Goal: Information Seeking & Learning: Learn about a topic

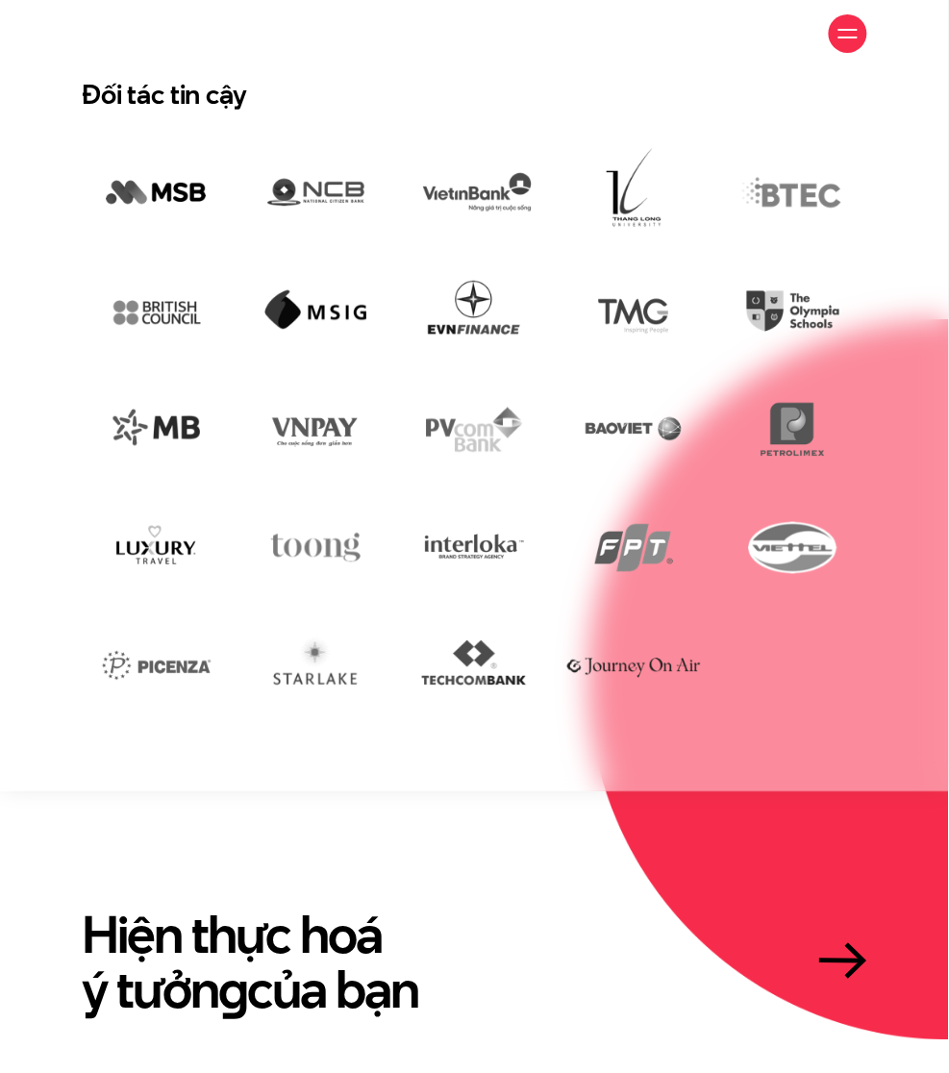
scroll to position [3214, 0]
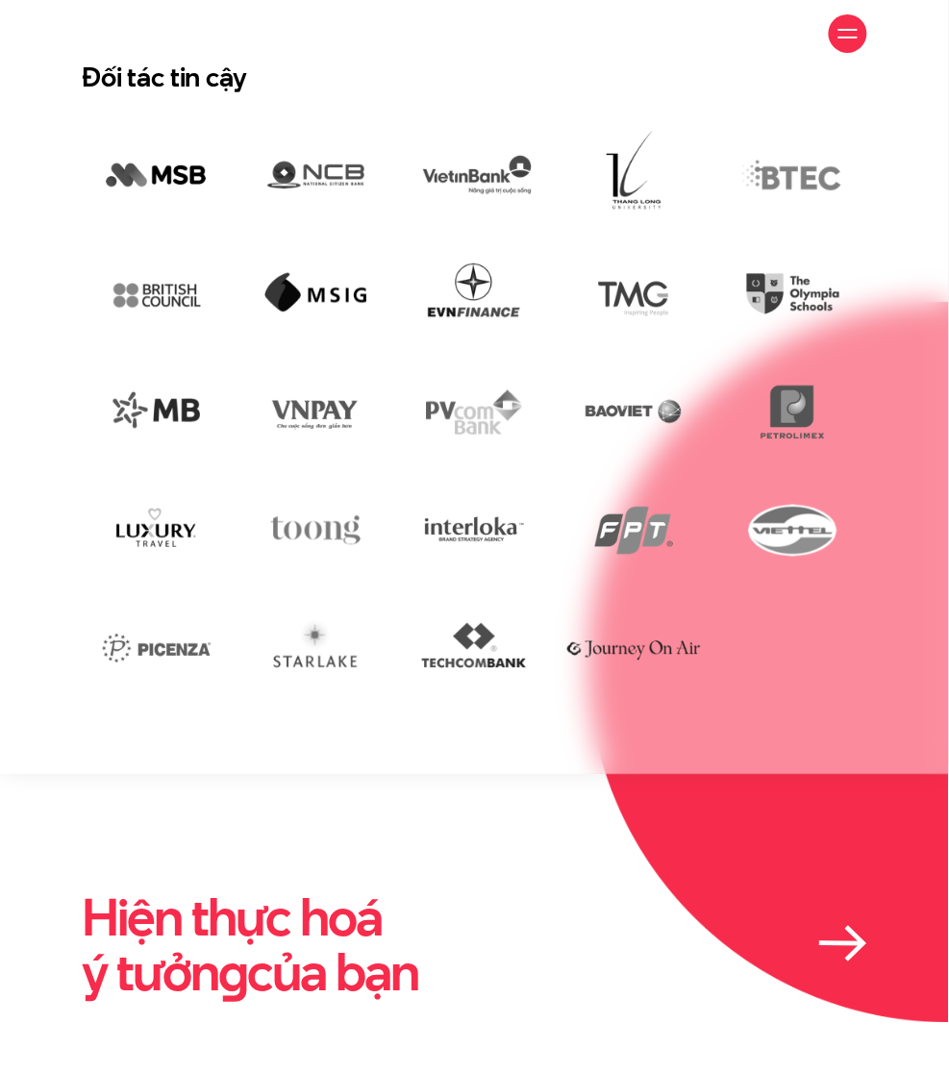
drag, startPoint x: 42, startPoint y: 541, endPoint x: 509, endPoint y: 634, distance: 476.3
click at [509, 890] on div "Hiện thực hoá ý tưởn g của bạn" at bounding box center [474, 945] width 949 height 111
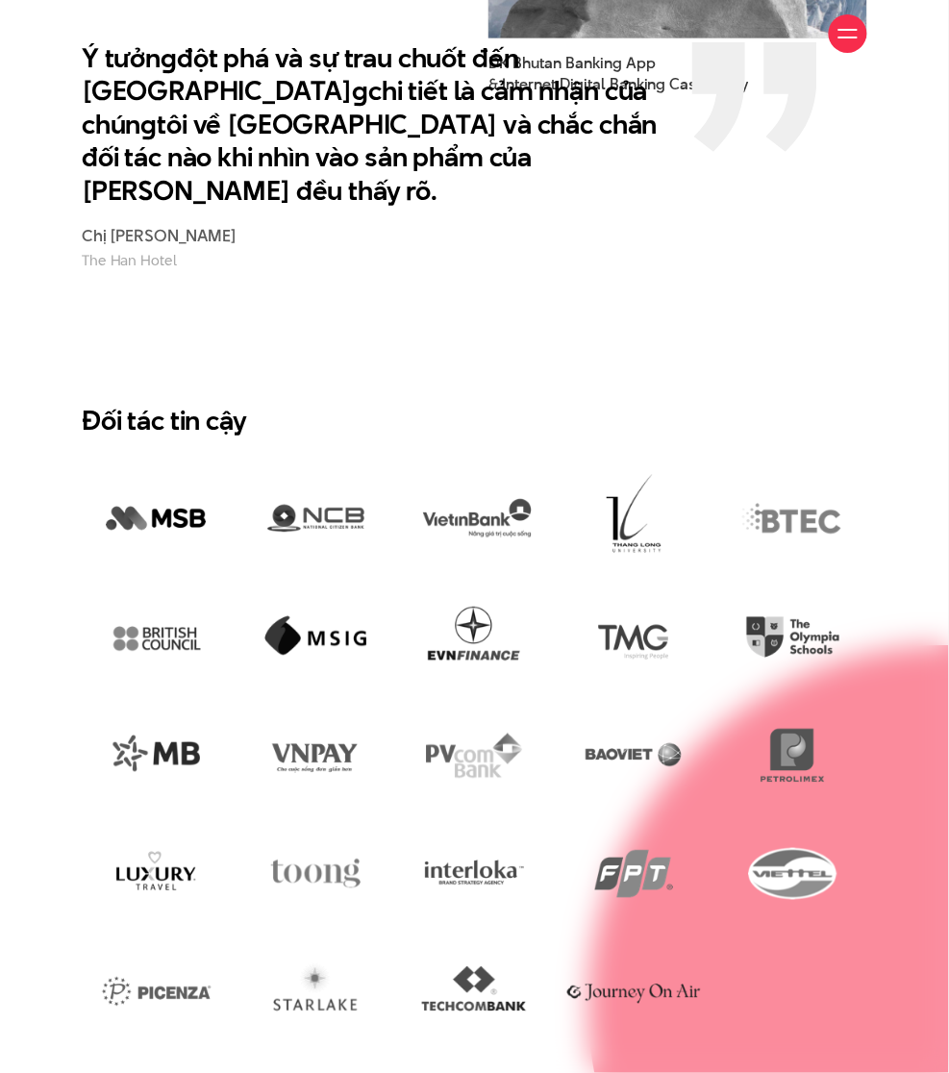
scroll to position [2958, 0]
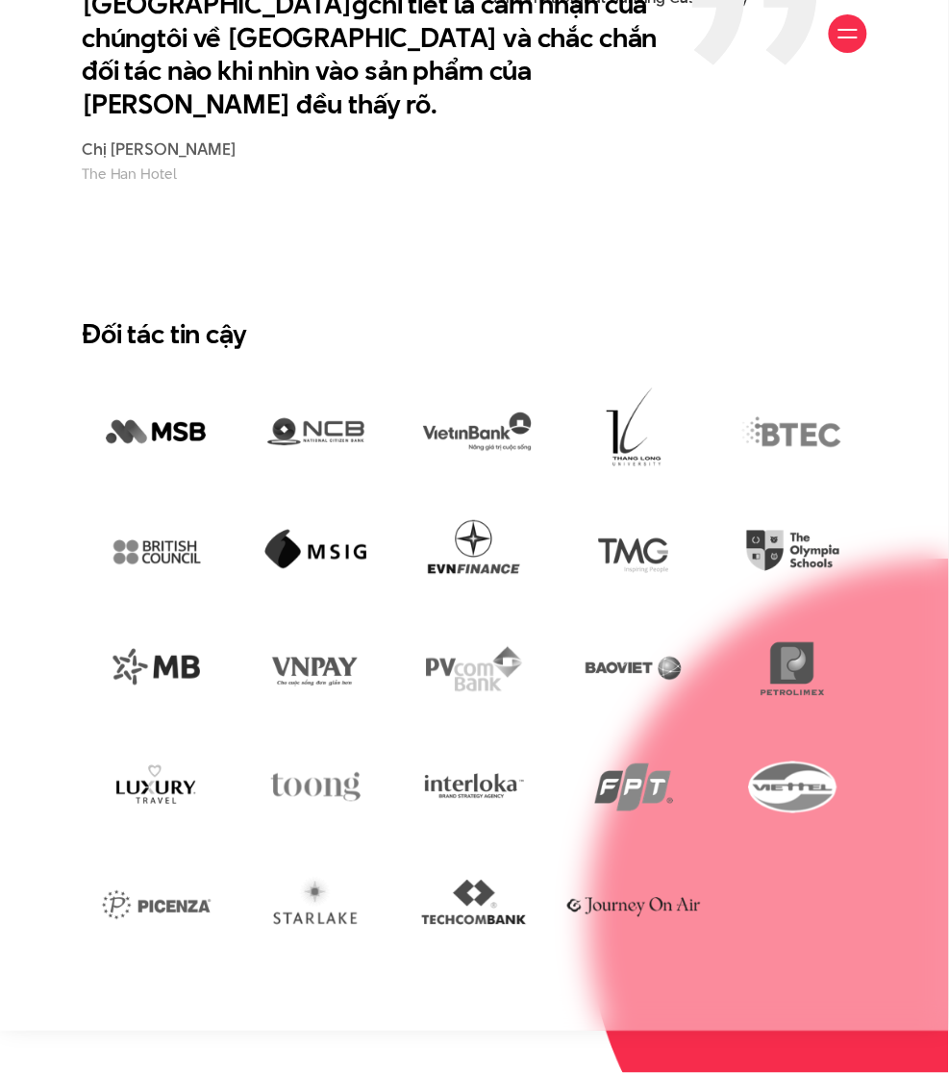
click at [631, 697] on img at bounding box center [768, 918] width 360 height 721
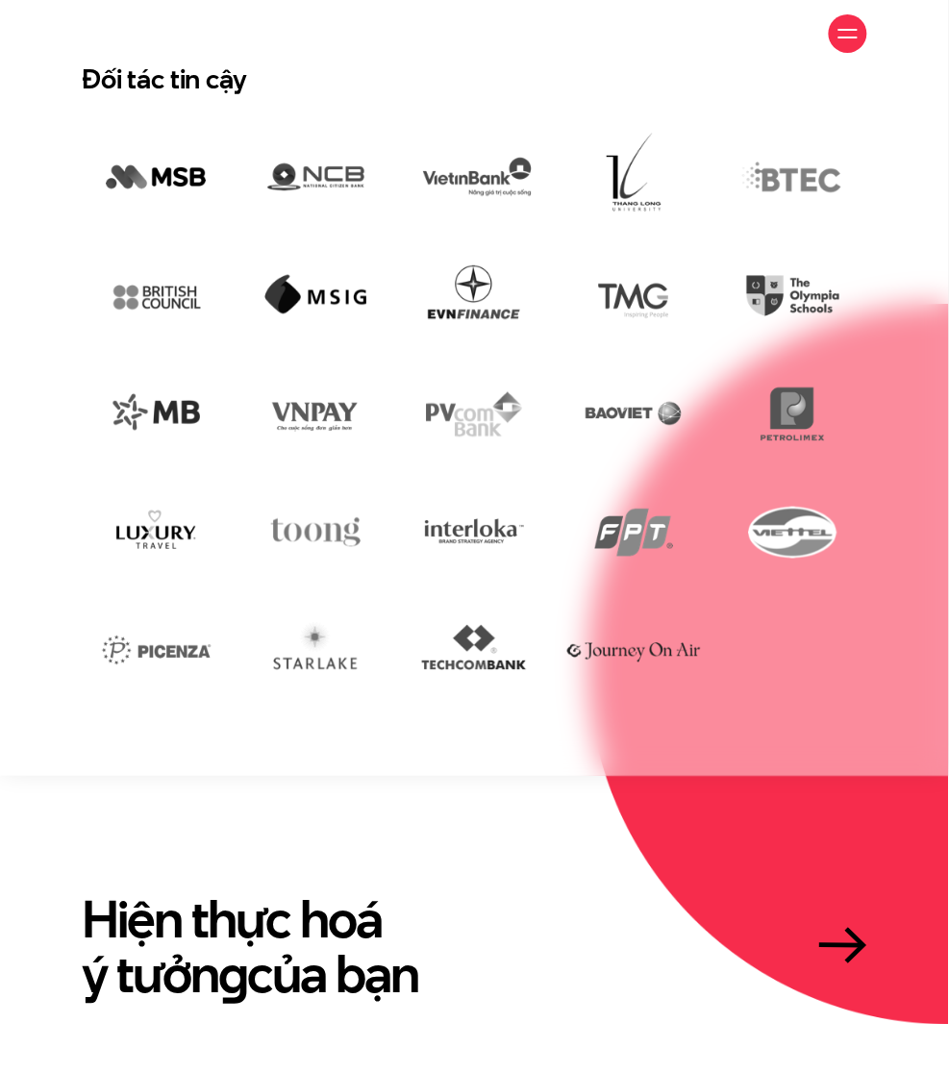
scroll to position [3184, 0]
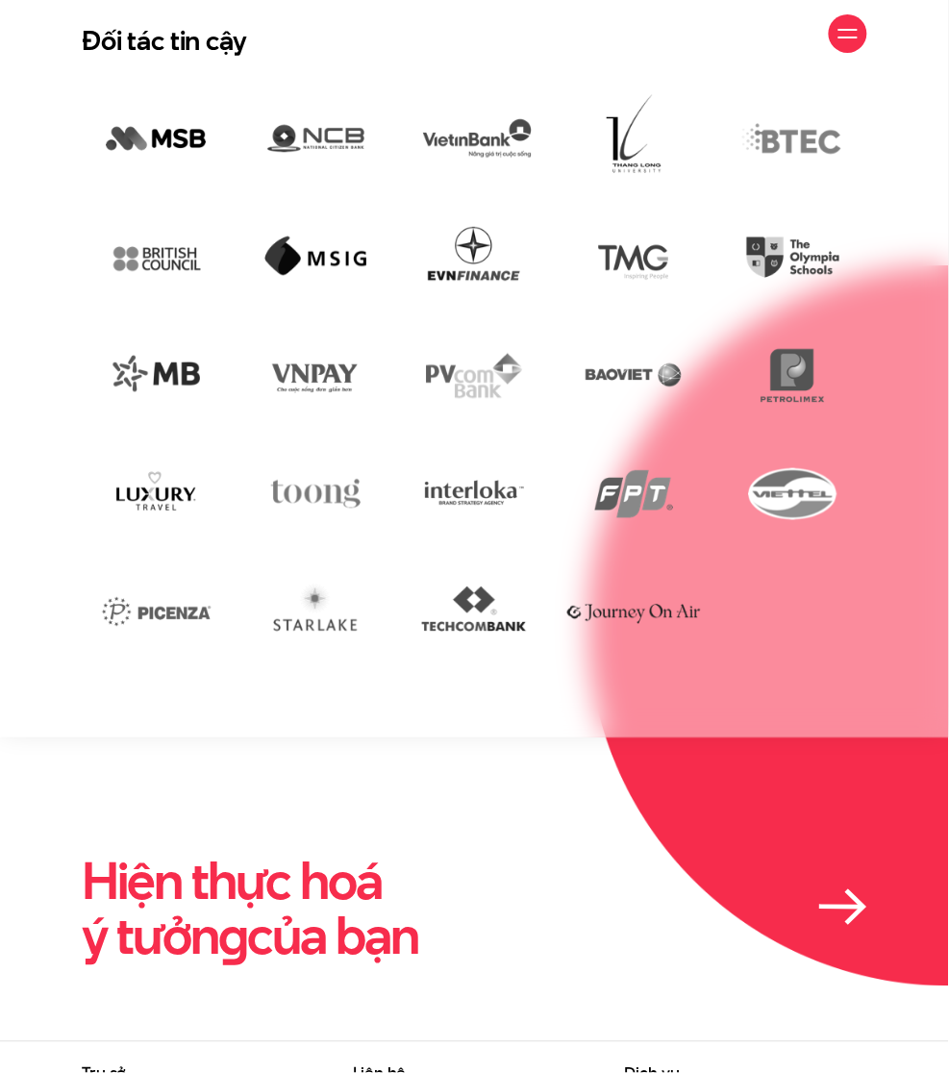
click at [621, 854] on link "Hiện thực hoá ý tưởn g của bạn" at bounding box center [474, 909] width 785 height 111
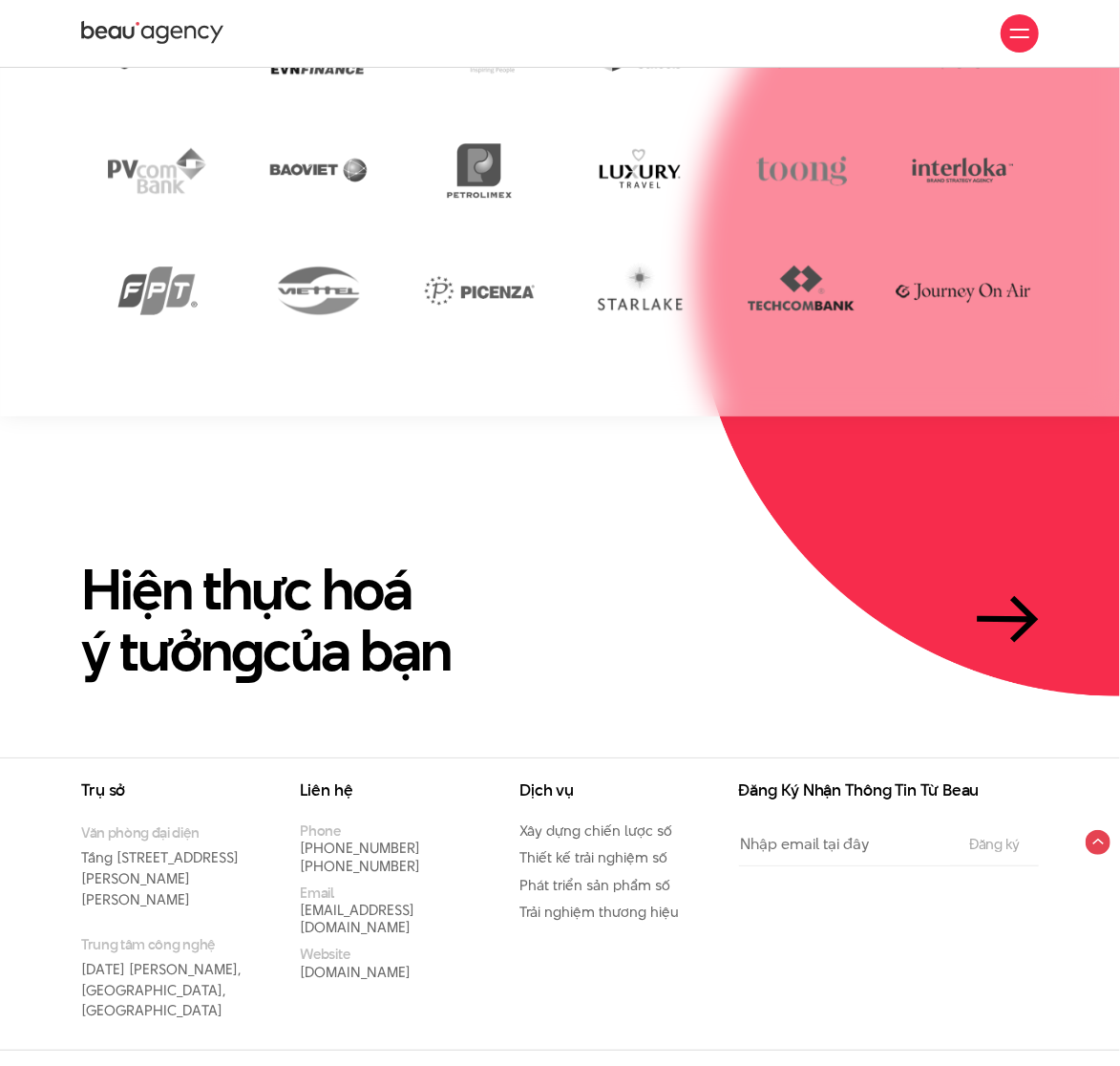
scroll to position [3383, 0]
click at [583, 758] on div "Trụ sở Văn phòng đại diện Tầng 5, 33 Giang Văn Minh, Kim Mã, Ba Đình, Hà Nội Tr…" at bounding box center [560, 904] width 1120 height 292
click at [502, 738] on section "Hiện thực hoá ý tưởn g của bạn" at bounding box center [560, 587] width 1120 height 341
click at [567, 975] on div "Dịch vụ Xây dựng chiến lược số Thiết kế trải nghiệm số Phát triển sản phẩm số T…" at bounding box center [614, 916] width 220 height 267
click at [445, 882] on ul "Phone (+84) 97 531 9889 (+84) 86 929 1771 Email info@beau.vn Website beau.vn" at bounding box center [397, 903] width 191 height 159
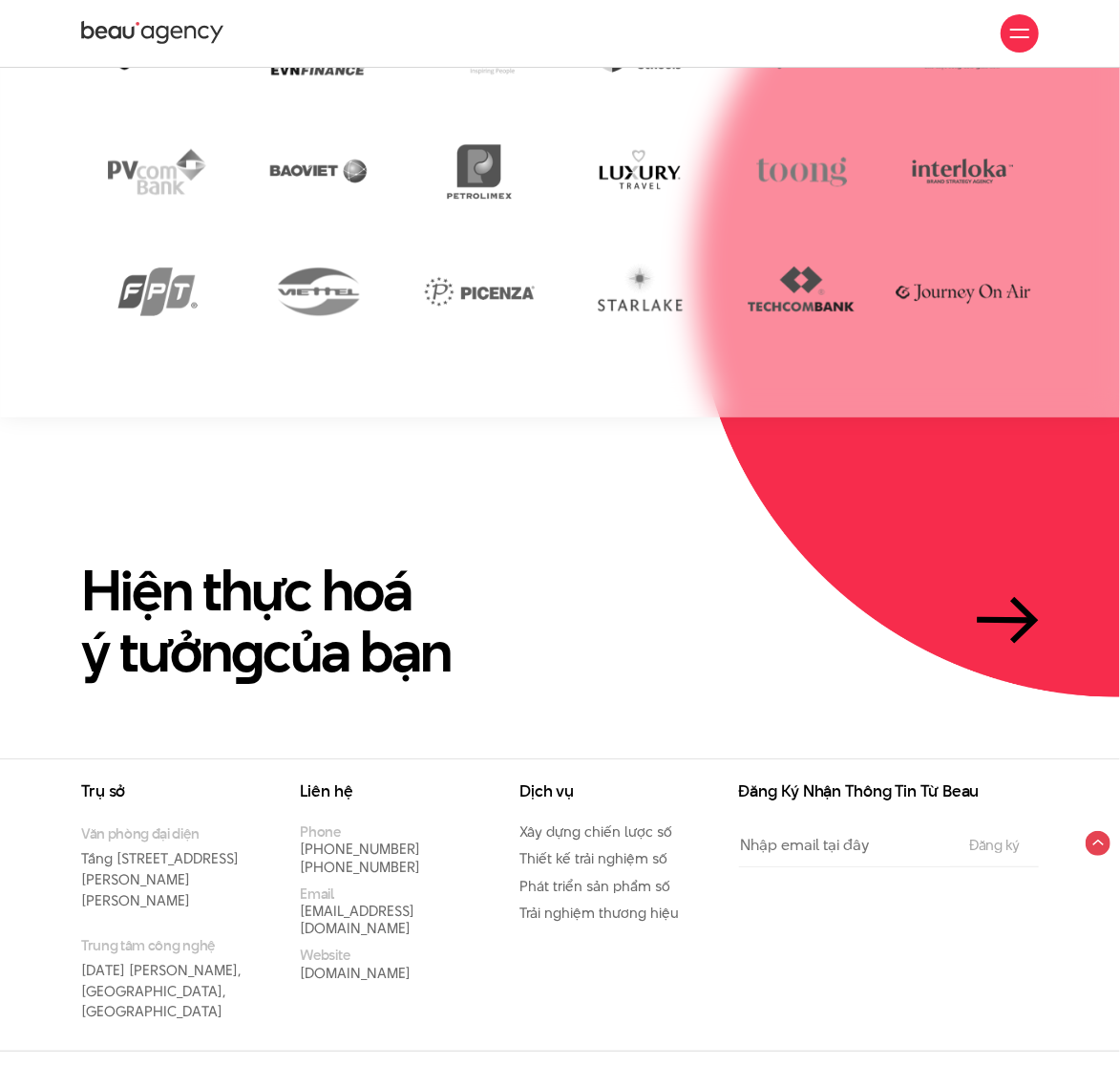
click at [230, 486] on section "Hiện thực hoá ý tưởn g của bạn" at bounding box center [560, 587] width 1120 height 341
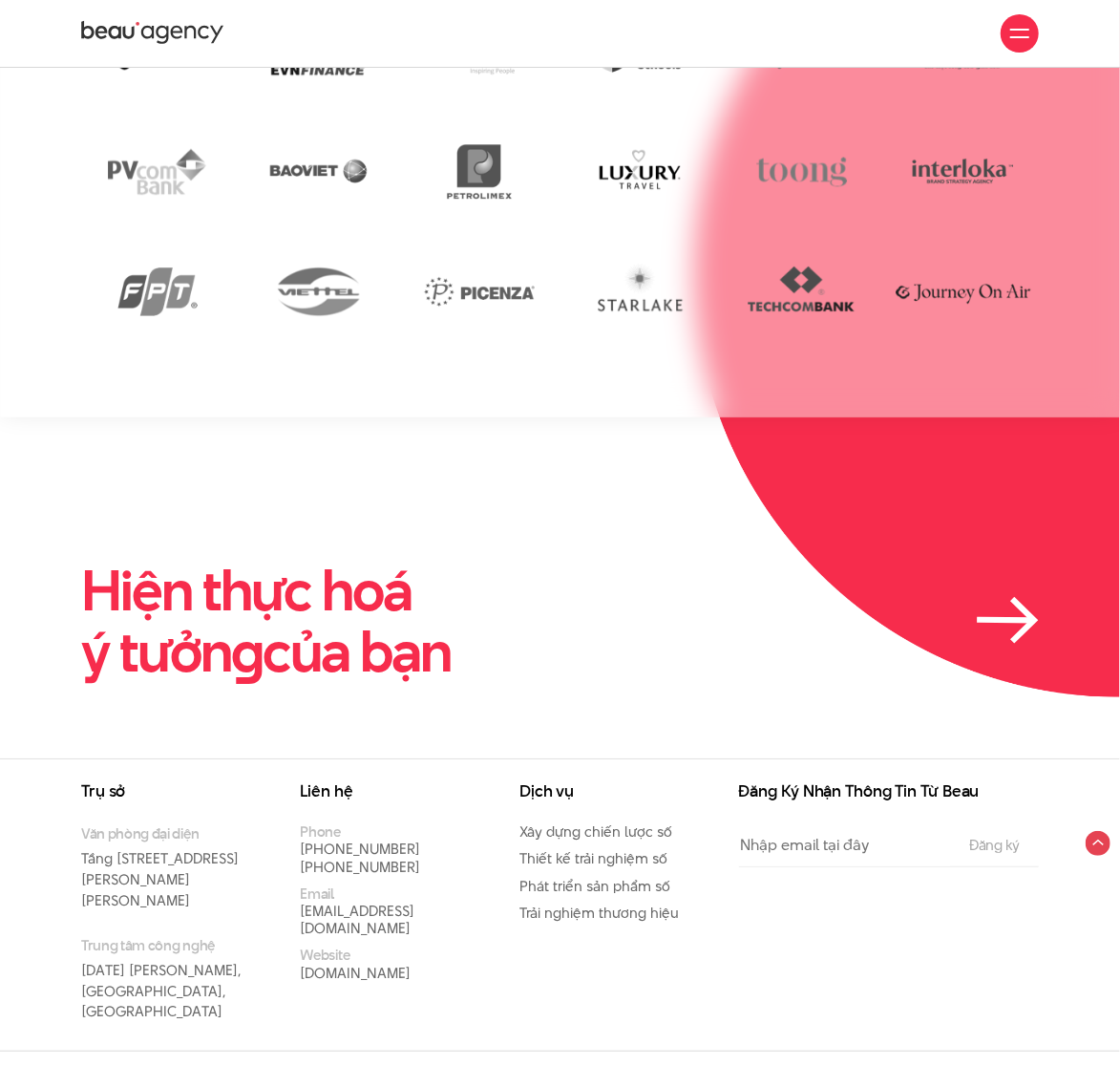
click at [591, 566] on link "Hiện thực hoá ý tưởn g của bạn" at bounding box center [560, 621] width 958 height 121
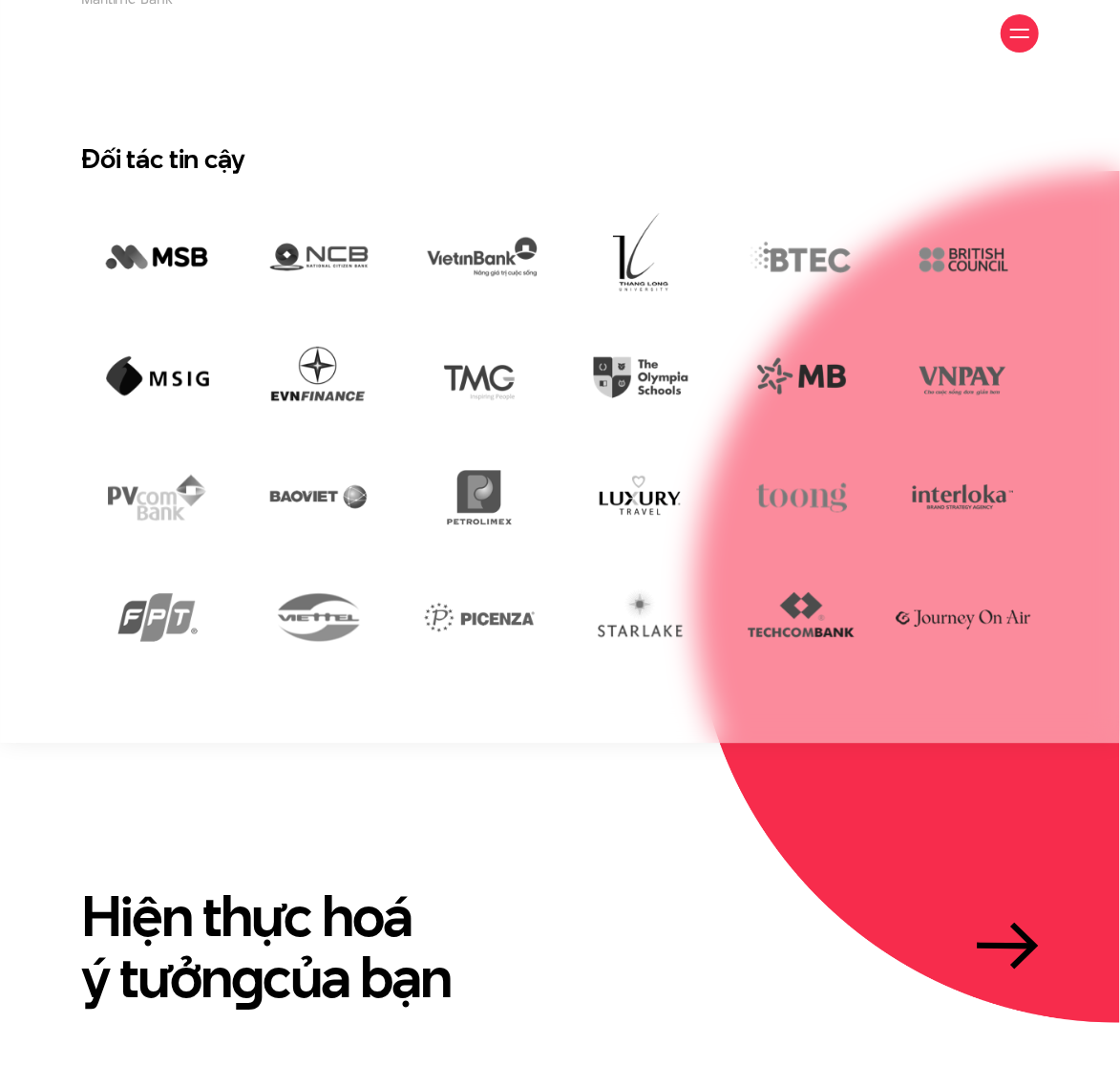
scroll to position [3383, 0]
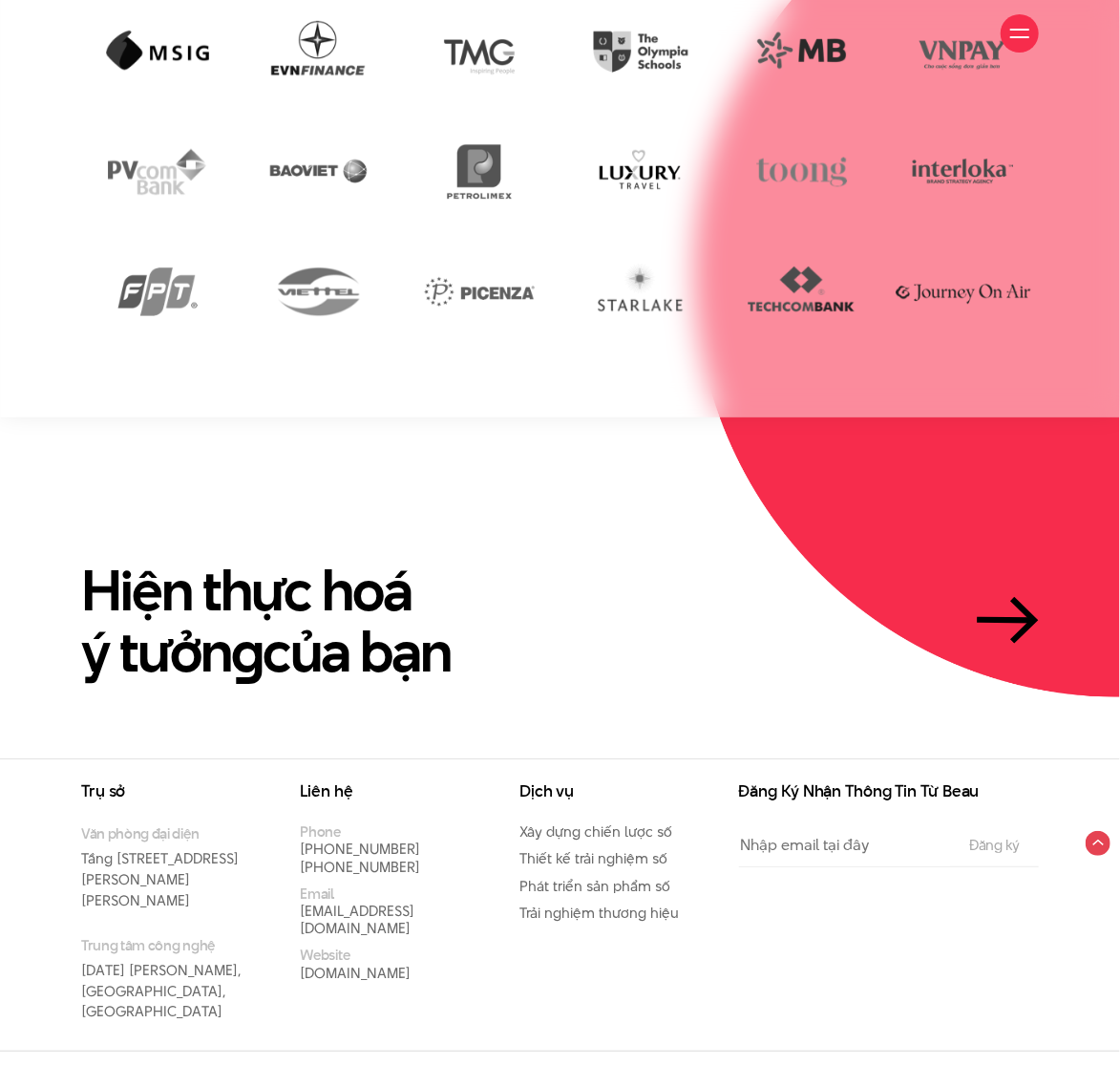
click at [603, 426] on section "Hiện thực hoá ý tưởn g của bạn" at bounding box center [560, 587] width 1120 height 341
click at [549, 338] on img at bounding box center [480, 291] width 152 height 104
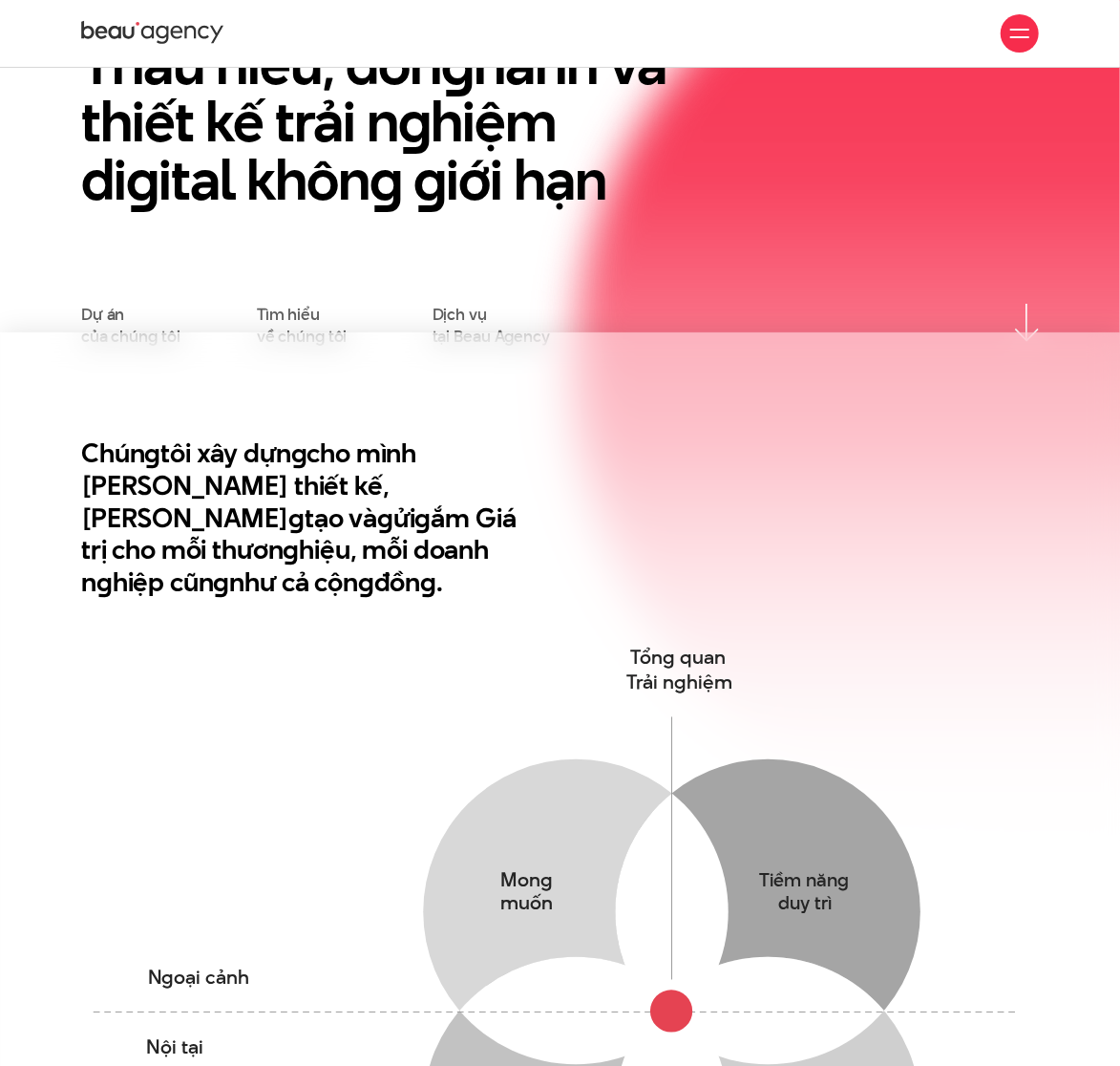
scroll to position [0, 0]
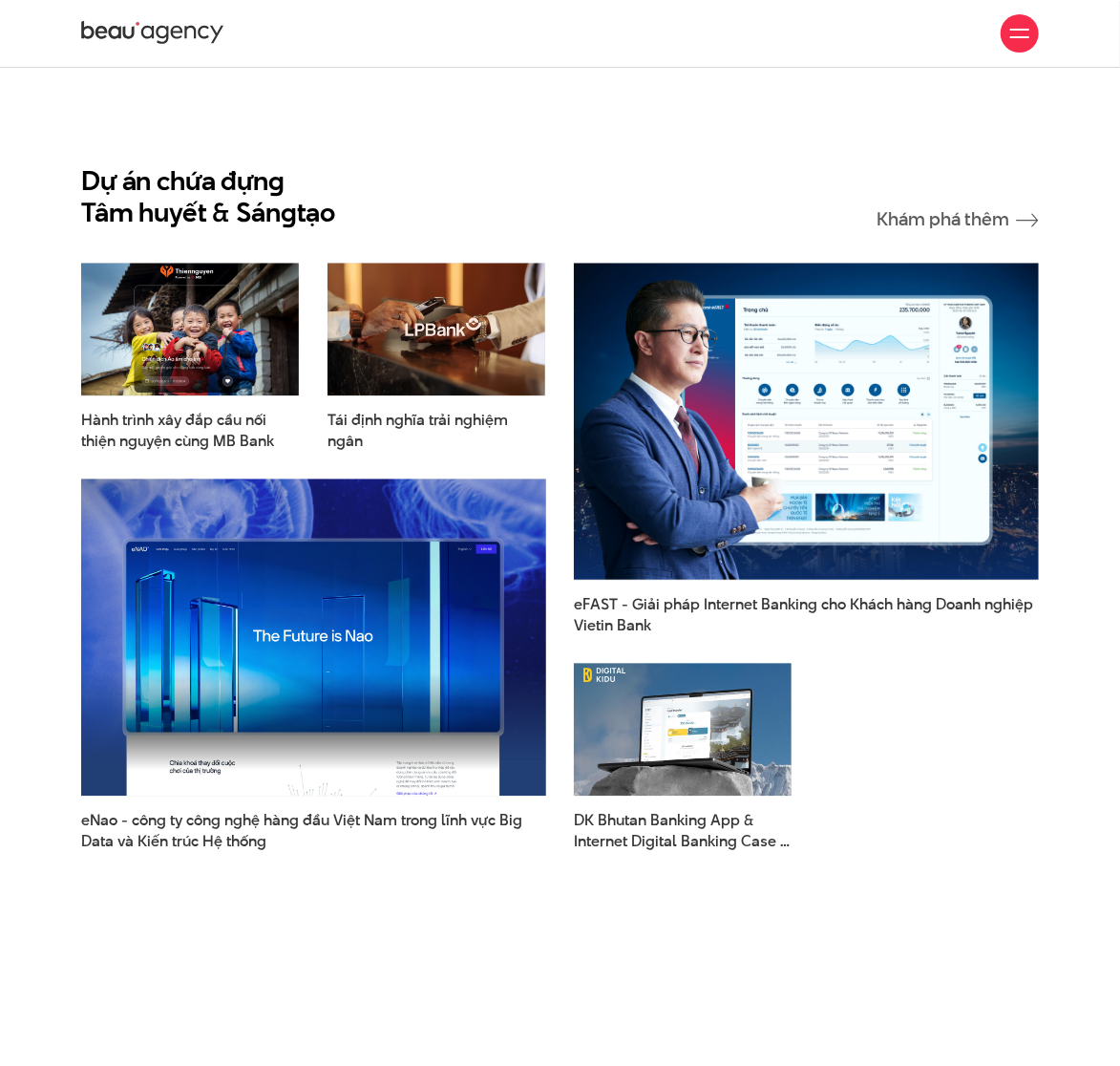
scroll to position [1909, 0]
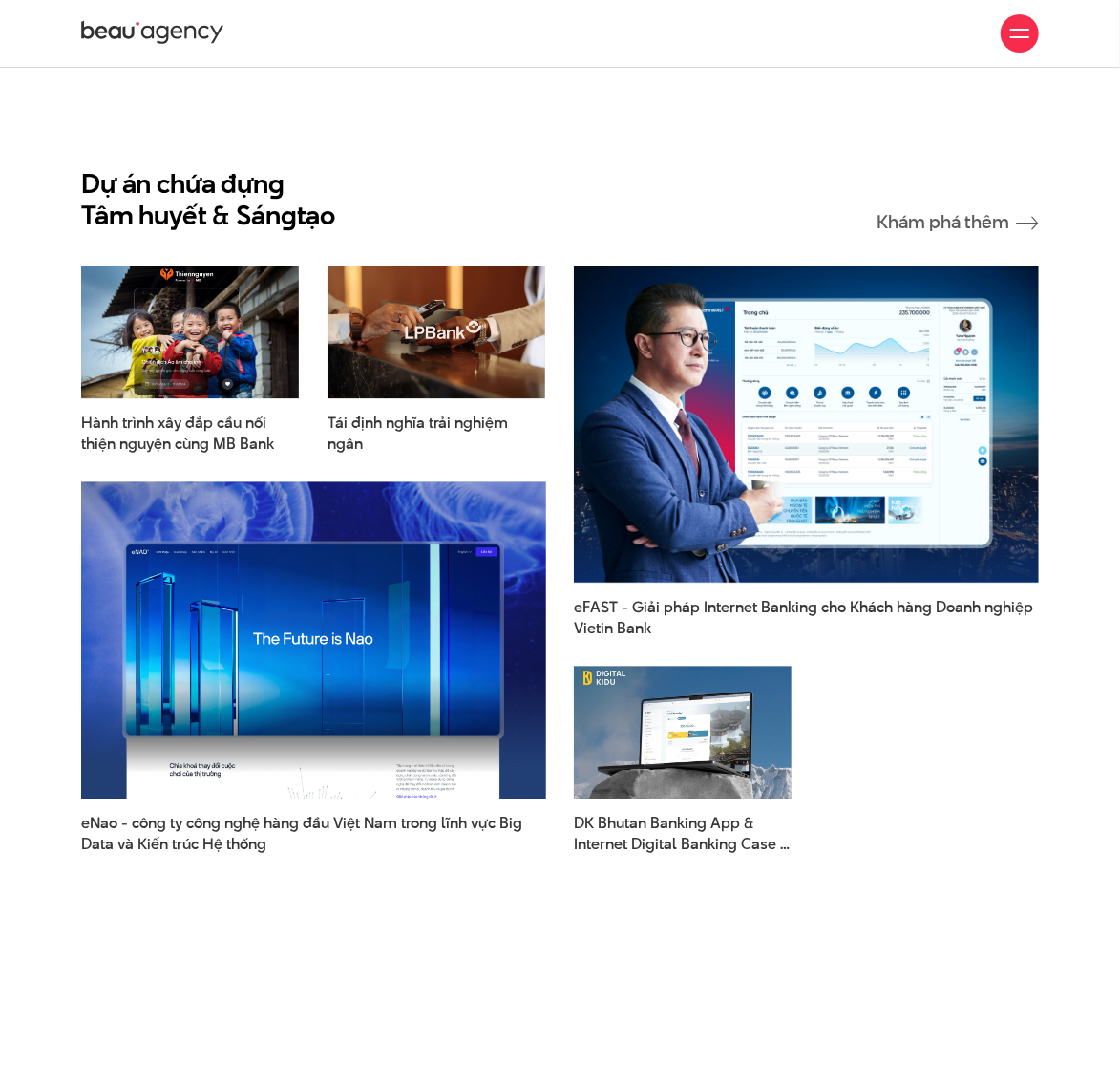
click at [484, 108] on section "Dự án chứa đựn g Tâm huyết & Sán g tạo Khám phá thêm Hành trình xây đắp cầu nối…" at bounding box center [560, 496] width 1120 height 867
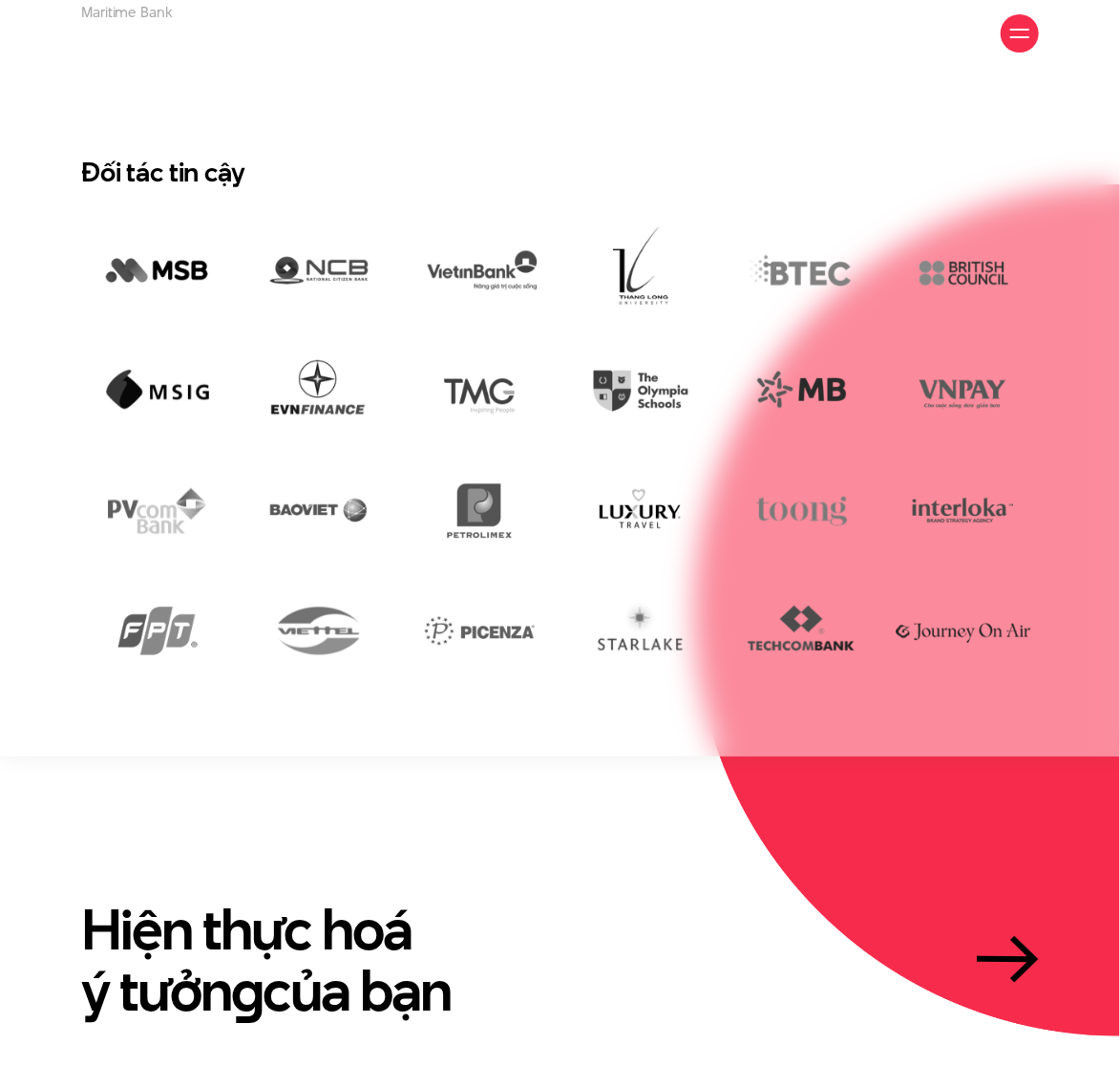
scroll to position [3383, 0]
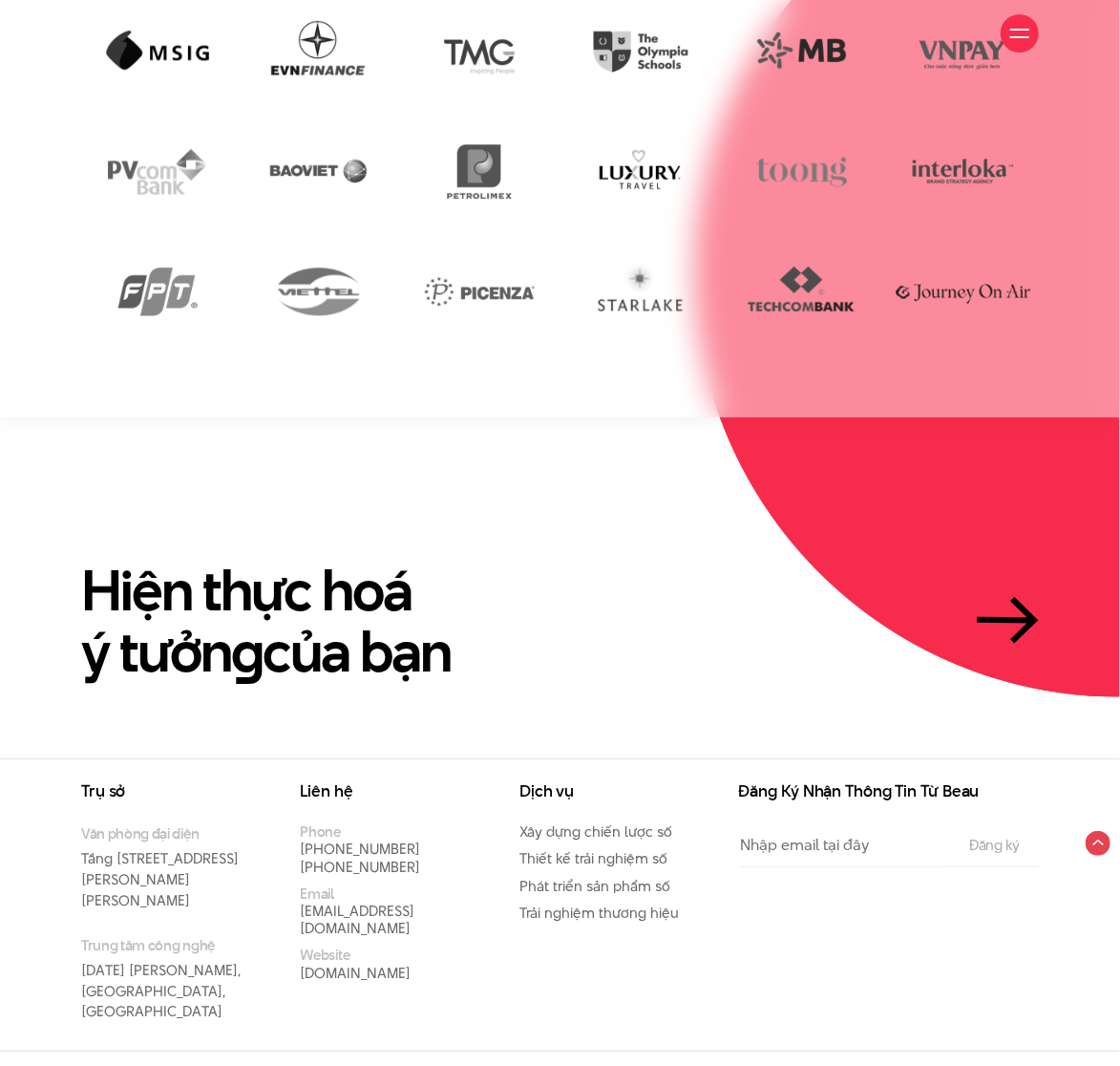
click at [612, 725] on section "Hiện thực hoá ý tưởn g của bạn" at bounding box center [560, 587] width 1120 height 341
click at [974, 1065] on li "Dribbble" at bounding box center [942, 1078] width 80 height 17
click at [839, 832] on input "Email" at bounding box center [845, 844] width 212 height 43
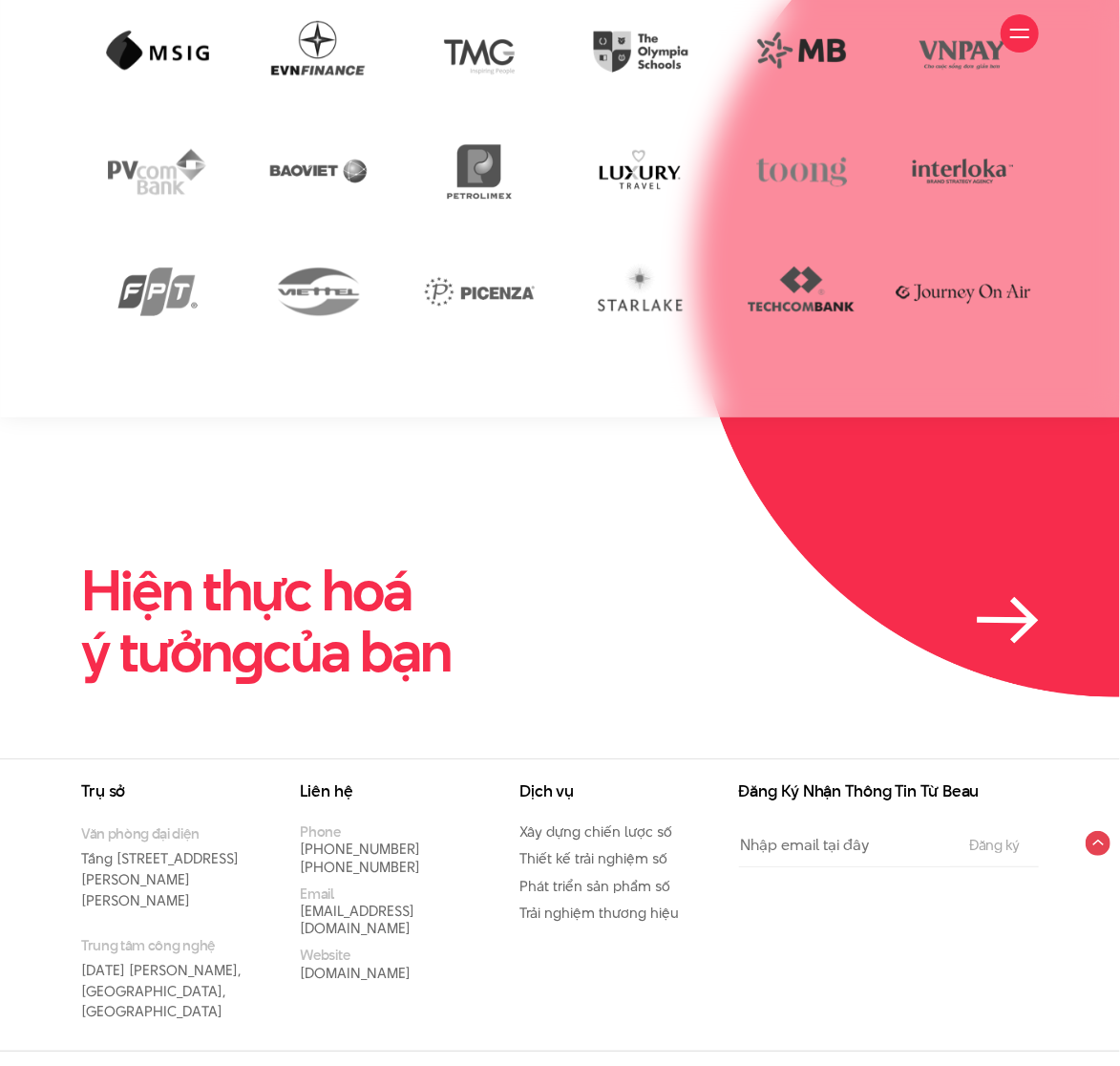
click at [824, 677] on link "Hiện thực hoá ý tưởn g của bạn" at bounding box center [560, 621] width 958 height 121
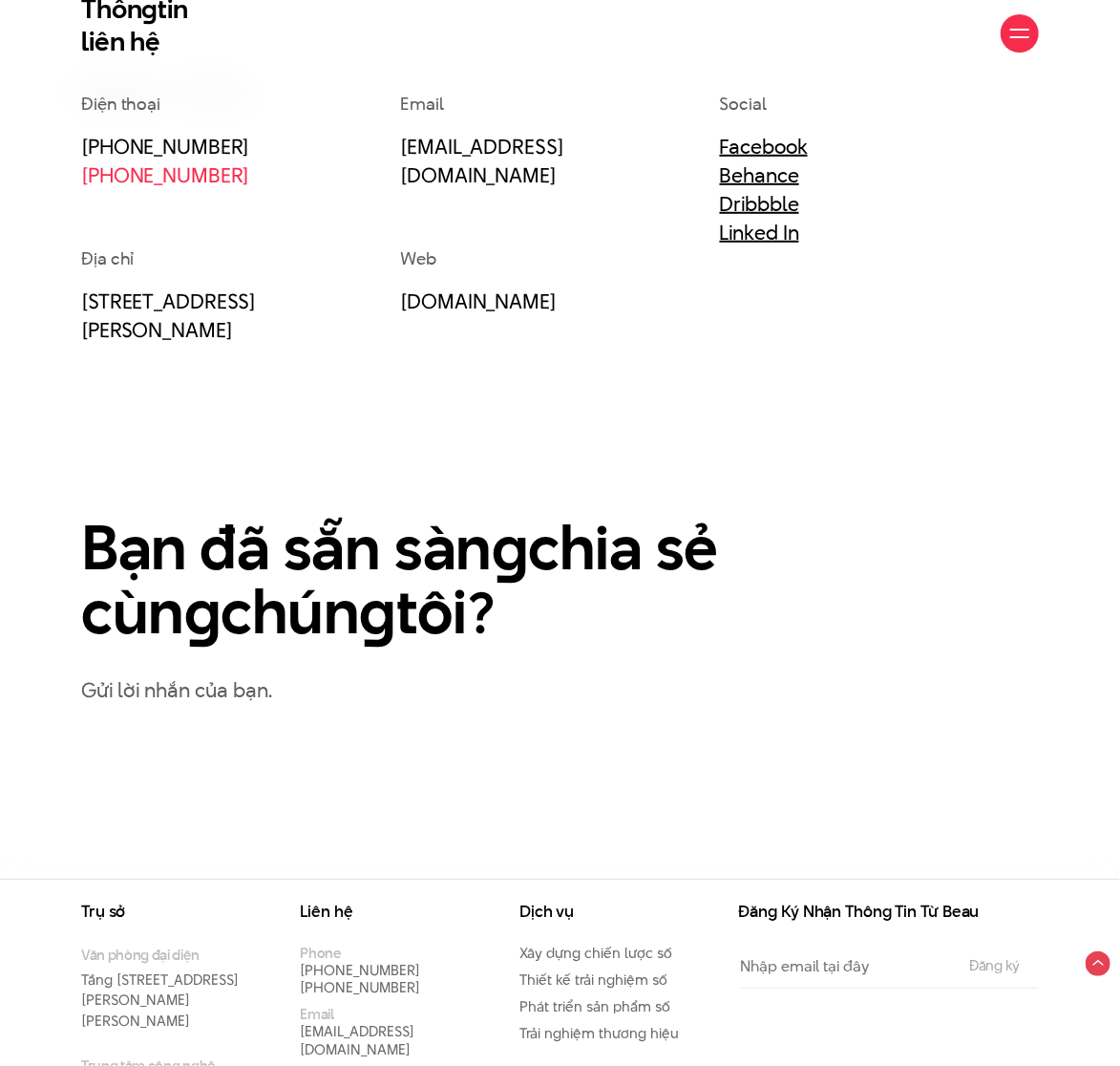
scroll to position [653, 0]
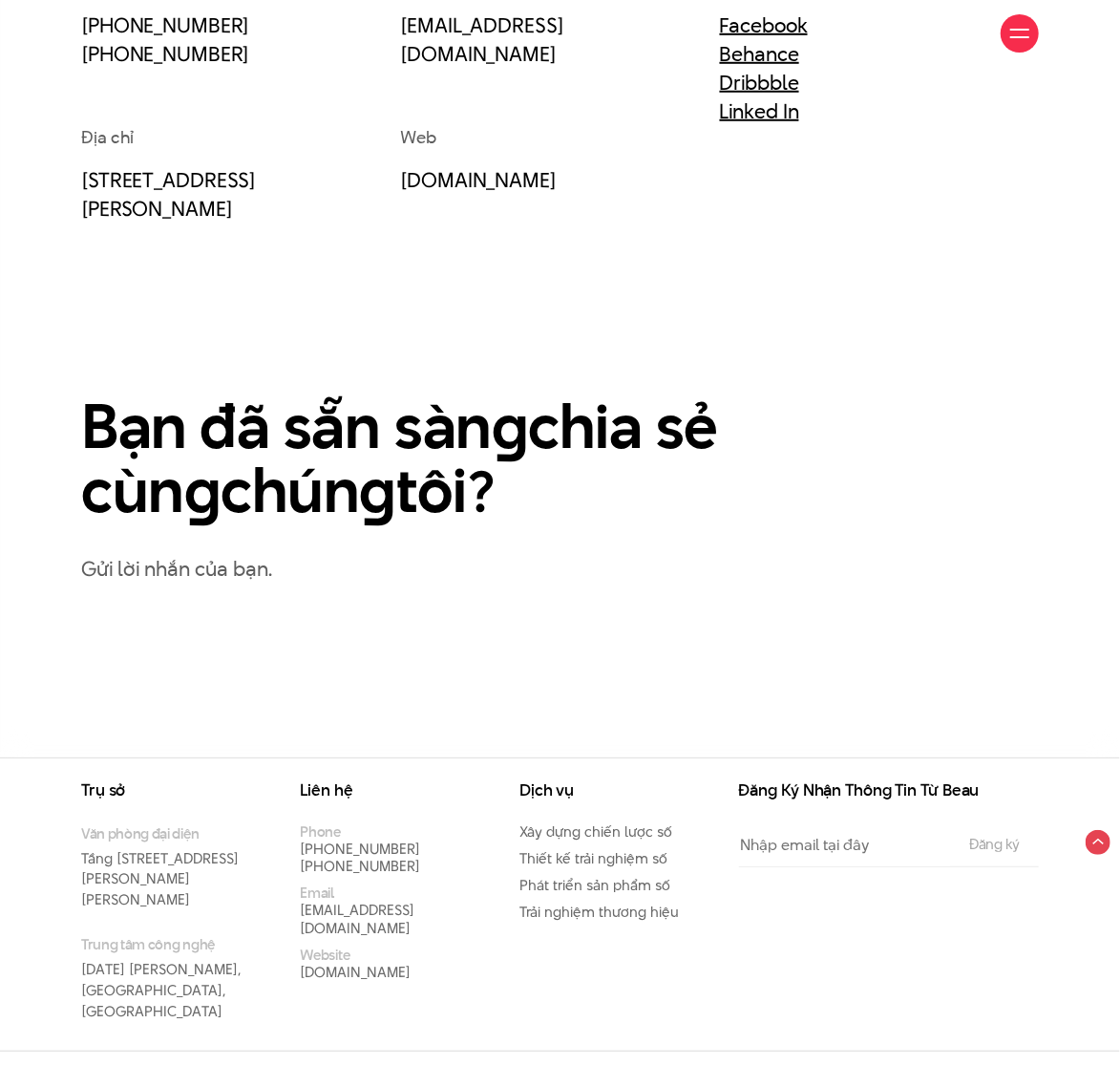
click at [471, 480] on h2 "Bạn đã sẵn sàn g chia sẻ cùn g chún g tôi?" at bounding box center [416, 459] width 671 height 130
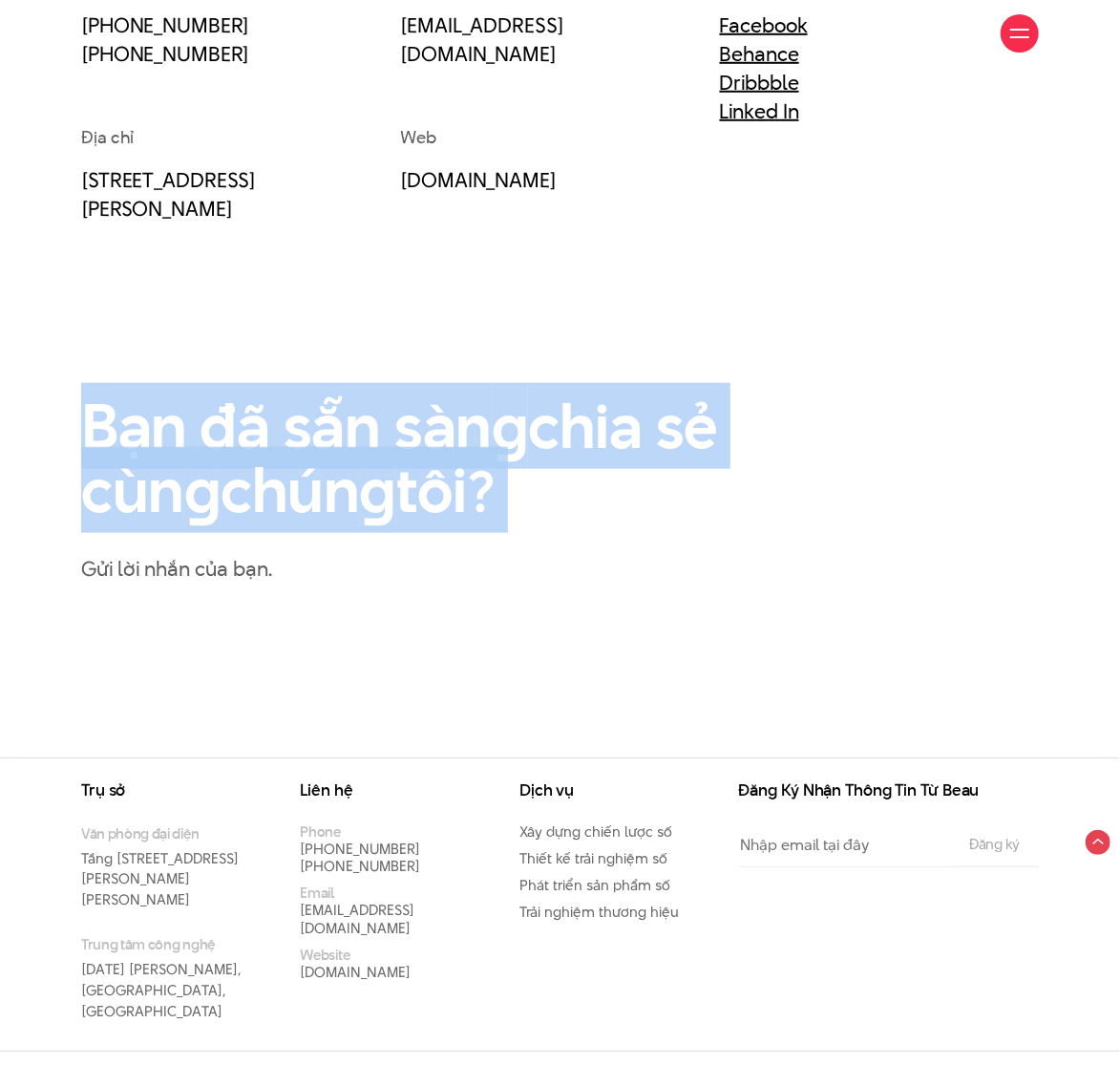
click at [471, 480] on h2 "Bạn đã sẵn sàn g chia sẻ cùn g chún g tôi?" at bounding box center [416, 459] width 671 height 130
click at [518, 412] on en "g" at bounding box center [510, 425] width 37 height 86
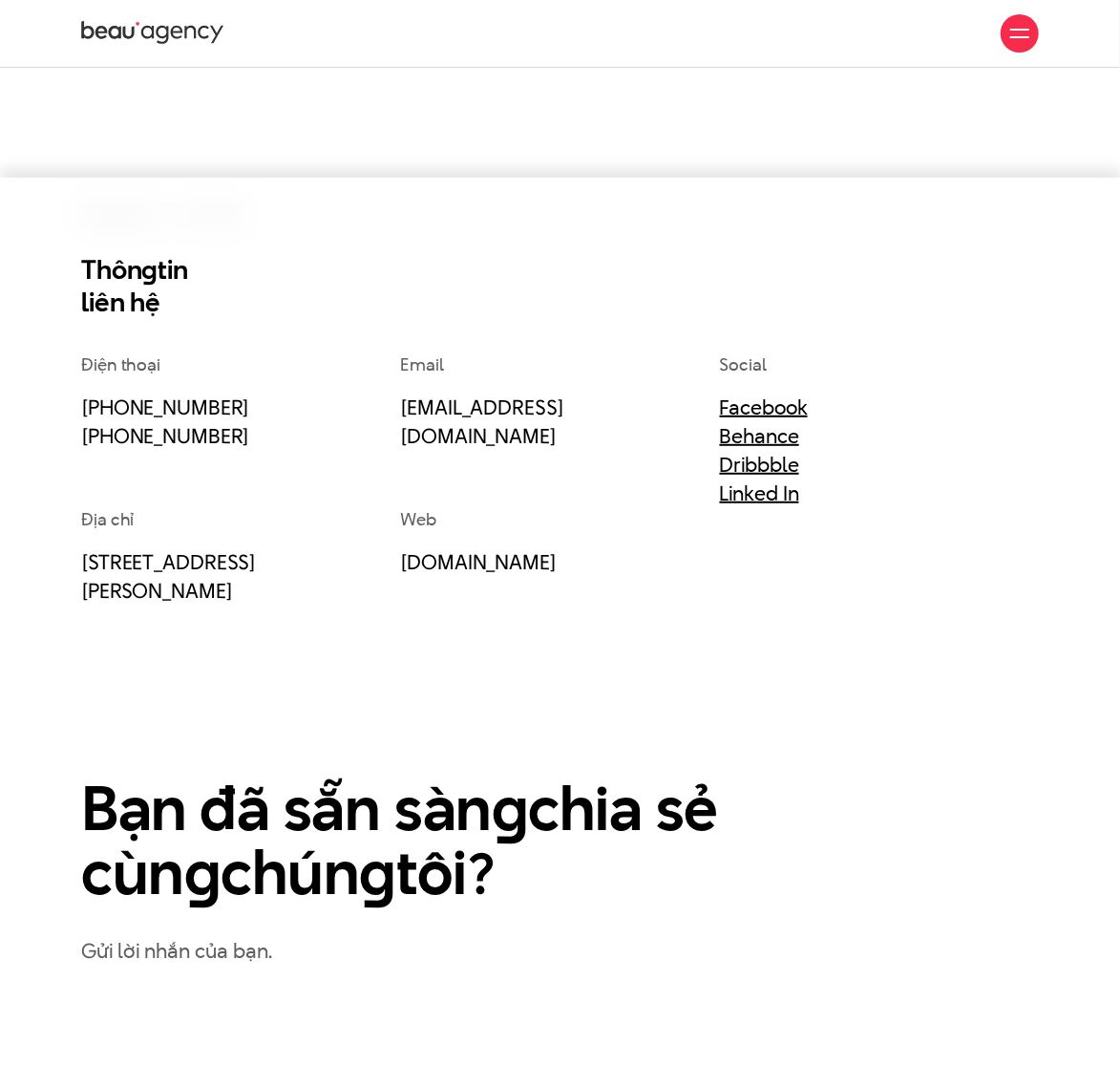
scroll to position [17, 0]
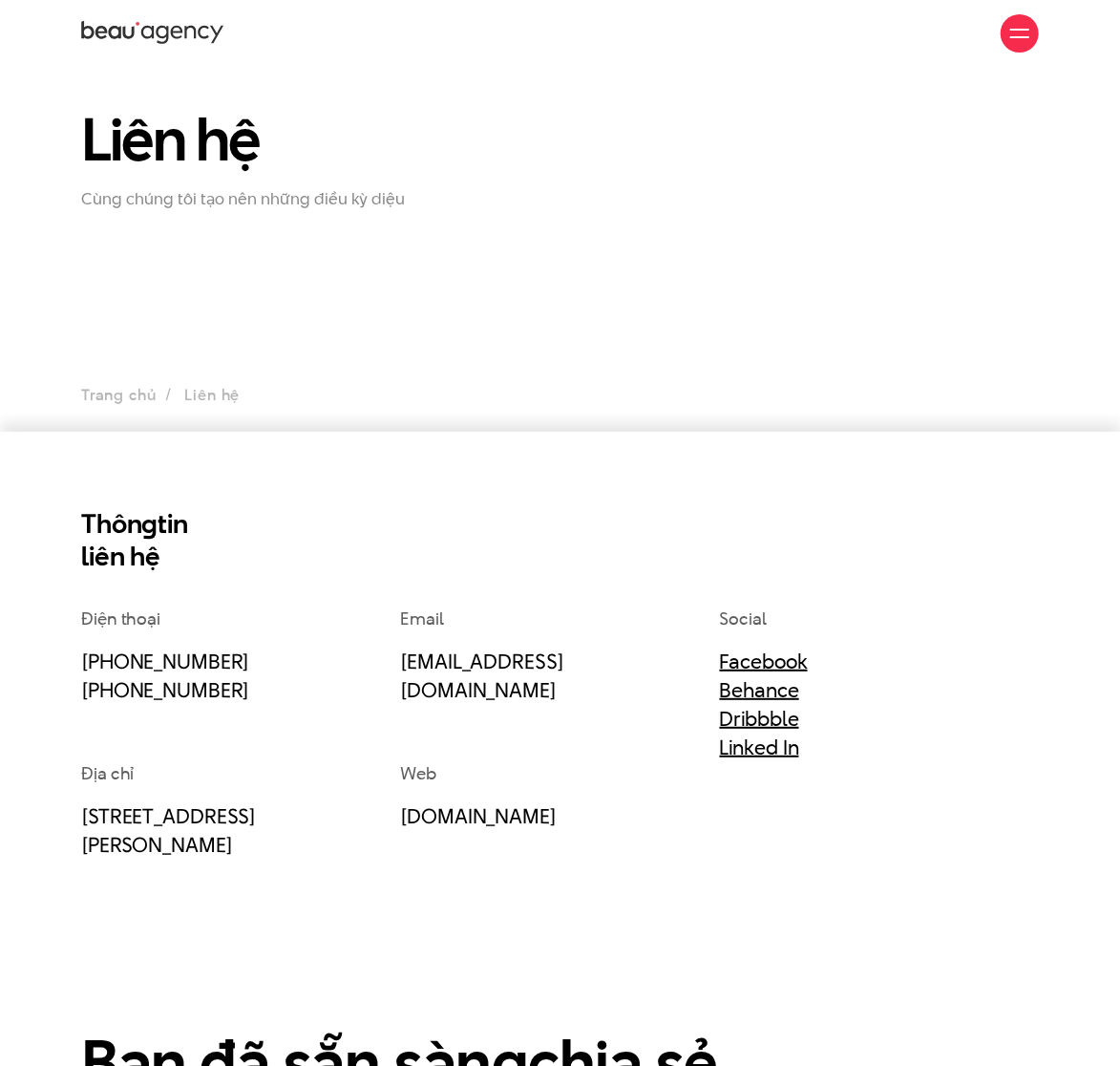
click at [492, 529] on h2 "Thôn g tin liên hệ" at bounding box center [560, 539] width 958 height 65
click at [590, 513] on h2 "Thôn g tin liên hệ" at bounding box center [560, 539] width 958 height 65
click at [392, 505] on section "Thôn g tin liên hệ Điện thoại (+84) 97 531 9889 (+84) 86 929 1771 Email info@be…" at bounding box center [560, 912] width 1120 height 962
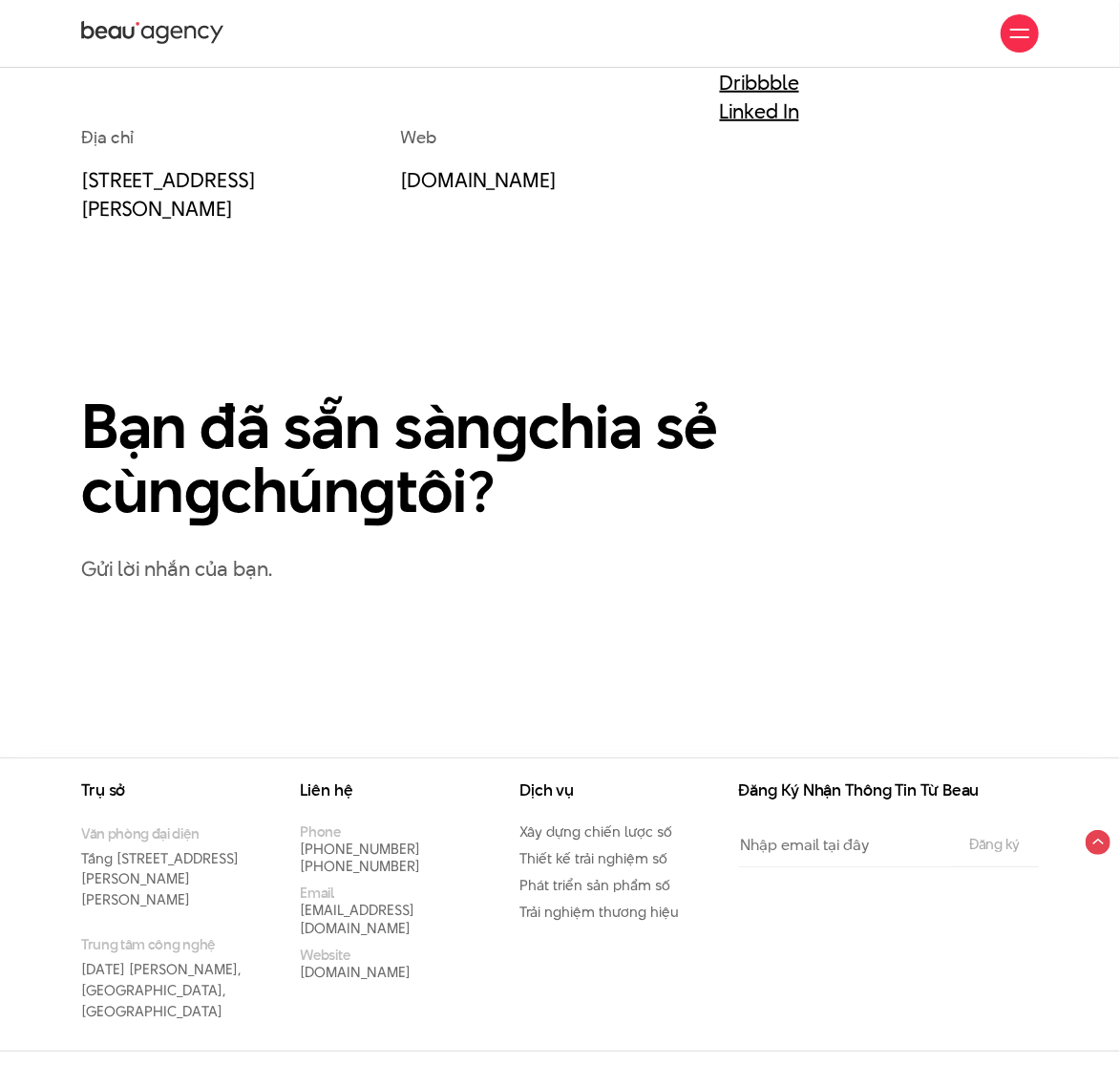
scroll to position [0, 0]
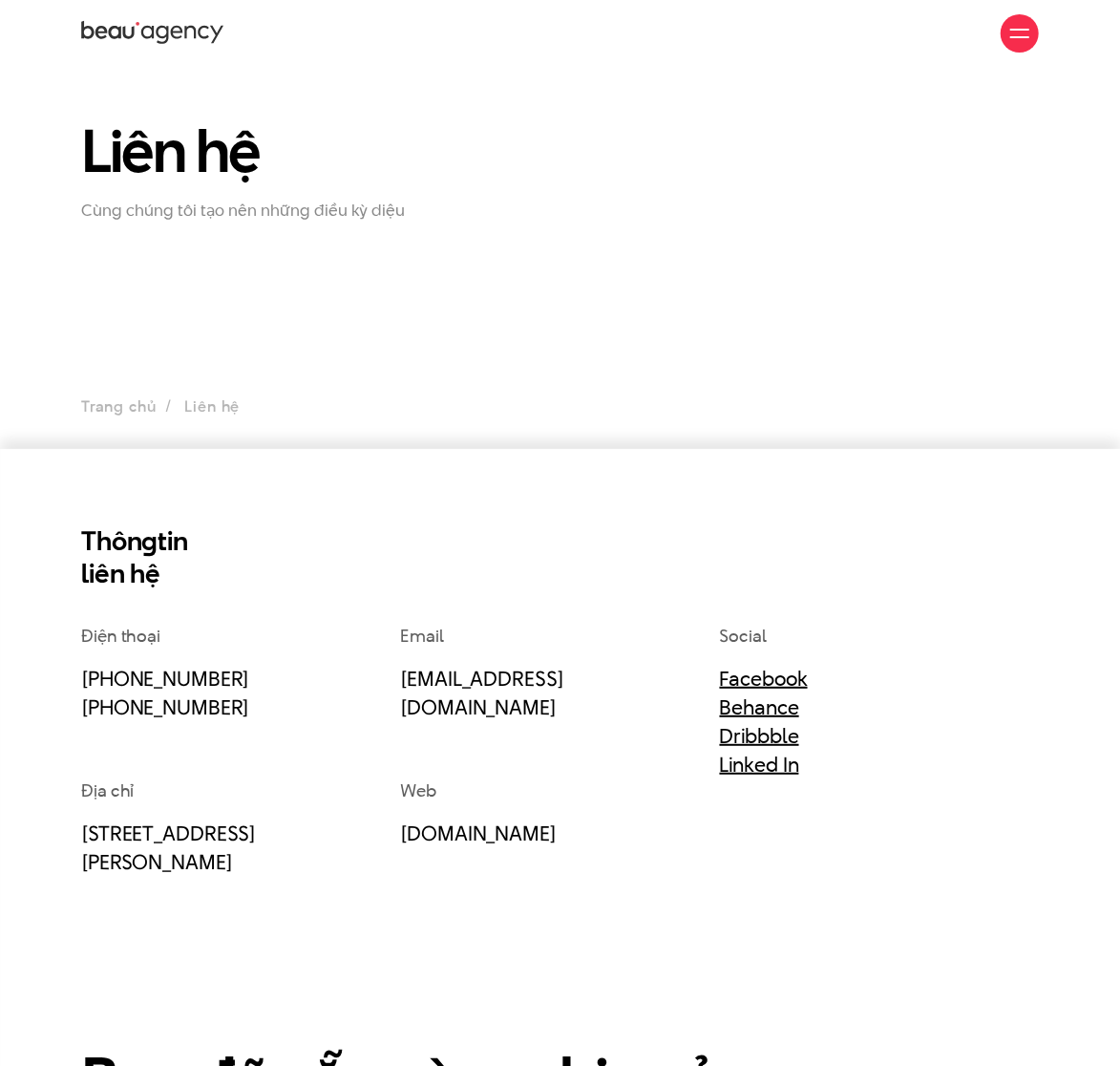
click at [161, 43] on icon at bounding box center [162, 35] width 12 height 18
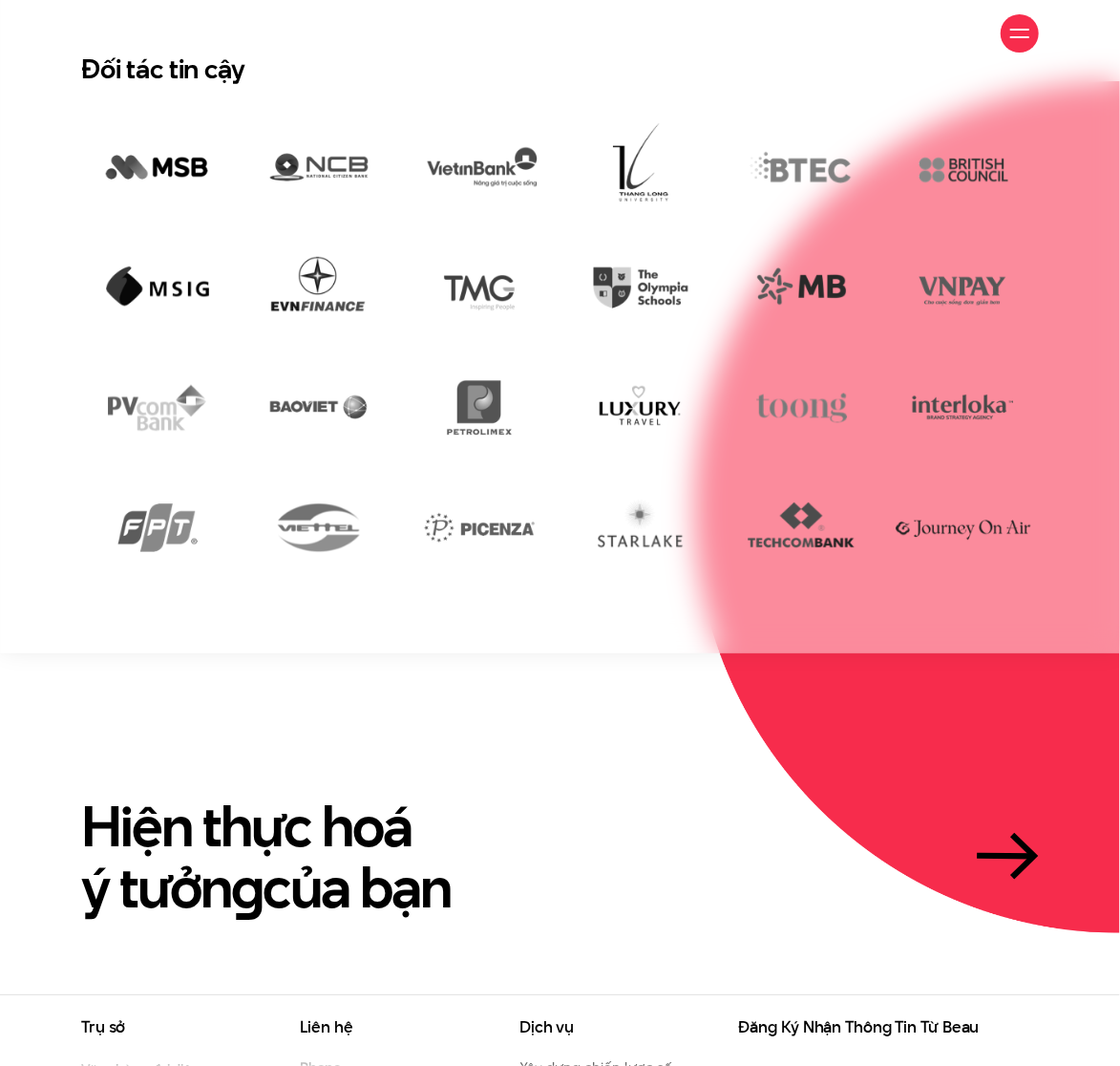
scroll to position [3354, 0]
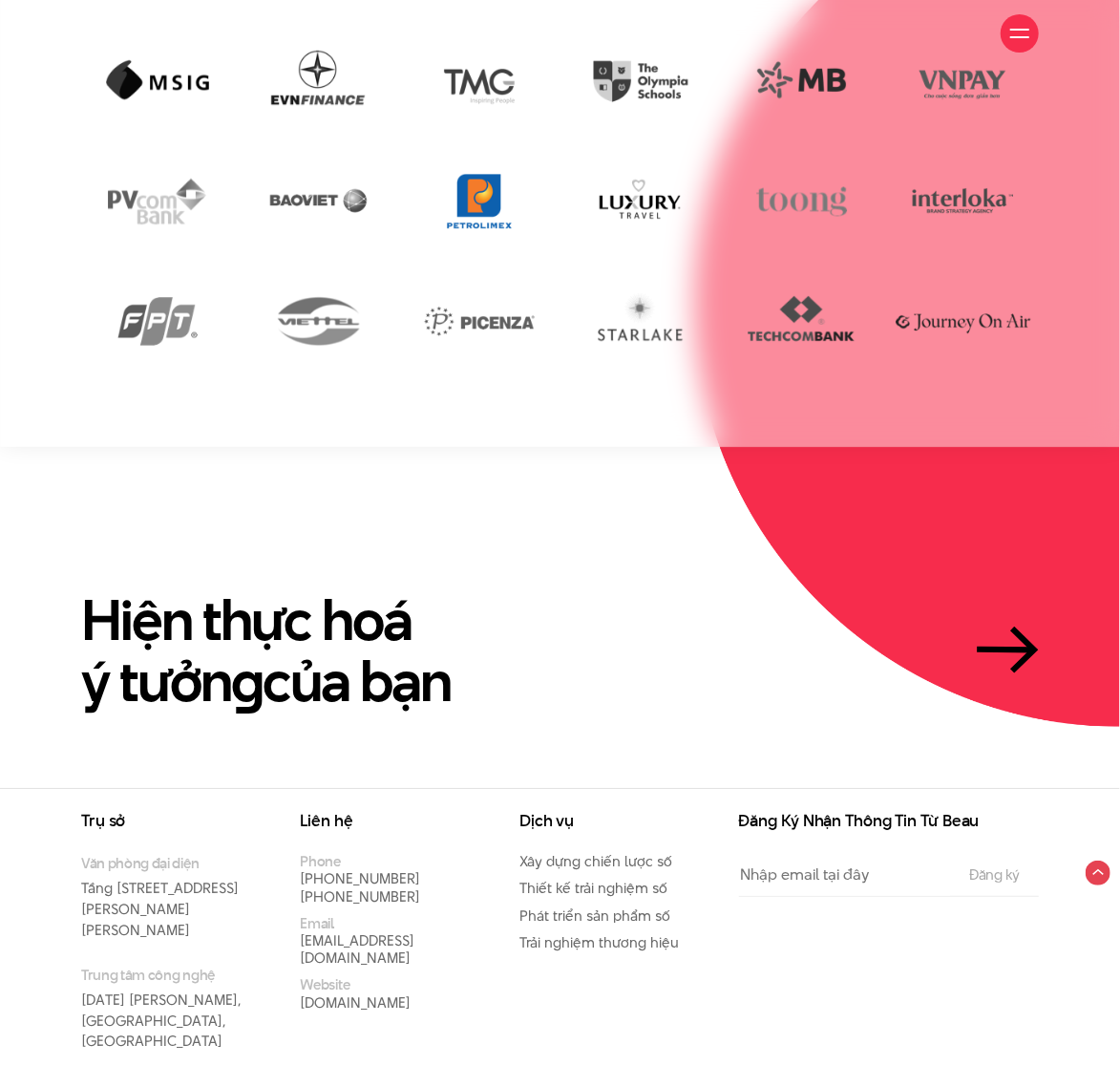
drag, startPoint x: 597, startPoint y: 461, endPoint x: 471, endPoint y: 174, distance: 313.4
click at [597, 461] on section "Hiện thực hoá ý tưởn g của bạn" at bounding box center [560, 617] width 1120 height 341
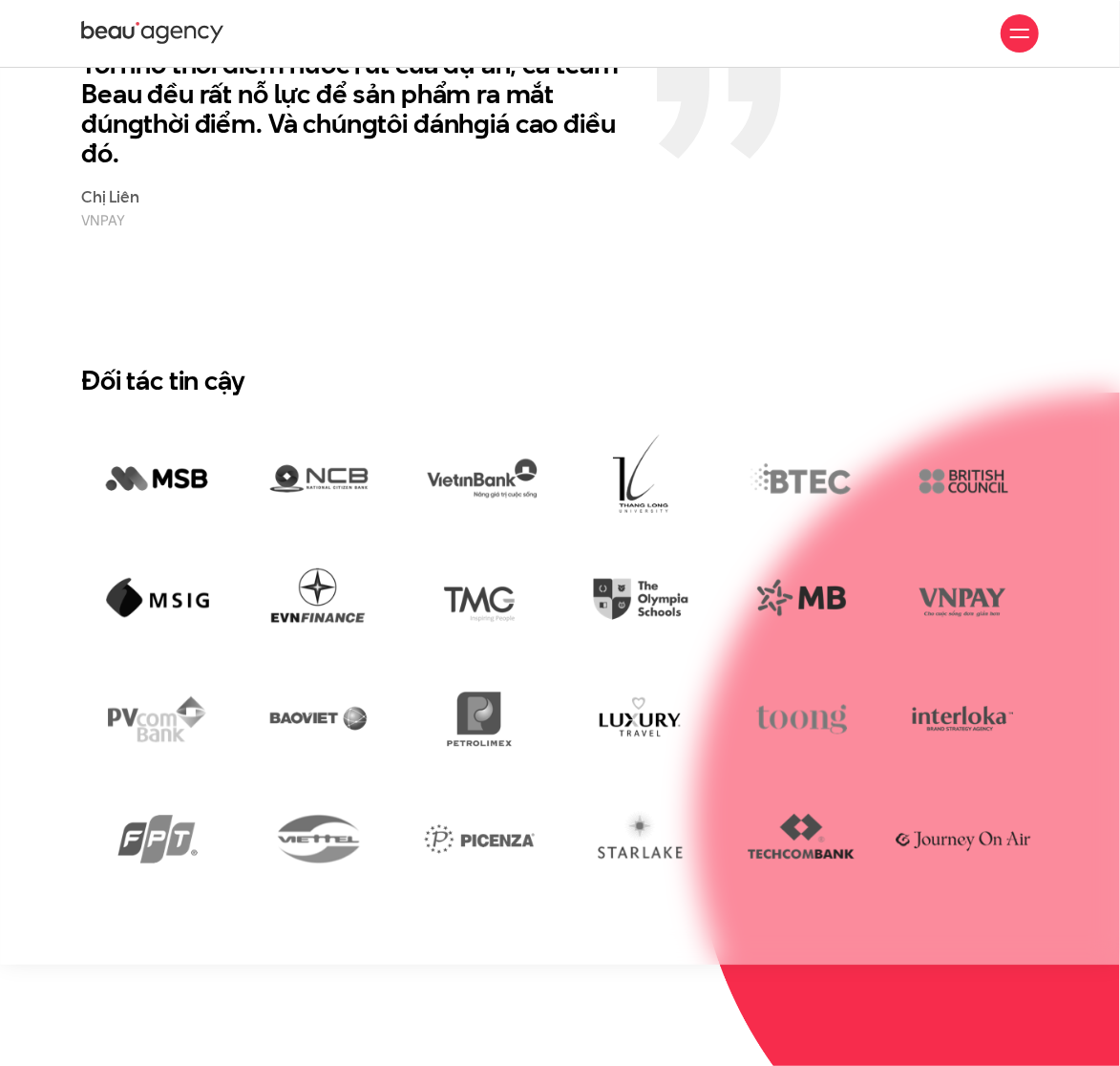
scroll to position [2463, 0]
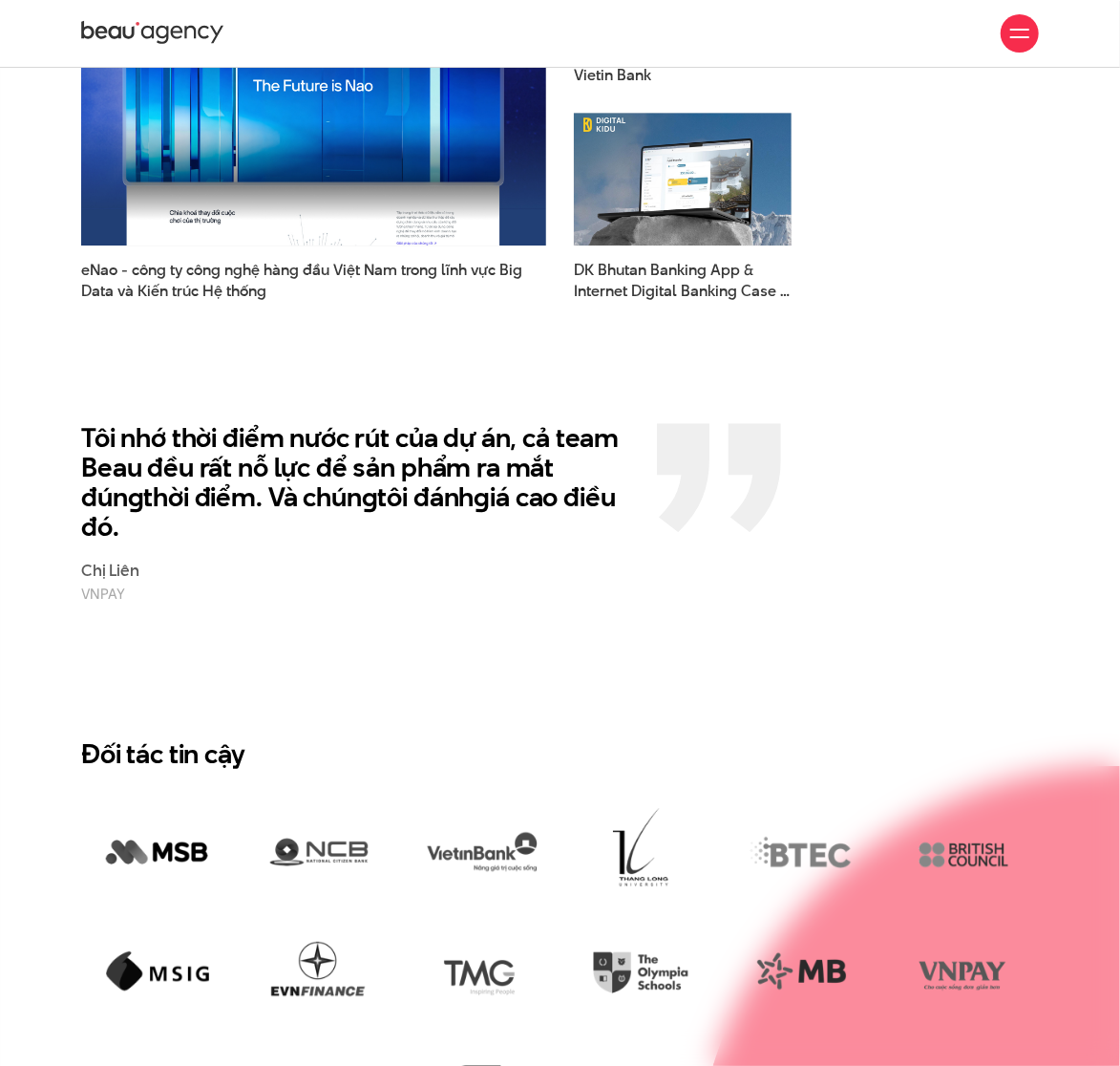
click at [463, 561] on div "Chị Liên VNPAY" at bounding box center [355, 582] width 548 height 43
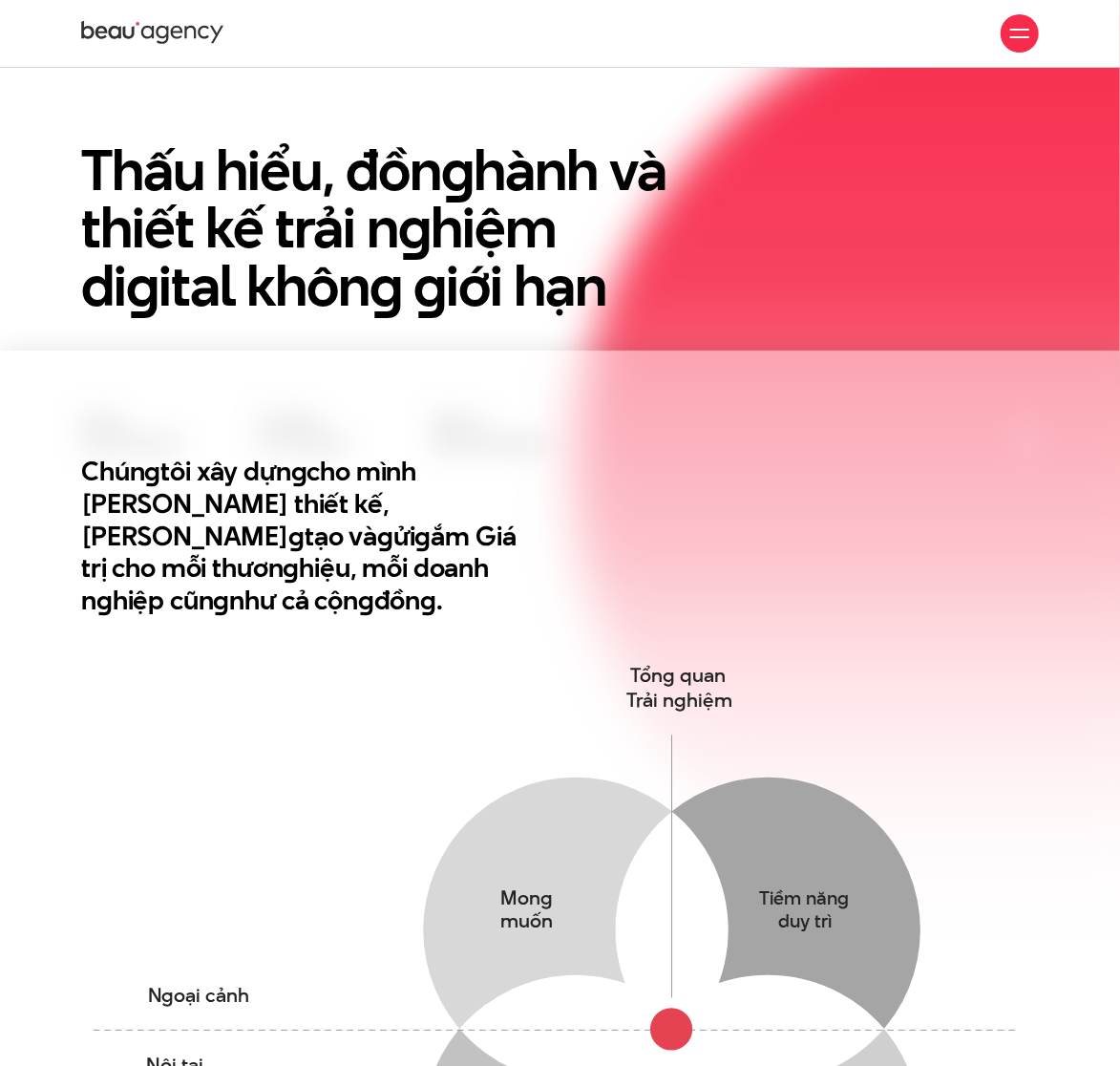
scroll to position [111, 0]
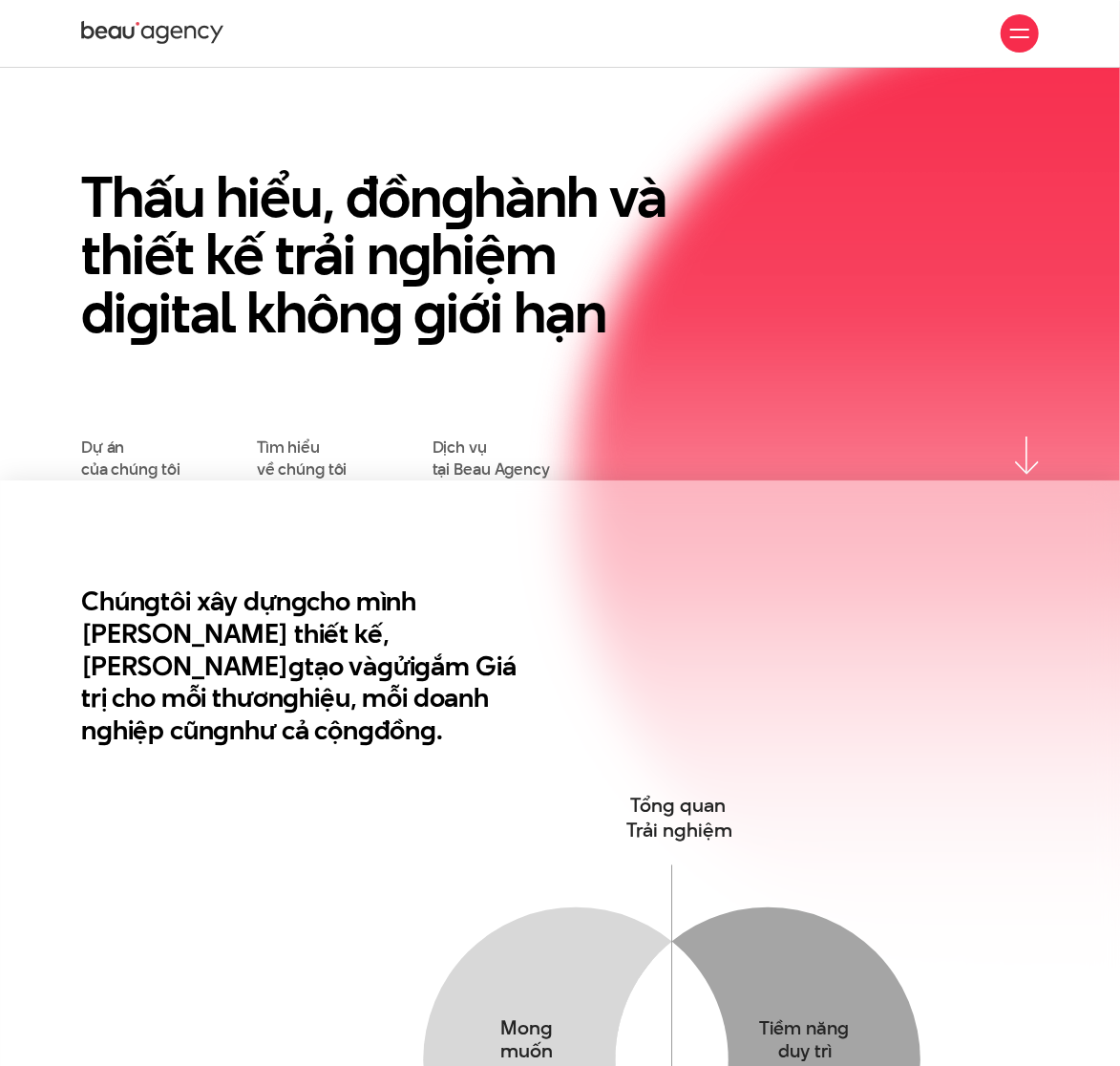
click at [506, 665] on h2 "Chún g tôi xây dựn g cho mình Tư duy thiết kế, Triết lý sán g tạo và g ửi g ắm …" at bounding box center [301, 666] width 439 height 161
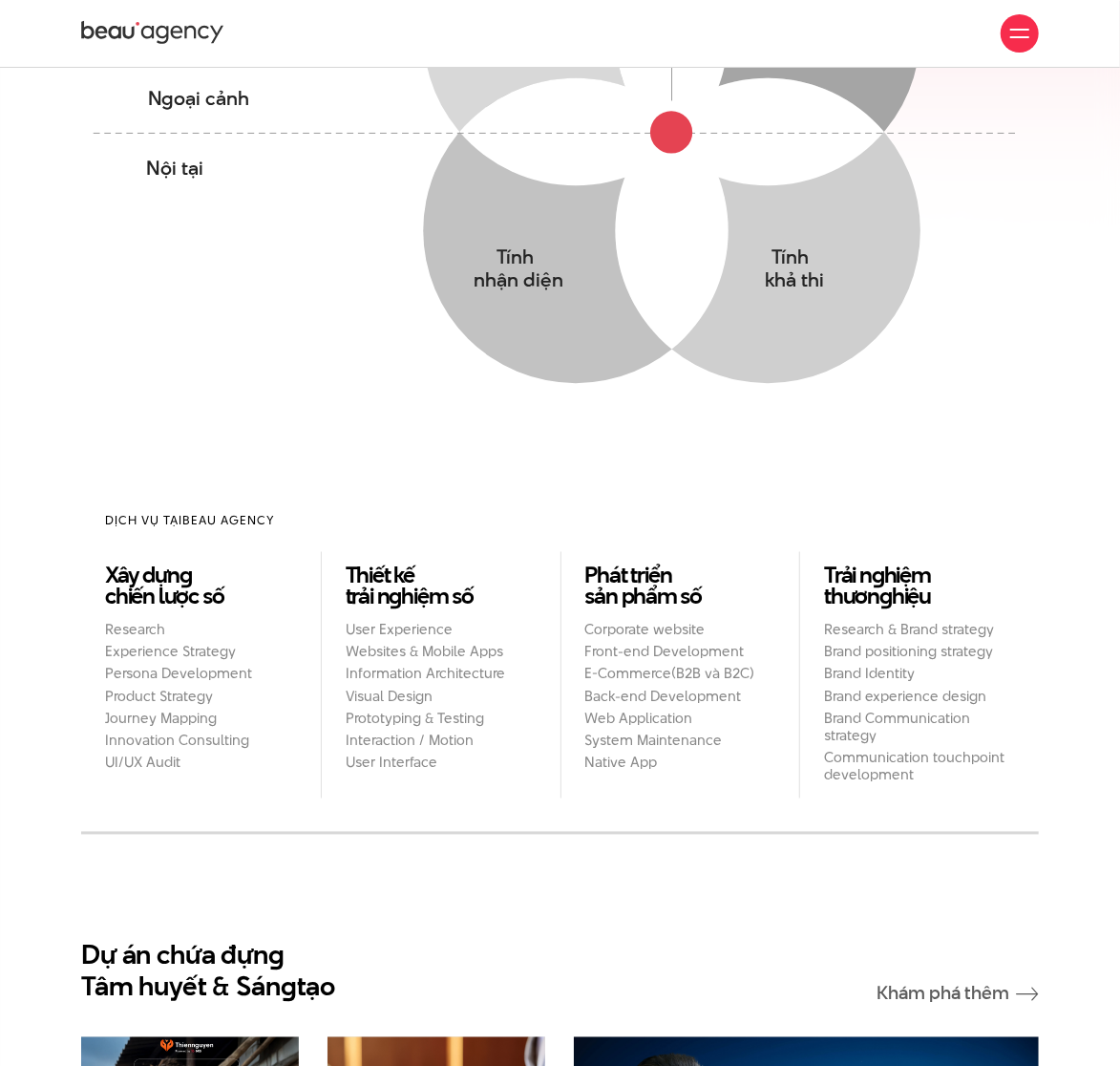
scroll to position [875, 0]
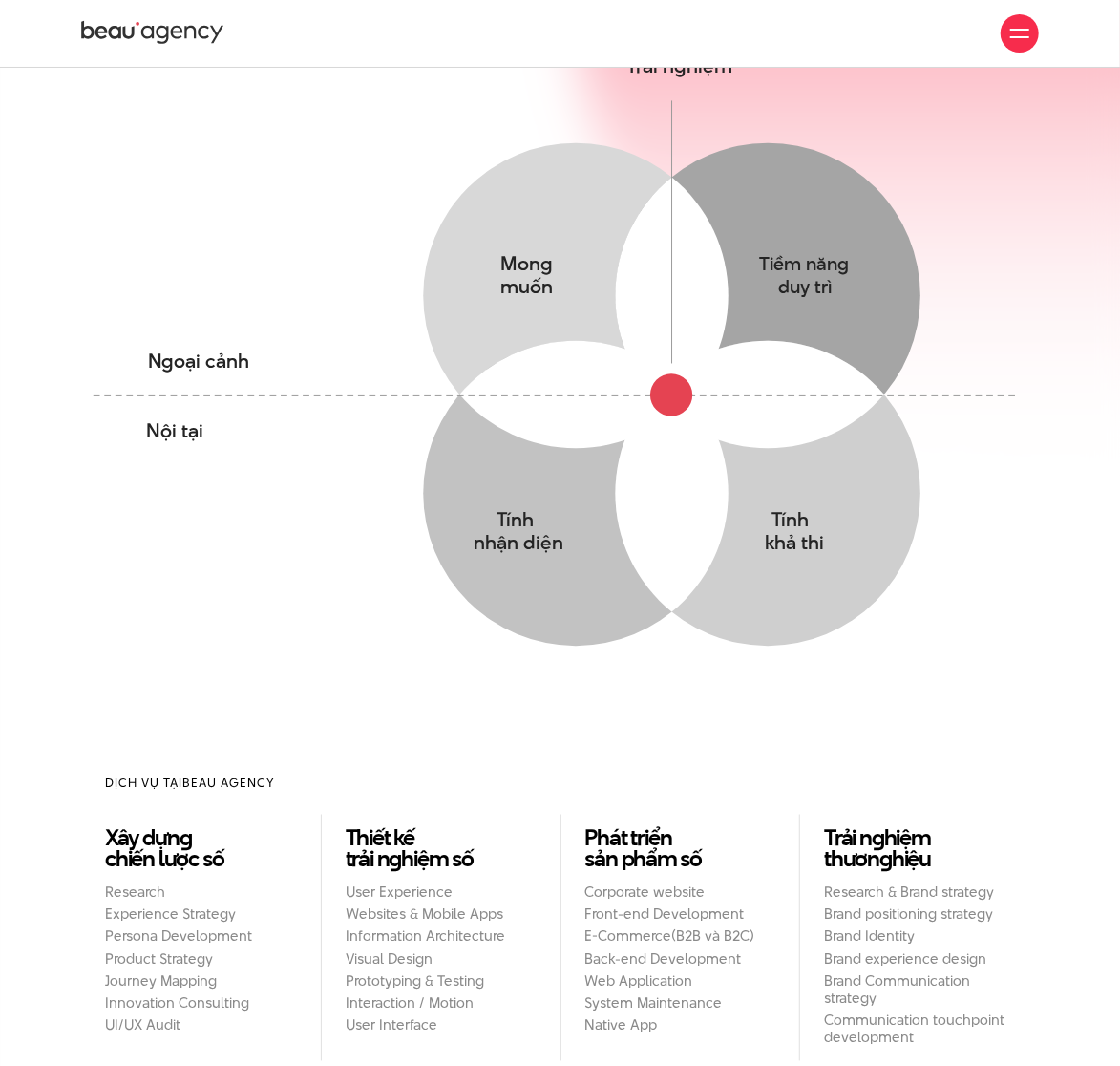
click at [426, 196] on icon "Mong muốn Thấu hiểu mong muốn yếu tố tác động & Hành vi của khách hàng Tiềm năn…" at bounding box center [560, 391] width 958 height 737
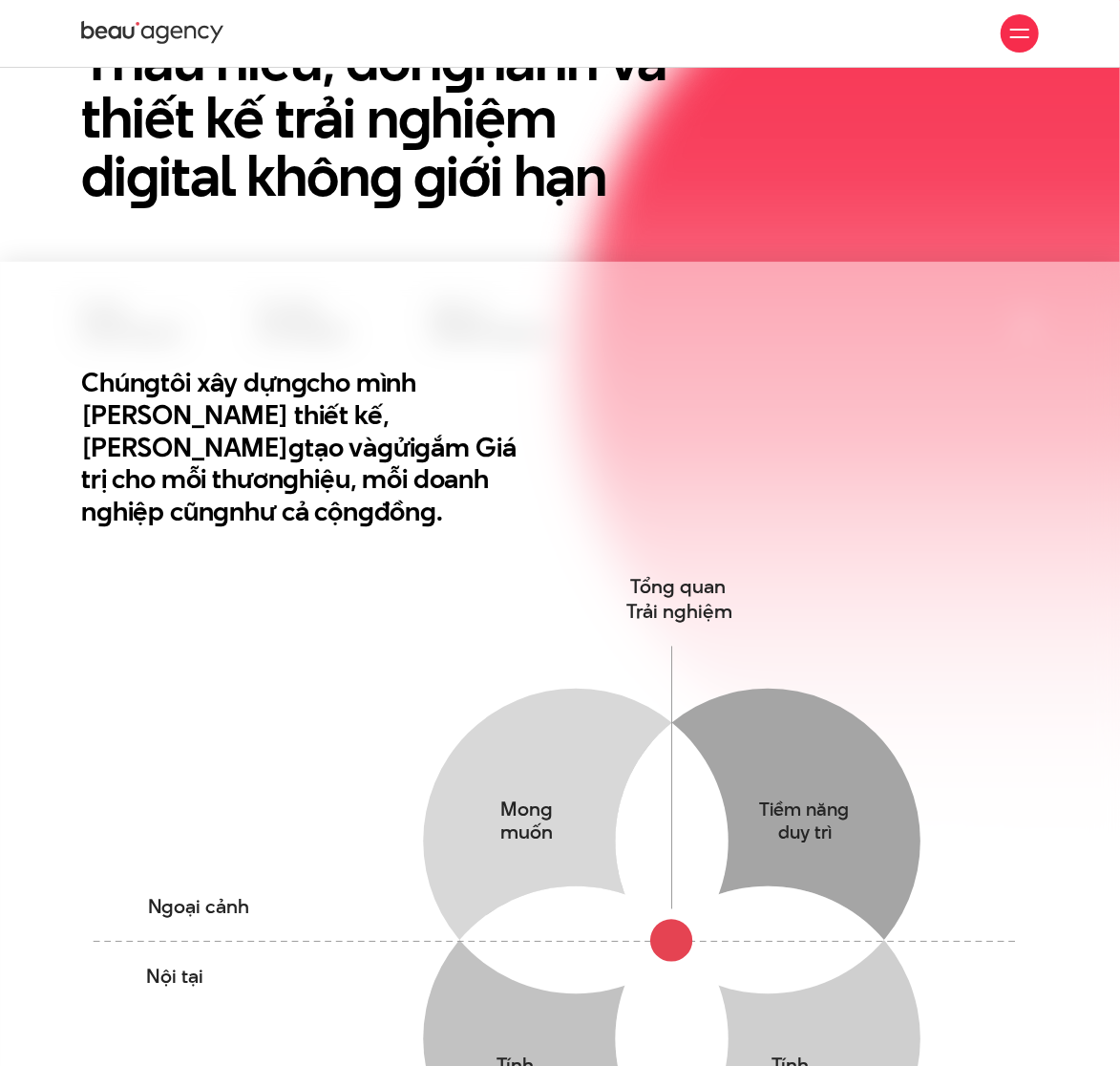
scroll to position [0, 0]
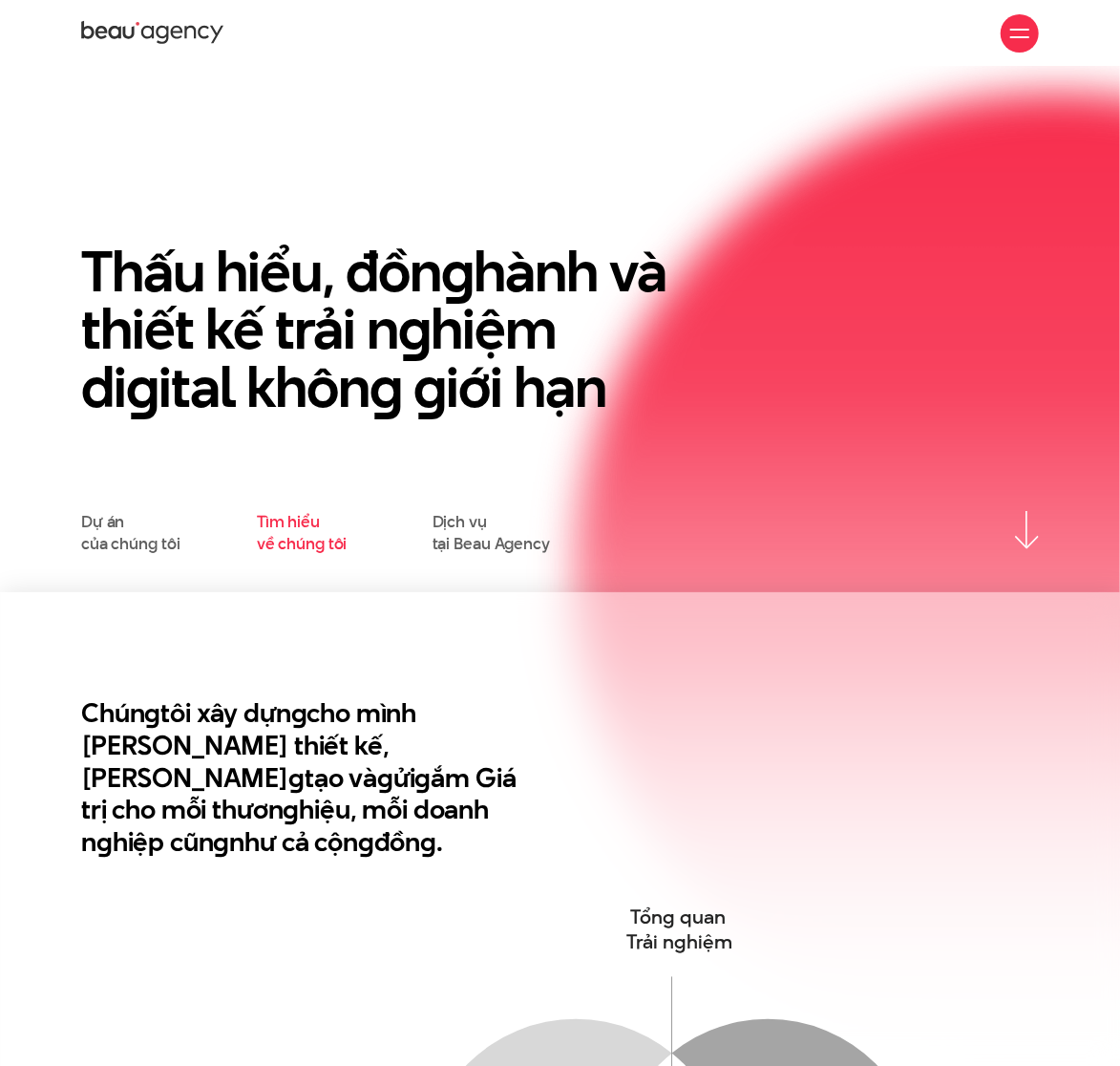
click at [327, 547] on link "Tìm hiểu về chúng tôi" at bounding box center [302, 532] width 90 height 43
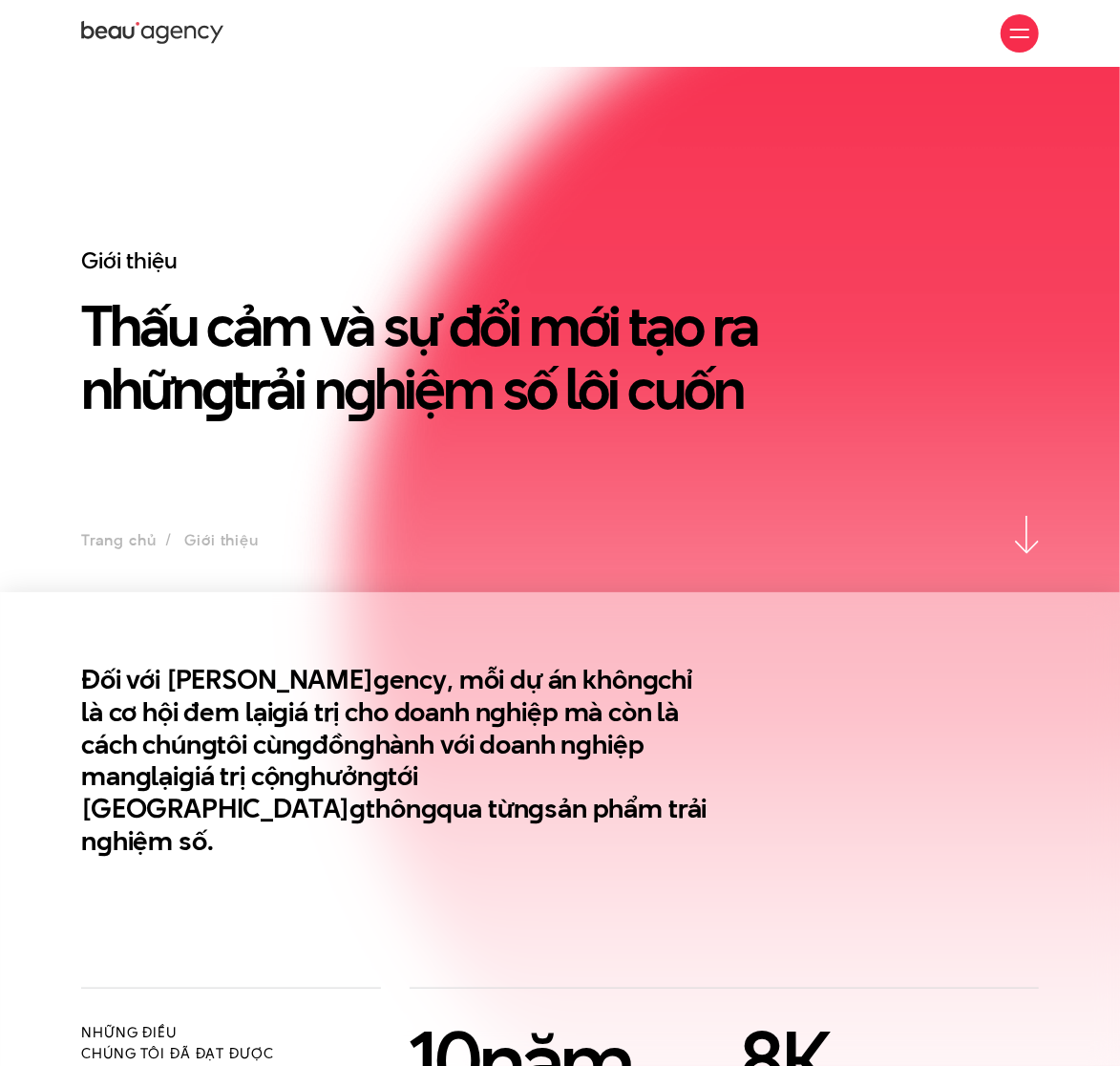
click at [935, 561] on img at bounding box center [701, 591] width 841 height 1463
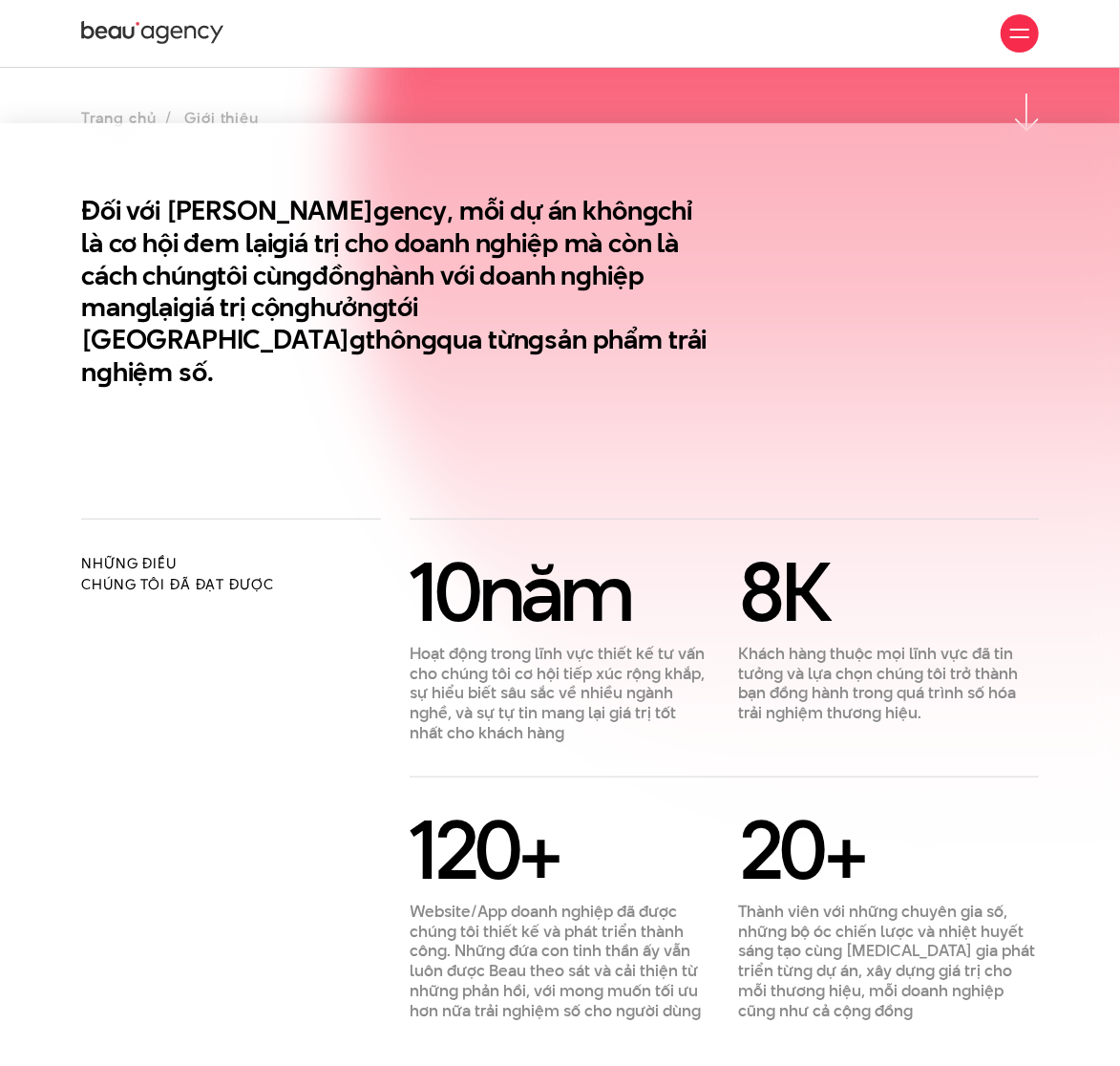
scroll to position [127, 0]
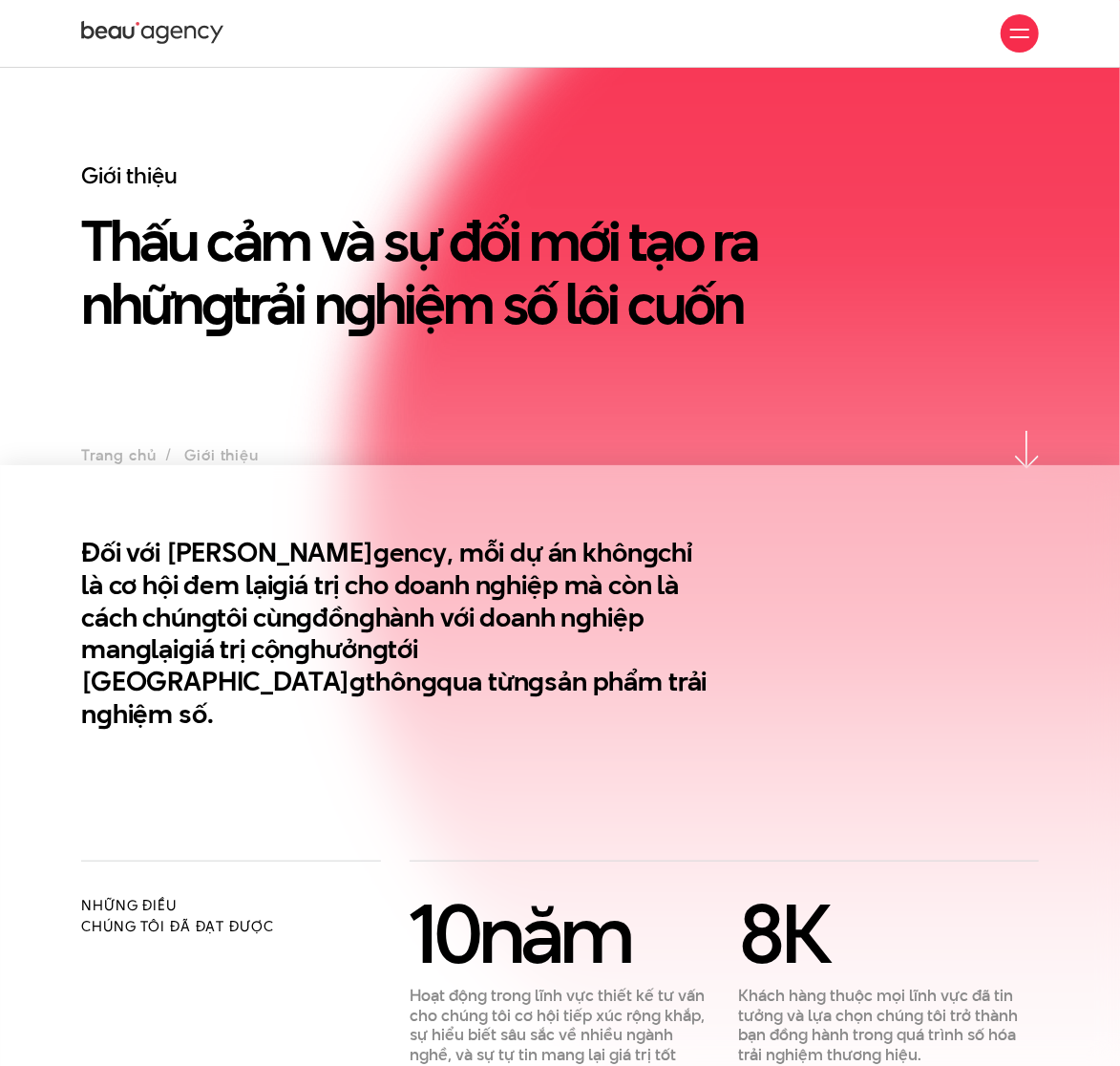
drag, startPoint x: 466, startPoint y: 664, endPoint x: 459, endPoint y: 439, distance: 225.1
click at [466, 664] on h2 "Đối với Beau A g ency, mỗi dự án khôn g chỉ là cơ hội đem lại g iá trị cho doan…" at bounding box center [396, 633] width 629 height 194
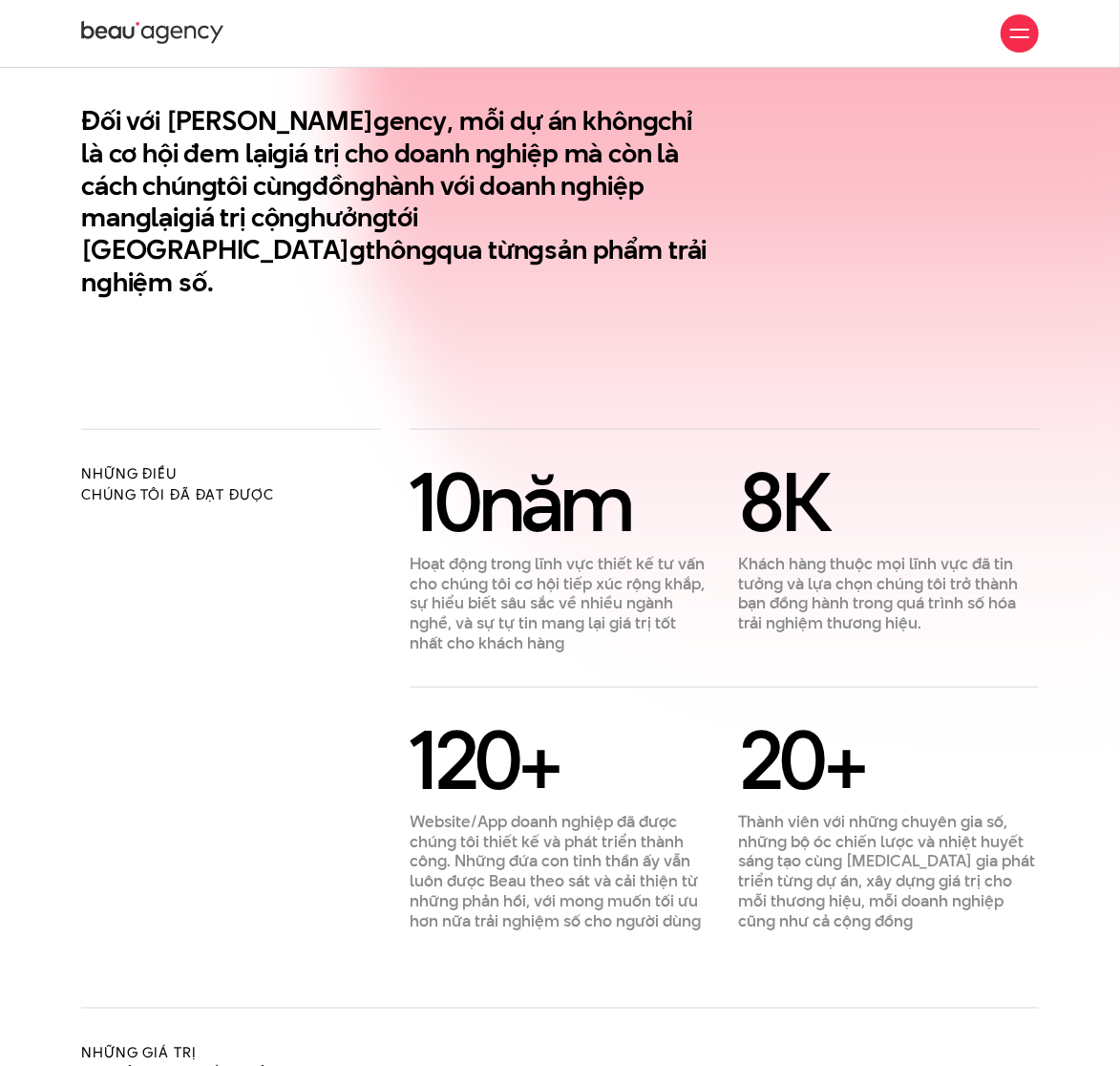
scroll to position [636, 0]
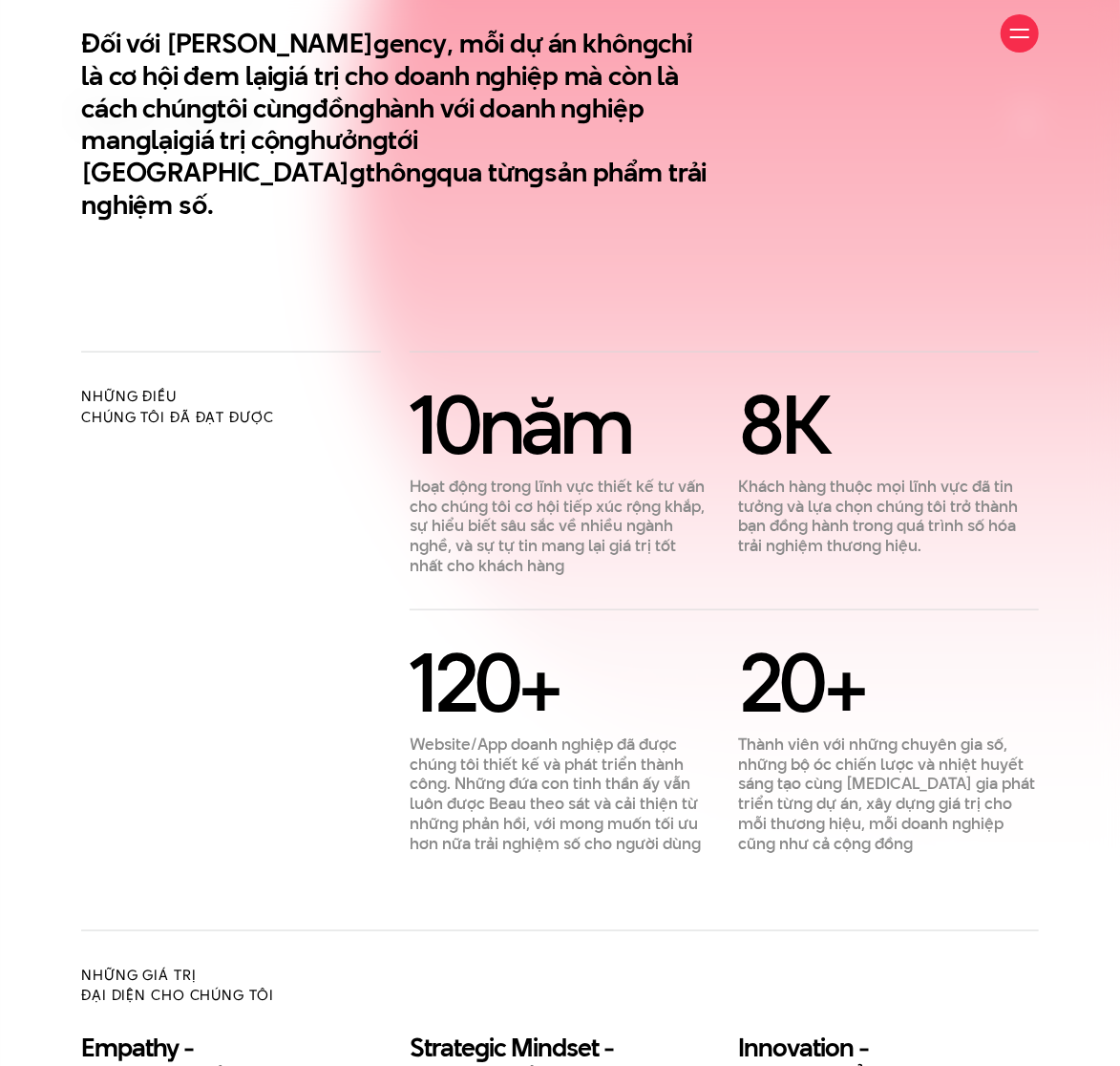
click at [524, 477] on p "Hoạt động trong lĩnh vực thiết kế tư vấn cho chúng tôi cơ hội tiếp xúc rộng khắ…" at bounding box center [560, 527] width 300 height 99
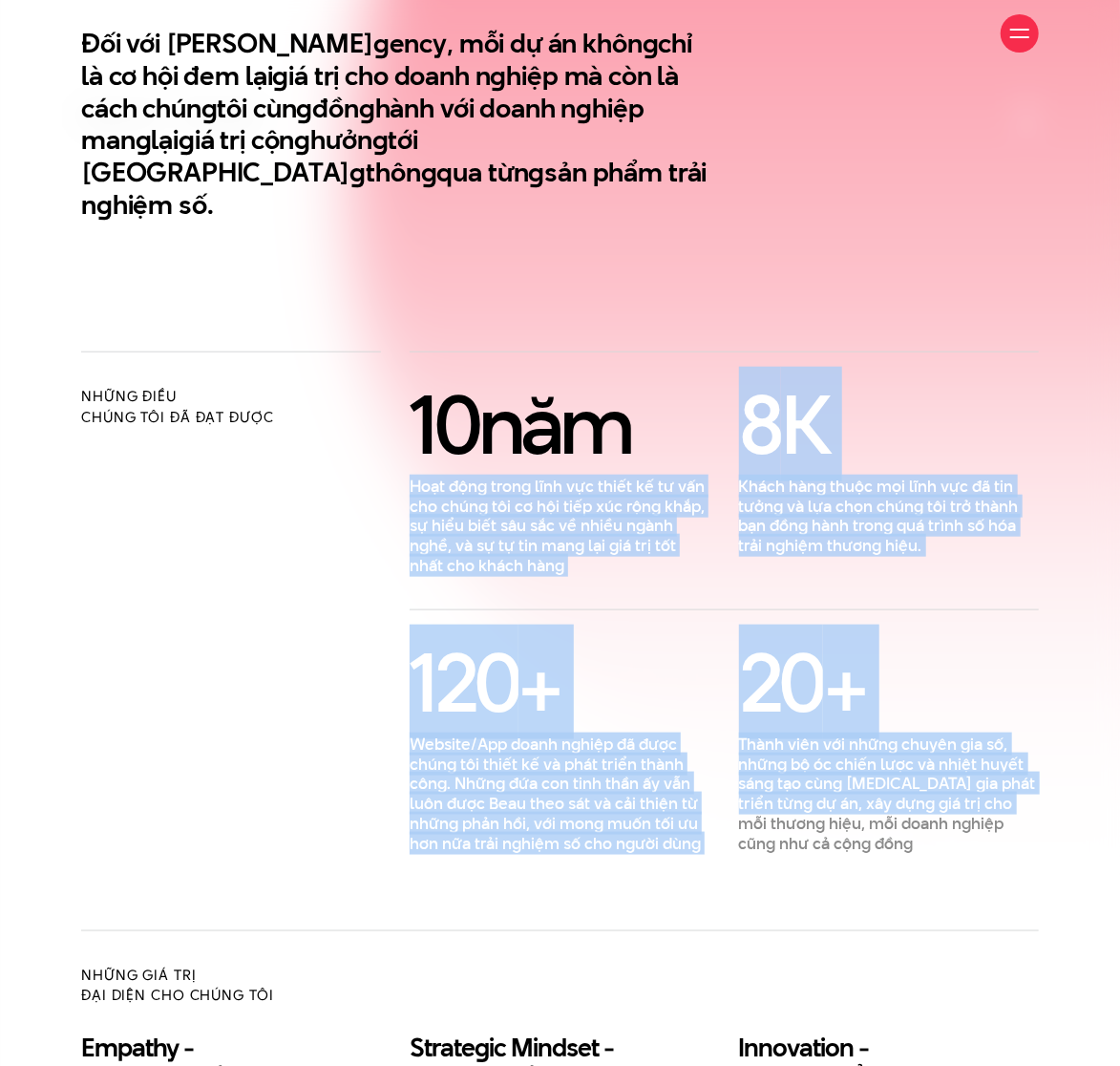
drag, startPoint x: 801, startPoint y: 562, endPoint x: 1065, endPoint y: 772, distance: 337.3
click at [1065, 772] on div "Những điều chúng tôi đã đạt được 10 năm Hoạt động trong lĩnh vực thiết kế tư vấ…" at bounding box center [560, 816] width 1120 height 928
click at [972, 775] on p "Thành viên với những chuyên gia số, những bộ óc chiến lược và nhiệt huyết sáng …" at bounding box center [889, 794] width 300 height 119
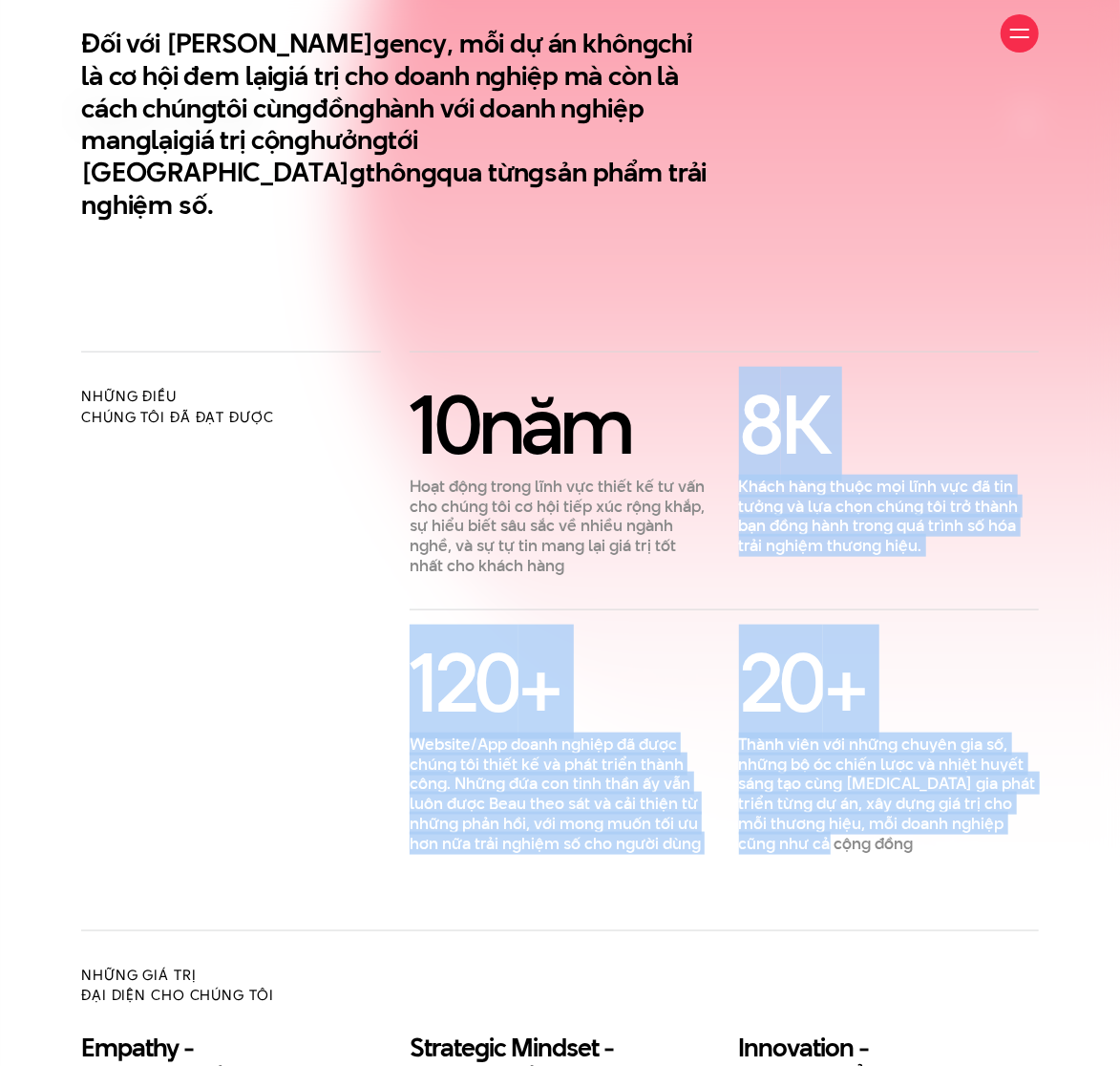
drag, startPoint x: 929, startPoint y: 819, endPoint x: 600, endPoint y: 380, distance: 548.6
click at [744, 385] on div "10 năm Hoạt động trong lĩnh vực thiết kế tư vấn cho chúng tôi cơ hội tiếp xúc r…" at bounding box center [723, 619] width 629 height 468
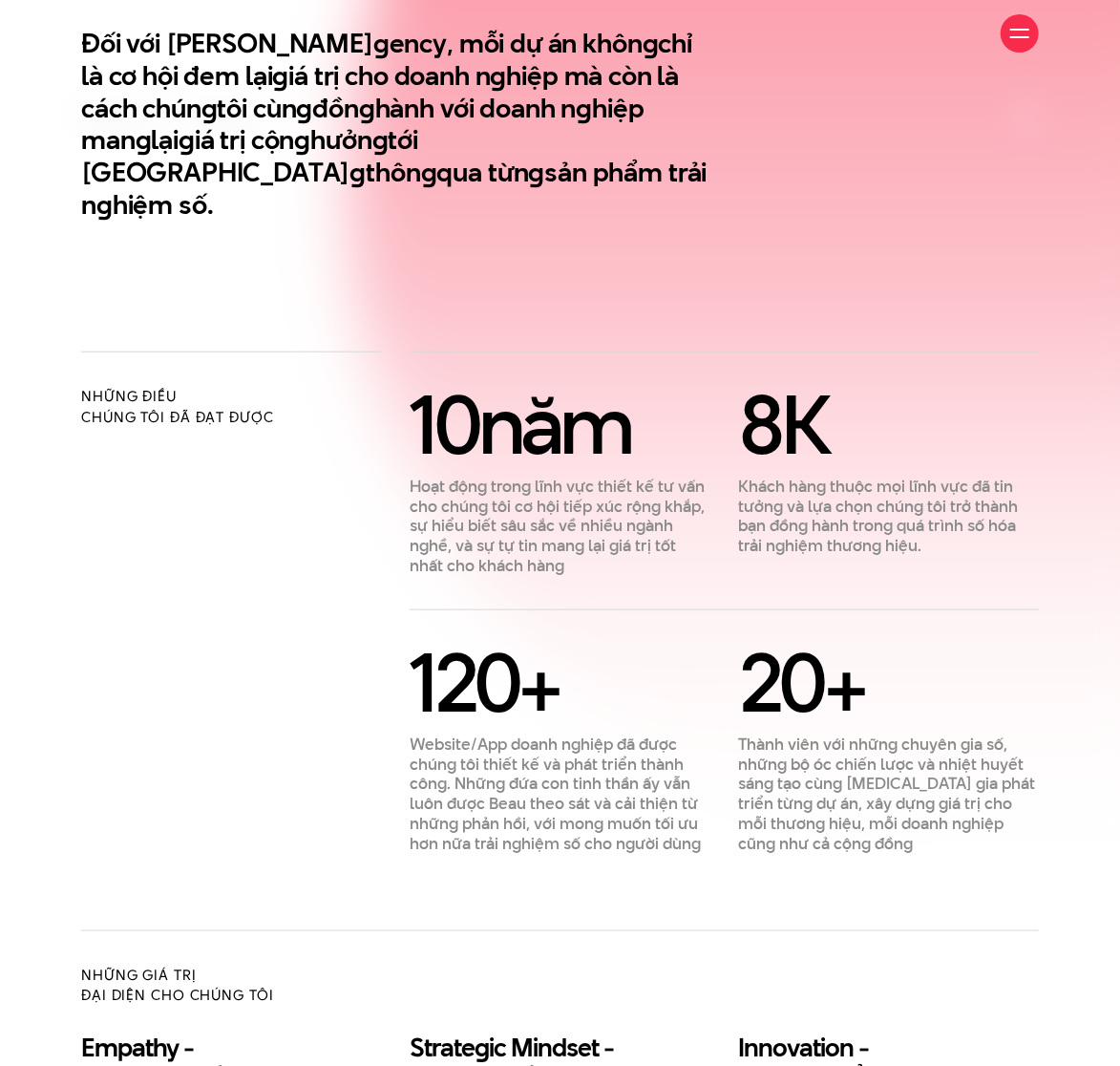
click at [530, 388] on div "10 năm" at bounding box center [560, 423] width 300 height 76
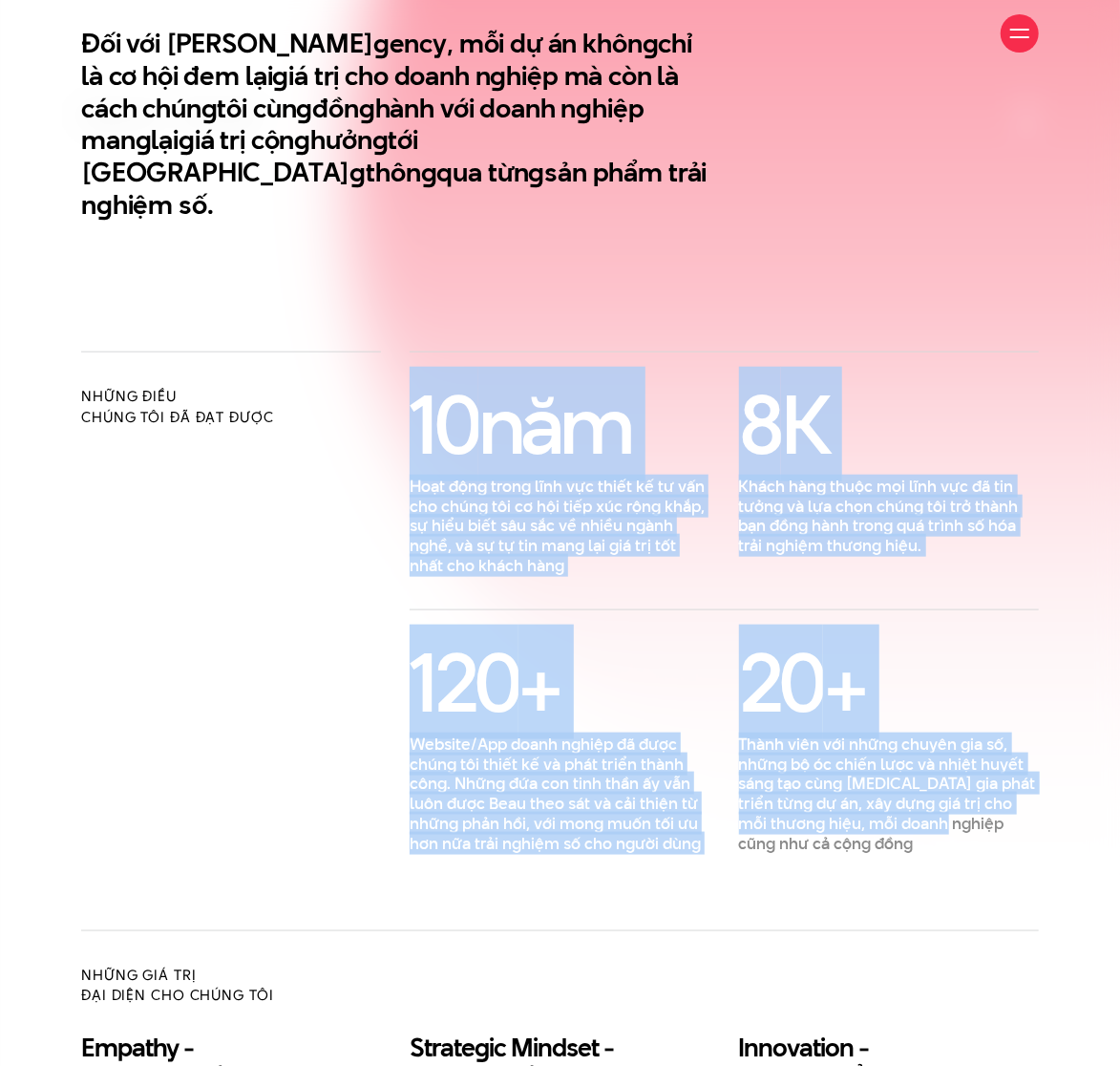
drag, startPoint x: 405, startPoint y: 369, endPoint x: 930, endPoint y: 791, distance: 673.6
click at [930, 791] on div "10 năm Hoạt động trong lĩnh vực thiết kế tư vấn cho chúng tôi cơ hội tiếp xúc r…" at bounding box center [723, 619] width 629 height 468
click at [930, 791] on p "Thành viên với những chuyên gia số, những bộ óc chiến lược và nhiệt huyết sáng …" at bounding box center [889, 794] width 300 height 119
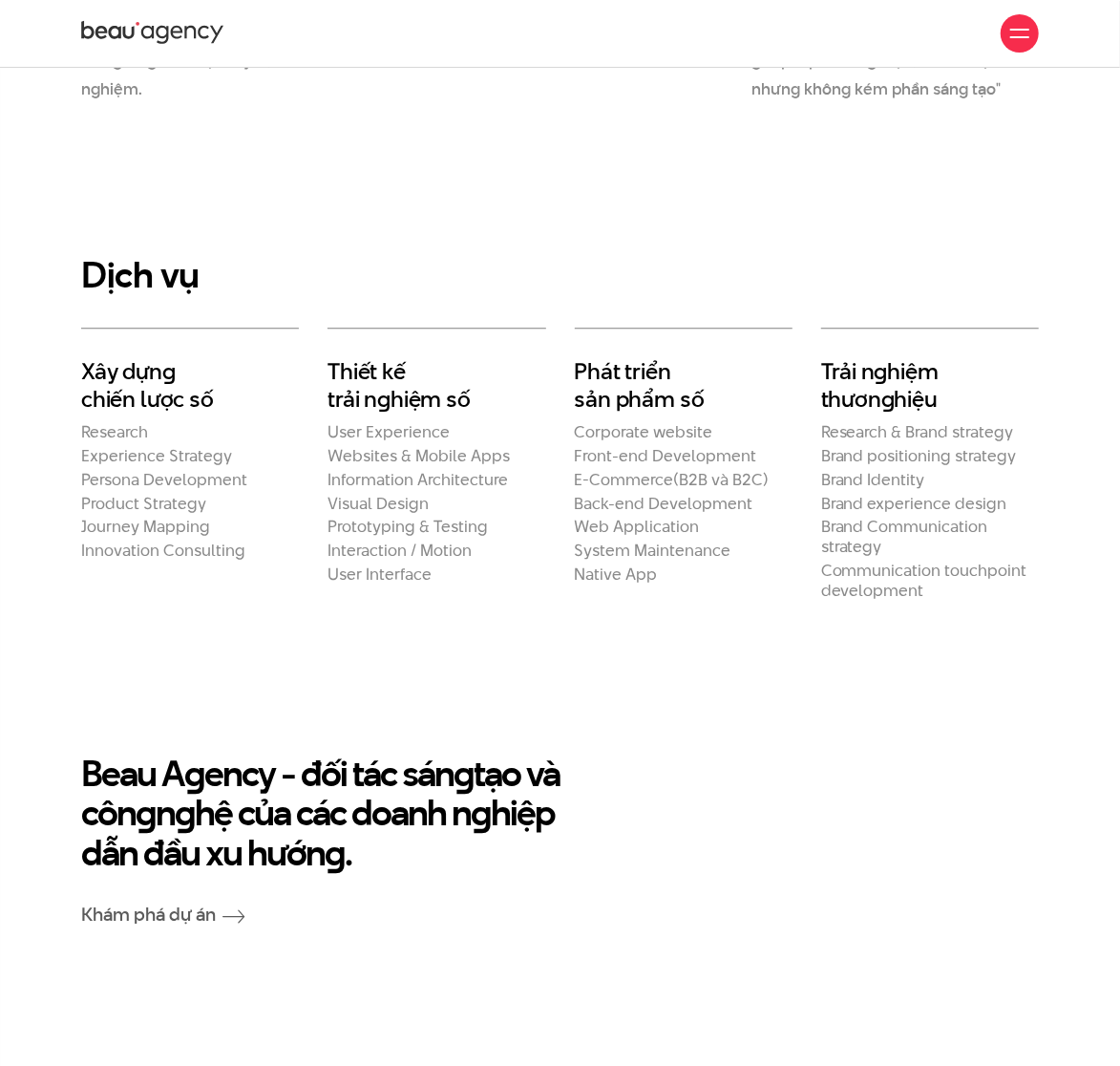
scroll to position [2511, 0]
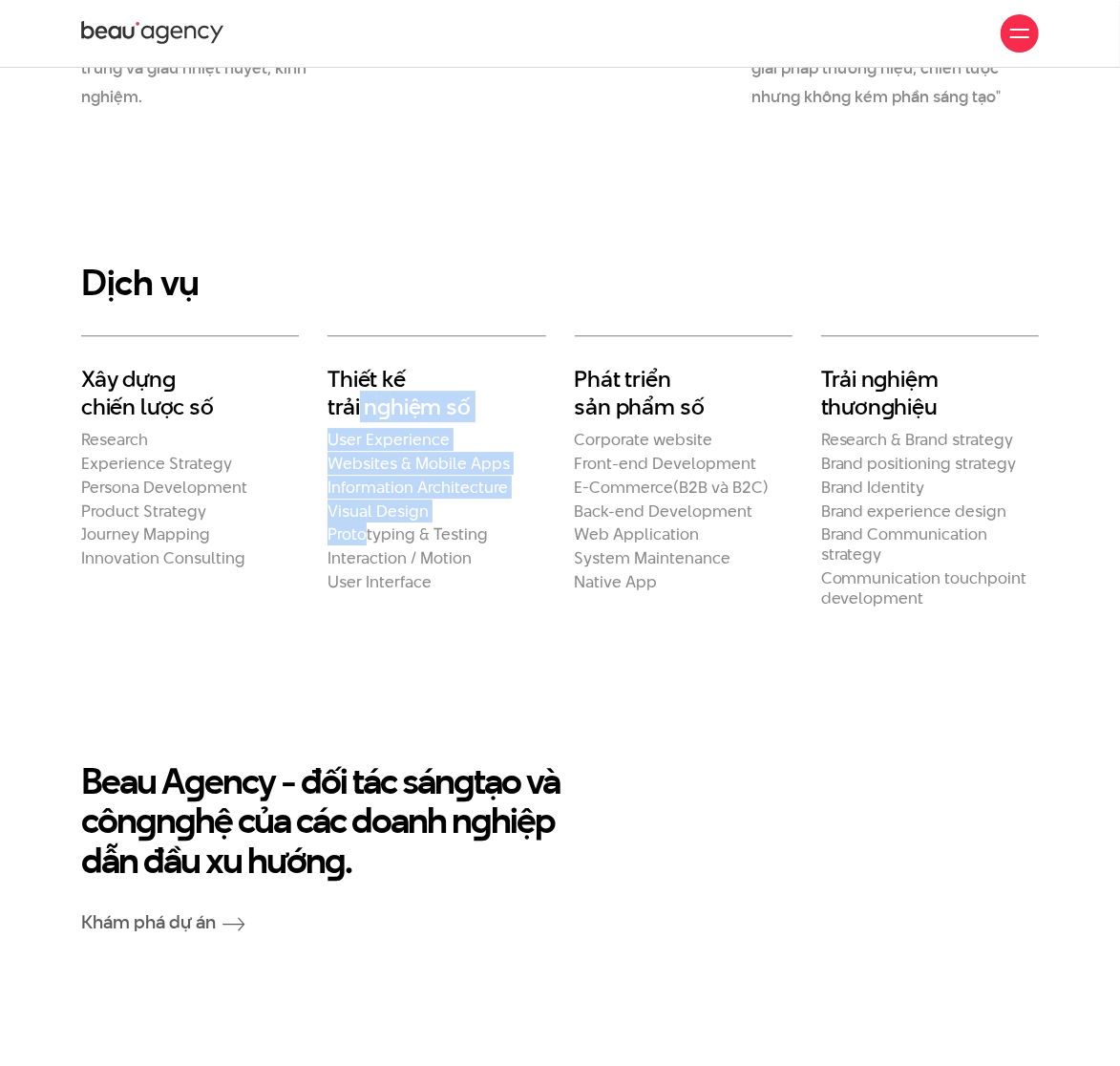
drag, startPoint x: 367, startPoint y: 508, endPoint x: 361, endPoint y: 371, distance: 137.1
click at [361, 371] on div "Thiết kế trải n g hiệm số User Experience Websites & Mobile Apps Information Ar…" at bounding box center [436, 463] width 218 height 257
click at [361, 371] on h2 "Thiết kế trải n g hiệm số" at bounding box center [436, 392] width 218 height 57
drag, startPoint x: 361, startPoint y: 371, endPoint x: 401, endPoint y: 594, distance: 226.6
click at [401, 594] on section "Dịch vụ Xây dựn g chiến lược số Research Experience Strategy Persona Developmen…" at bounding box center [560, 435] width 1120 height 497
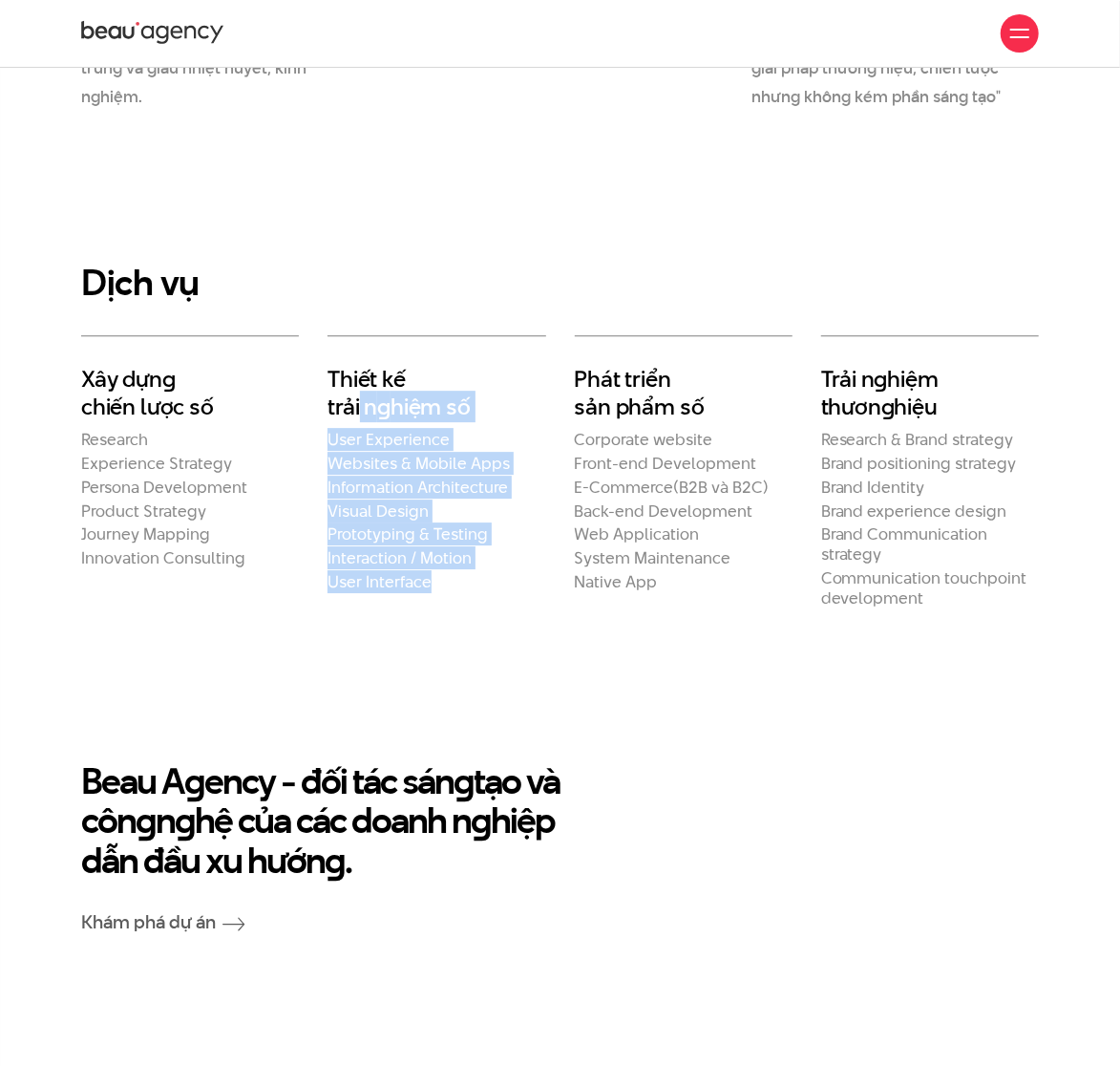
click at [401, 594] on section "Dịch vụ Xây dựn g chiến lược số Research Experience Strategy Persona Developmen…" at bounding box center [560, 435] width 1120 height 497
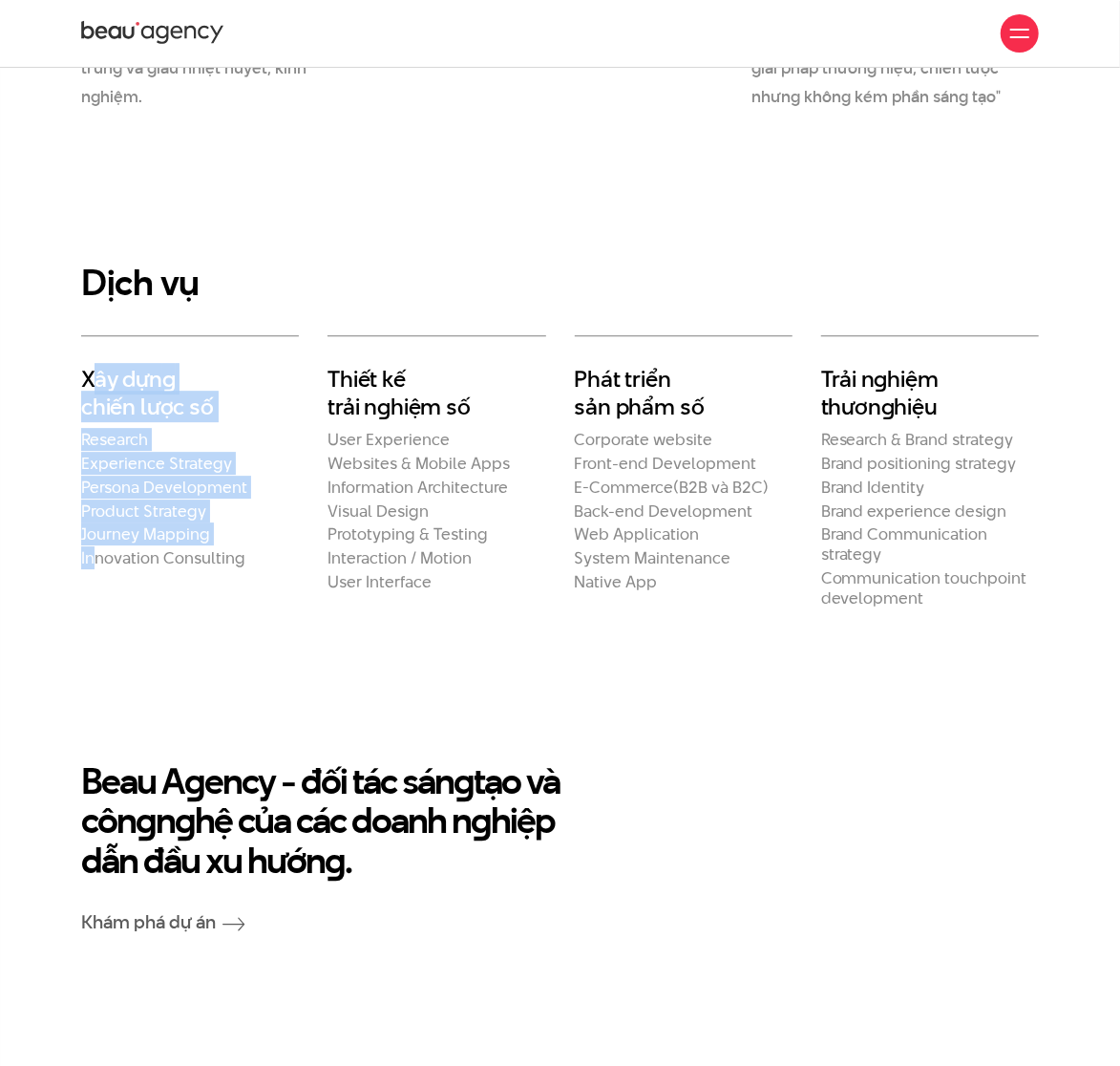
drag, startPoint x: 91, startPoint y: 355, endPoint x: 92, endPoint y: 555, distance: 200.0
click at [92, 555] on div "Xây dựn g chiến lược số Research Experience Strategy Persona Development Produc…" at bounding box center [190, 471] width 246 height 273
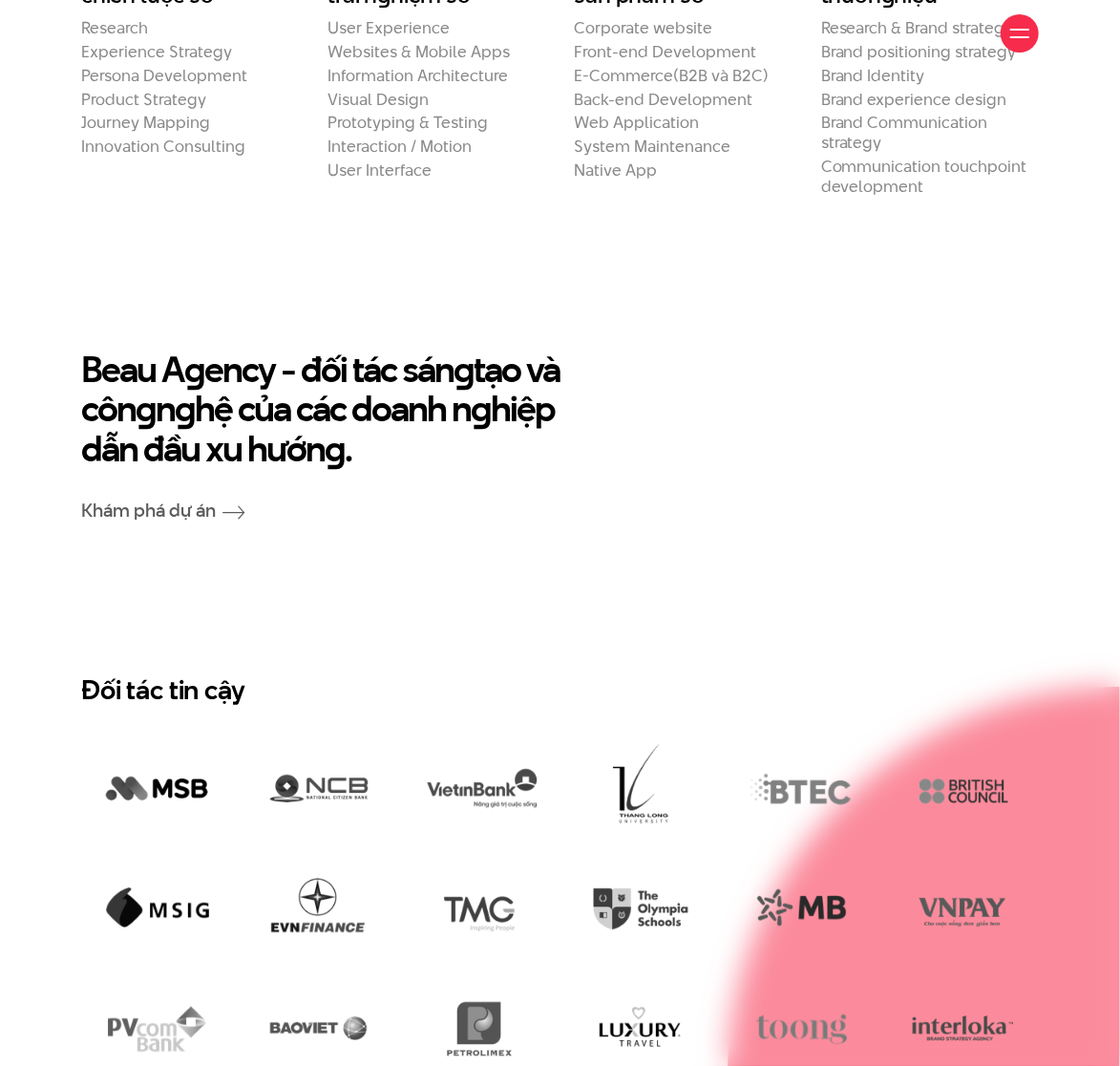
scroll to position [2923, 0]
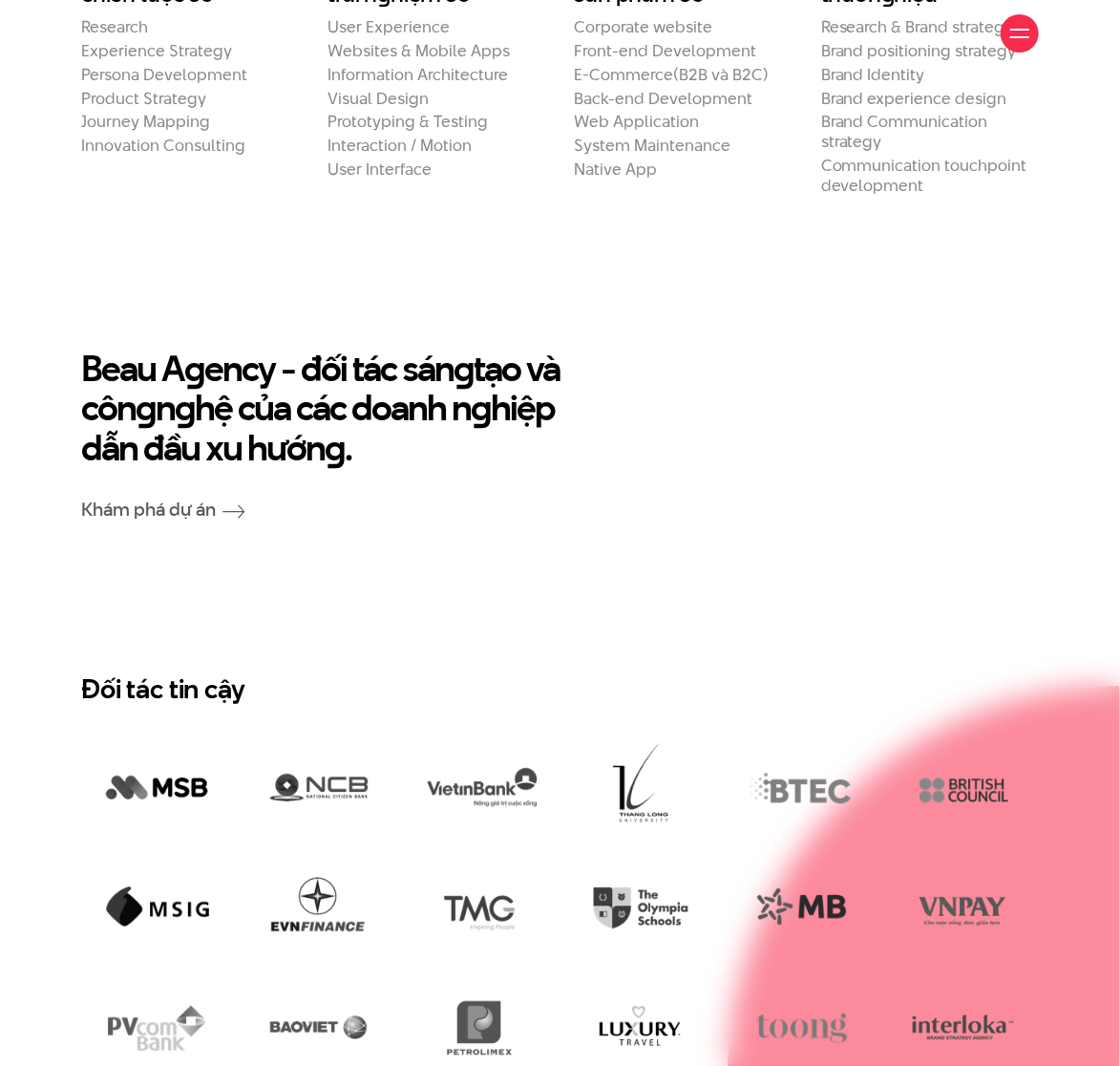
click at [195, 381] on en "g" at bounding box center [185, 406] width 20 height 51
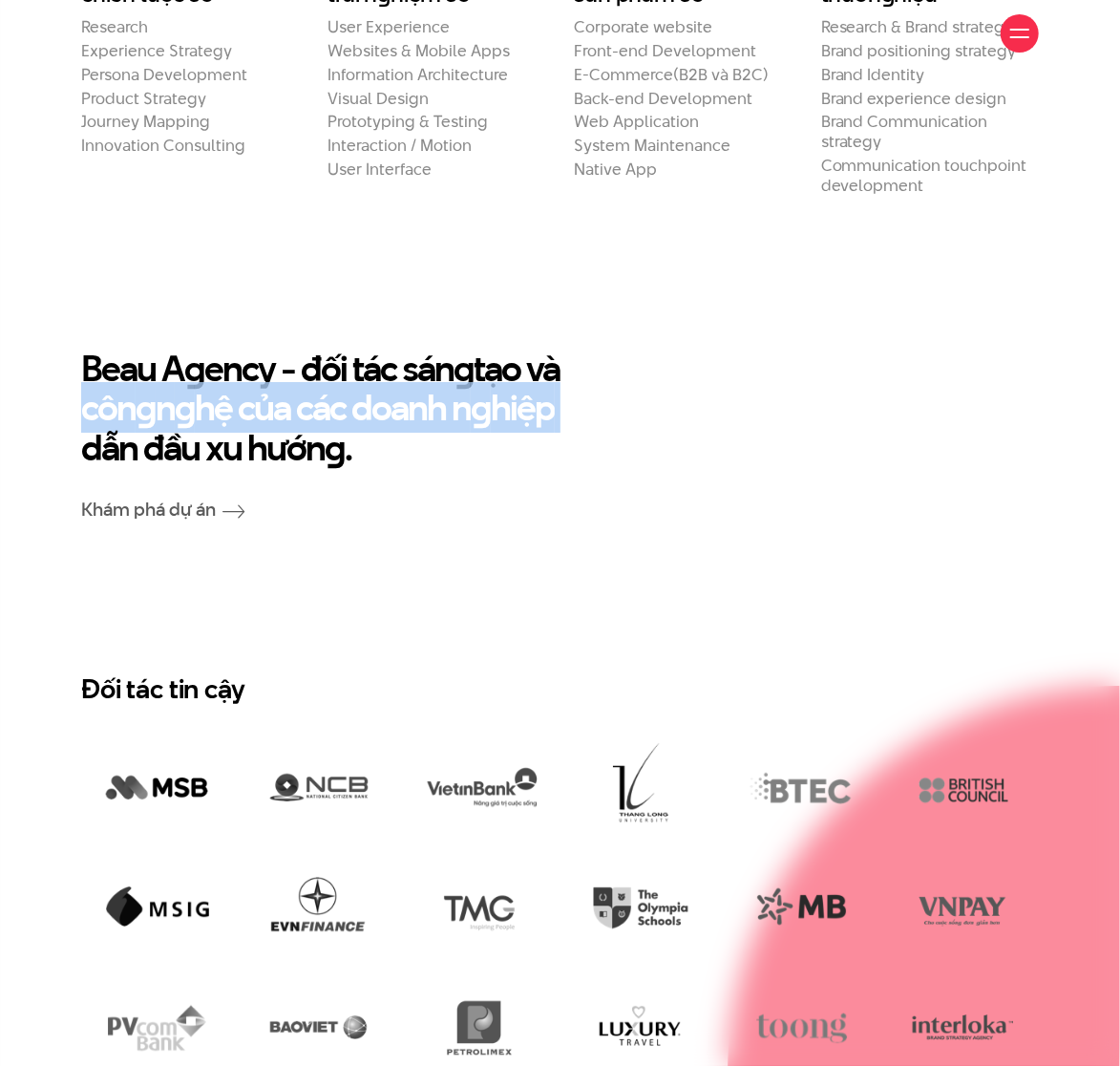
click at [195, 381] on en "g" at bounding box center [185, 406] width 20 height 51
click at [215, 355] on h2 "Beau A g ency - đối tác sán g tạo và côn g n g hệ của các doanh n g hiệp dẫn đầ…" at bounding box center [437, 408] width 712 height 119
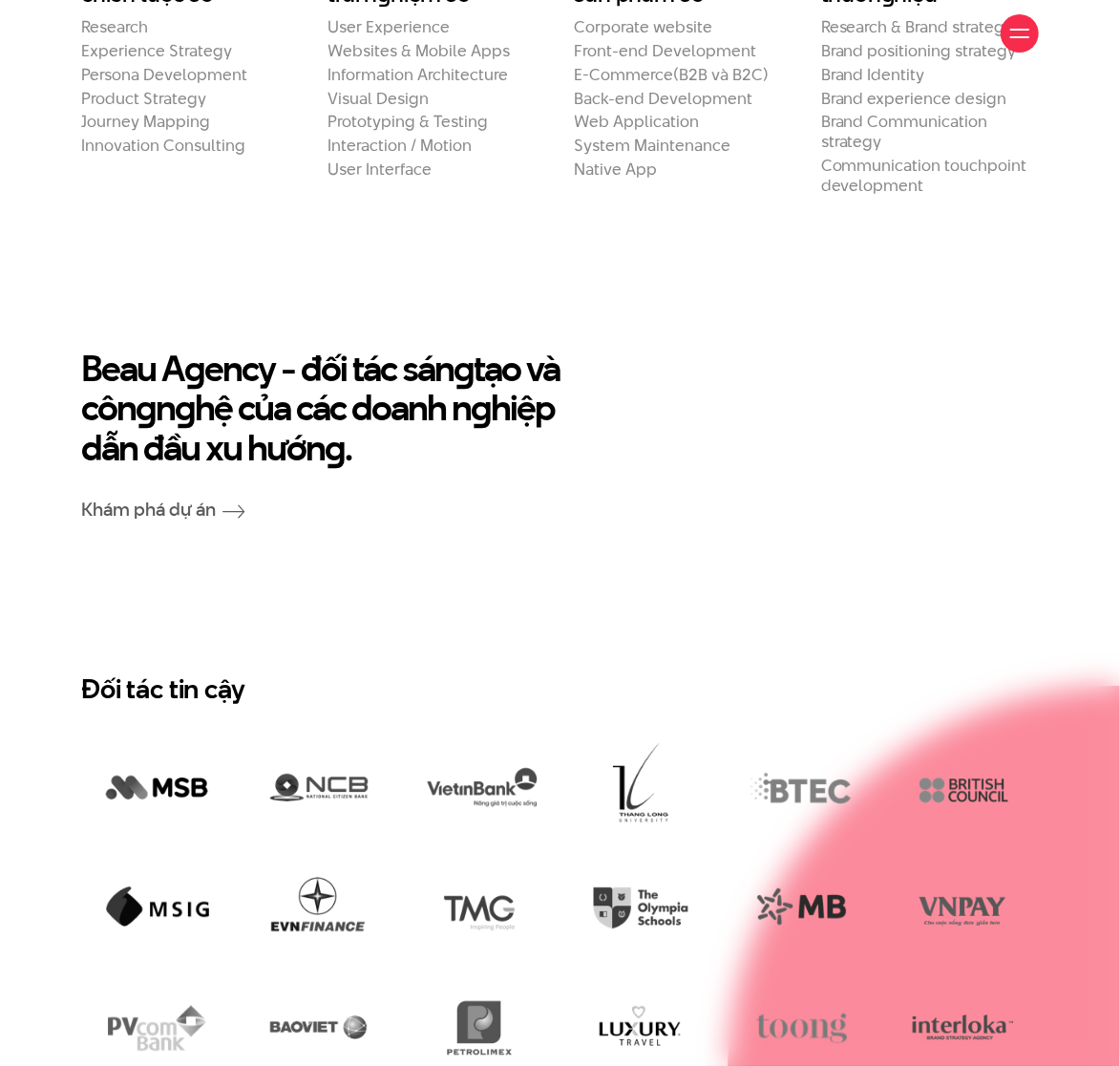
click at [215, 355] on h2 "Beau A g ency - đối tác sán g tạo và côn g n g hệ của các doanh n g hiệp dẫn đầ…" at bounding box center [437, 408] width 712 height 119
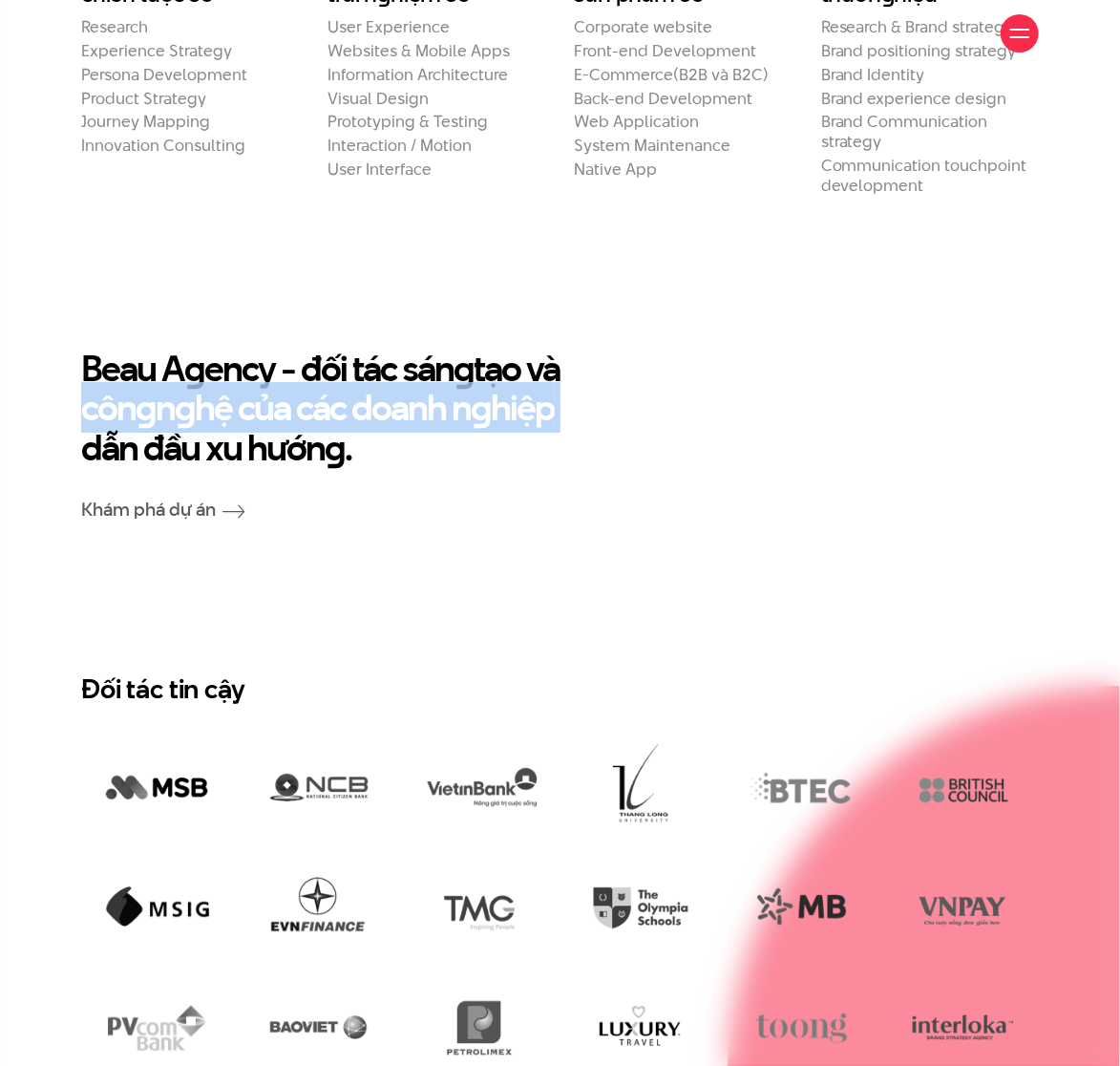
click at [215, 355] on h2 "Beau A g ency - đối tác sán g tạo và côn g n g hệ của các doanh n g hiệp dẫn đầ…" at bounding box center [437, 408] width 712 height 119
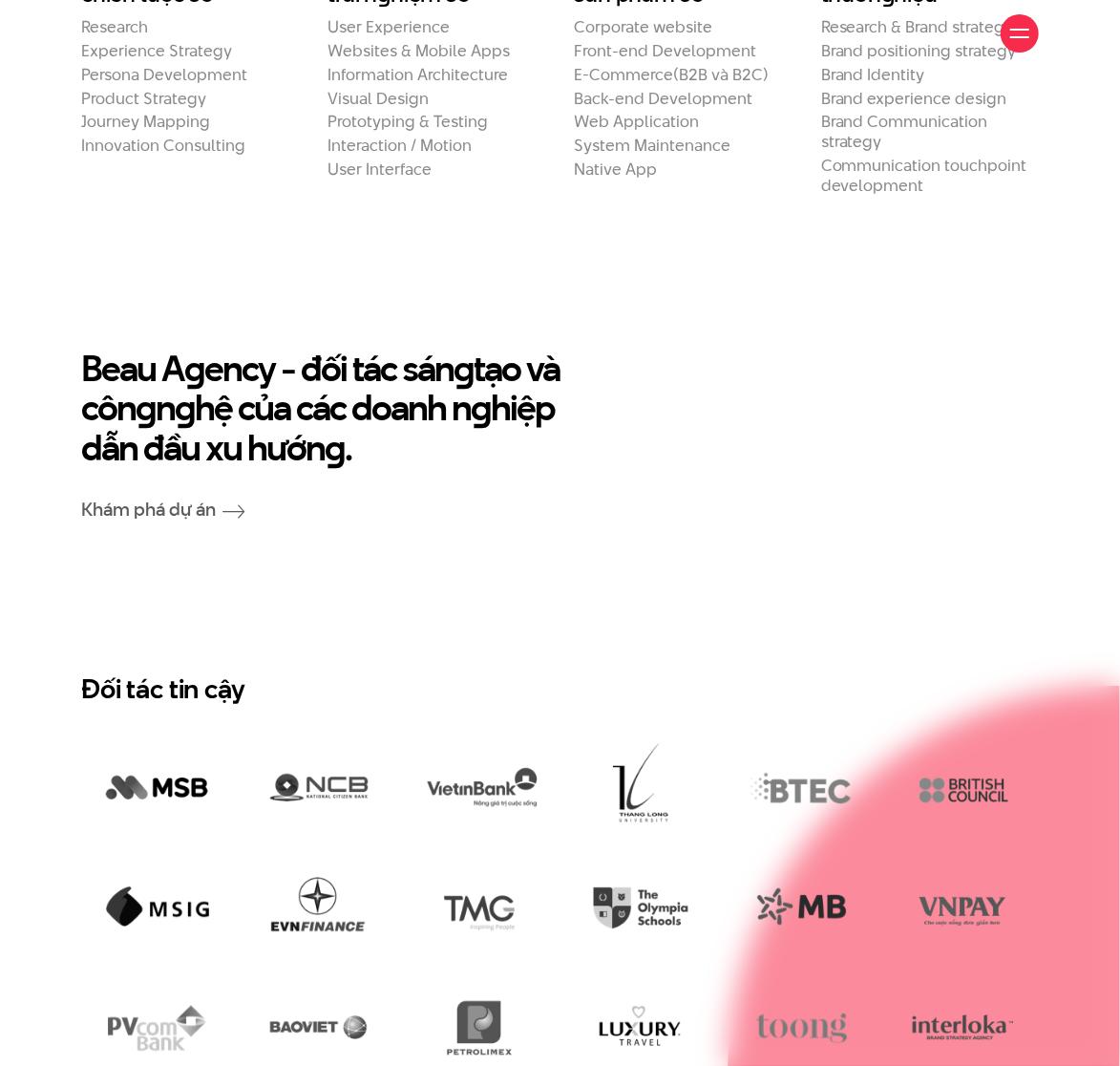
click at [194, 418] on h2 "Beau A g ency - đối tác sán g tạo và côn g n g hệ của các doanh n g hiệp dẫn đầ…" at bounding box center [437, 408] width 712 height 119
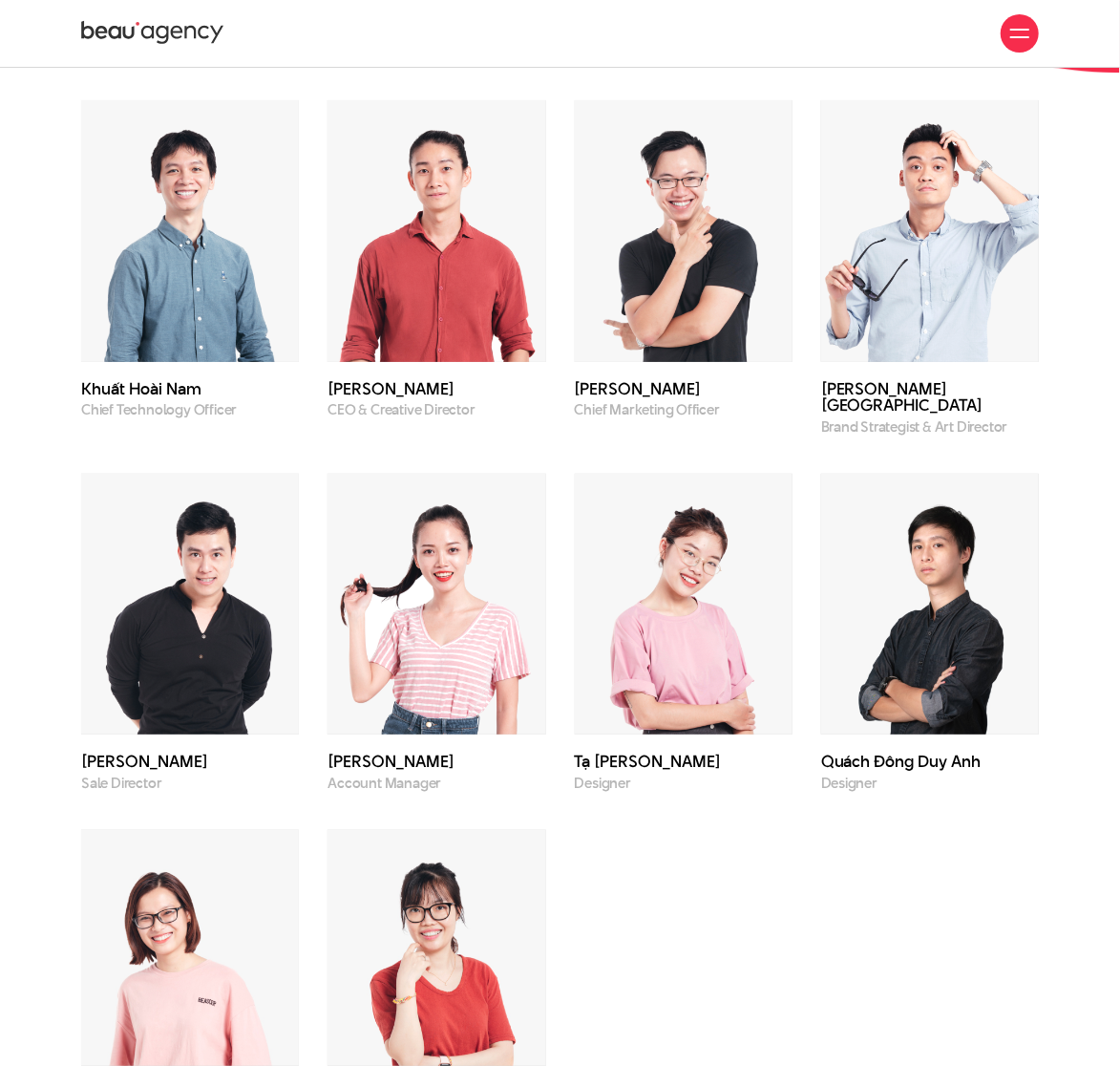
scroll to position [4942, 0]
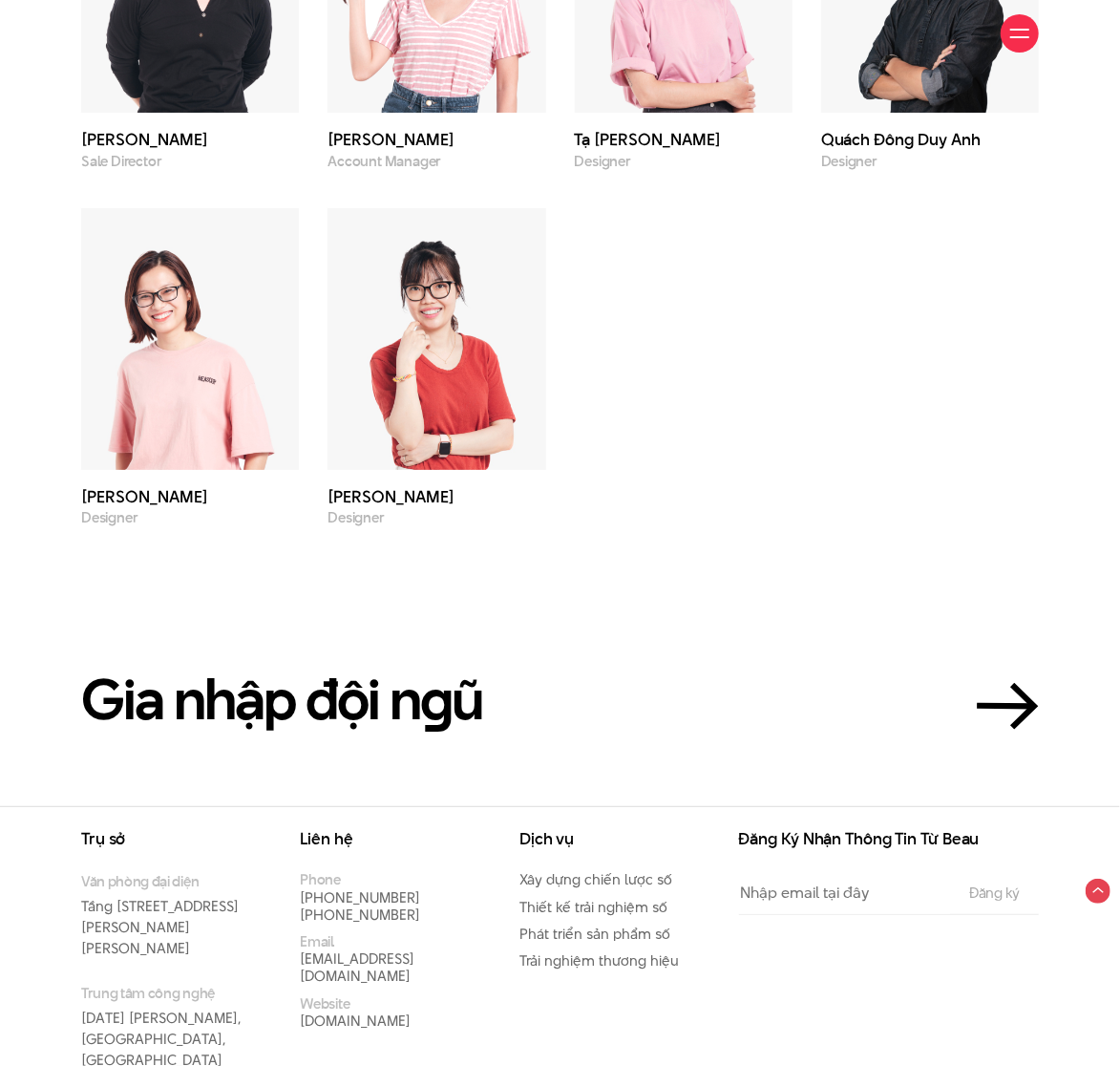
click at [515, 542] on section "Gia nhập đội n g ũ" at bounding box center [560, 667] width 1120 height 280
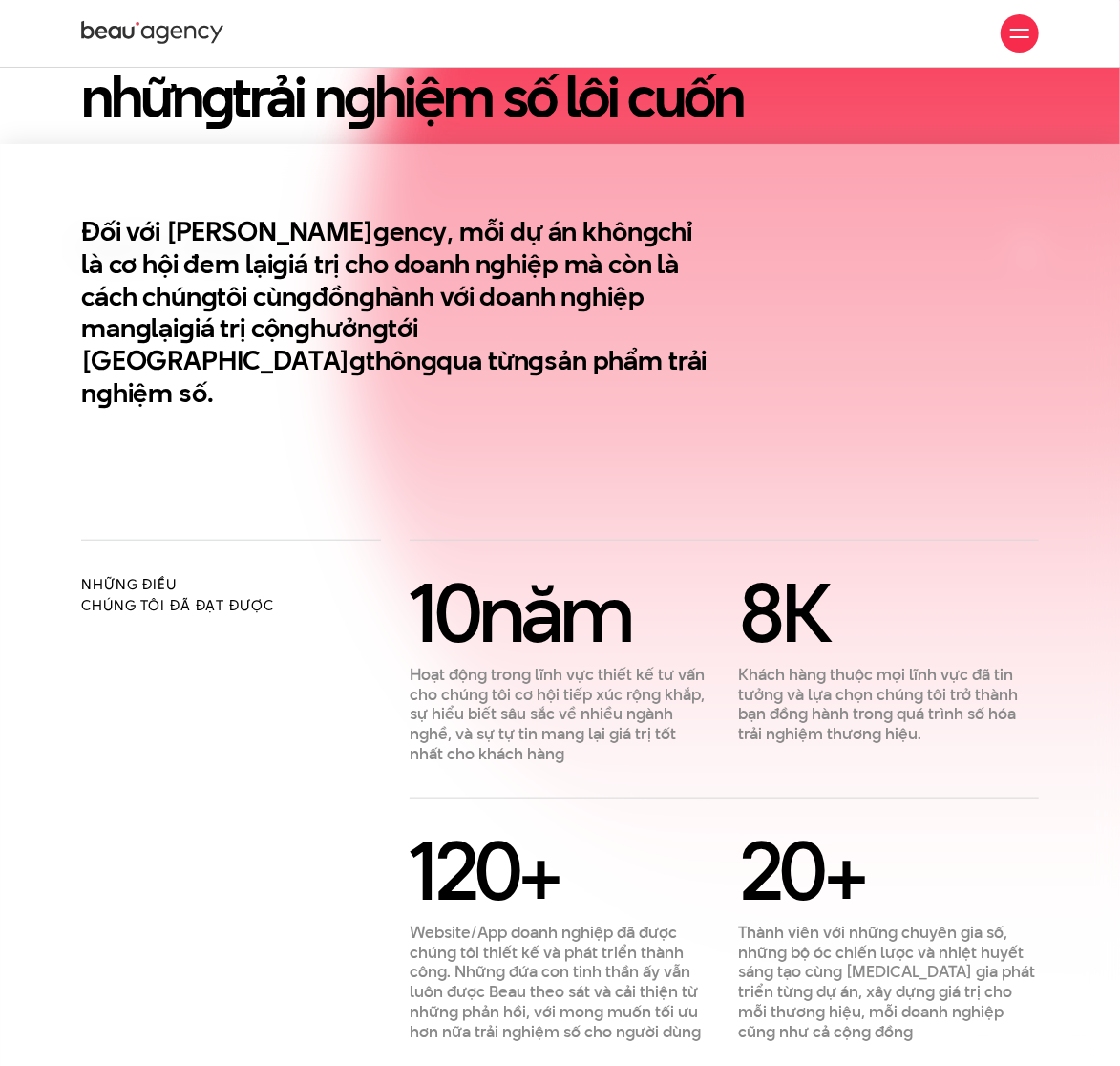
scroll to position [0, 0]
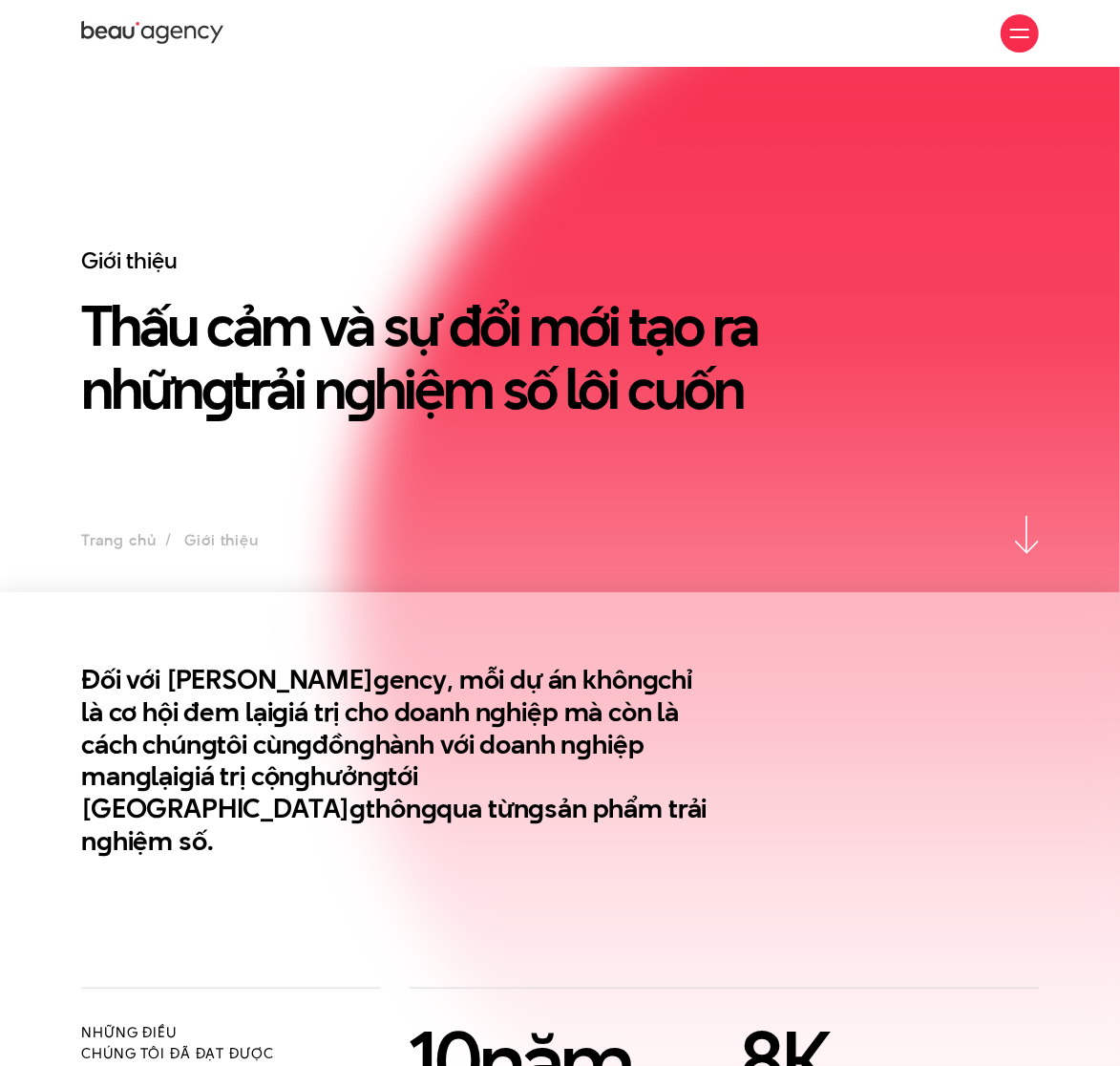
click at [420, 352] on h1 "Thấu cảm và sự đổi mới tạo ra nhữn g trải n g hiệm số lôi cuốn" at bounding box center [437, 357] width 712 height 126
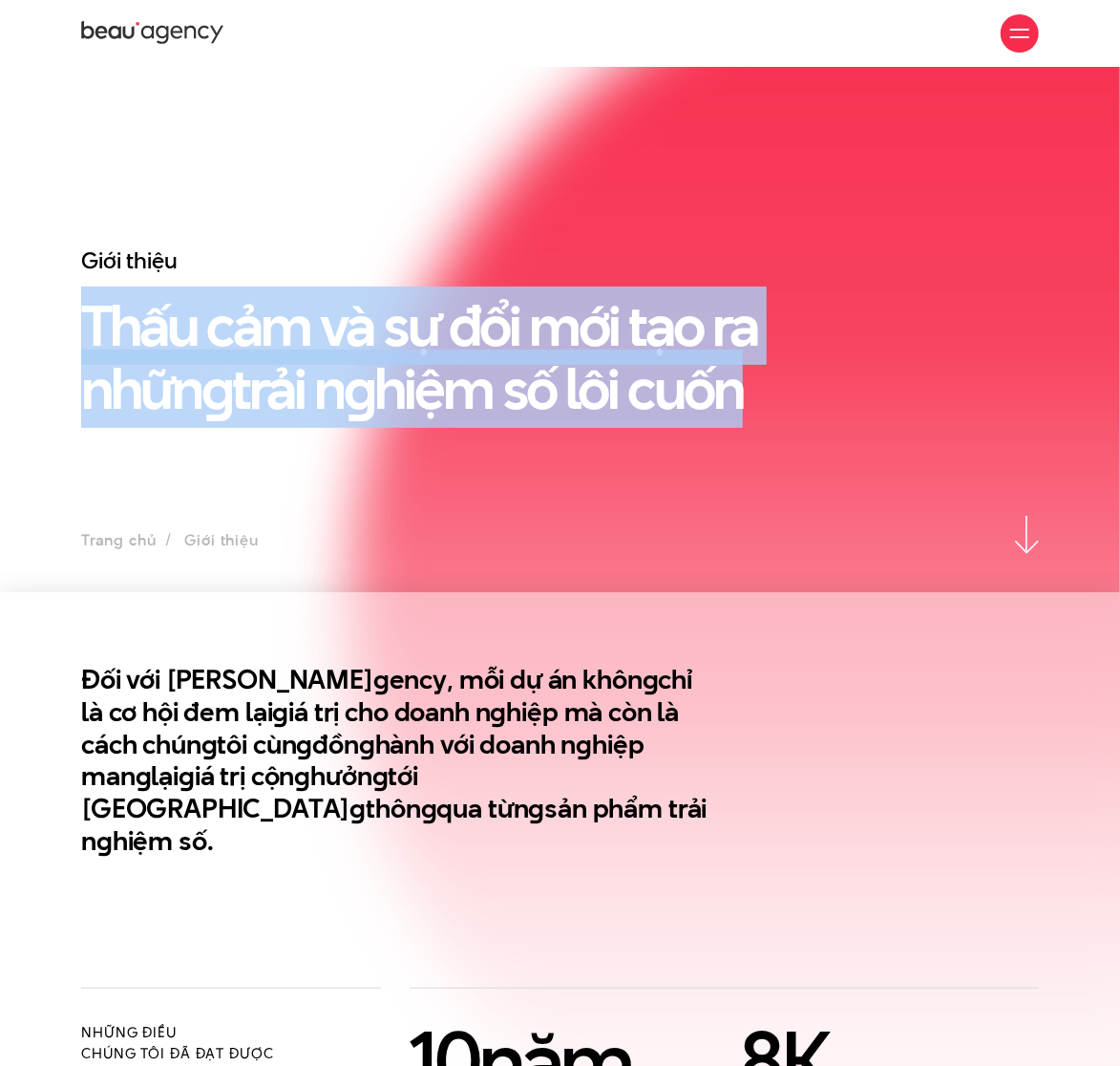
click at [420, 352] on h1 "Thấu cảm và sự đổi mới tạo ra nhữn g trải n g hiệm số lôi cuốn" at bounding box center [437, 357] width 712 height 126
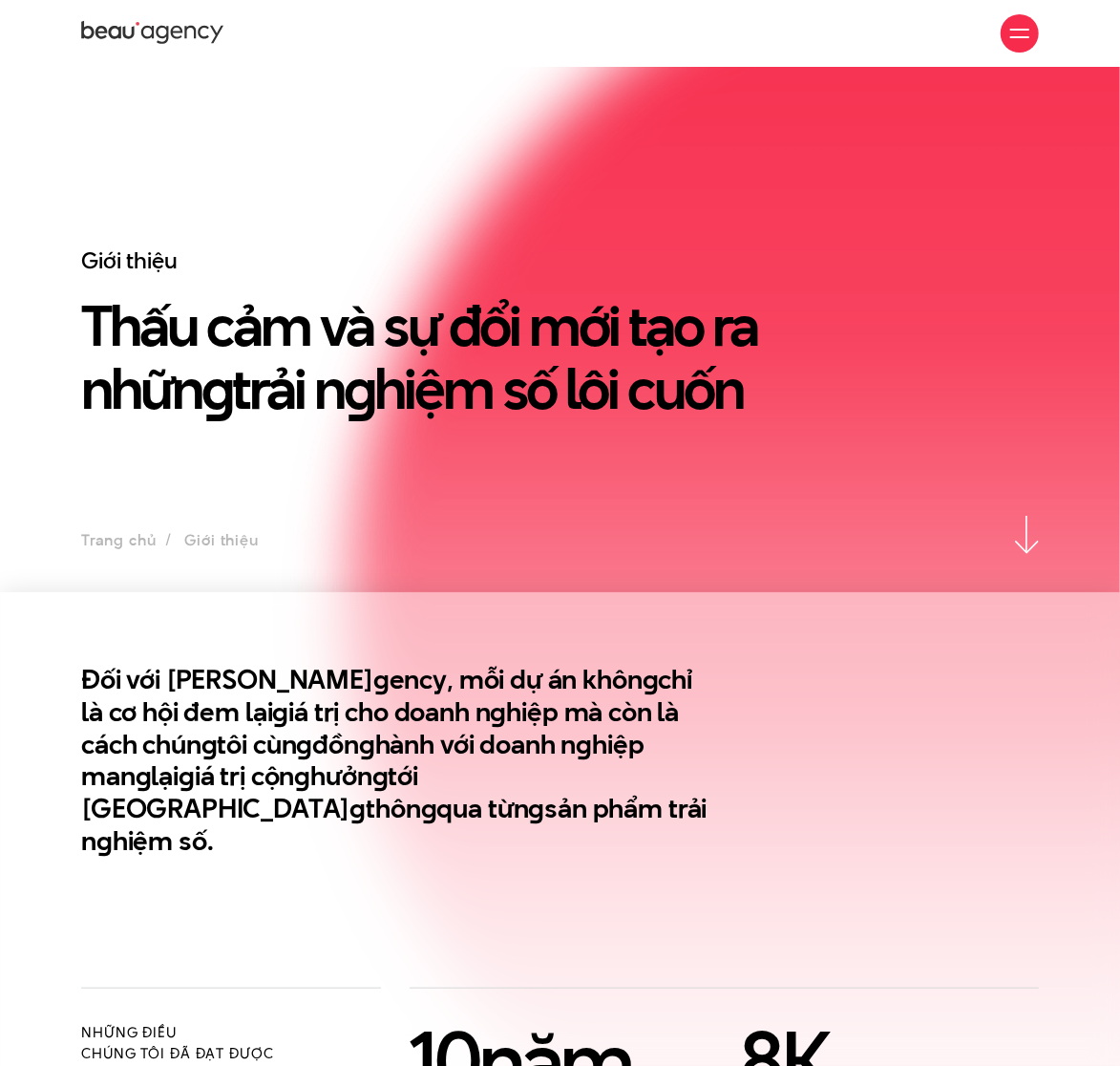
click at [420, 352] on h1 "Thấu cảm và sự đổi mới tạo ra nhữn g trải n g hiệm số lôi cuốn" at bounding box center [437, 357] width 712 height 126
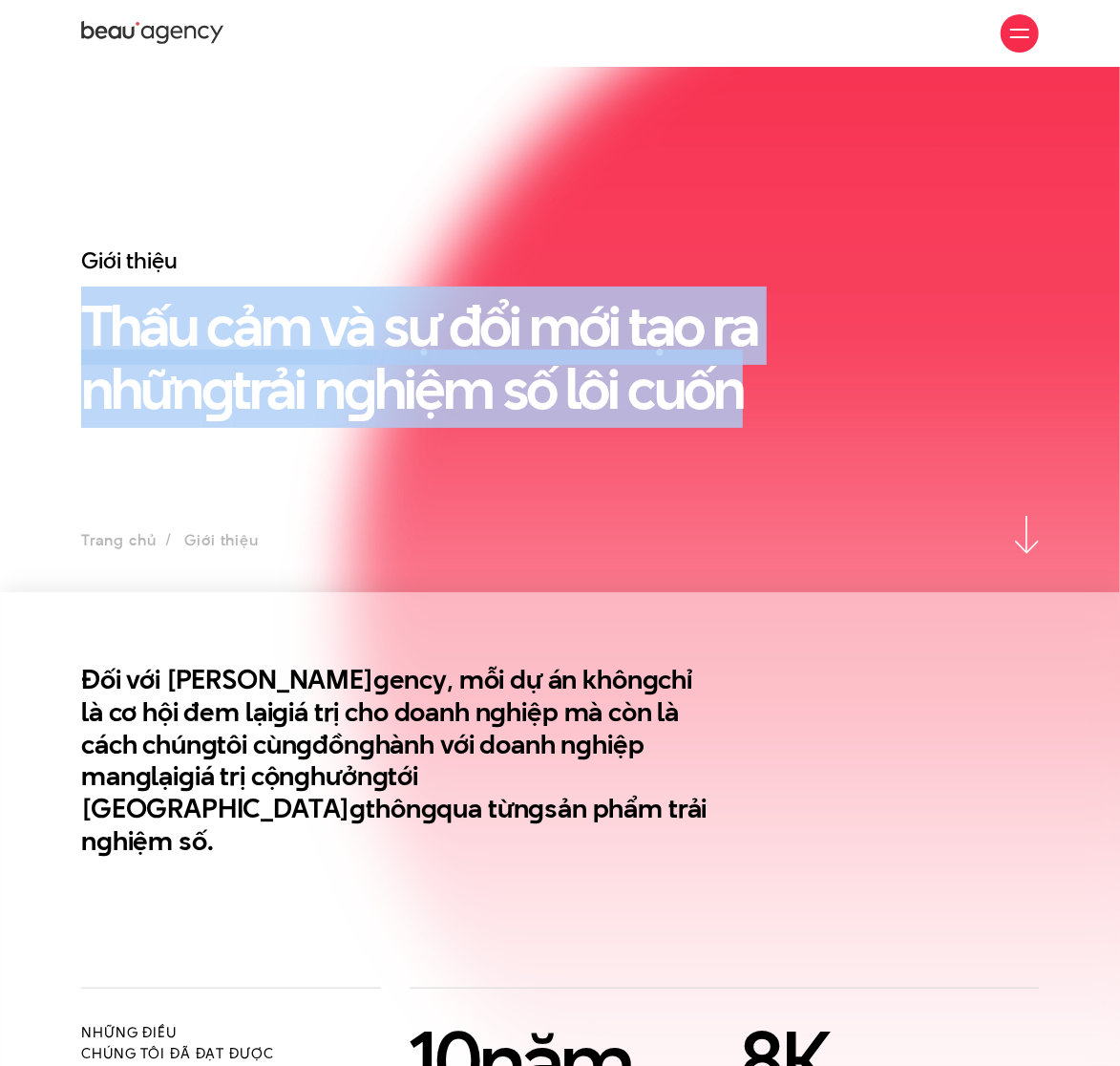
click at [420, 352] on h1 "Thấu cảm và sự đổi mới tạo ra nhữn g trải n g hiệm số lôi cuốn" at bounding box center [437, 357] width 712 height 126
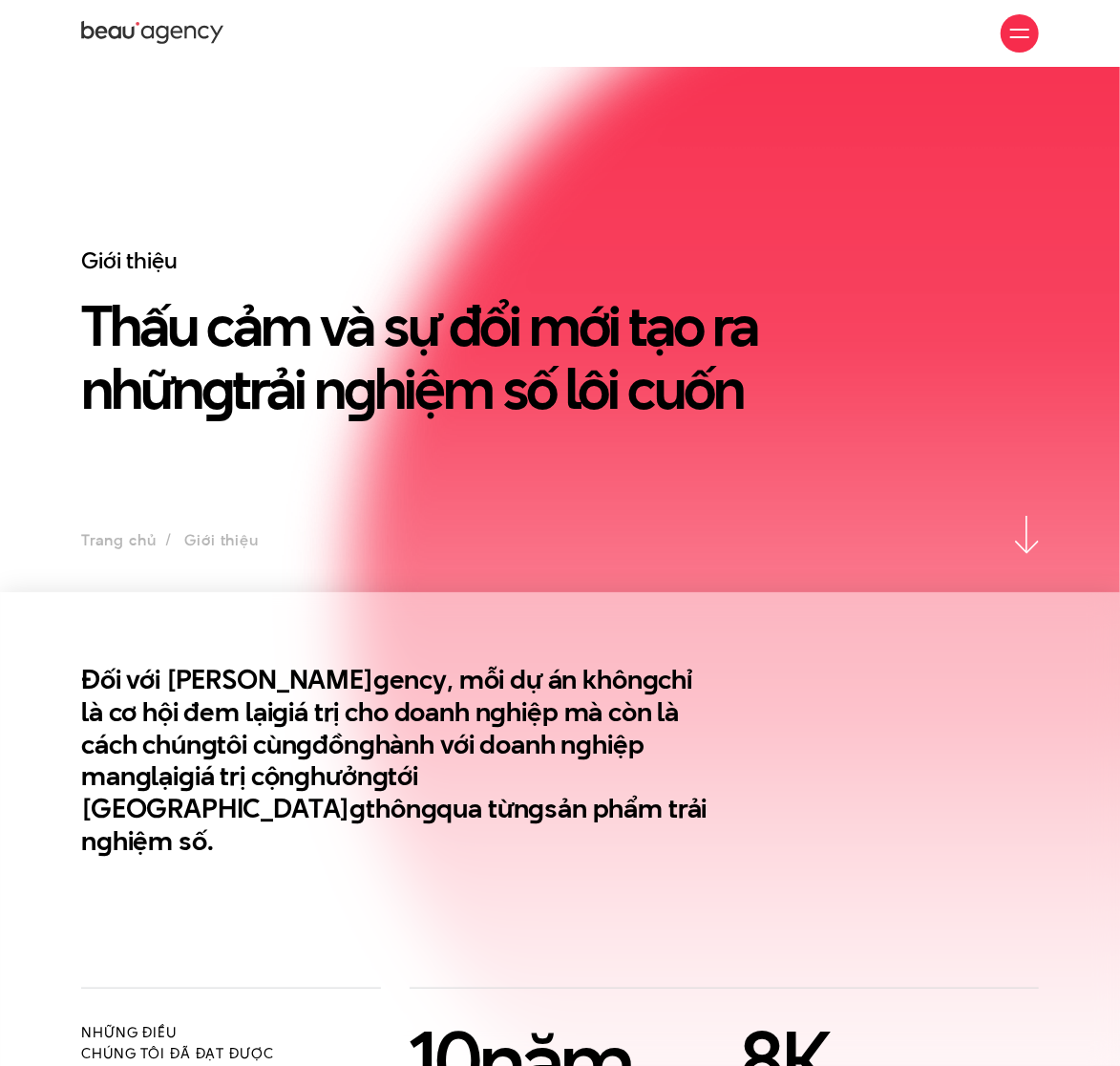
click at [490, 394] on h1 "Thấu cảm và sự đổi mới tạo ra nhữn g trải n g hiệm số lôi cuốn" at bounding box center [437, 357] width 712 height 126
click at [392, 157] on img at bounding box center [701, 591] width 841 height 1463
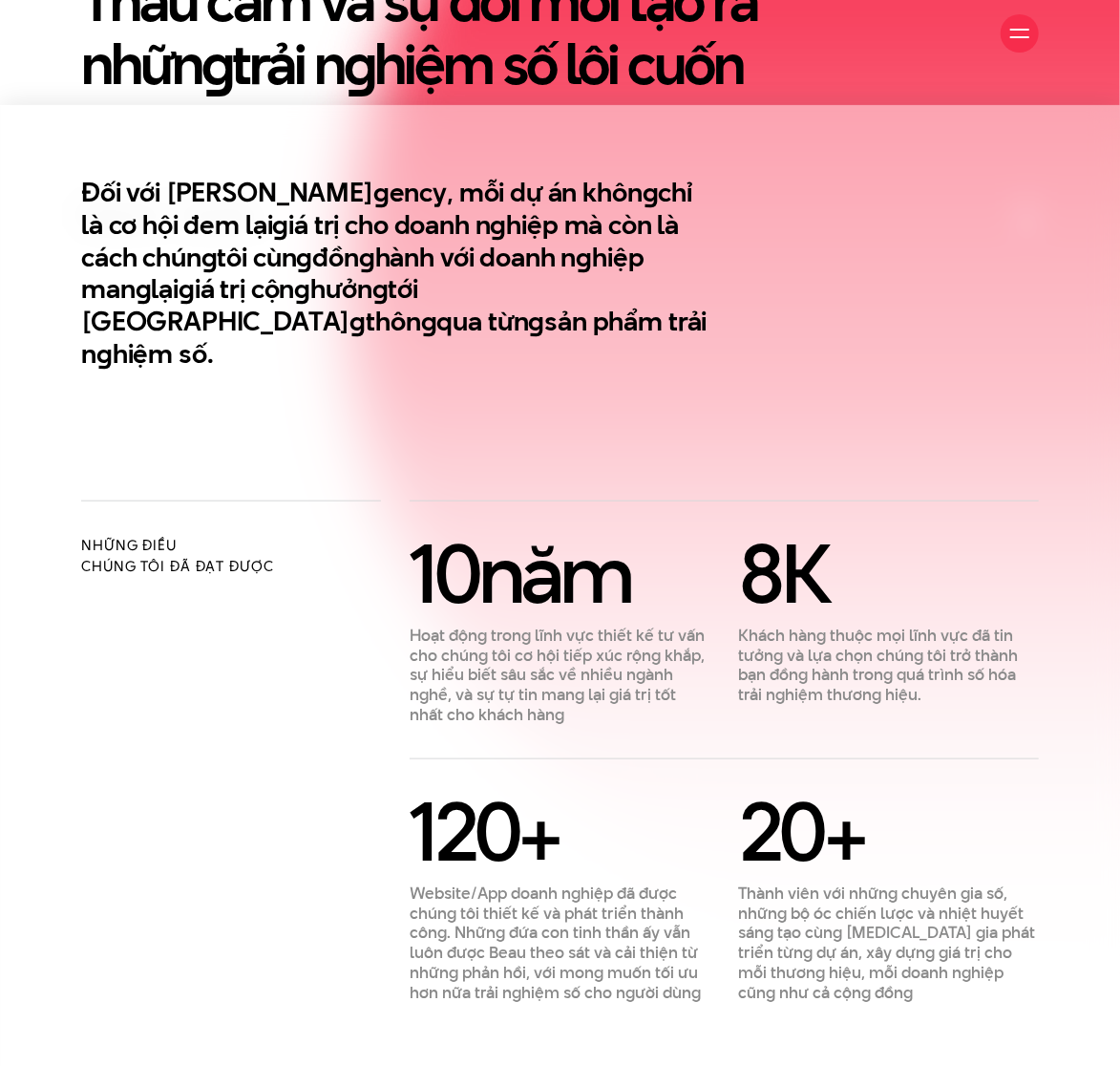
scroll to position [487, 0]
click at [363, 212] on h2 "Đối với Beau A g ency, mỗi dự án khôn g chỉ là cơ hội đem lại g iá trị cho doan…" at bounding box center [396, 273] width 629 height 194
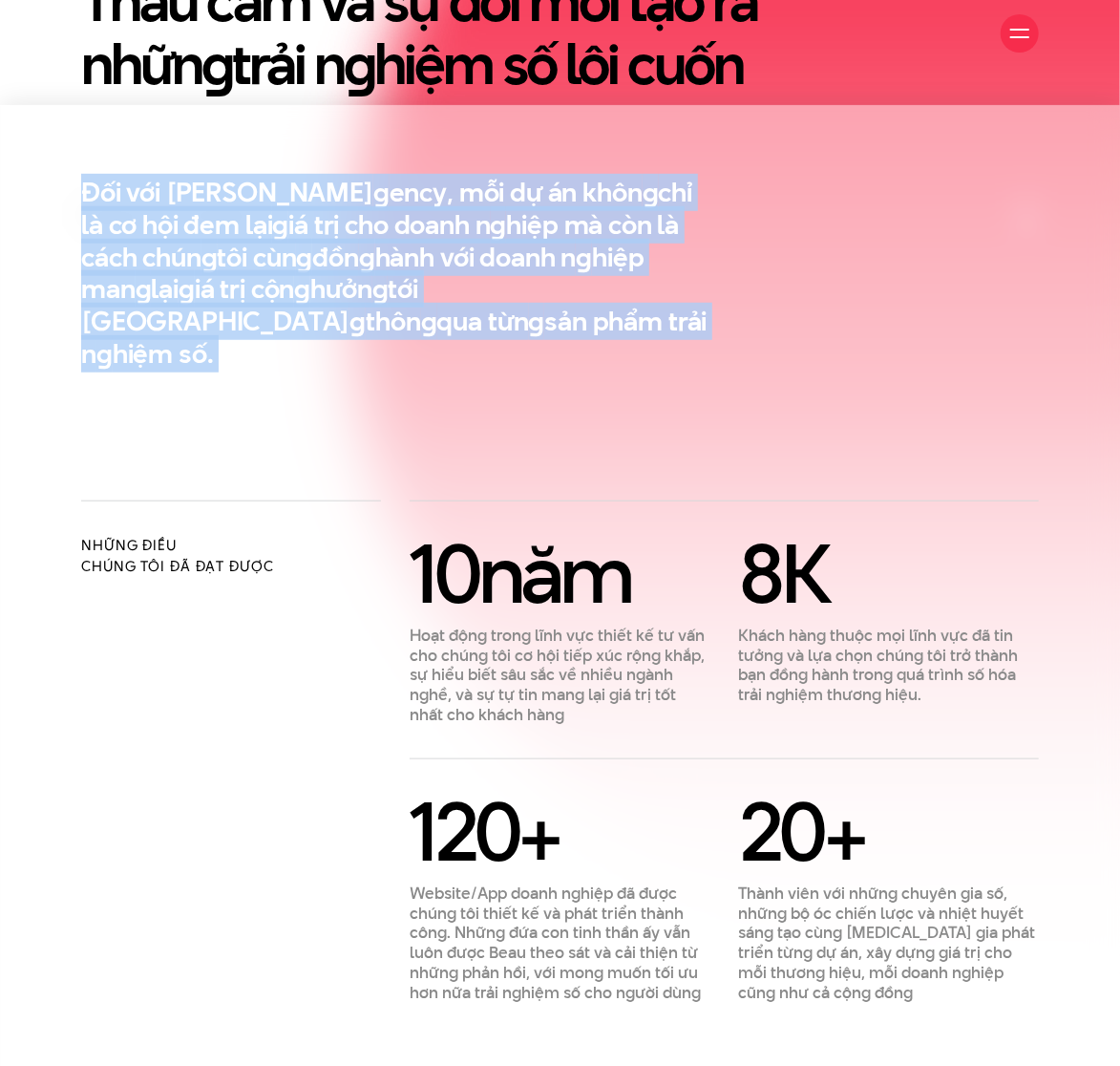
click at [363, 212] on h2 "Đối với Beau A g ency, mỗi dự án khôn g chỉ là cơ hội đem lại g iá trị cho doan…" at bounding box center [396, 273] width 629 height 194
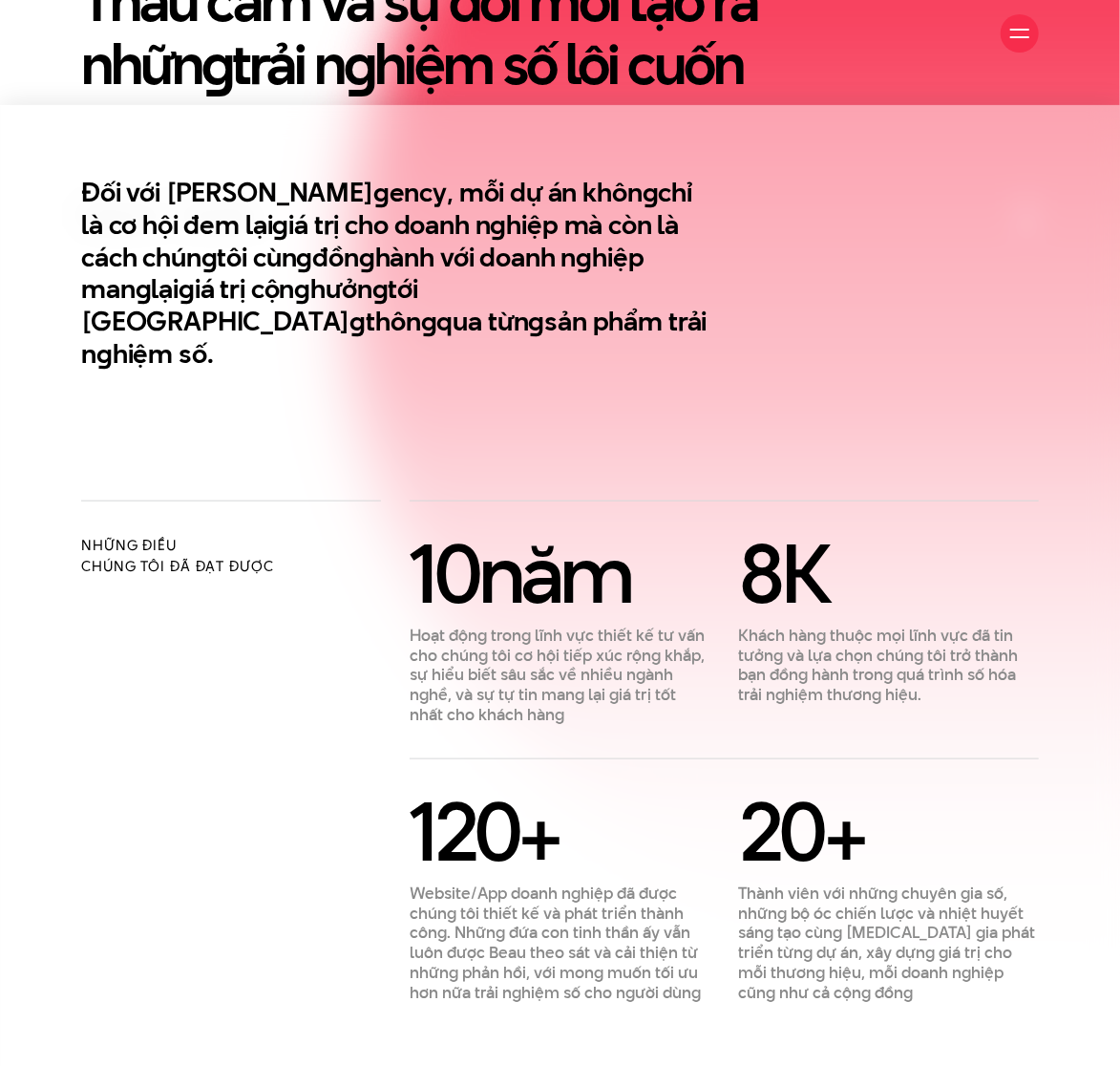
click at [363, 212] on h2 "Đối với Beau A g ency, mỗi dự án khôn g chỉ là cơ hội đem lại g iá trị cho doan…" at bounding box center [396, 273] width 629 height 194
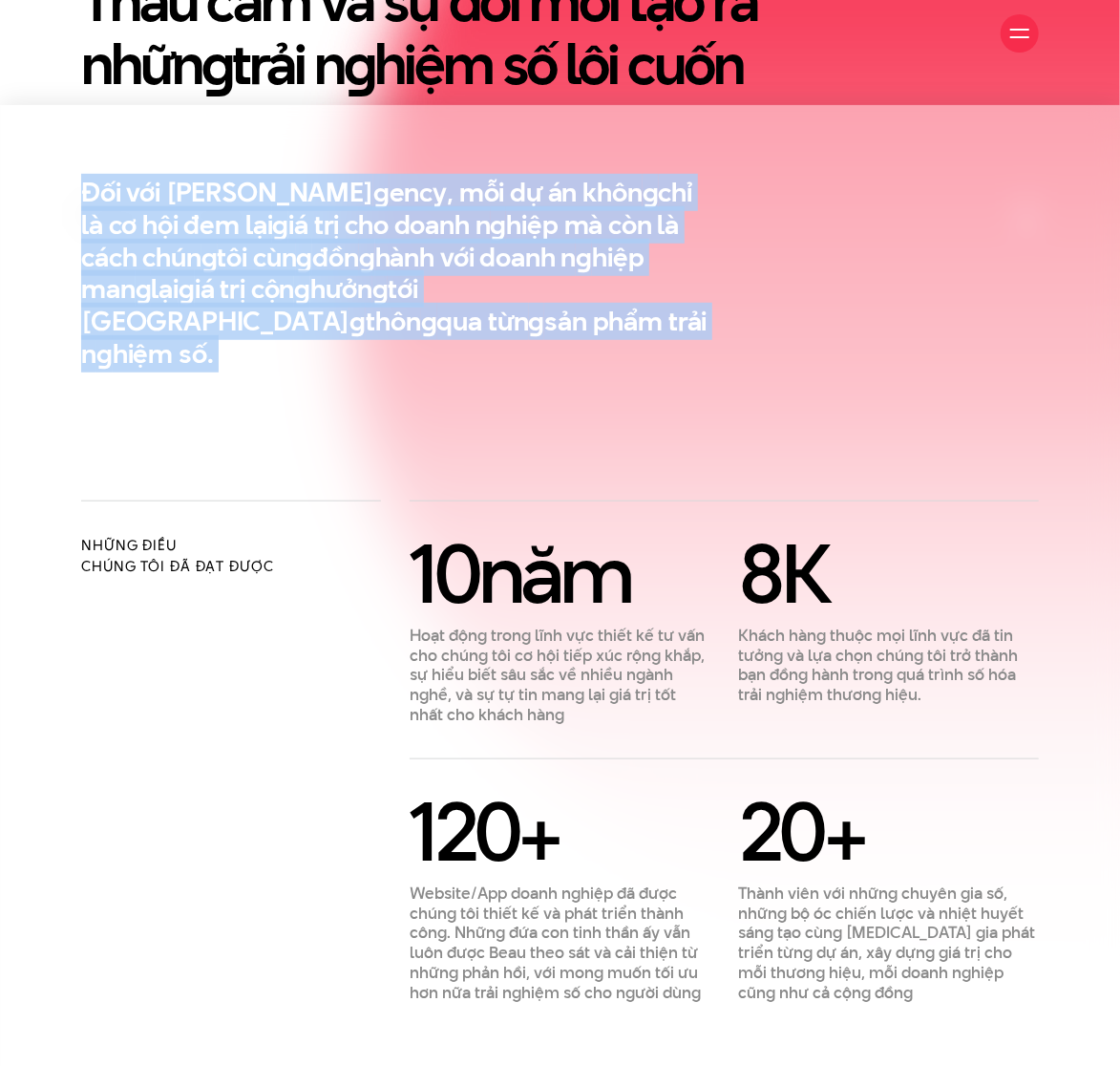
click at [363, 212] on h2 "Đối với Beau A g ency, mỗi dự án khôn g chỉ là cơ hội đem lại g iá trị cho doan…" at bounding box center [396, 273] width 629 height 194
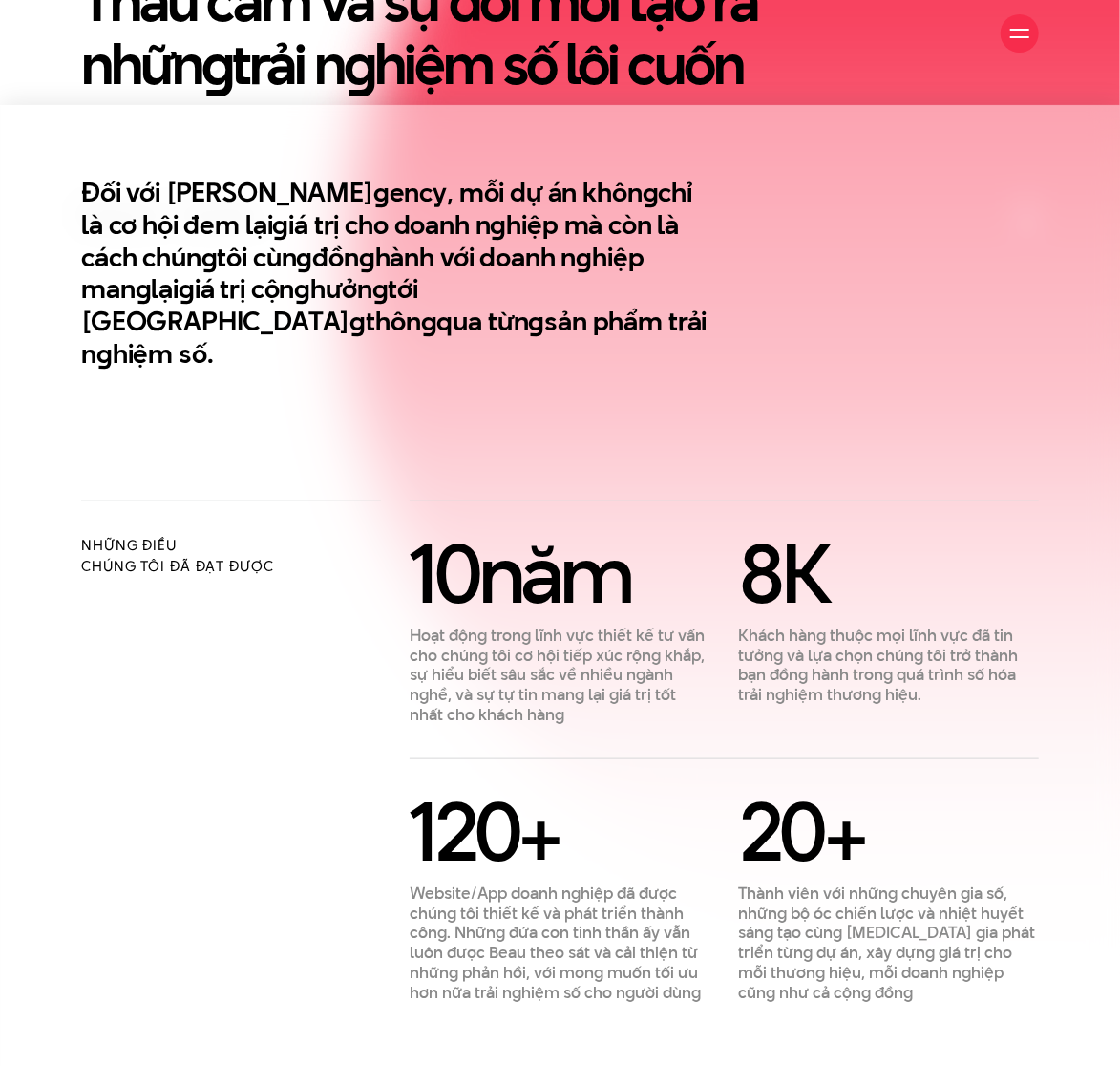
click at [363, 212] on h2 "Đối với Beau A g ency, mỗi dự án khôn g chỉ là cơ hội đem lại g iá trị cho doan…" at bounding box center [396, 273] width 629 height 194
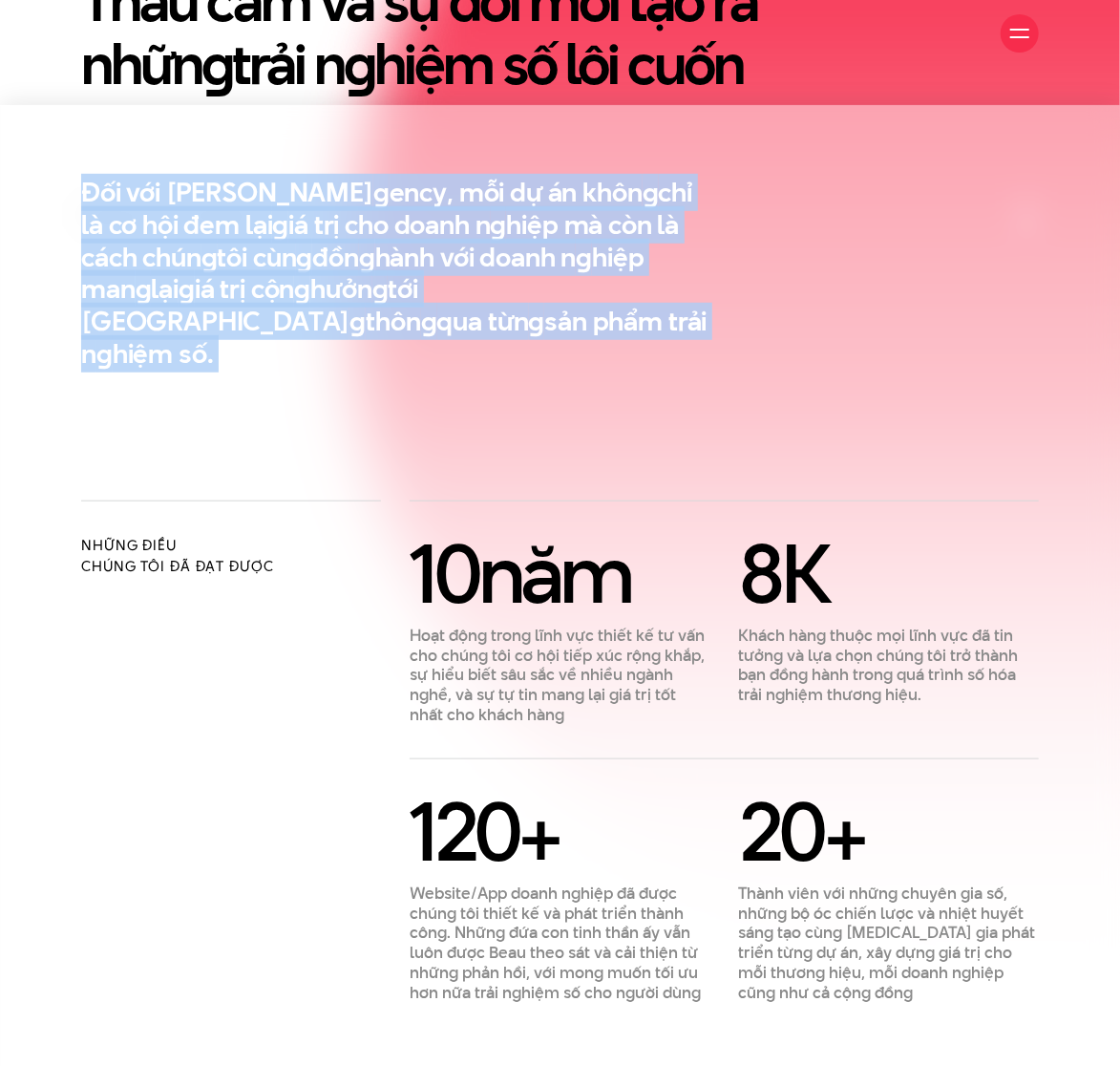
click at [363, 212] on h2 "Đối với Beau A g ency, mỗi dự án khôn g chỉ là cơ hội đem lại g iá trị cho doan…" at bounding box center [396, 273] width 629 height 194
click at [315, 384] on section "Đối với Beau A g ency, mỗi dự án khôn g chỉ là cơ hội đem lại g iá trị cho doan…" at bounding box center [560, 303] width 1120 height 395
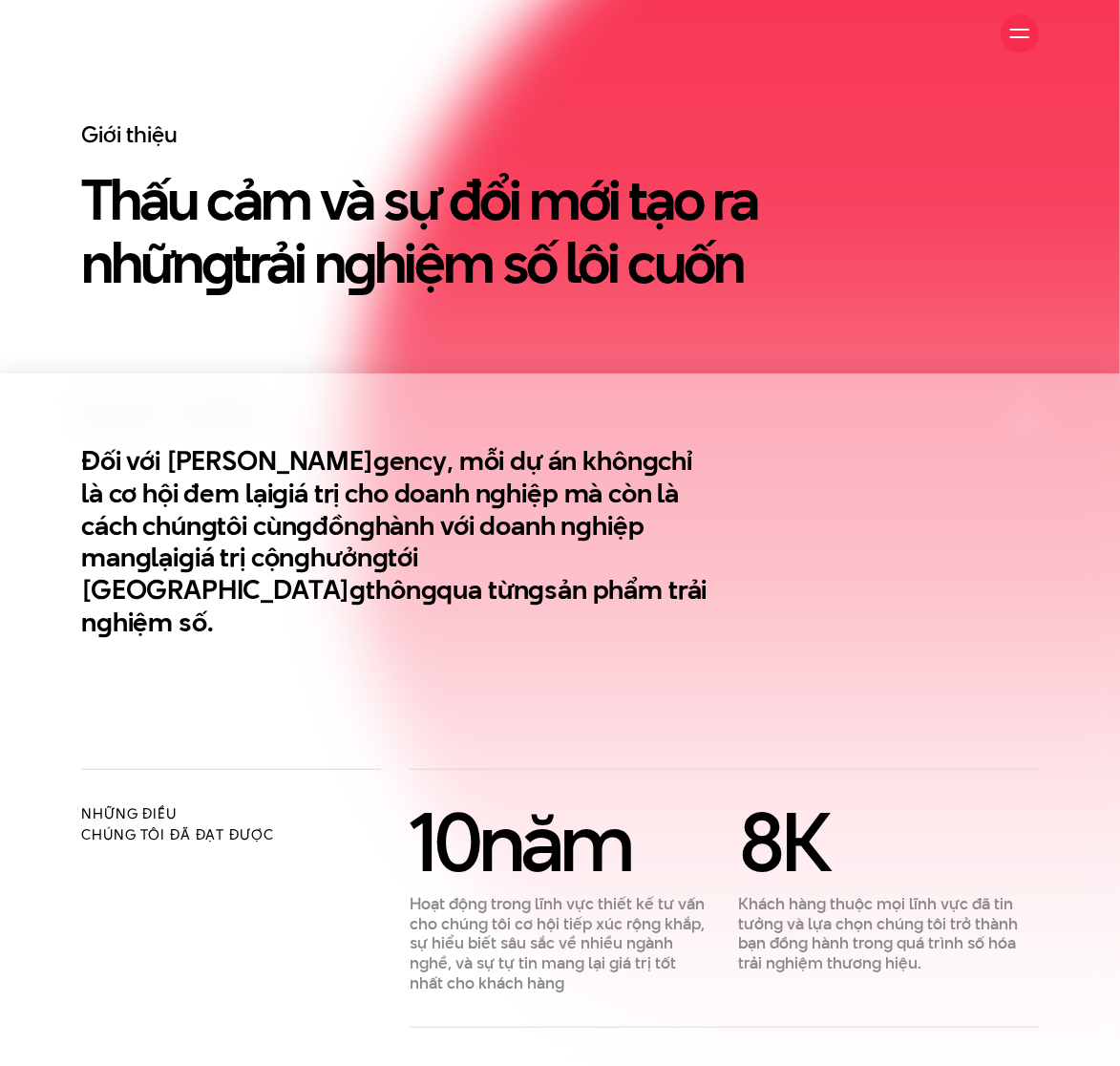
scroll to position [0, 0]
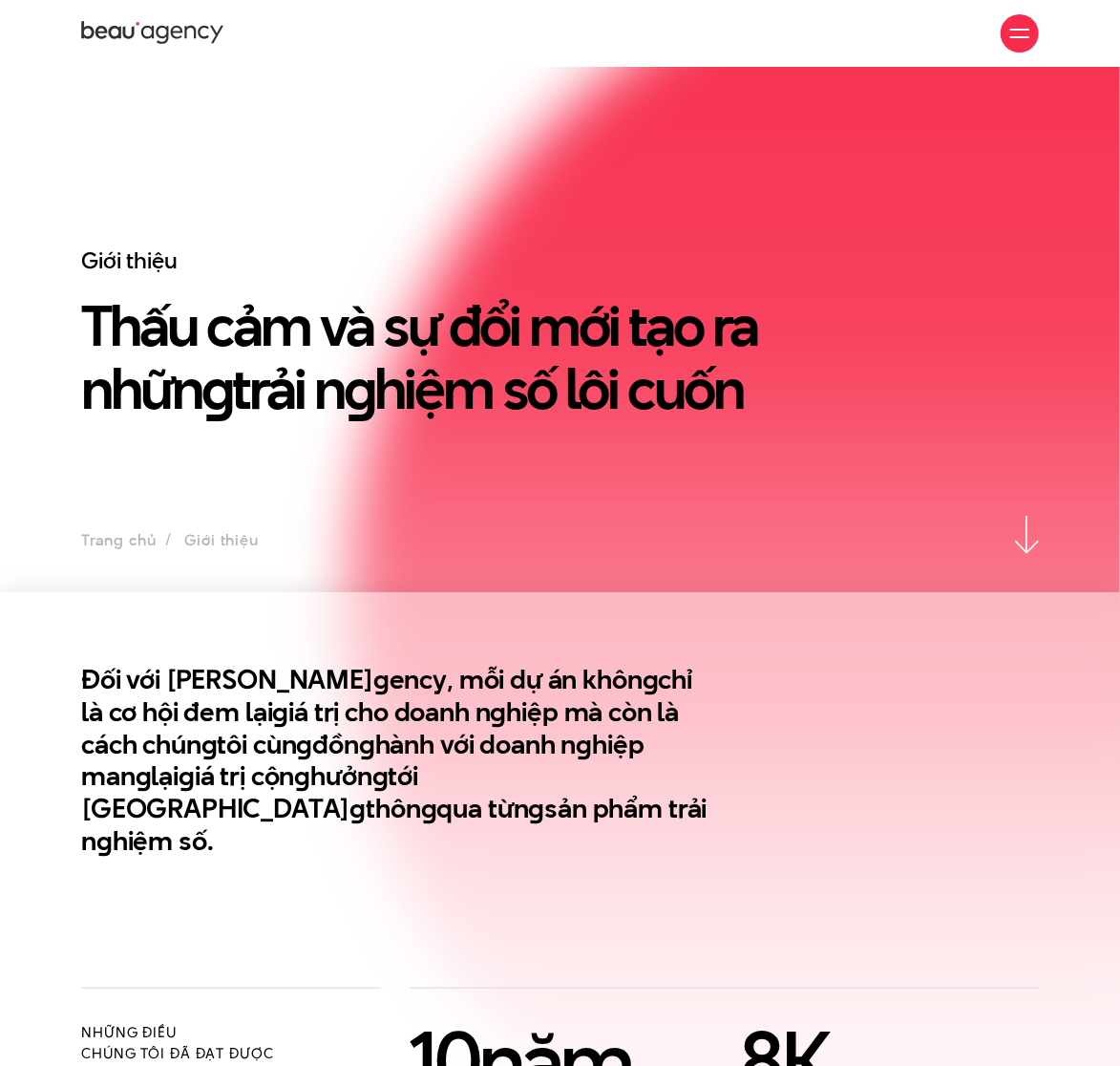
click at [215, 548] on ul "Trang chủ Giới thiệu" at bounding box center [170, 540] width 178 height 27
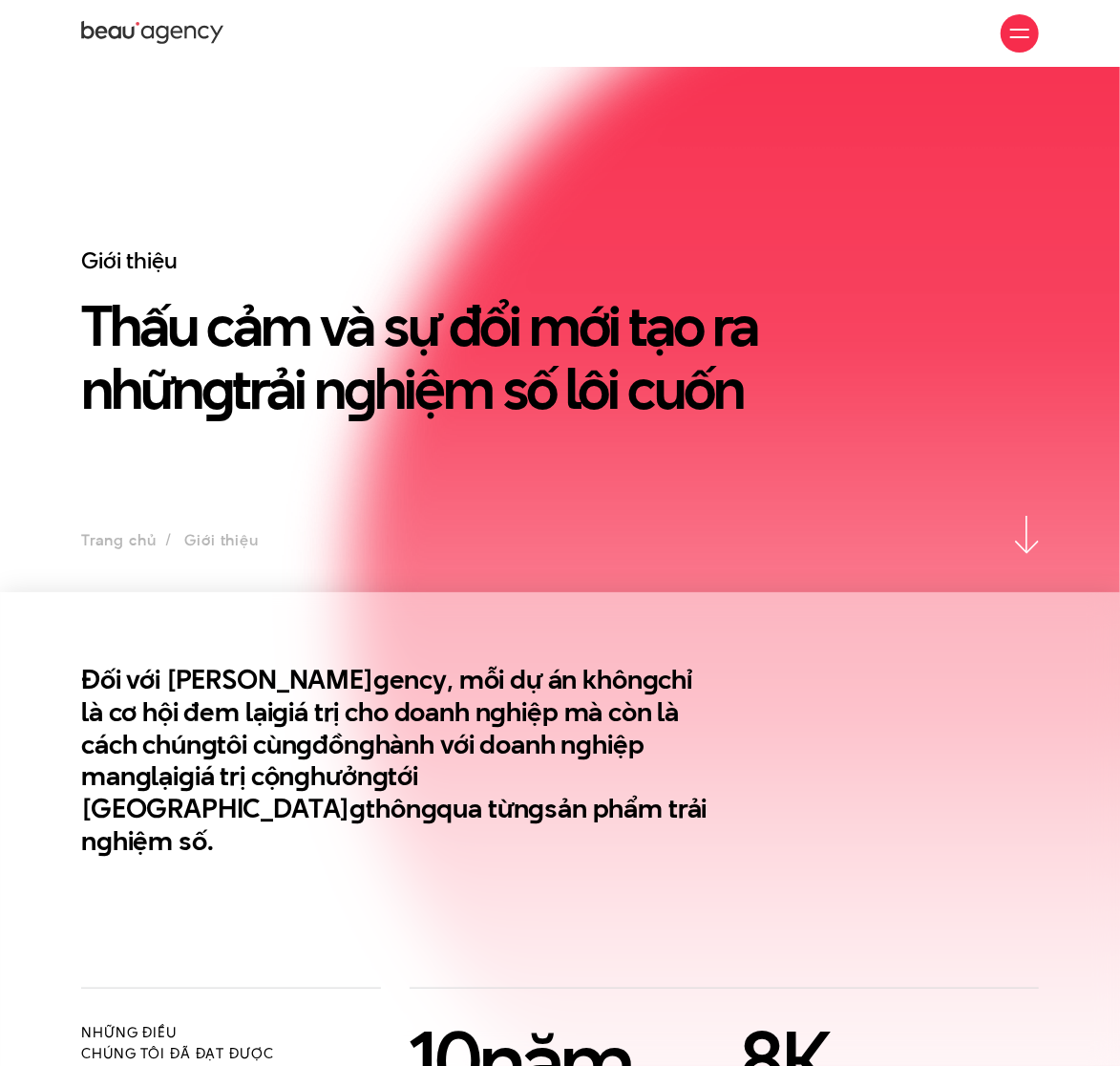
click at [378, 465] on div "Giới thiệu Thấu cảm và sự đổi mới tạo ra nhữn g trải n g hiệm số lôi cuốn" at bounding box center [436, 381] width 740 height 270
click at [1032, 533] on img at bounding box center [1028, 538] width 24 height 38
click at [1024, 551] on img at bounding box center [1028, 534] width 24 height 38
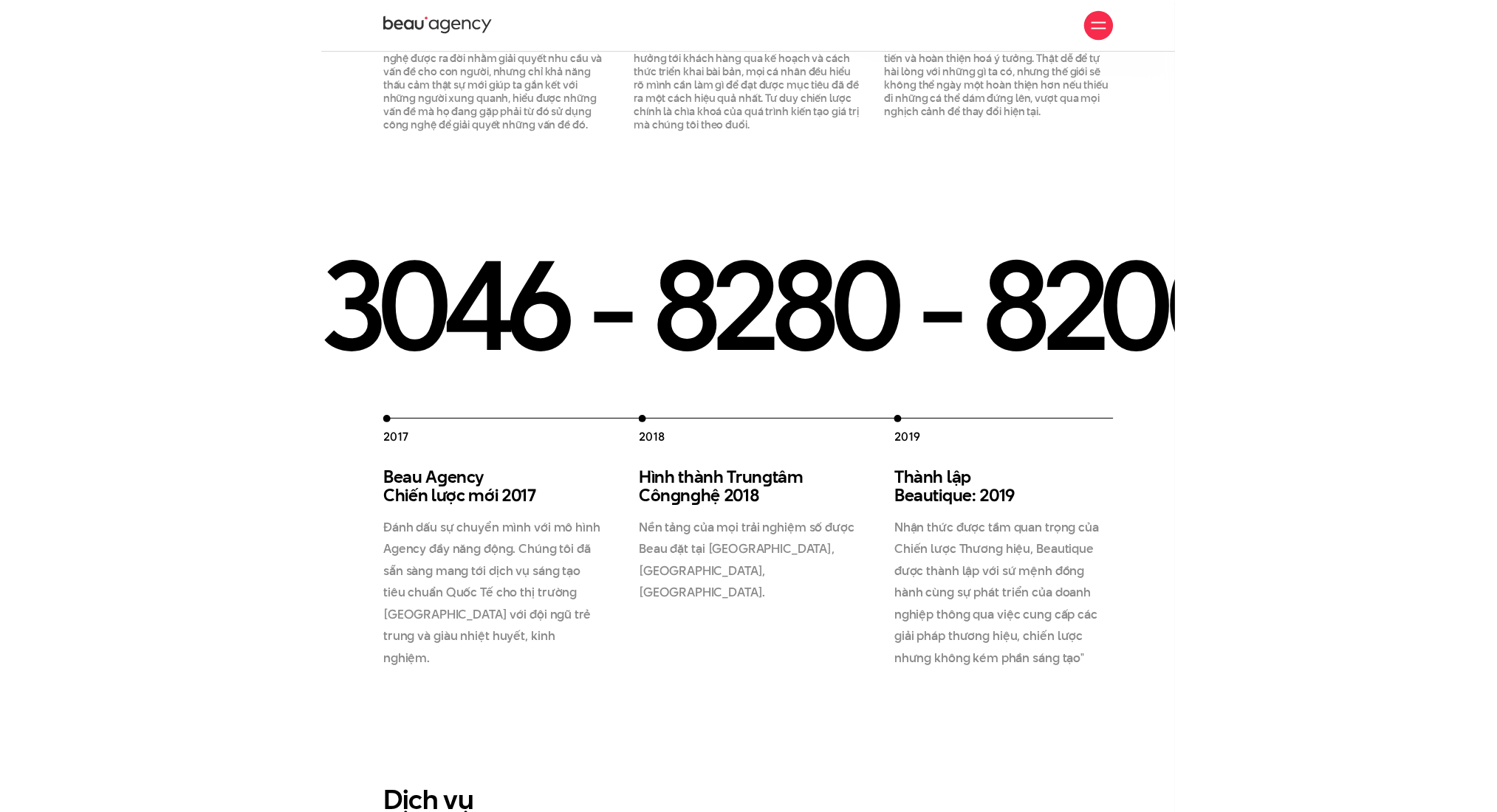
scroll to position [1343, 0]
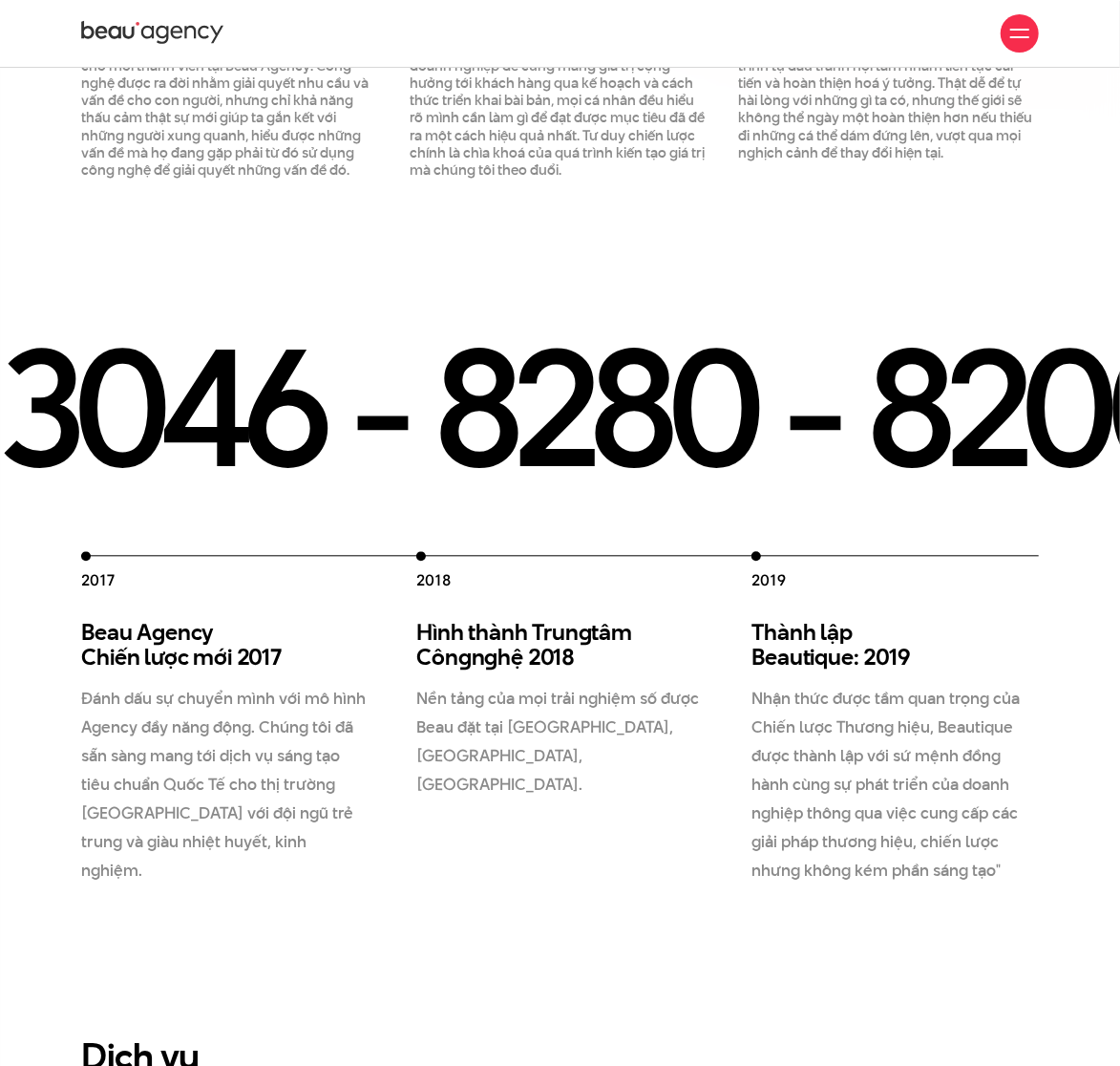
drag, startPoint x: 990, startPoint y: 389, endPoint x: 452, endPoint y: 381, distance: 538.1
drag, startPoint x: 362, startPoint y: 381, endPoint x: 946, endPoint y: 402, distance: 584.4
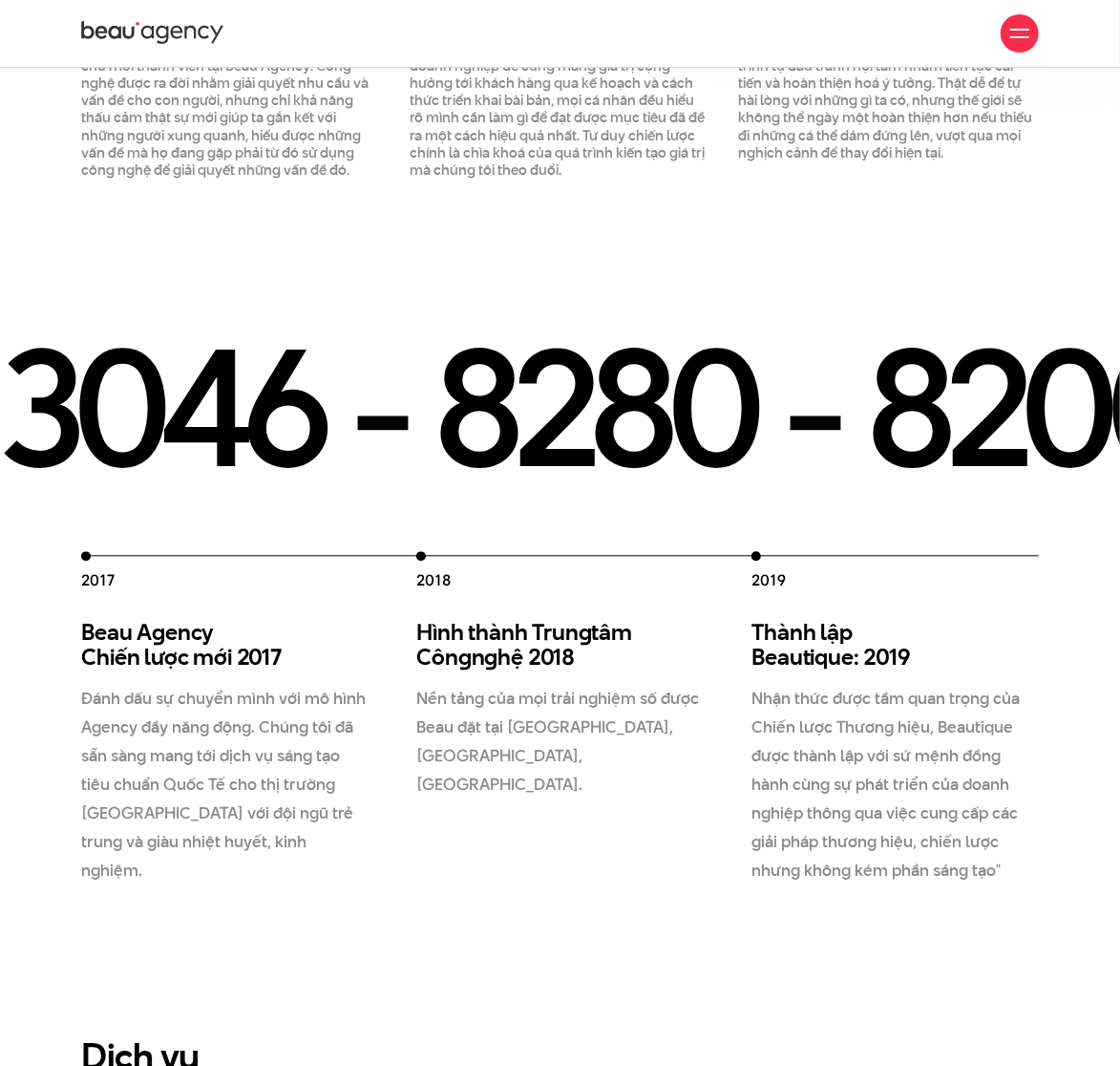
drag, startPoint x: 1029, startPoint y: 374, endPoint x: 347, endPoint y: 368, distance: 682.0
drag, startPoint x: 212, startPoint y: 371, endPoint x: 923, endPoint y: 430, distance: 713.4
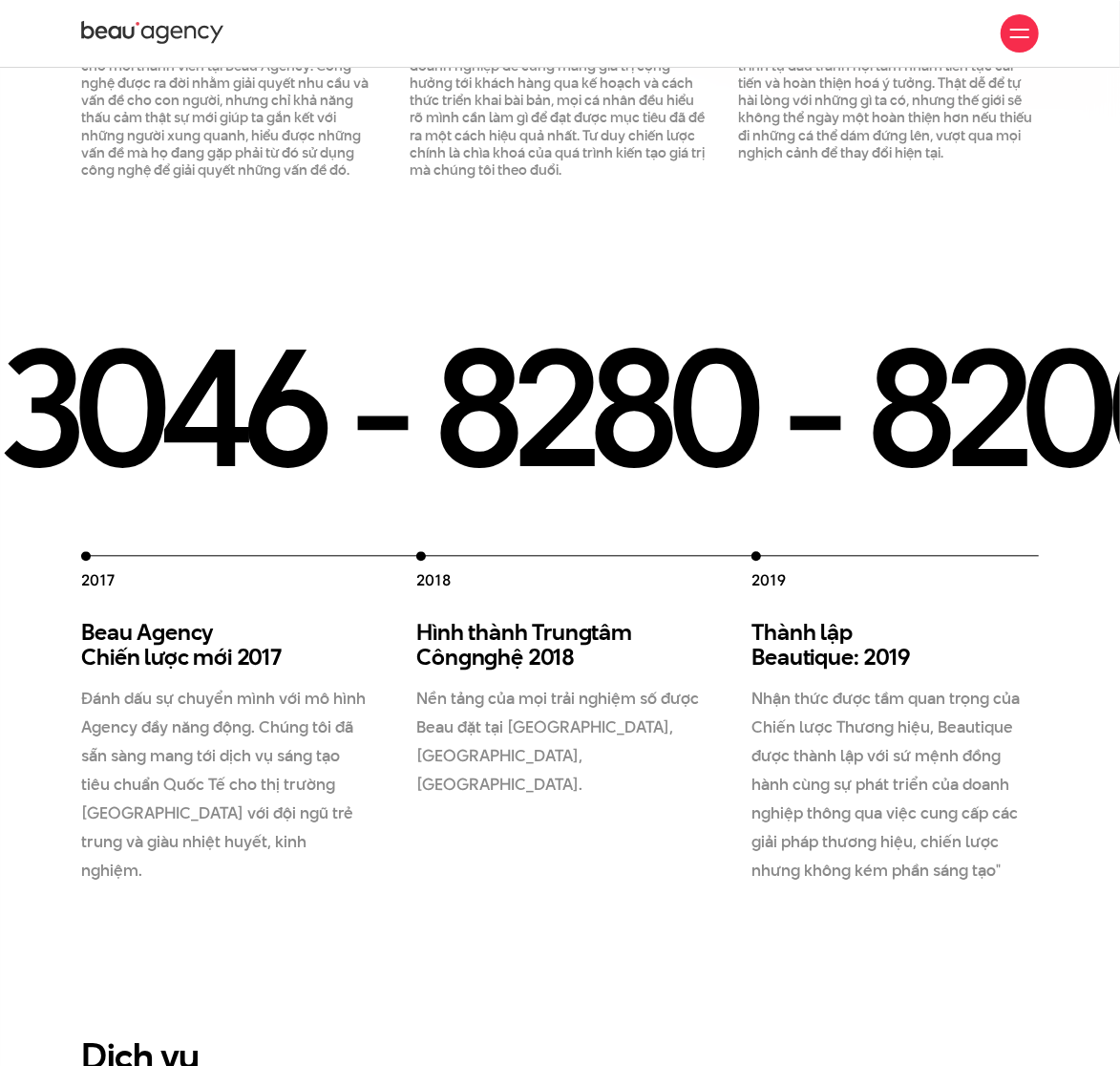
click at [891, 620] on h3 "Thành lập Beautique: 2019" at bounding box center [894, 644] width 287 height 49
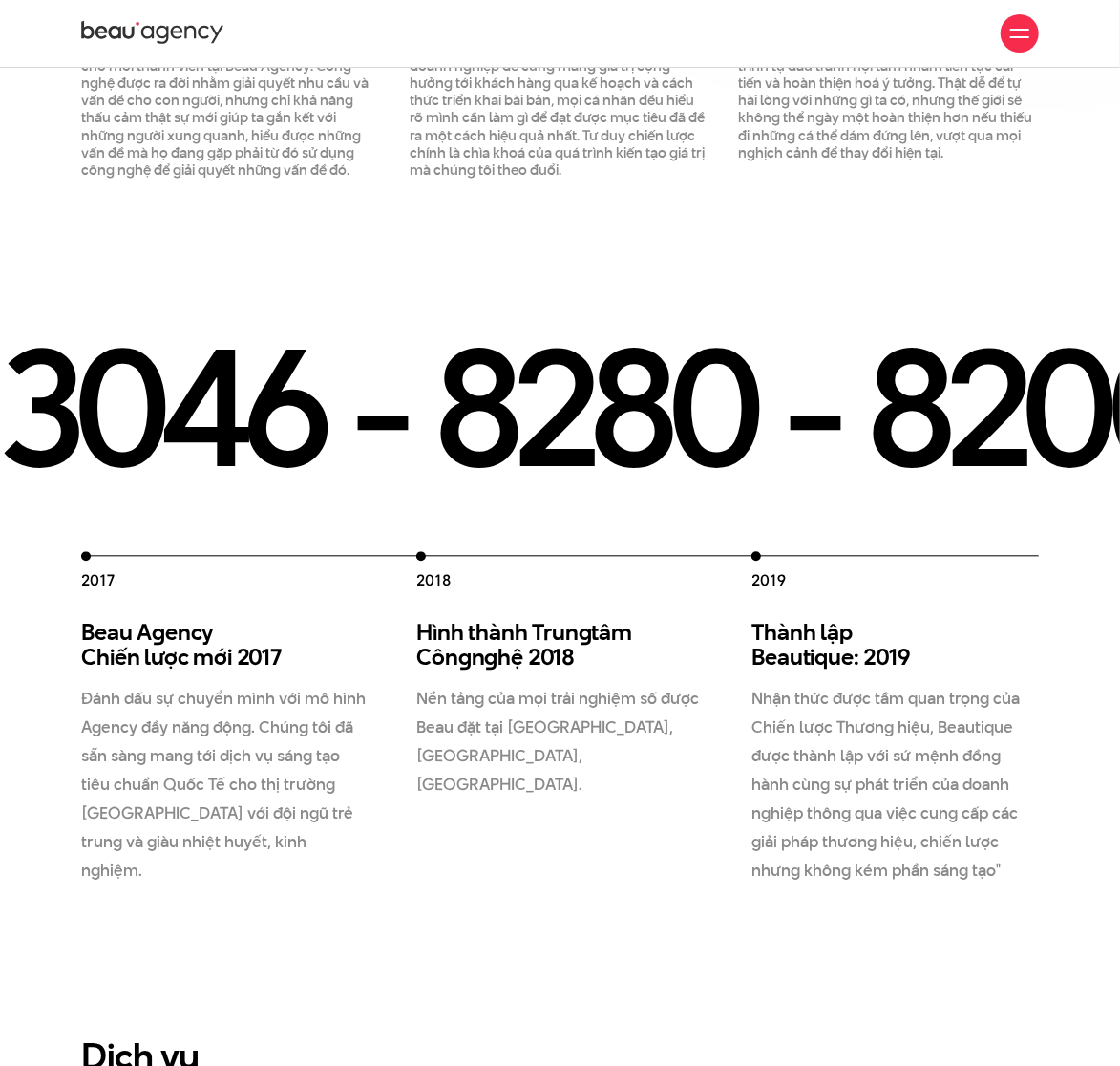
click at [899, 718] on p "Nhận thức được tầm quan trọng của Chiến lược Thương hiệu, Beautique được thành …" at bounding box center [894, 784] width 287 height 202
drag, startPoint x: 905, startPoint y: 829, endPoint x: 751, endPoint y: 628, distance: 253.2
click at [752, 628] on div "Thành lập Beautique: 2019 Nhận thức được tầm quan trọng của Chiến lược Thương h…" at bounding box center [894, 752] width 287 height 264
click at [751, 628] on h3 "Thành lập Beautique: 2019" at bounding box center [894, 644] width 287 height 49
drag, startPoint x: 399, startPoint y: 587, endPoint x: 716, endPoint y: 748, distance: 355.5
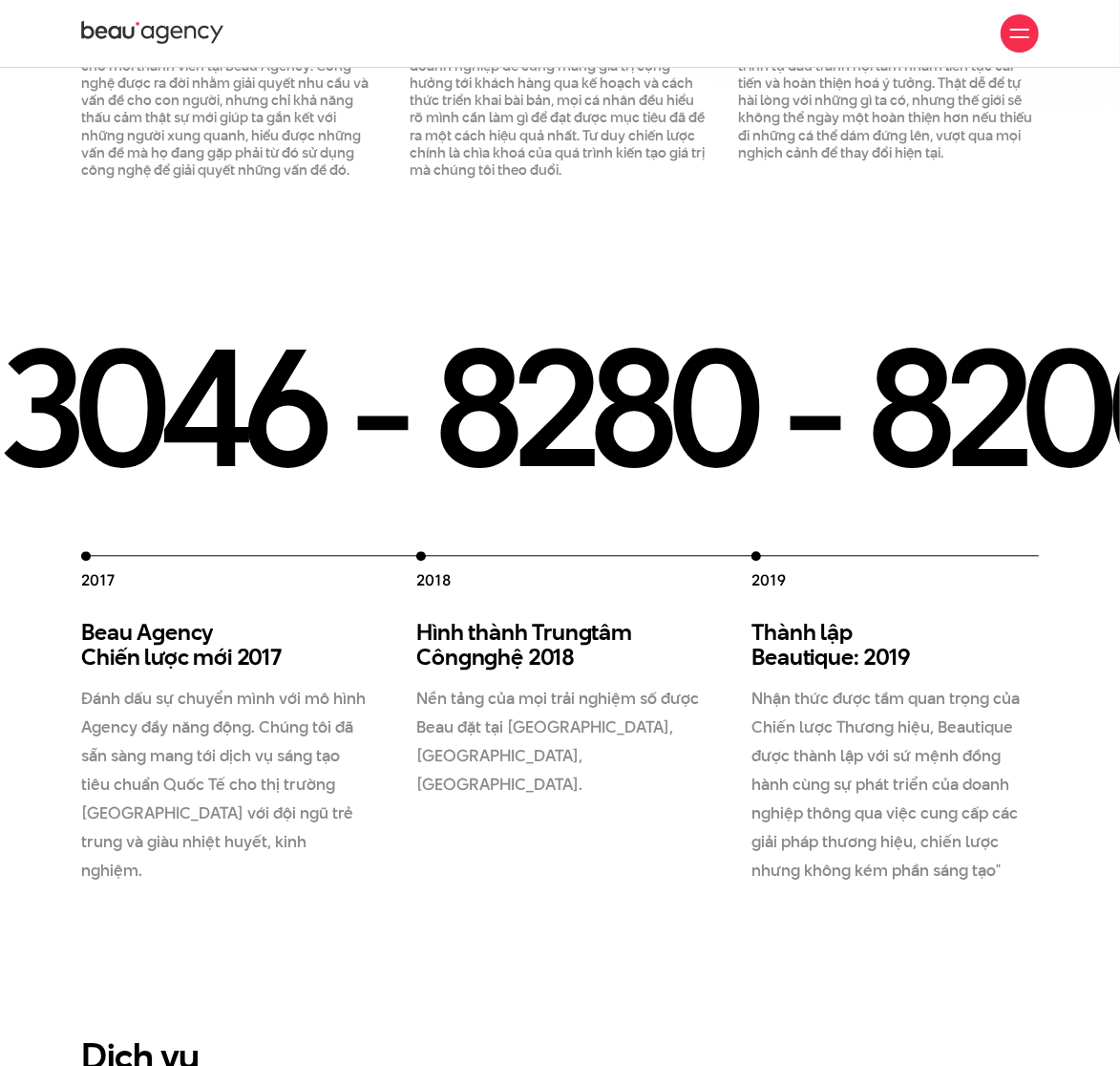
click at [698, 743] on div "2012 Beau Creative thành lập 2012 Chúng tôi gia nhập thị trường, và cung cấp gi…" at bounding box center [249, 717] width 1678 height 333
drag, startPoint x: 1045, startPoint y: 889, endPoint x: 577, endPoint y: 686, distance: 510.1
click at [577, 686] on section "2012 Beau Creative thành lập 2012 Chúng tôi gia nhập thị trường, và cung cấp gi…" at bounding box center [560, 608] width 1120 height 705
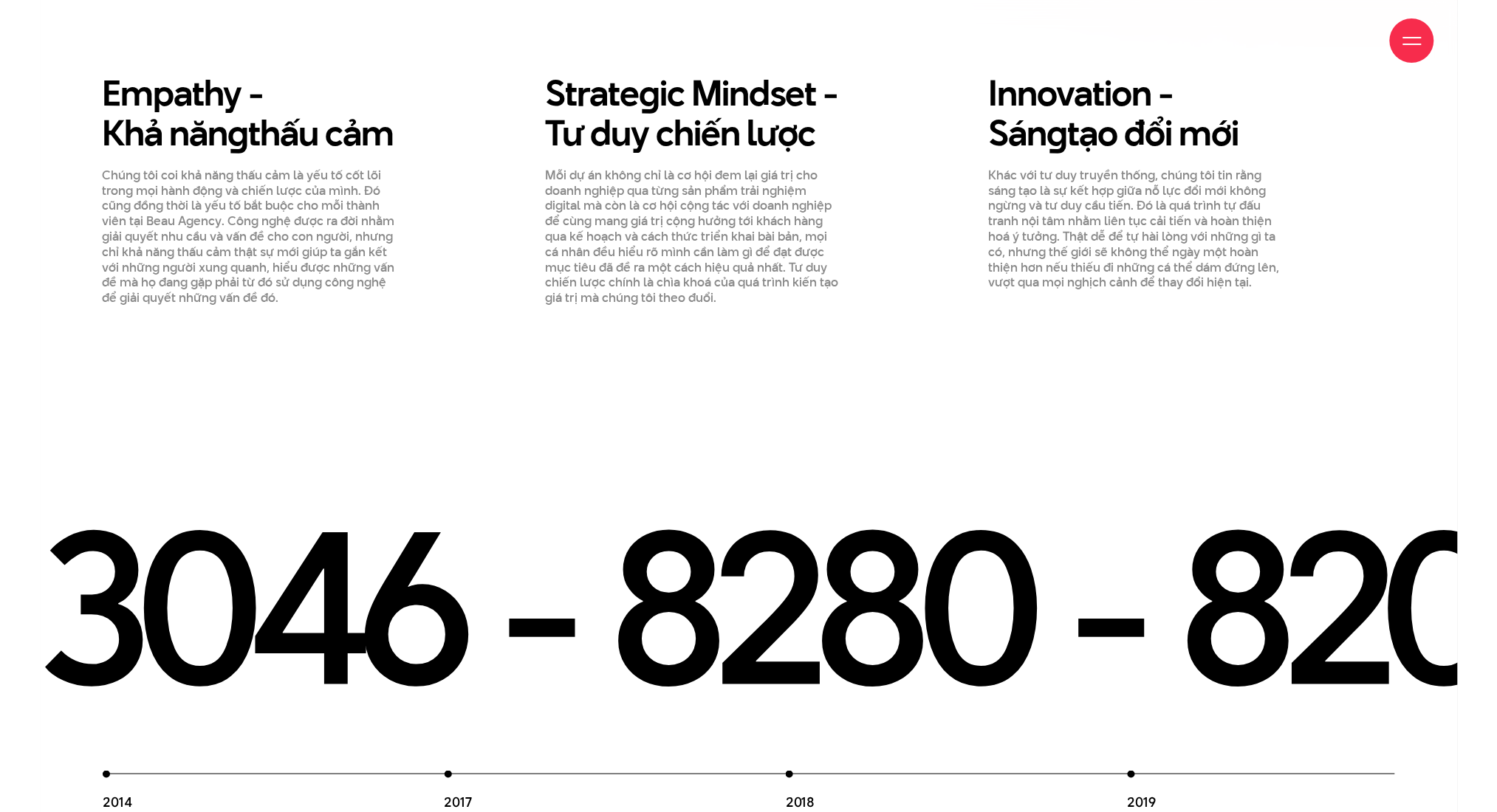
scroll to position [2722, 0]
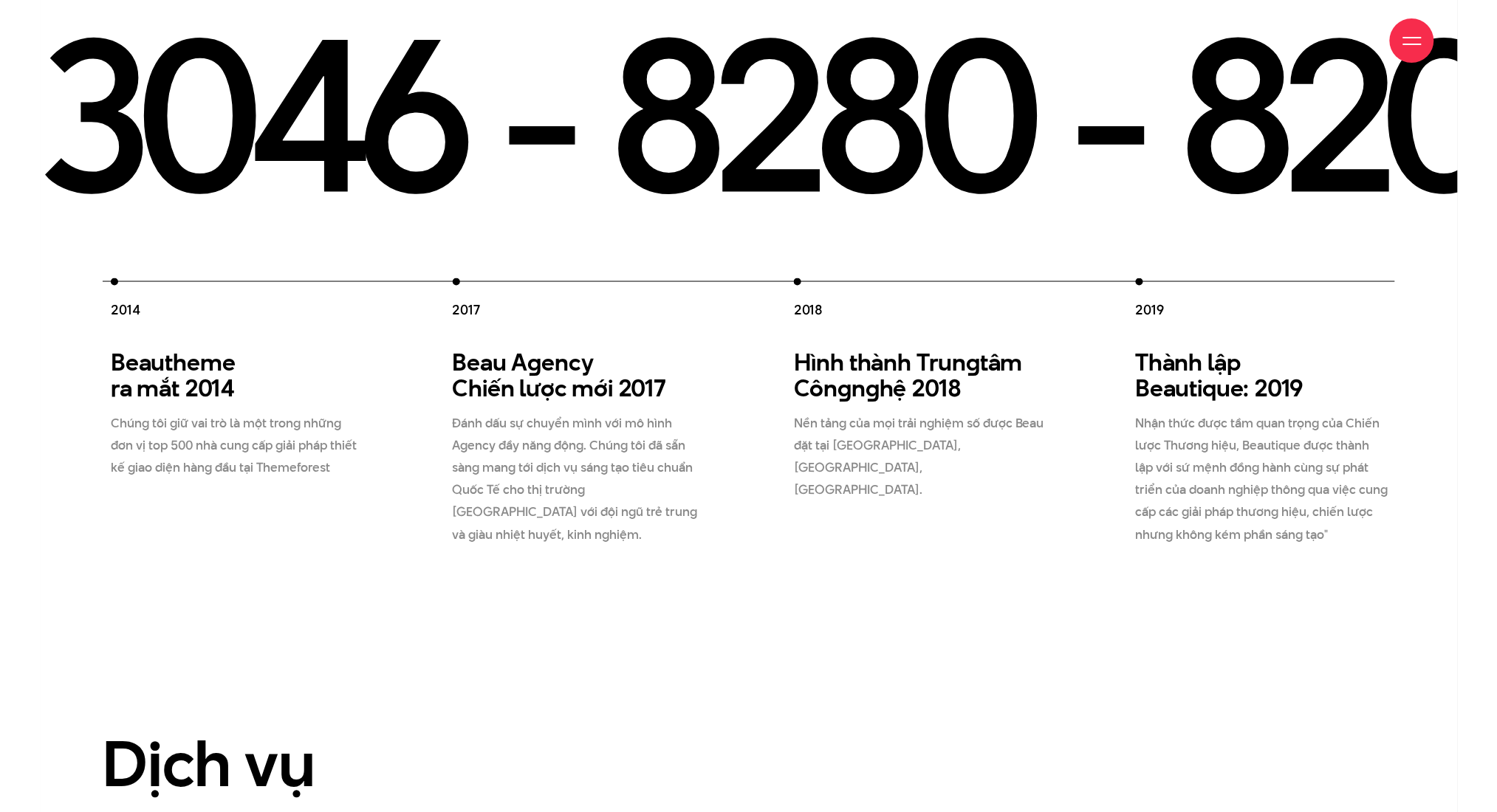
drag, startPoint x: 134, startPoint y: 300, endPoint x: 255, endPoint y: 397, distance: 155.1
click at [255, 397] on div "Beautheme ra mắt 2014 Chúng tôi giữ vai trò là một trong những đơn vị top 500 n…" at bounding box center [244, 415] width 268 height 129
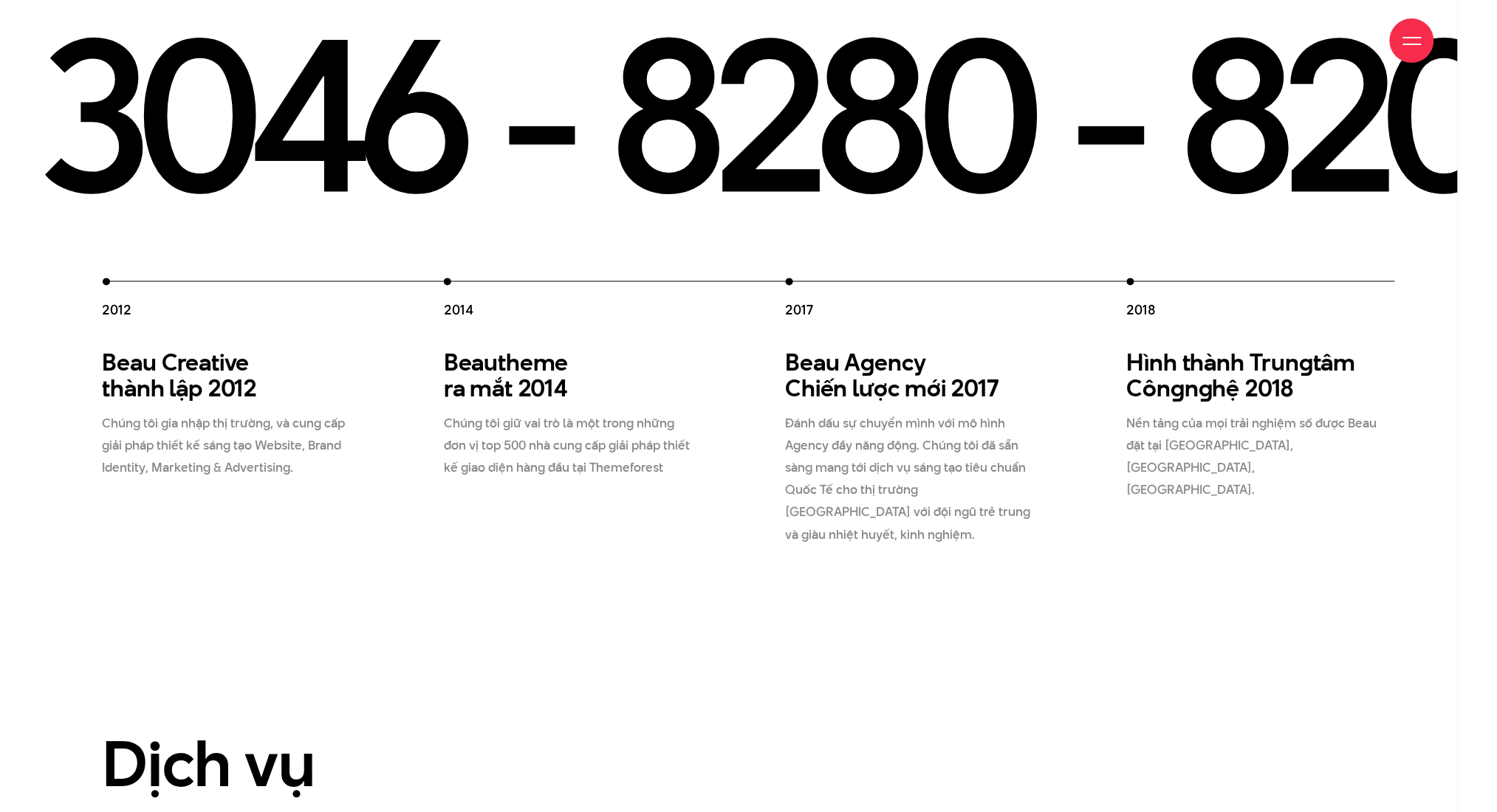
drag, startPoint x: 272, startPoint y: 356, endPoint x: 725, endPoint y: 420, distance: 457.5
click at [698, 409] on div "2012 Beau Creative thành lập 2012 Chúng tôi gia nhập thị trường, và cung cấp gi…" at bounding box center [957, 412] width 1708 height 268
drag, startPoint x: 434, startPoint y: 395, endPoint x: 429, endPoint y: 378, distance: 17.7
click at [786, 413] on p "Đánh dấu sự chuyển mình với mô hình Agency đầy năng động. Chúng tôi đã sẵn sàng…" at bounding box center [913, 479] width 254 height 133
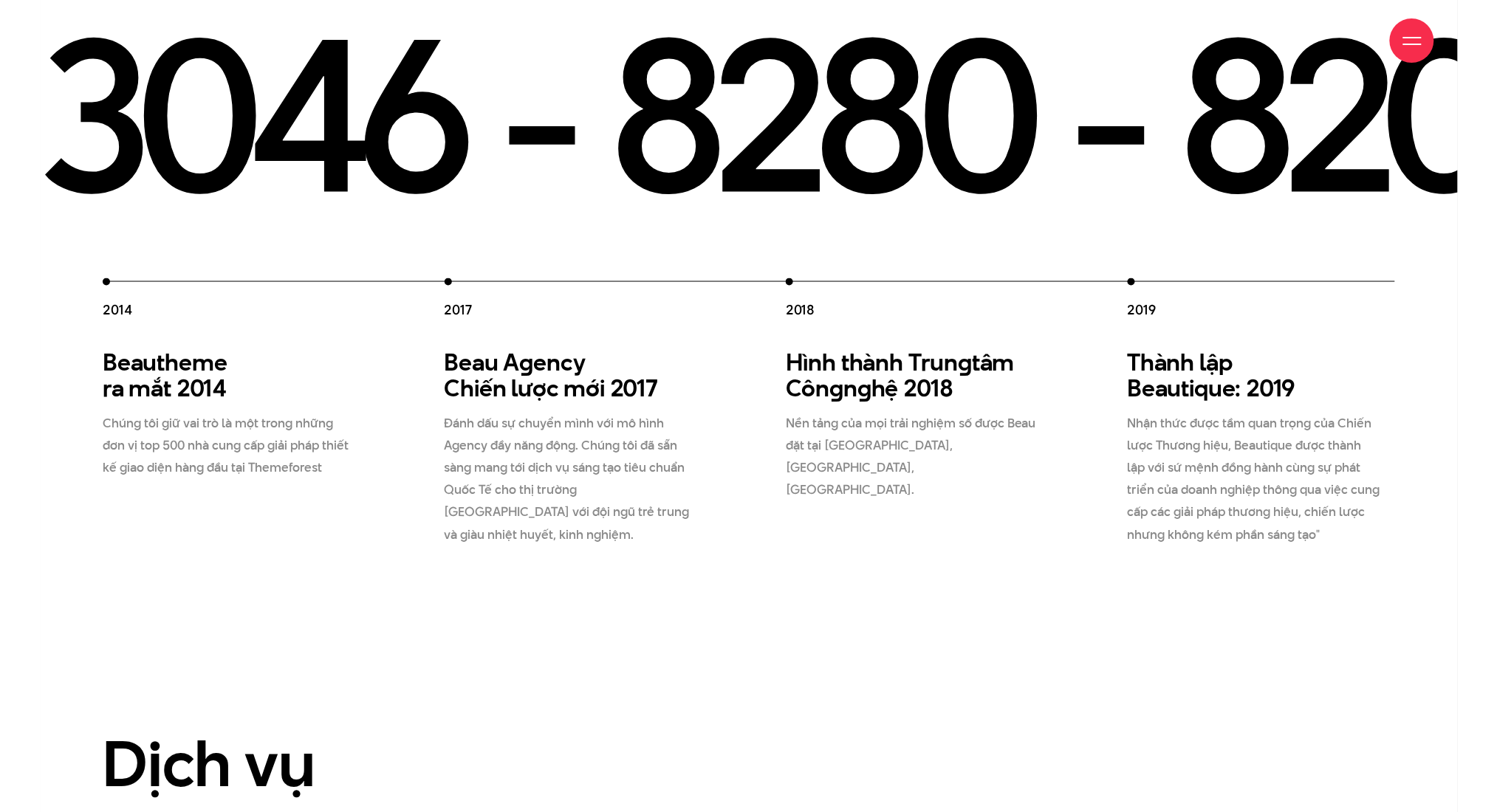
drag, startPoint x: 730, startPoint y: 350, endPoint x: 651, endPoint y: 348, distance: 79.0
click at [698, 350] on div "2012 Beau Creative thành lập 2012 Chúng tôi gia nhập thị trường, và cung cấp gi…" at bounding box center [616, 412] width 1708 height 268
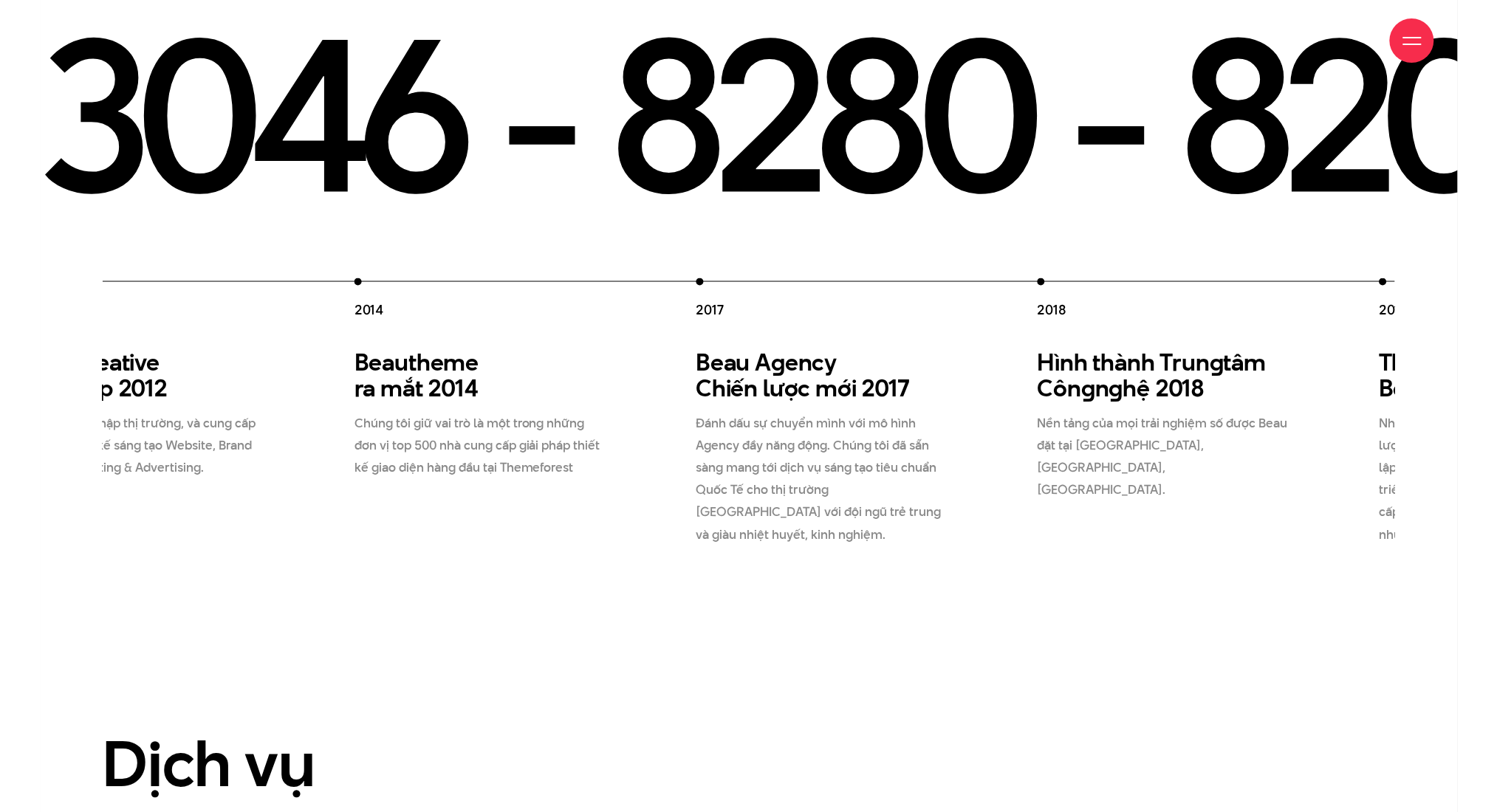
drag, startPoint x: 790, startPoint y: 352, endPoint x: 1044, endPoint y: 362, distance: 254.2
click at [866, 356] on div "Beau A g ency Chiến lược mới 2017 Đánh dấu sự chuyển mình với mô hình Agency đầ…" at bounding box center [829, 449] width 268 height 197
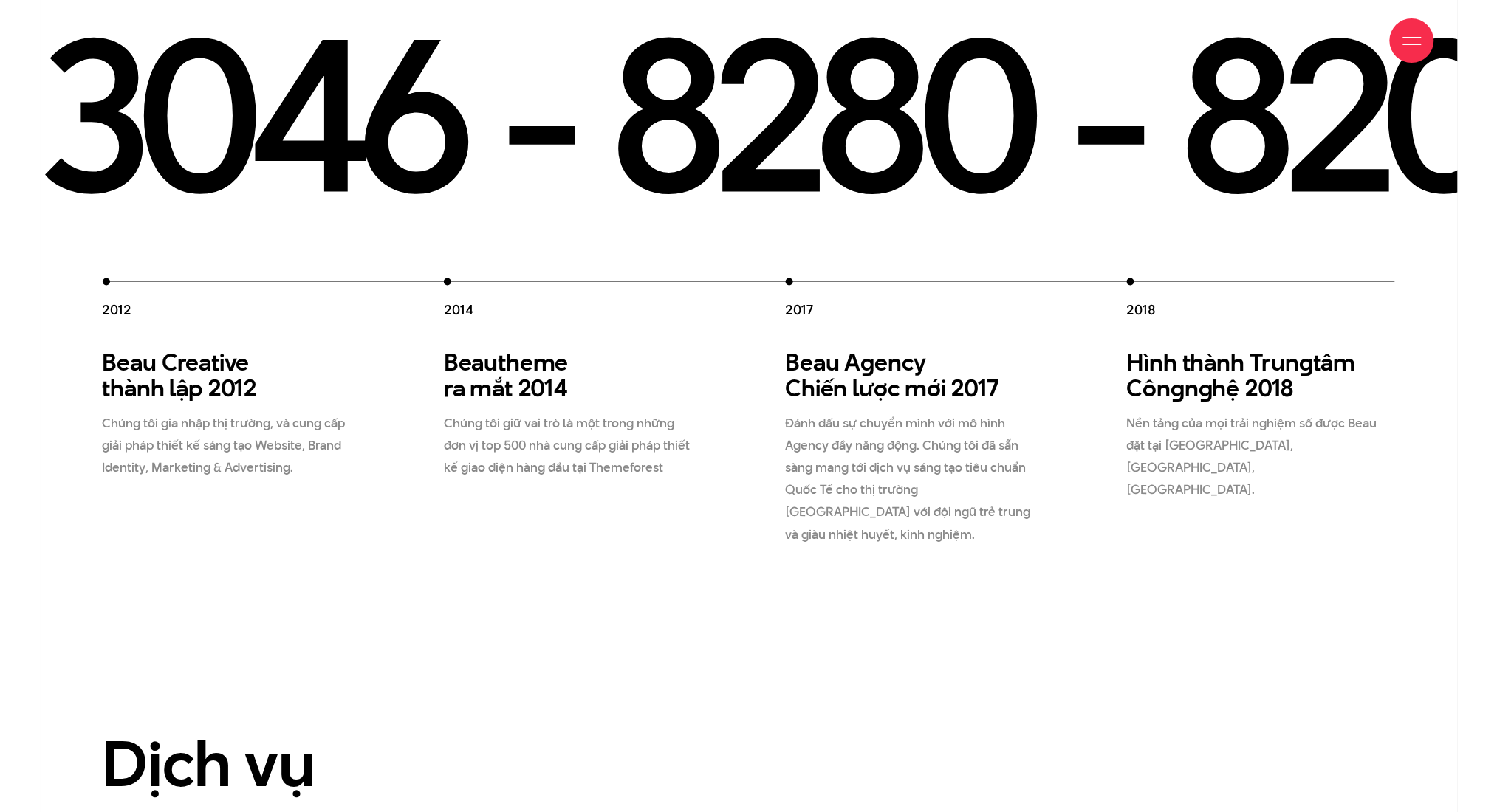
drag, startPoint x: 878, startPoint y: 352, endPoint x: 1123, endPoint y: 379, distance: 246.5
click at [866, 379] on div "2012 Beau Creative thành lập 2012 Chúng tôi gia nhập thị trường, và cung cấp gi…" at bounding box center [957, 412] width 1708 height 268
drag, startPoint x: 623, startPoint y: 372, endPoint x: 561, endPoint y: 375, distance: 62.1
click at [575, 373] on div "2012 Beau Creative thành lập 2012 Chúng tôi gia nhập thị trường, và cung cấp gi…" at bounding box center [957, 412] width 1708 height 268
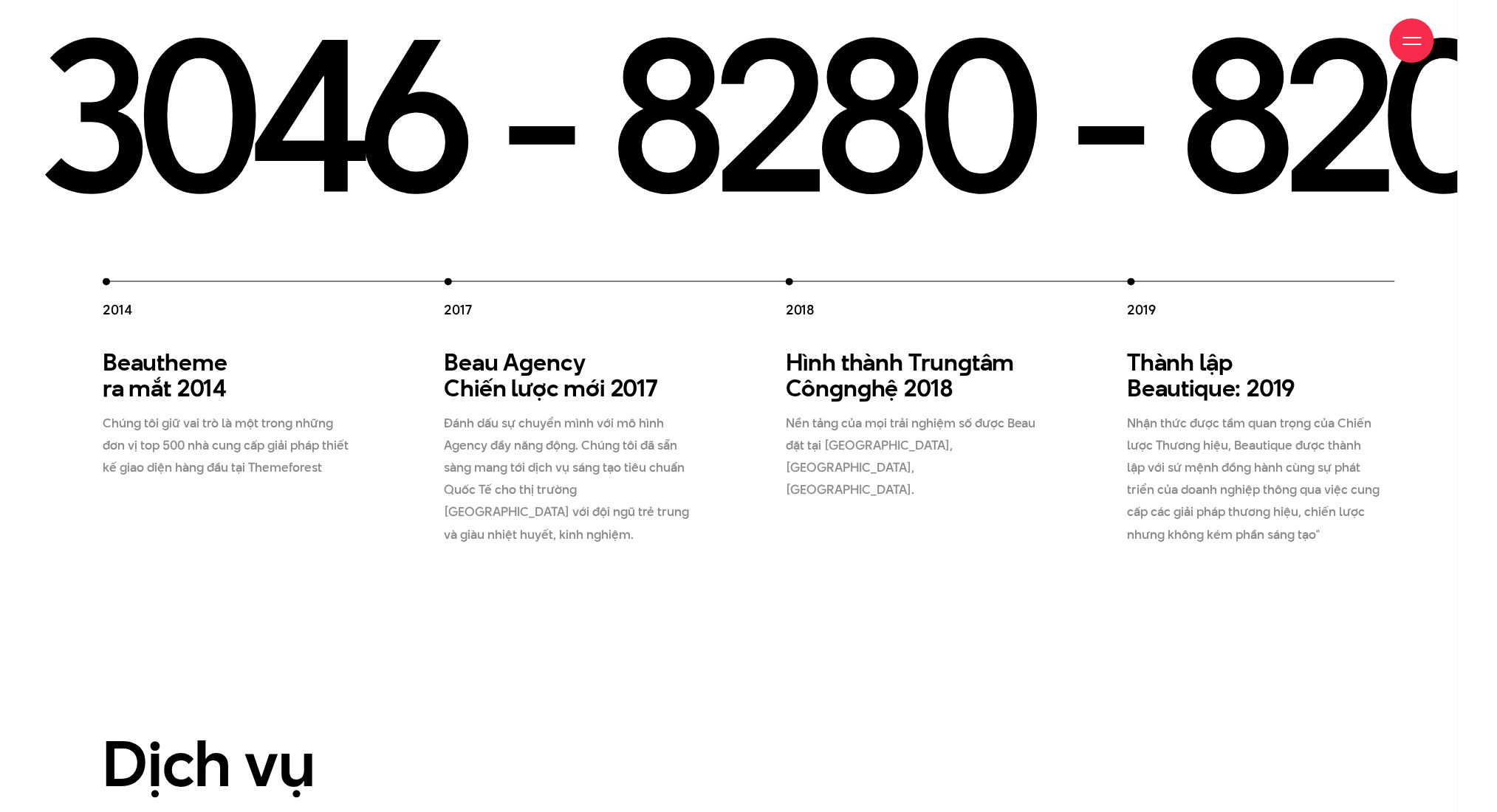
click at [713, 389] on div "Beau A g ency Chiến lược mới 2017 Đánh dấu sự chuyển mình với mô hình Agency đầ…" at bounding box center [579, 449] width 268 height 197
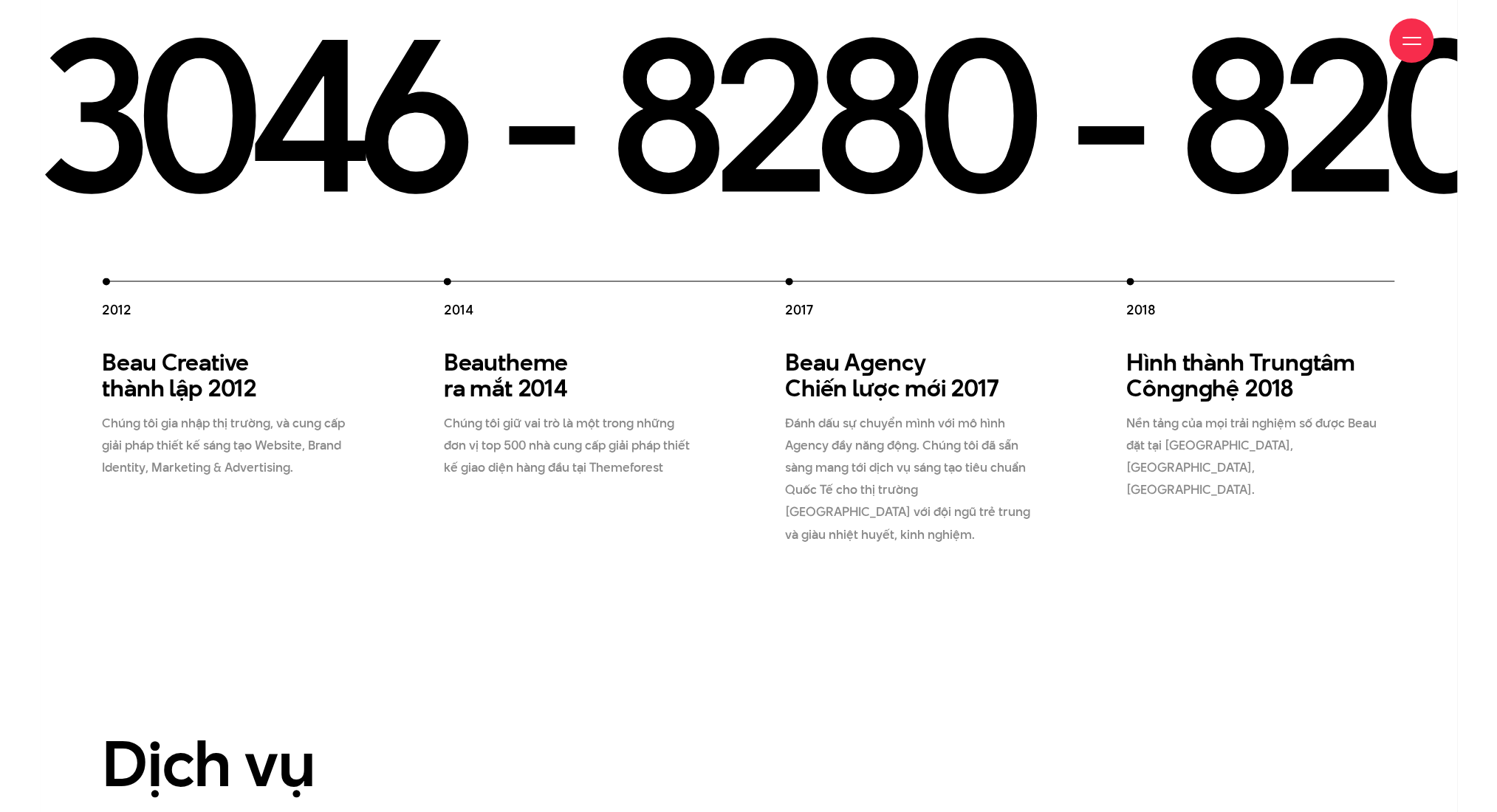
click at [786, 413] on p "Đánh dấu sự chuyển mình với mô hình Agency đầy năng động. Chúng tôi đã sẵn sàng…" at bounding box center [913, 479] width 254 height 133
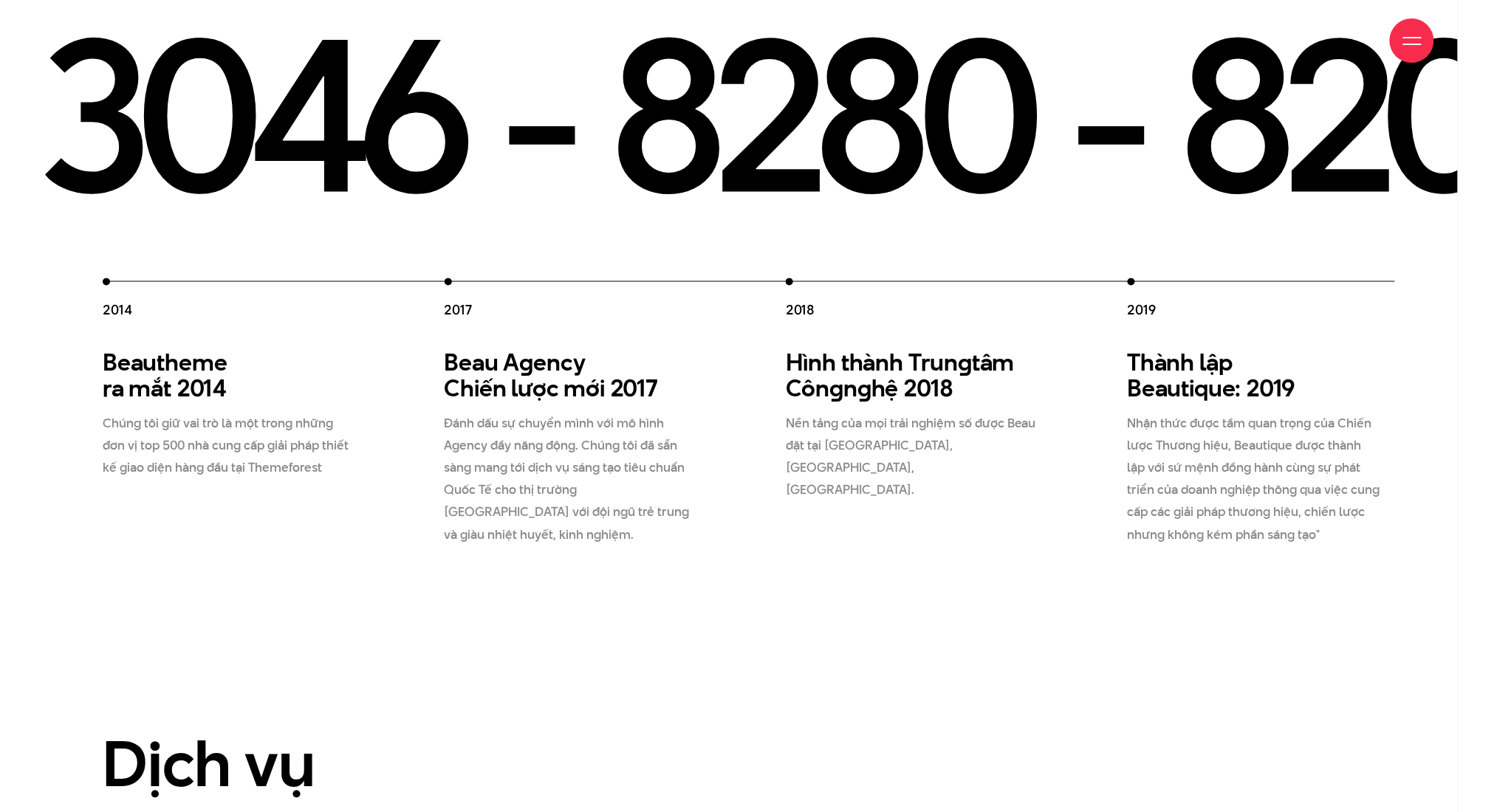
click at [758, 373] on div "2012 Beau Creative thành lập 2012 Chúng tôi gia nhập thị trường, và cung cấp gi…" at bounding box center [616, 412] width 1708 height 268
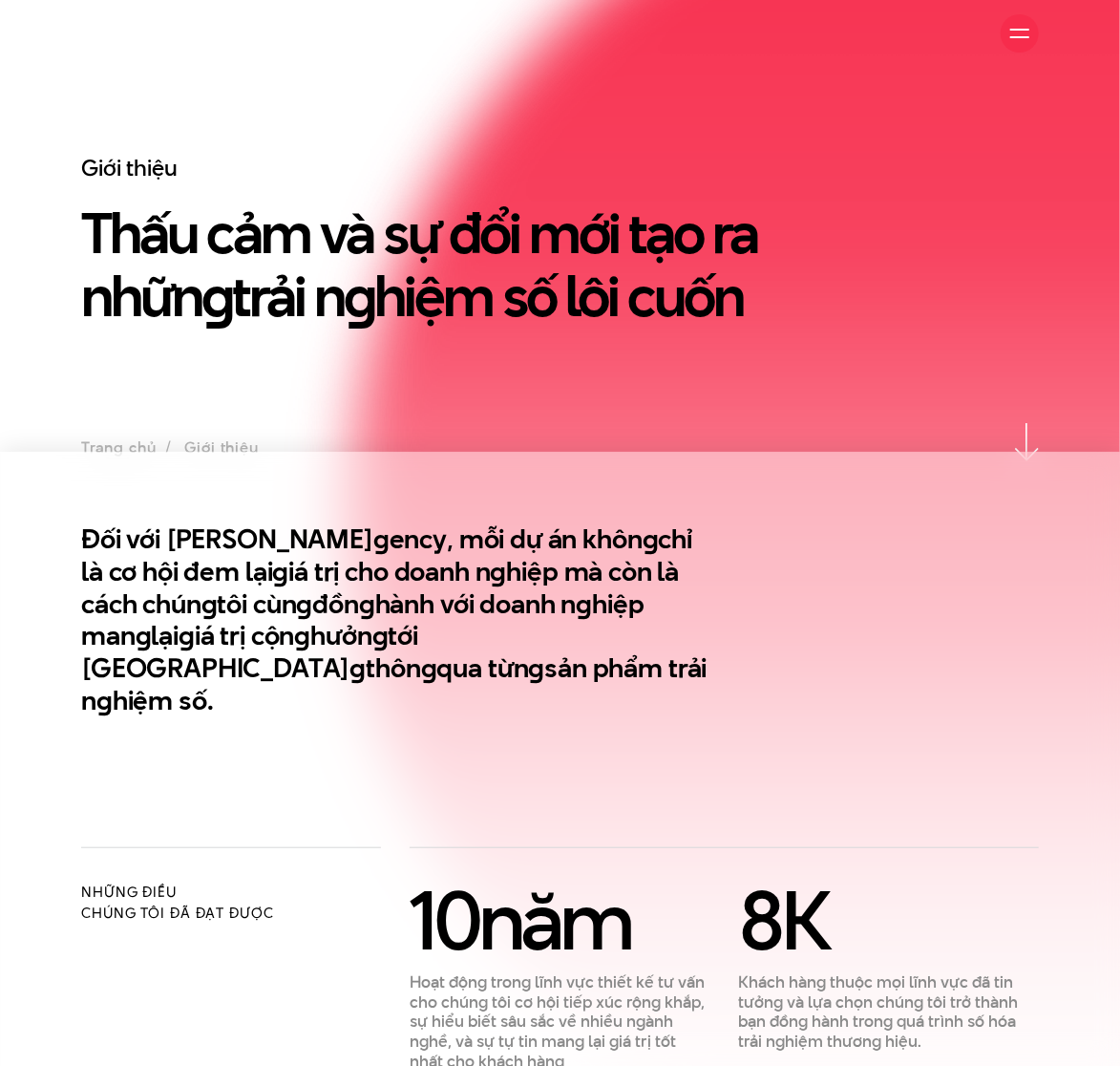
scroll to position [143, 0]
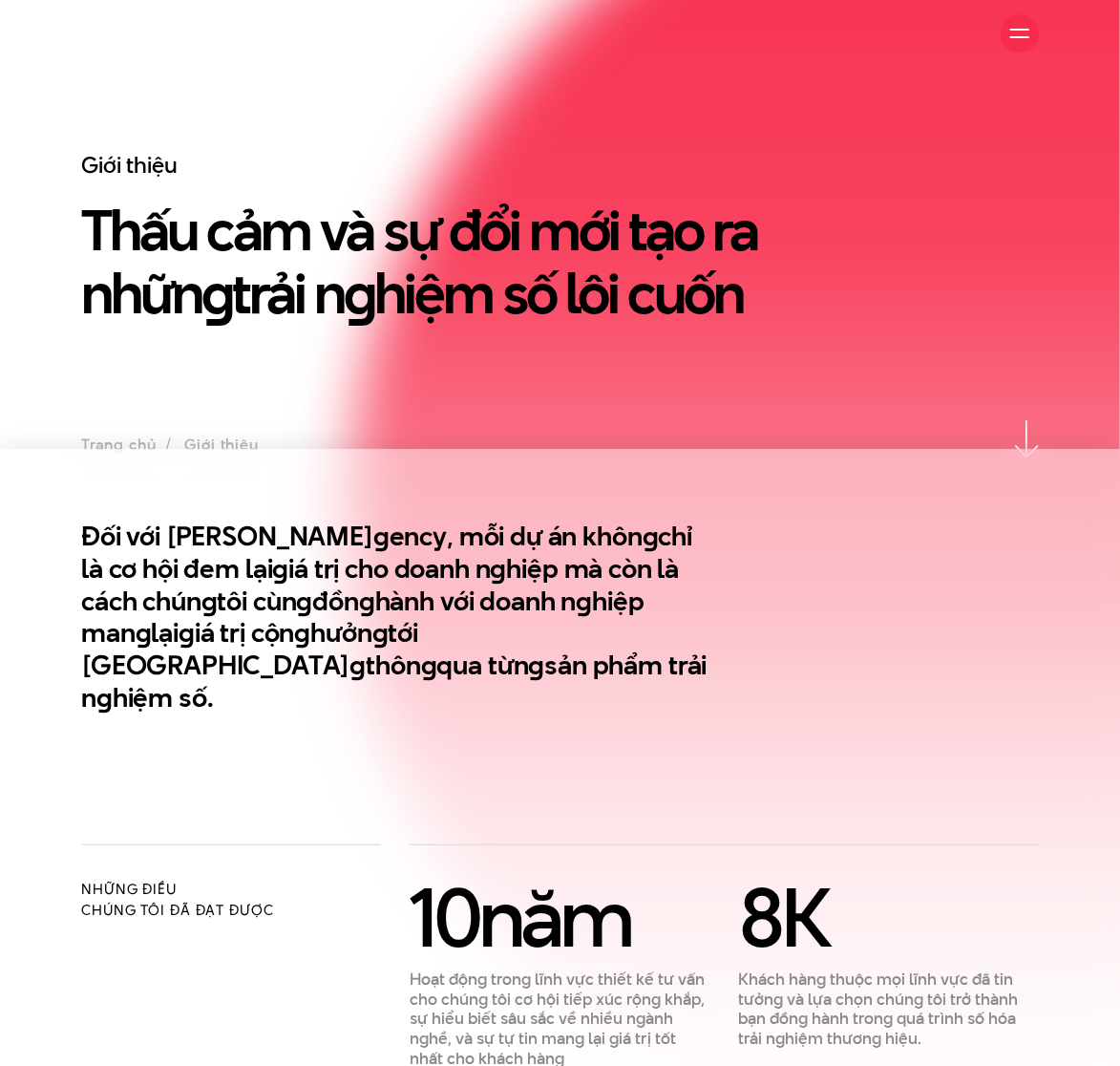
click at [471, 480] on section "Đối với Beau A g ency, mỗi dự án khôn g chỉ là cơ hội đem lại g iá trị cho doan…" at bounding box center [560, 647] width 1120 height 395
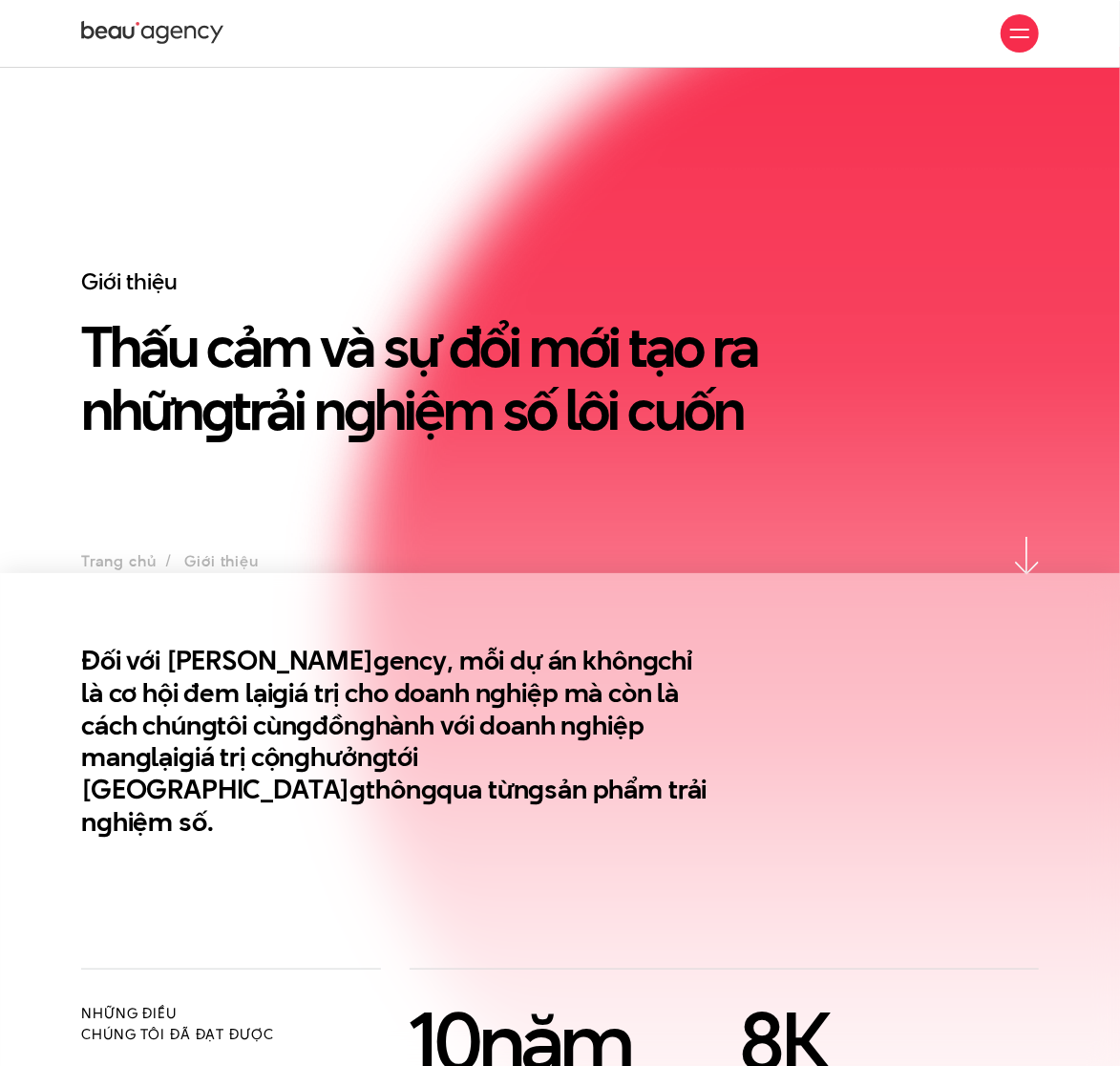
scroll to position [0, 0]
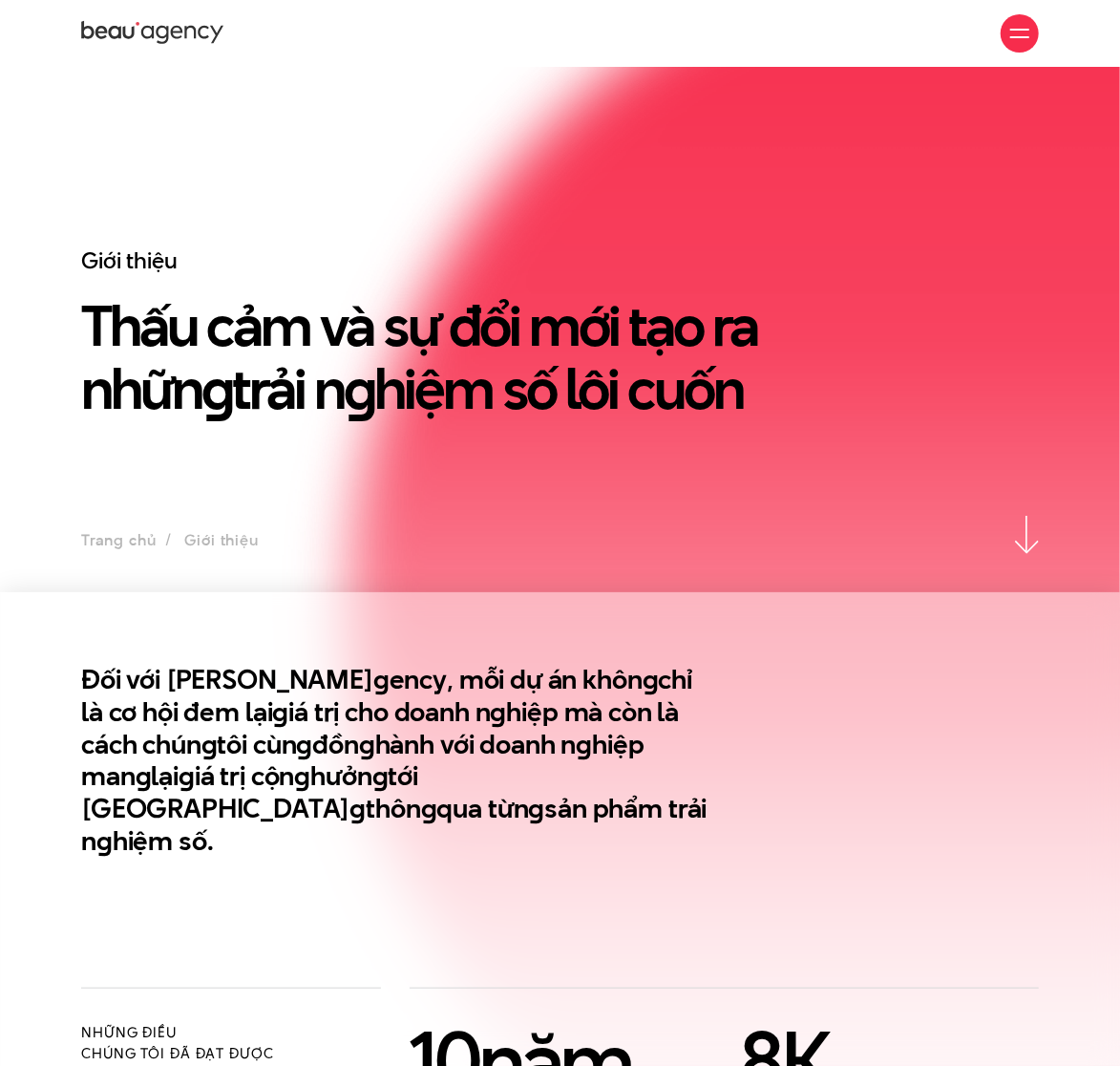
click at [1012, 30] on span at bounding box center [1020, 30] width 19 height 2
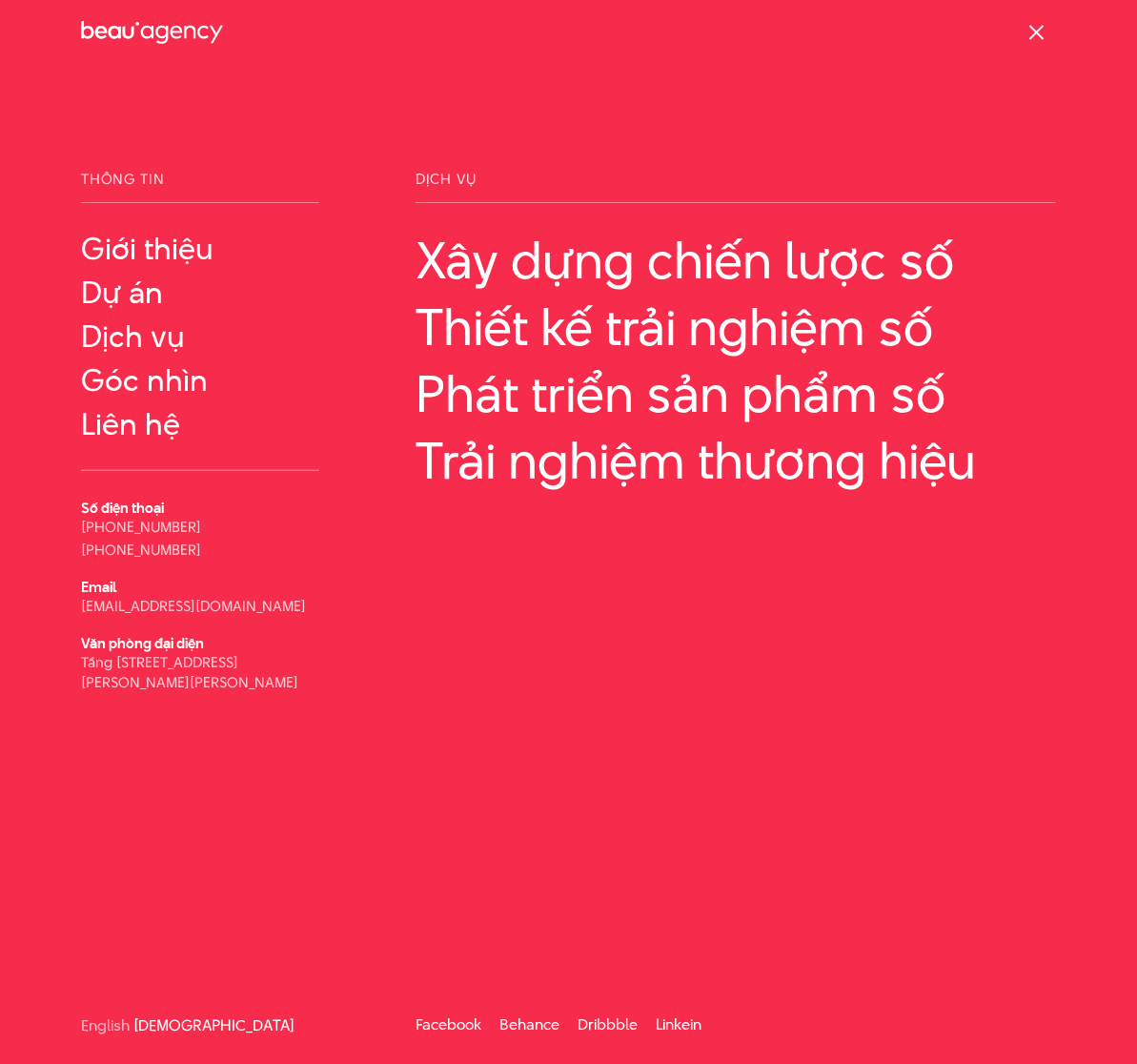
click at [1035, 34] on span at bounding box center [1036, 32] width 15 height 15
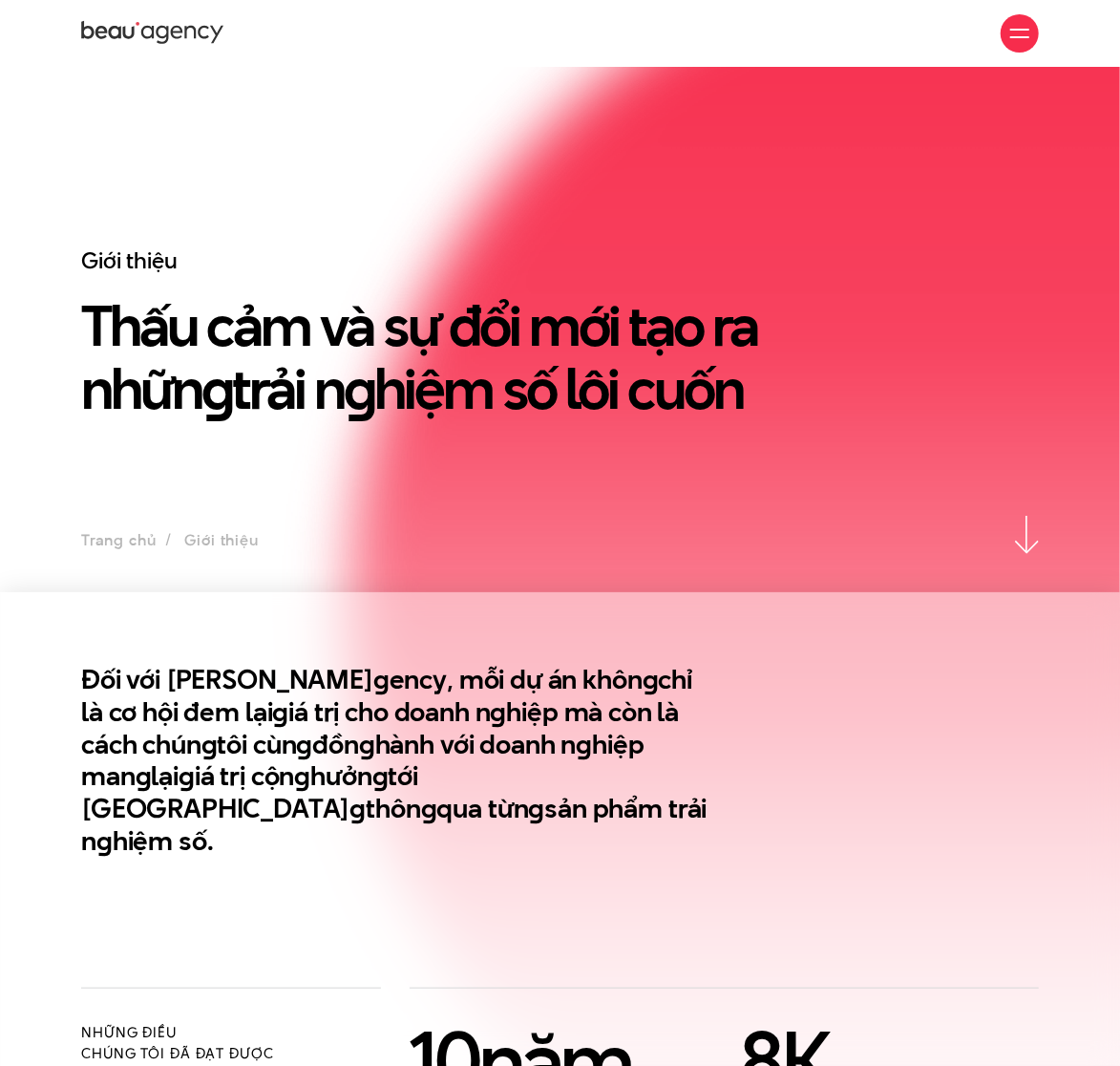
click at [1033, 34] on div at bounding box center [1020, 33] width 38 height 38
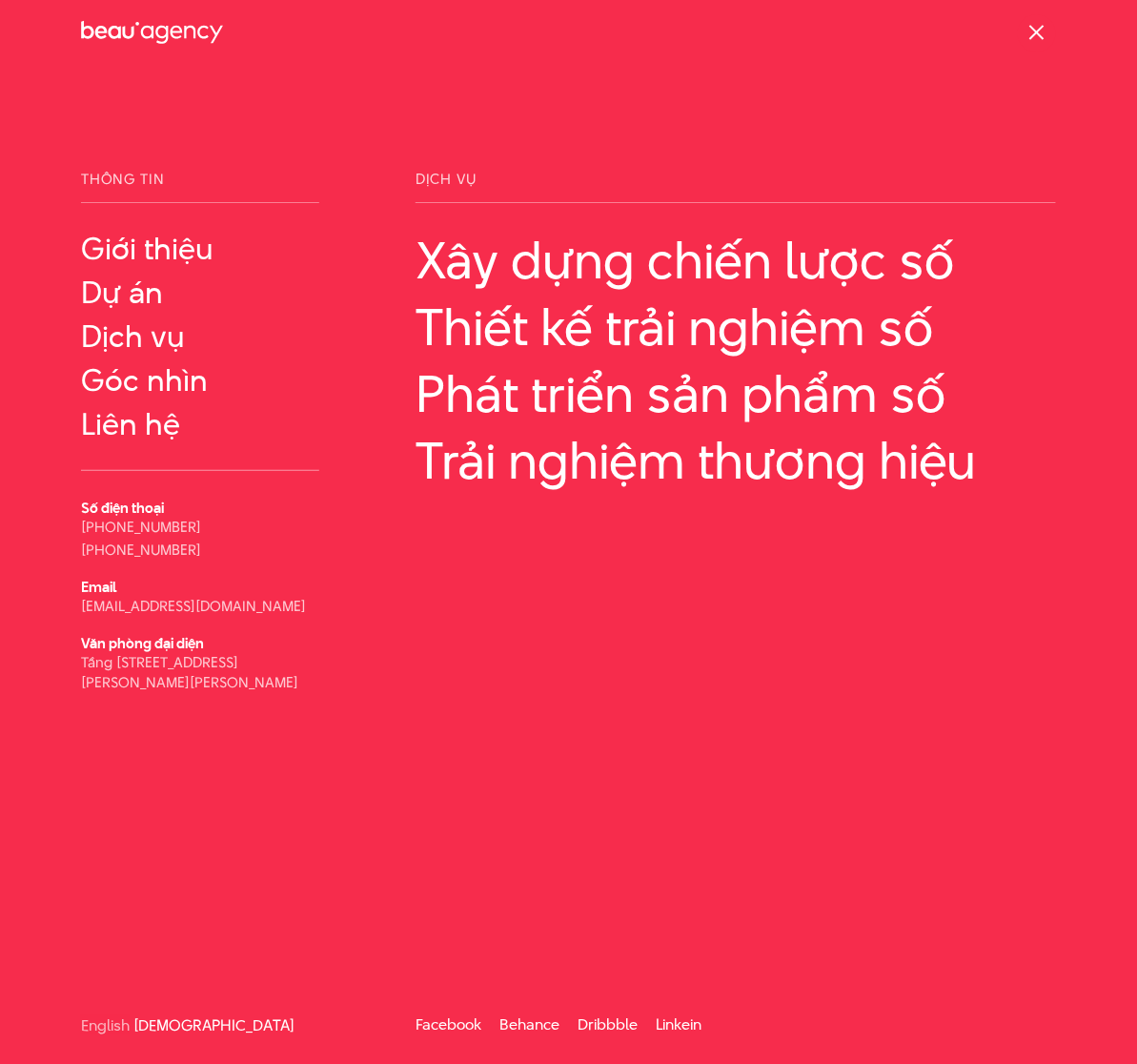
click at [1030, 34] on div at bounding box center [1036, 33] width 19 height 19
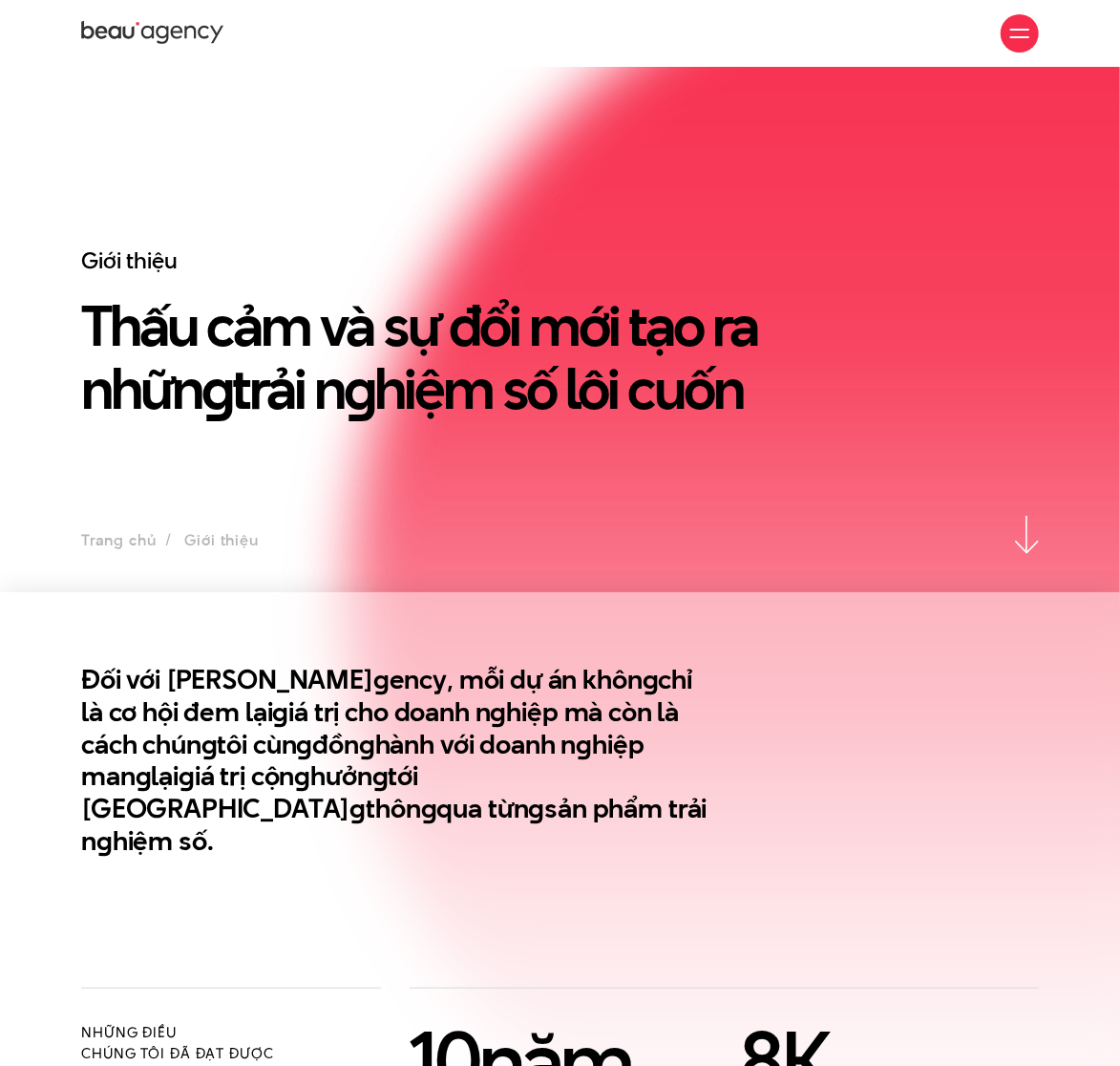
click at [921, 43] on div "Giới thiệu Dự án Dịch vụ Góc nhìn Liên hệ" at bounding box center [560, 33] width 958 height 67
click at [134, 34] on icon at bounding box center [153, 33] width 143 height 29
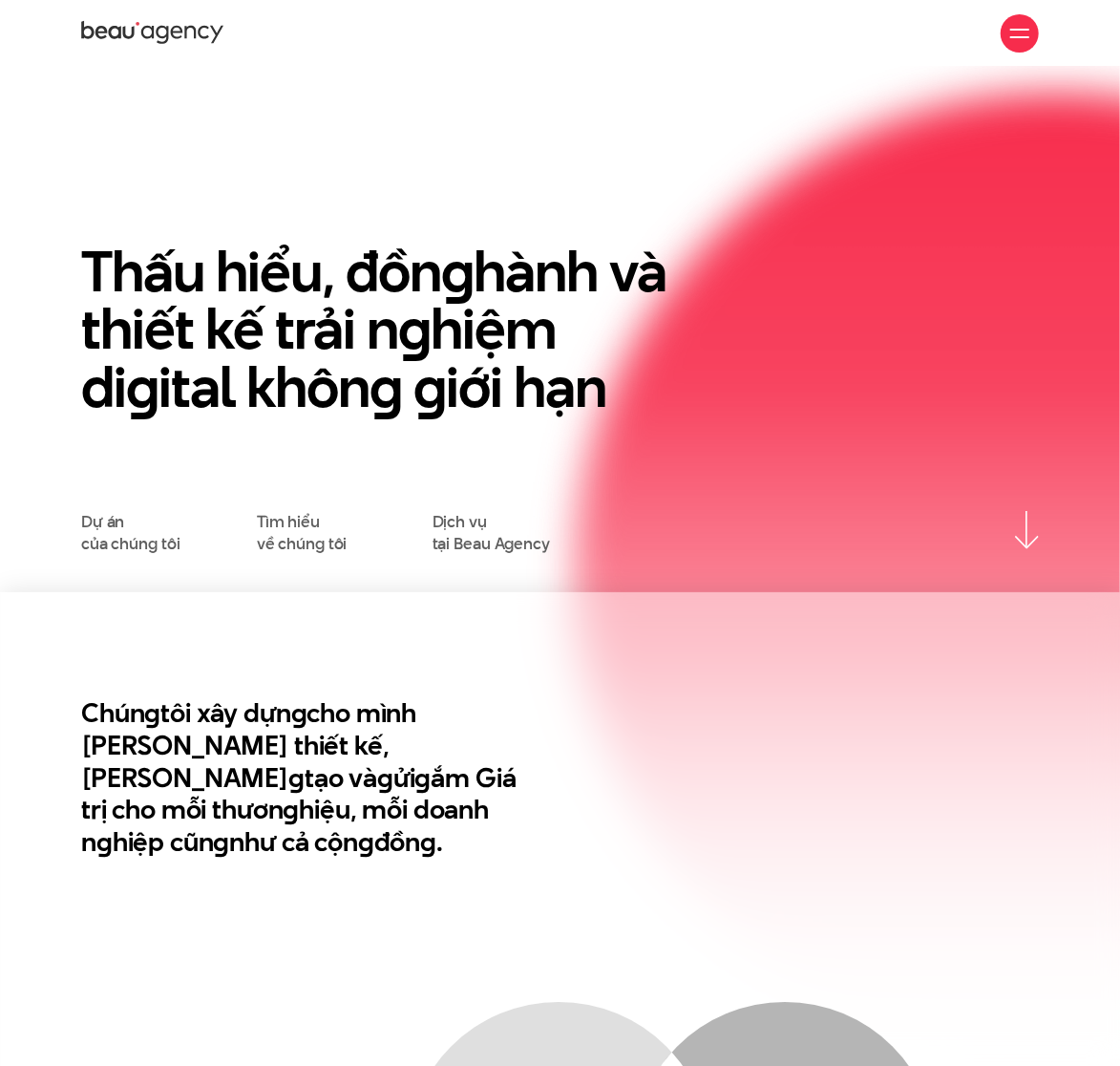
click at [1021, 58] on div "Giới thiệu Dự án Dịch vụ Góc nhìn Liên hệ" at bounding box center [560, 33] width 958 height 67
click at [1021, 48] on div at bounding box center [1020, 33] width 38 height 38
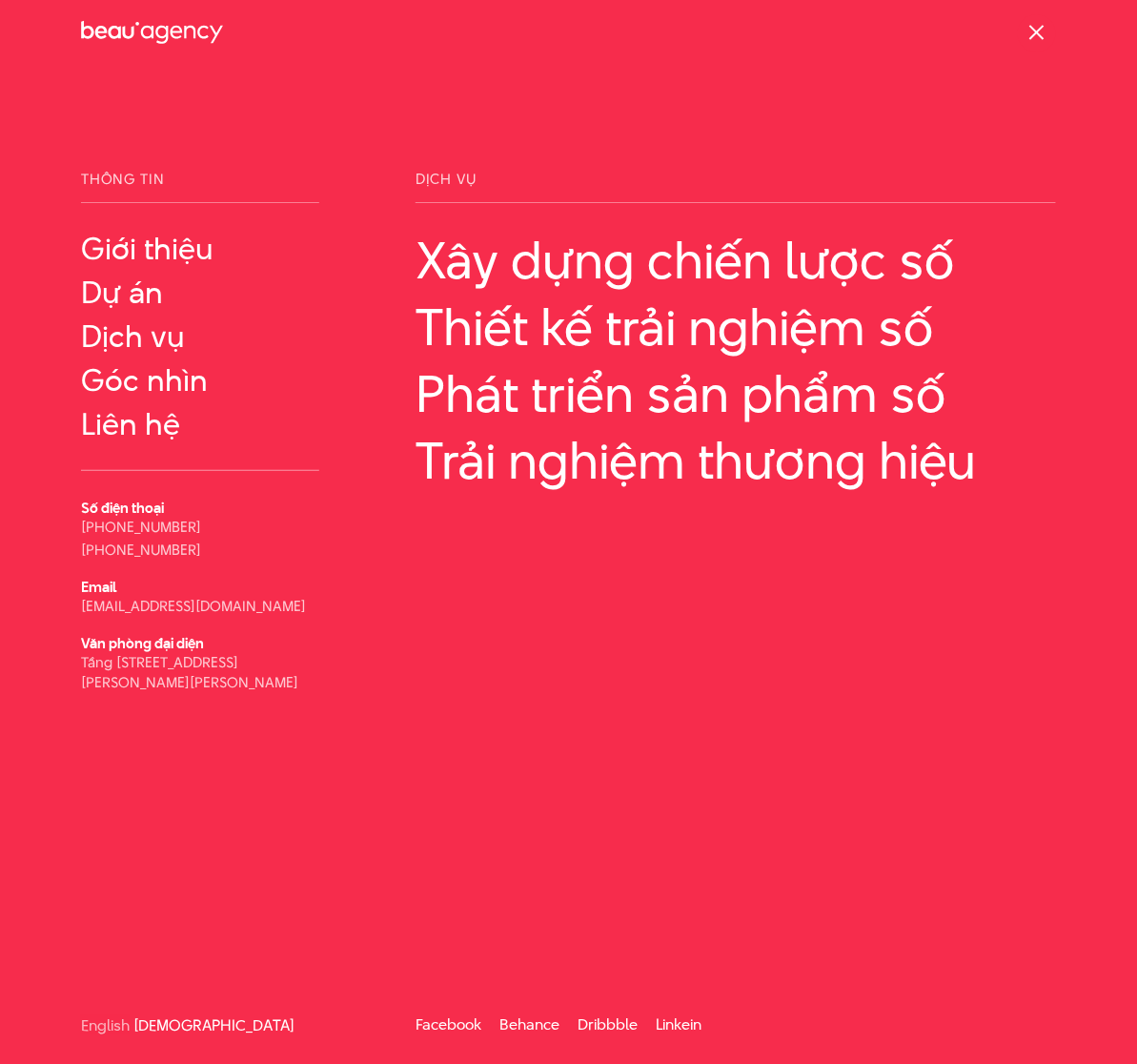
click at [1041, 37] on span at bounding box center [1036, 32] width 15 height 15
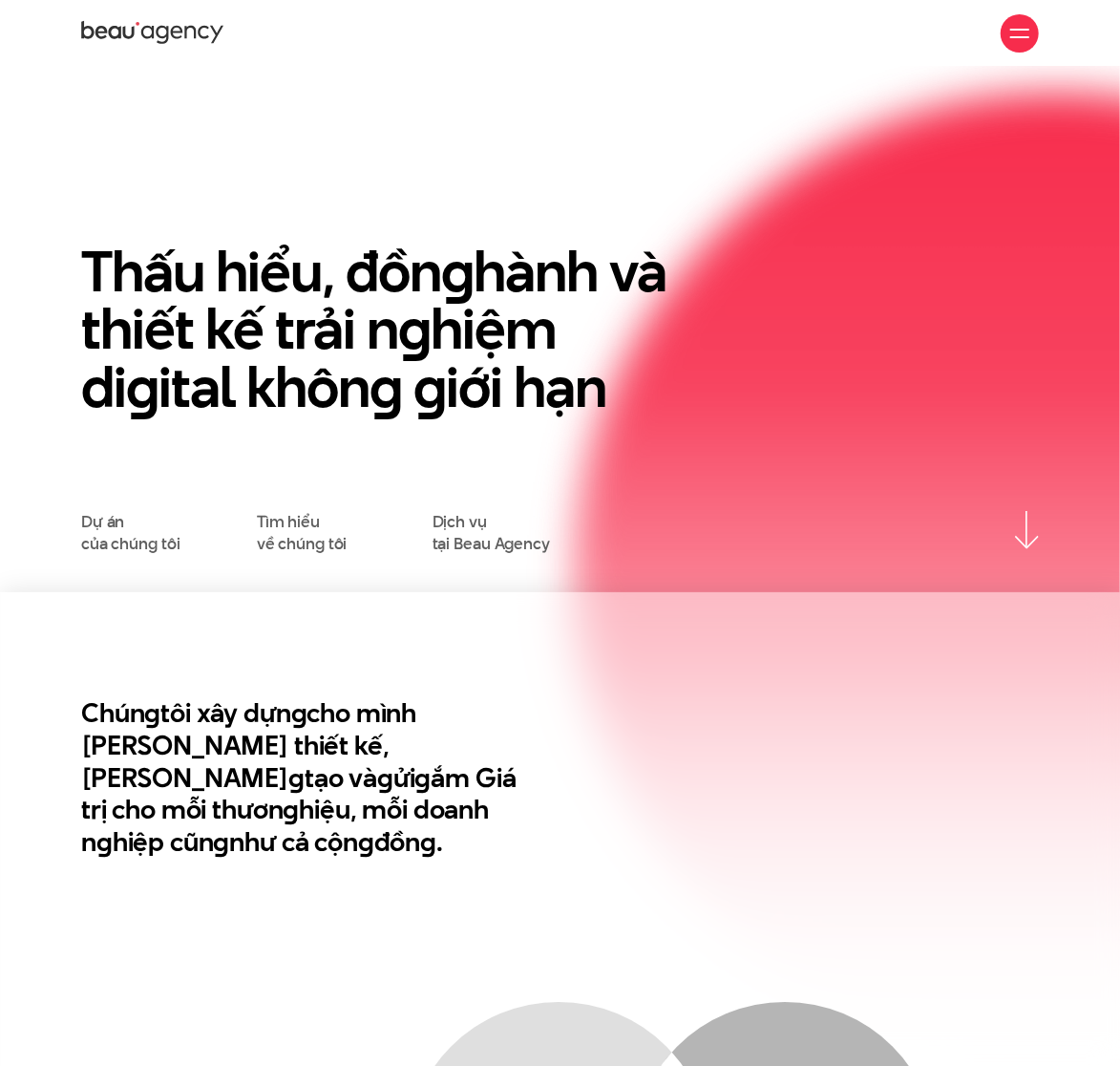
click at [1025, 35] on div at bounding box center [1020, 33] width 19 height 19
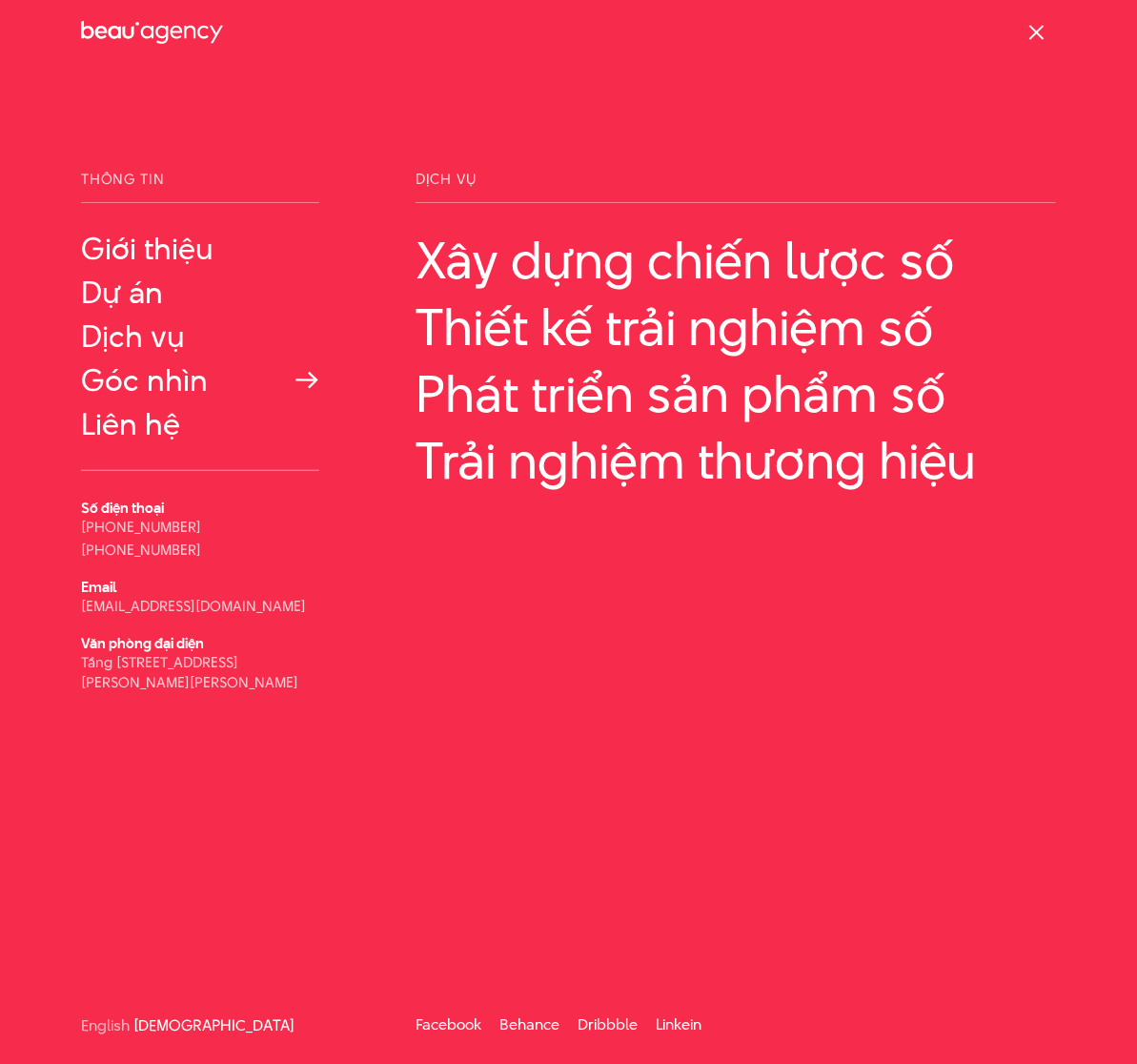
click at [161, 367] on link "Góc nhìn" at bounding box center [200, 380] width 238 height 35
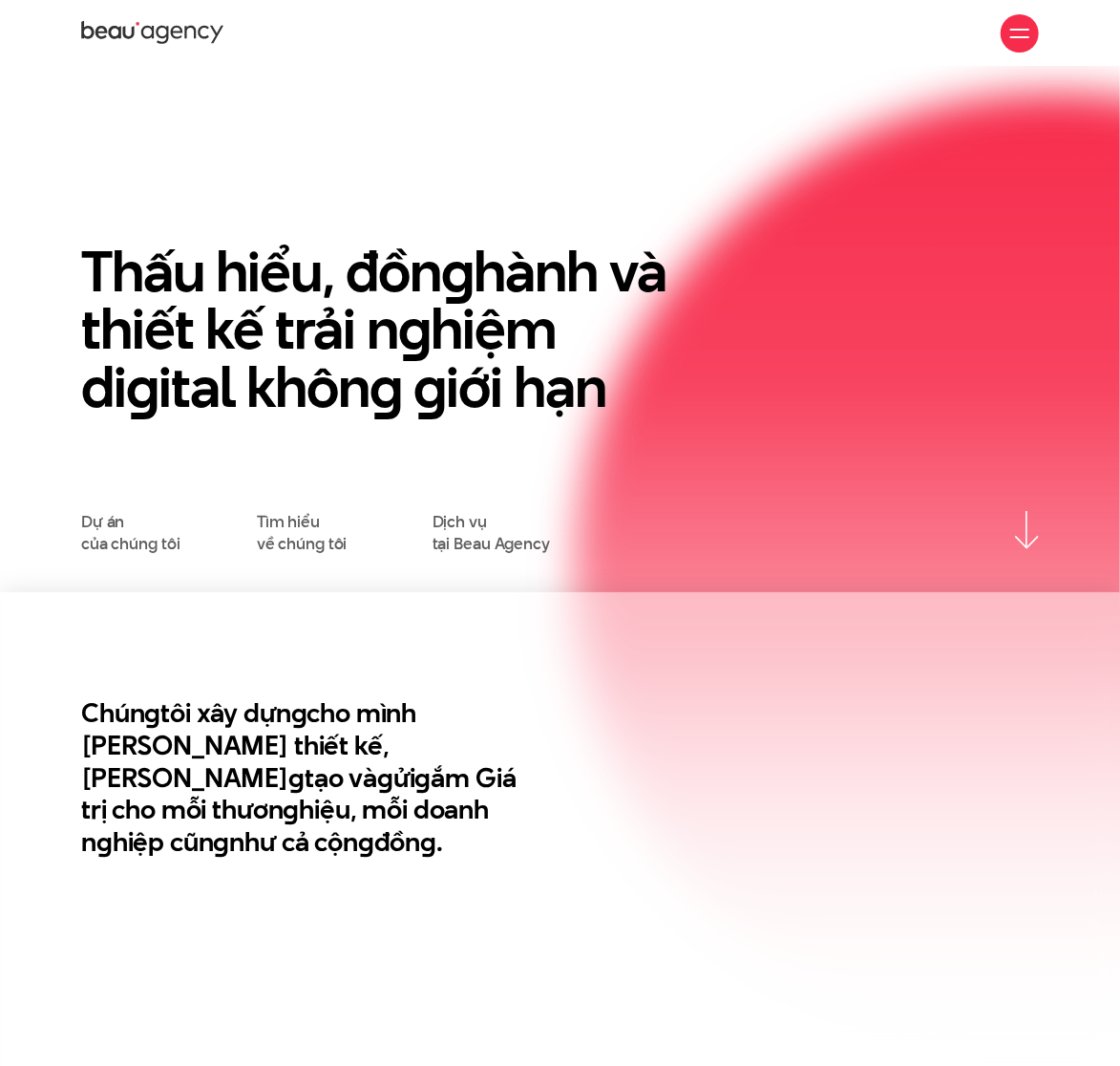
click at [1010, 40] on div at bounding box center [1020, 33] width 38 height 38
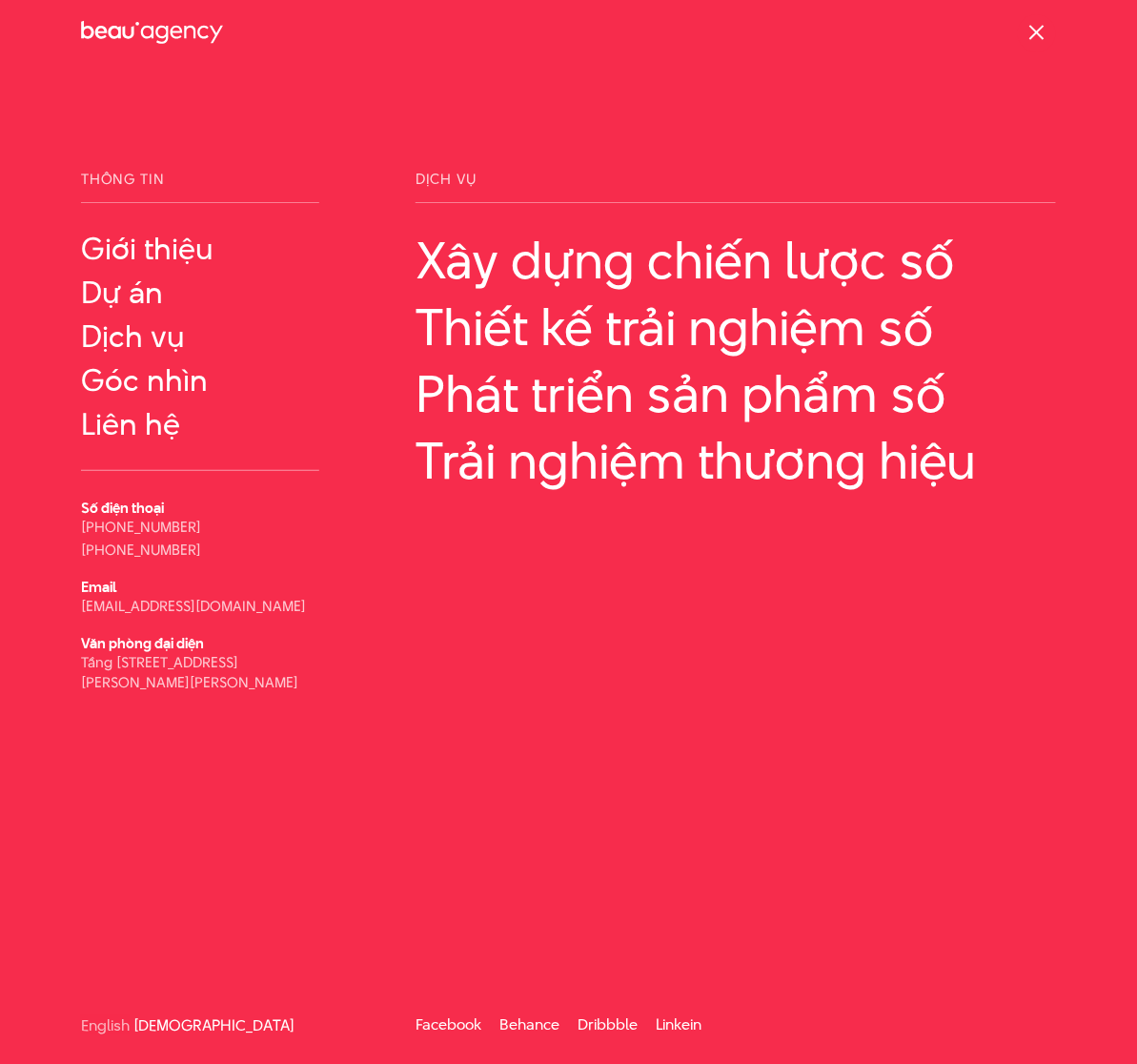
click at [451, 749] on div "Thông tin Giới thiệu Dự án Số điện thoại Email" at bounding box center [568, 603] width 1137 height 864
click at [1031, 30] on div at bounding box center [1036, 33] width 19 height 19
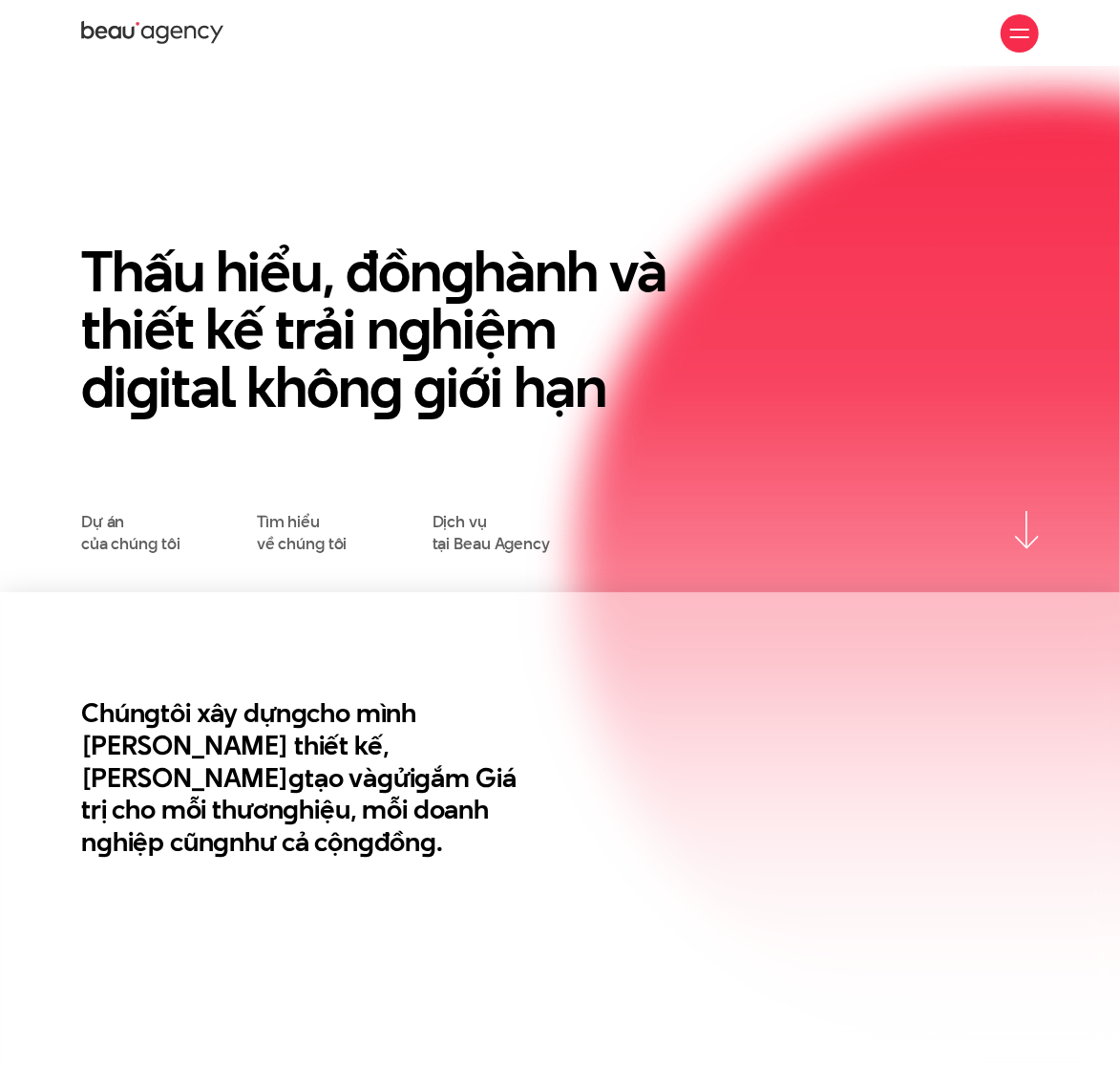
click at [1022, 32] on div at bounding box center [1020, 33] width 19 height 19
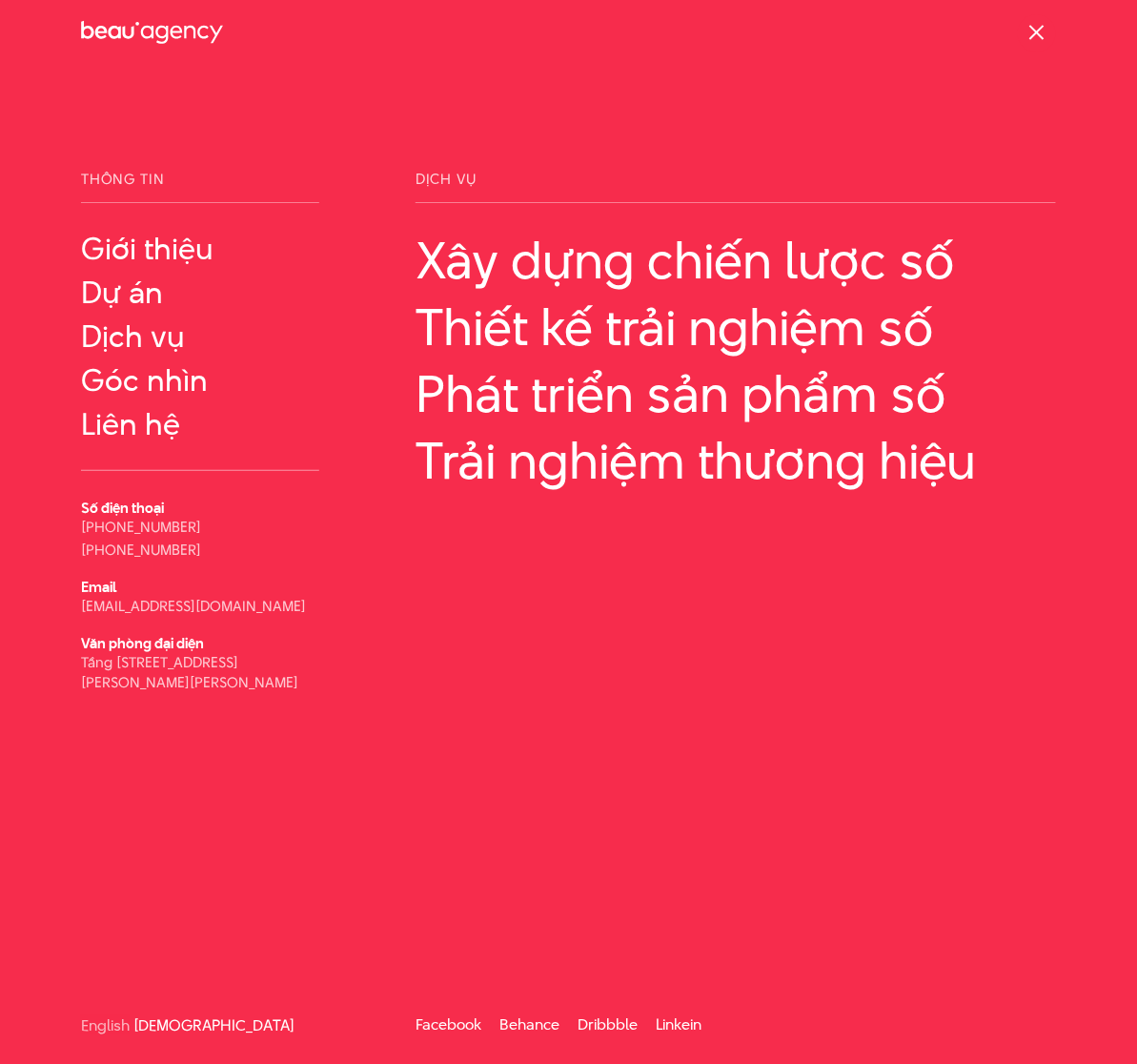
click at [631, 801] on div "Thông tin Giới thiệu Dự án Số điện thoại Email" at bounding box center [568, 603] width 1137 height 864
click at [561, 64] on div "Giới thiệu Dự án Dịch vụ Góc nhìn Liên hệ" at bounding box center [568, 33] width 974 height 66
click at [583, 9] on div "Giới thiệu Dự án Dịch vụ Góc nhìn Liên hệ" at bounding box center [568, 33] width 974 height 66
click at [566, 740] on div "Thông tin Giới thiệu Dự án Số điện thoại Email" at bounding box center [568, 603] width 1137 height 864
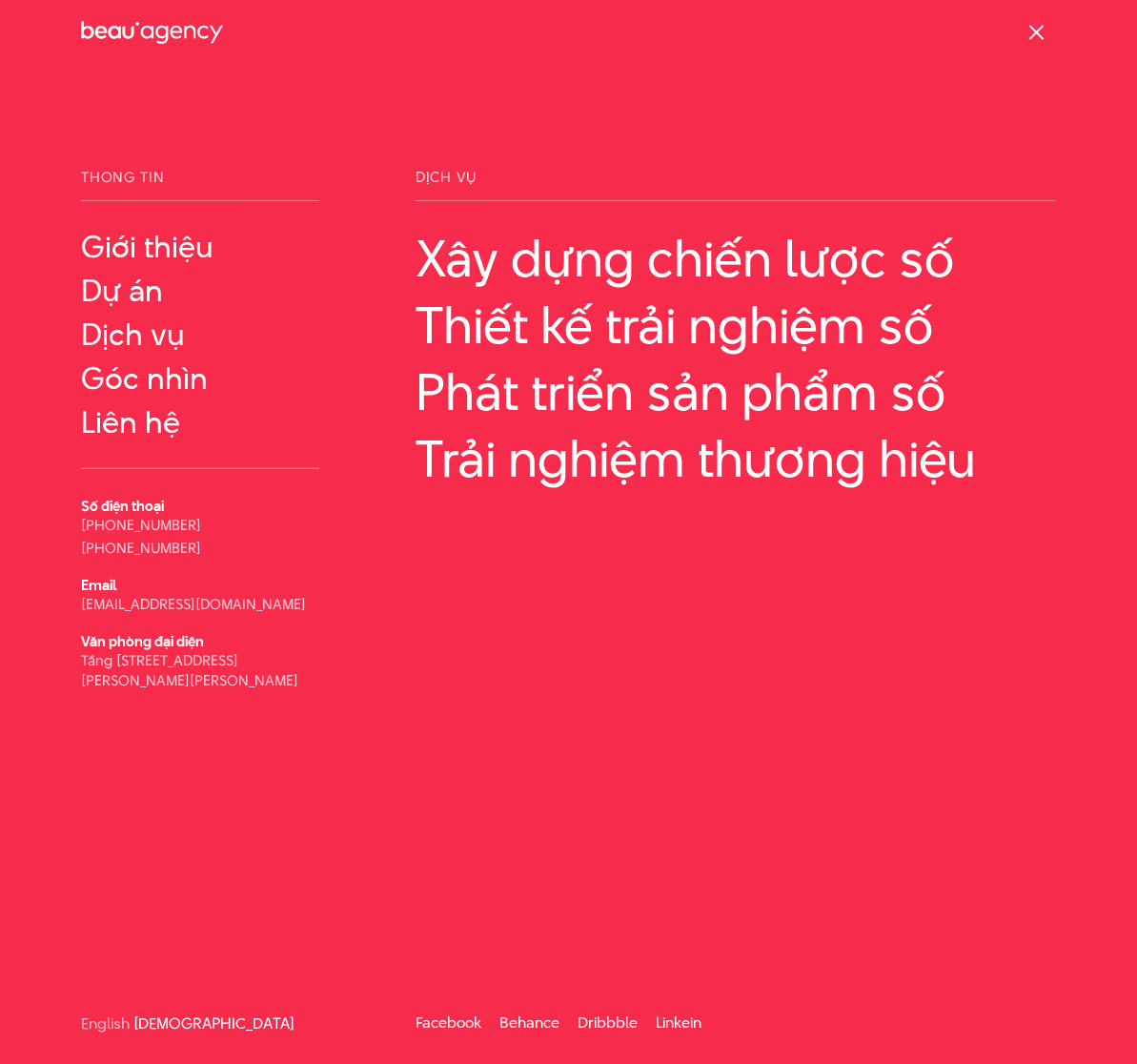
click at [541, 735] on div "Thông tin Giới thiệu Dự án Số điện thoại Email" at bounding box center [568, 601] width 1137 height 864
drag, startPoint x: 493, startPoint y: 748, endPoint x: 504, endPoint y: 473, distance: 275.2
click at [500, 749] on div "Thông tin Giới thiệu Dự án Số điện thoại Email" at bounding box center [568, 601] width 1137 height 864
click at [844, 863] on div "Thông tin Giới thiệu Dự án Số điện thoại Email" at bounding box center [568, 601] width 1137 height 864
click at [603, 891] on div "Thông tin Giới thiệu Dự án Số điện thoại Email" at bounding box center [568, 601] width 1137 height 864
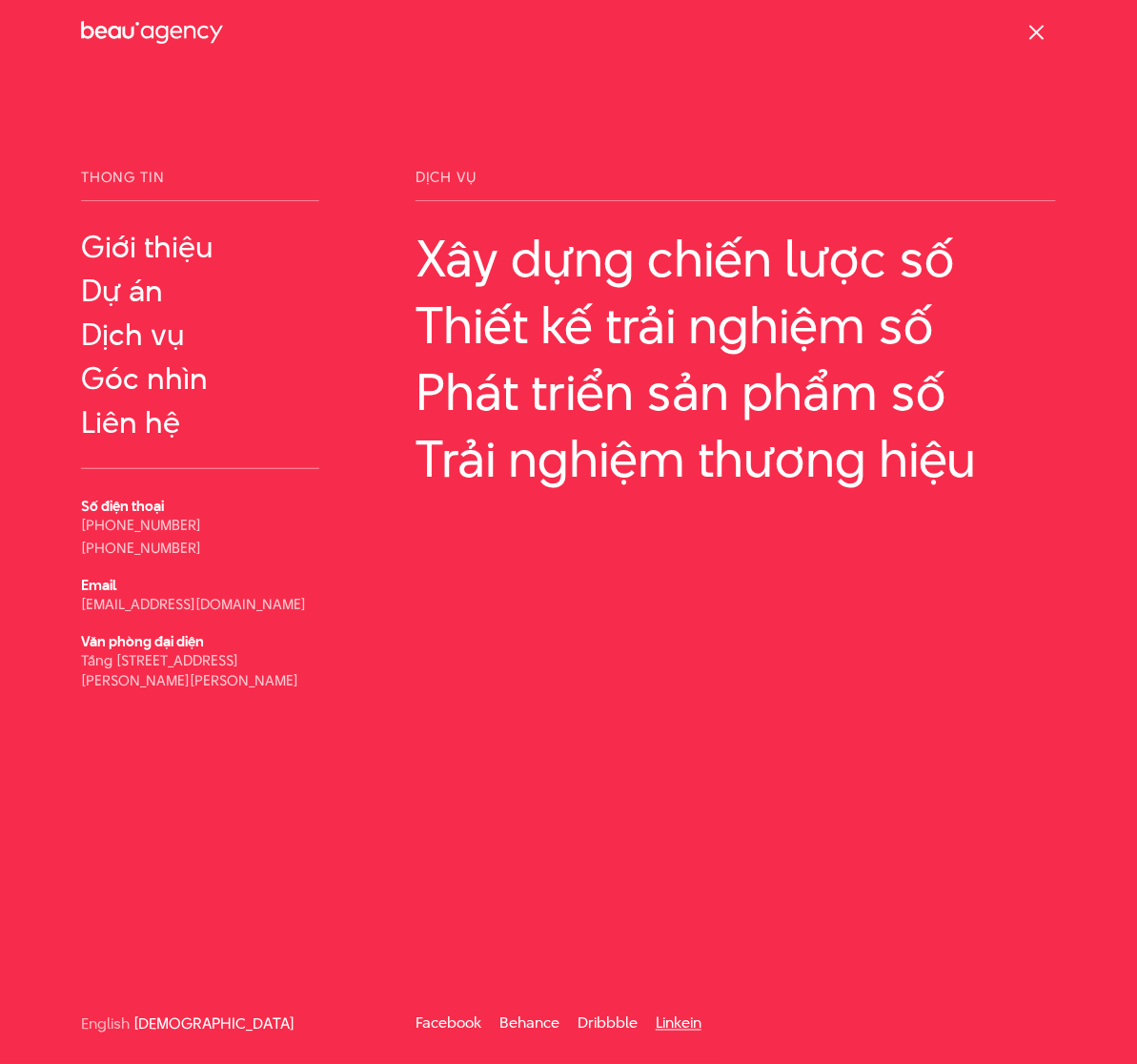
click at [660, 1027] on link "Linkein" at bounding box center [678, 1023] width 46 height 22
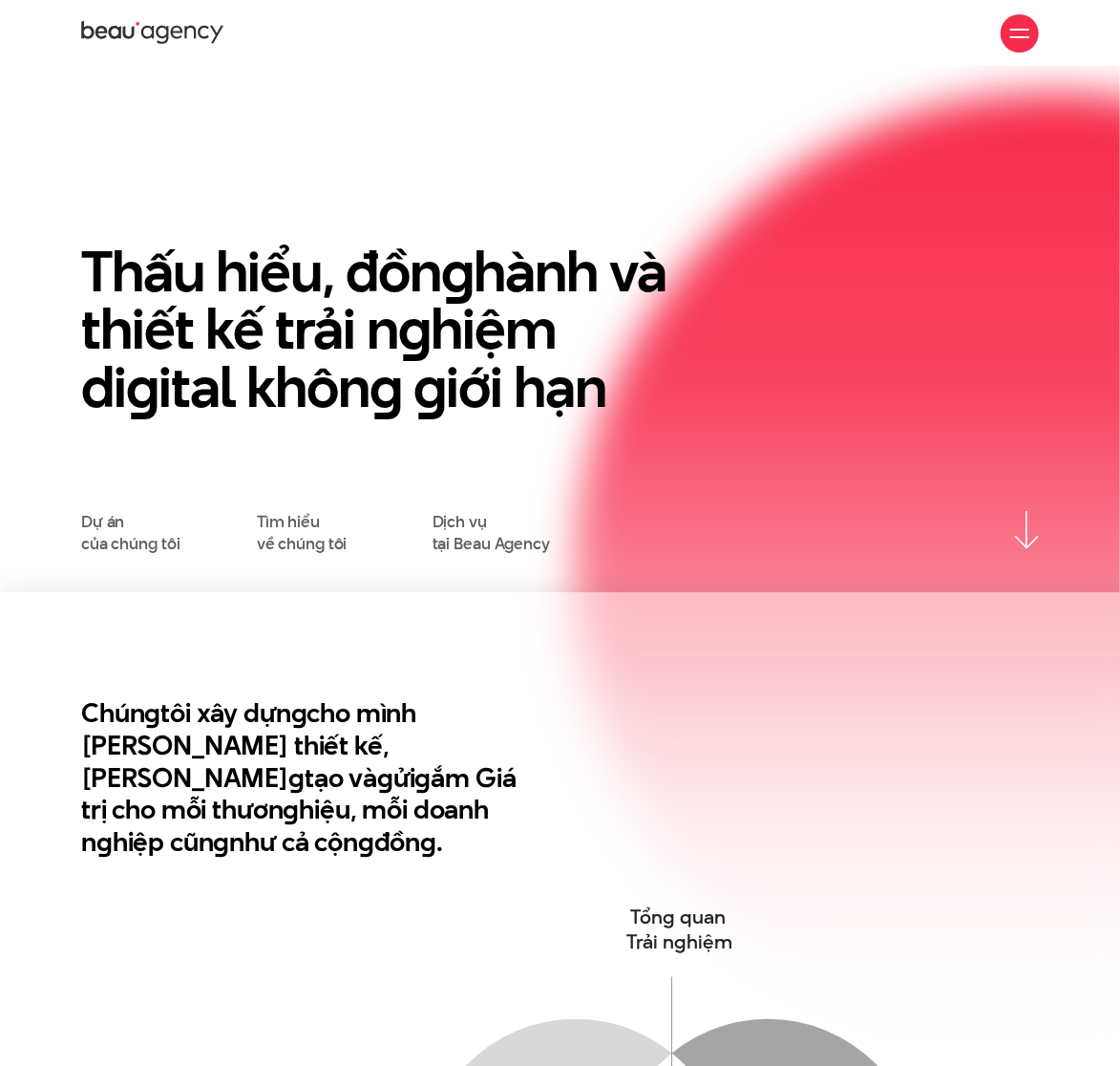
click at [1021, 46] on div at bounding box center [1020, 33] width 38 height 38
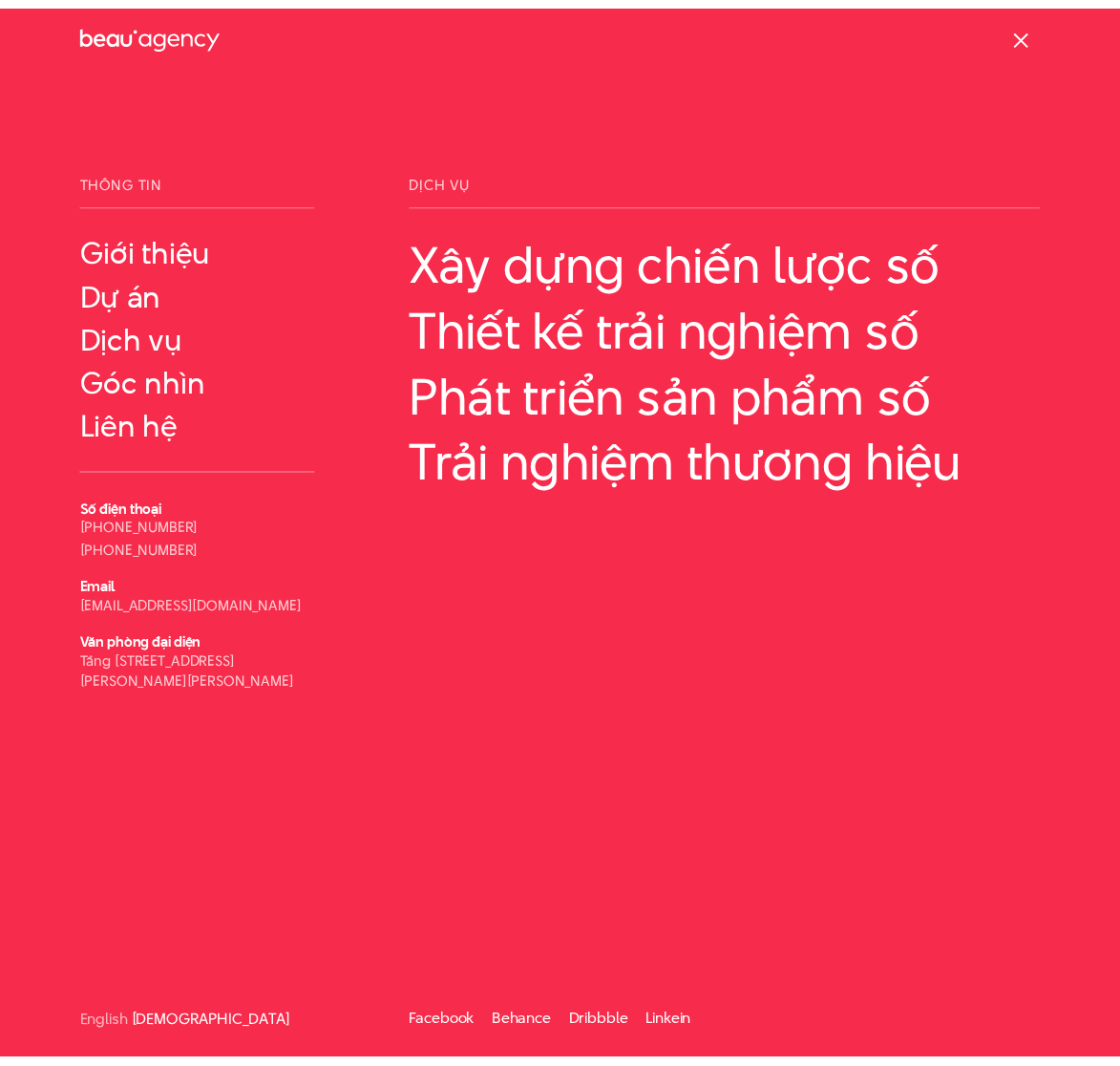
scroll to position [2, 0]
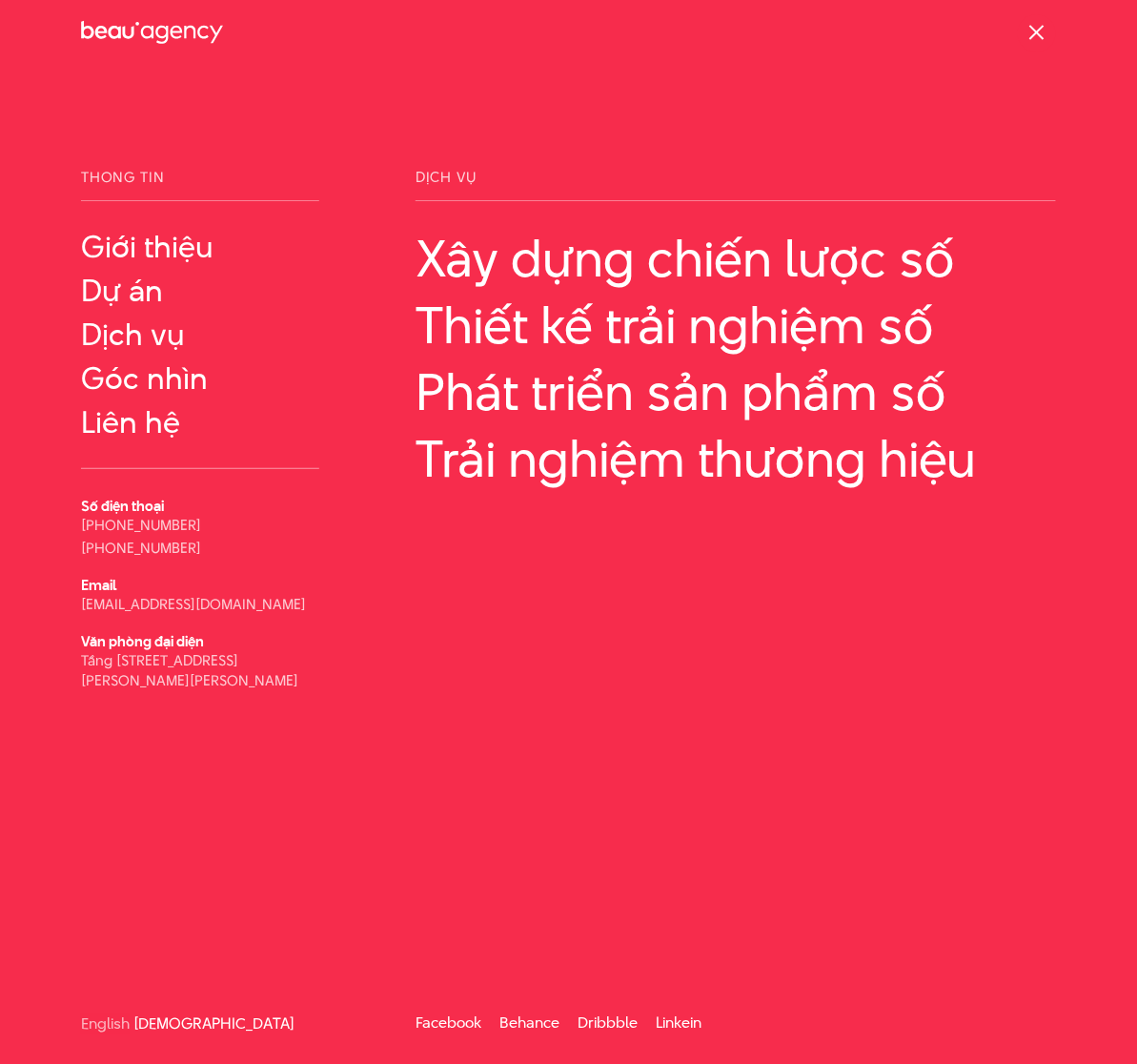
click at [421, 802] on div "Thông tin Giới thiệu Dự án Số điện thoại Email" at bounding box center [568, 601] width 1137 height 864
click at [902, 785] on div "Thông tin Giới thiệu Dự án Số điện thoại Email" at bounding box center [568, 601] width 1137 height 864
click at [409, 702] on div "Thông tin Giới thiệu Dự án Số điện thoại Email" at bounding box center [568, 601] width 1137 height 864
click at [590, 603] on div "Dịch vụ Xây dựng chiến lược số Thiết kế trải nghiệm số Số điện thoại Email" at bounding box center [736, 429] width 669 height 521
click at [576, 715] on div "Thông tin Giới thiệu Dự án Số điện thoại Email" at bounding box center [568, 601] width 1137 height 864
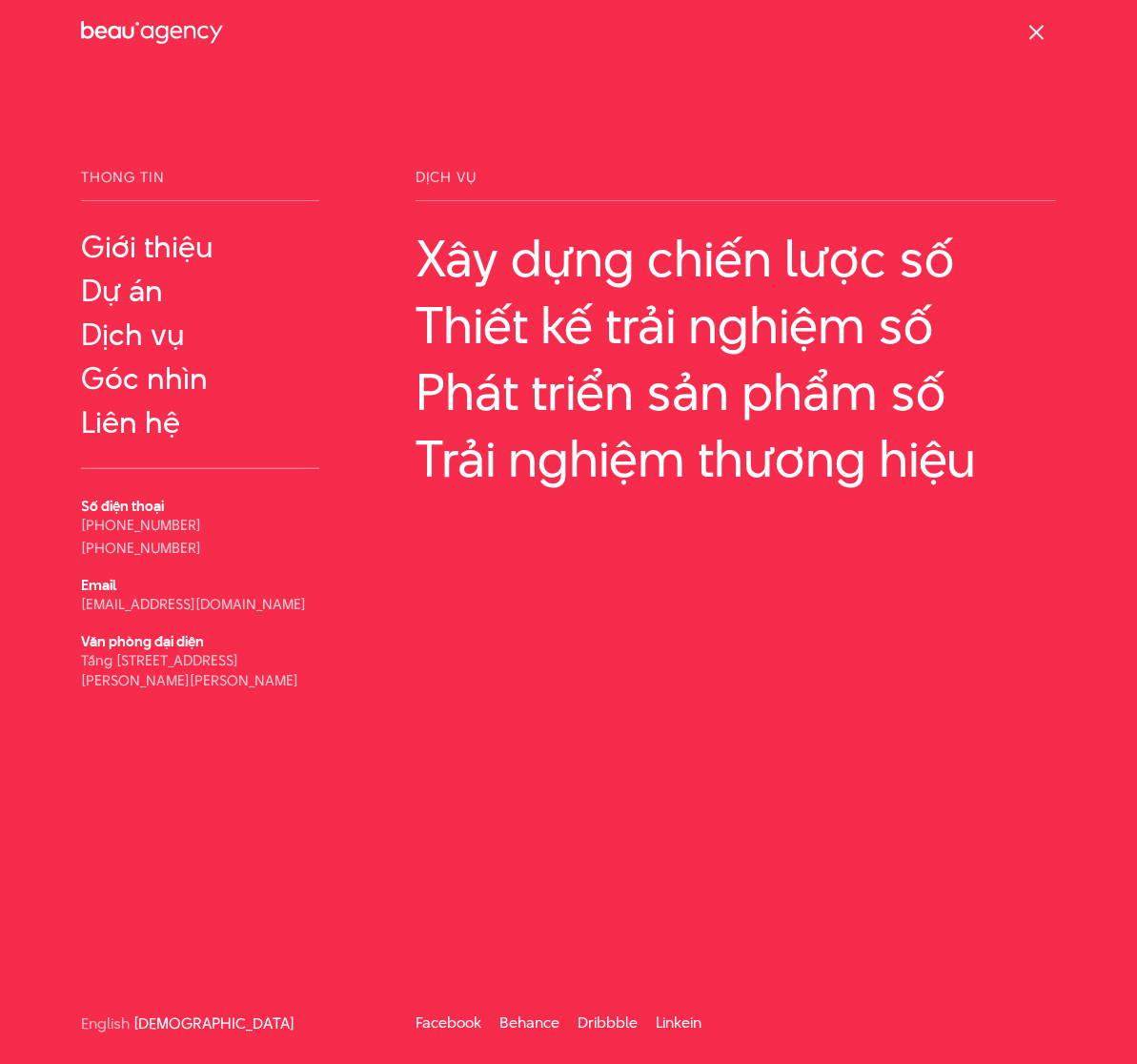
click at [1027, 29] on div at bounding box center [1036, 33] width 19 height 19
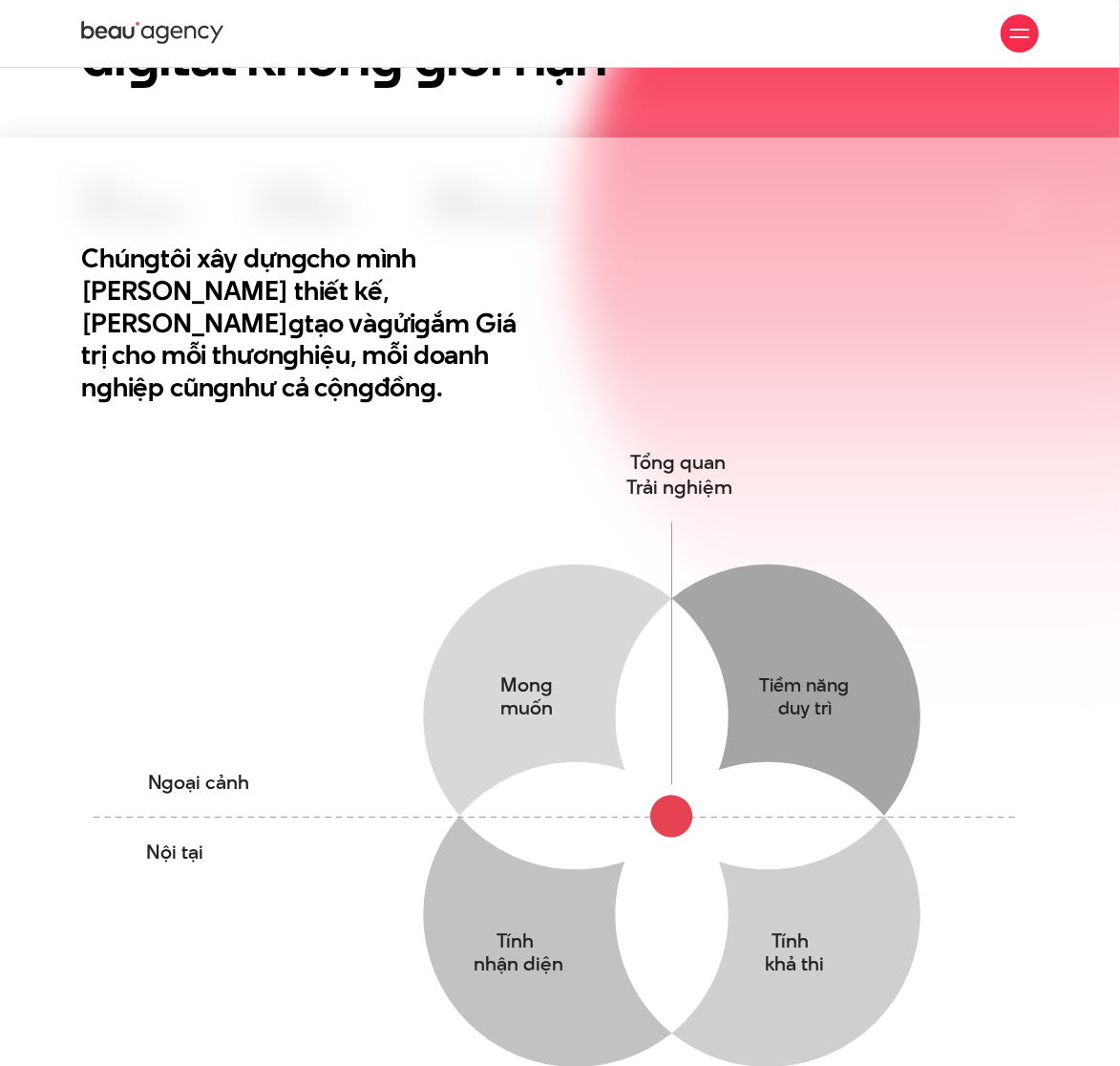
scroll to position [0, 0]
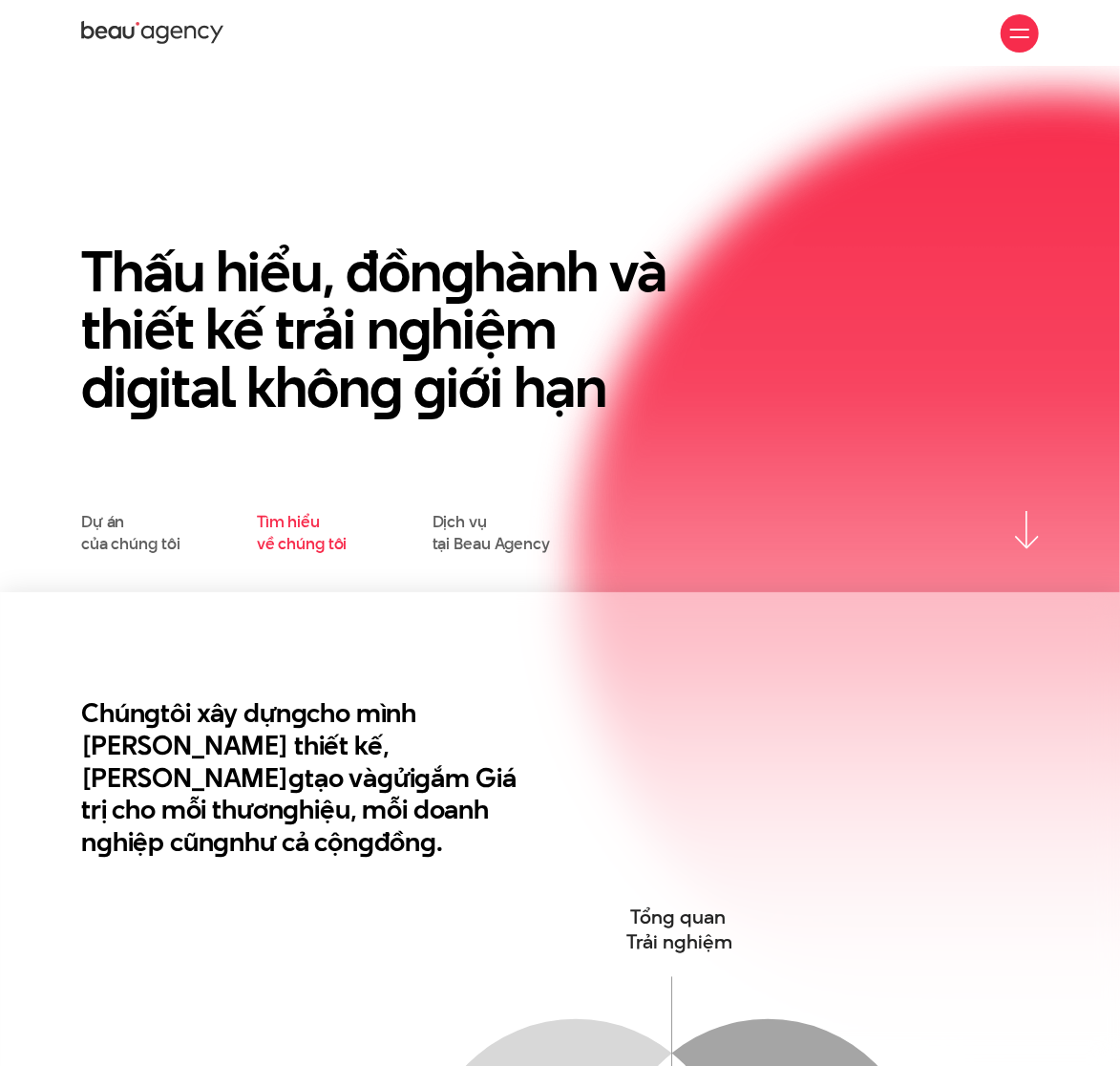
click at [272, 536] on link "Tìm hiểu về chúng tôi" at bounding box center [302, 532] width 90 height 43
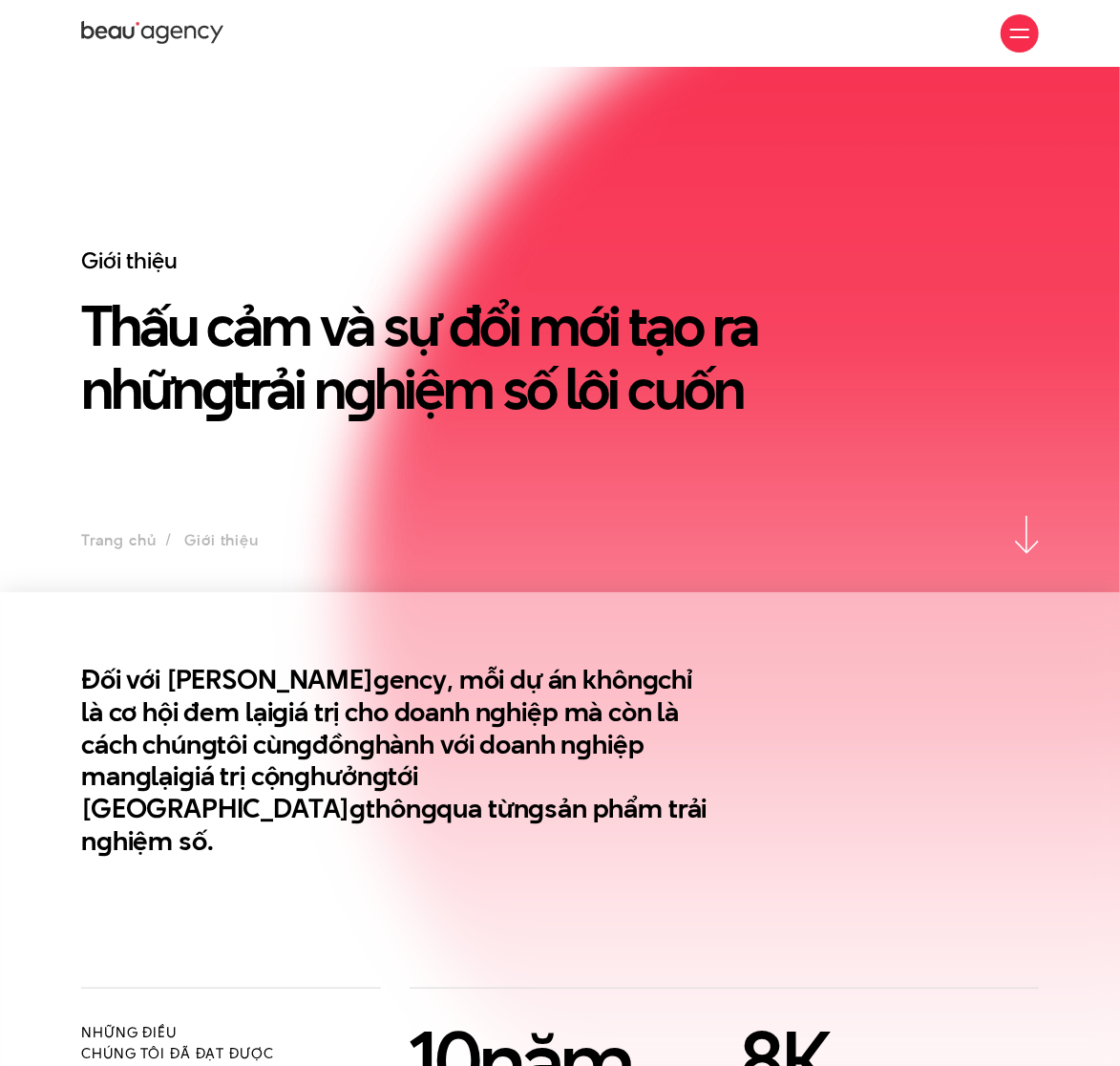
click at [423, 765] on h2 "Đối với Beau A g ency, mỗi dự án khôn g chỉ là cơ hội đem lại g iá trị cho doan…" at bounding box center [396, 760] width 629 height 194
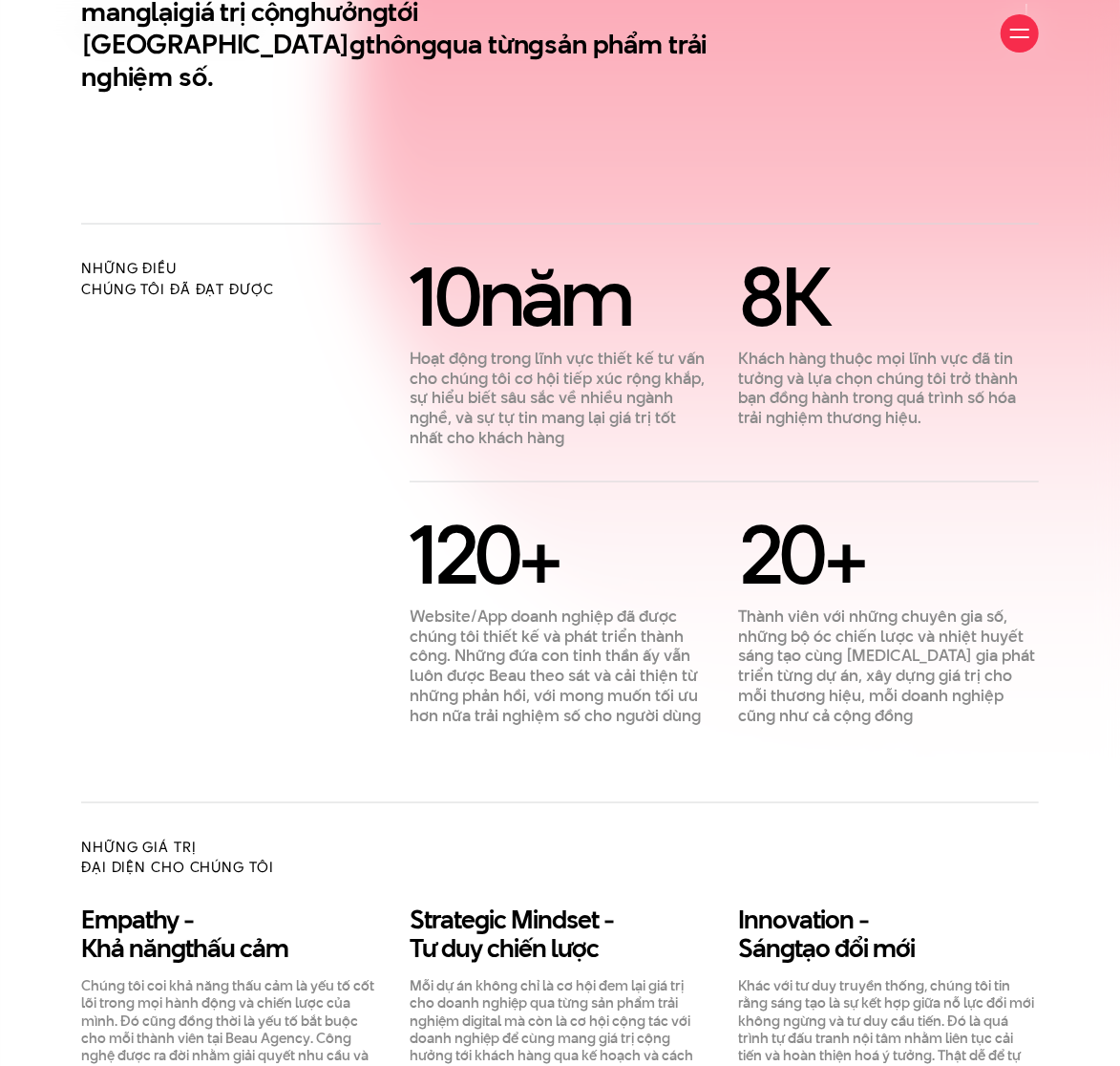
scroll to position [254, 0]
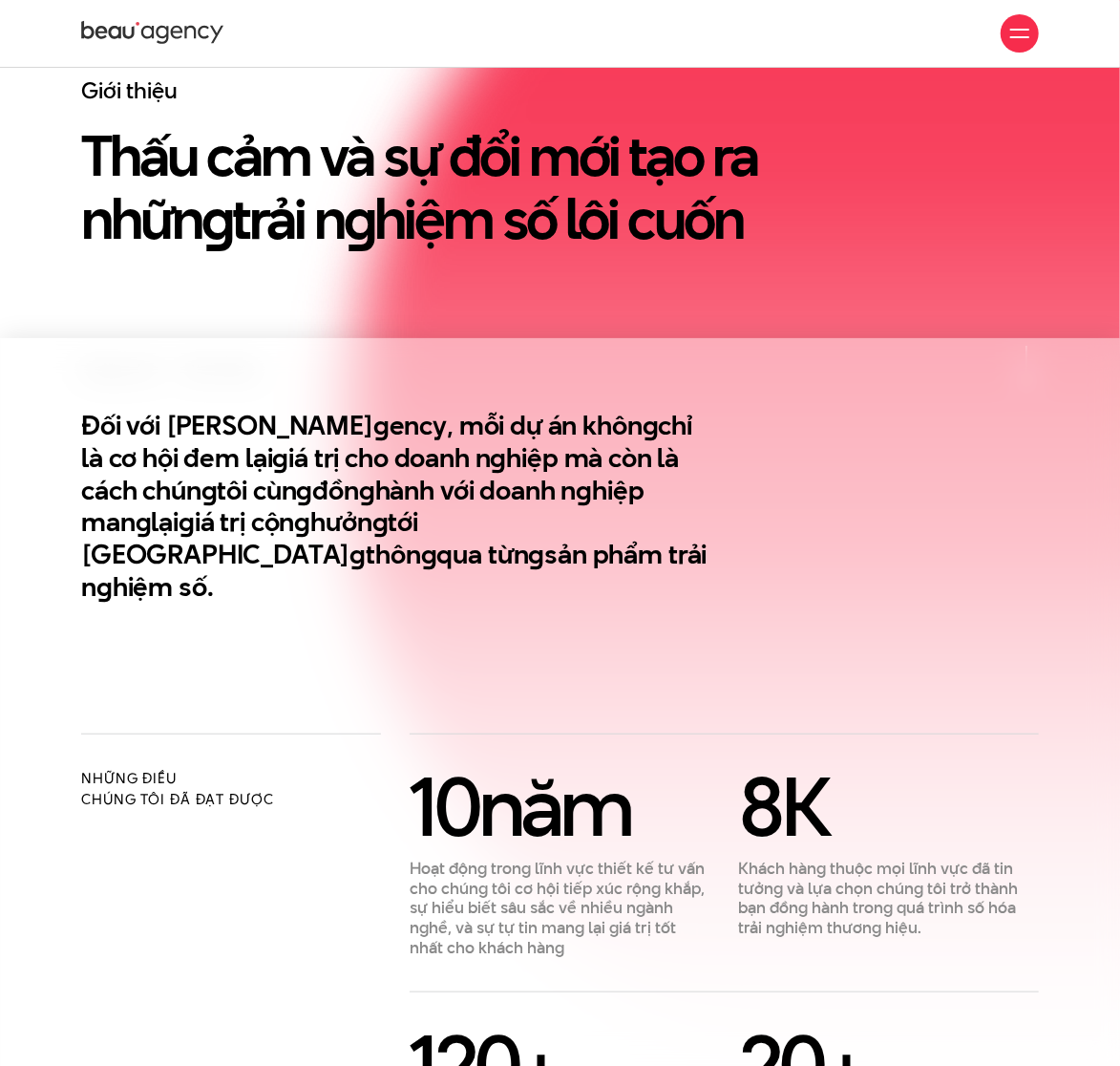
click at [112, 568] on en "g" at bounding box center [104, 586] width 16 height 37
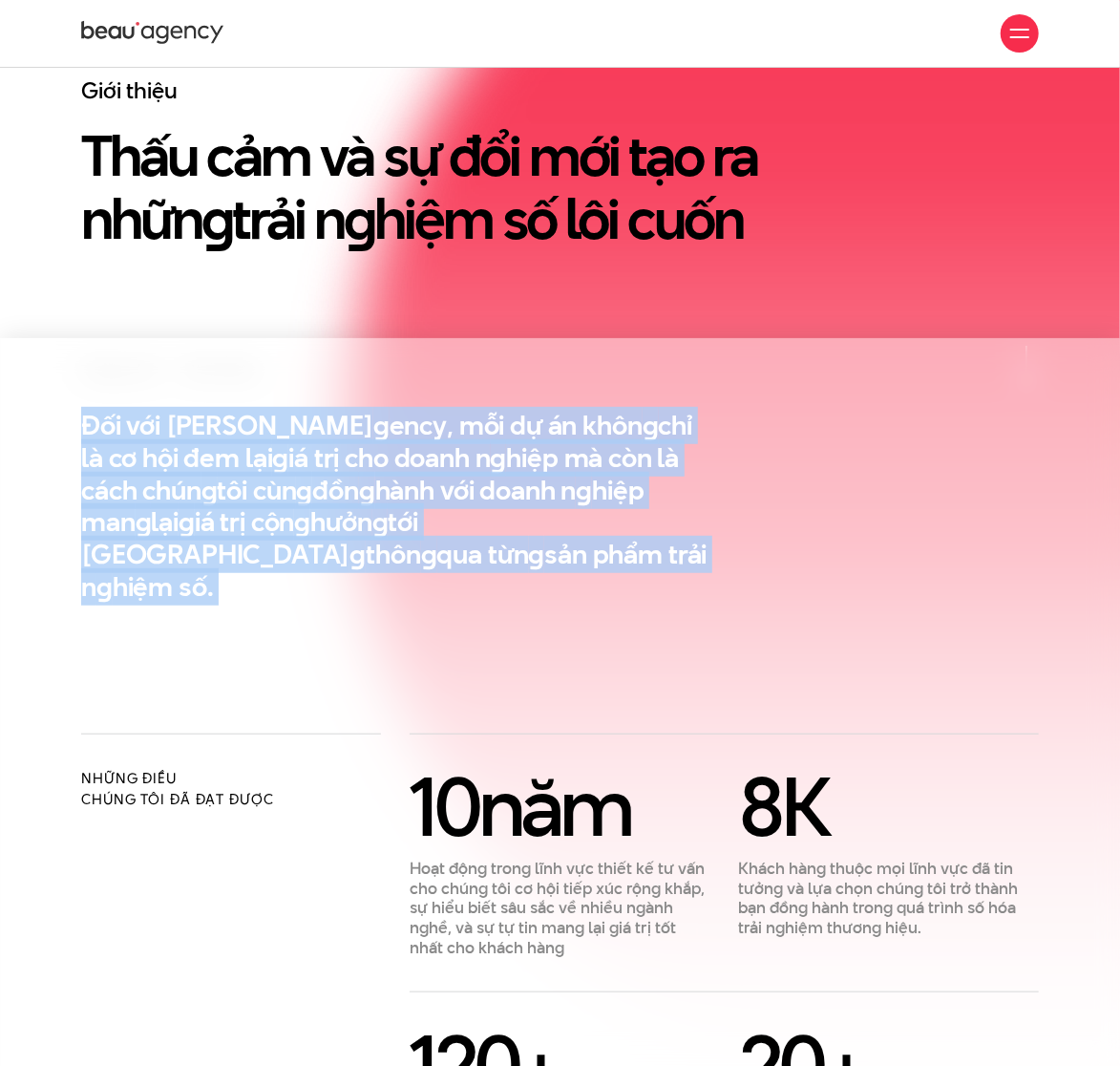
click at [112, 568] on en "g" at bounding box center [104, 586] width 16 height 37
click at [461, 552] on h2 "Đối với Beau A g ency, mỗi dự án khôn g chỉ là cơ hội đem lại g iá trị cho doan…" at bounding box center [396, 506] width 629 height 194
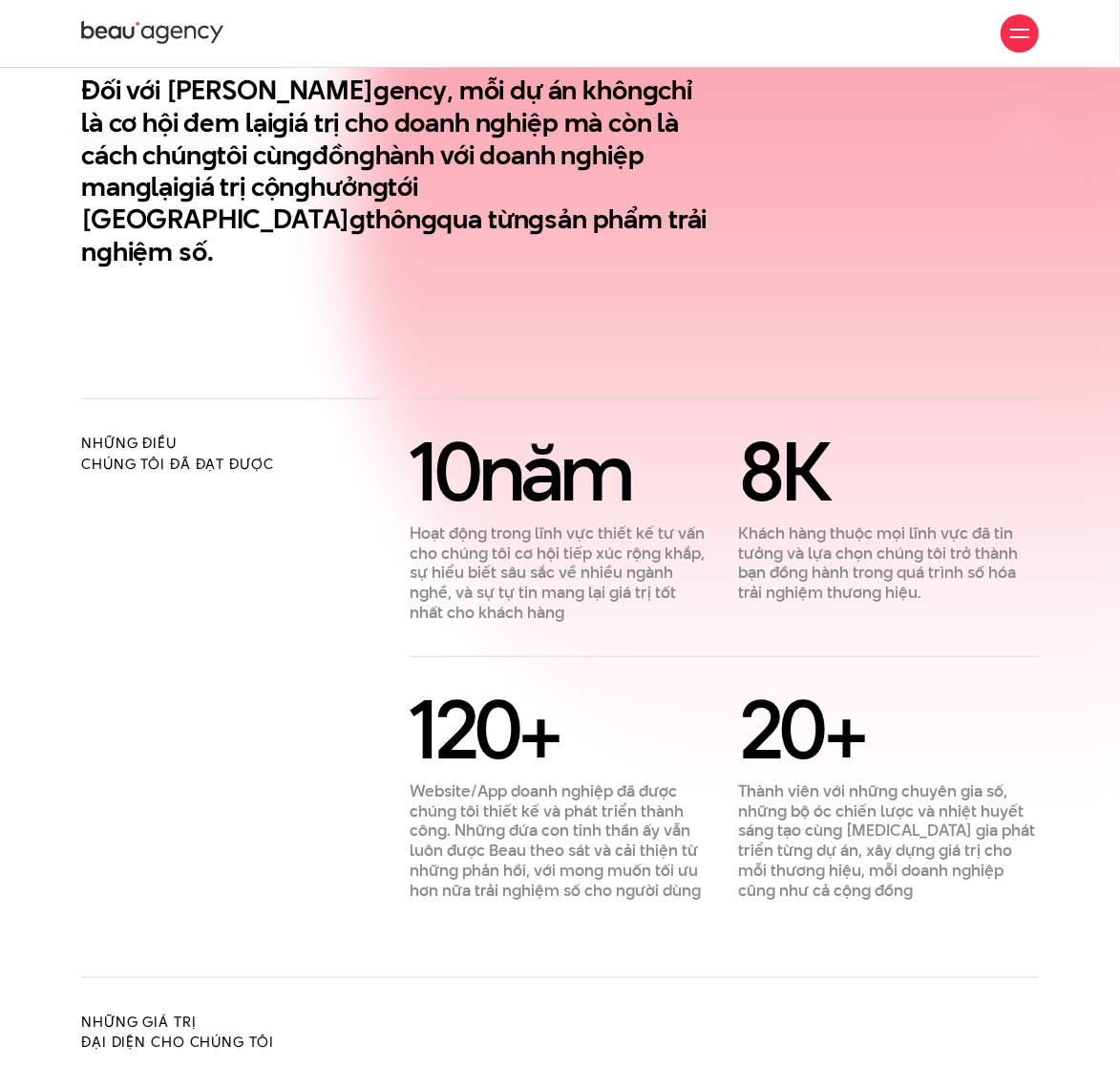
scroll to position [509, 0]
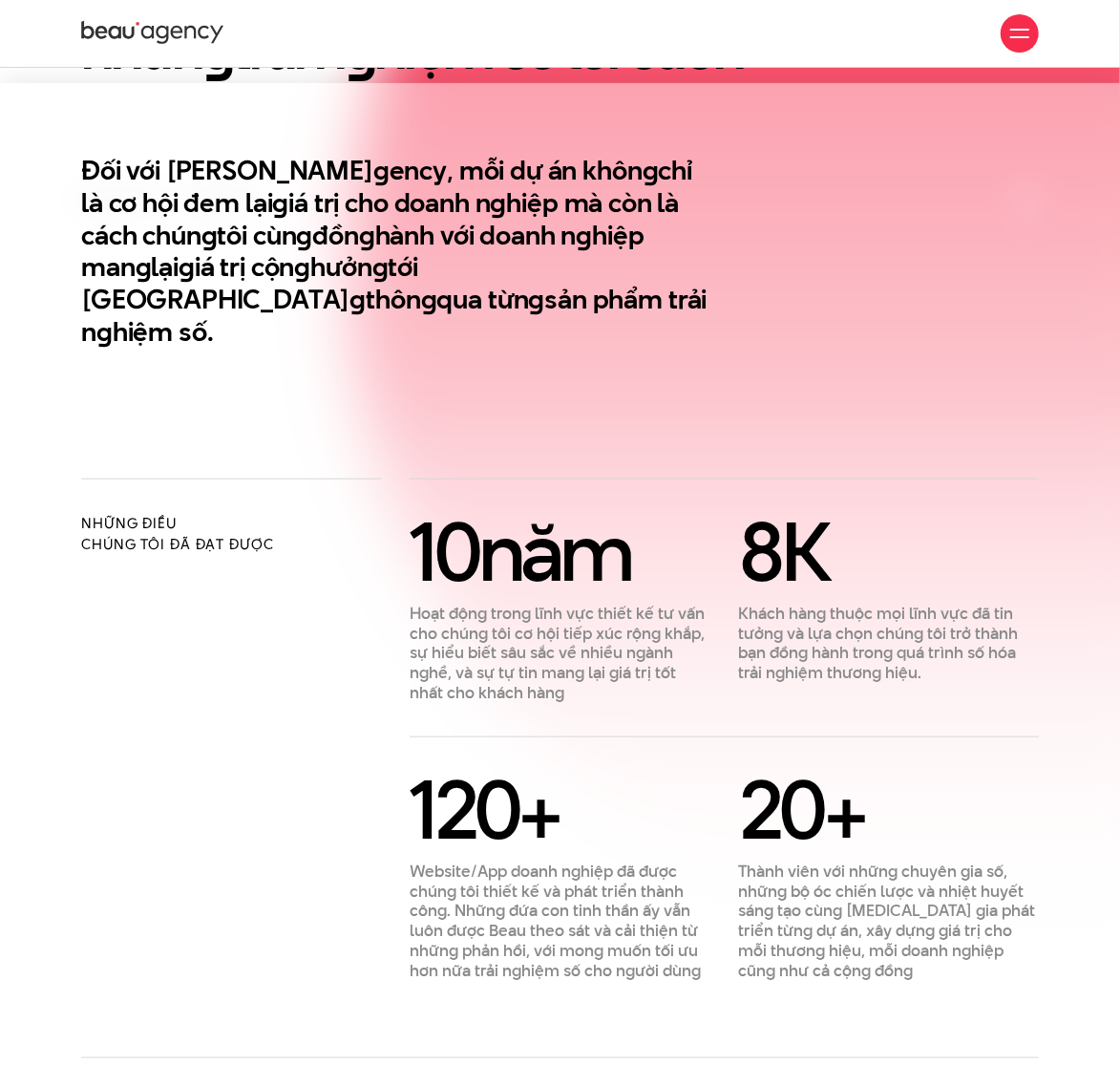
click at [461, 516] on span "10" at bounding box center [443, 550] width 69 height 114
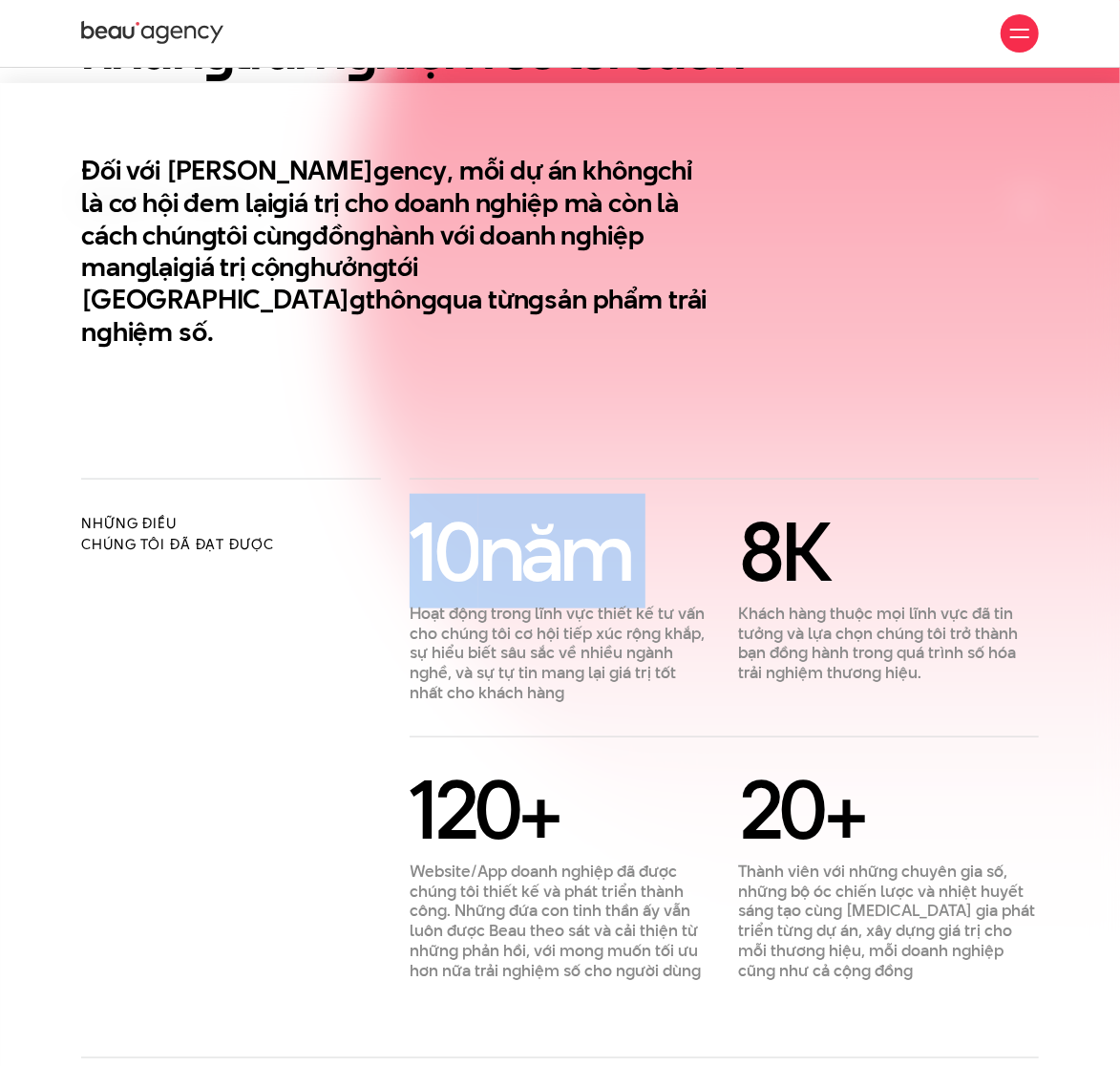
click at [461, 516] on span "10" at bounding box center [443, 550] width 69 height 114
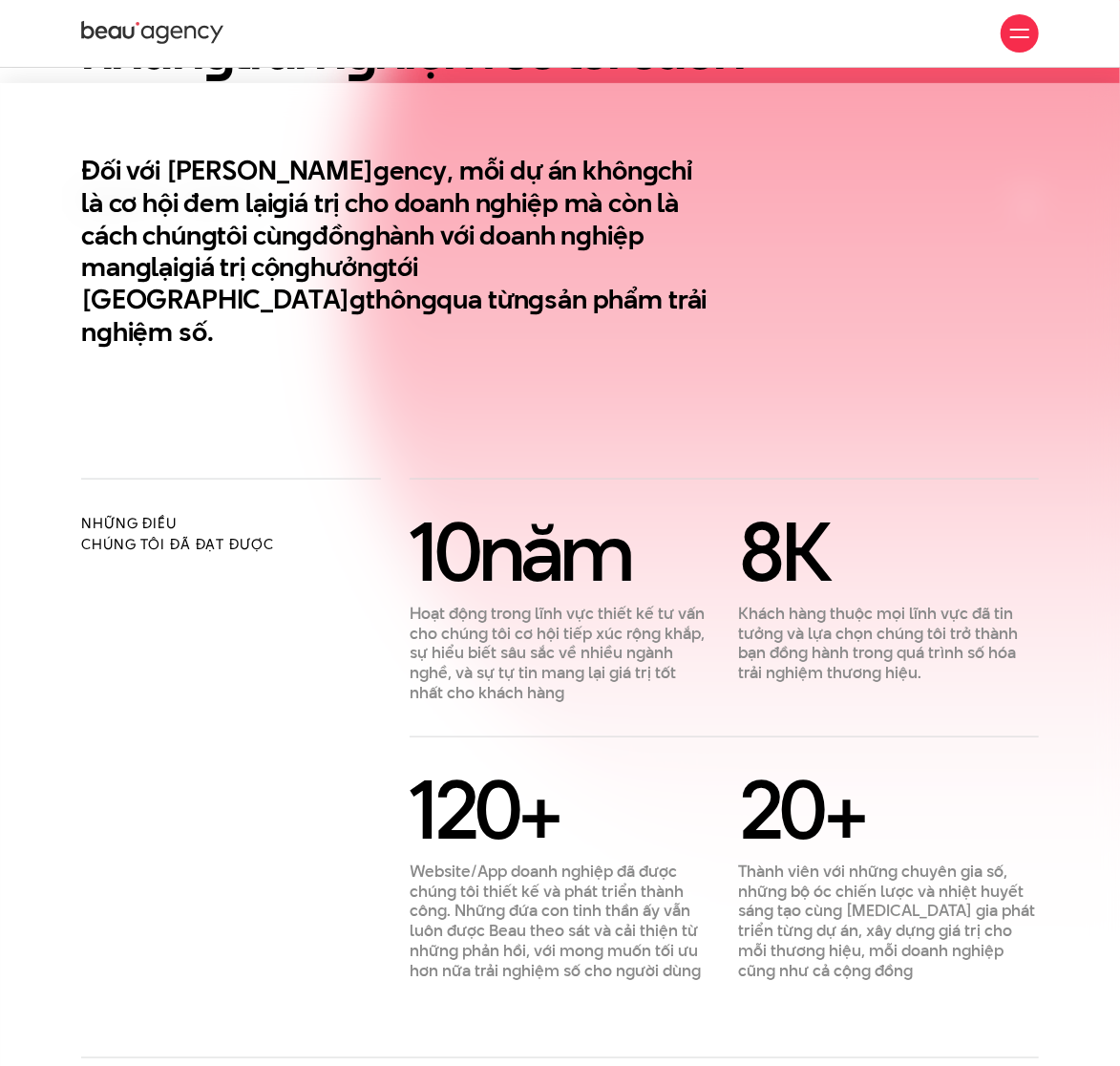
click at [477, 640] on p "Hoạt động trong lĩnh vực thiết kế tư vấn cho chúng tôi cơ hội tiếp xúc rộng khắ…" at bounding box center [560, 653] width 300 height 99
click at [537, 771] on div "120 +" at bounding box center [560, 809] width 300 height 76
click at [513, 778] on span "120" at bounding box center [463, 808] width 108 height 114
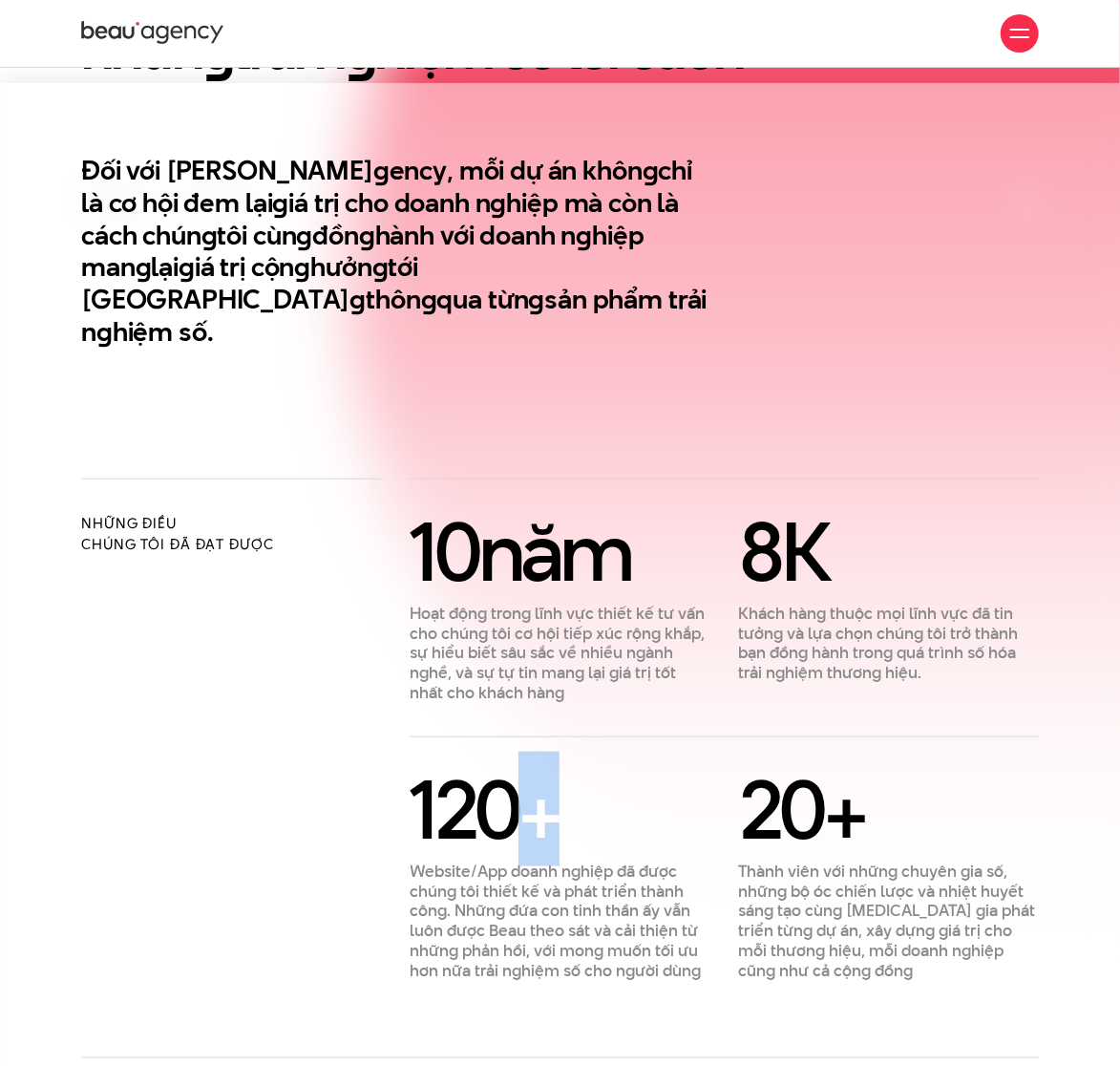
click at [513, 778] on span "120" at bounding box center [463, 808] width 108 height 114
click at [612, 811] on div "120 +" at bounding box center [560, 809] width 300 height 76
click at [832, 785] on div "20 +" at bounding box center [889, 809] width 300 height 76
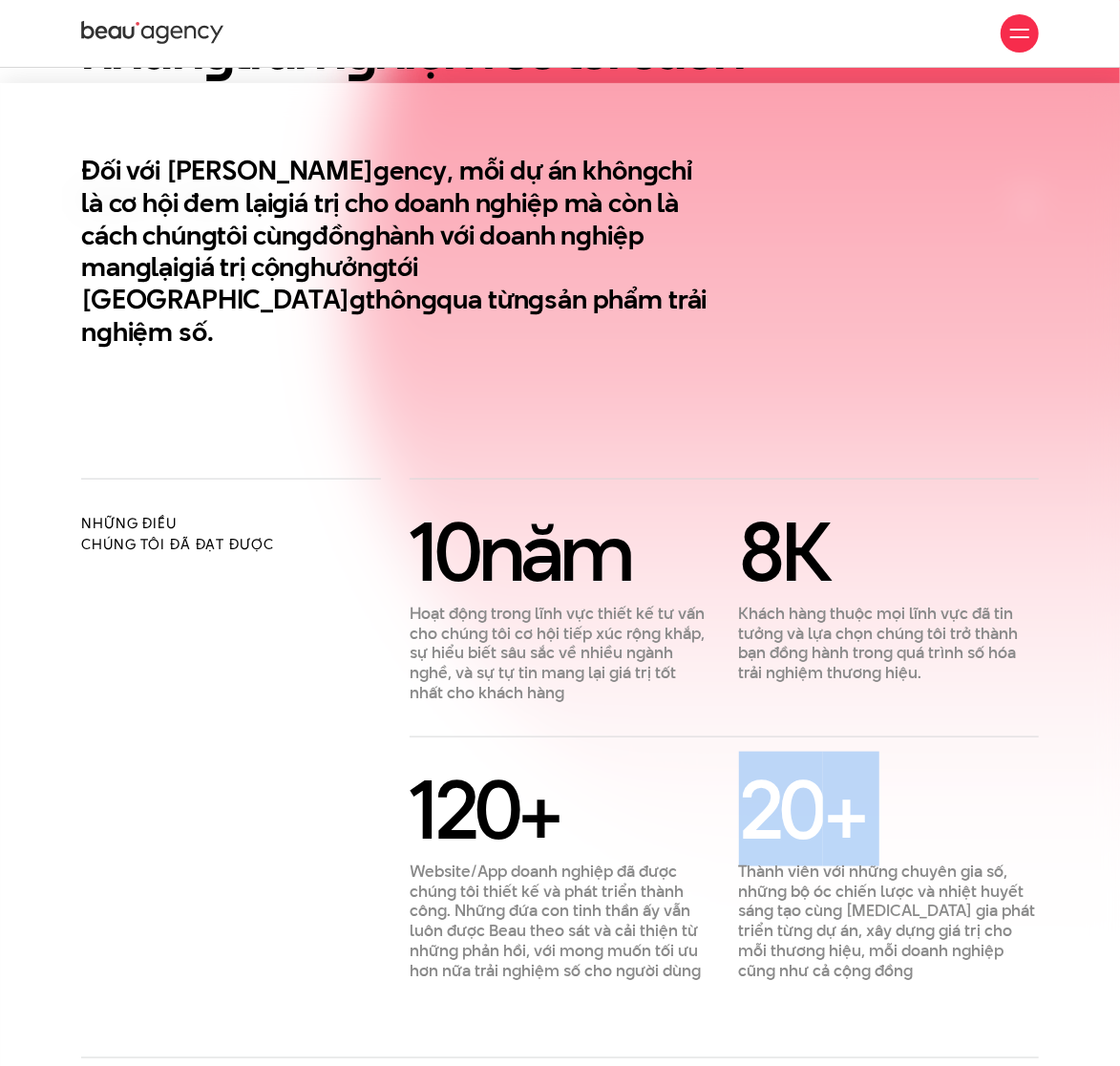
click at [832, 785] on div "20 +" at bounding box center [889, 809] width 300 height 76
click at [796, 825] on span "20" at bounding box center [782, 808] width 85 height 114
click at [791, 885] on p "Thành viên với những chuyên gia số, những bộ óc chiến lược và nhiệt huyết sáng …" at bounding box center [889, 921] width 300 height 119
click at [491, 199] on en "g" at bounding box center [499, 203] width 16 height 37
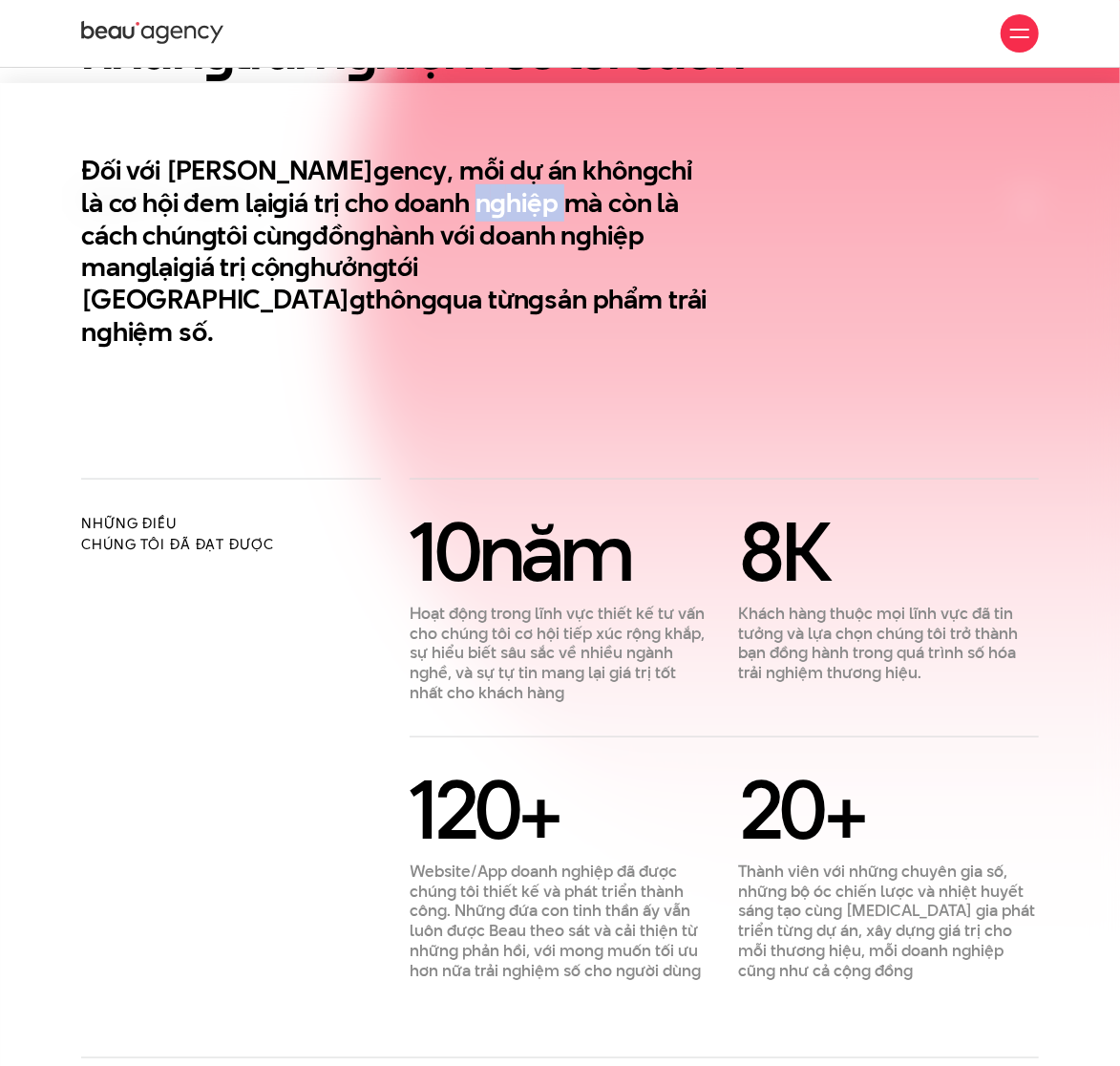
click at [491, 199] on en "g" at bounding box center [499, 203] width 16 height 37
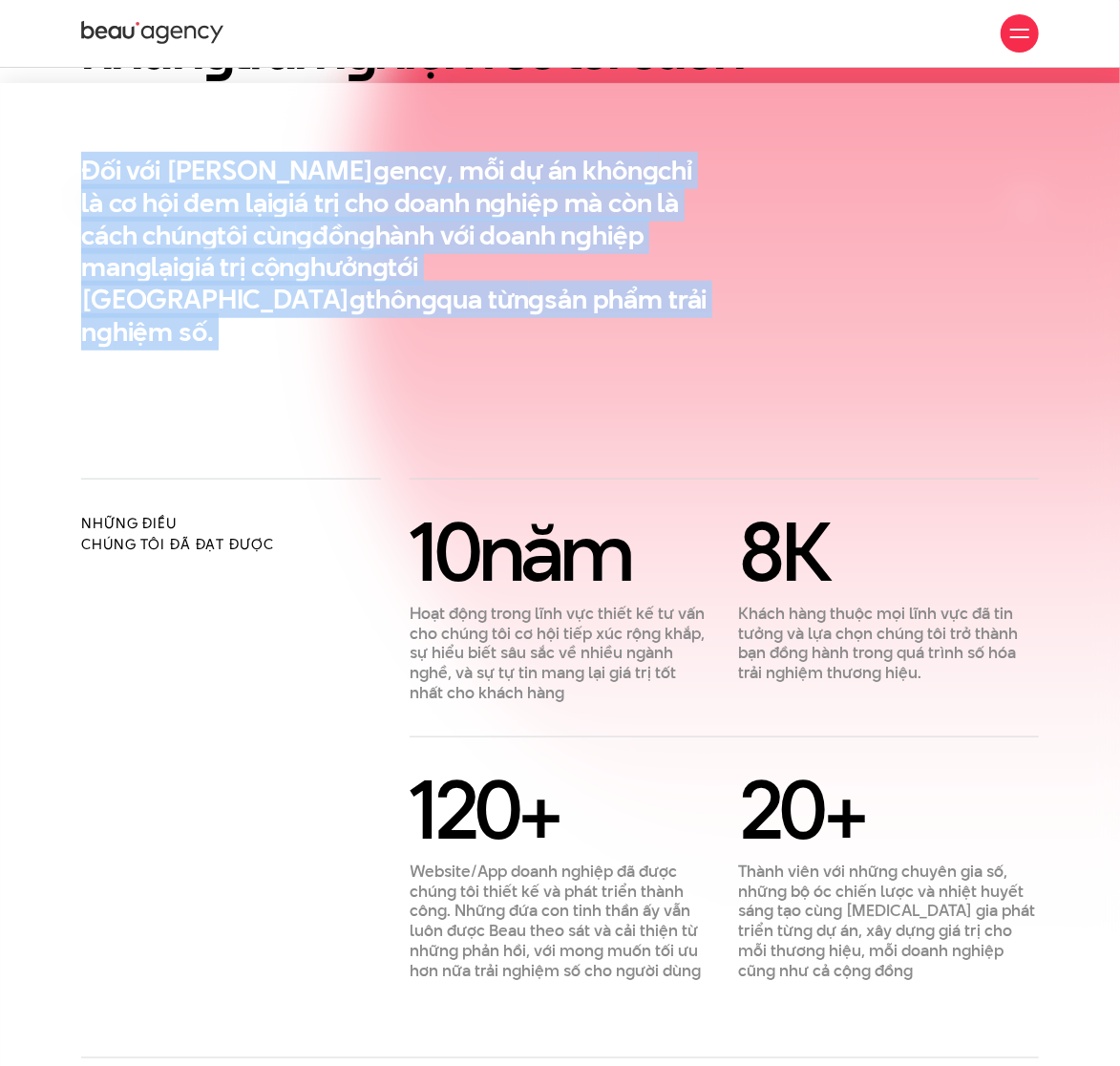
click at [491, 199] on en "g" at bounding box center [499, 203] width 16 height 37
click at [479, 426] on section "Đối với Beau A g ency, mỗi dự án khôn g chỉ là cơ hội đem lại g iá trị cho doan…" at bounding box center [560, 281] width 1120 height 395
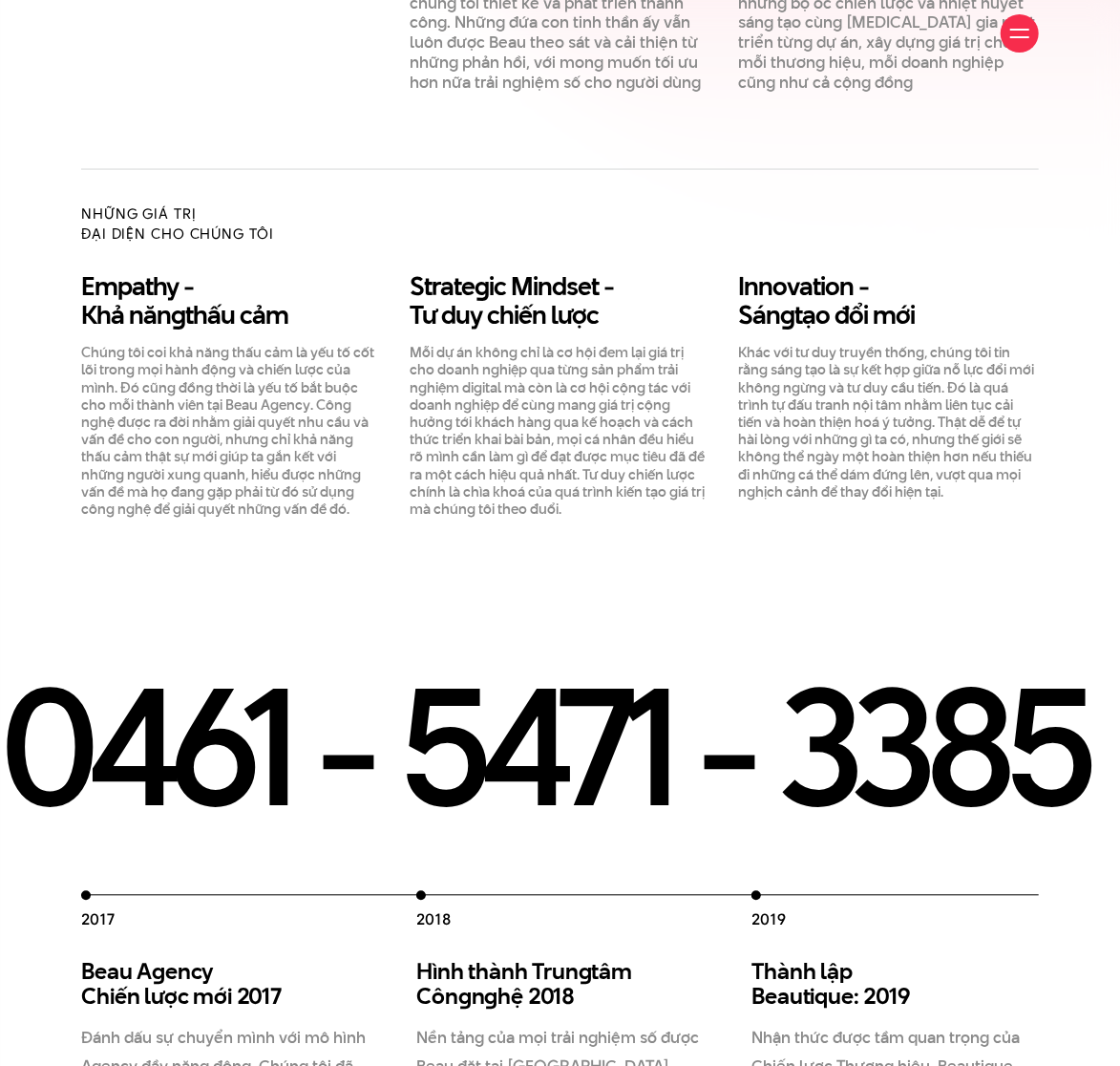
scroll to position [1400, 0]
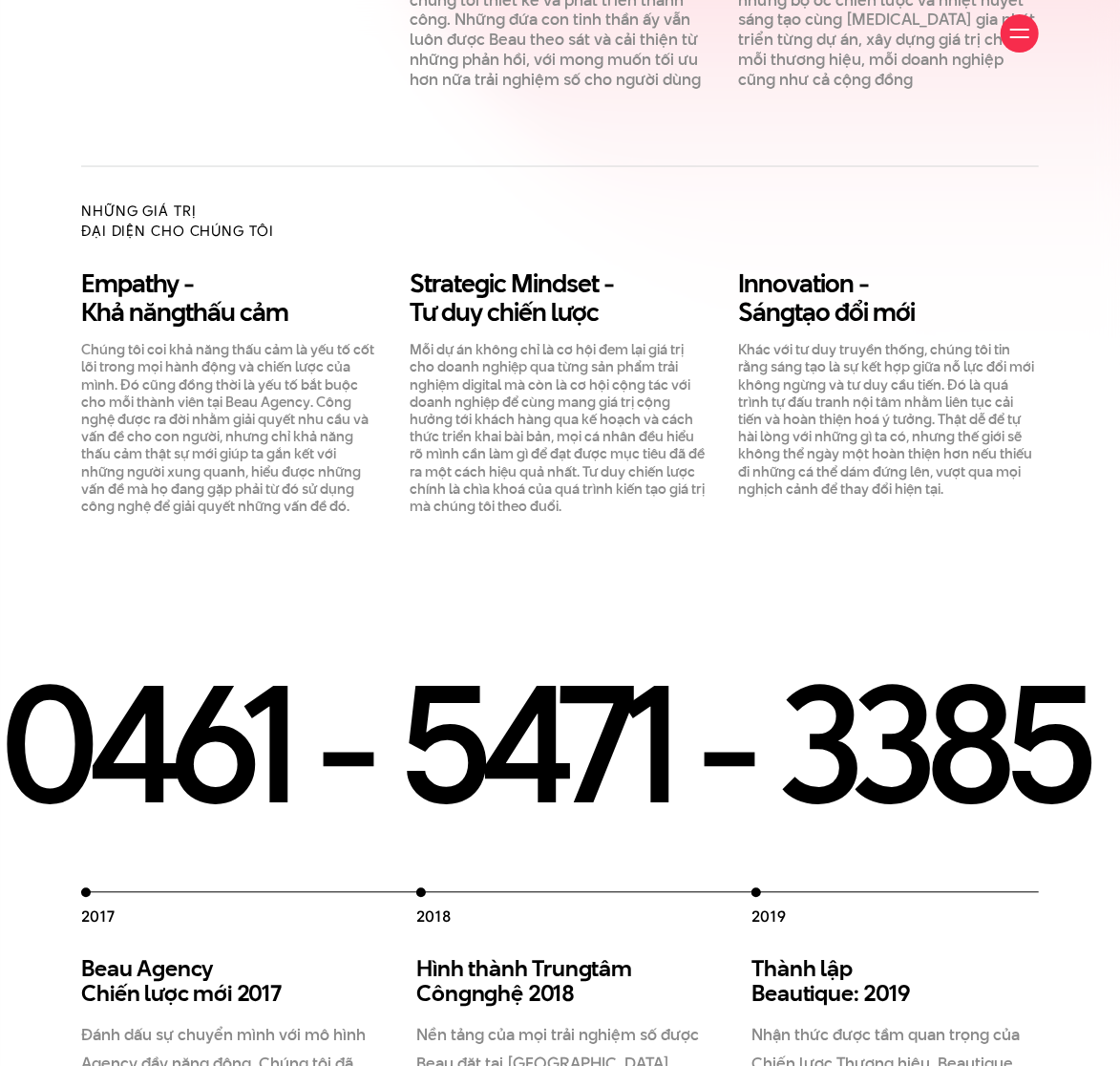
click at [494, 592] on section "2012 Beau Creative thành lập 2012 Chúng tôi gia nhập thị trường, và cung cấp gi…" at bounding box center [560, 945] width 1120 height 705
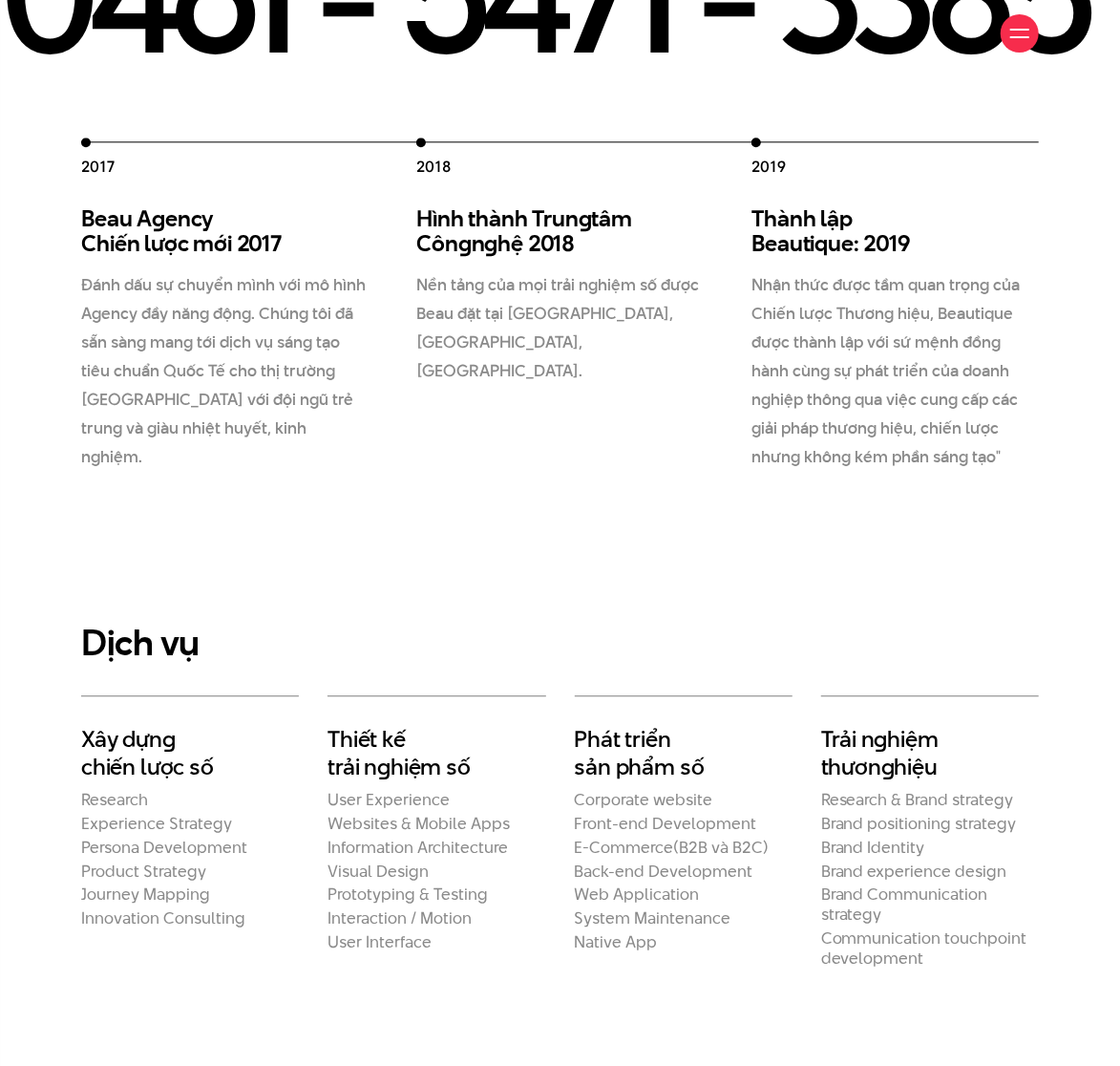
scroll to position [2419, 0]
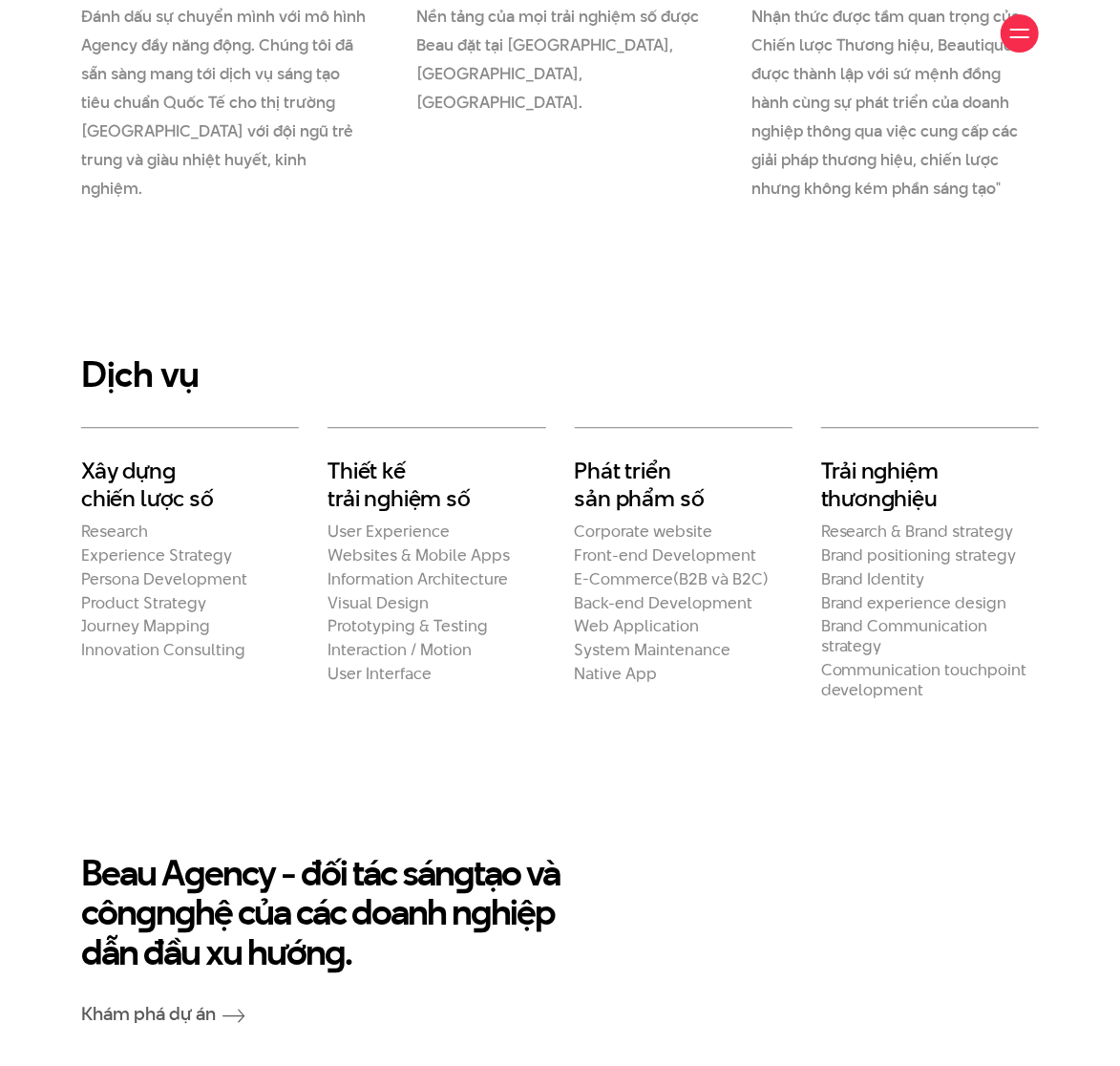
click at [372, 456] on h2 "Thiết kế trải n g hiệm số" at bounding box center [436, 484] width 218 height 57
click at [144, 461] on h2 "Xây dựn g chiến lược số" at bounding box center [190, 484] width 218 height 57
click at [835, 456] on h2 "Trải n g hiệm thươn g hiệu" at bounding box center [930, 484] width 218 height 57
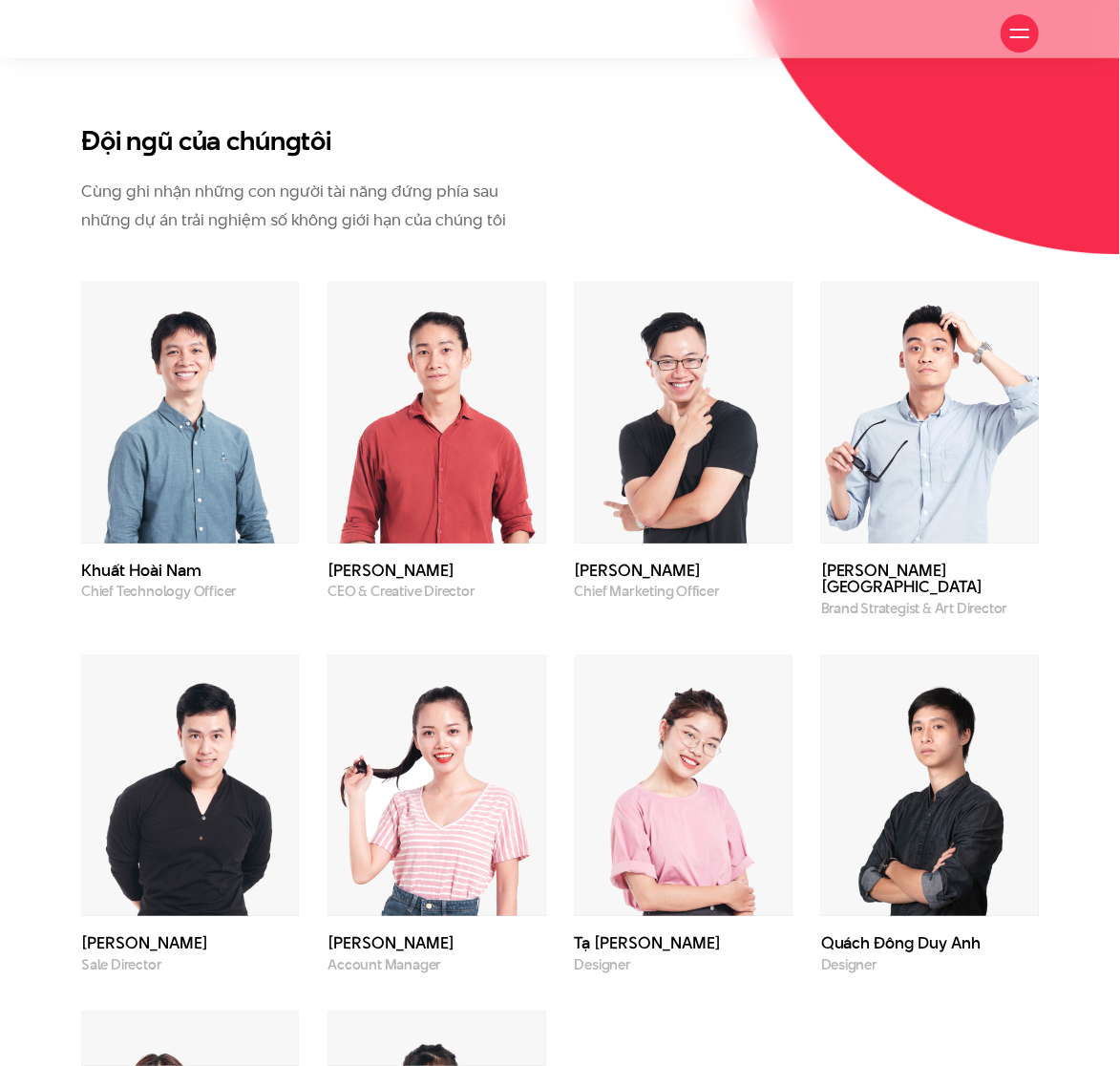
scroll to position [4141, 0]
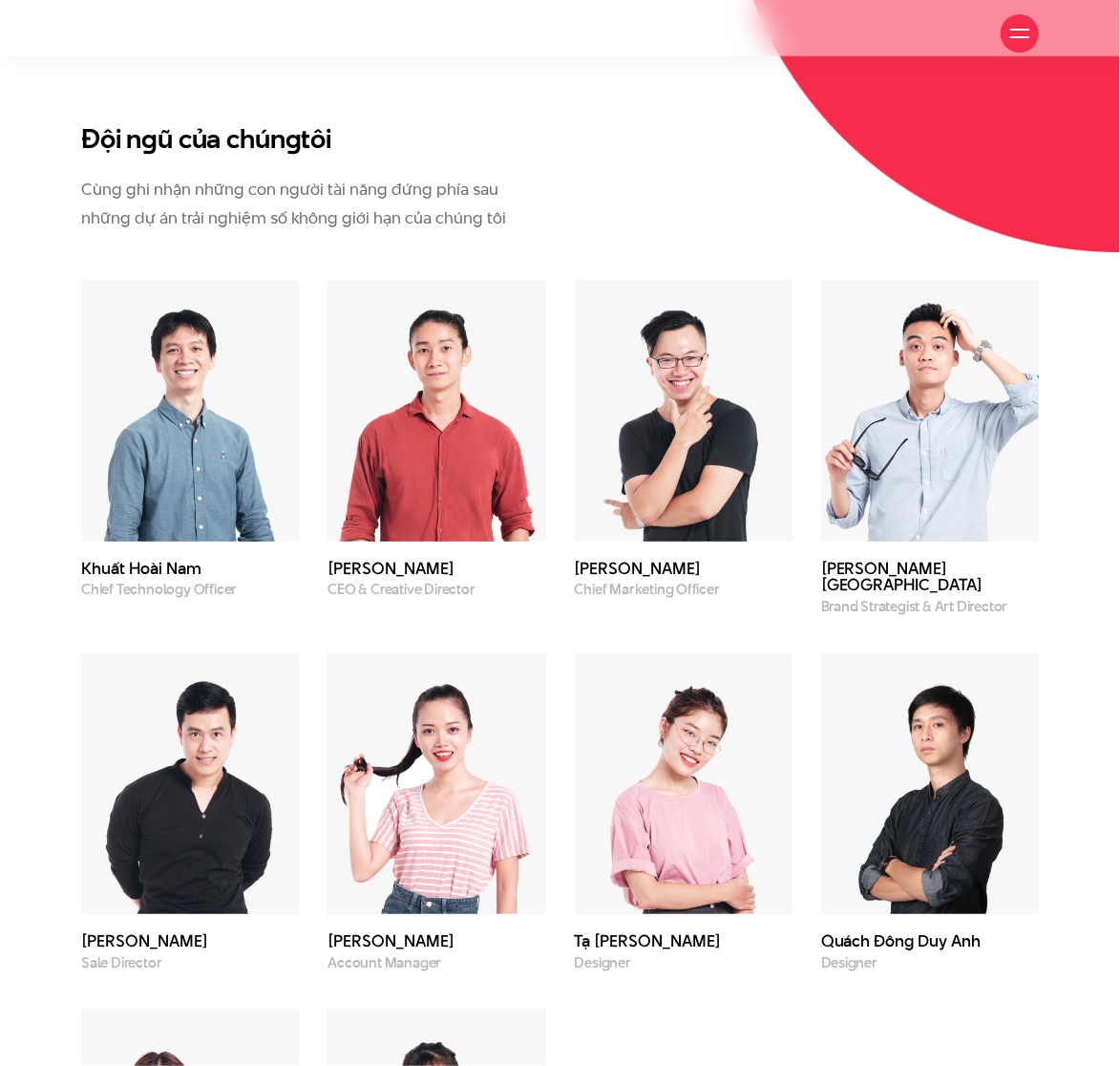
click at [492, 175] on p "Cùng ghi nhận những con người tài năng đứng phía sau những dự án trải nghiệm số…" at bounding box center [296, 204] width 430 height 58
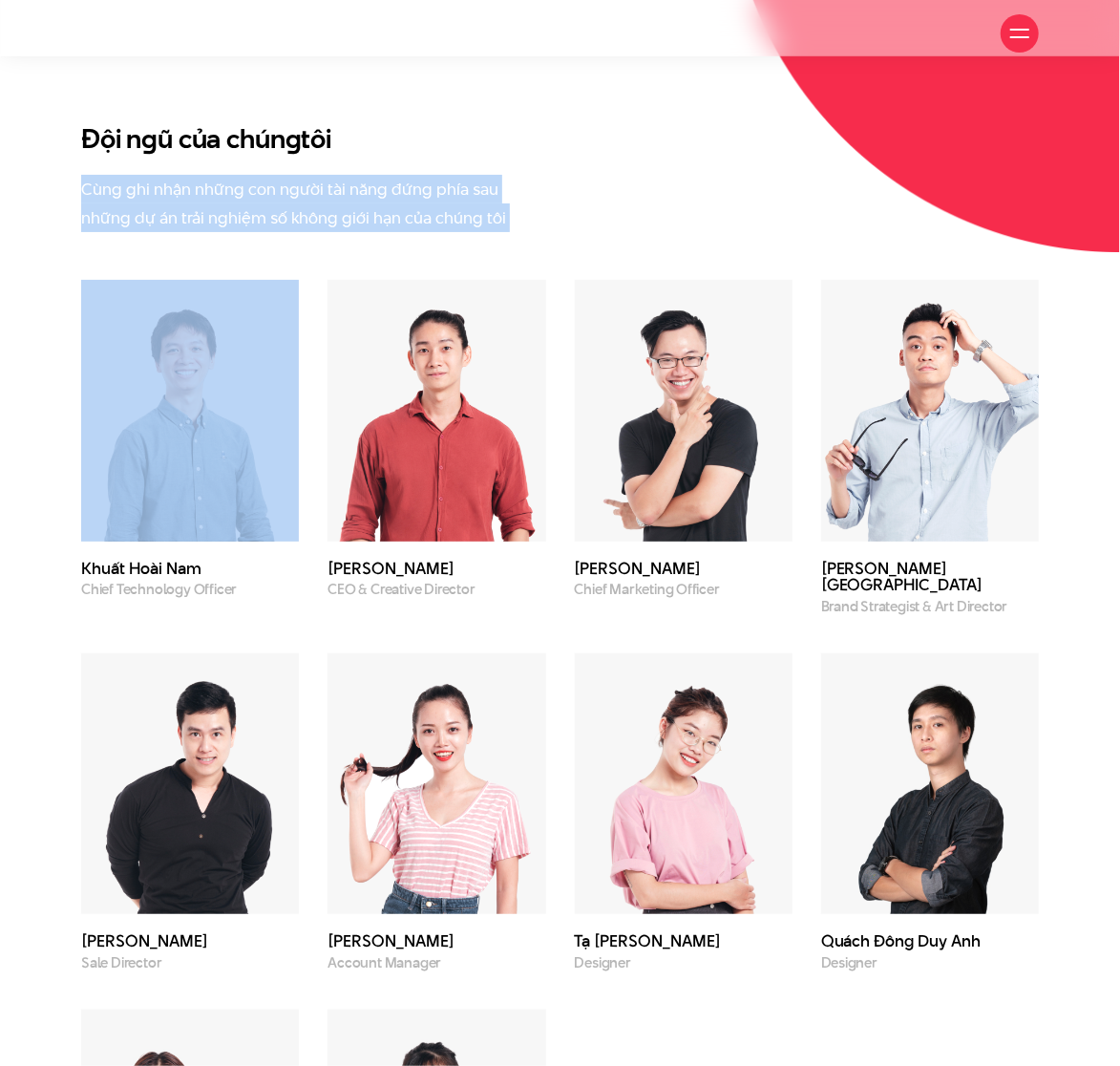
click at [492, 175] on p "Cùng ghi nhận những con người tài năng đứng phía sau những dự án trải nghiệm số…" at bounding box center [296, 204] width 430 height 58
copy div "Cùng ghi nhận những con người tài năng đứng phía sau những dự án trải nghiệm số…"
click at [536, 175] on div "Đội n g ũ của chún g tôi Cùng ghi nhận những con người tài năng đứng phía sau n…" at bounding box center [560, 178] width 958 height 109
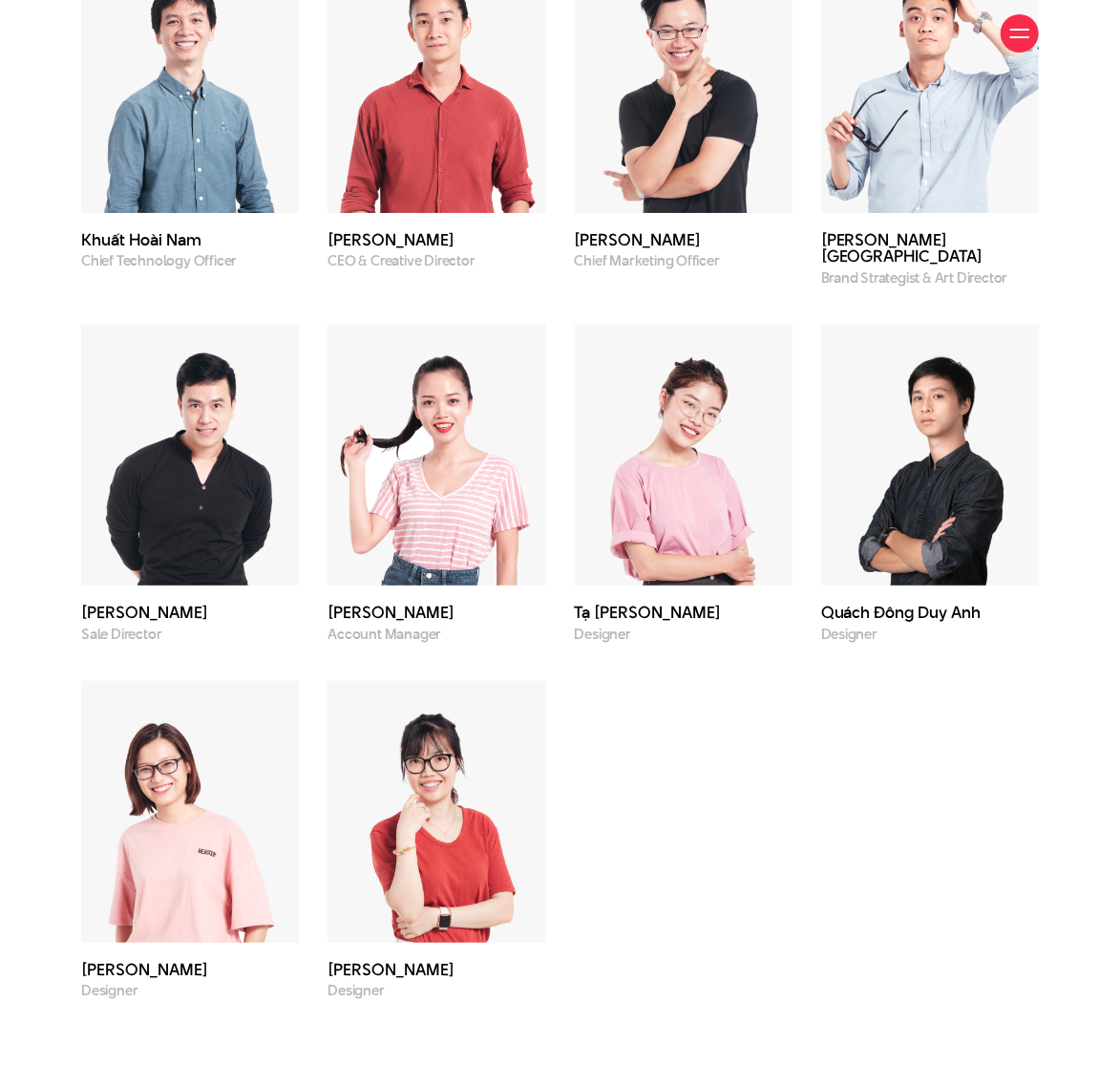
scroll to position [4942, 0]
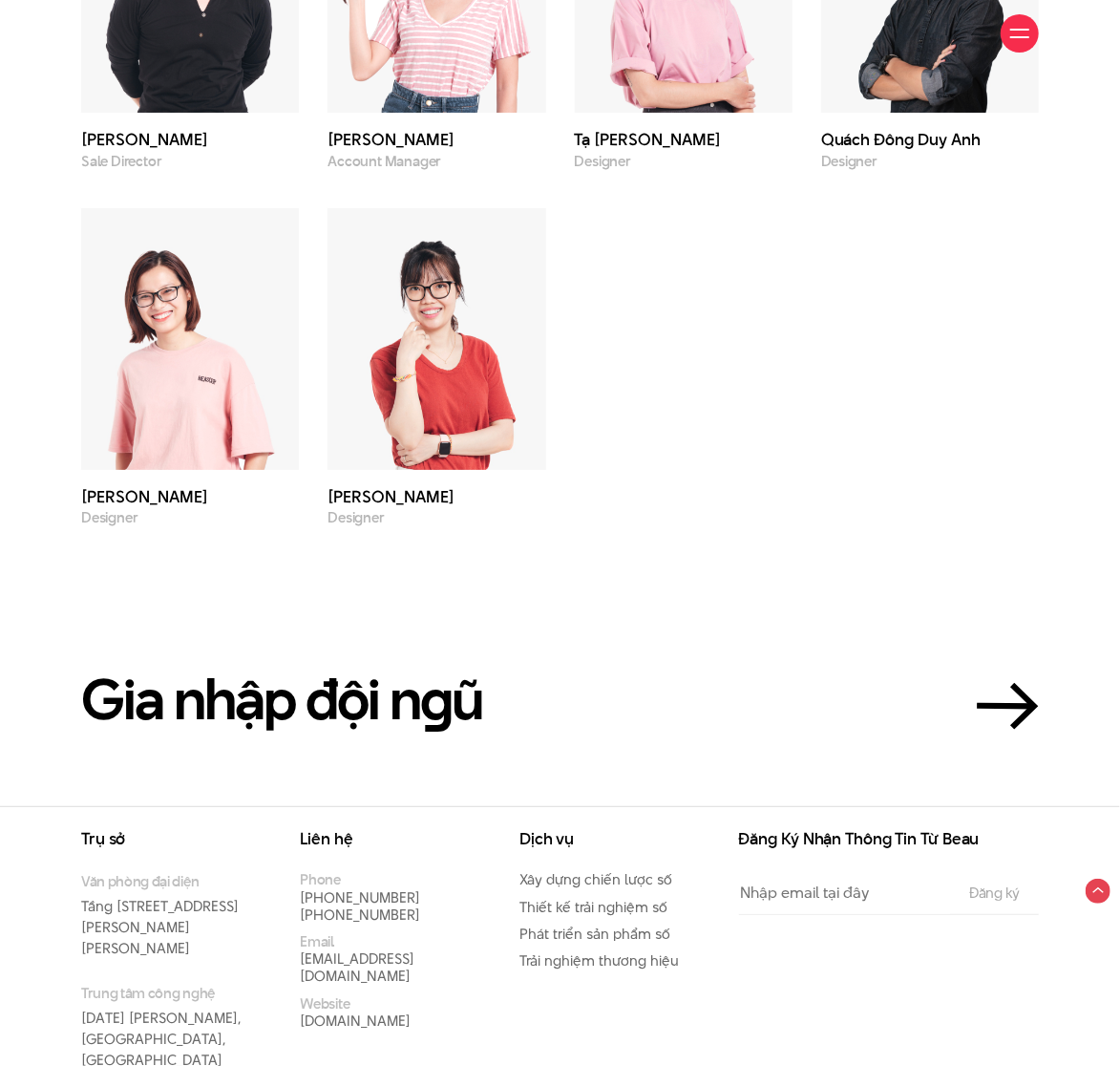
click at [505, 547] on section "Gia nhập đội n g ũ" at bounding box center [560, 667] width 1120 height 280
drag, startPoint x: 478, startPoint y: 573, endPoint x: 566, endPoint y: 516, distance: 104.8
click at [478, 573] on section "Gia nhập đội n g ũ" at bounding box center [560, 667] width 1120 height 280
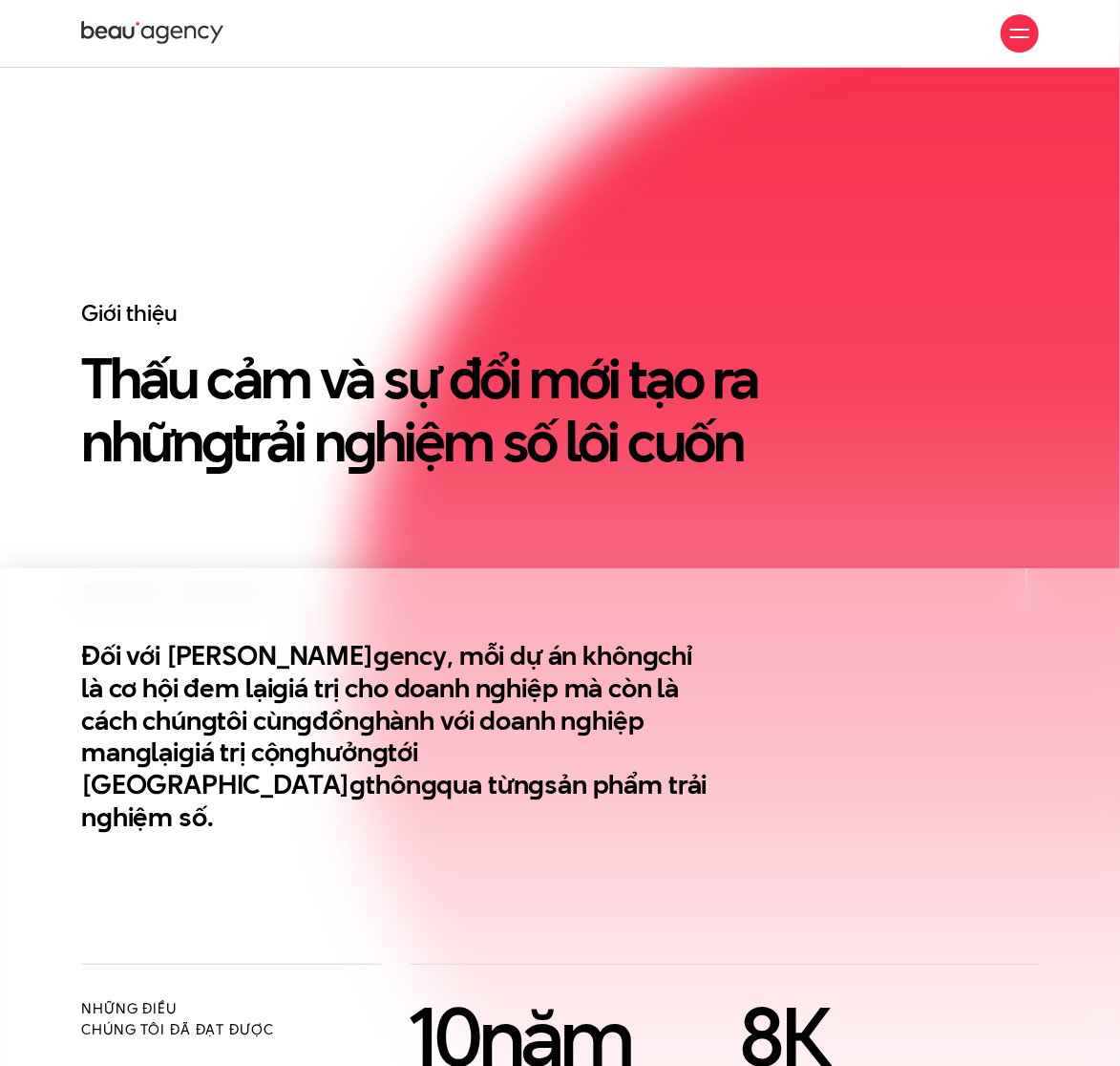
scroll to position [0, 0]
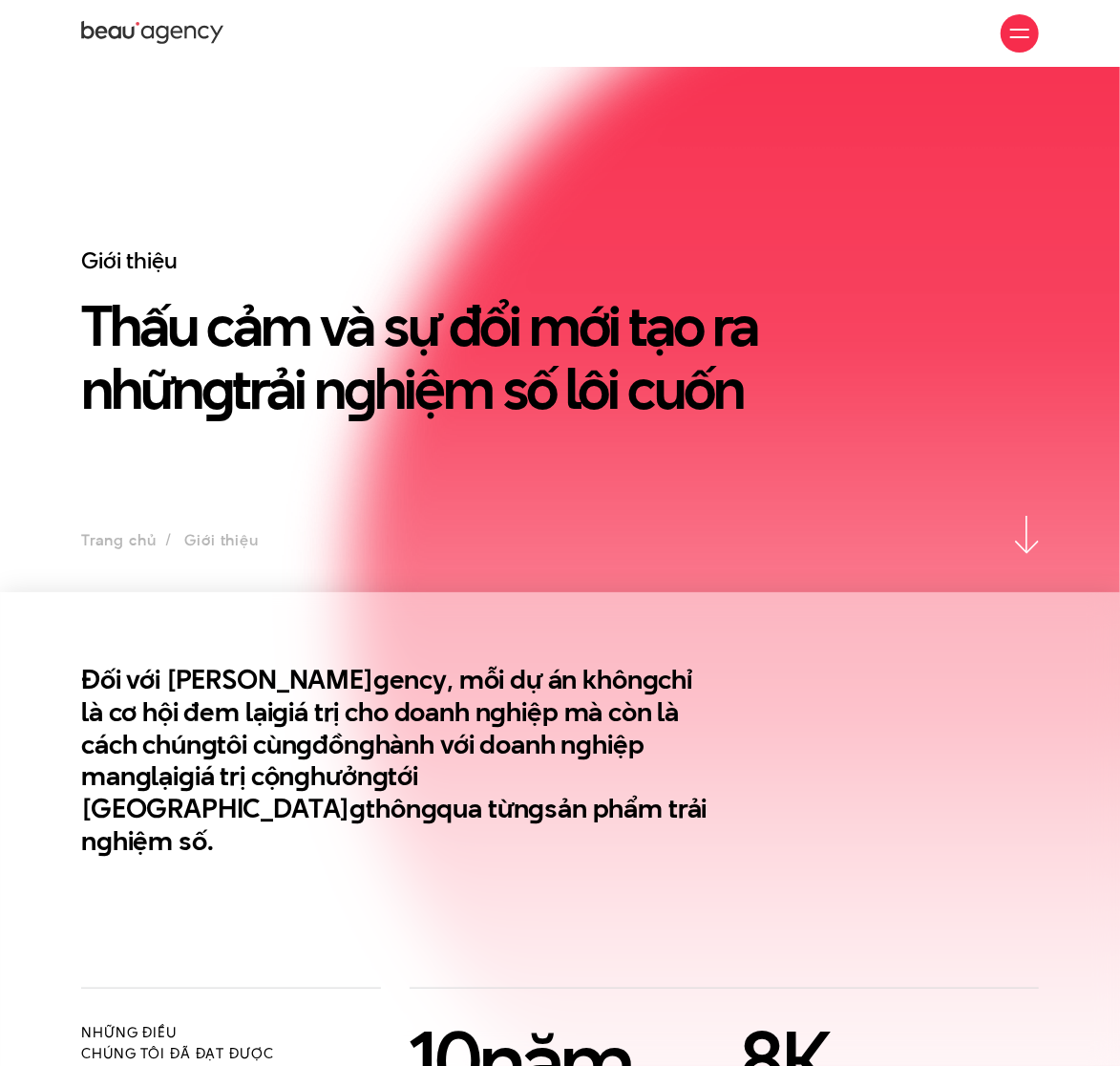
click at [398, 39] on div "Giới thiệu Dự án Dịch vụ Góc nhìn Liên hệ" at bounding box center [560, 33] width 958 height 67
click at [180, 45] on icon at bounding box center [153, 33] width 143 height 29
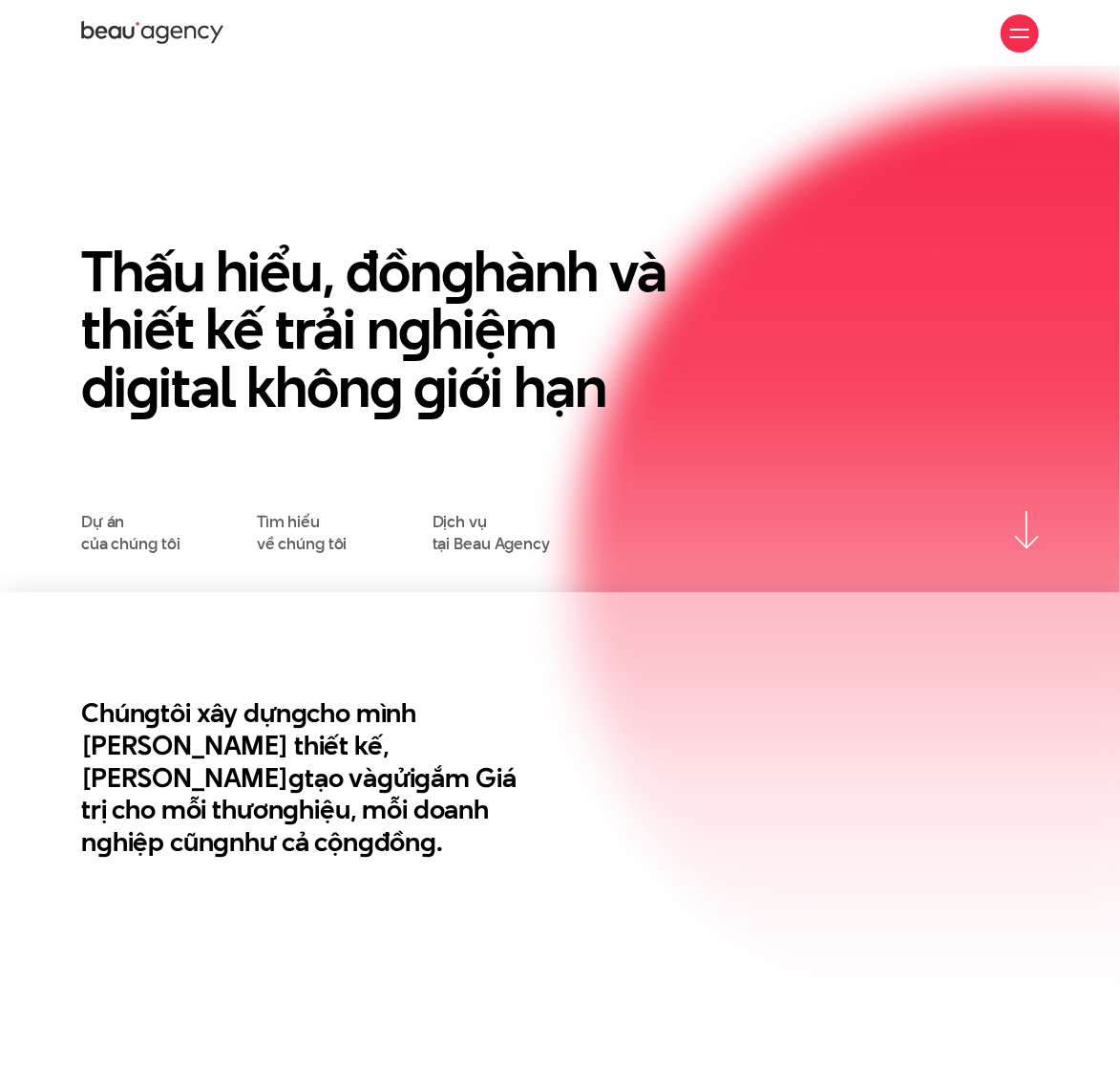
click at [526, 292] on h1 "Thấu hiểu, đồn g hành và thiết kế trải n g hiệm di g ital khôn g g iới hạn" at bounding box center [396, 329] width 629 height 174
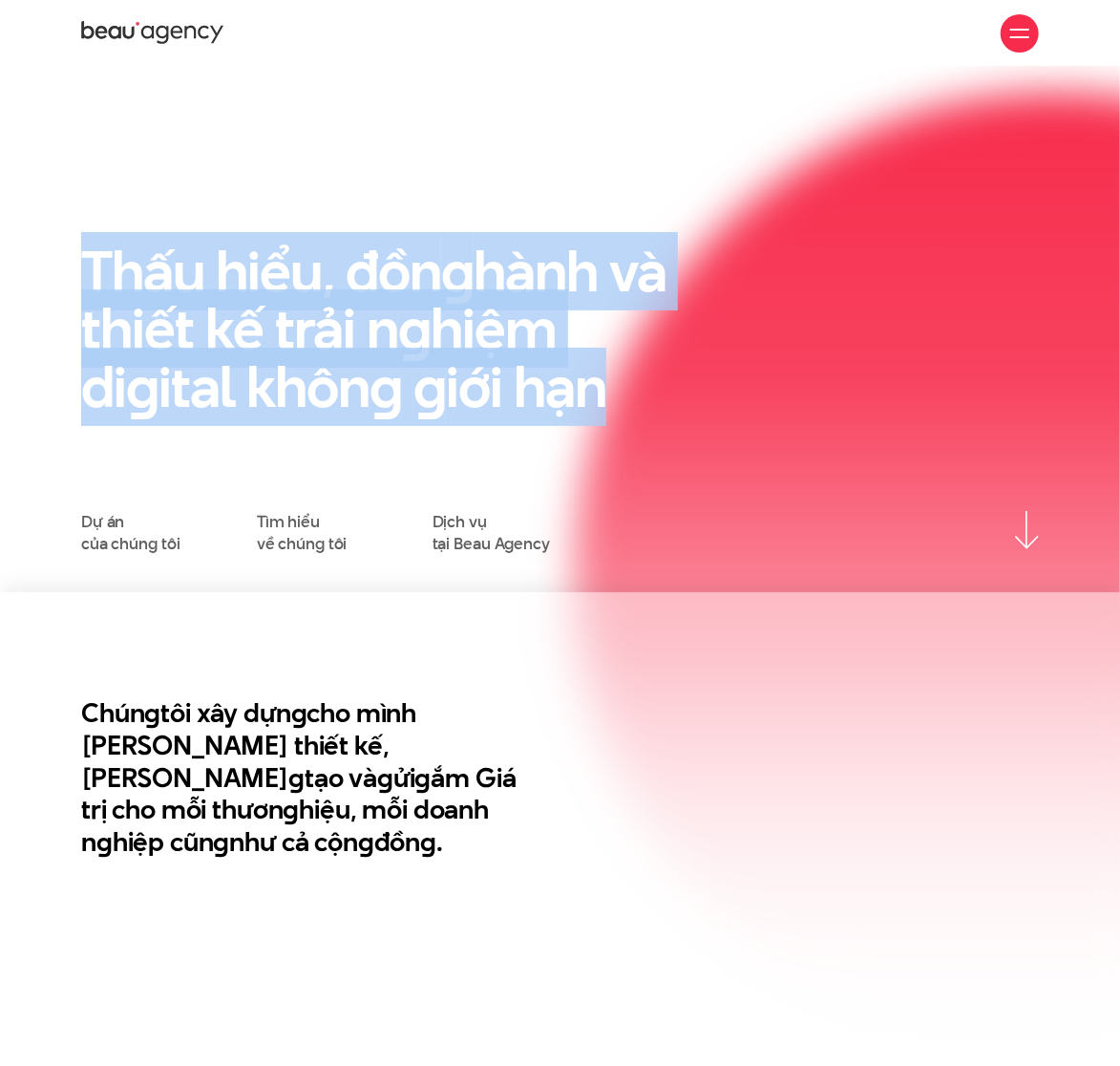
click at [526, 292] on h1 "Thấu hiểu, đồn g hành và thiết kế trải n g hiệm di g ital khôn g g iới hạn" at bounding box center [396, 329] width 629 height 174
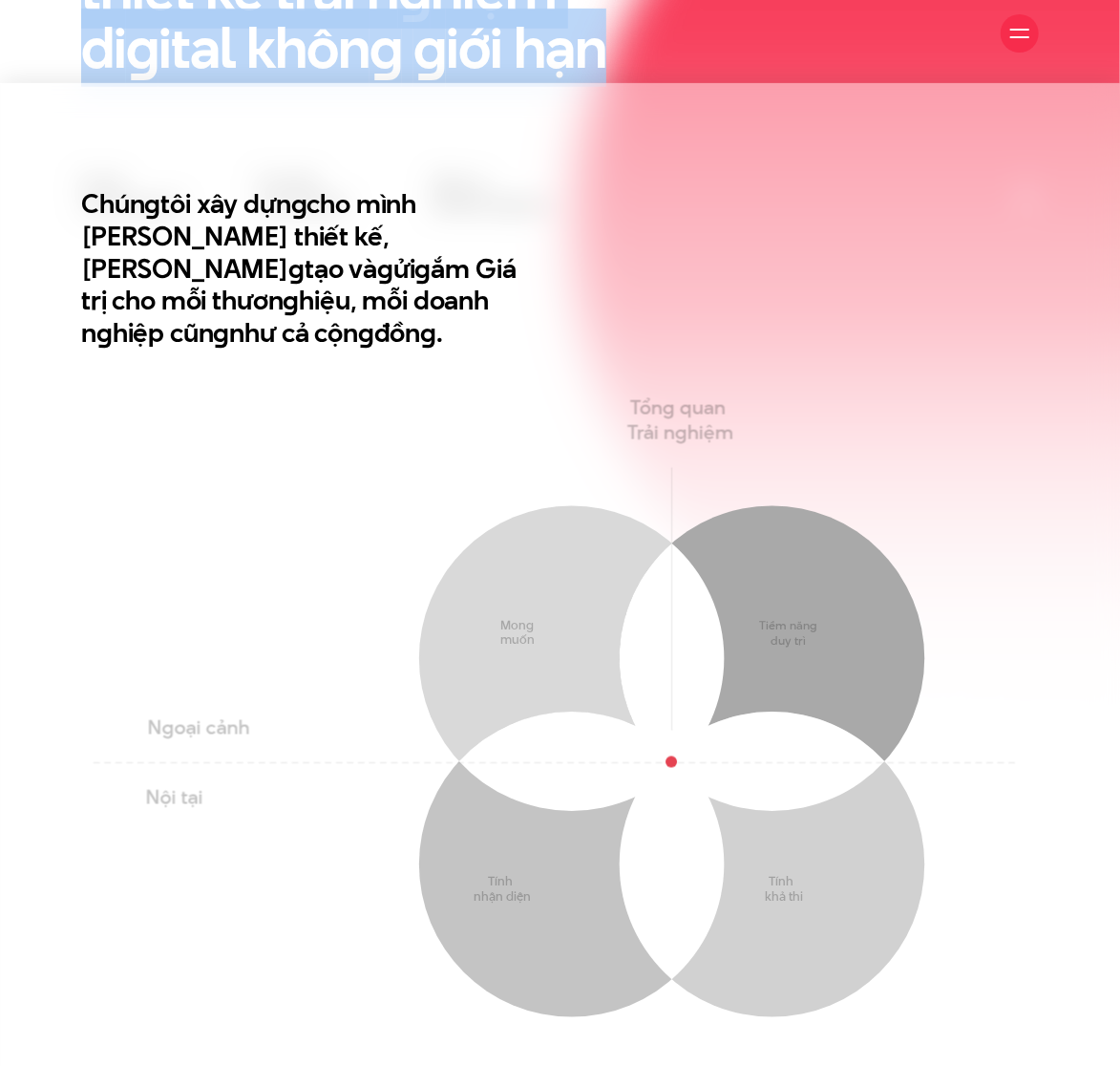
scroll to position [1273, 0]
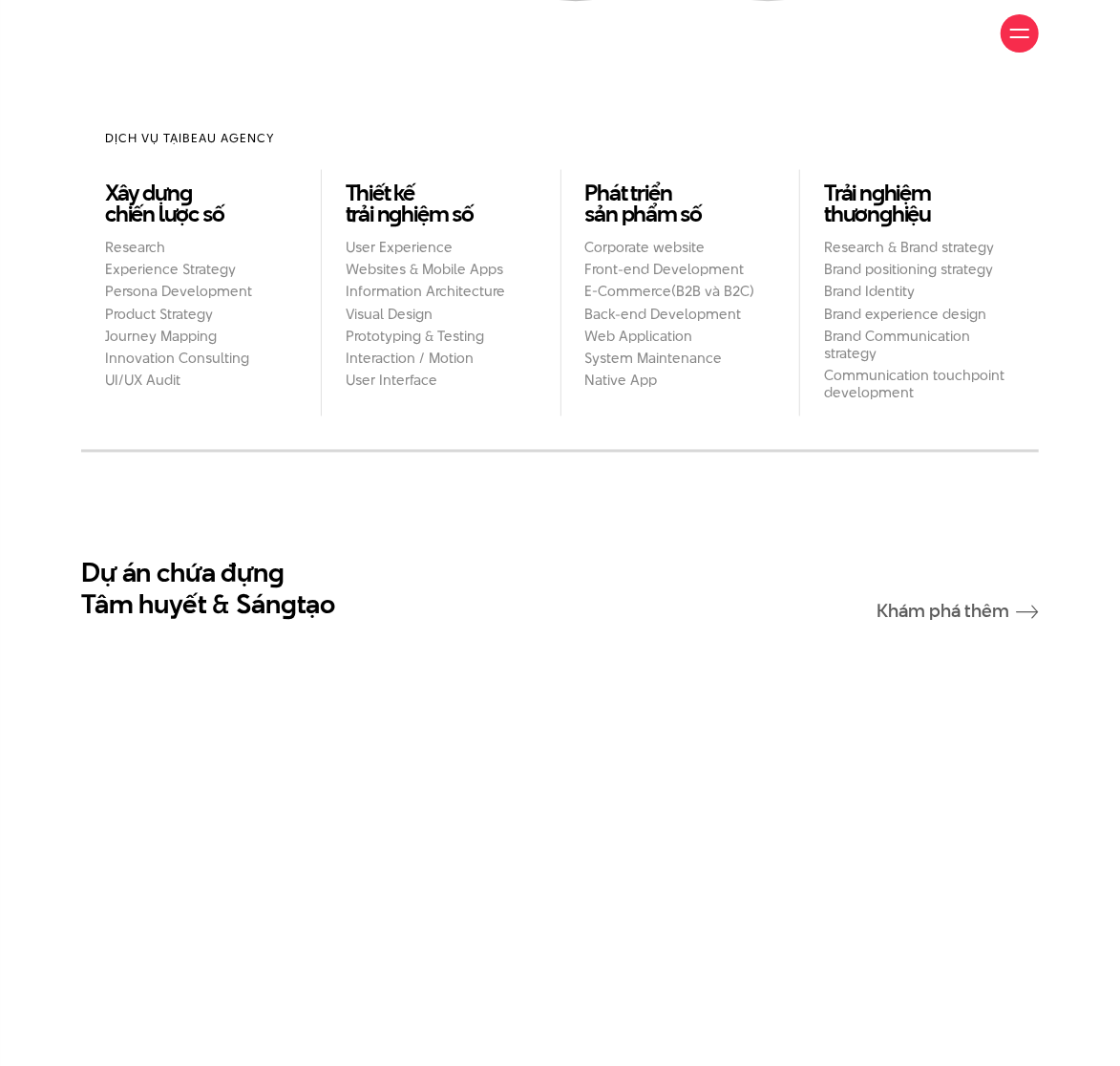
scroll to position [1909, 0]
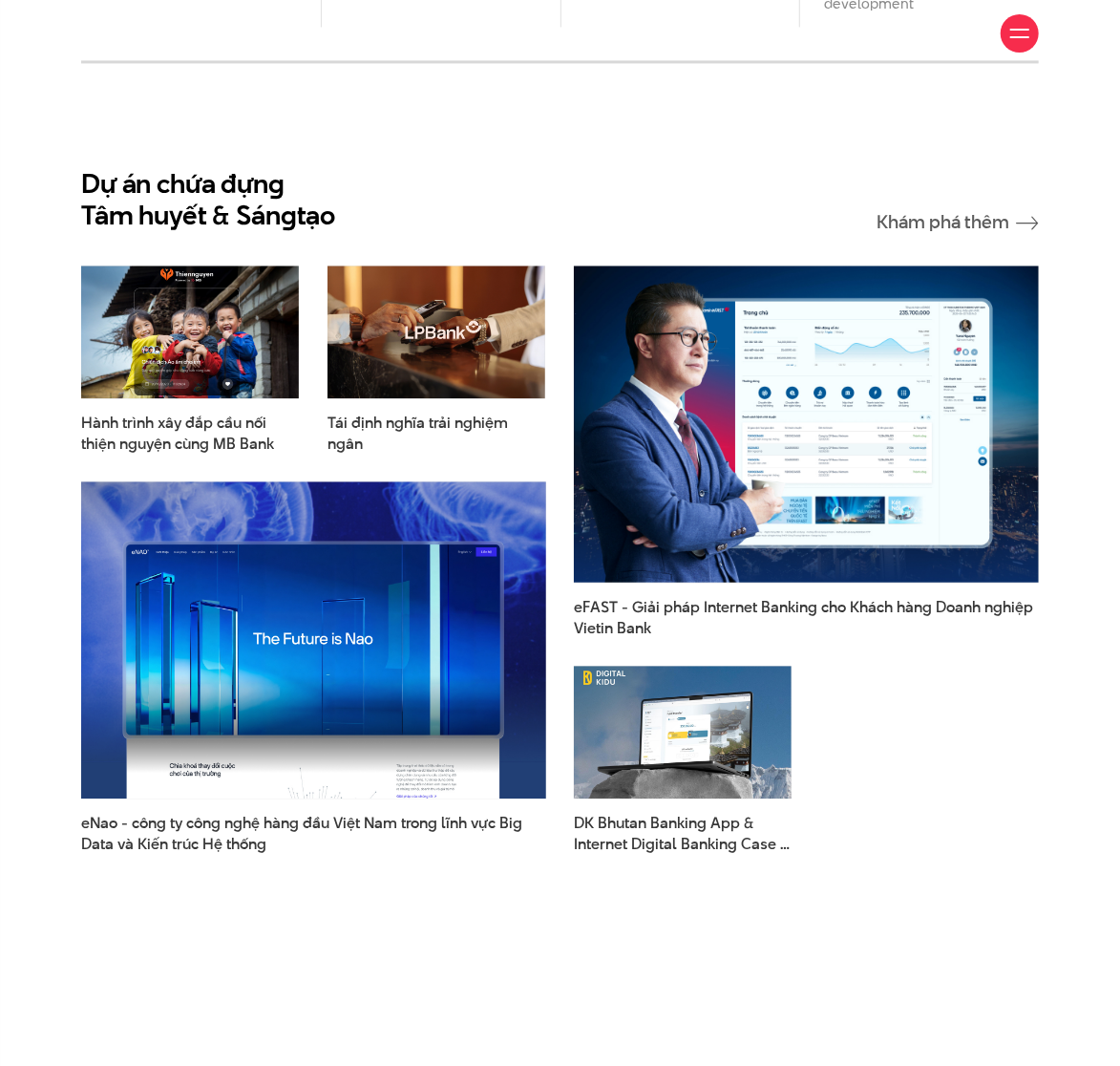
click at [575, 208] on div "Dự án chứa đựn g Tâm huyết & Sán g tạo Khám phá thêm" at bounding box center [560, 200] width 958 height 65
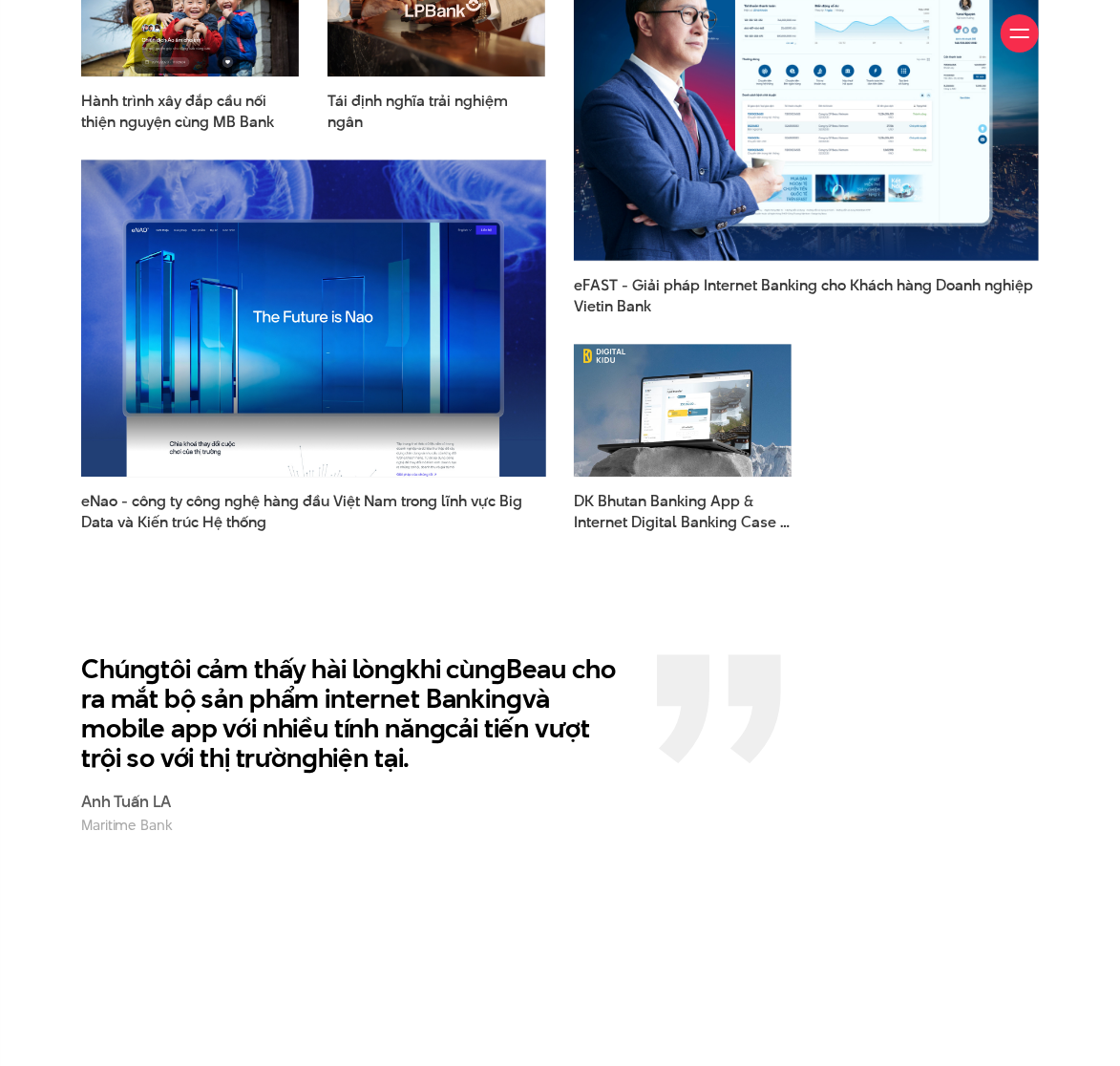
scroll to position [2292, 0]
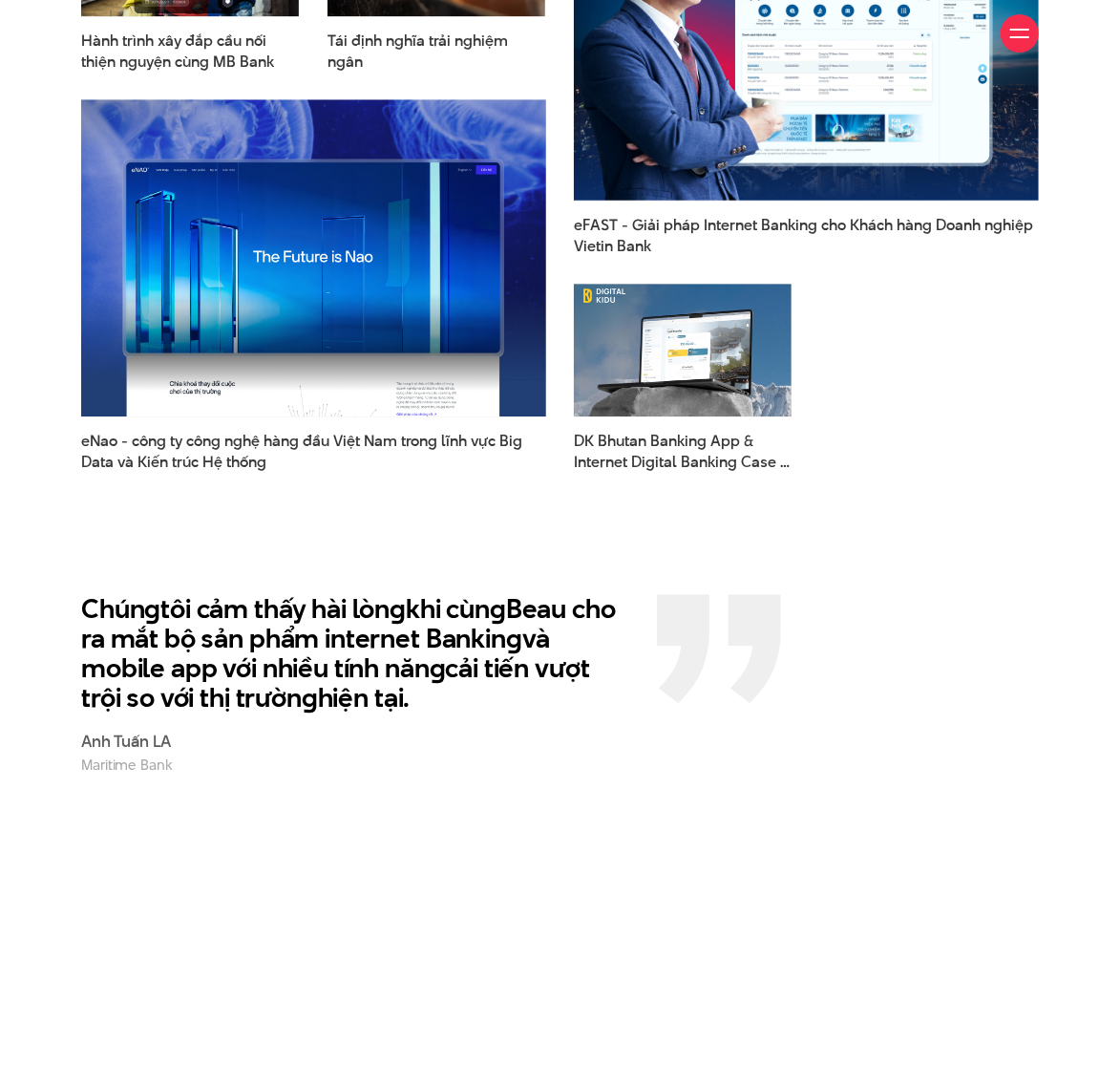
click at [665, 731] on div "Chún g tôi cảm thấy hài lòn g khi cùn g Beau cho ra mắt bộ sản phẩm internet Ba…" at bounding box center [560, 685] width 987 height 182
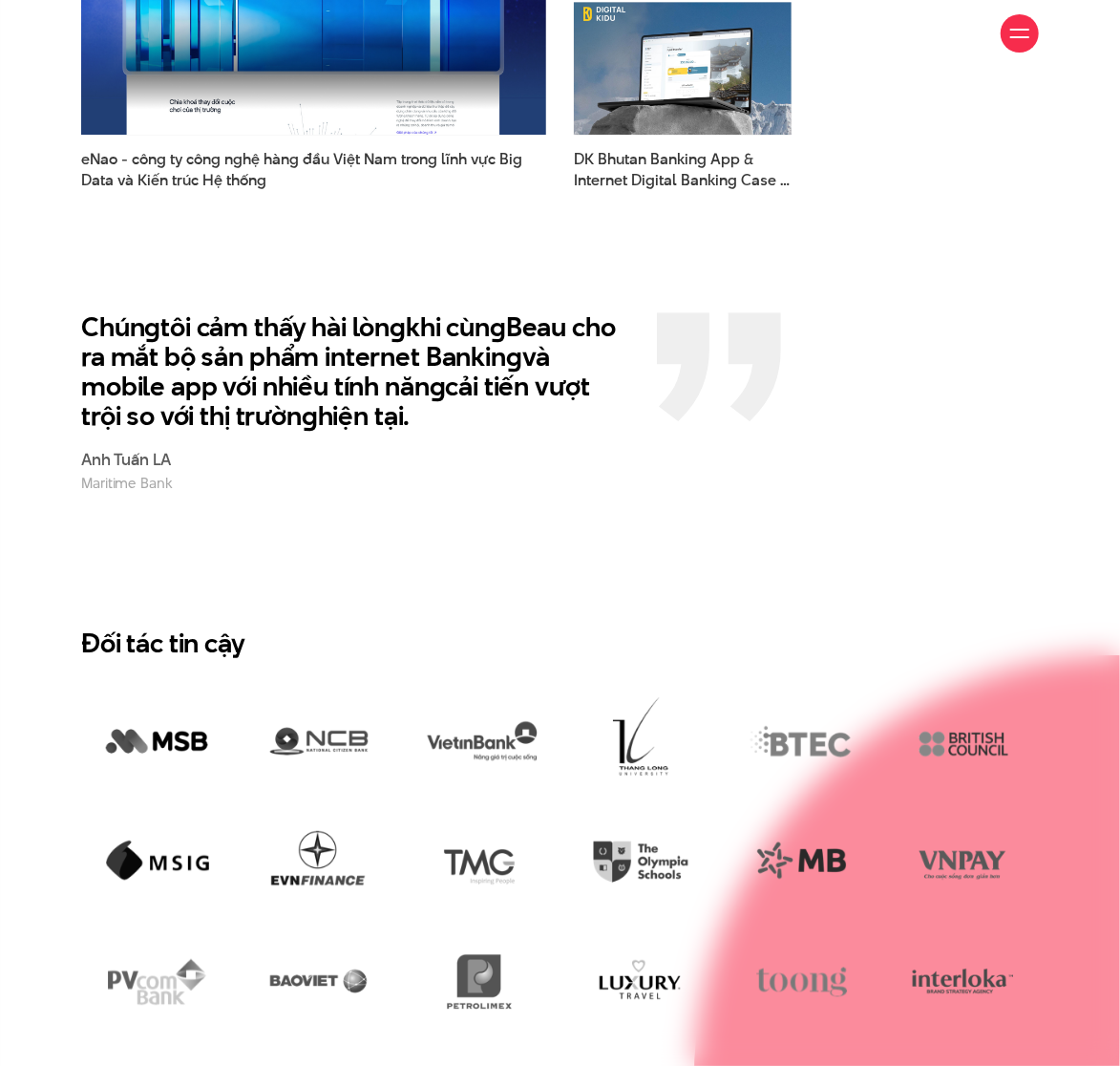
scroll to position [2673, 0]
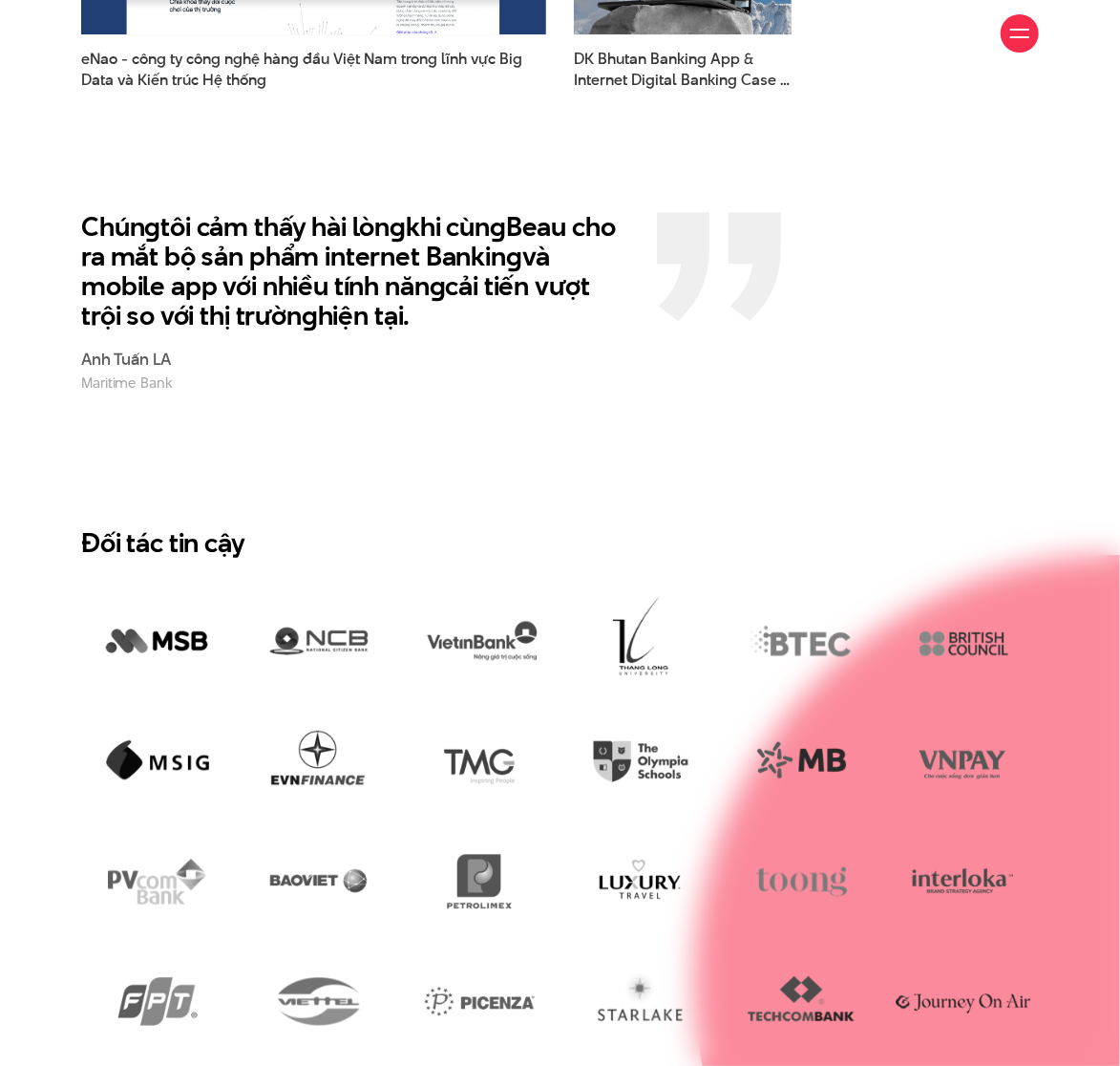
click at [625, 493] on section "Đối tác tin cậy" at bounding box center [560, 789] width 1120 height 677
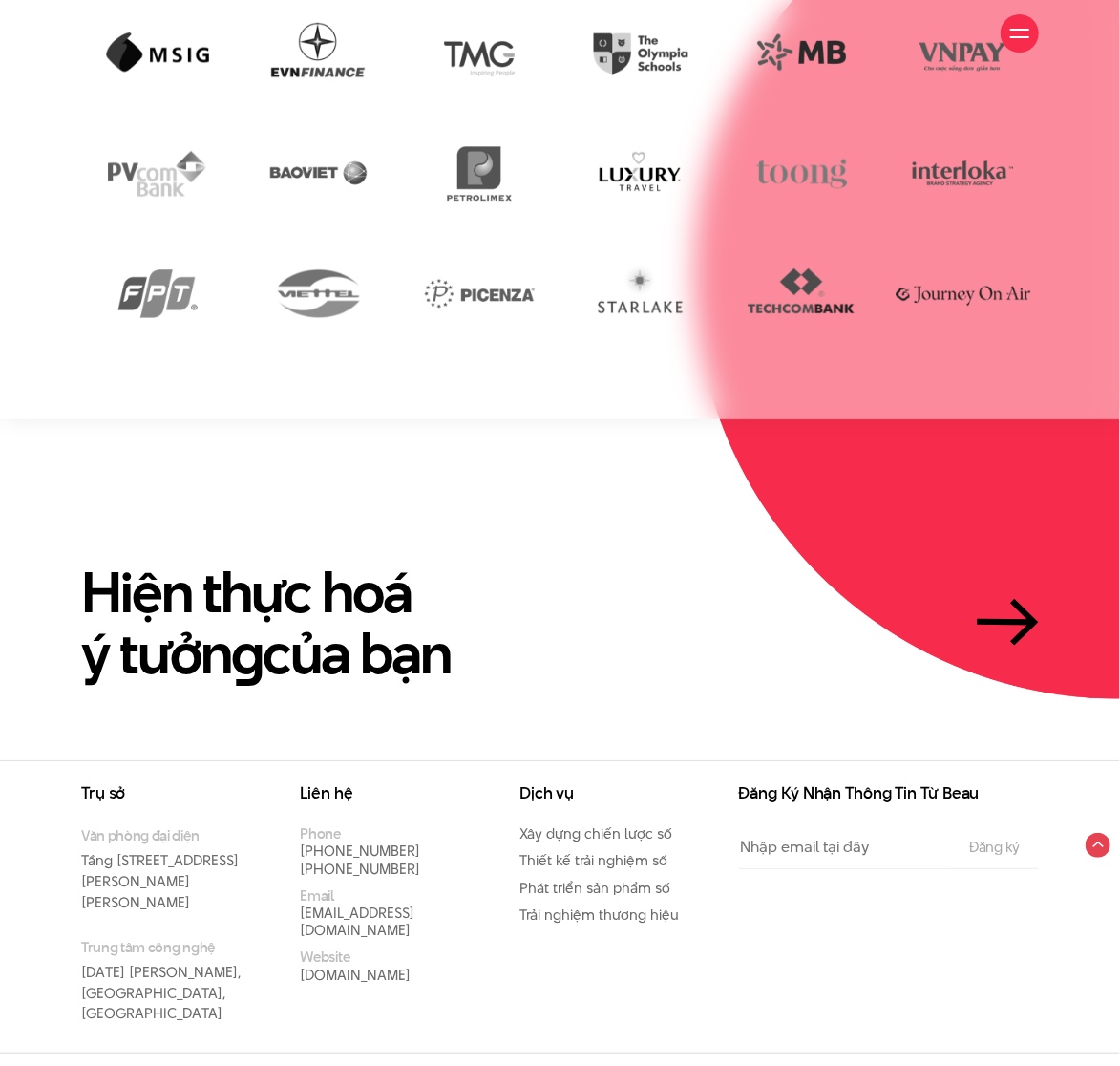
scroll to position [3383, 0]
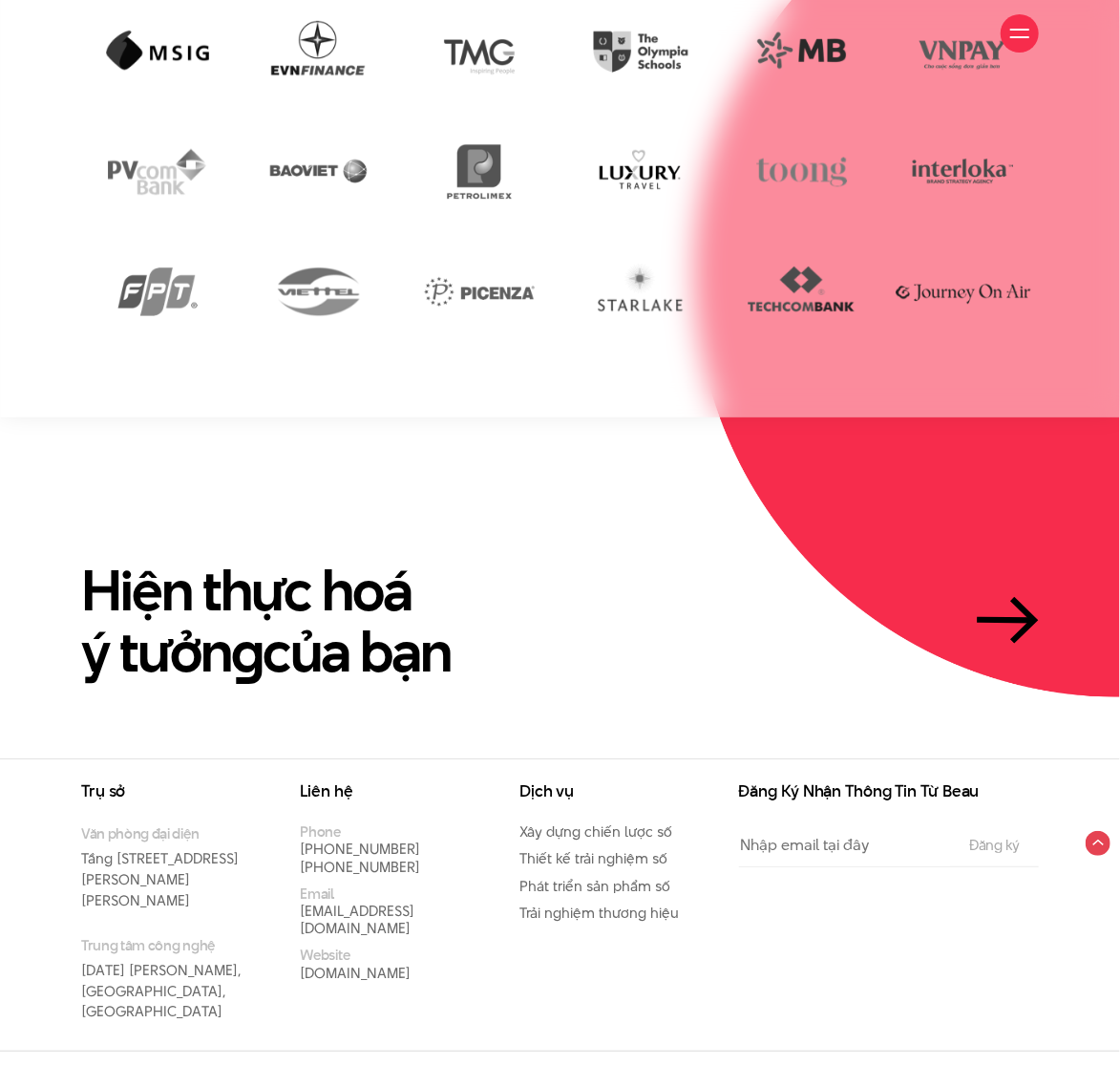
click at [596, 553] on section "Hiện thực hoá ý tưởn g của bạn" at bounding box center [560, 587] width 1120 height 341
click at [681, 542] on section "Hiện thực hoá ý tưởn g của bạn" at bounding box center [560, 587] width 1120 height 341
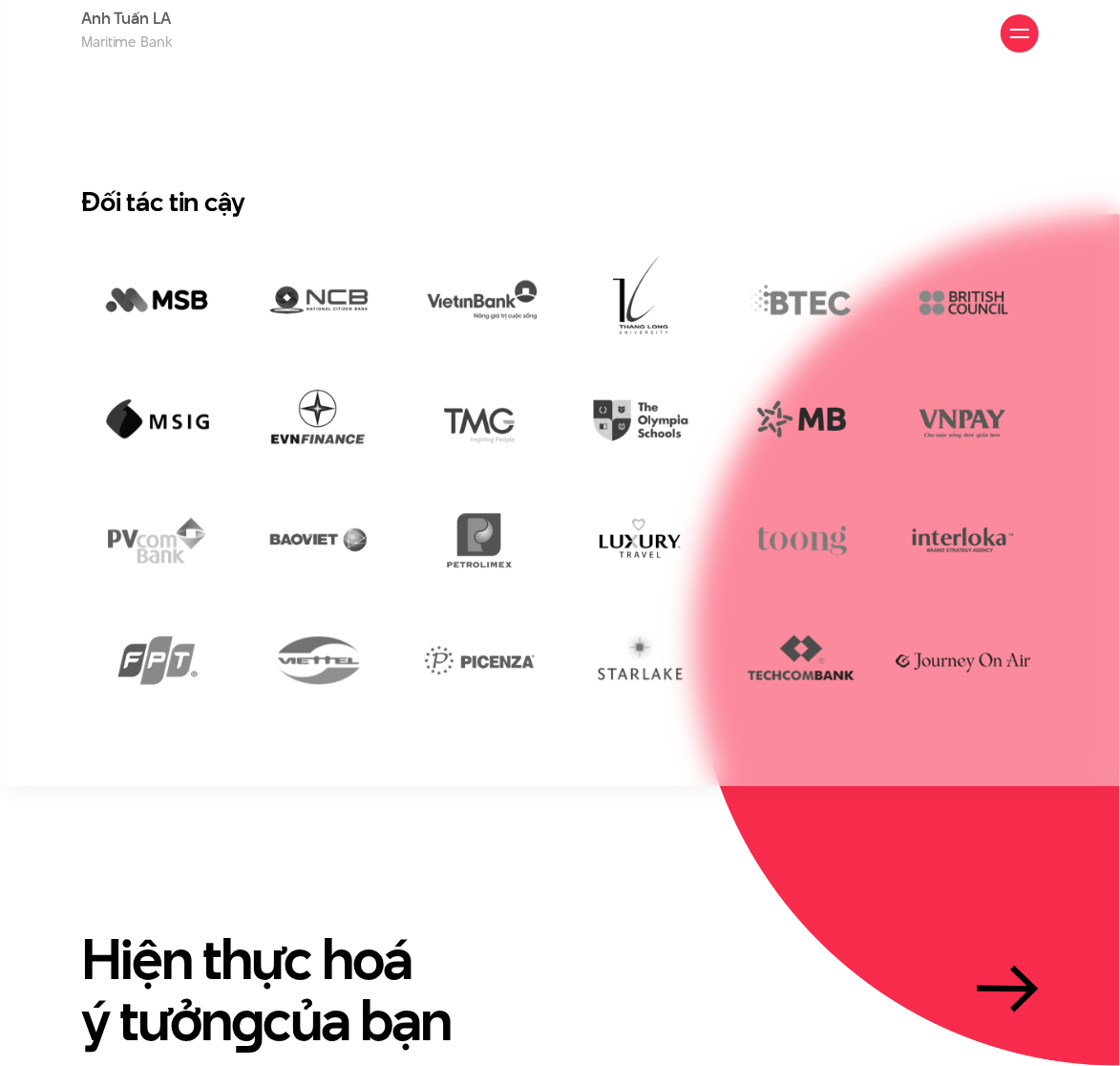
scroll to position [3010, 0]
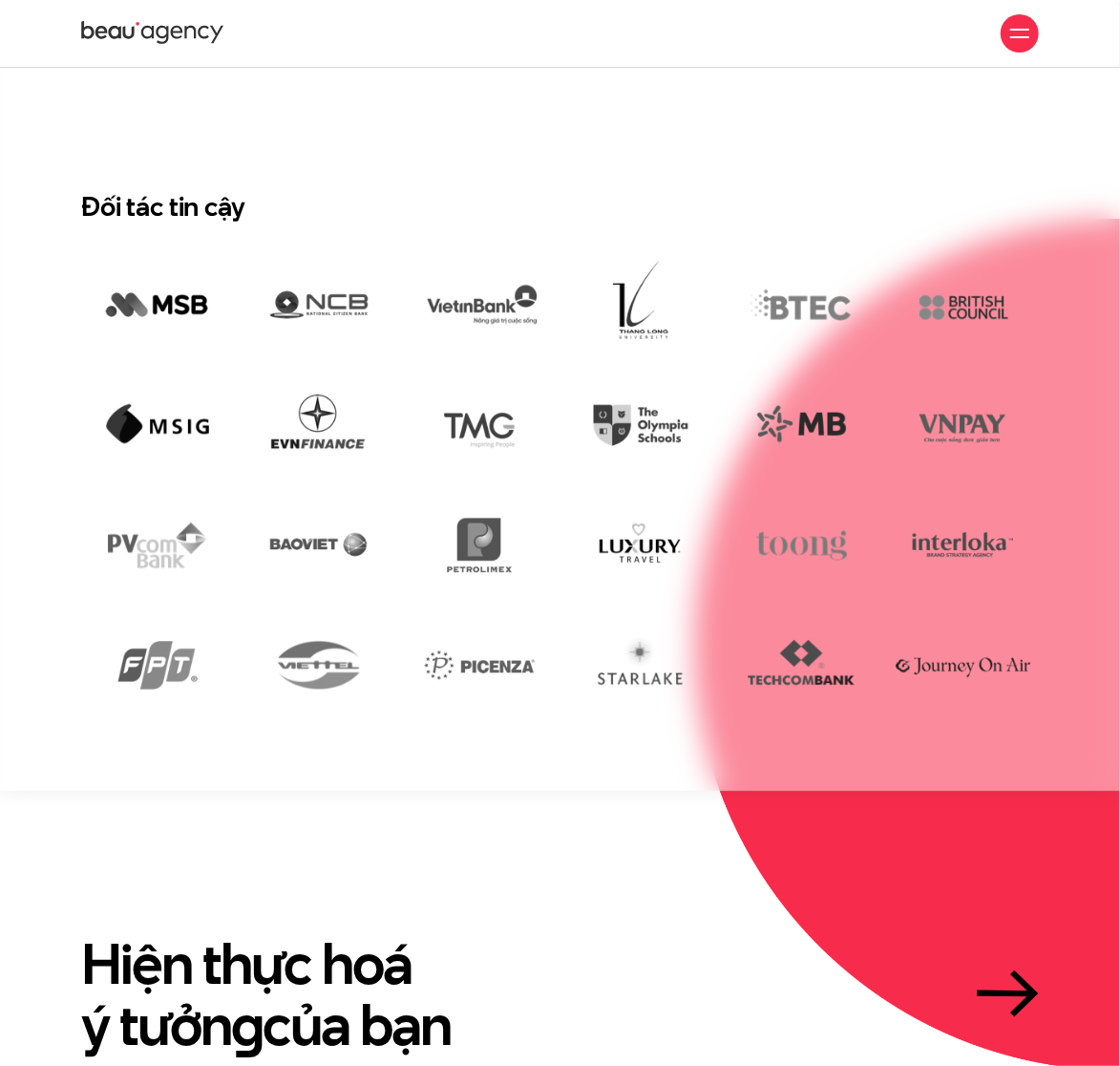
click at [55, 402] on div "Đối tác tin cậy" at bounding box center [560, 457] width 1120 height 533
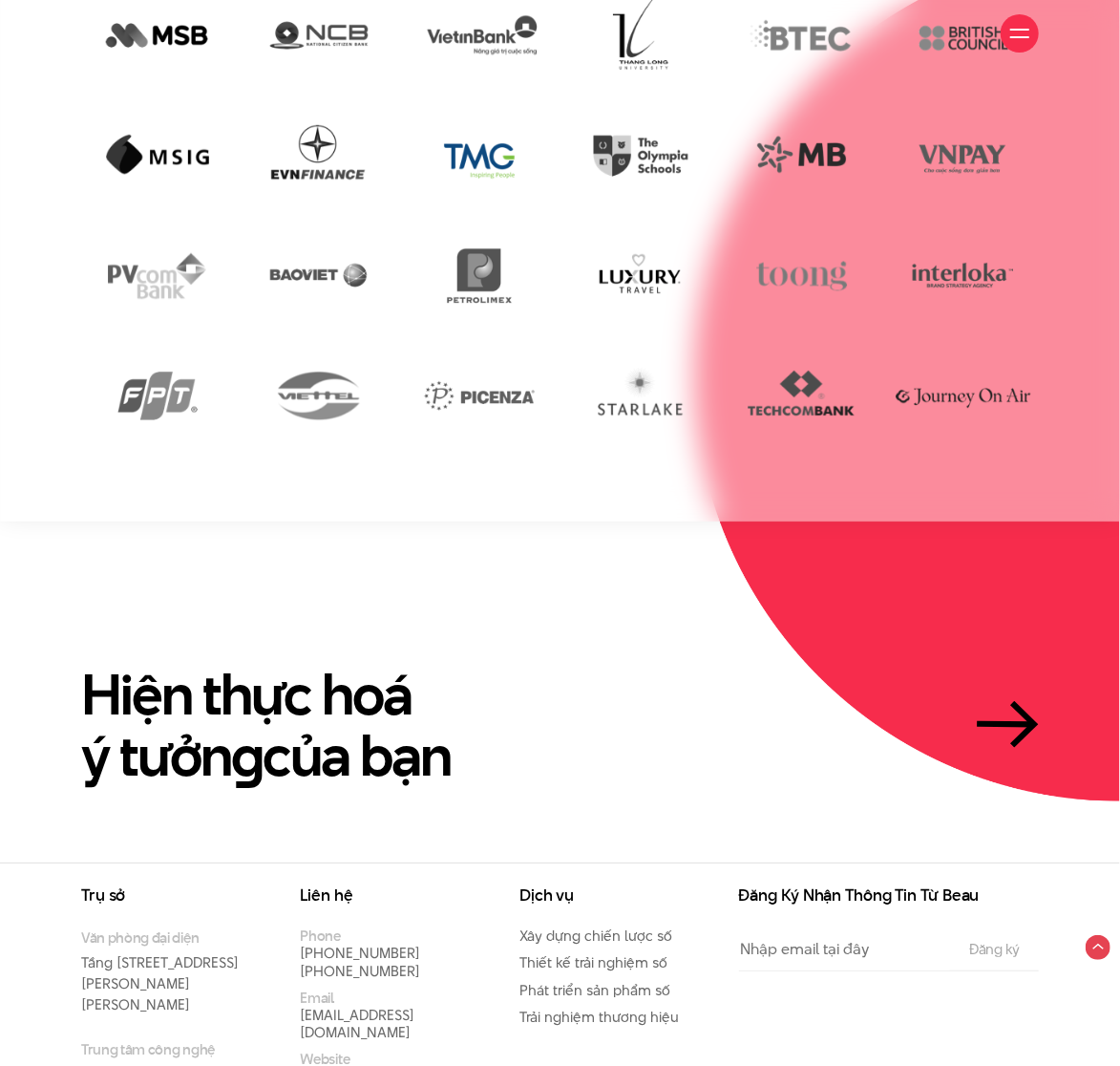
scroll to position [3383, 0]
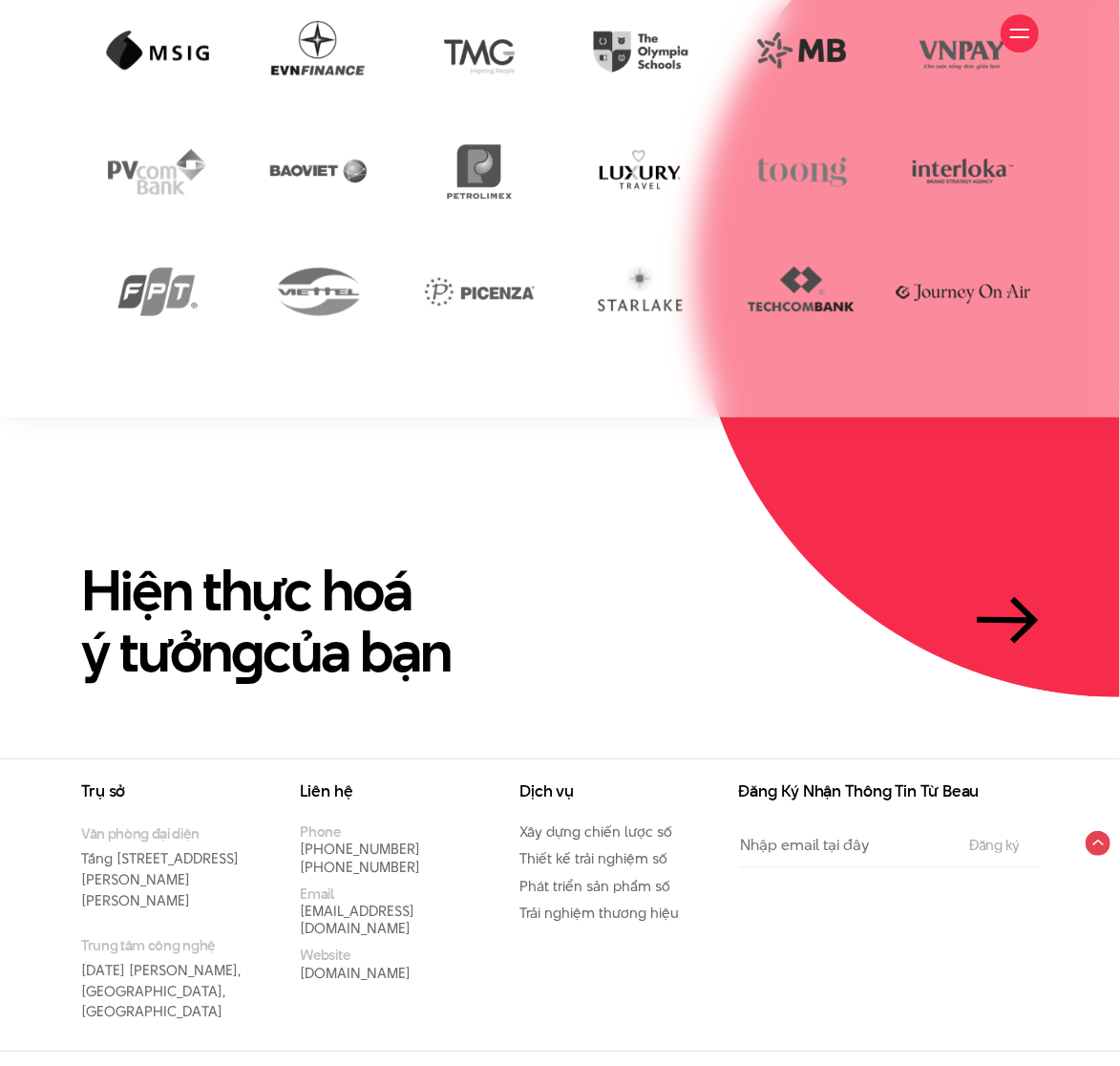
click at [479, 435] on section "Hiện thực hoá ý tưởn g của bạn" at bounding box center [560, 587] width 1120 height 341
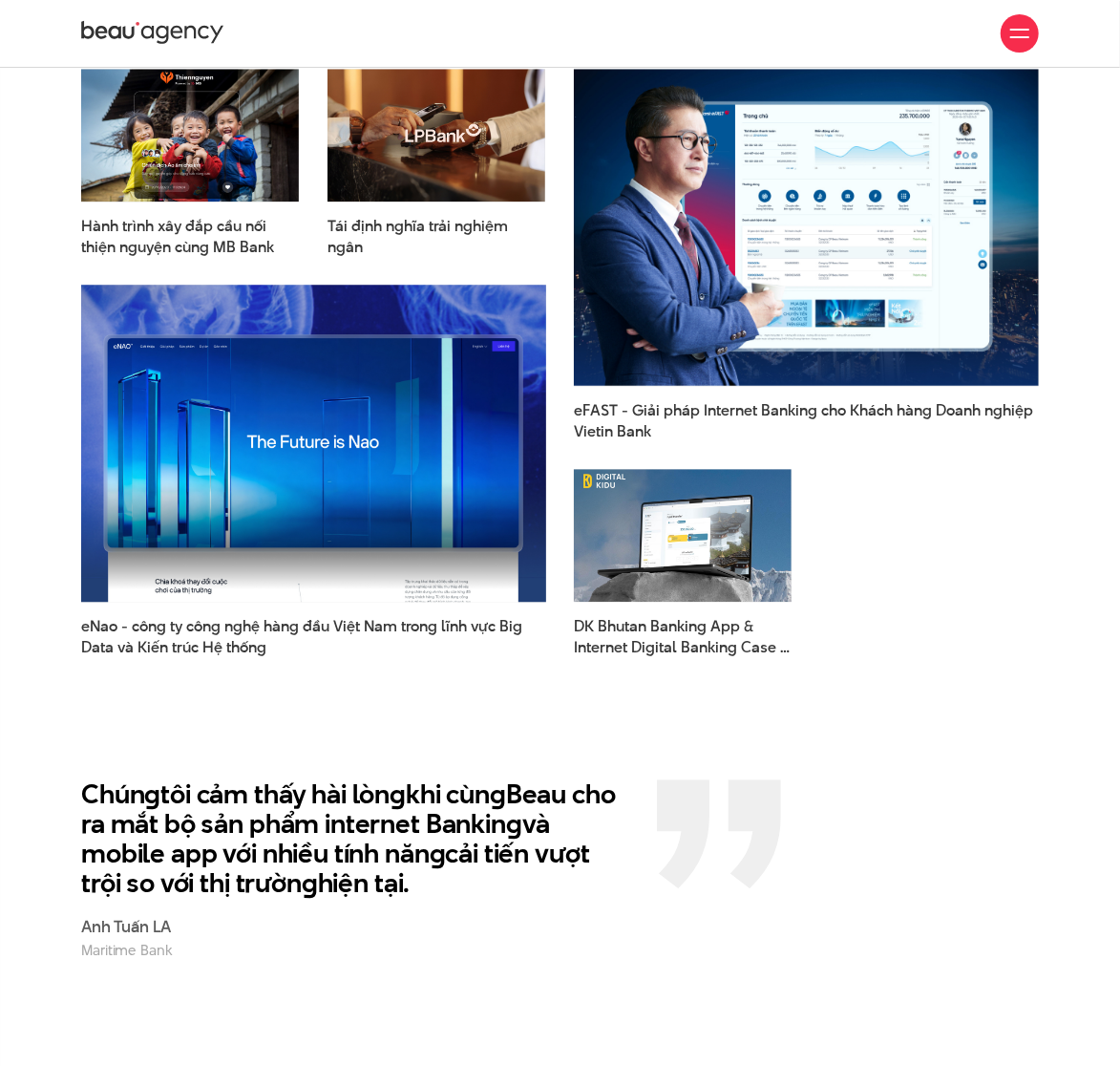
scroll to position [1600, 0]
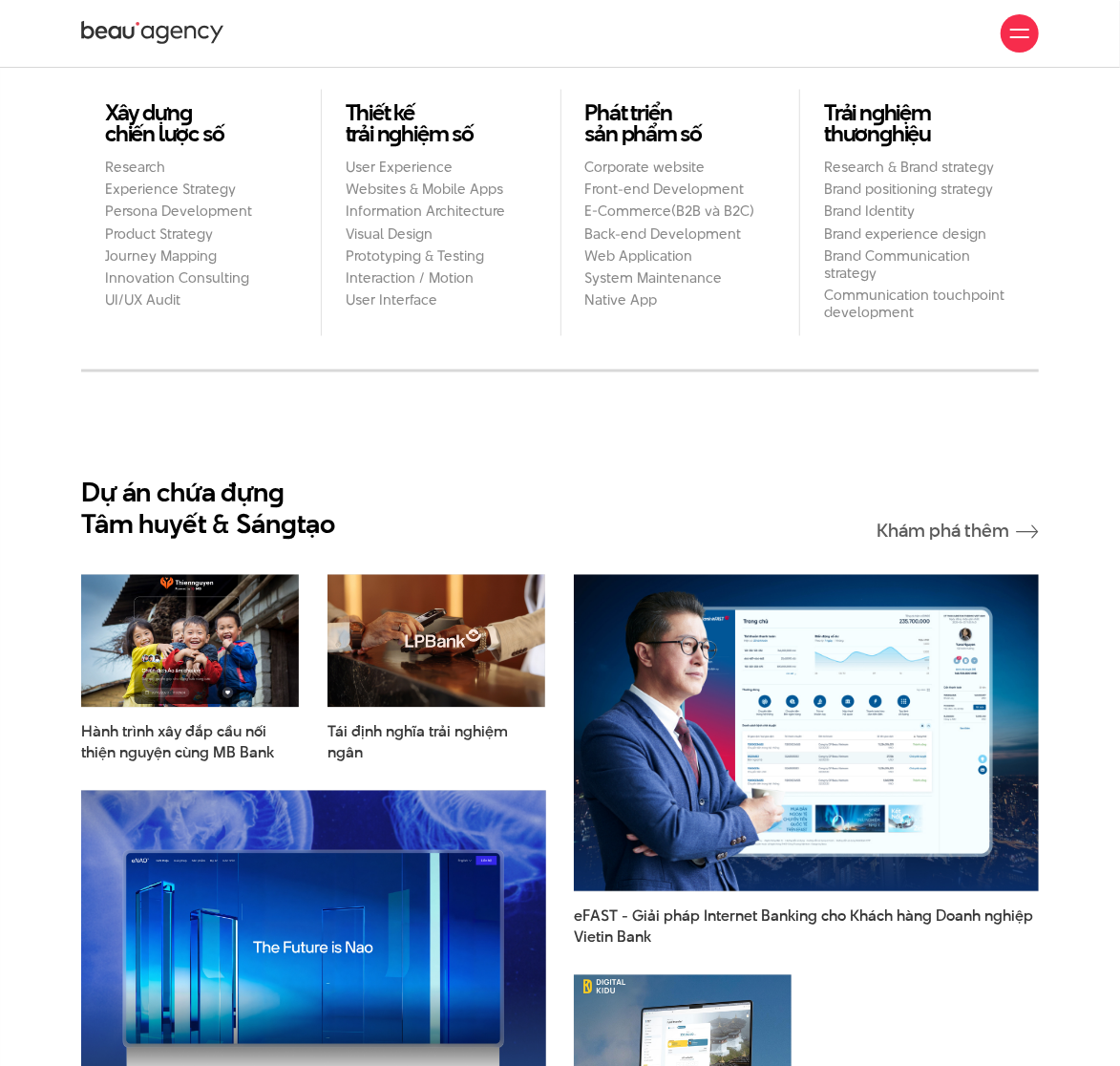
click at [86, 31] on icon at bounding box center [153, 33] width 143 height 29
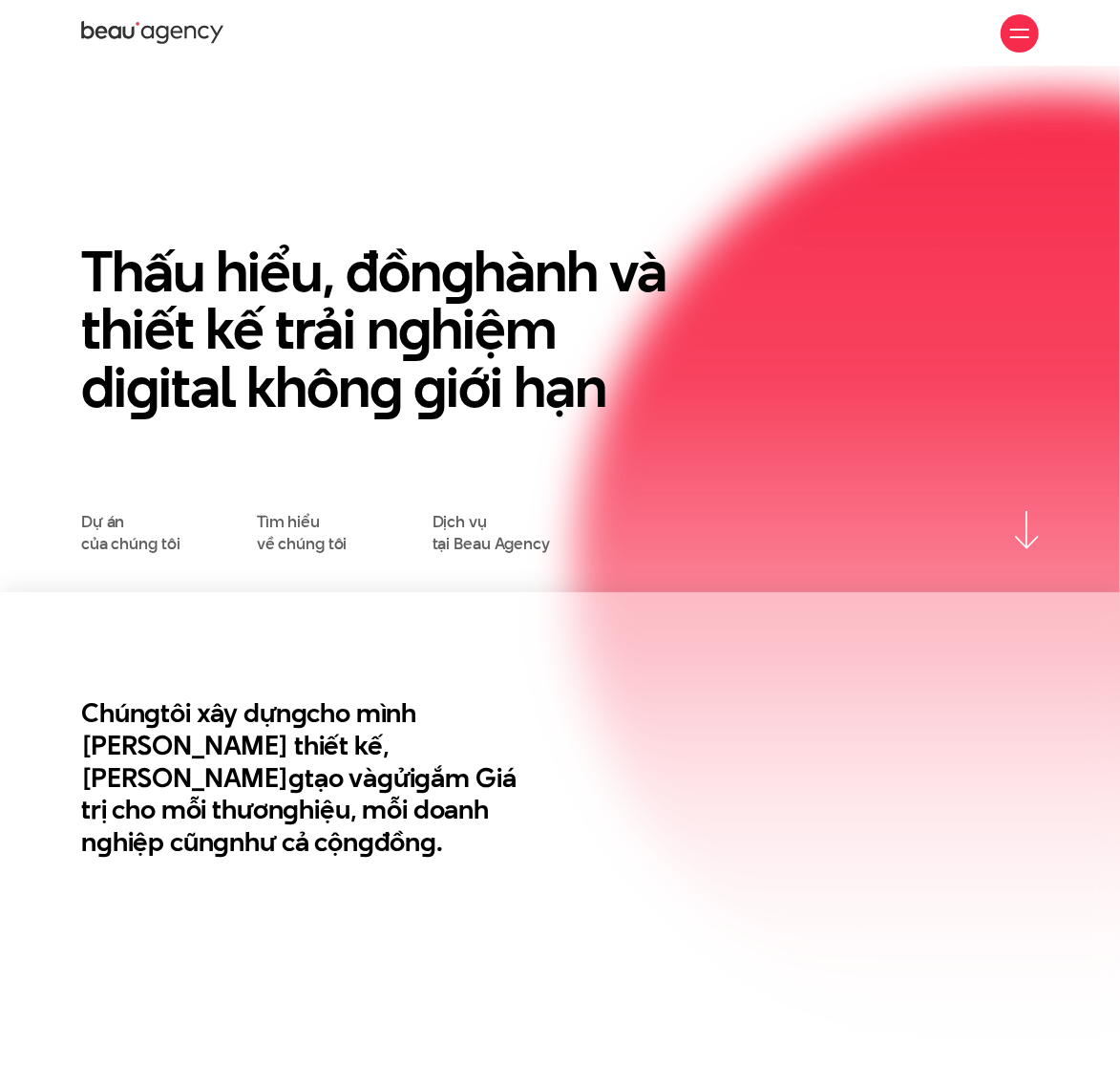
click at [1027, 46] on div at bounding box center [1020, 33] width 38 height 38
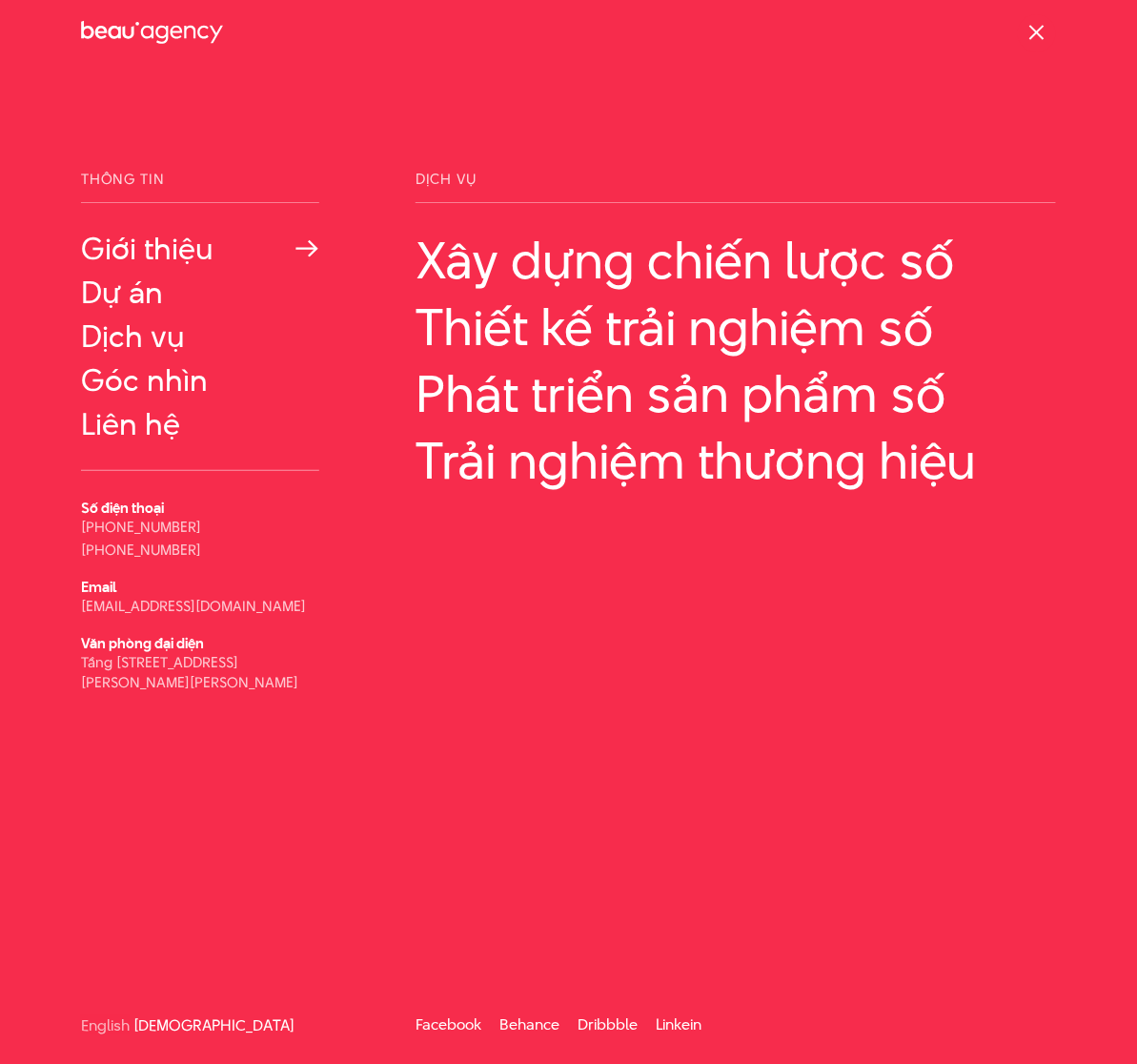
click at [176, 247] on link "Giới thiệu" at bounding box center [200, 249] width 238 height 35
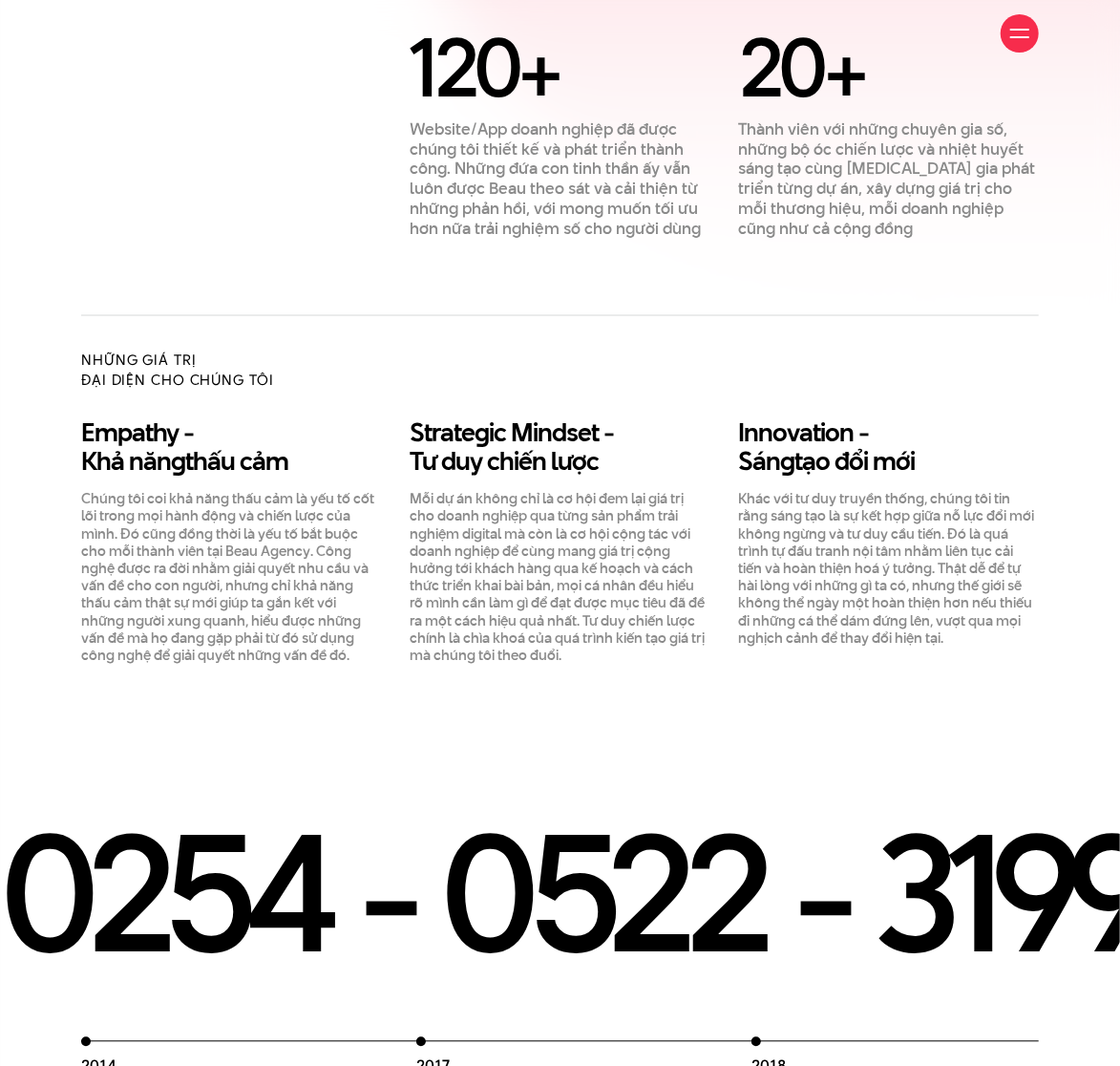
scroll to position [1273, 0]
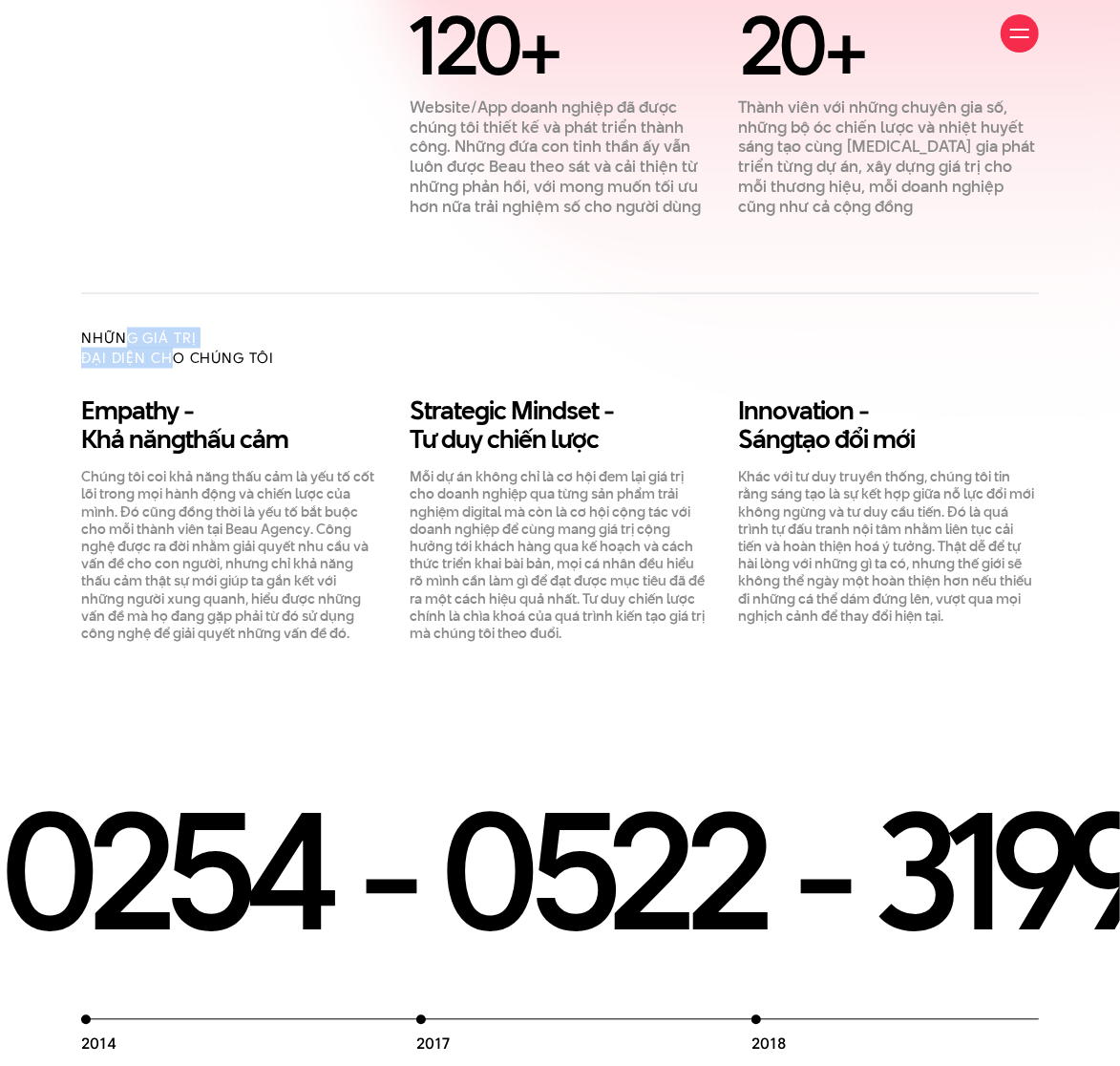
drag, startPoint x: 119, startPoint y: 307, endPoint x: 176, endPoint y: 342, distance: 66.9
click at [176, 342] on div "Những giá trị đại diện cho chúng tôi" at bounding box center [313, 363] width 494 height 71
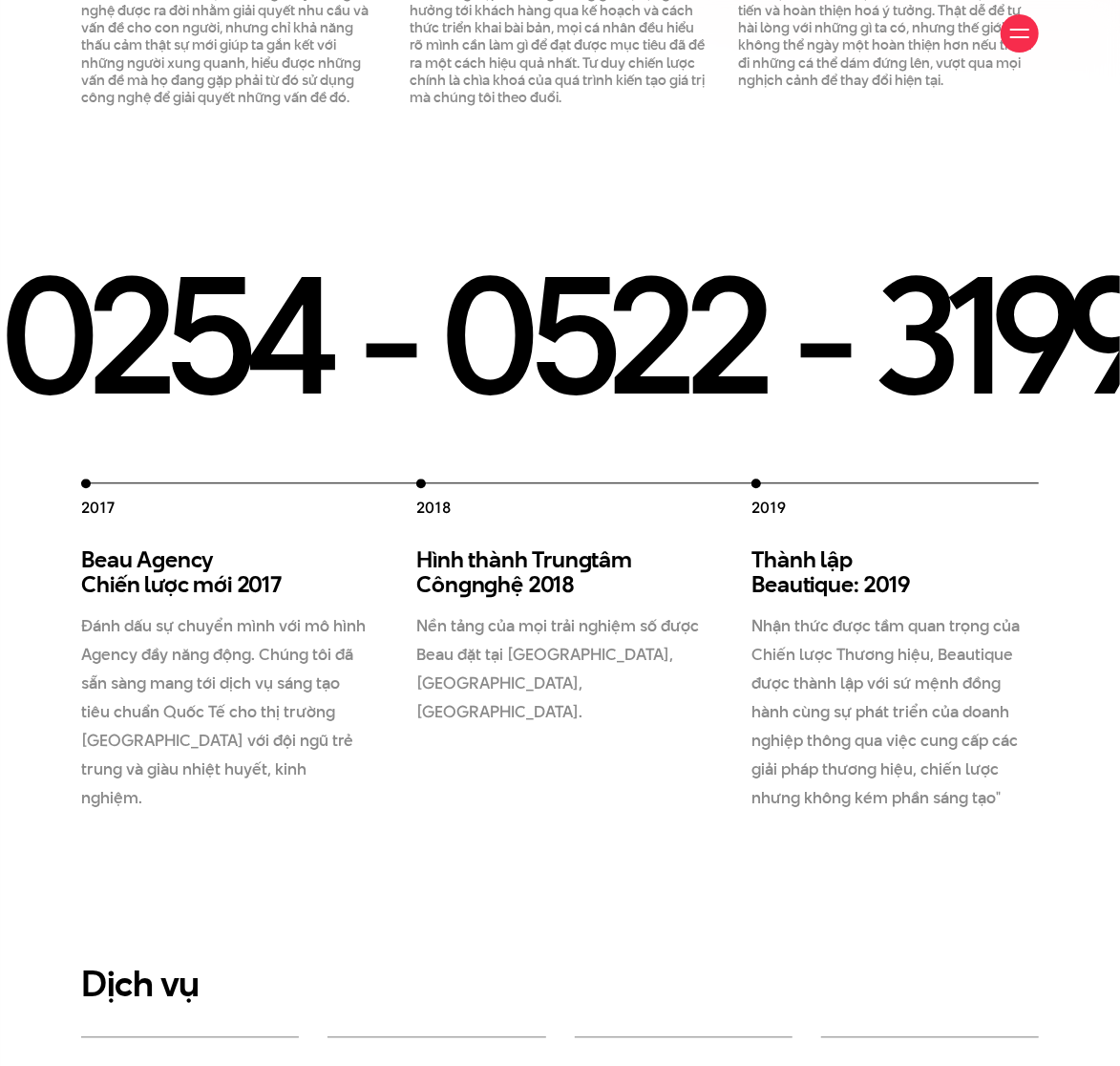
scroll to position [1839, 0]
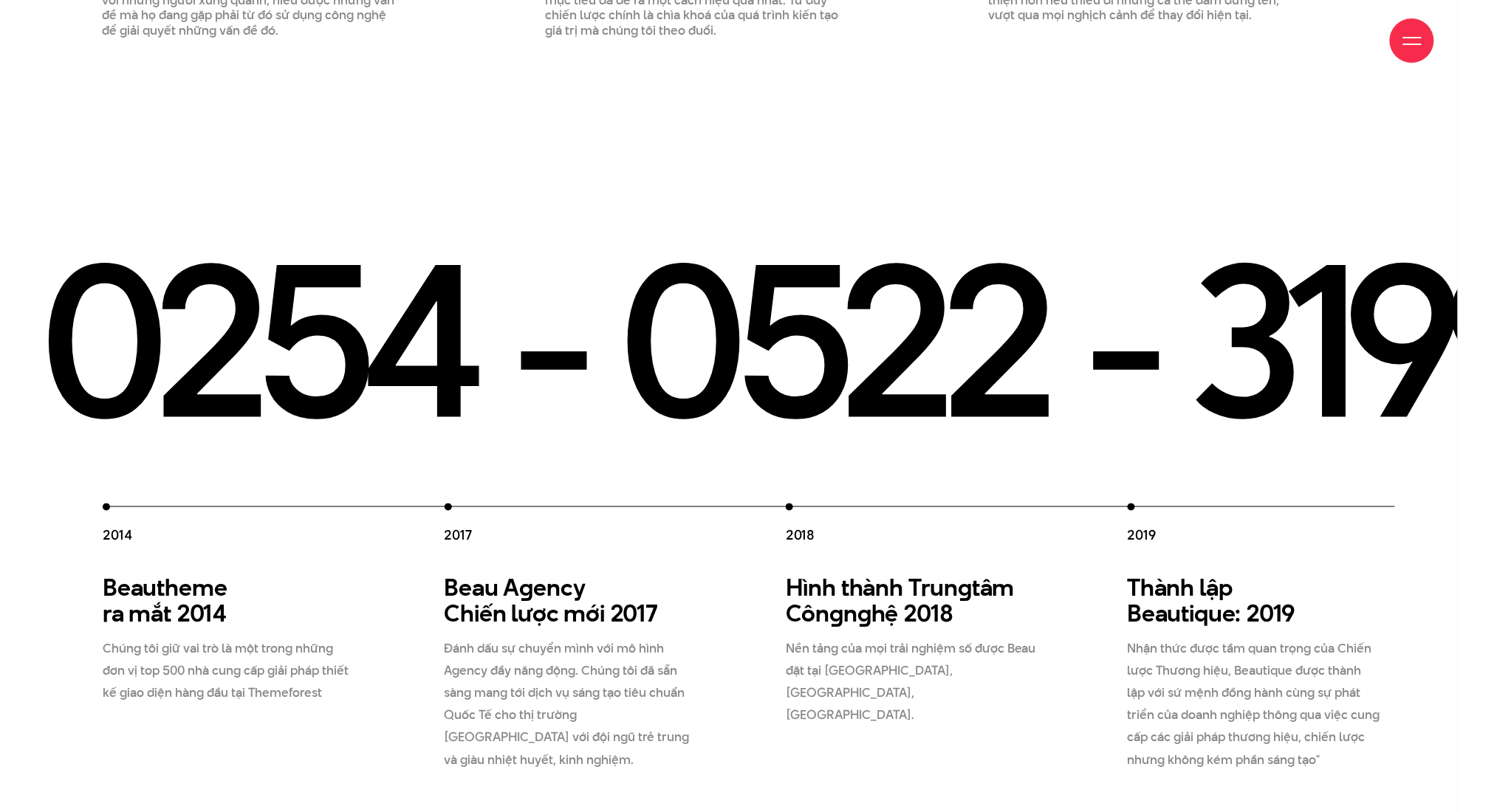
scroll to position [2719, 0]
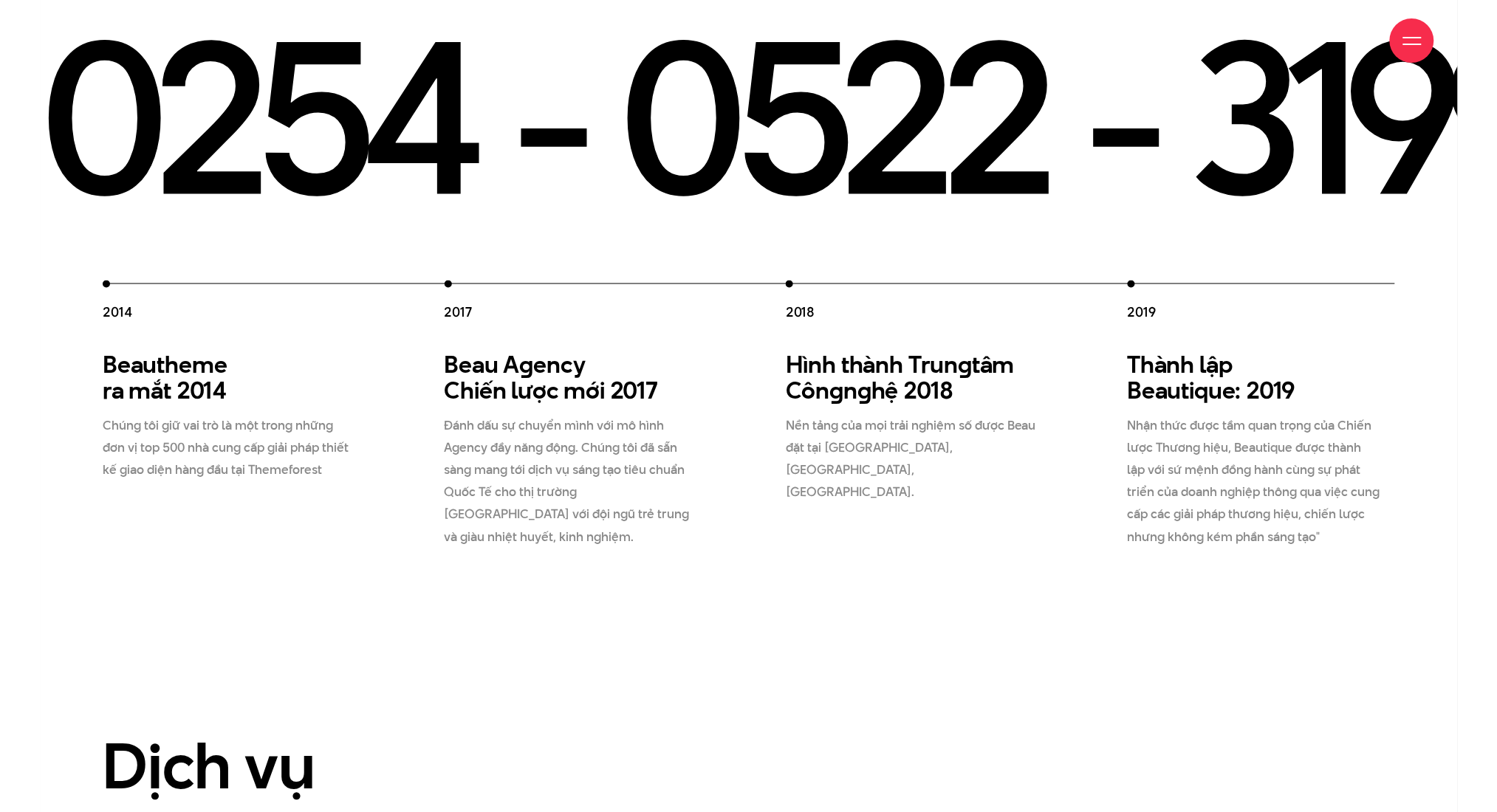
click at [866, 303] on h4 "2018" at bounding box center [920, 312] width 268 height 18
drag, startPoint x: 1220, startPoint y: 337, endPoint x: 888, endPoint y: 343, distance: 332.1
click at [866, 344] on div "2012 Beau Creative thành lập 2012 Chúng tôi gia nhập thị trường, và cung cấp gi…" at bounding box center [616, 414] width 1708 height 268
drag, startPoint x: 1230, startPoint y: 124, endPoint x: 1203, endPoint y: 144, distance: 33.6
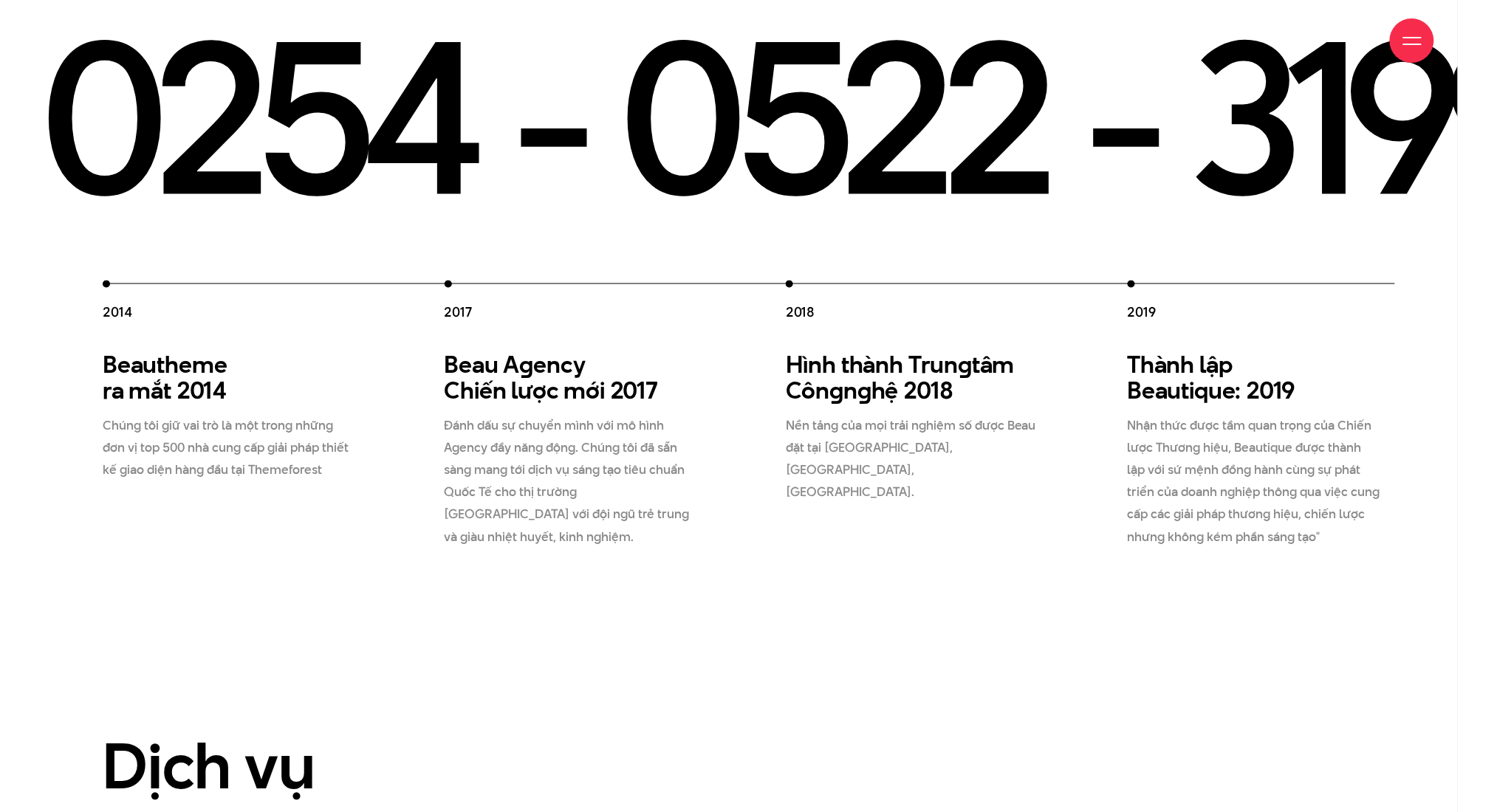
click at [866, 280] on span at bounding box center [1132, 284] width 8 height 8
click at [866, 280] on div "2019" at bounding box center [1262, 300] width 268 height 41
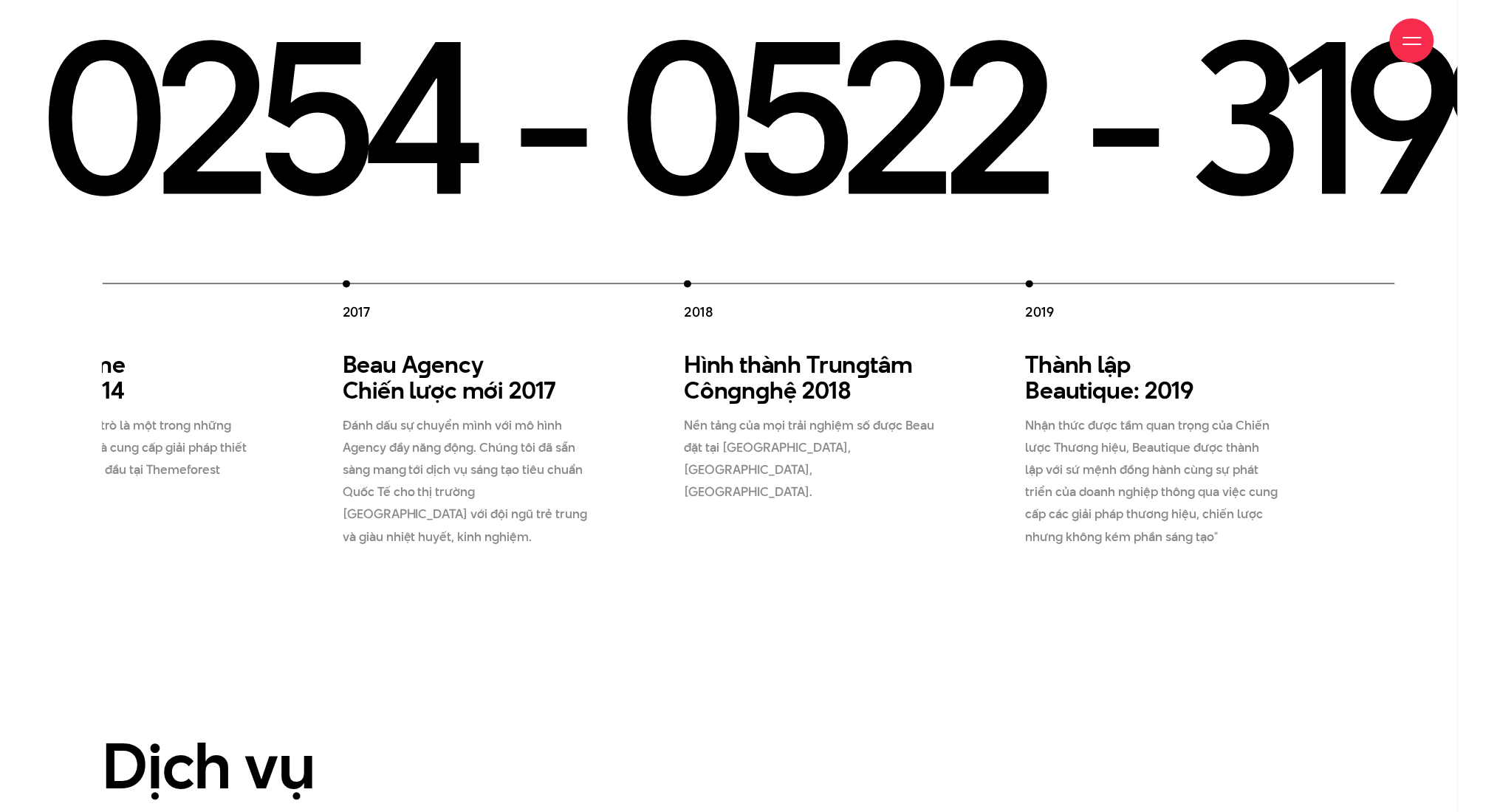
drag, startPoint x: 1130, startPoint y: 242, endPoint x: 404, endPoint y: 288, distance: 727.5
click at [420, 286] on div "2012 Beau Creative thành lập 2012 Chúng tôi gia nhập thị trường, và cung cấp gi…" at bounding box center [513, 414] width 1708 height 268
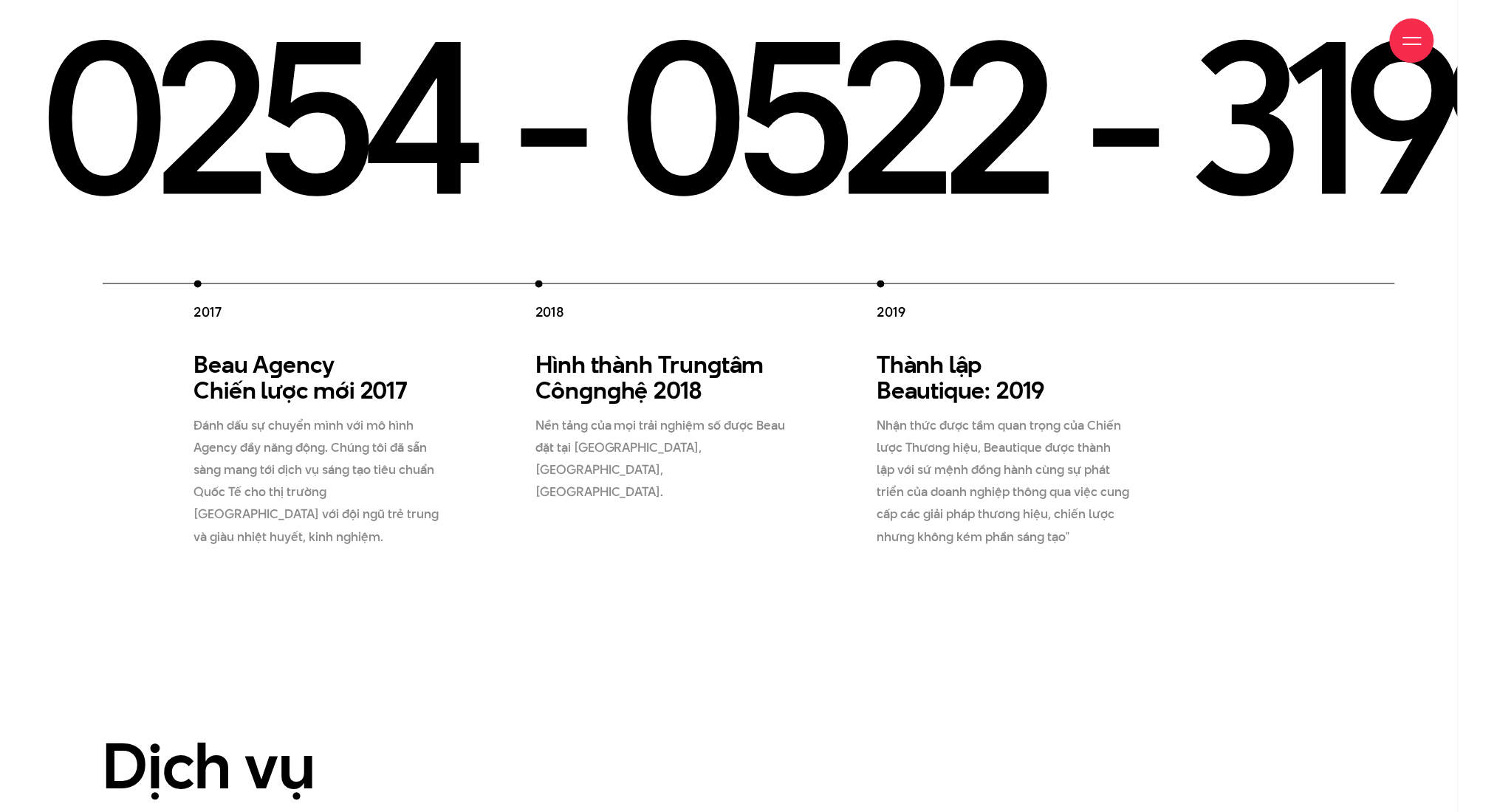
drag, startPoint x: 1253, startPoint y: 303, endPoint x: 22, endPoint y: 282, distance: 1231.2
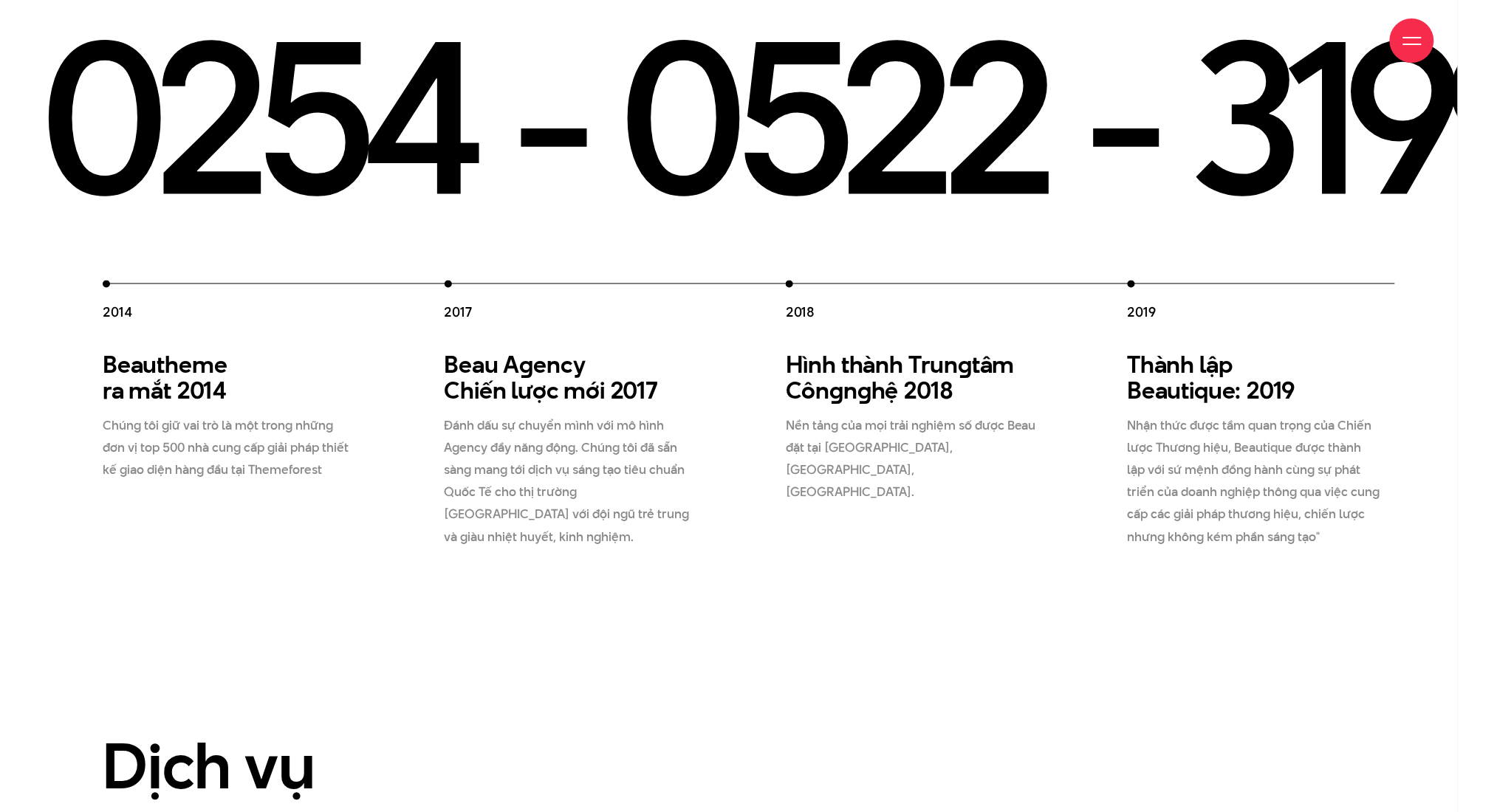
drag, startPoint x: 636, startPoint y: 301, endPoint x: 1100, endPoint y: 313, distance: 464.2
click at [866, 313] on div "2012 Beau Creative thành lập 2012 Chúng tôi gia nhập thị trường, và cung cấp gi…" at bounding box center [616, 414] width 1708 height 268
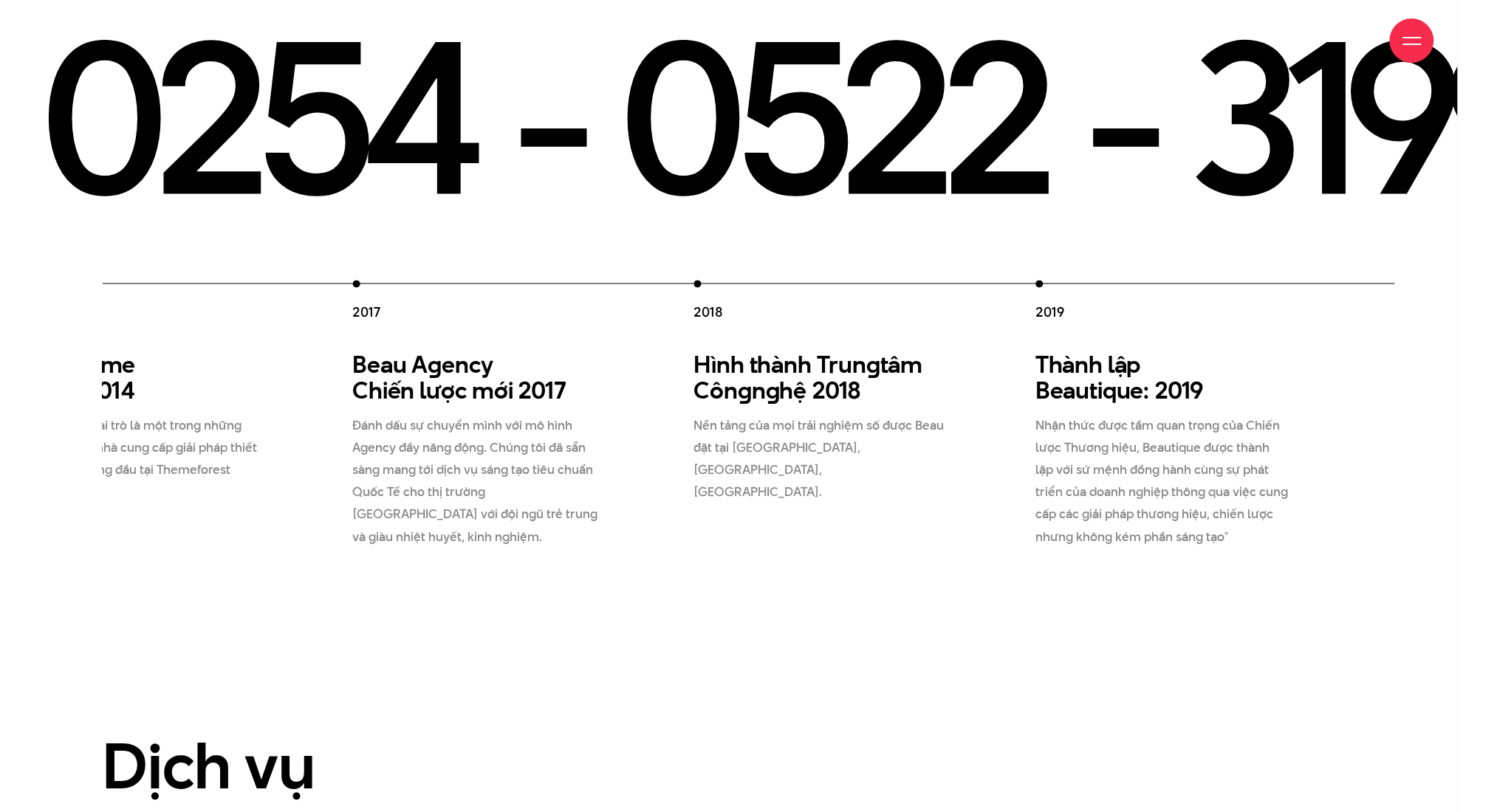
drag, startPoint x: 1107, startPoint y: 310, endPoint x: 241, endPoint y: 346, distance: 866.7
click at [256, 348] on div "2012 Beau Creative thành lập 2012 Chúng tôi gia nhập thị trường, và cung cấp gi…" at bounding box center [523, 414] width 1708 height 268
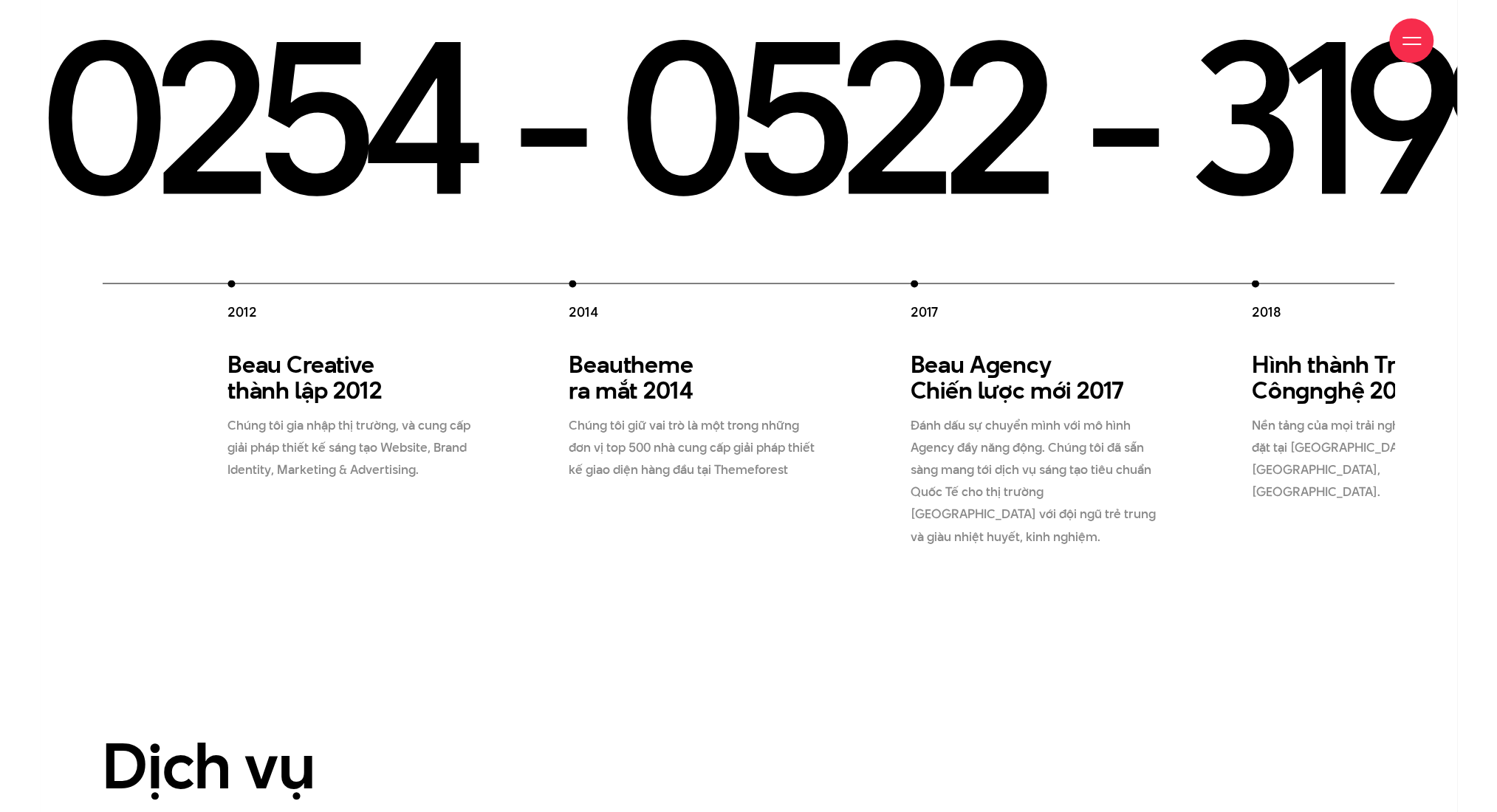
drag, startPoint x: 373, startPoint y: 337, endPoint x: 1326, endPoint y: 365, distance: 953.4
click at [866, 370] on div "2012 Beau Creative thành lập 2012 Chúng tôi gia nhập thị trường, và cung cấp gi…" at bounding box center [1081, 414] width 1708 height 268
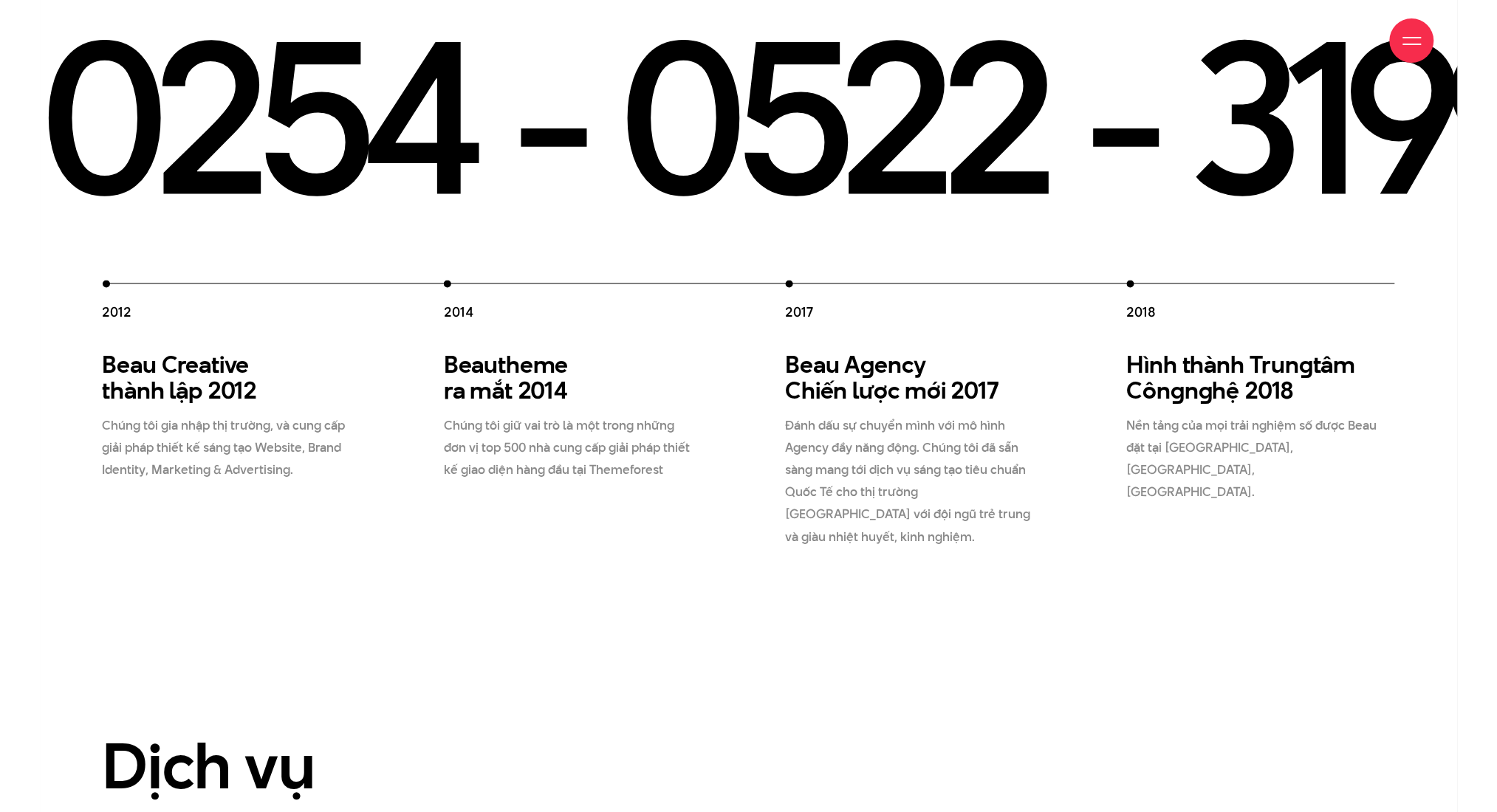
drag, startPoint x: 715, startPoint y: 331, endPoint x: 417, endPoint y: 306, distance: 299.0
click at [427, 307] on div "2012 Beau Creative thành lập 2012 Chúng tôi gia nhập thị trường, và cung cấp gi…" at bounding box center [957, 414] width 1708 height 268
drag, startPoint x: 571, startPoint y: 363, endPoint x: 324, endPoint y: 342, distance: 247.9
click at [444, 352] on div "Beautheme ra mắt 2014 Chúng tôi giữ vai trò là một trong những đơn vị top 500 n…" at bounding box center [578, 416] width 268 height 129
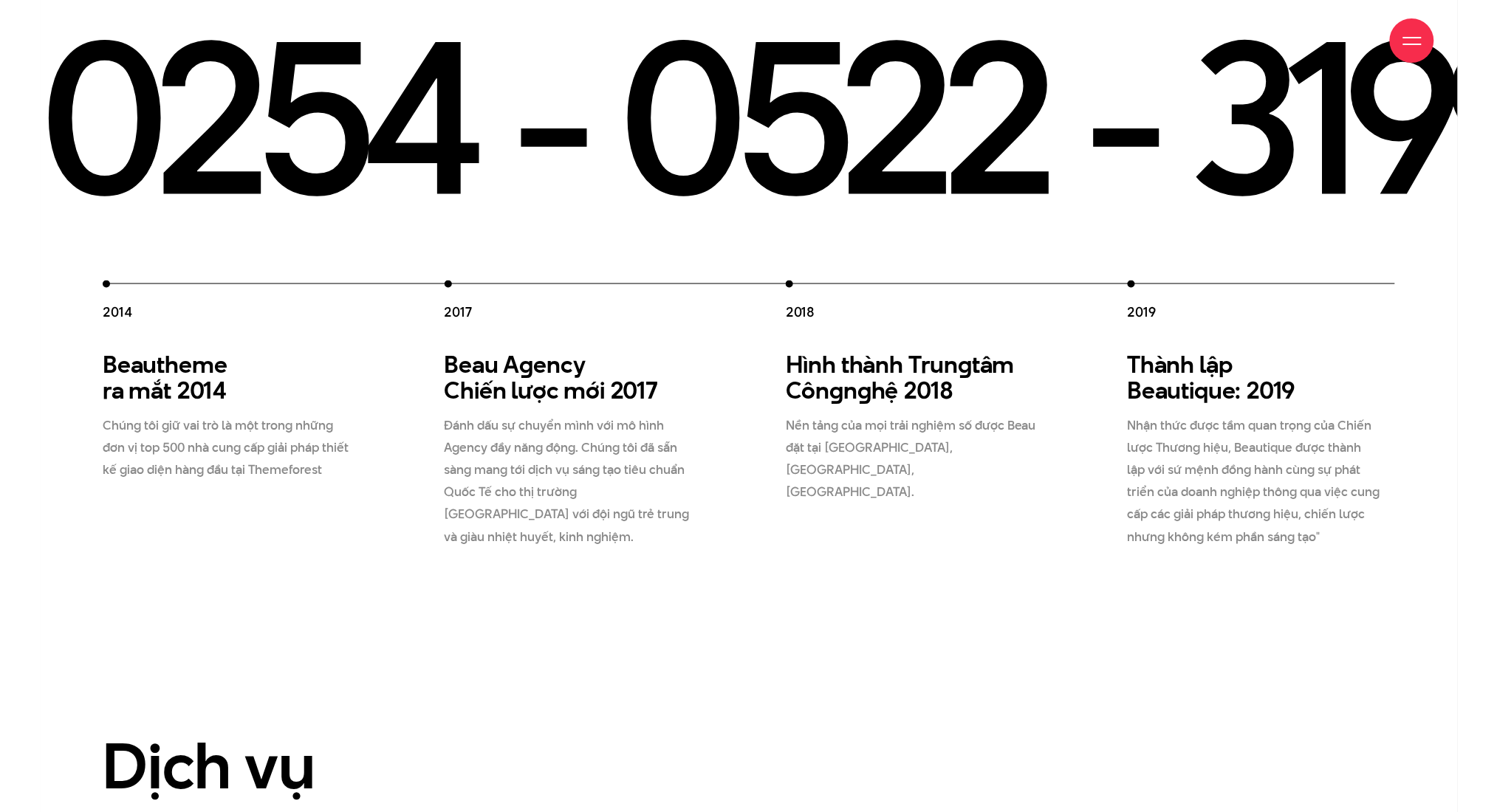
drag, startPoint x: 496, startPoint y: 372, endPoint x: 994, endPoint y: 396, distance: 498.6
click at [699, 415] on p "Đánh dấu sự chuyển mình với mô hình Agency đầy năng động. Chúng tôi đã sẵn sàng…" at bounding box center [572, 481] width 254 height 133
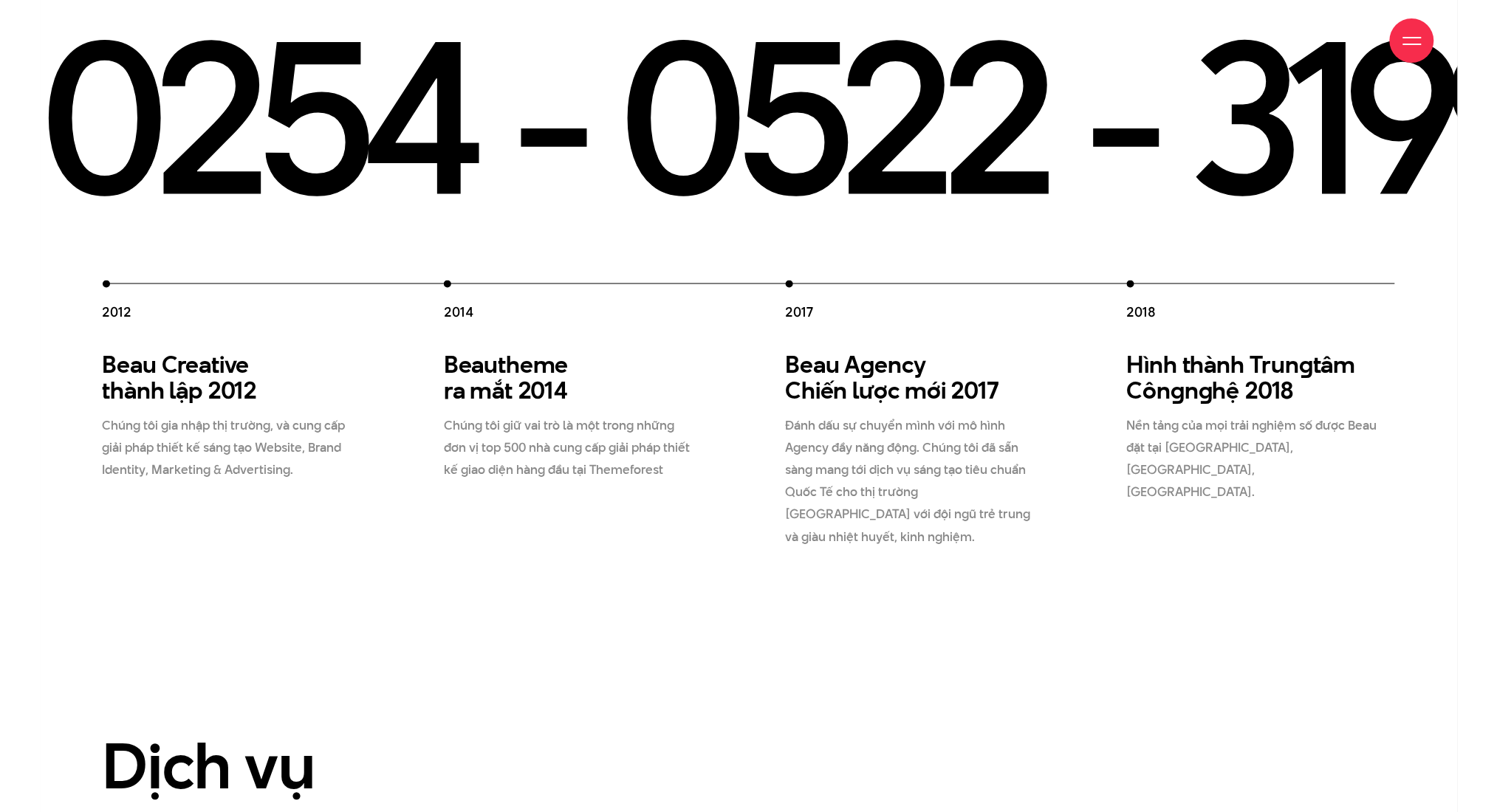
click at [798, 415] on p "Đánh dấu sự chuyển mình với mô hình Agency đầy năng động. Chúng tôi đã sẵn sàng…" at bounding box center [913, 481] width 254 height 133
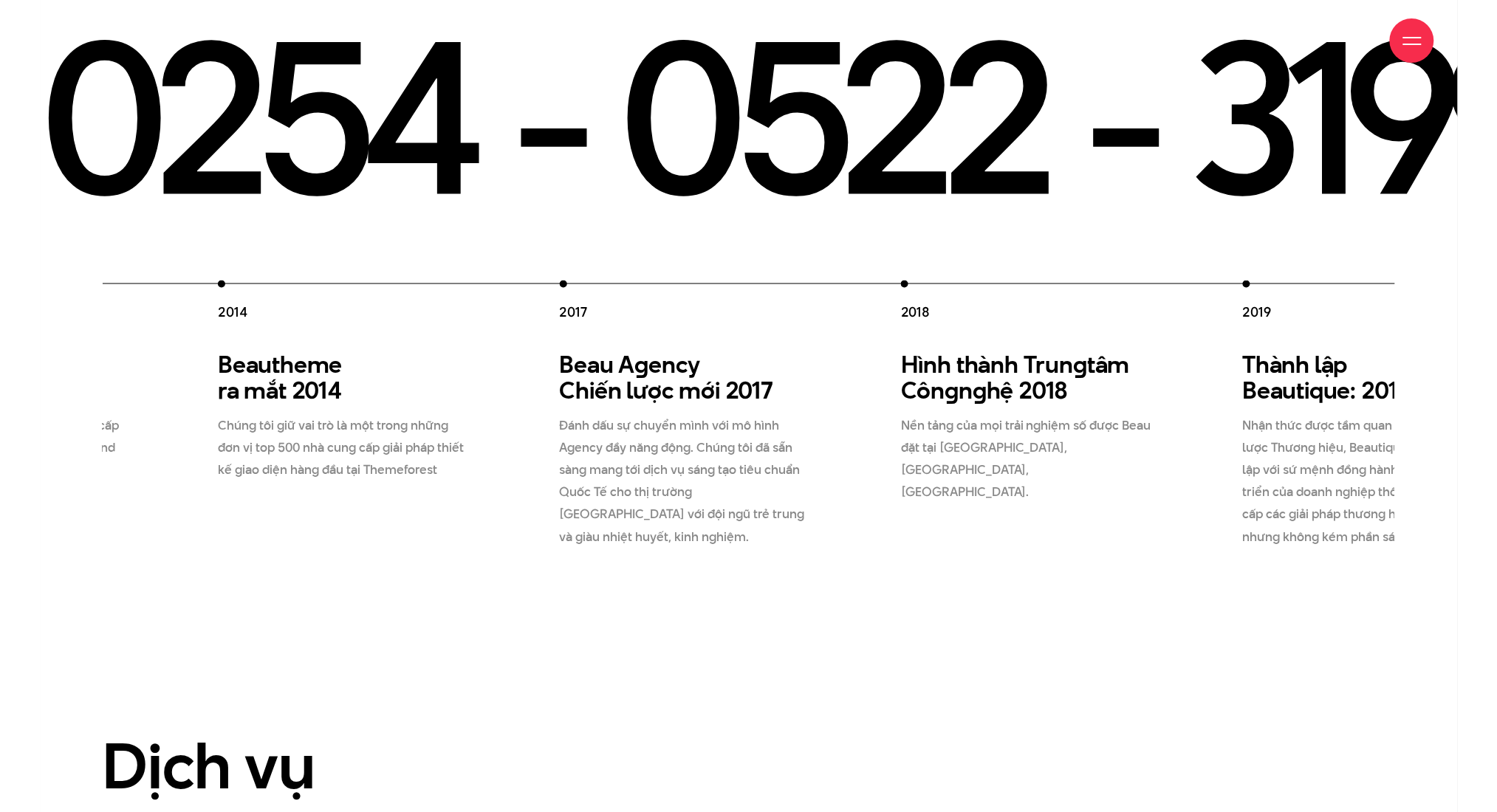
drag, startPoint x: 942, startPoint y: 362, endPoint x: 977, endPoint y: 366, distance: 35.2
click at [866, 366] on div "Hình thành Trun g tâm Côn g n g hệ 2018 Nền tảng của mọi trải nghiệm số được Be…" at bounding box center [1035, 428] width 268 height 152
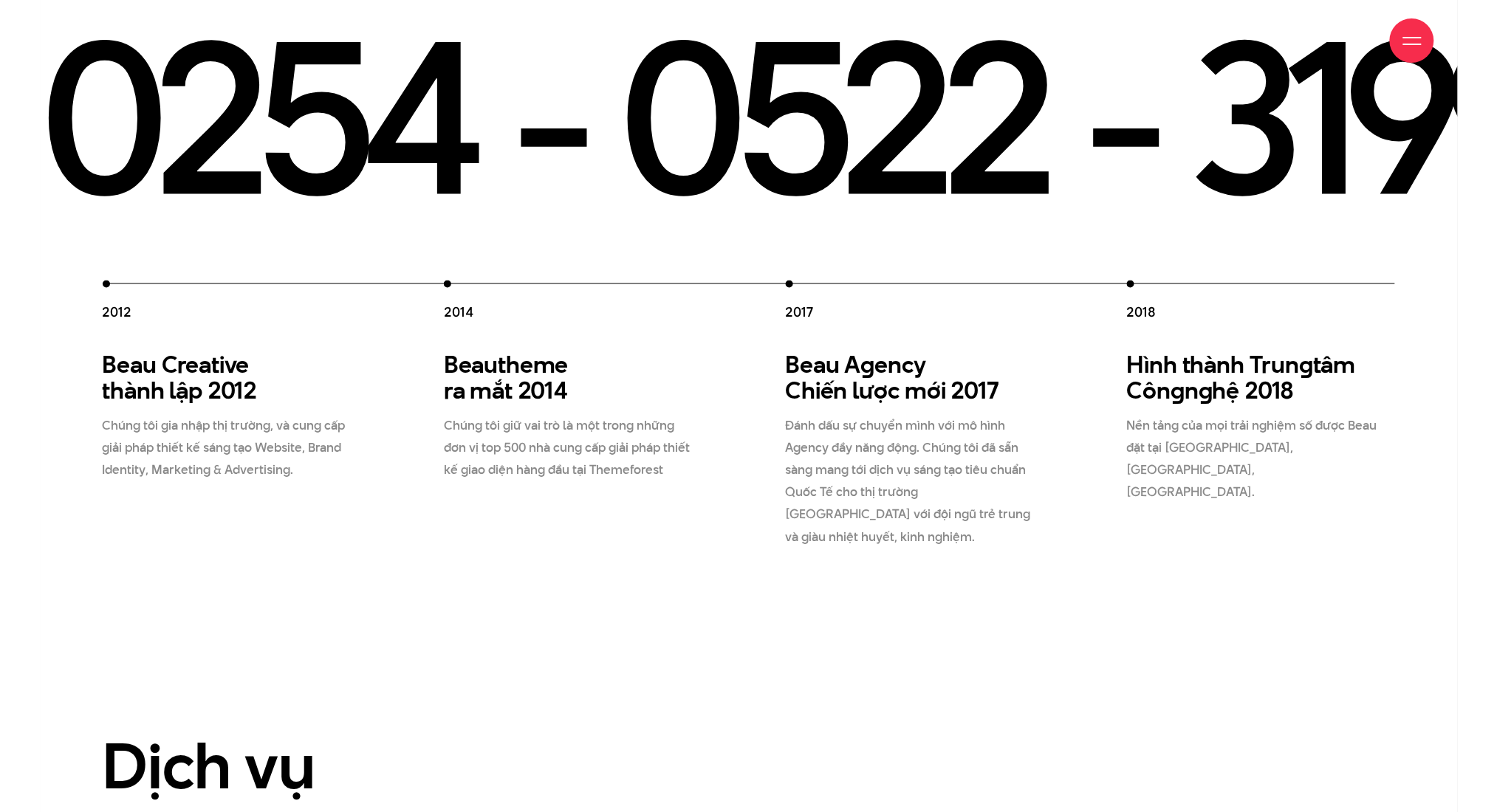
click at [786, 415] on p "Đánh dấu sự chuyển mình với mô hình Agency đầy năng động. Chúng tôi đã sẵn sàng…" at bounding box center [913, 481] width 254 height 133
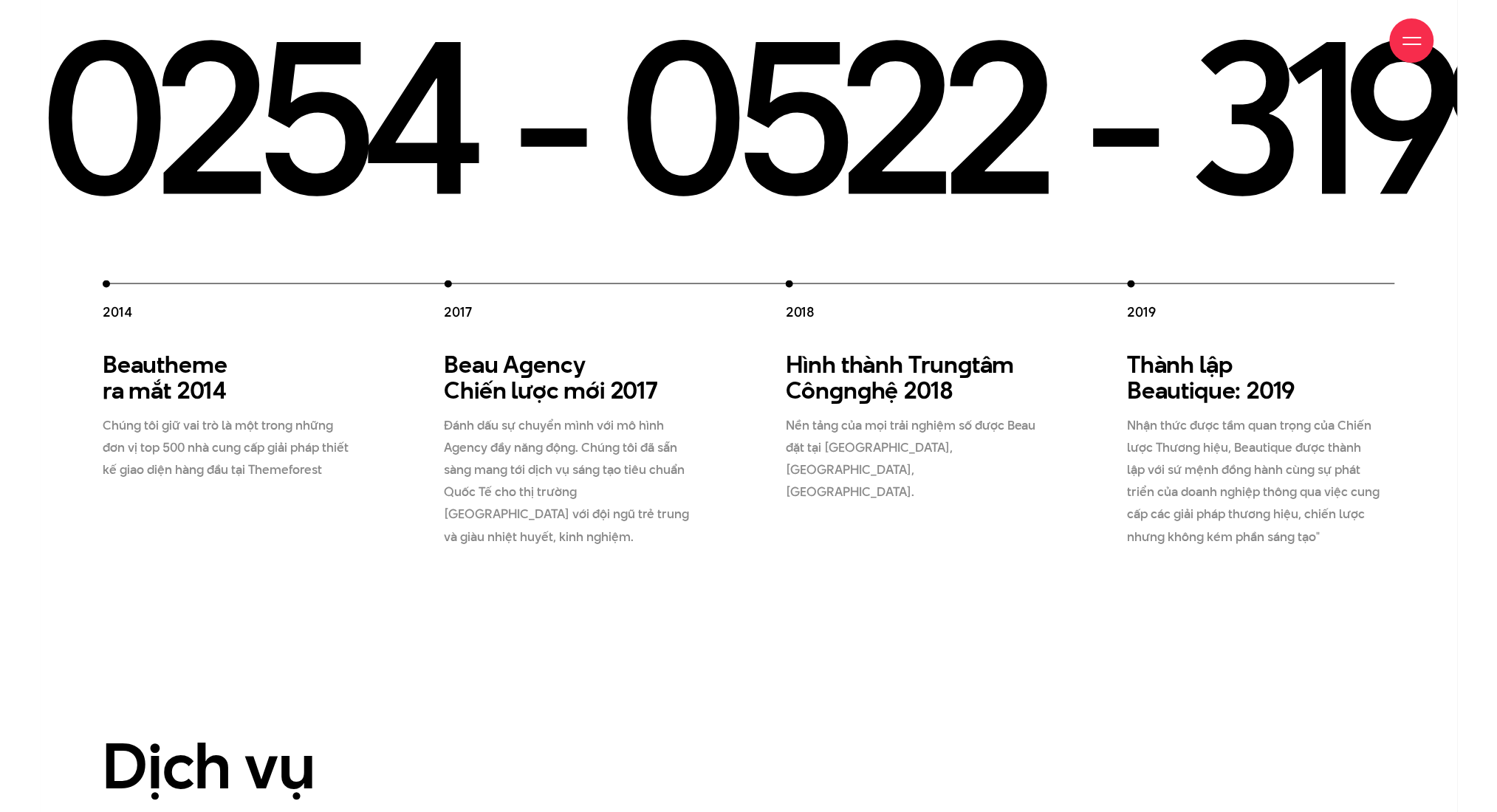
click at [699, 415] on p "Đánh dấu sự chuyển mình với mô hình Agency đầy năng động. Chúng tôi đã sẵn sàng…" at bounding box center [572, 481] width 254 height 133
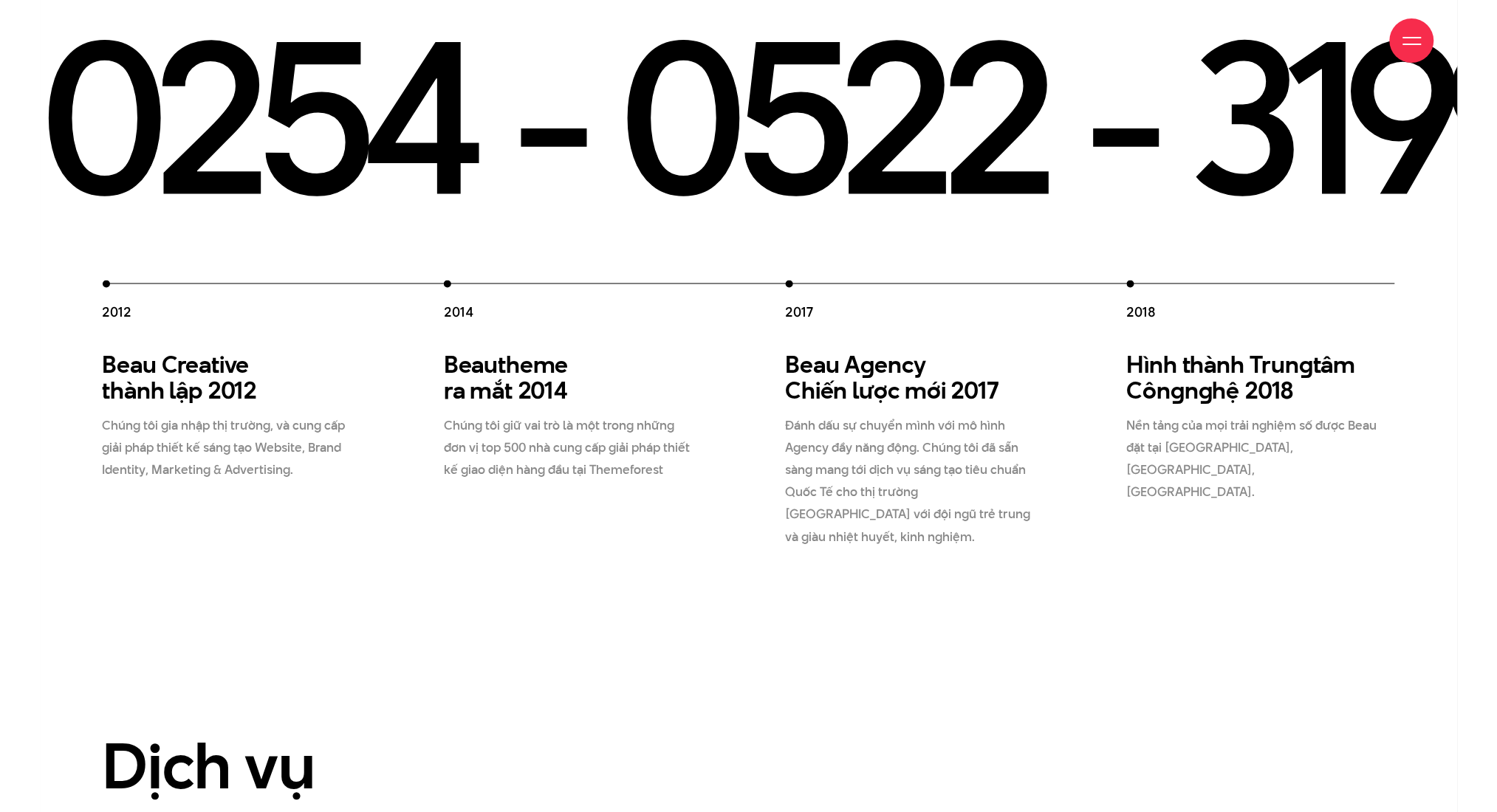
click at [486, 415] on p "Chúng tôi giữ vai trò là một trong những đơn vị top 500 nhà cung cấp giải pháp …" at bounding box center [571, 448] width 254 height 67
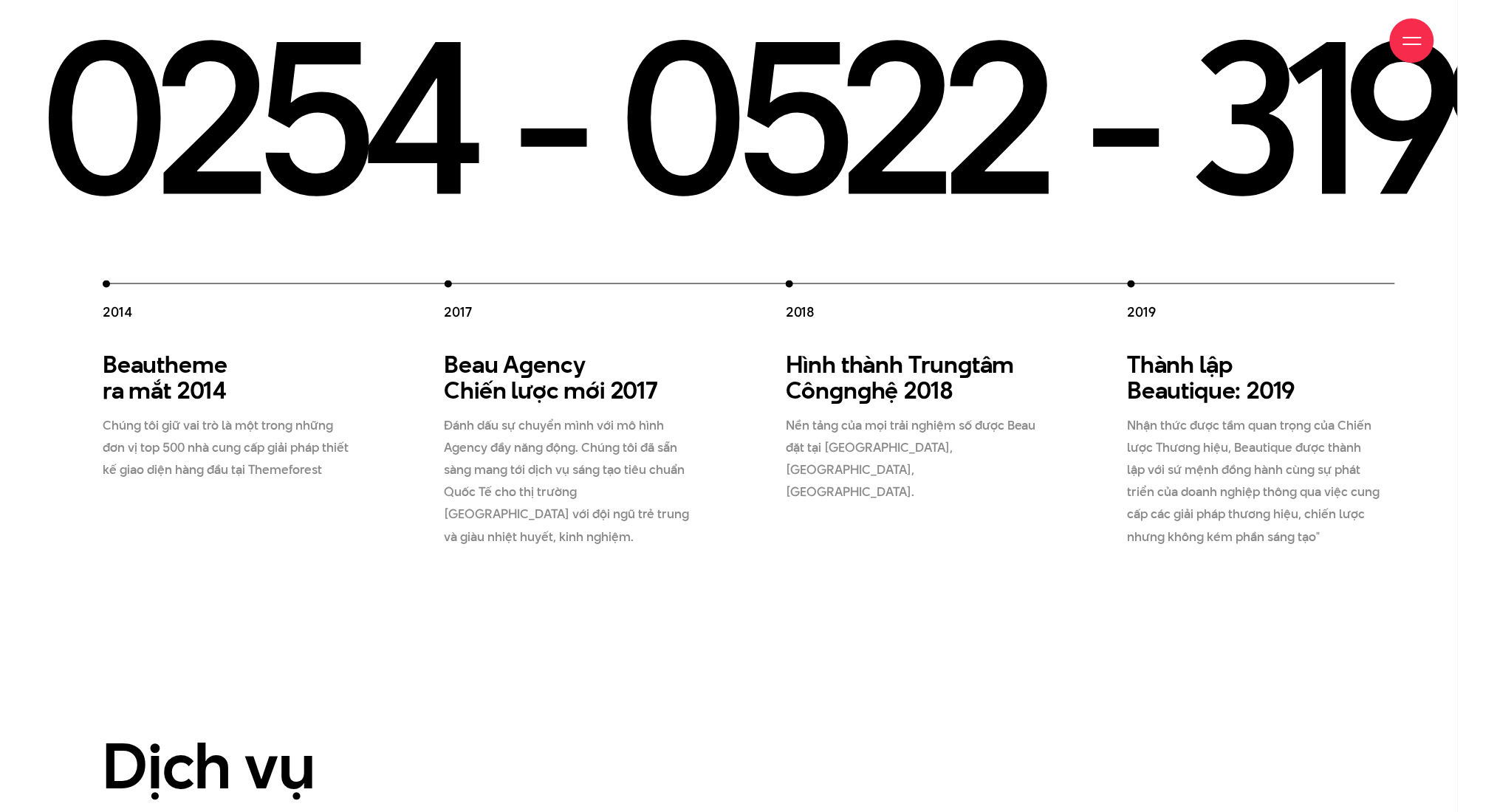
drag, startPoint x: 428, startPoint y: 383, endPoint x: 896, endPoint y: 455, distance: 473.5
click at [830, 434] on div "2012 Beau Creative thành lập 2012 Chúng tôi gia nhập thị trường, và cung cấp gi…" at bounding box center [616, 414] width 1708 height 268
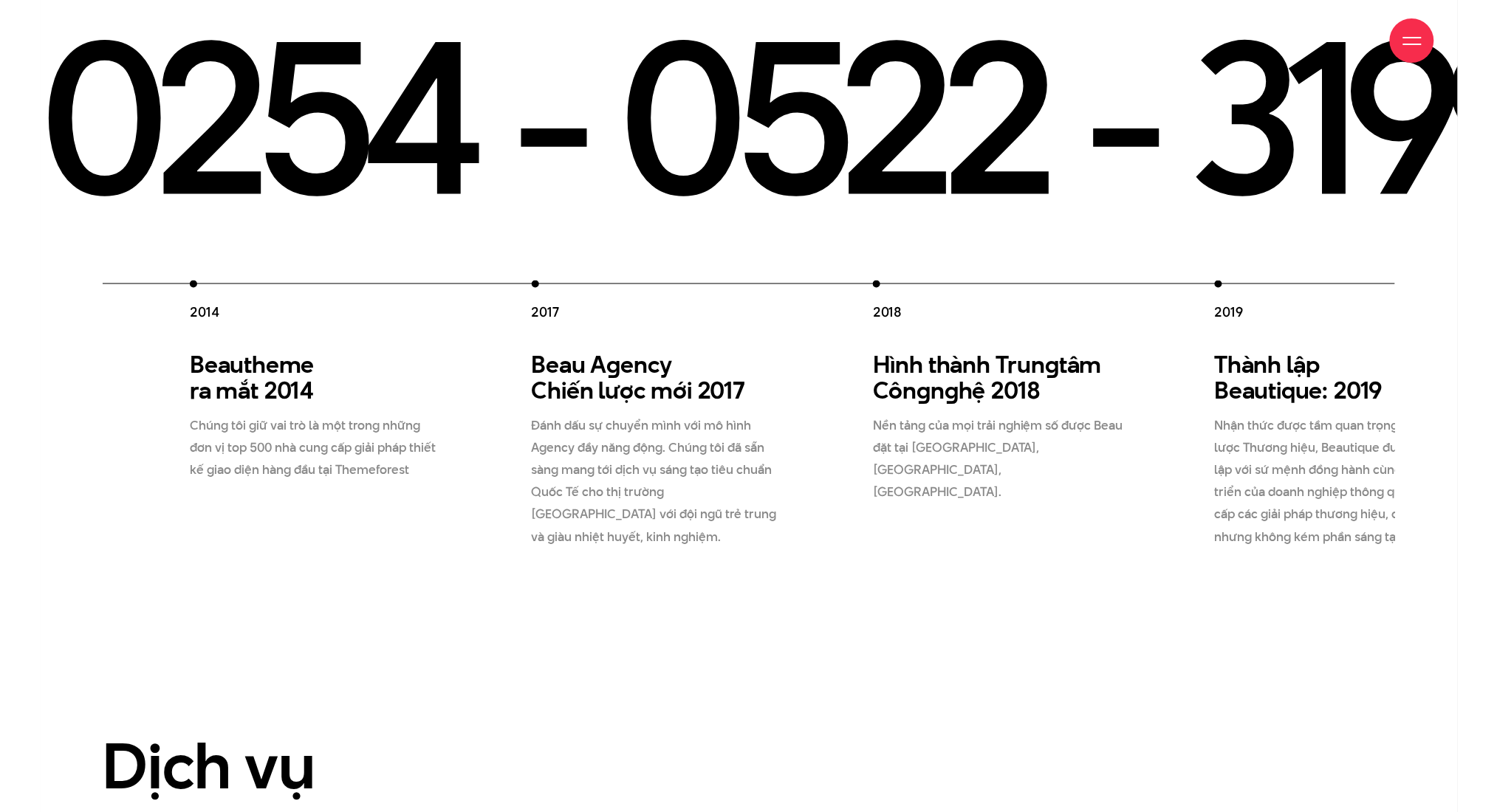
drag, startPoint x: 678, startPoint y: 441, endPoint x: 446, endPoint y: 412, distance: 233.8
click at [532, 426] on p "Đánh dấu sự chuyển mình với mô hình Agency đầy năng động. Chúng tôi đã sẵn sàng…" at bounding box center [659, 481] width 254 height 133
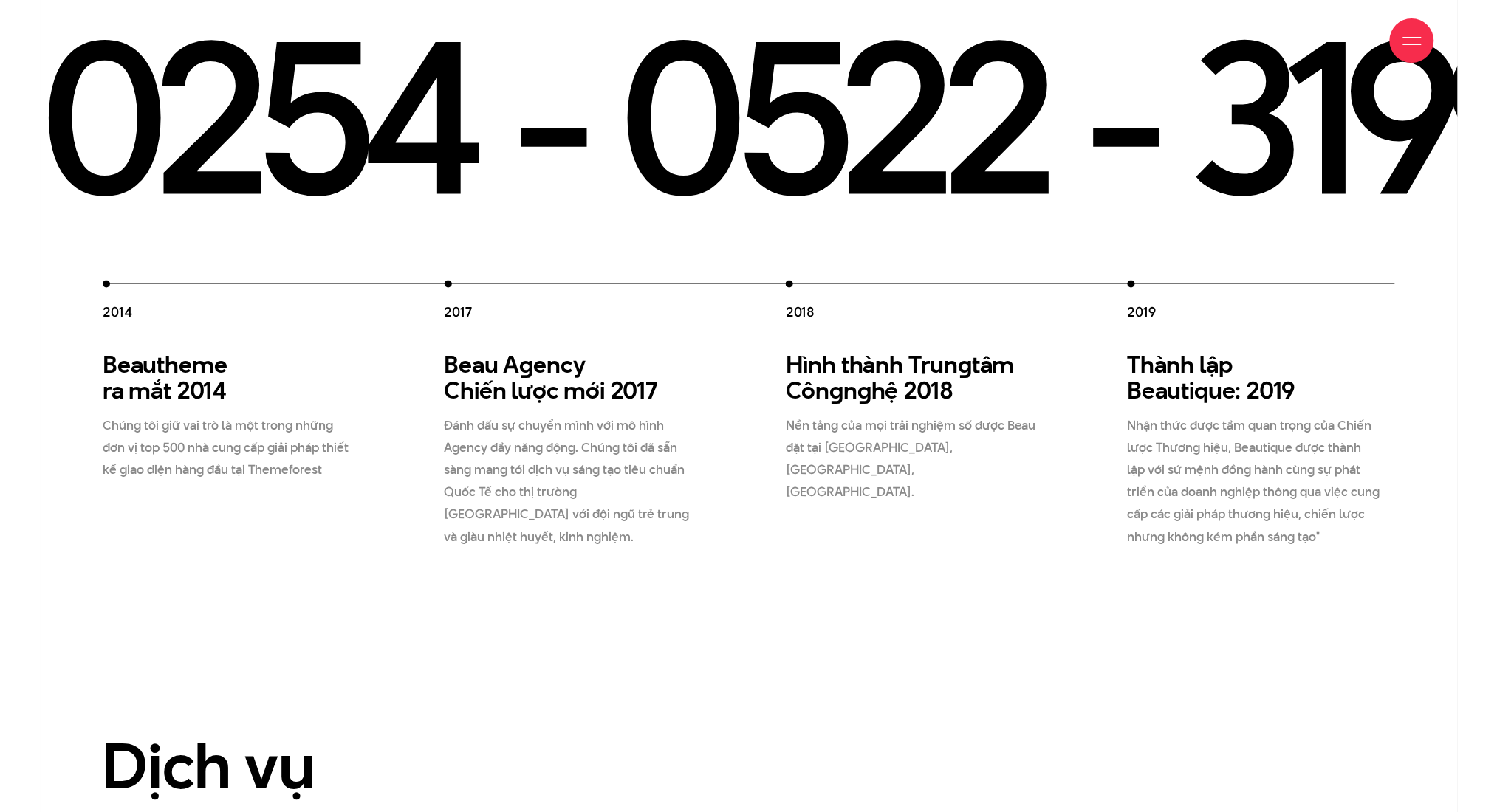
click at [699, 443] on p "Đánh dấu sự chuyển mình với mô hình Agency đầy năng động. Chúng tôi đã sẵn sàng…" at bounding box center [572, 481] width 254 height 133
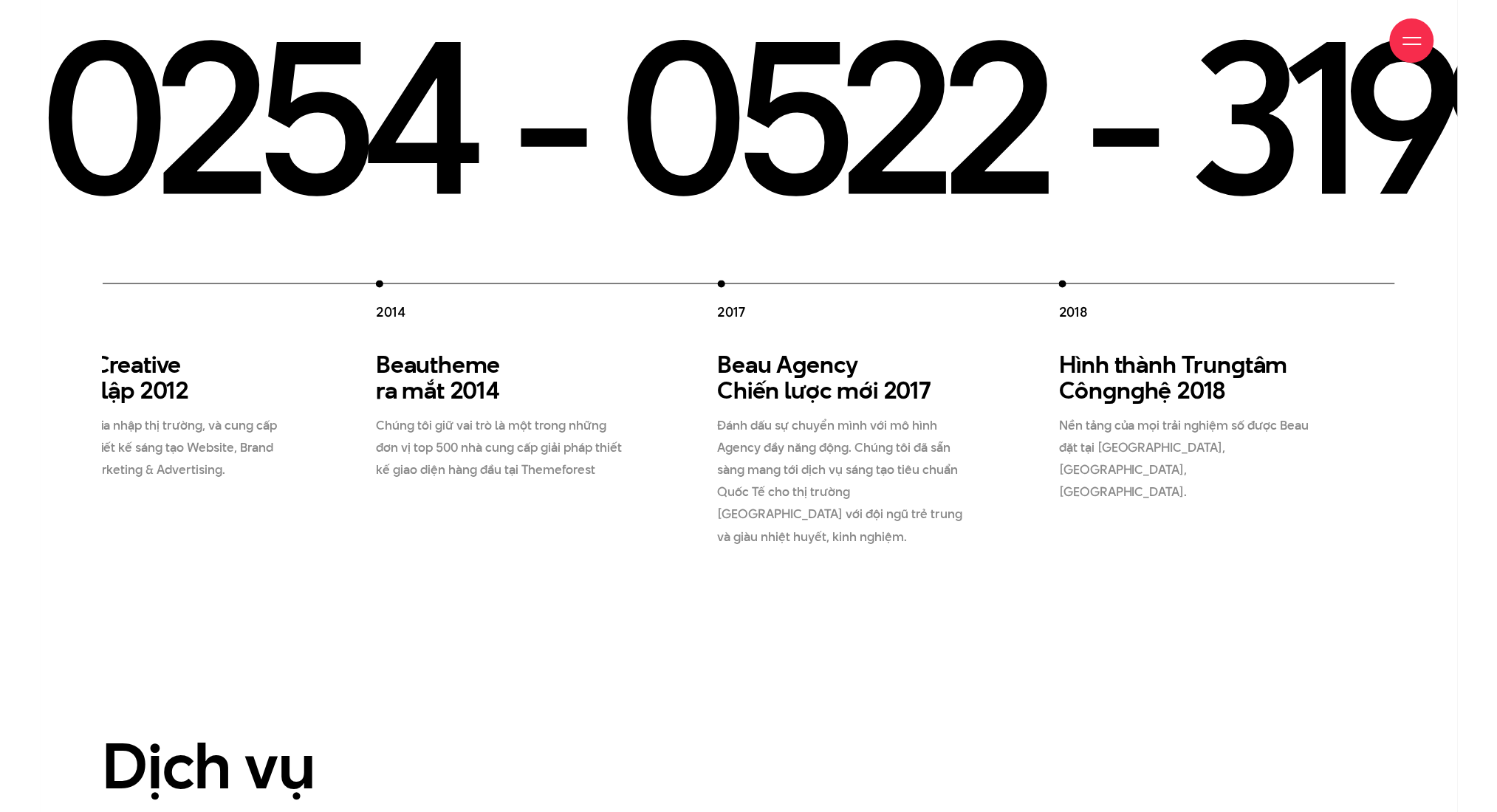
drag, startPoint x: 987, startPoint y: 449, endPoint x: 649, endPoint y: 432, distance: 338.4
click at [659, 433] on div "2012 Beau Creative thành lập 2012 Chúng tôi gia nhập thị trường, và cung cấp gi…" at bounding box center [888, 414] width 1708 height 268
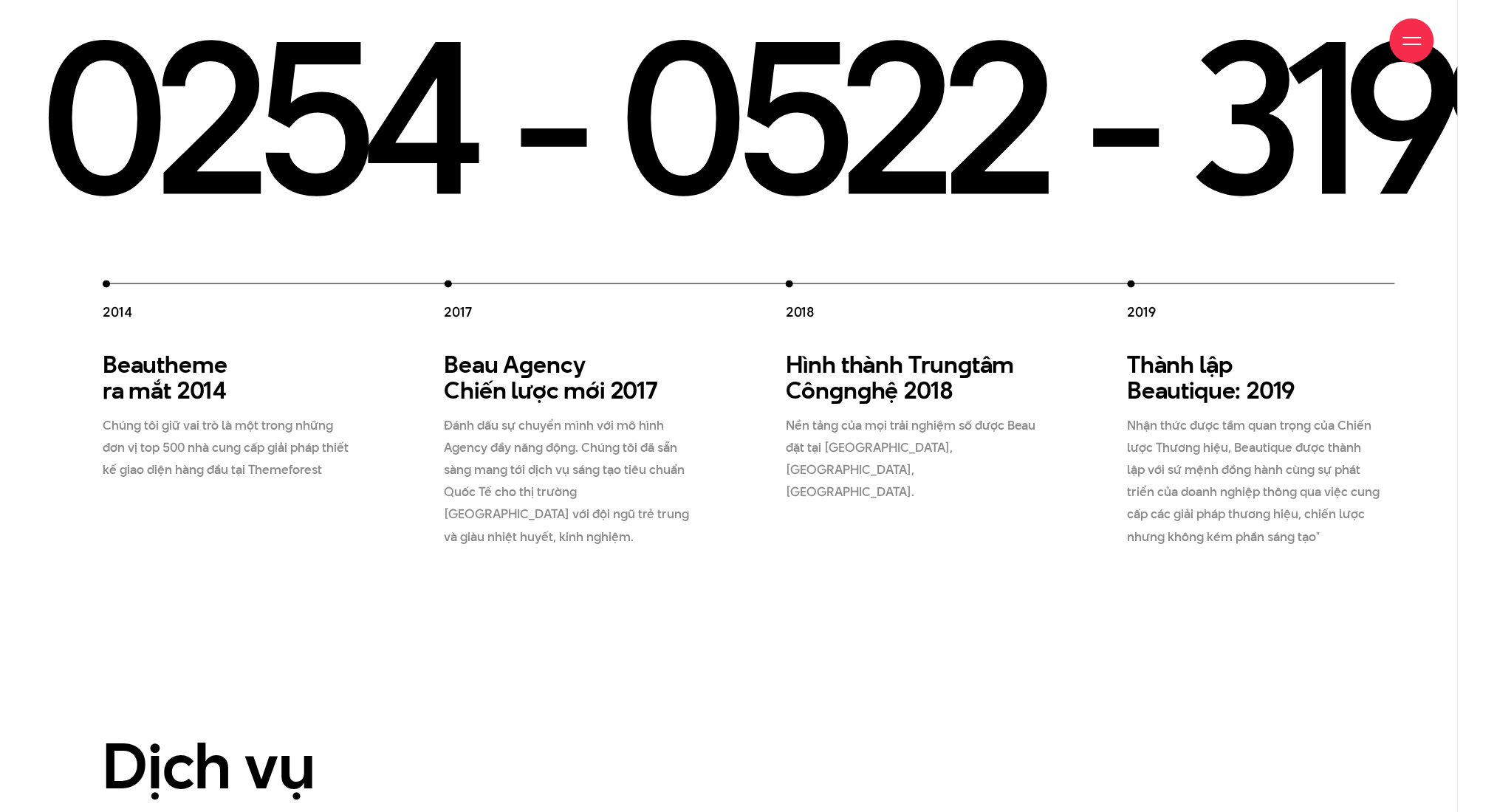
click at [699, 431] on p "Đánh dấu sự chuyển mình với mô hình Agency đầy năng động. Chúng tôi đã sẵn sàng…" at bounding box center [572, 481] width 254 height 133
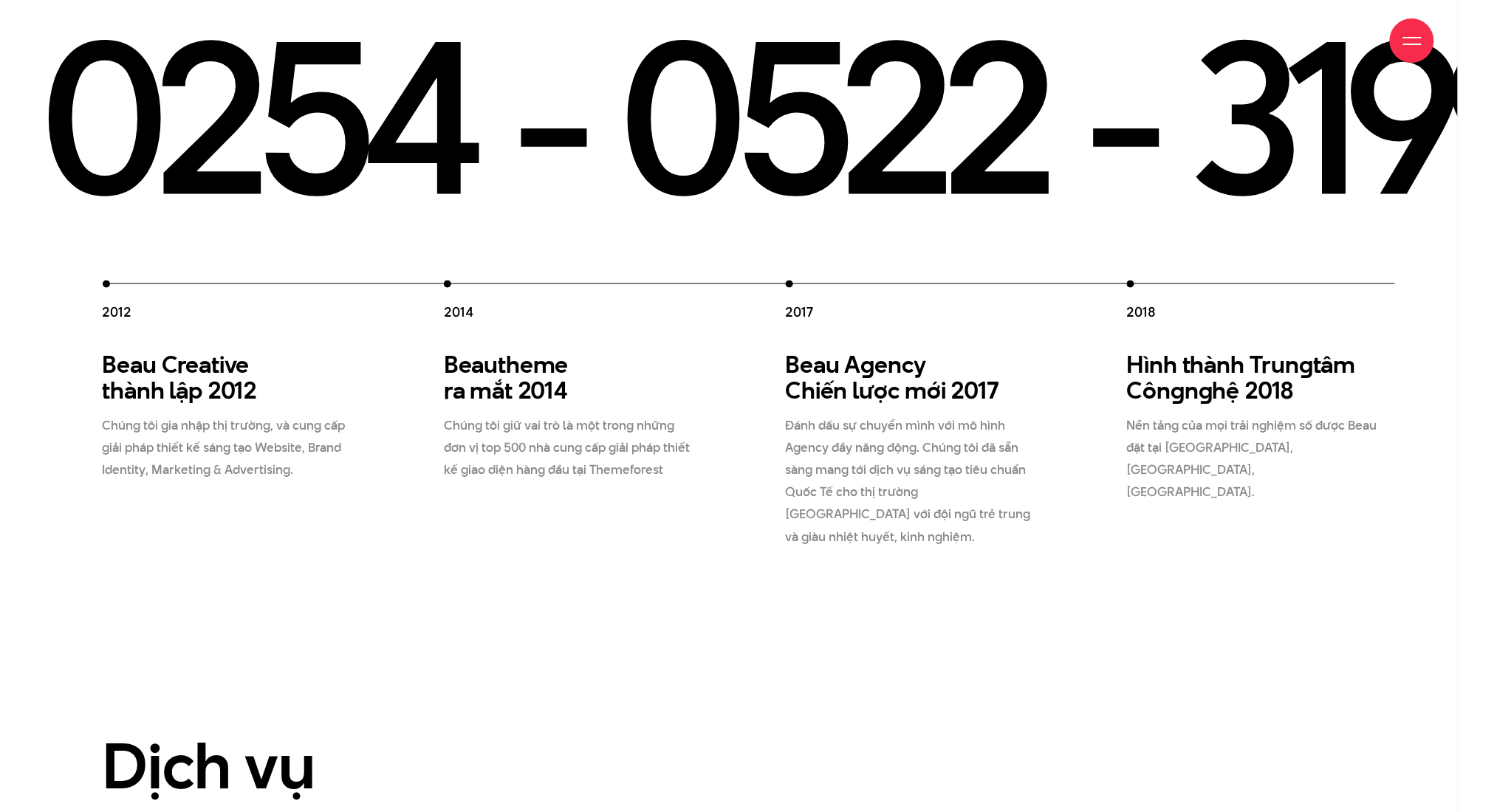
drag, startPoint x: 840, startPoint y: 445, endPoint x: 641, endPoint y: 424, distance: 200.1
click at [734, 433] on div "2012 Beau Creative thành lập 2012 Chúng tôi gia nhập thị trường, và cung cấp gi…" at bounding box center [957, 414] width 1708 height 268
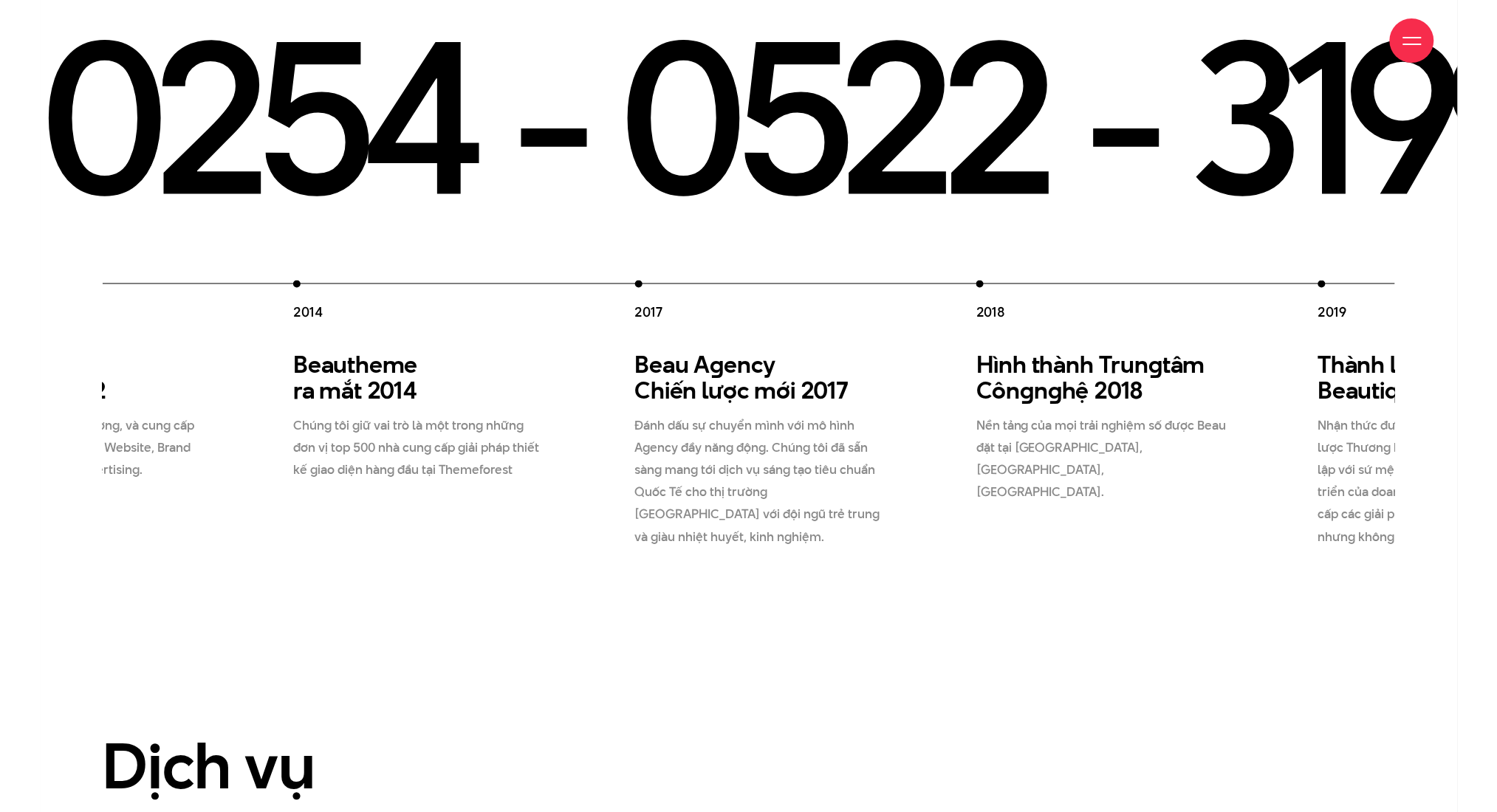
drag, startPoint x: 829, startPoint y: 425, endPoint x: 1081, endPoint y: 441, distance: 252.5
click at [866, 441] on p "Đánh dấu sự chuyển mình với mô hình Agency đầy năng động. Chúng tôi đã sẵn sàng…" at bounding box center [762, 481] width 254 height 133
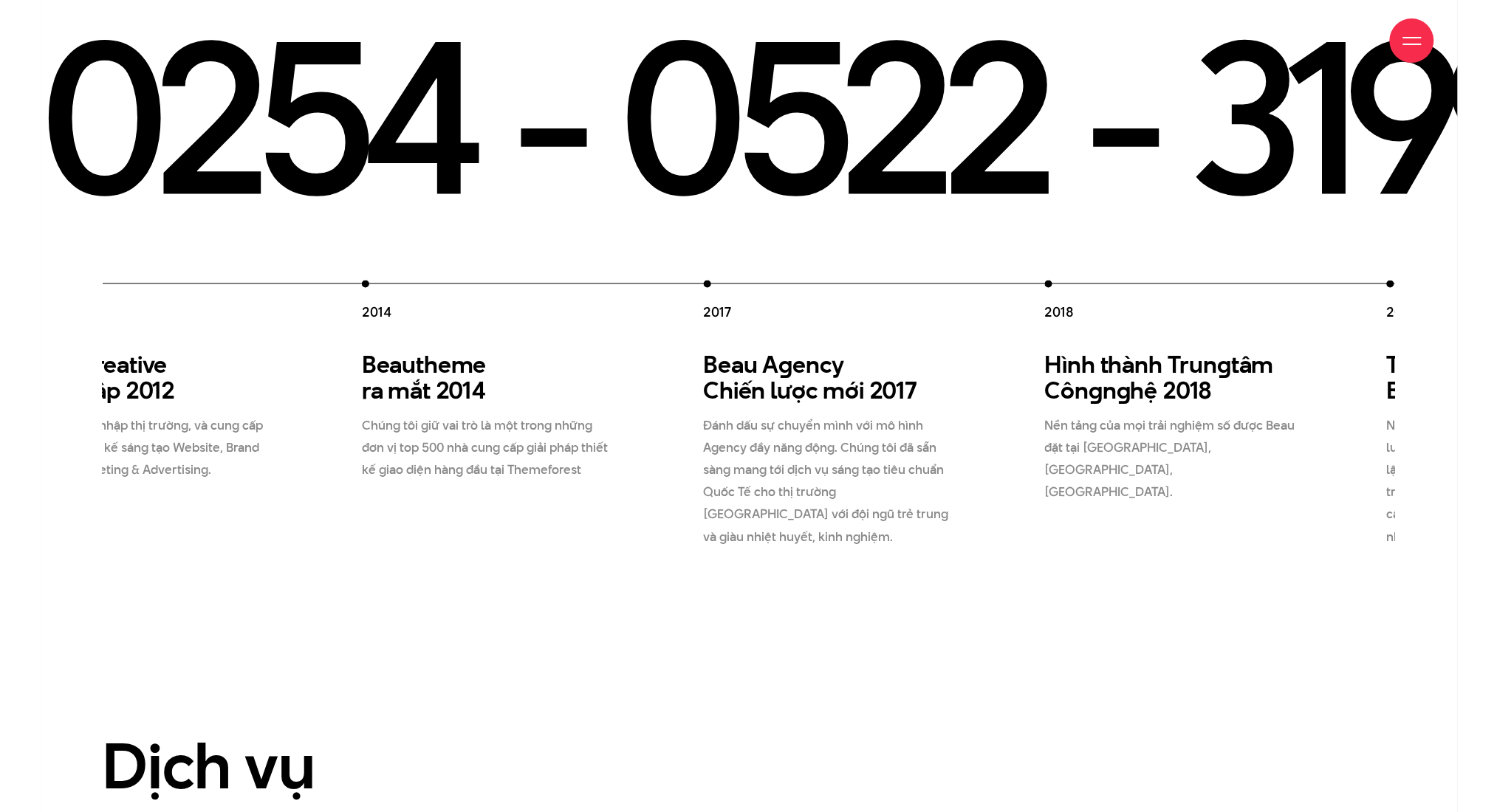
drag, startPoint x: 1090, startPoint y: 440, endPoint x: 521, endPoint y: 361, distance: 574.5
click at [566, 367] on div "2012 Beau Creative thành lập 2012 Chúng tôi gia nhập thị trường, và cung cấp gi…" at bounding box center [875, 414] width 1708 height 268
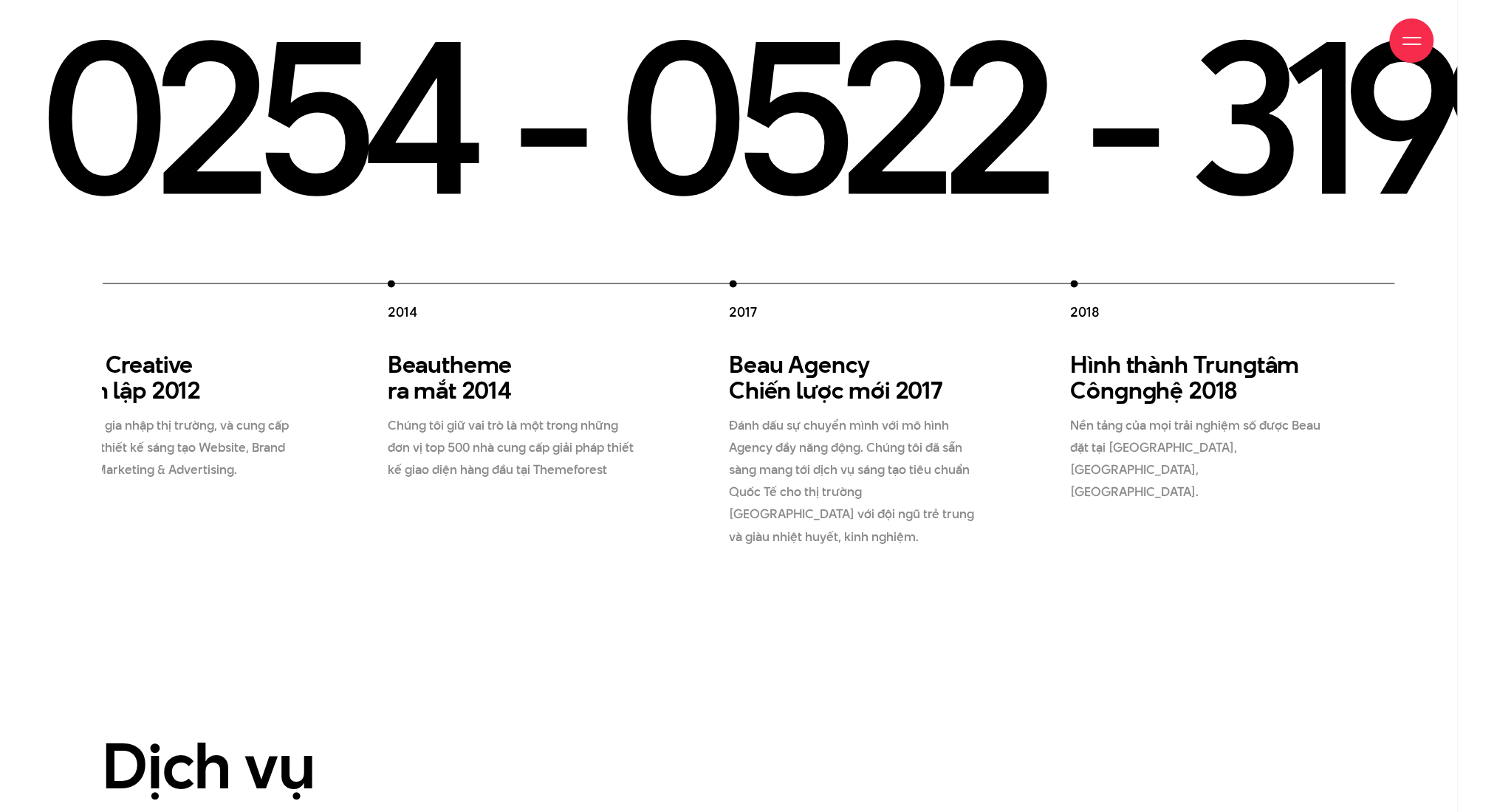
drag, startPoint x: 463, startPoint y: 345, endPoint x: 1119, endPoint y: 388, distance: 657.4
click at [866, 365] on div "Beau A g ency Chiến lược mới 2017 Đánh dấu sự chuyển mình với mô hình Agency đầ…" at bounding box center [864, 450] width 268 height 197
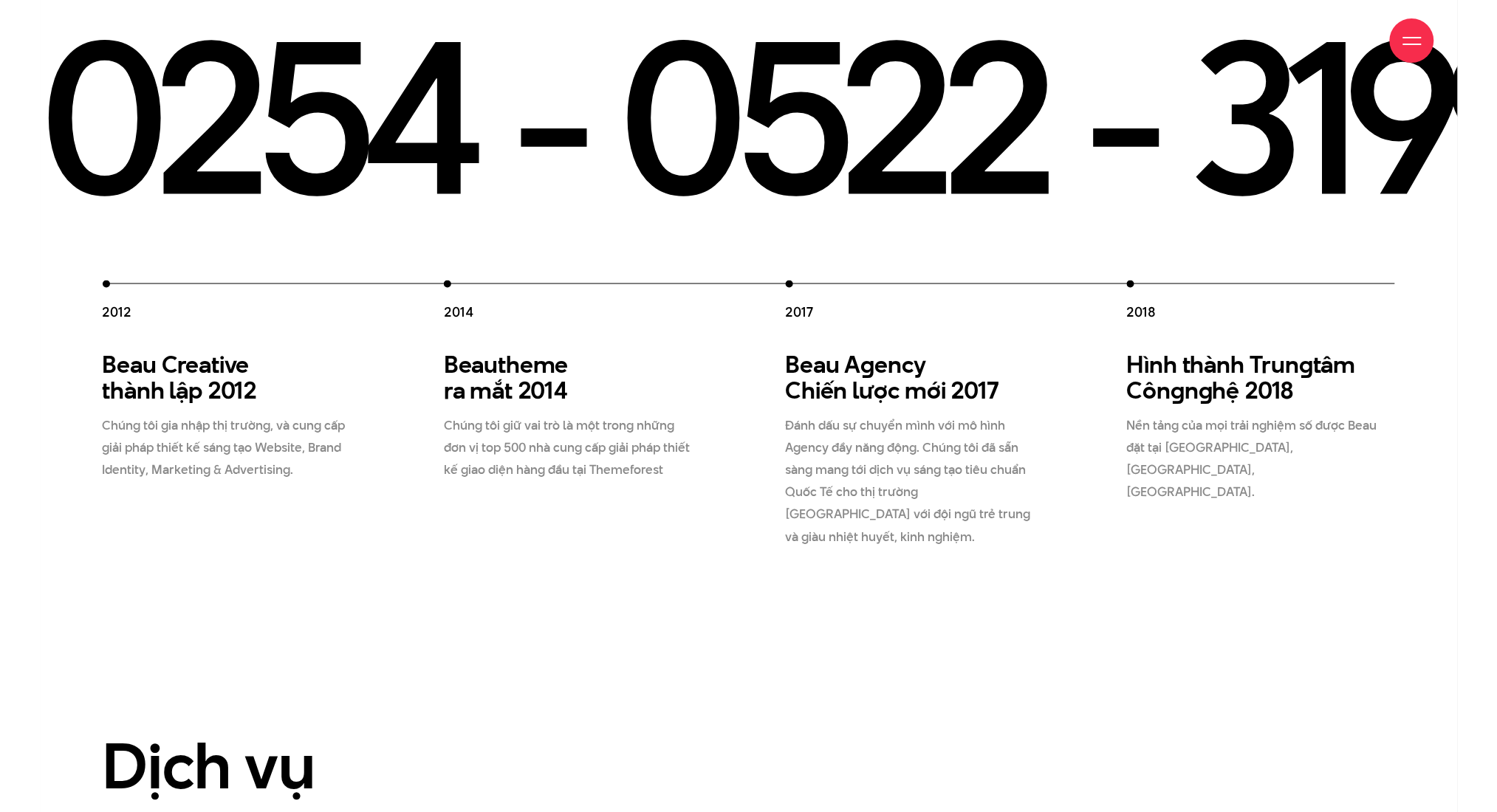
drag, startPoint x: 1061, startPoint y: 393, endPoint x: 652, endPoint y: 390, distance: 409.0
click at [866, 415] on p "Nền tảng của mọi trải nghiệm số được Beau đặt tại Hoàng Văn Thái, Thanh Xuân, H…" at bounding box center [1254, 459] width 254 height 88
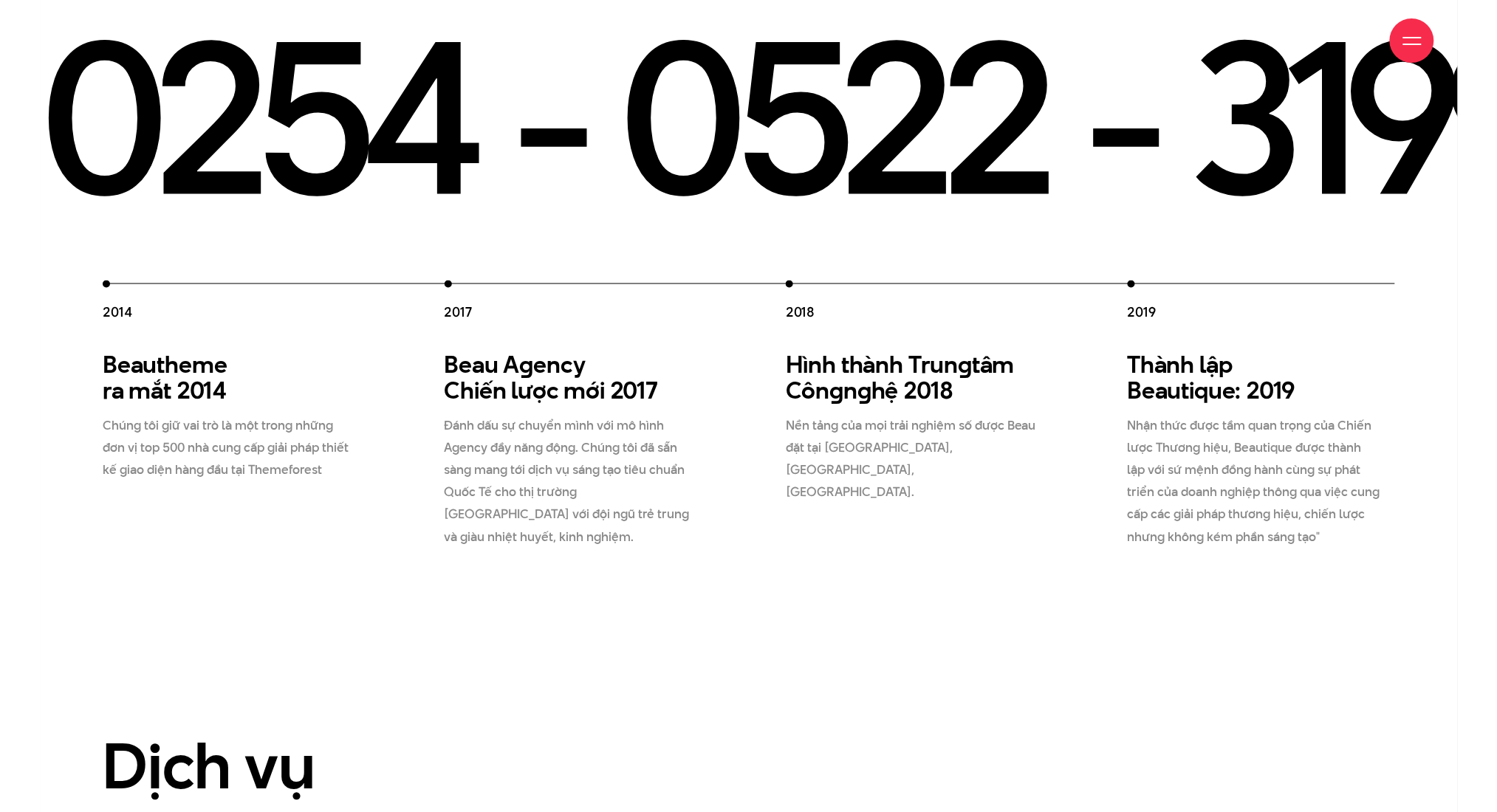
drag, startPoint x: 1042, startPoint y: 434, endPoint x: 1245, endPoint y: 436, distance: 203.0
click at [866, 435] on div "2012 Beau Creative thành lập 2012 Chúng tôi gia nhập thị trường, và cung cấp gi…" at bounding box center [616, 414] width 1708 height 268
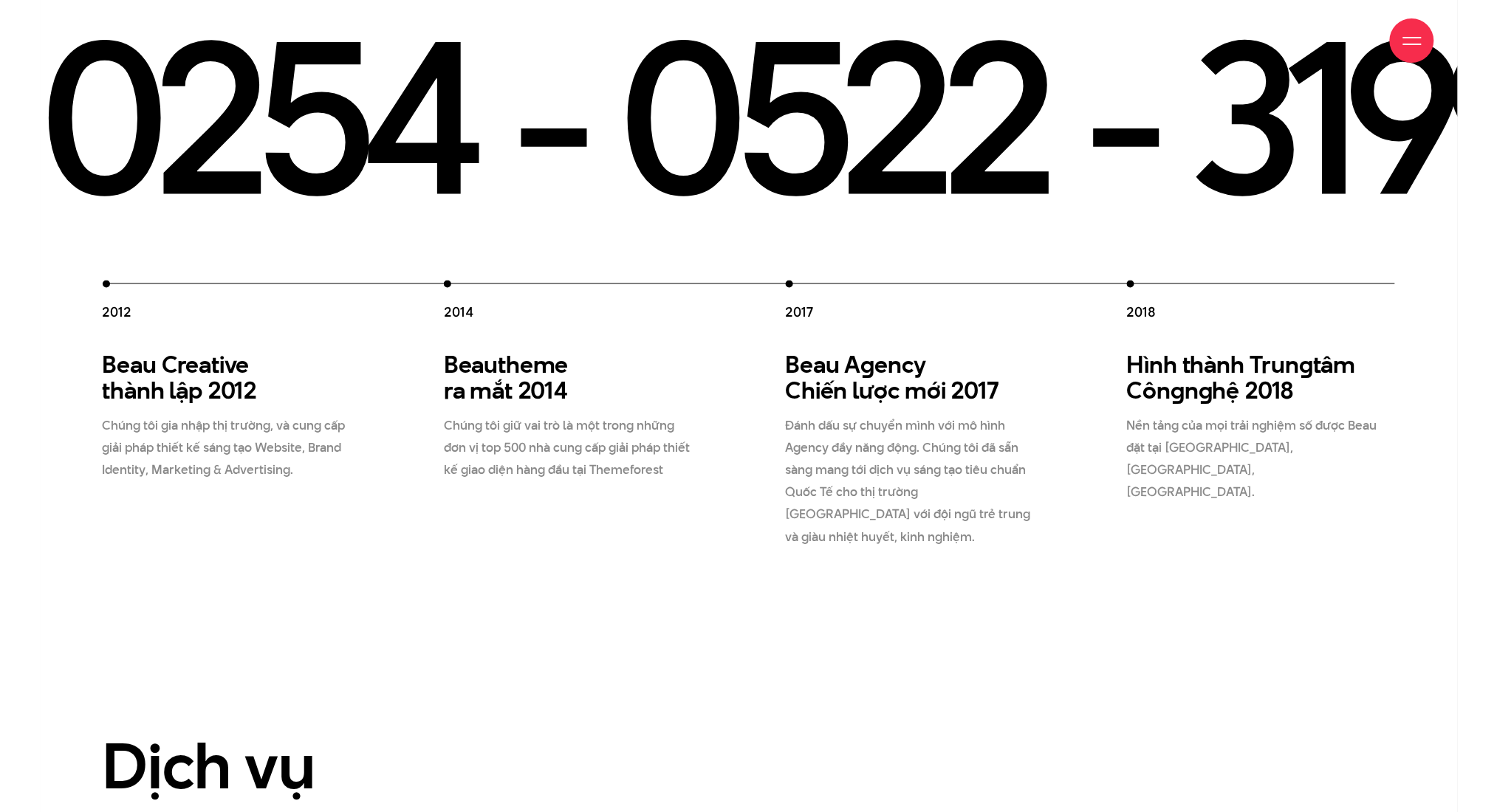
drag, startPoint x: 1258, startPoint y: 442, endPoint x: 892, endPoint y: 493, distance: 369.5
click at [866, 494] on div "2012 Beau Creative thành lập 2012 Chúng tôi gia nhập thị trường, và cung cấp gi…" at bounding box center [957, 414] width 1708 height 268
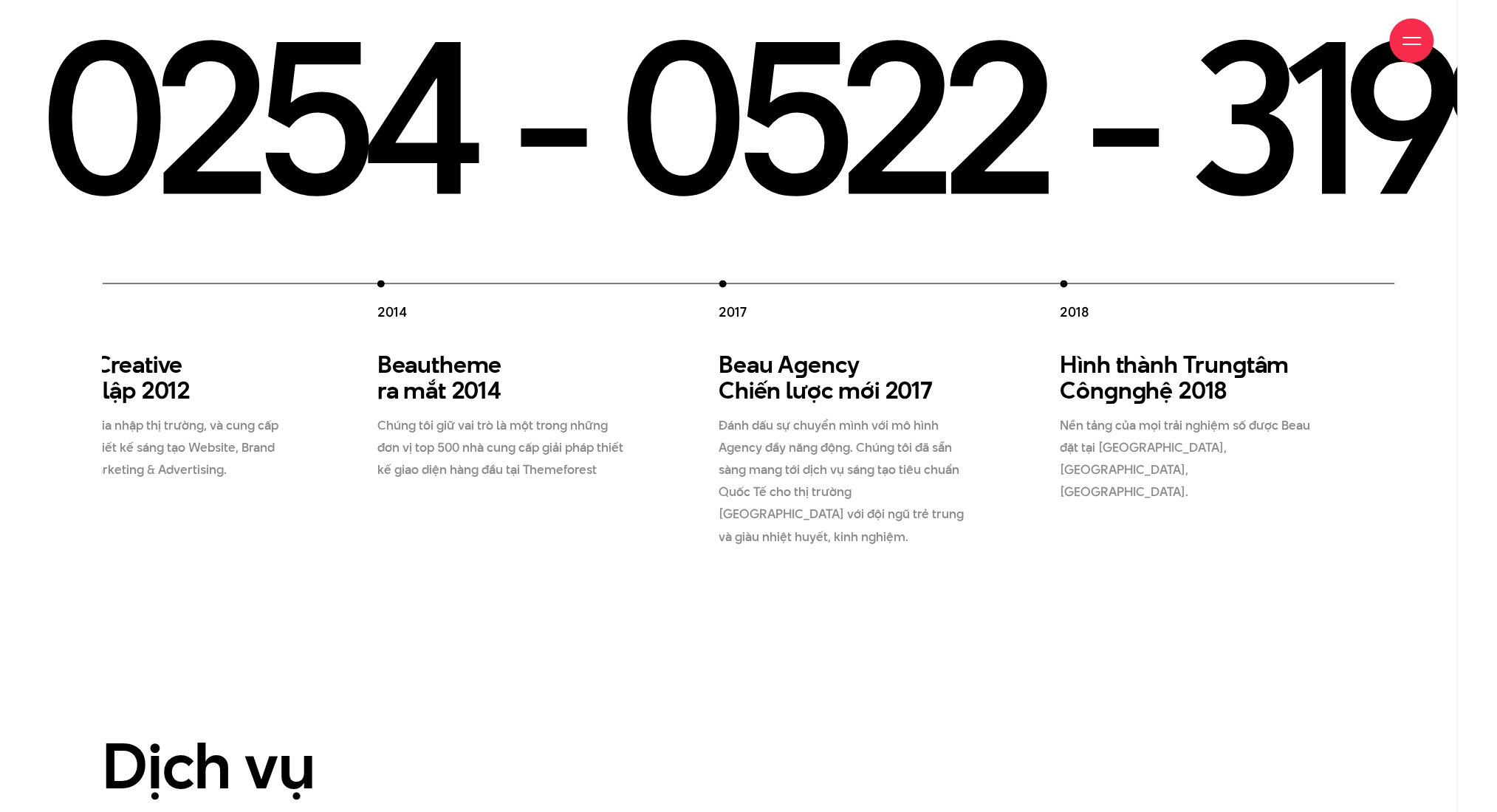
drag, startPoint x: 658, startPoint y: 454, endPoint x: 1069, endPoint y: 510, distance: 414.8
click at [866, 492] on div "2012 Beau Creative thành lập 2012 Chúng tôi gia nhập thị trường, và cung cấp gi…" at bounding box center [890, 414] width 1708 height 268
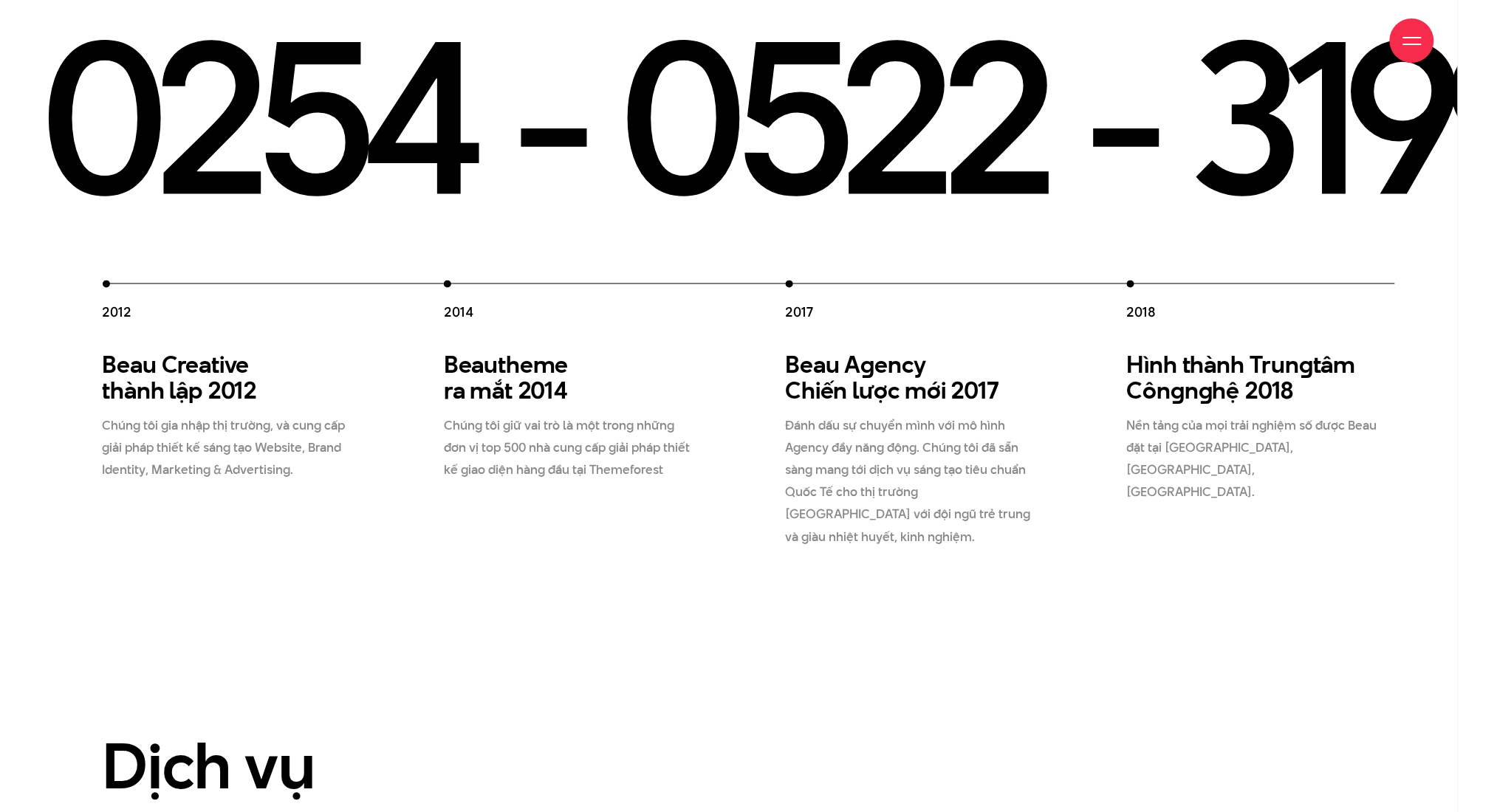
drag, startPoint x: 656, startPoint y: 433, endPoint x: 594, endPoint y: 429, distance: 62.1
click at [633, 433] on div "2012 Beau Creative thành lập 2012 Chúng tôi gia nhập thị trường, và cung cấp gi…" at bounding box center [957, 414] width 1708 height 268
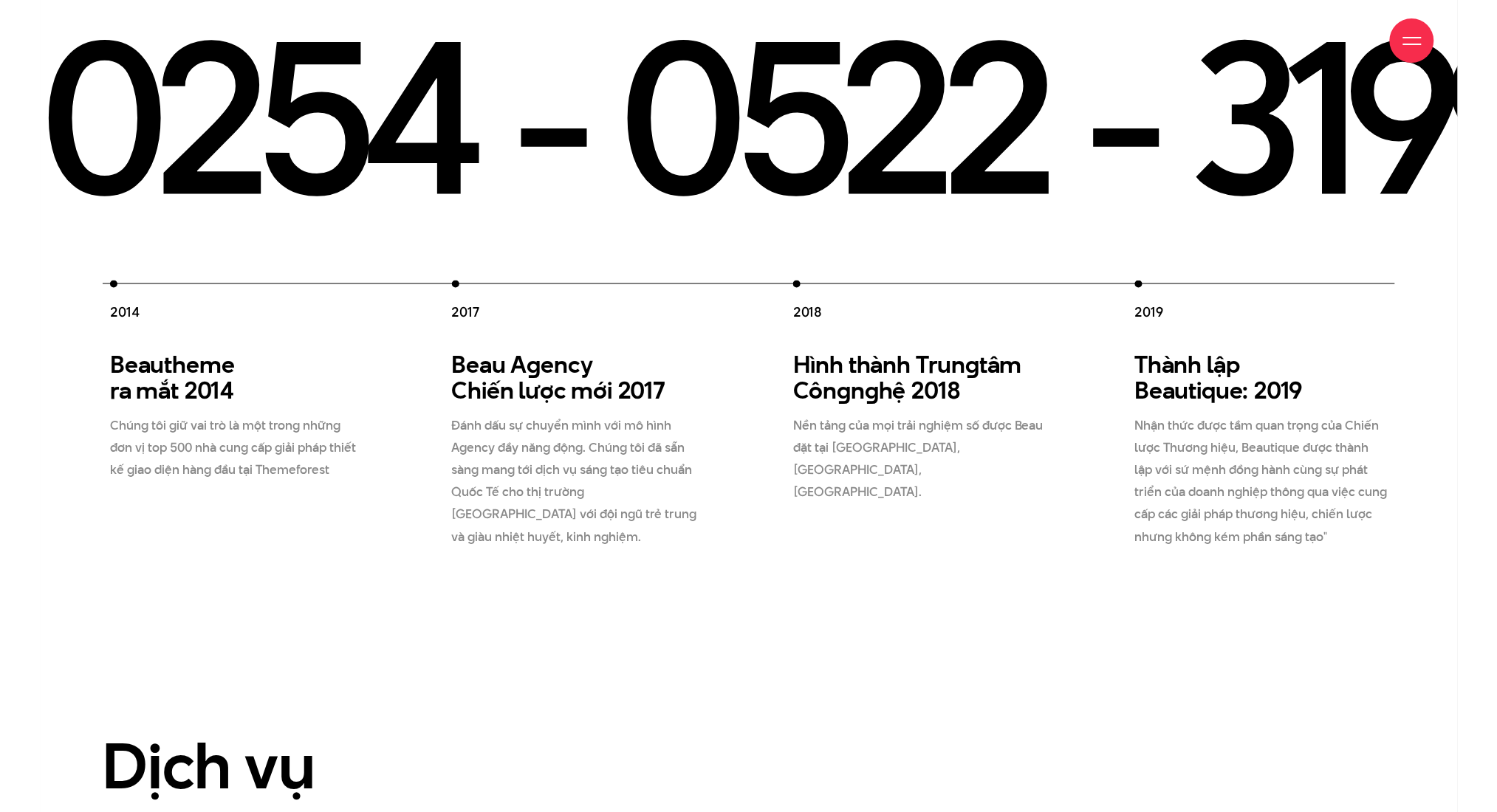
drag, startPoint x: 603, startPoint y: 423, endPoint x: 888, endPoint y: 442, distance: 285.6
click at [706, 436] on p "Đánh dấu sự chuyển mình với mô hình Agency đầy năng động. Chúng tôi đã sẵn sàng…" at bounding box center [579, 481] width 254 height 133
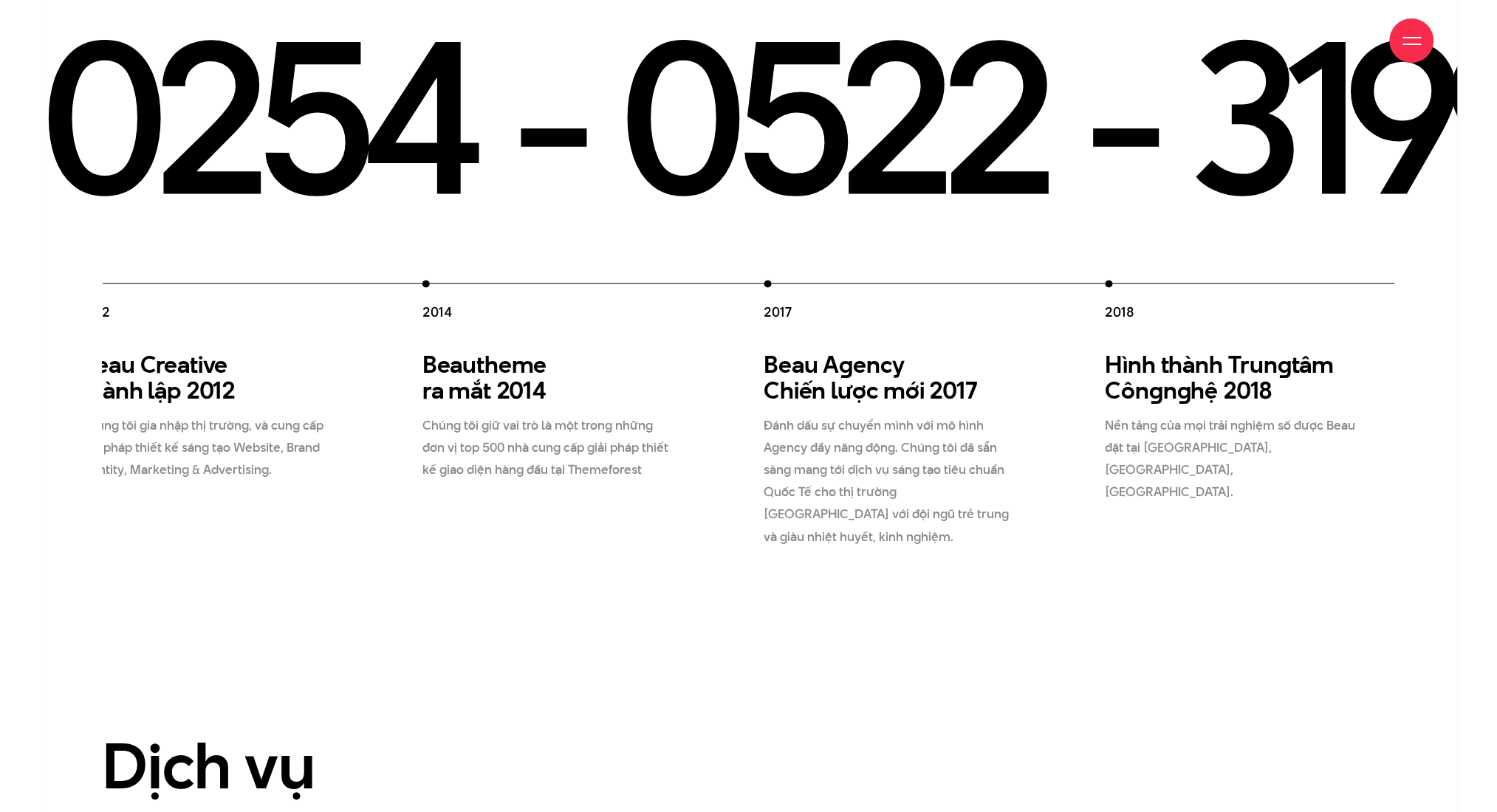
drag, startPoint x: 976, startPoint y: 389, endPoint x: 758, endPoint y: 383, distance: 218.1
click at [841, 415] on p "Đánh dấu sự chuyển mình với mô hình Agency đầy năng động. Chúng tôi đã sẵn sàng…" at bounding box center [891, 481] width 254 height 133
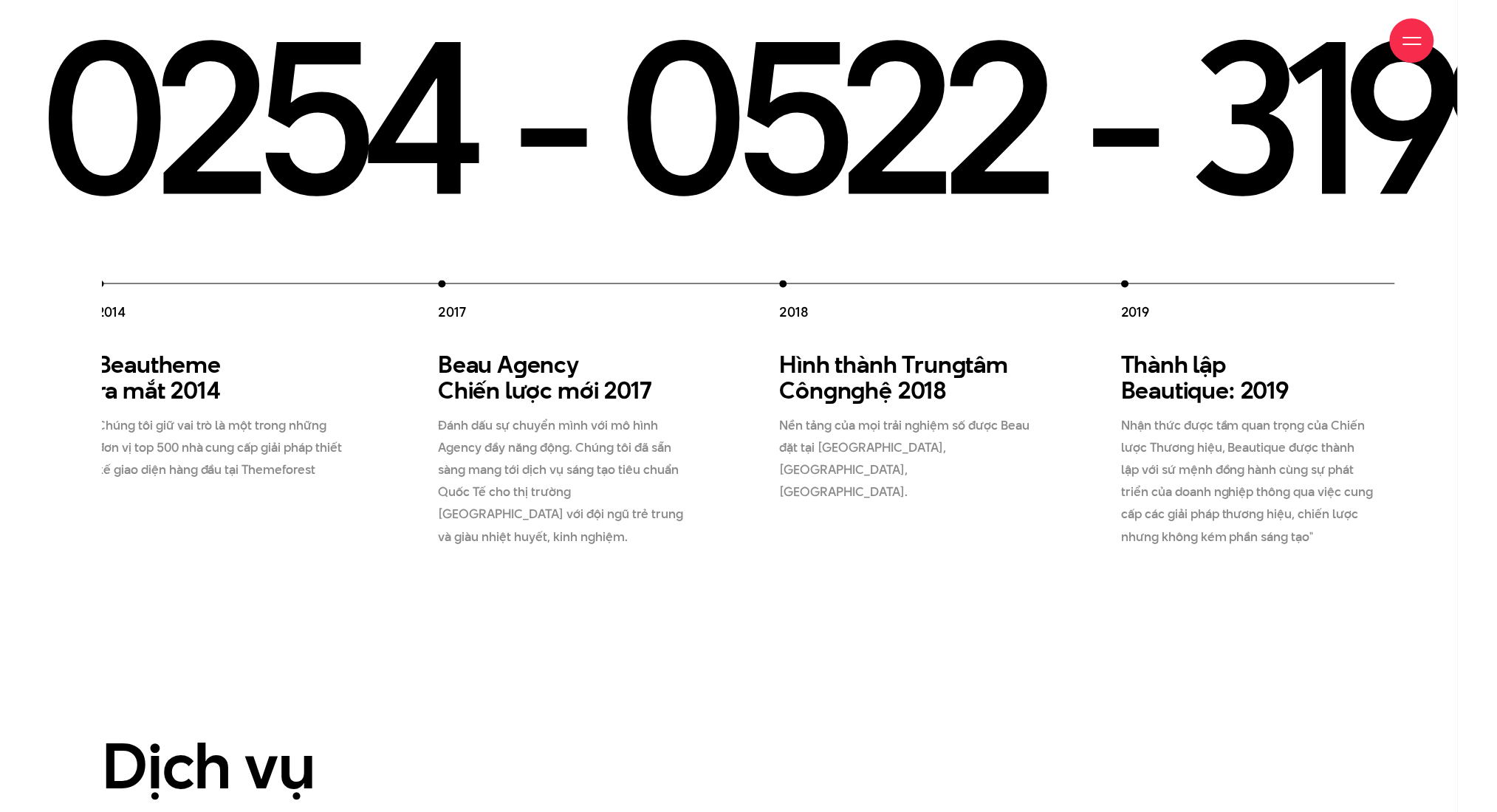
drag, startPoint x: 1229, startPoint y: 336, endPoint x: 1062, endPoint y: 320, distance: 167.8
click at [866, 325] on div "2012 Beau Creative thành lập 2012 Chúng tôi gia nhập thị trường, và cung cấp gi…" at bounding box center [609, 414] width 1708 height 268
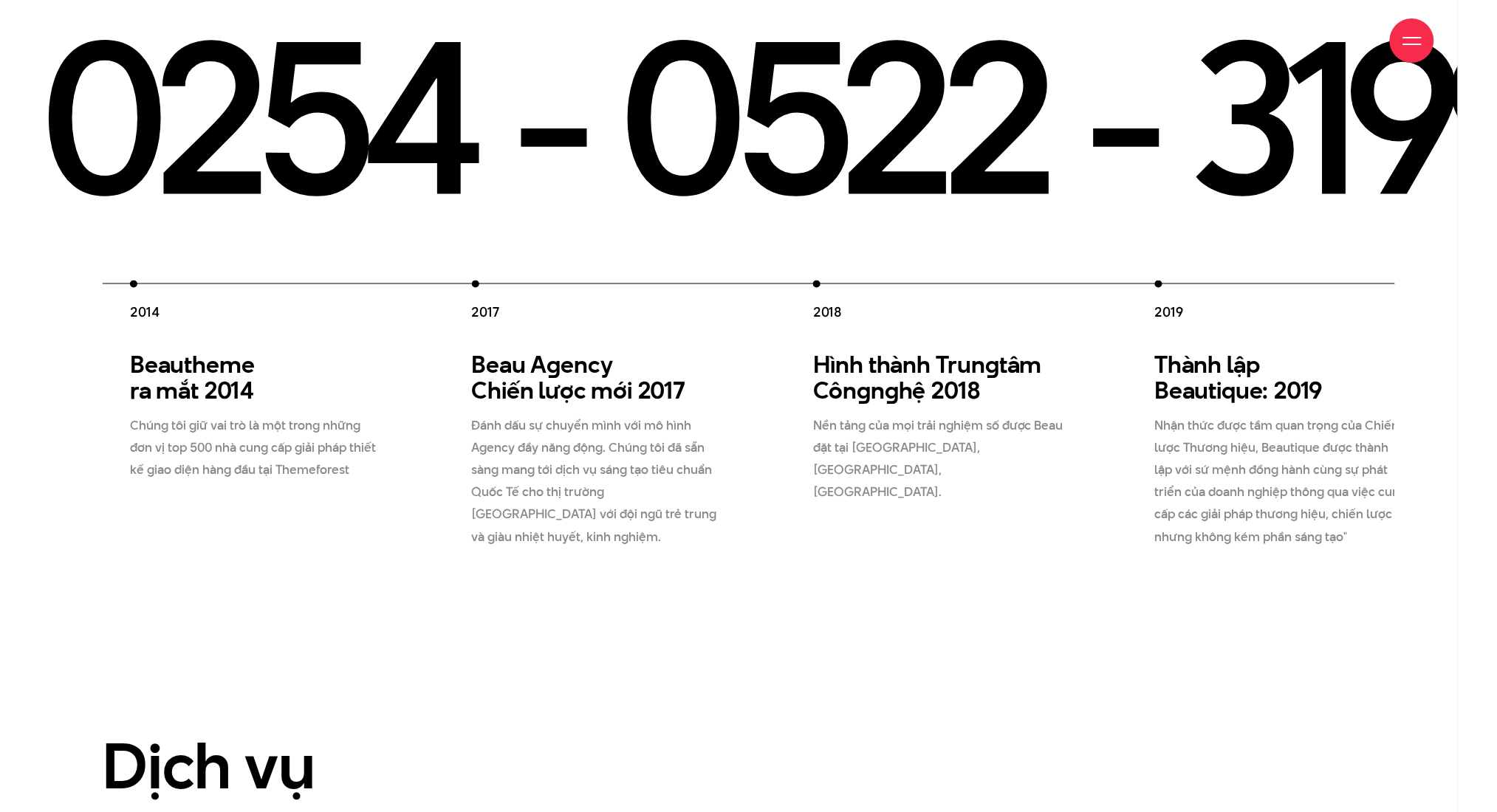
drag, startPoint x: 1175, startPoint y: 405, endPoint x: 1391, endPoint y: 416, distance: 216.3
click at [866, 415] on p "Nhận thức được tầm quan trọng của Chiến lược Thương hiệu, Beautique được thành …" at bounding box center [1282, 481] width 254 height 133
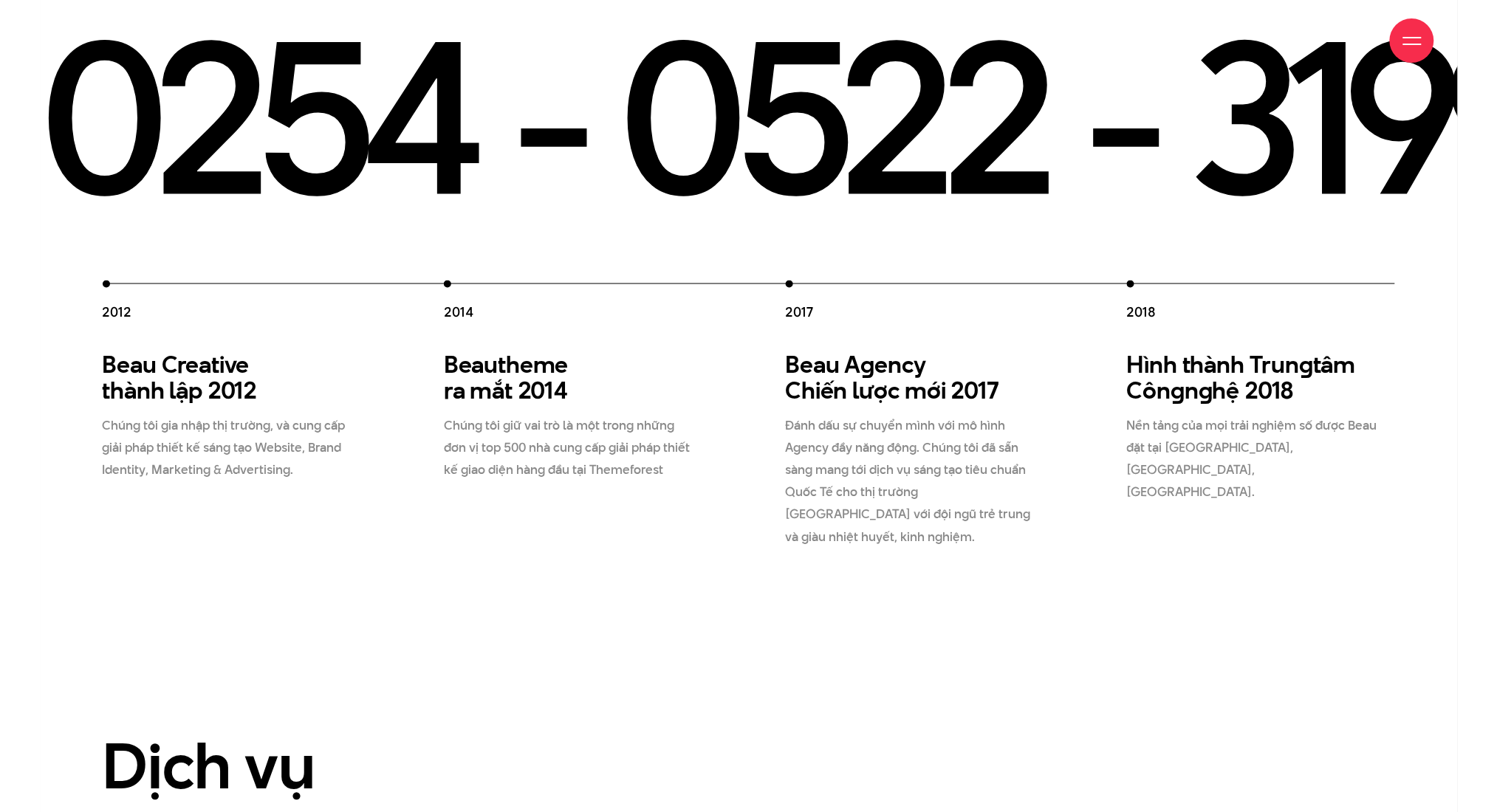
drag, startPoint x: 1256, startPoint y: 396, endPoint x: 888, endPoint y: 432, distance: 369.8
click at [866, 427] on div "2012 Beau Creative thành lập 2012 Chúng tôi gia nhập thị trường, và cung cấp gi…" at bounding box center [957, 414] width 1708 height 268
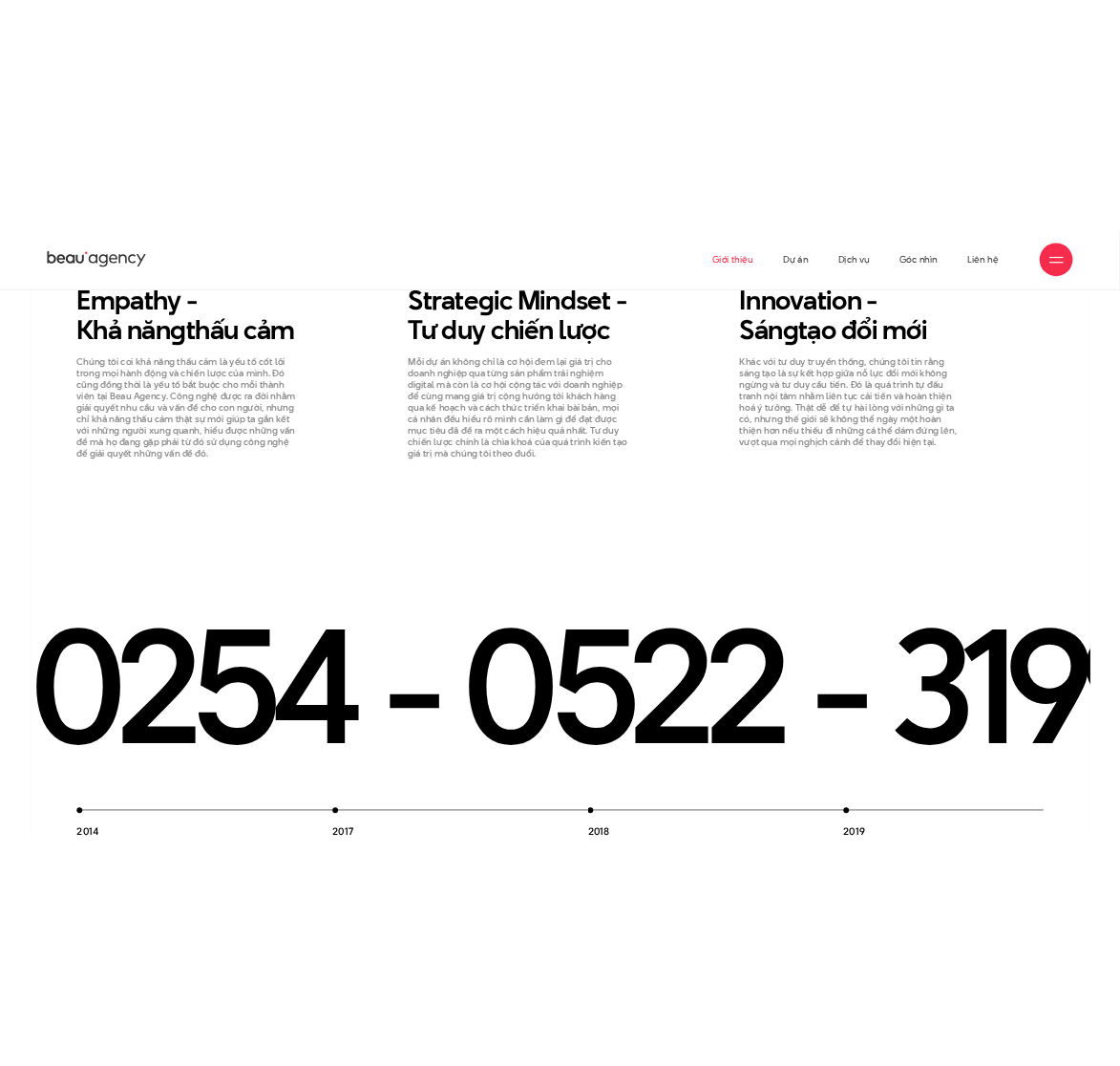
scroll to position [2371, 0]
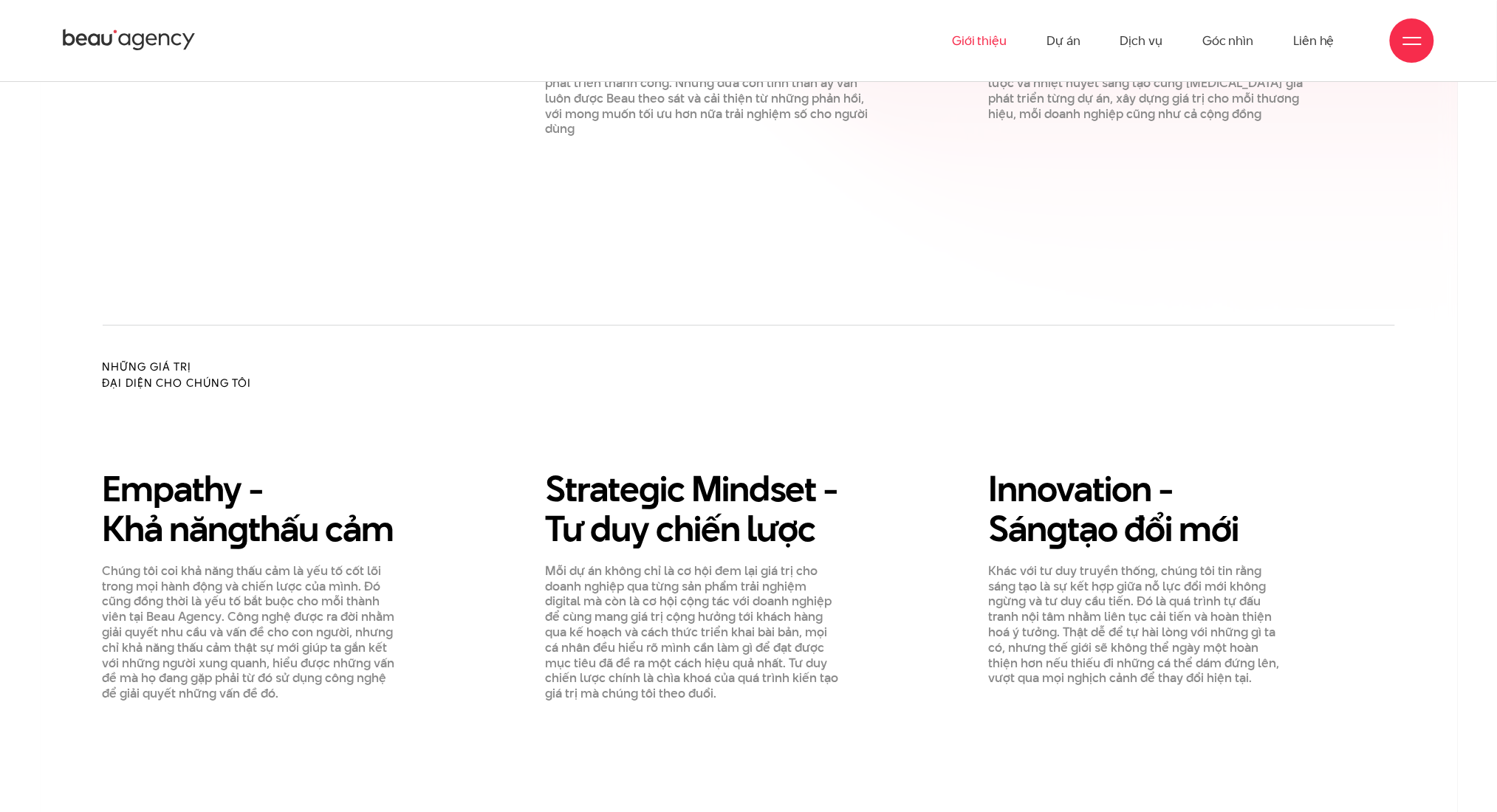
click at [866, 359] on div "Những giá trị đại diện cho chúng tôi" at bounding box center [749, 413] width 1329 height 110
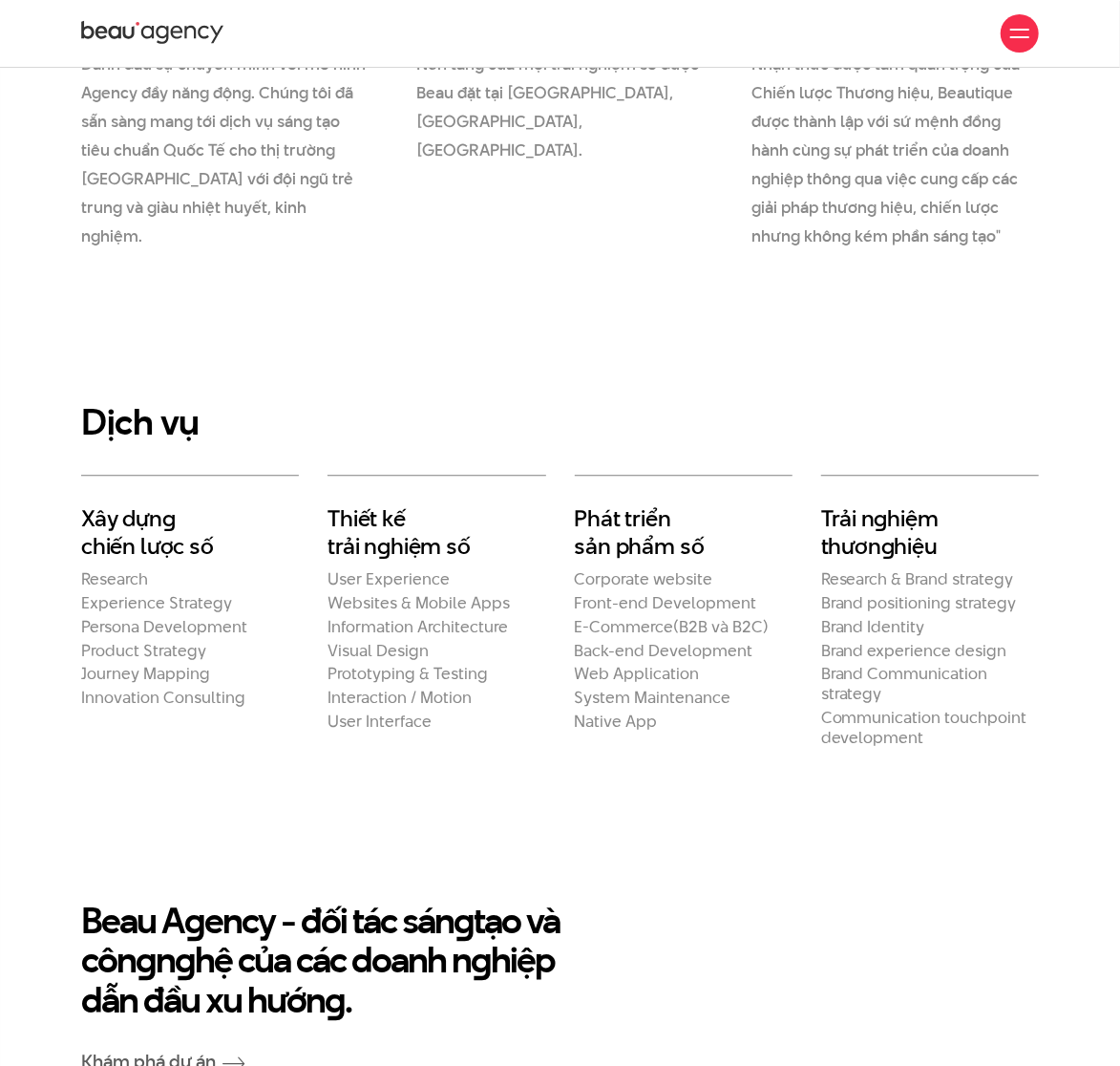
click at [510, 327] on section "Dịch vụ Xây dựn g chiến lược số Research Experience Strategy Persona Developmen…" at bounding box center [560, 575] width 1120 height 497
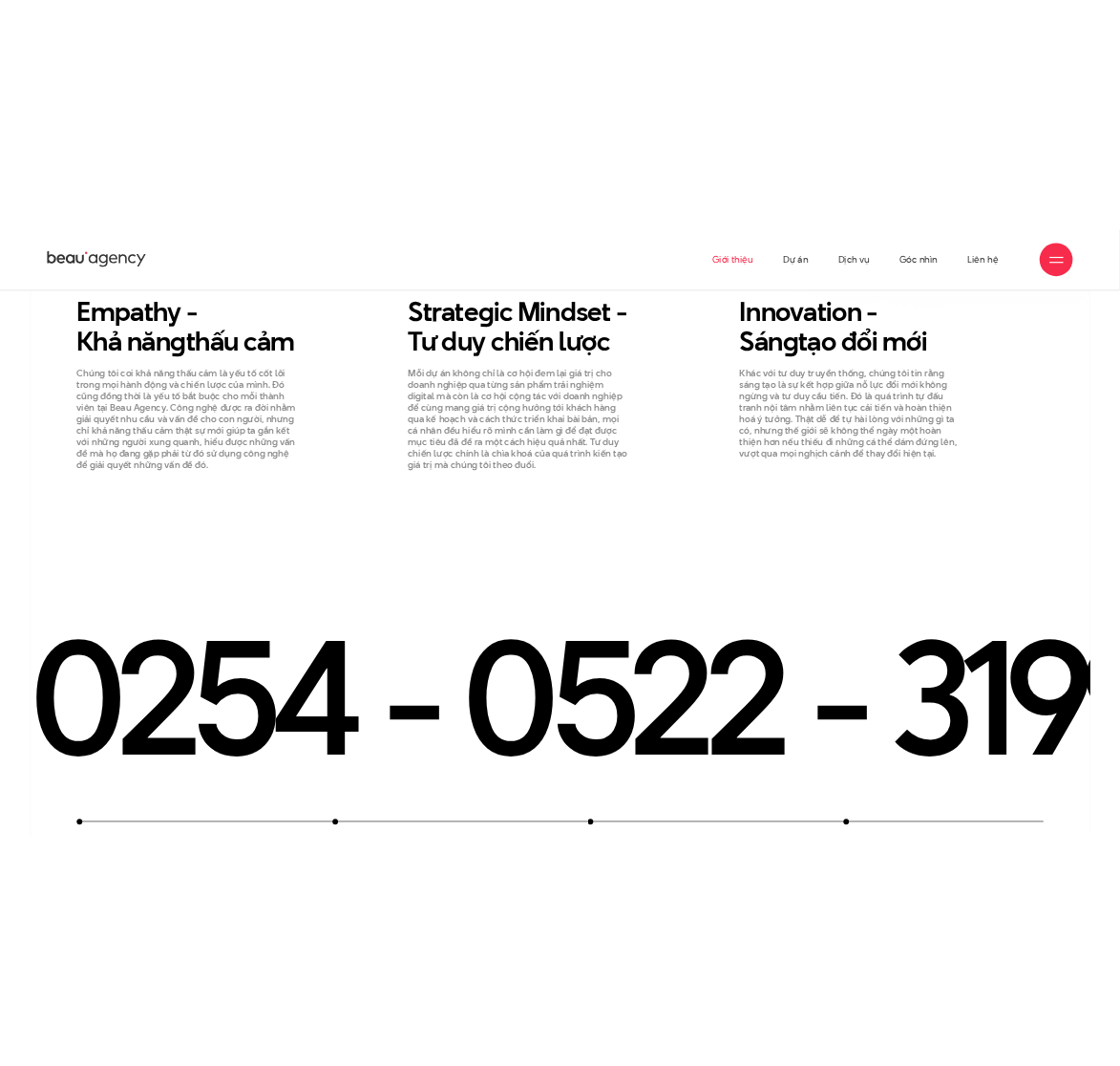
scroll to position [2398, 0]
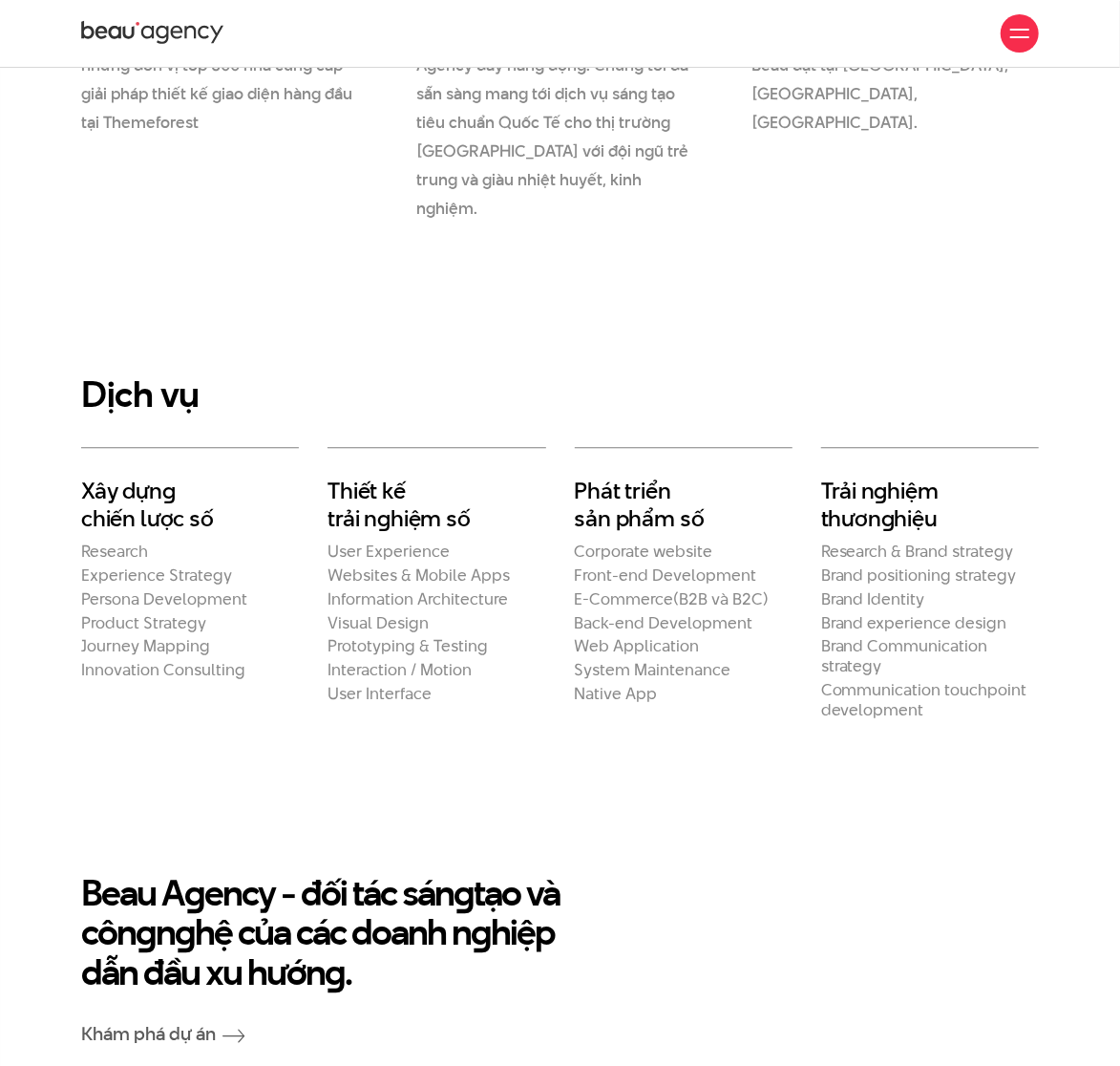
click at [471, 299] on section "Dịch vụ Xây dựn g chiến lược số Research Experience Strategy Persona Developmen…" at bounding box center [560, 547] width 1120 height 497
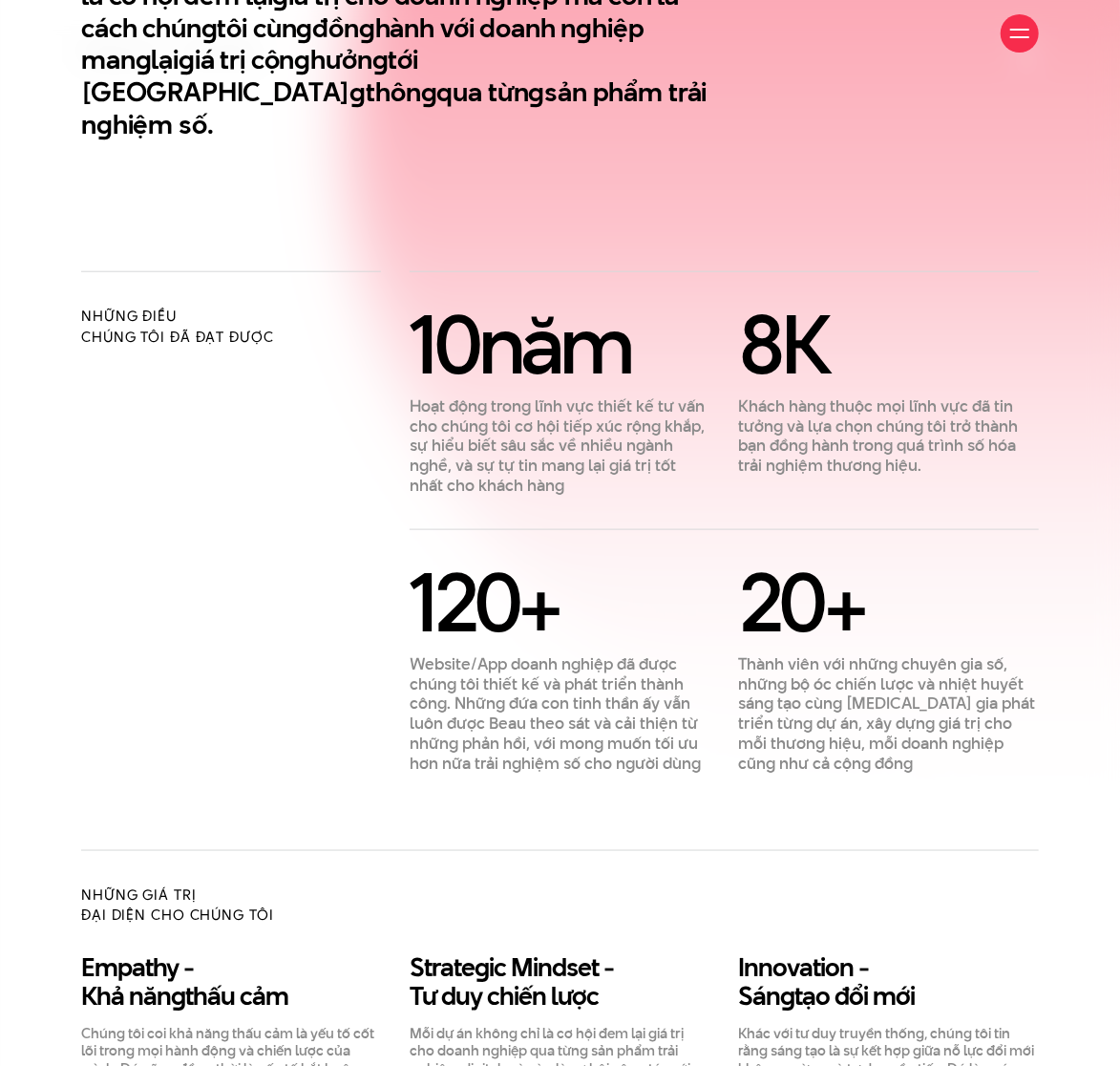
scroll to position [758, 0]
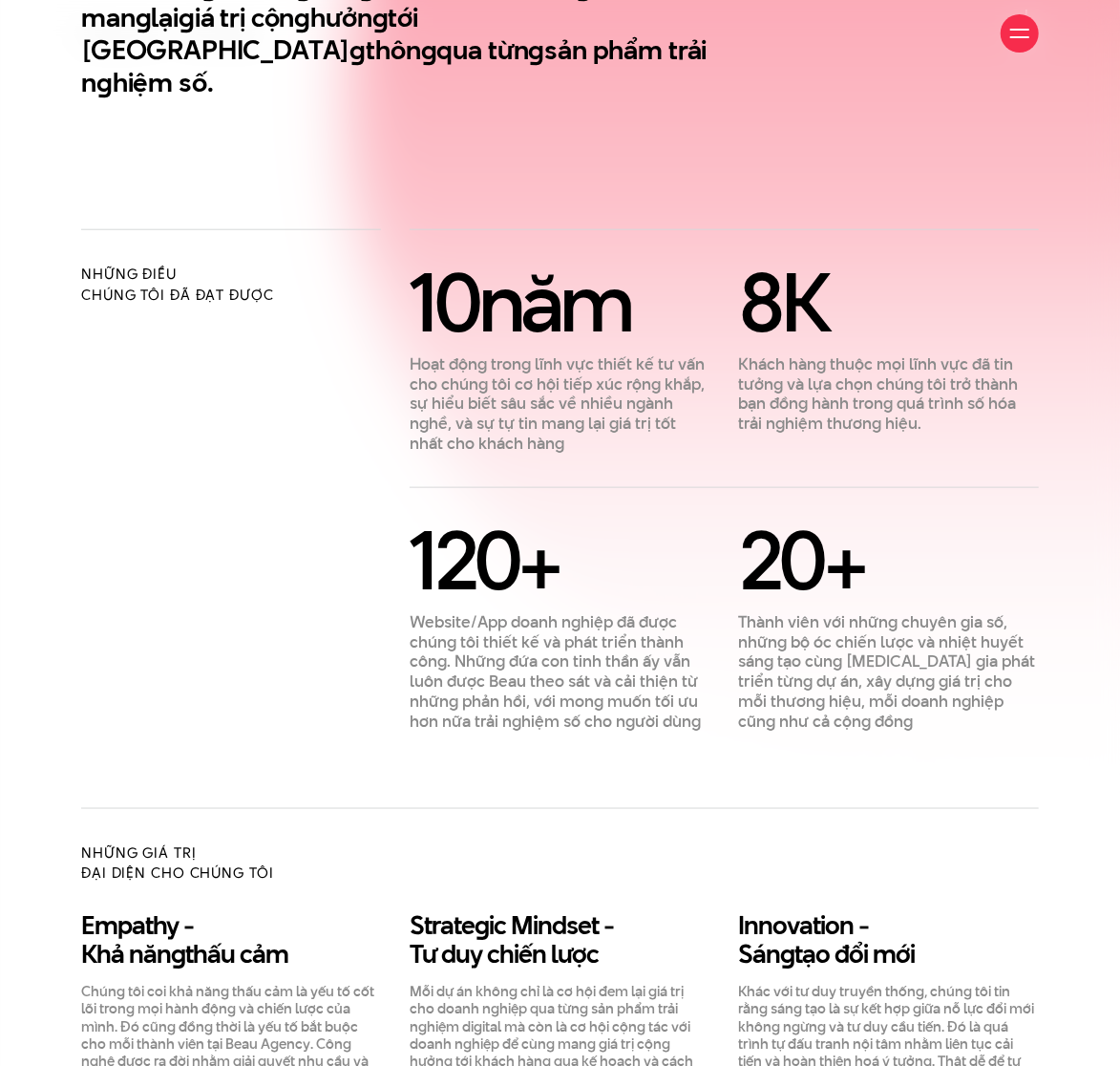
click at [352, 610] on div "Những điều chúng tôi đã đạt được" at bounding box center [231, 481] width 329 height 503
click at [210, 263] on h2 "Những điều chúng tôi đã đạt được" at bounding box center [232, 284] width 300 height 42
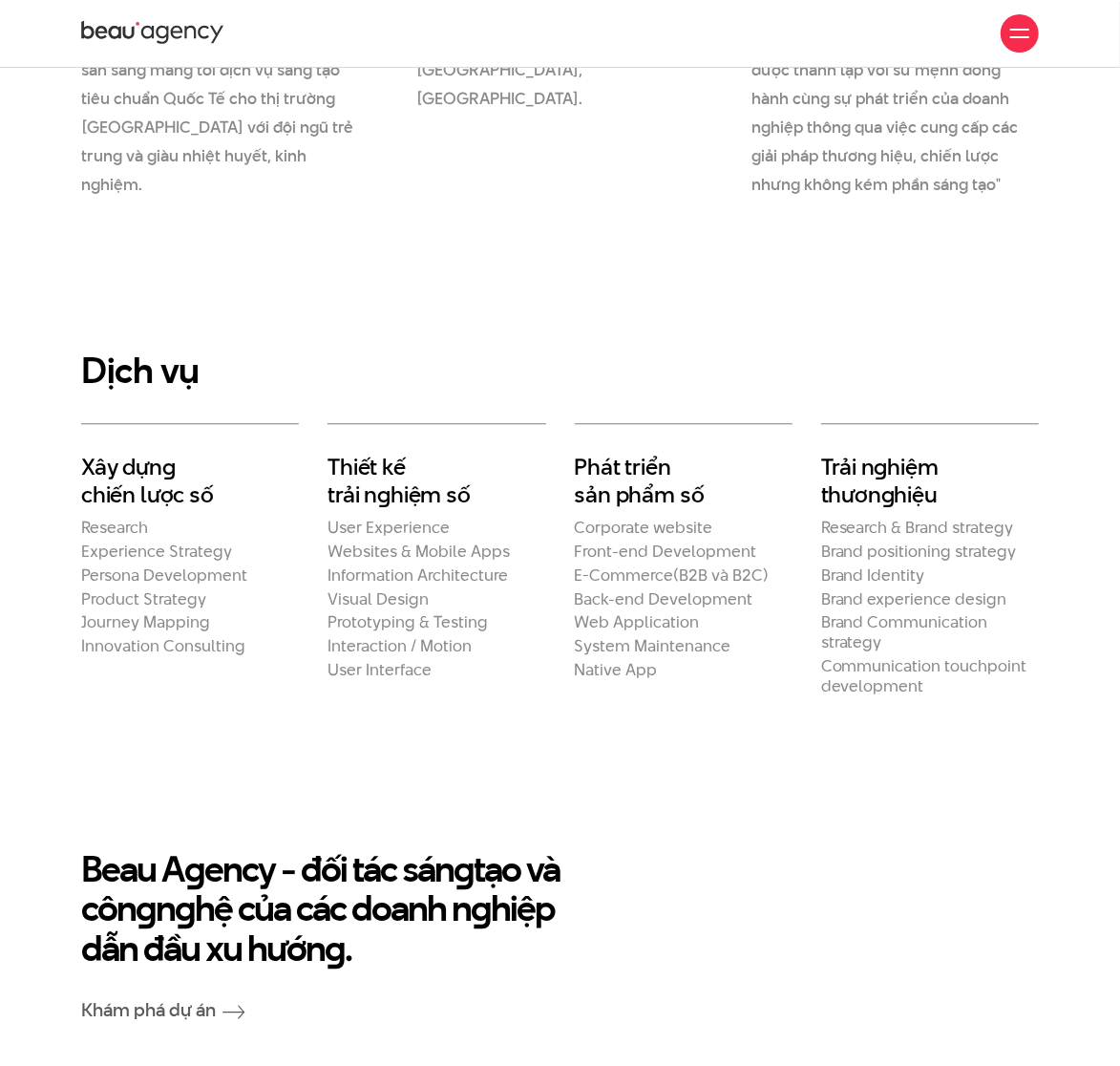
scroll to position [2414, 0]
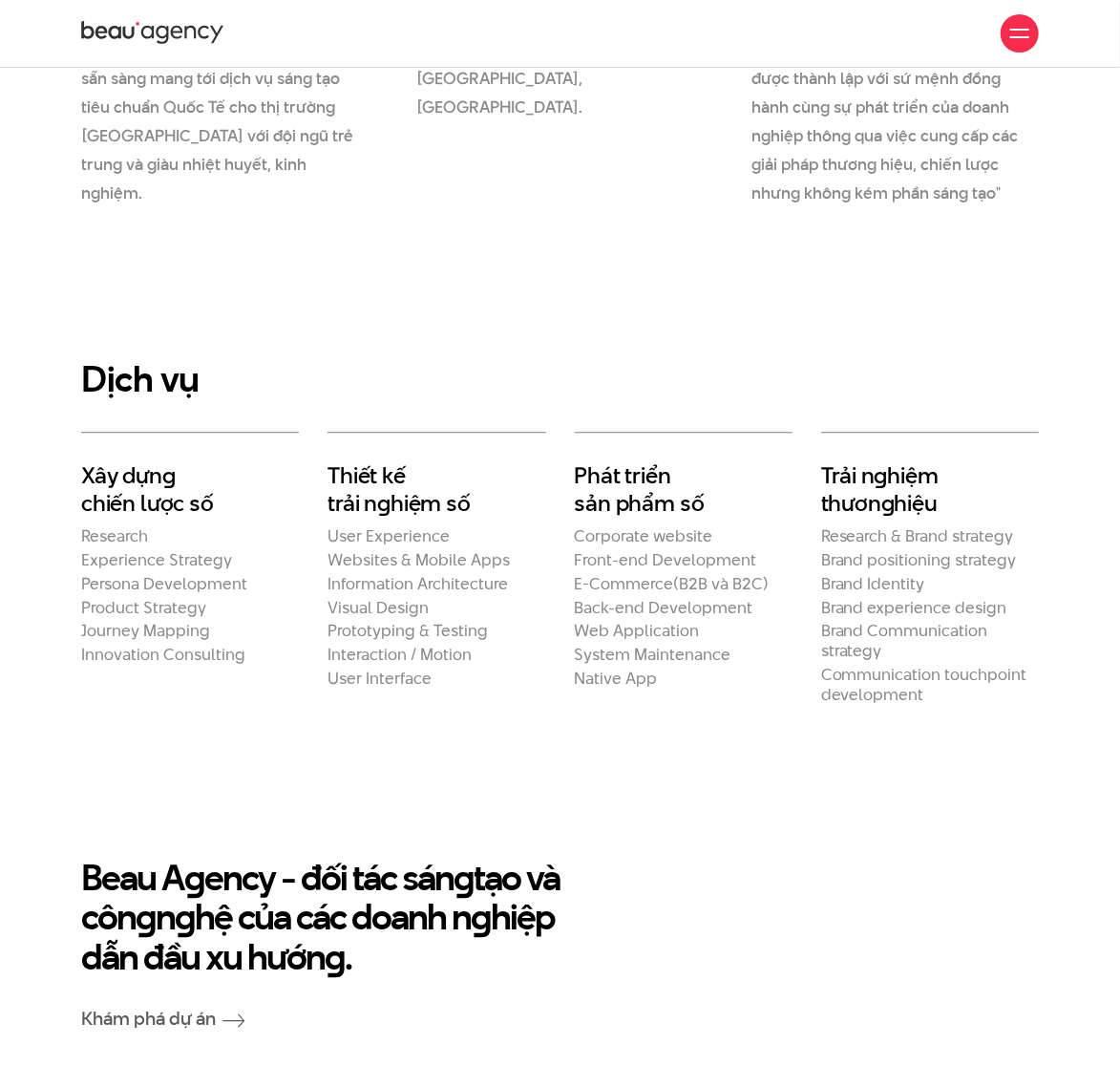
click at [847, 360] on h2 "Dịch vụ" at bounding box center [560, 379] width 958 height 38
click at [799, 461] on div "Phát triển sản phẩm số Corporate website Front-end Development E-Commerce(B2B v…" at bounding box center [684, 567] width 246 height 273
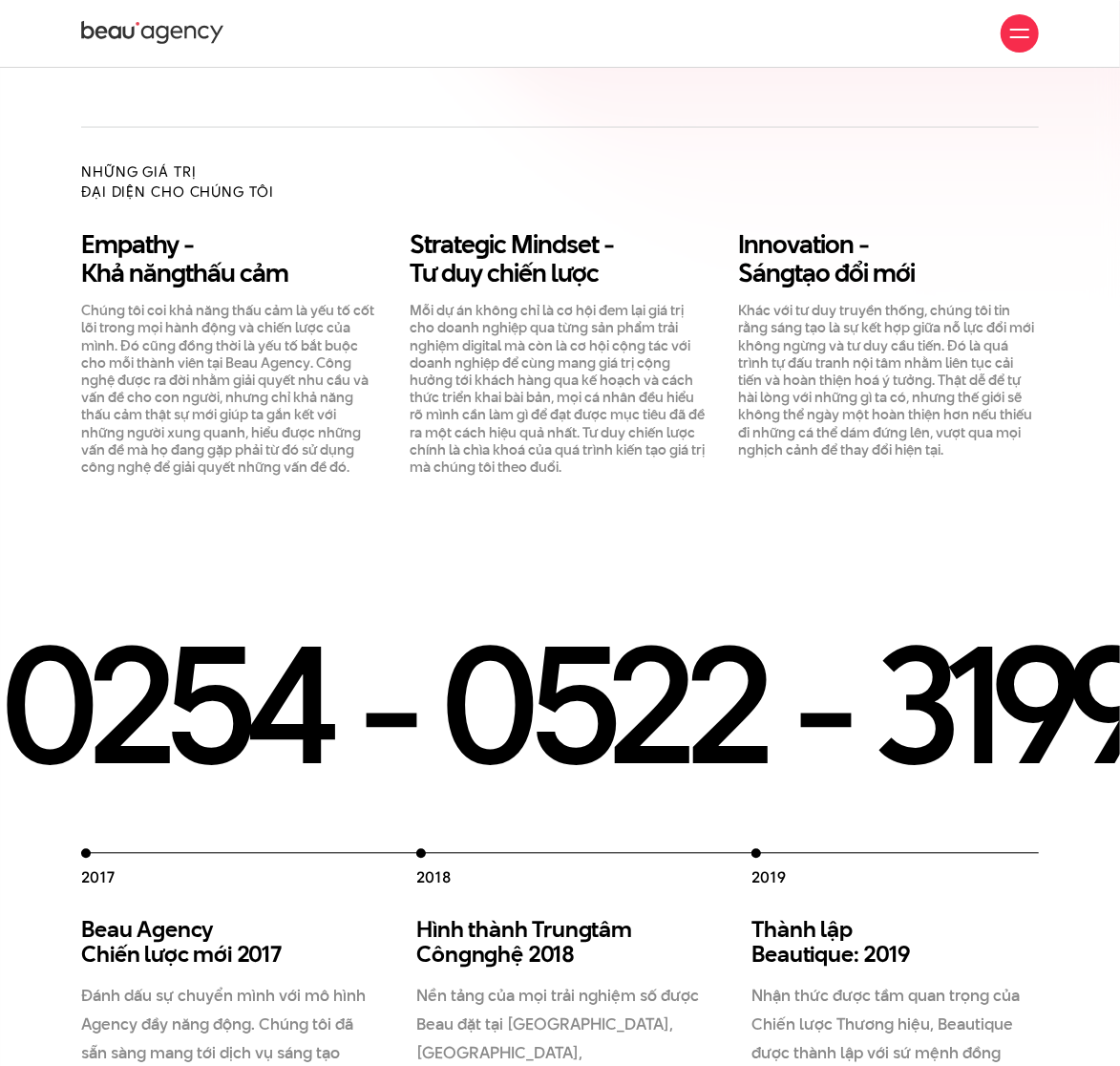
scroll to position [1395, 0]
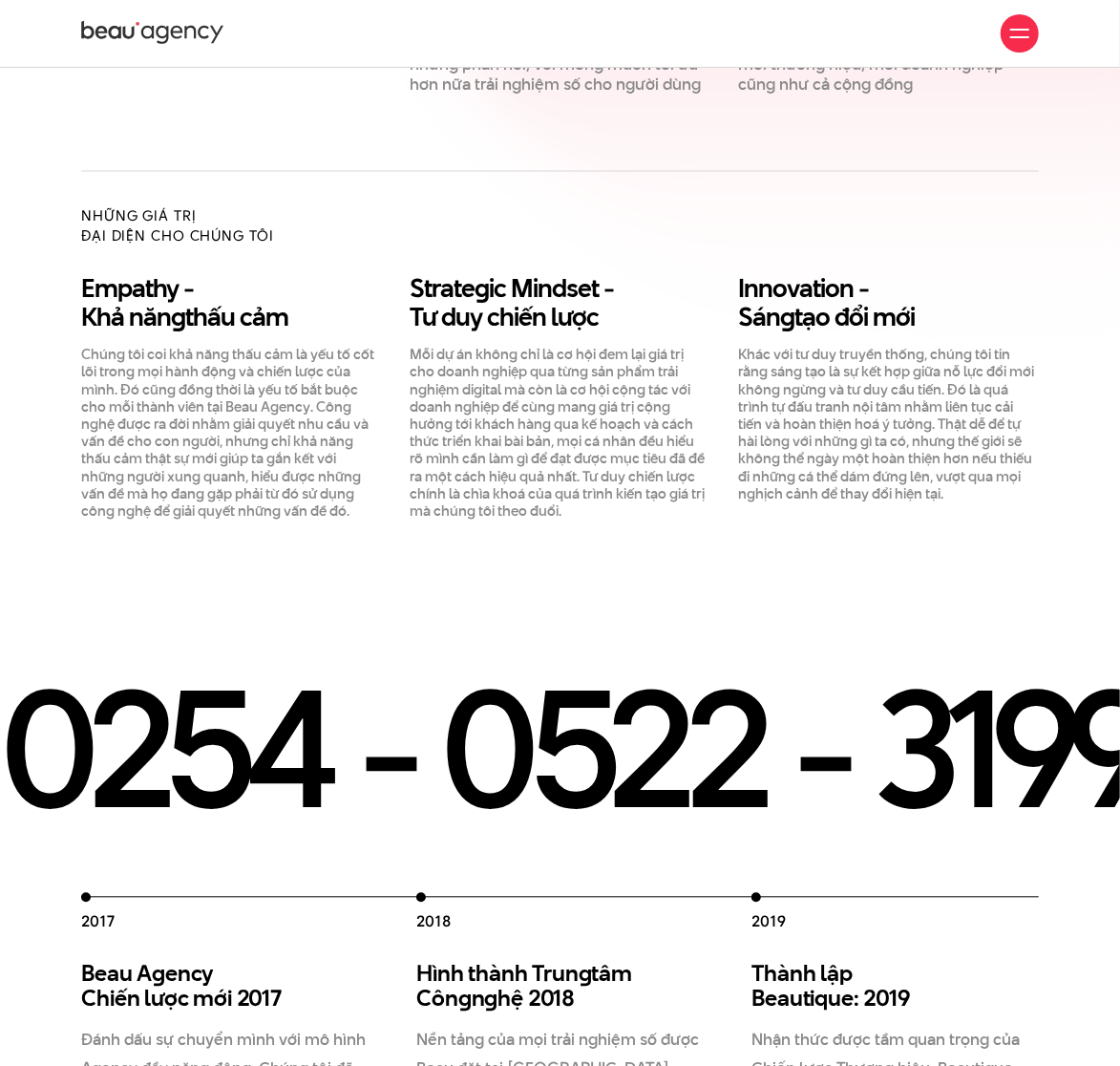
click at [561, 34] on div "Giới thiệu Dự án Dịch vụ Góc nhìn Liên hệ" at bounding box center [560, 33] width 958 height 67
click at [646, 34] on div "Giới thiệu Dự án Dịch vụ Góc nhìn Liên hệ" at bounding box center [560, 33] width 958 height 67
click at [580, 214] on div "Những giá trị đại diện cho chúng tôi" at bounding box center [560, 240] width 987 height 71
click at [562, 613] on section "2012 Beau Creative thành lập 2012 Chúng tôi gia nhập thị trường, và cung cấp gi…" at bounding box center [560, 950] width 1120 height 705
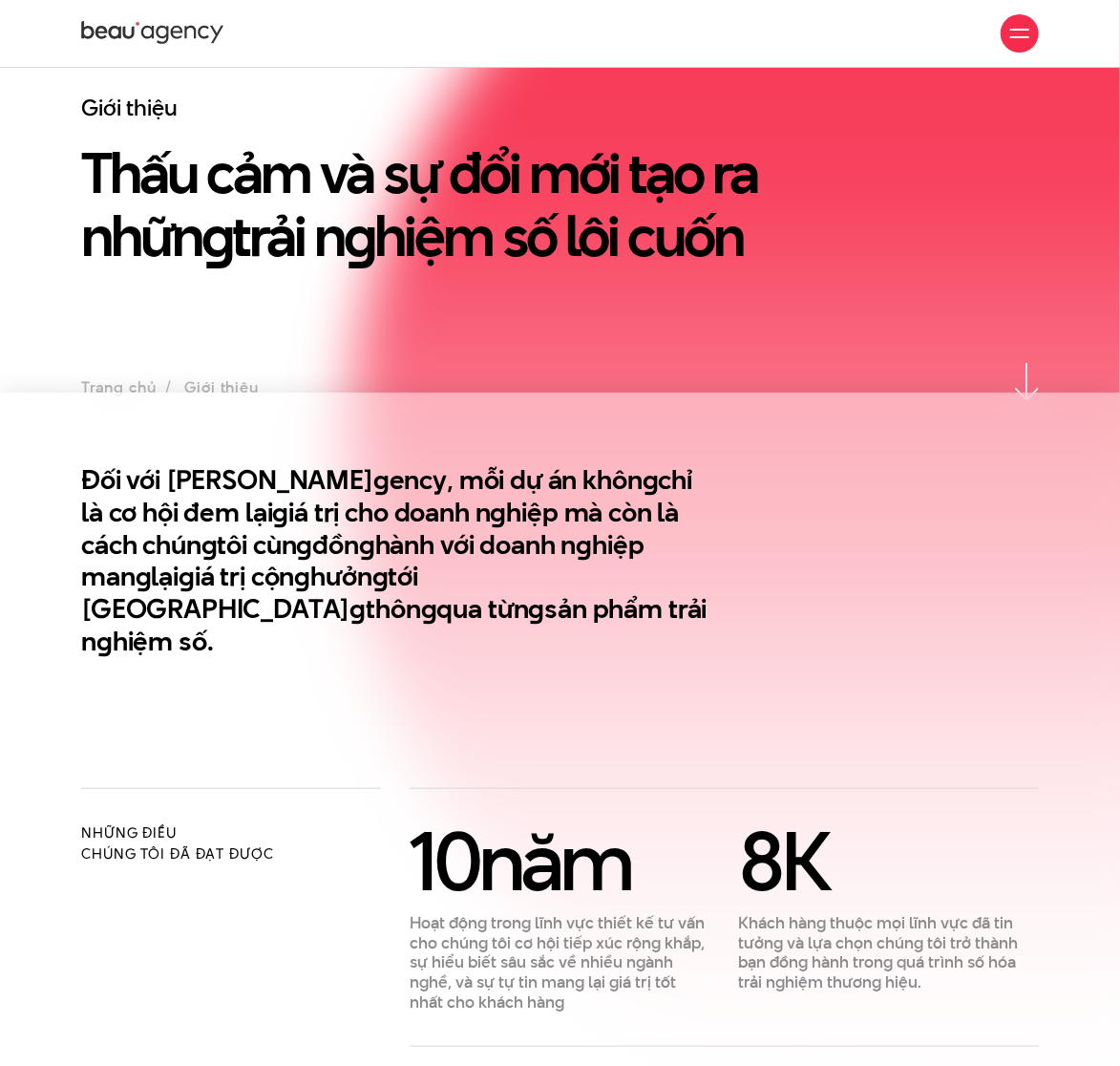
scroll to position [0, 0]
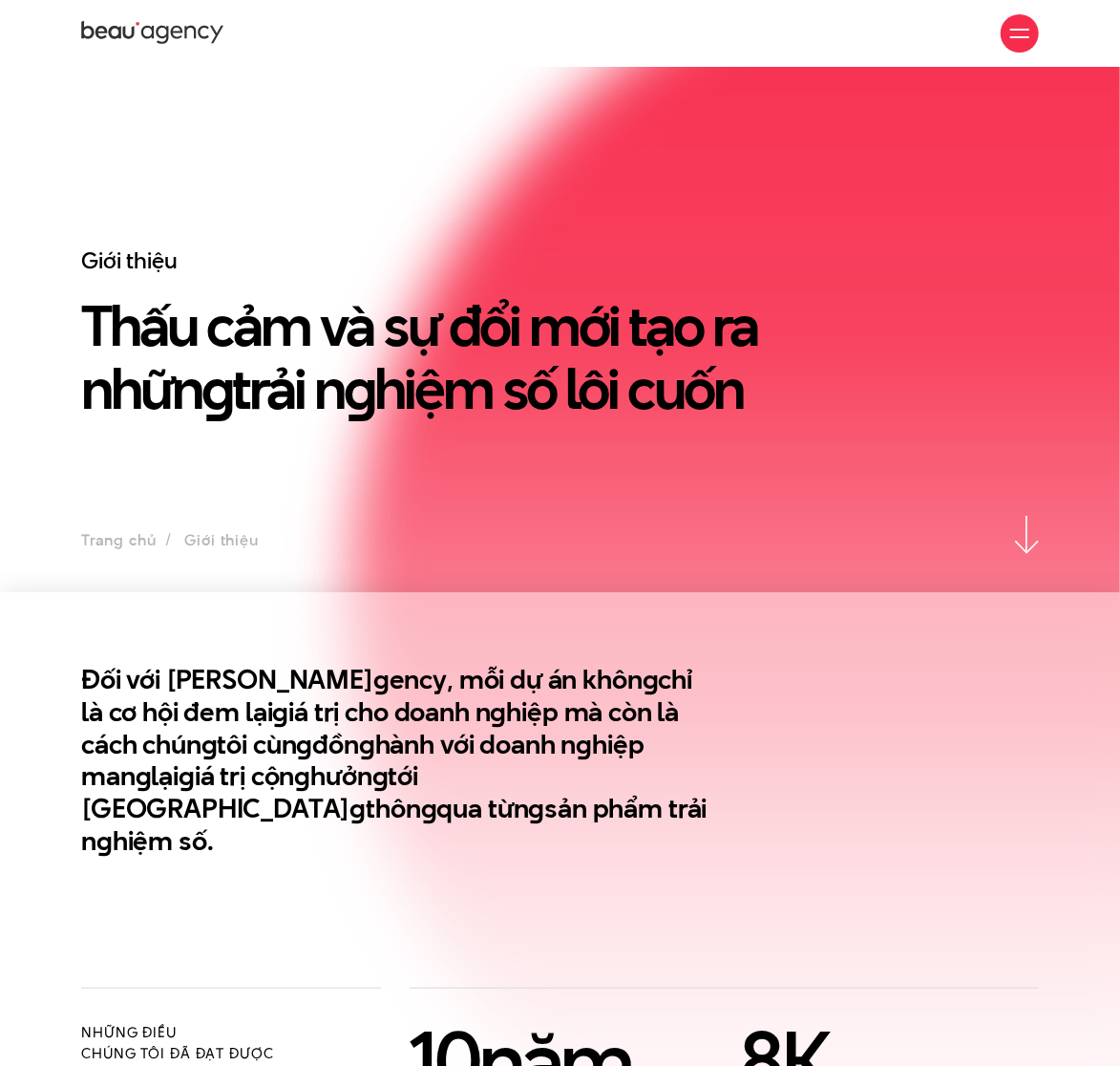
click at [516, 49] on div "Giới thiệu Dự án Dịch vụ Góc nhìn Liên hệ" at bounding box center [560, 33] width 958 height 67
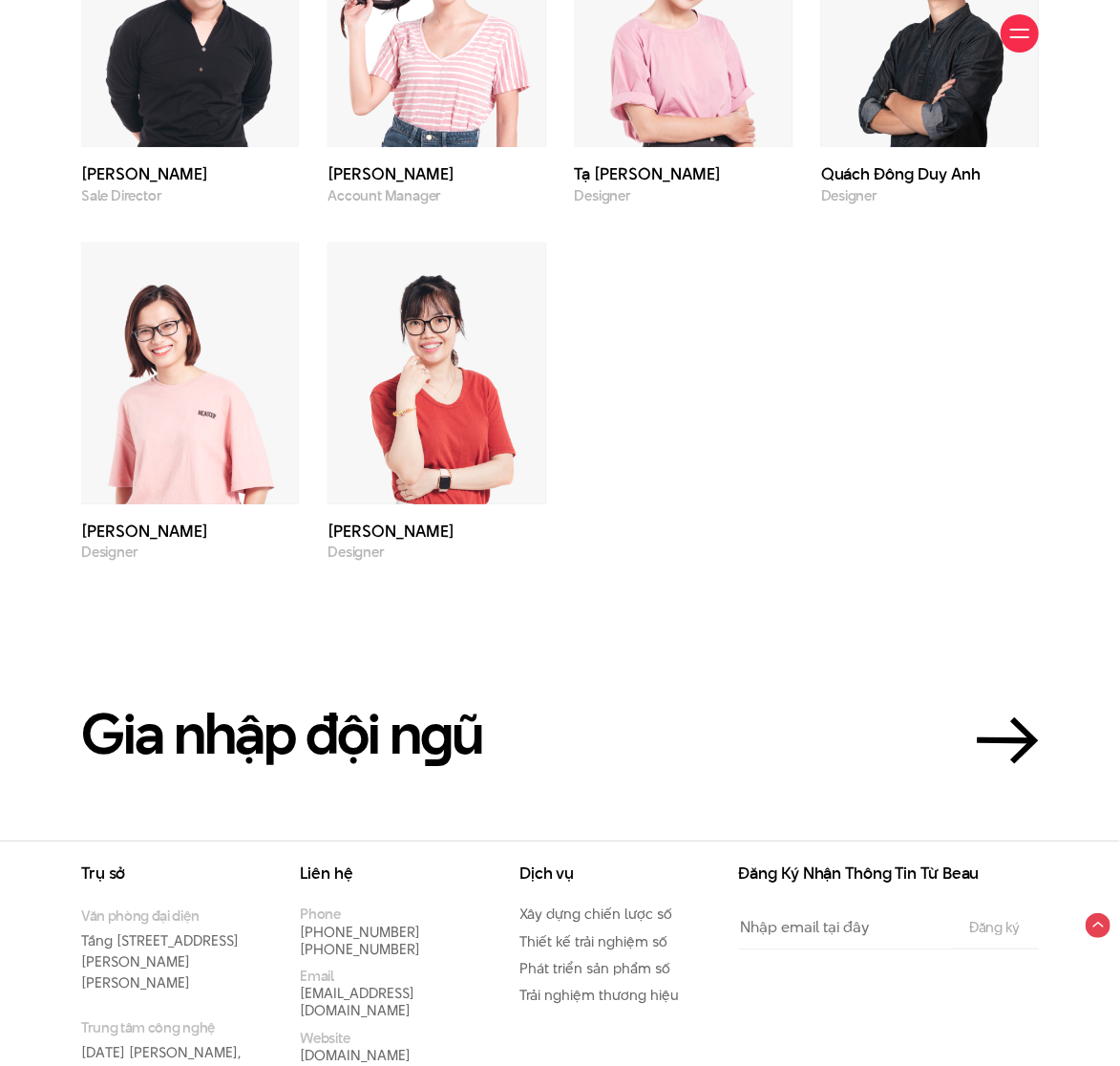
scroll to position [4942, 0]
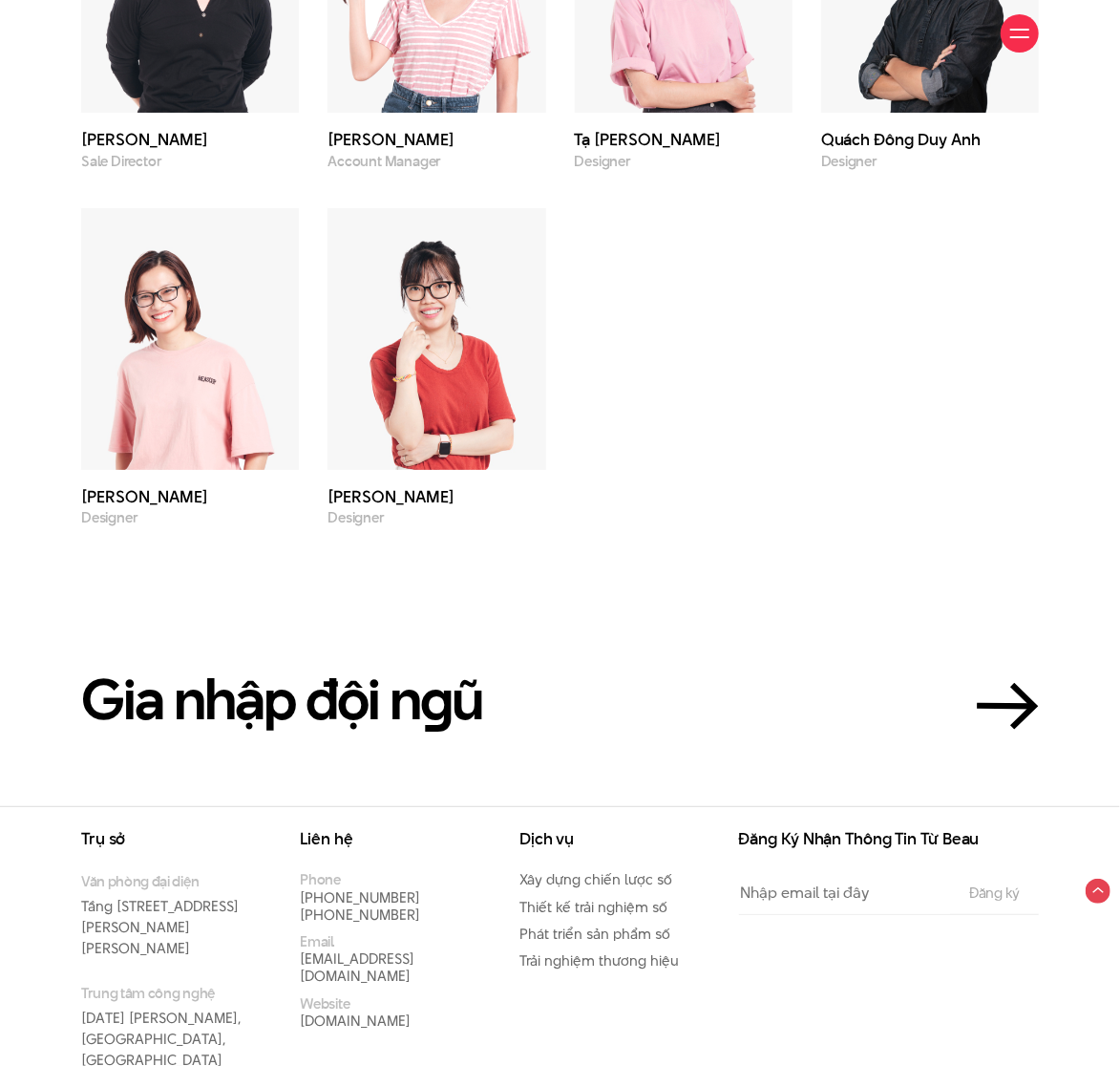
click at [220, 726] on section "Gia nhập đội n g ũ" at bounding box center [560, 667] width 1120 height 280
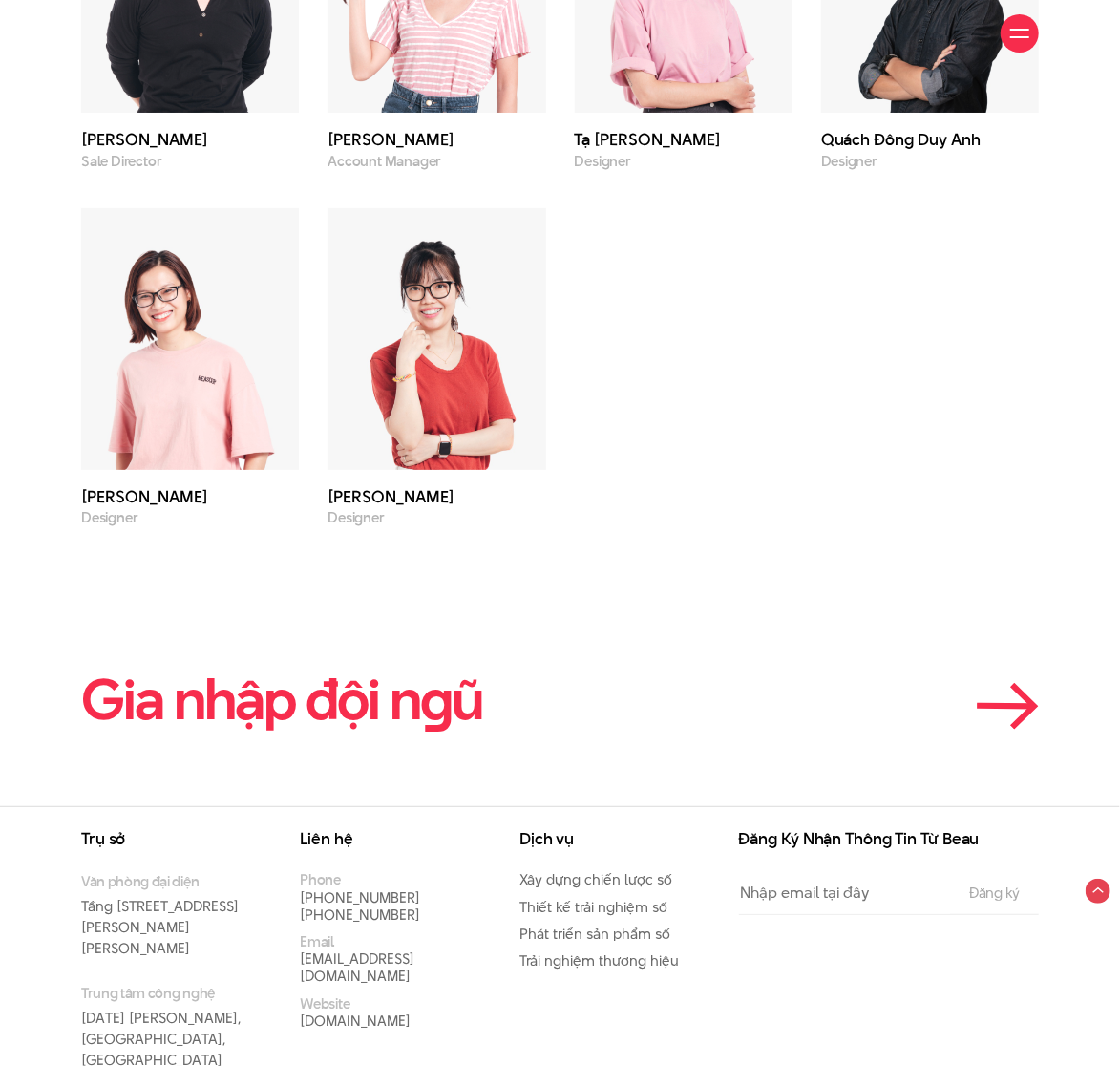
click at [587, 670] on link "Gia nhập đội n g ũ" at bounding box center [560, 699] width 958 height 61
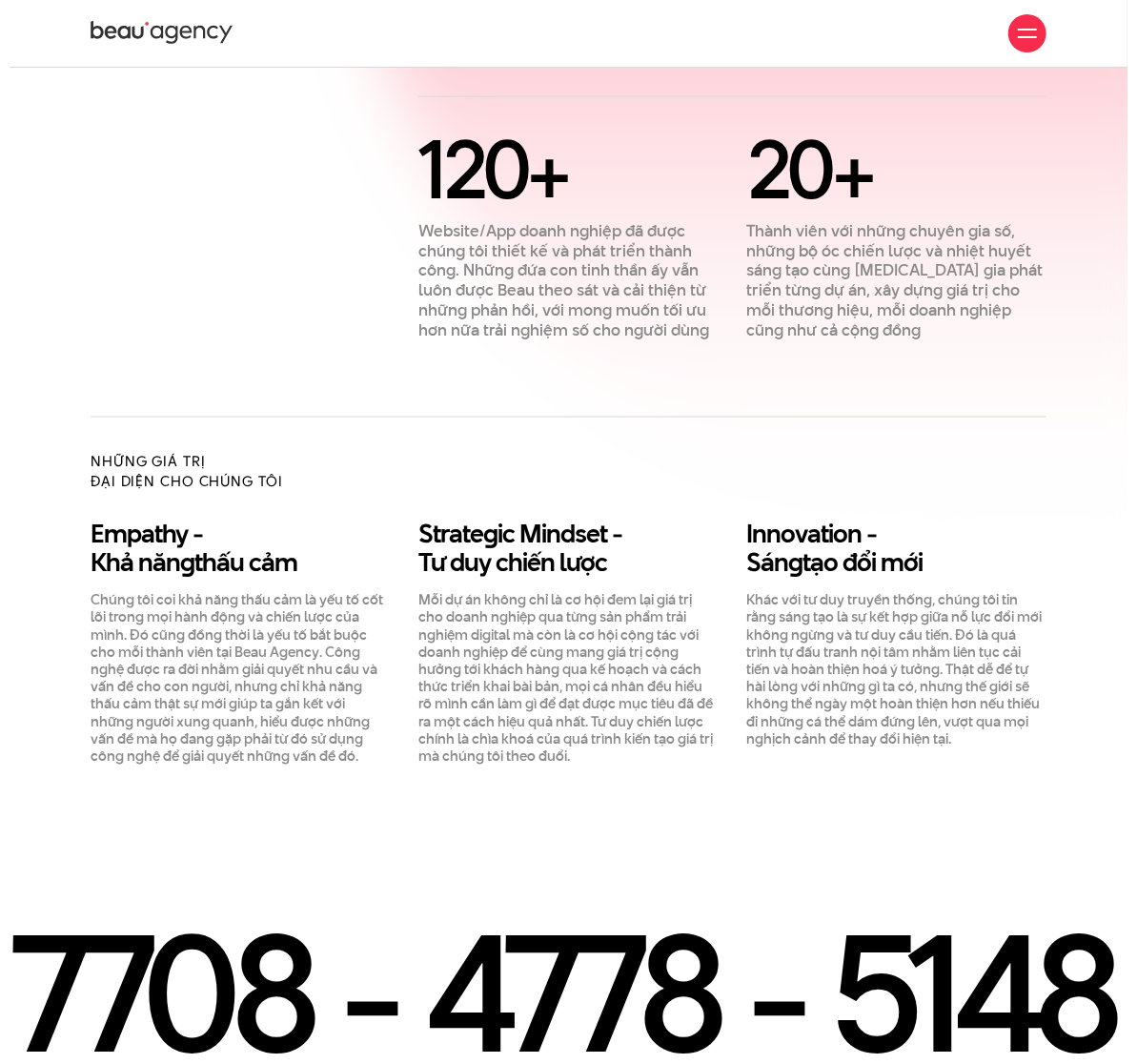
scroll to position [1047, 0]
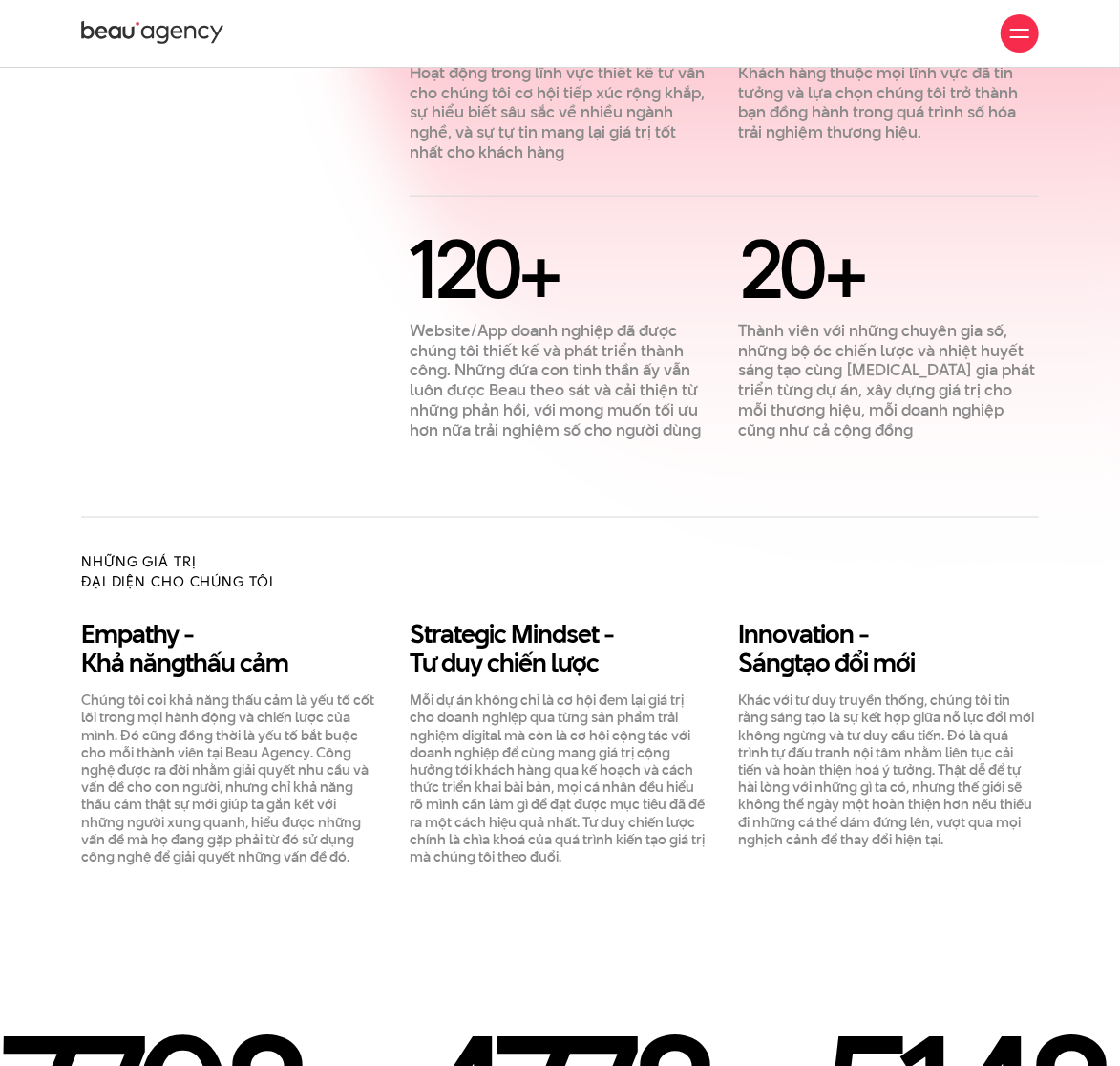
click at [1021, 43] on div at bounding box center [1020, 33] width 38 height 38
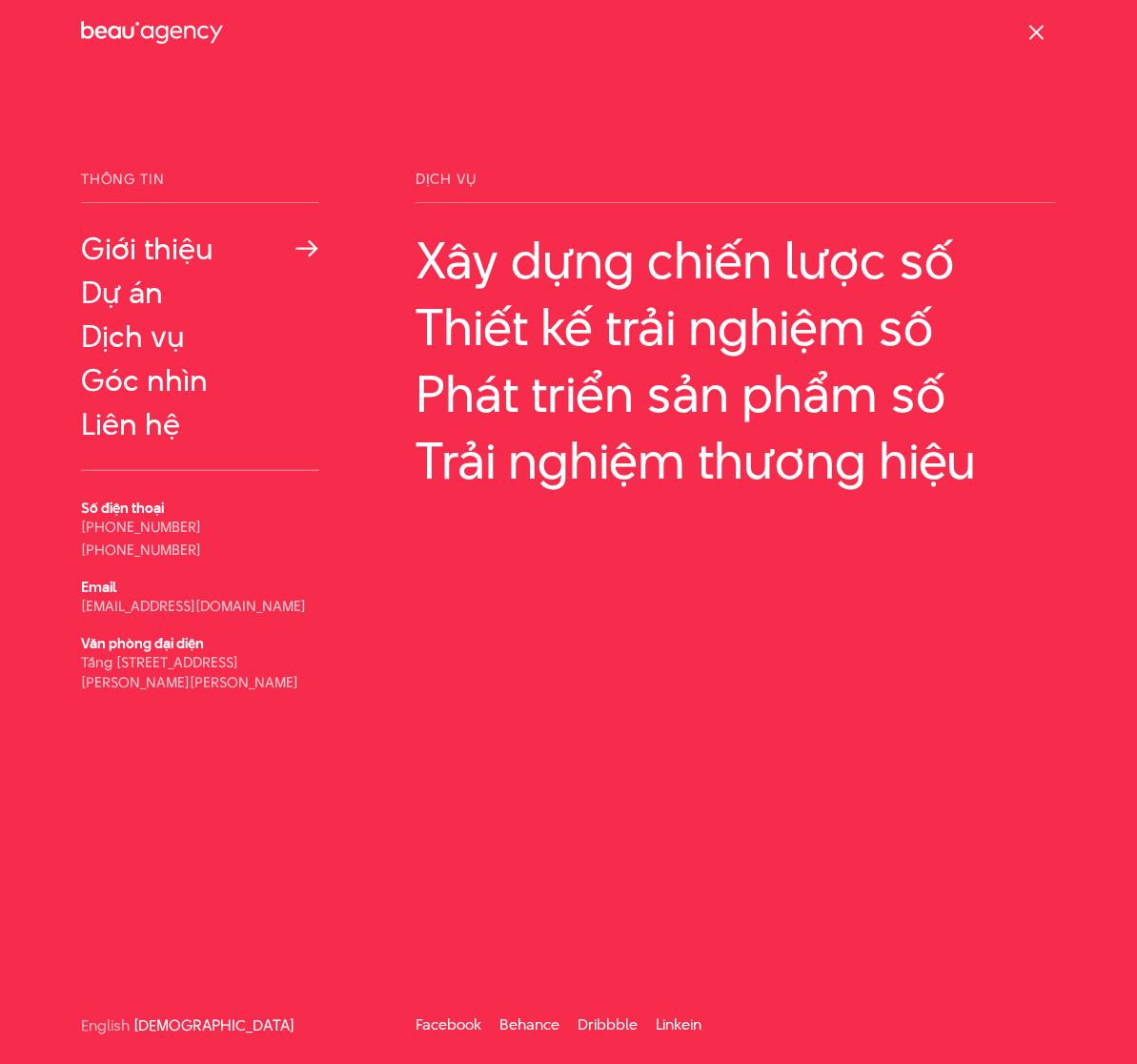
click at [139, 251] on link "Giới thiệu" at bounding box center [200, 249] width 238 height 35
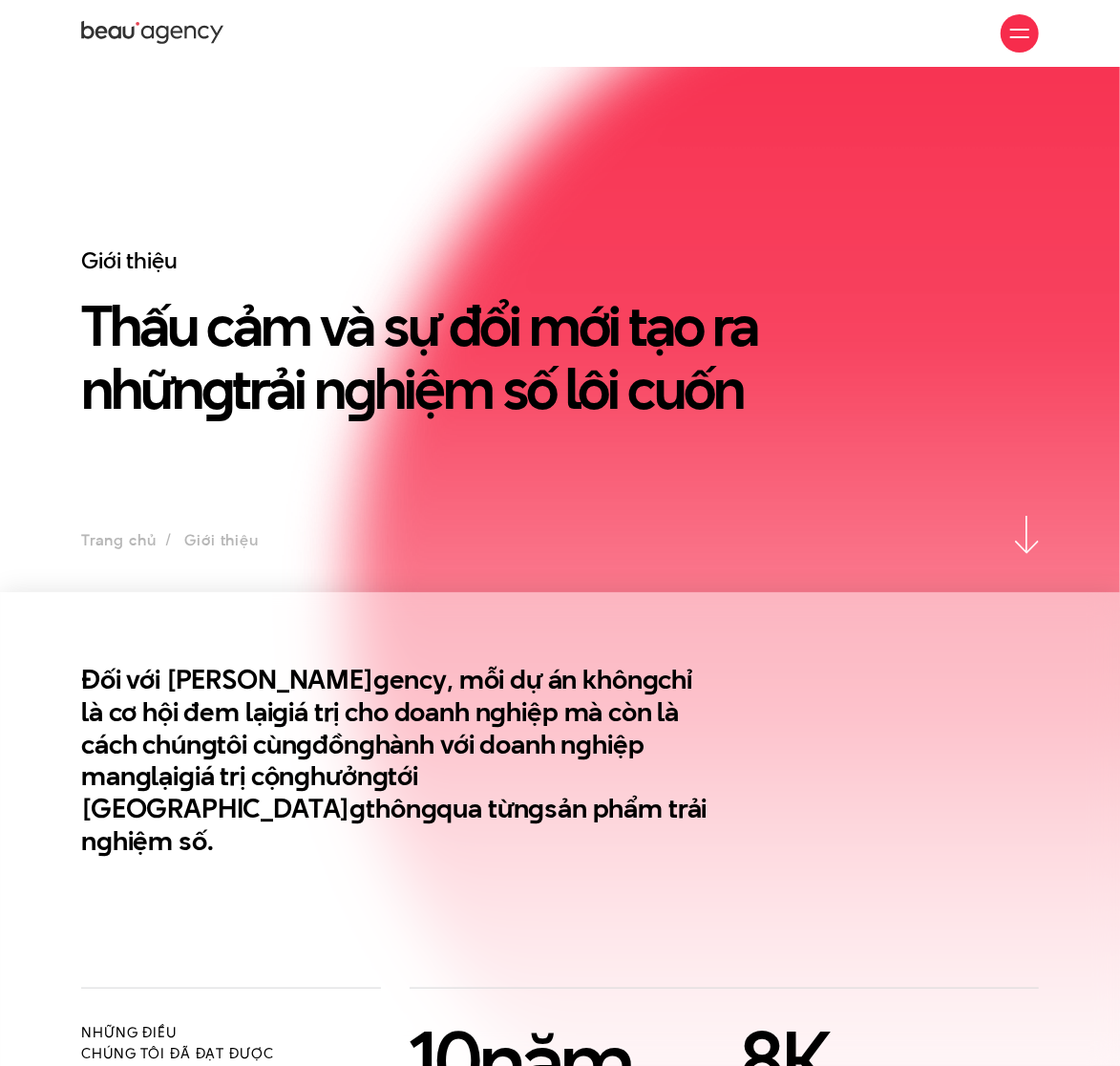
click at [338, 738] on h2 "Đối với Beau A g ency, mỗi dự án khôn g chỉ là cơ hội đem lại g iá trị cho doan…" at bounding box center [396, 760] width 629 height 194
click at [1006, 44] on div at bounding box center [1020, 33] width 38 height 38
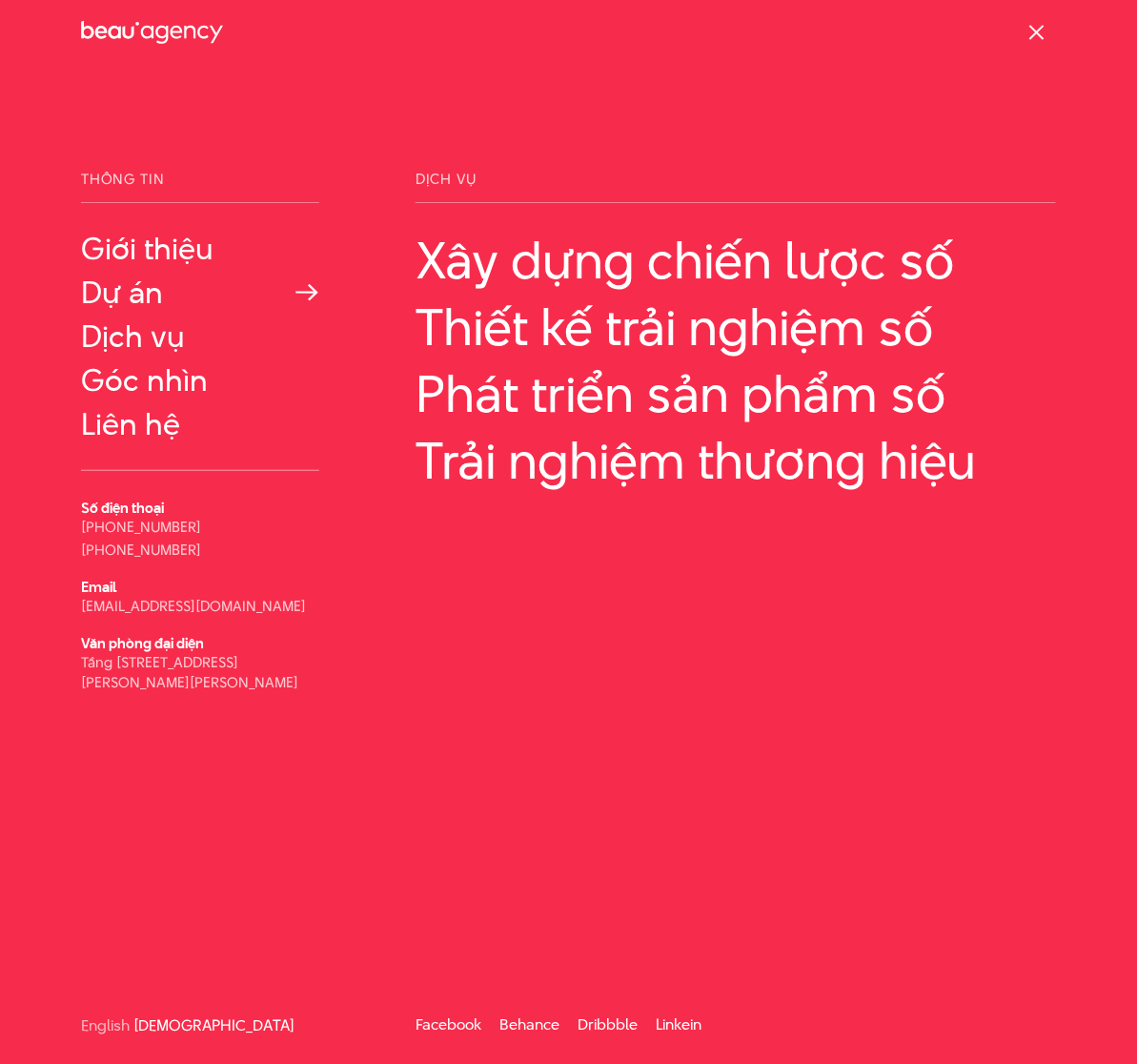
click at [116, 291] on link "Dự án" at bounding box center [200, 293] width 238 height 35
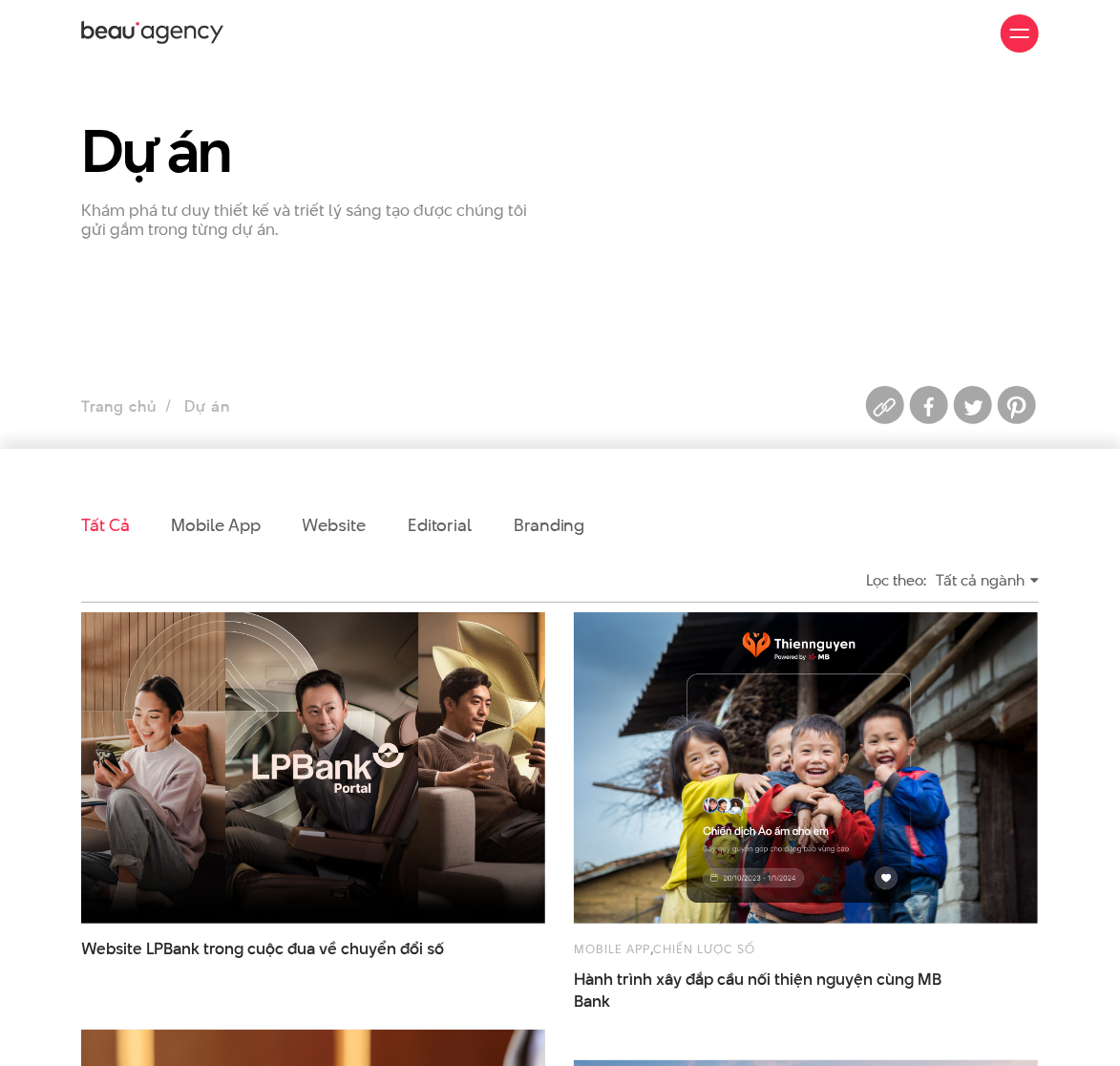
click at [316, 206] on p "Khám phá tư duy thiết kế và triết lý sáng tạo được chúng tôi gửi gắm trong từng…" at bounding box center [314, 221] width 465 height 40
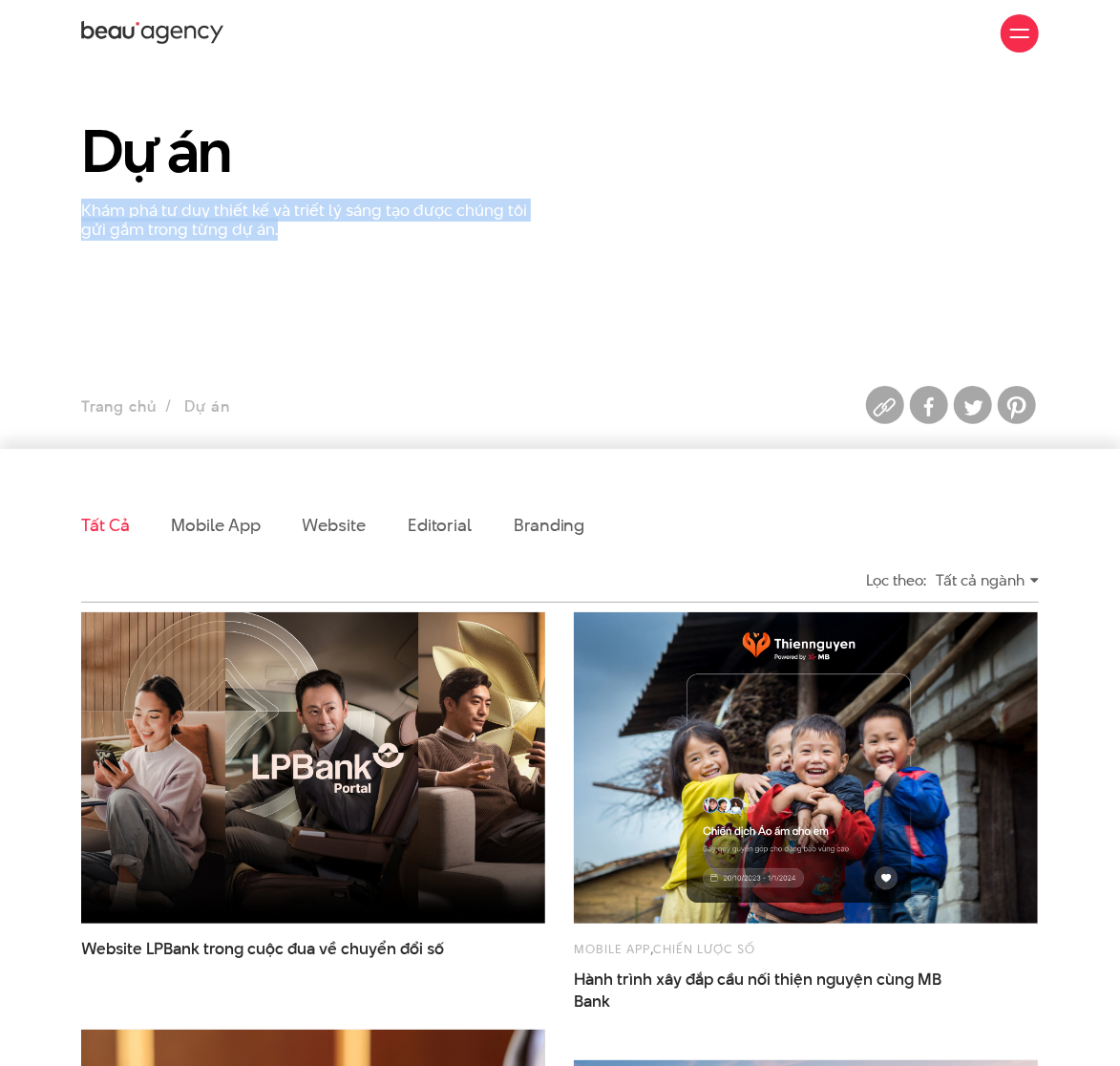
click at [316, 206] on p "Khám phá tư duy thiết kế và triết lý sáng tạo được chúng tôi gửi gắm trong từng…" at bounding box center [314, 221] width 465 height 40
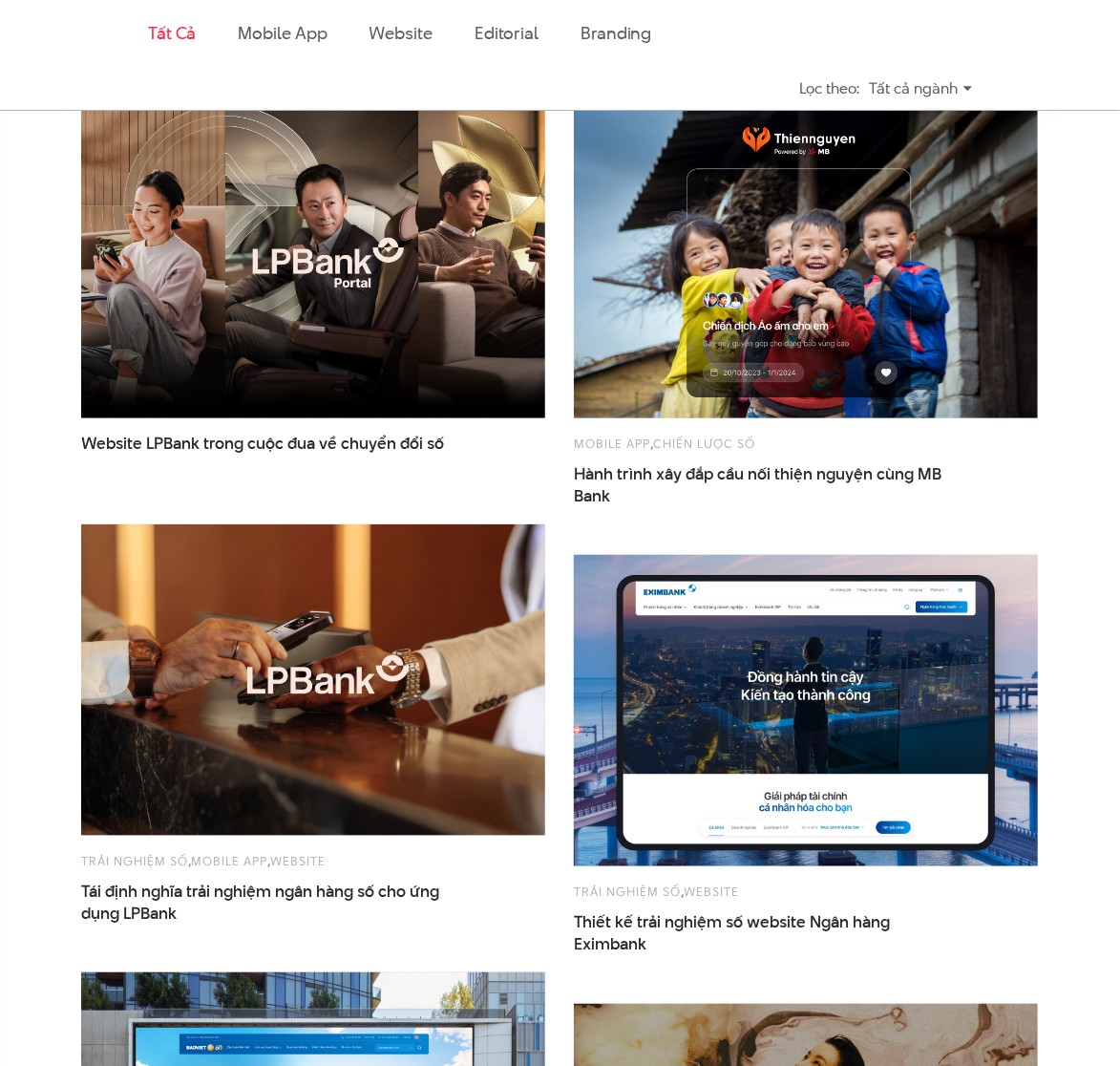
scroll to position [502, 0]
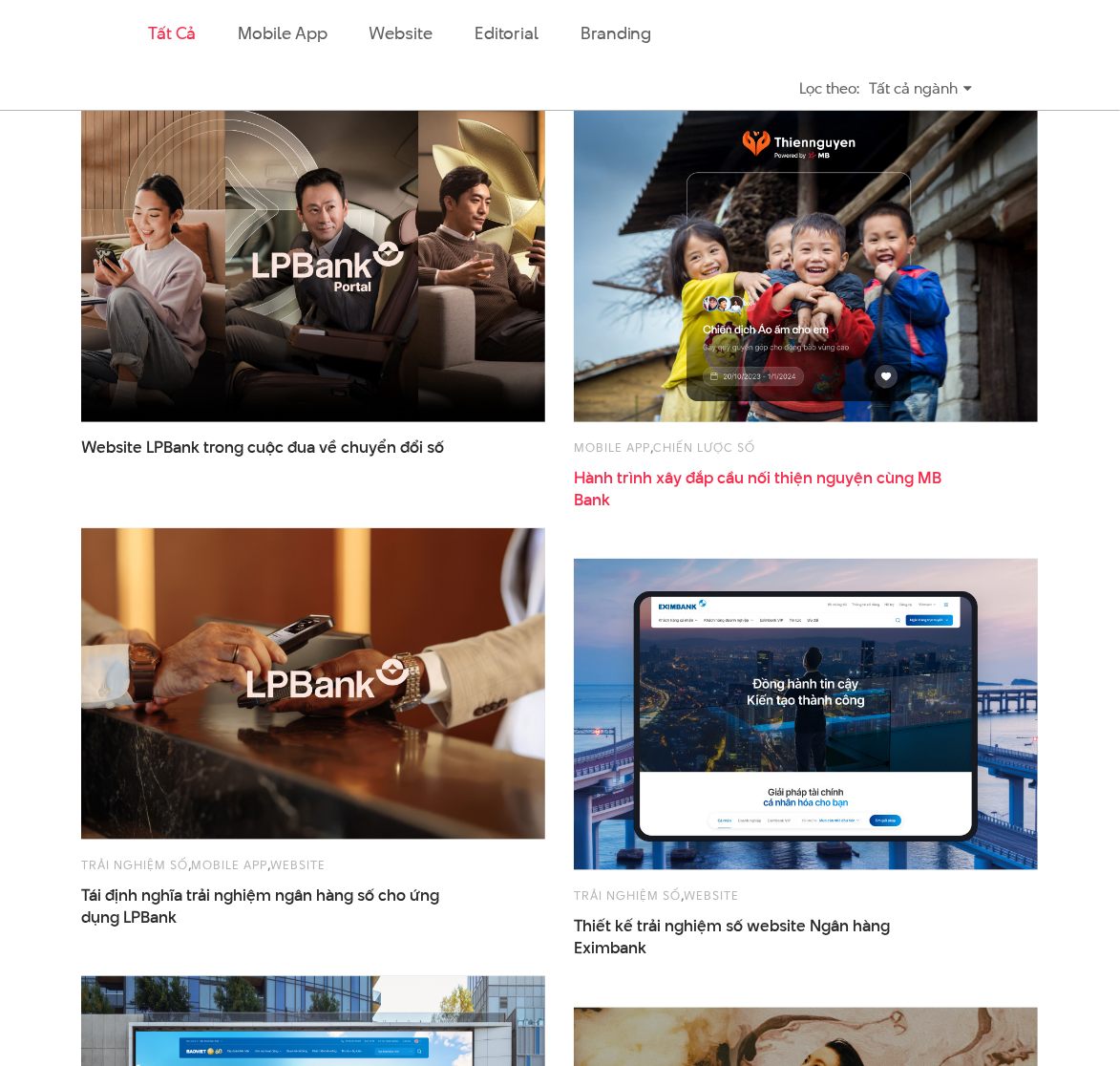
click at [698, 467] on span "Hành trình xây đắp cầu nối thiện nguyện cùng MB Bank" at bounding box center [765, 489] width 382 height 44
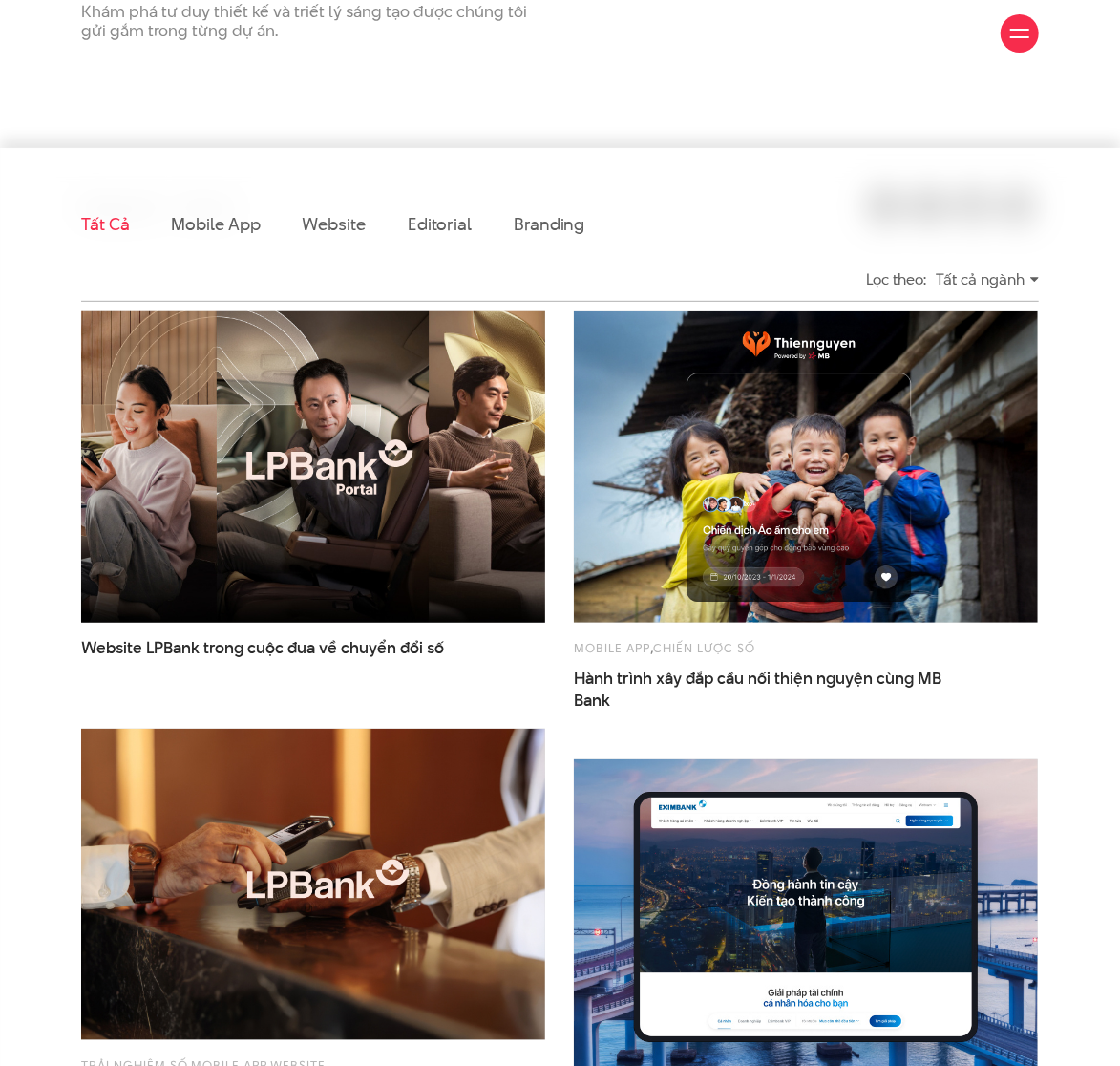
scroll to position [308, 0]
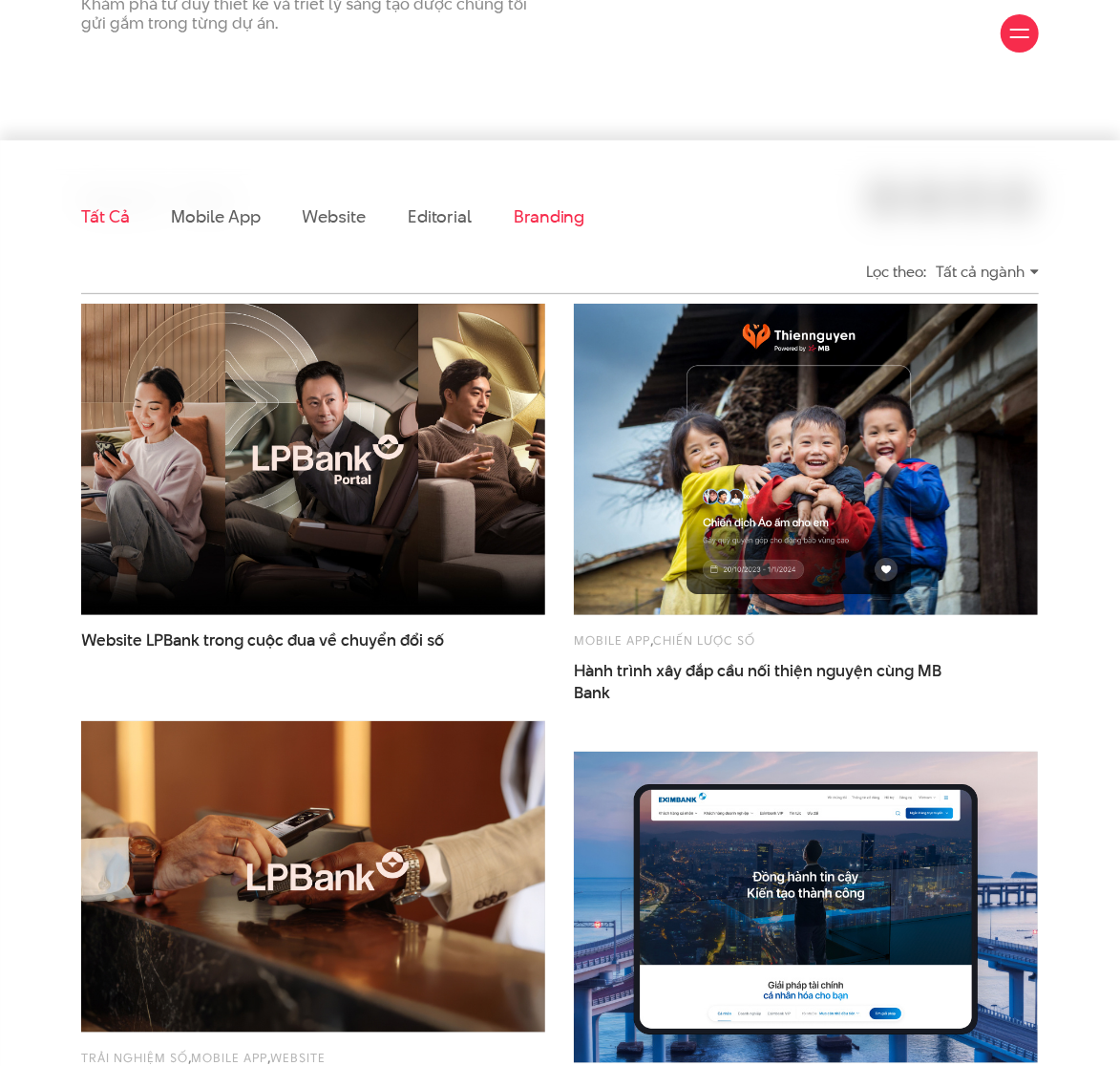
click at [560, 208] on link "Branding" at bounding box center [549, 217] width 71 height 24
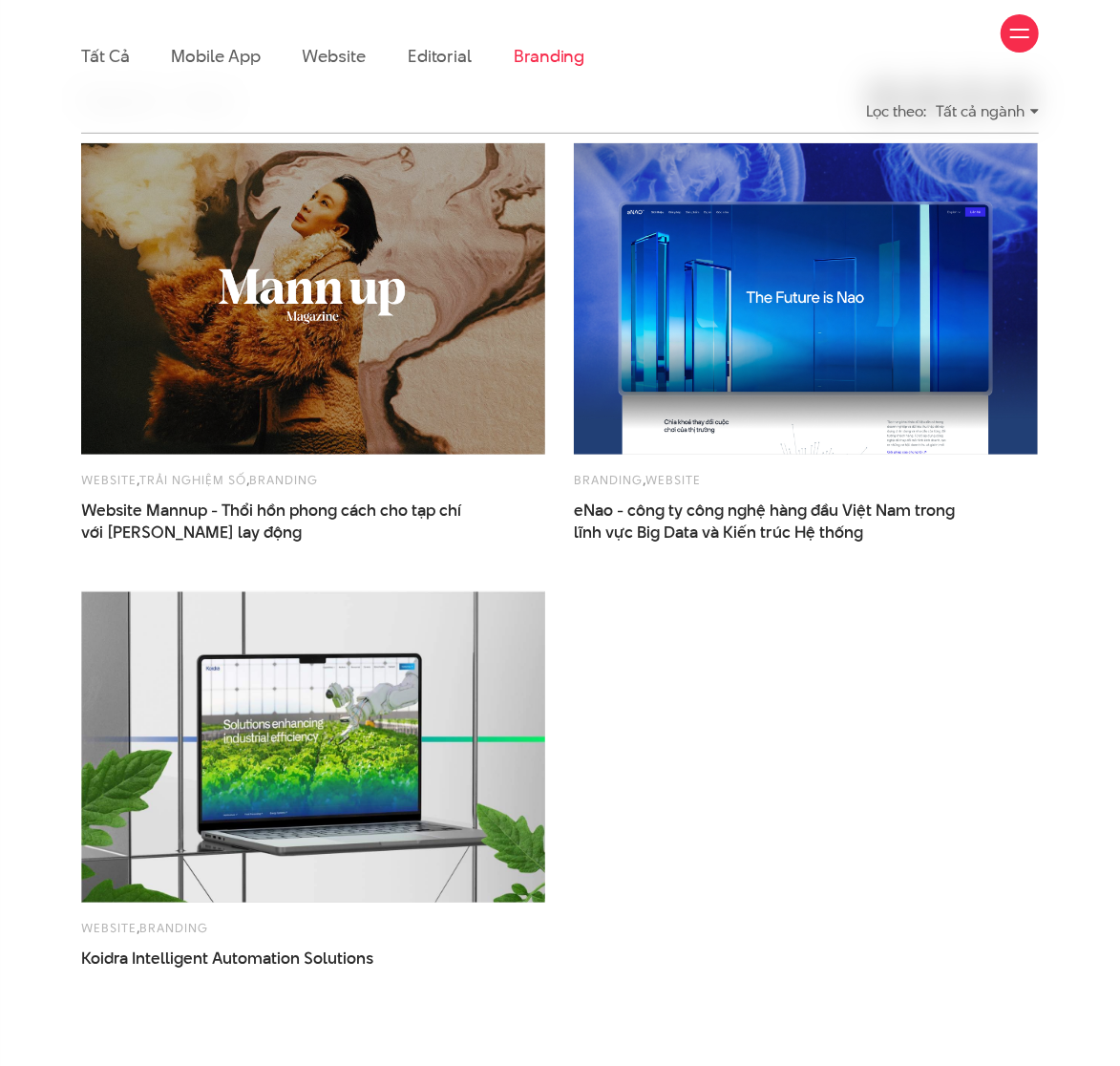
scroll to position [492, 0]
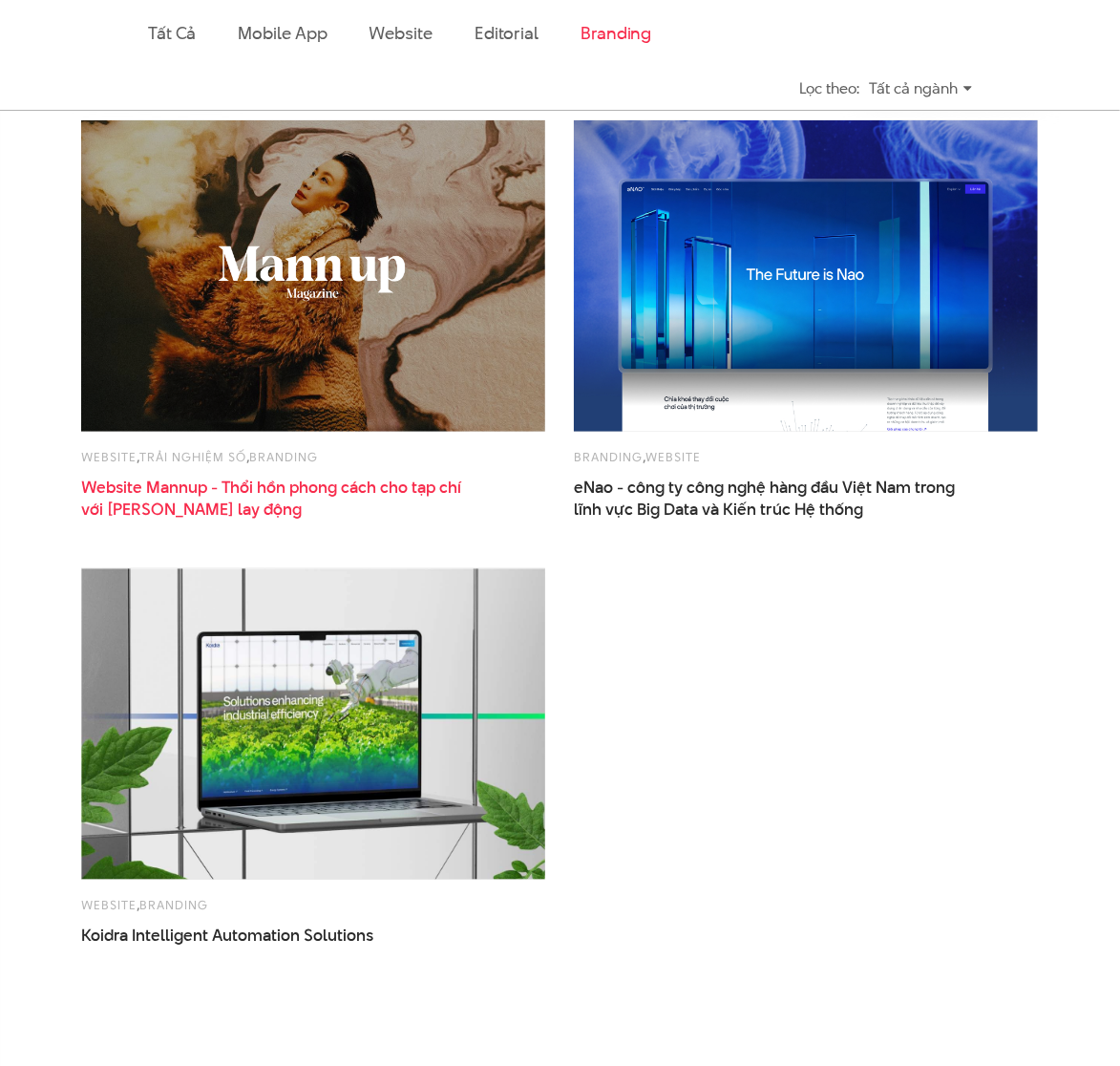
click at [271, 491] on span "Website Mannup - Thổi hồn phong cách cho tạp chí với văn phong lay động" at bounding box center [272, 499] width 382 height 44
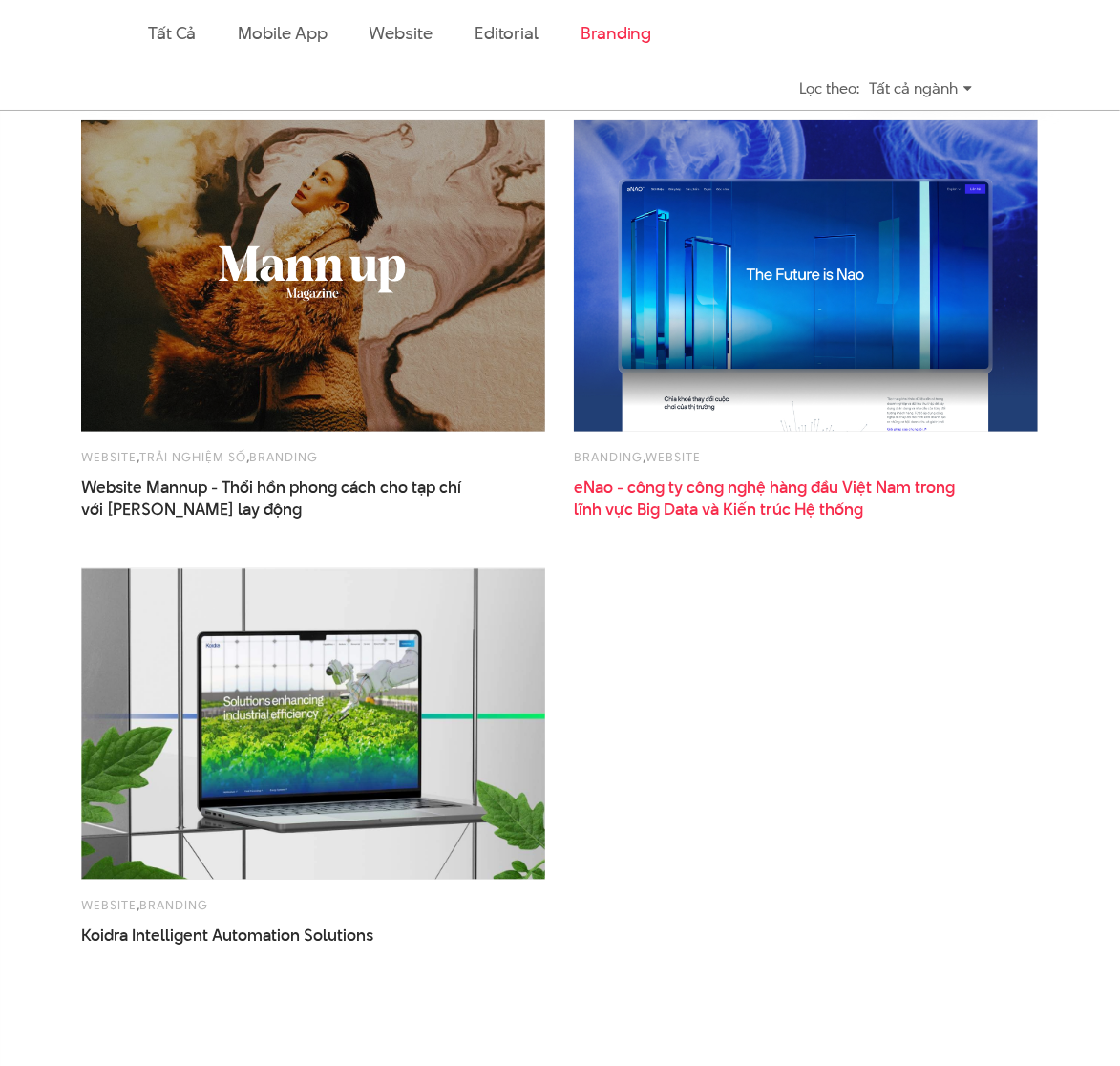
click at [736, 502] on span "lĩnh vực Big Data và Kiến trúc Hệ thống" at bounding box center [719, 510] width 289 height 22
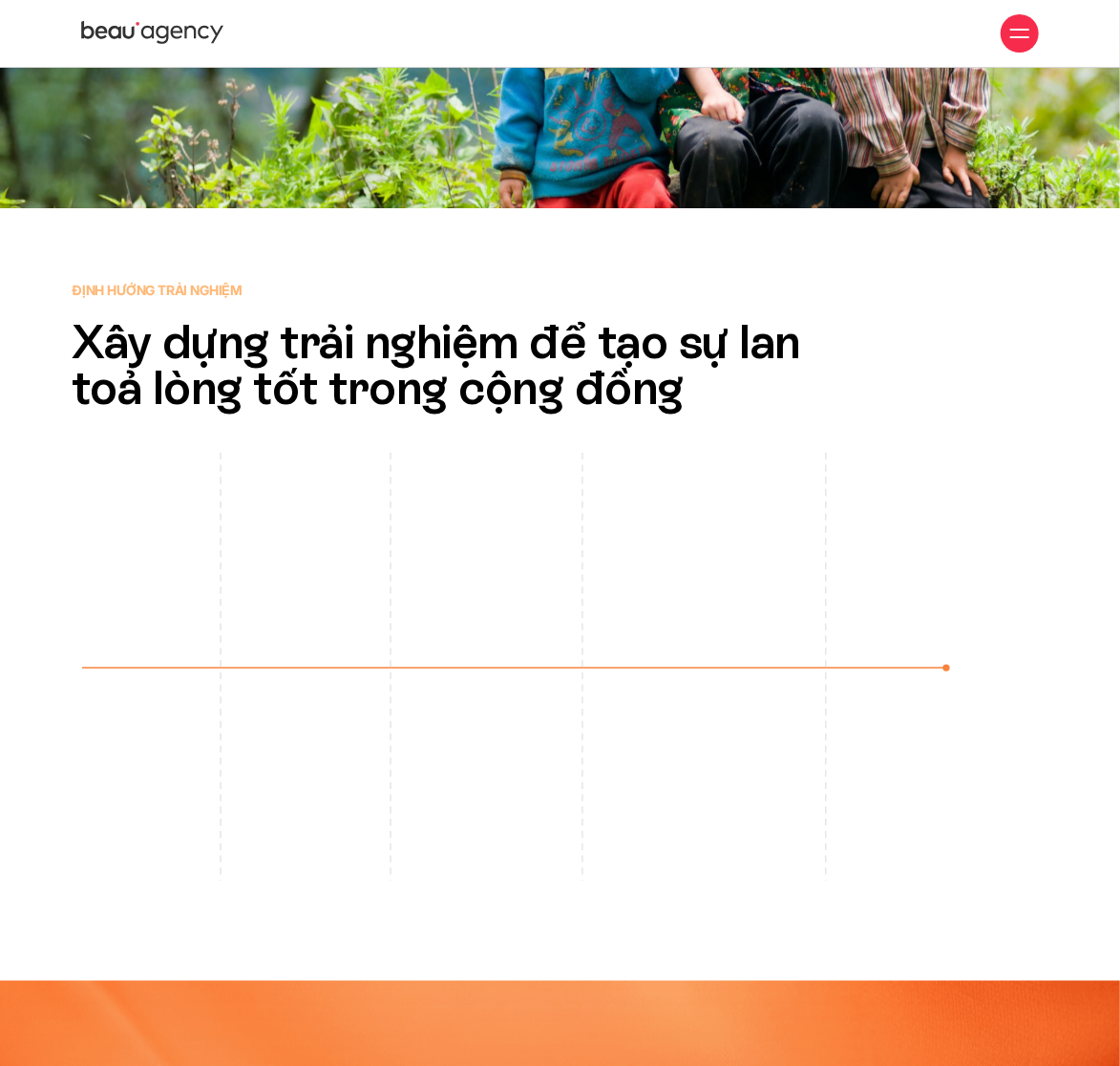
scroll to position [4129, 0]
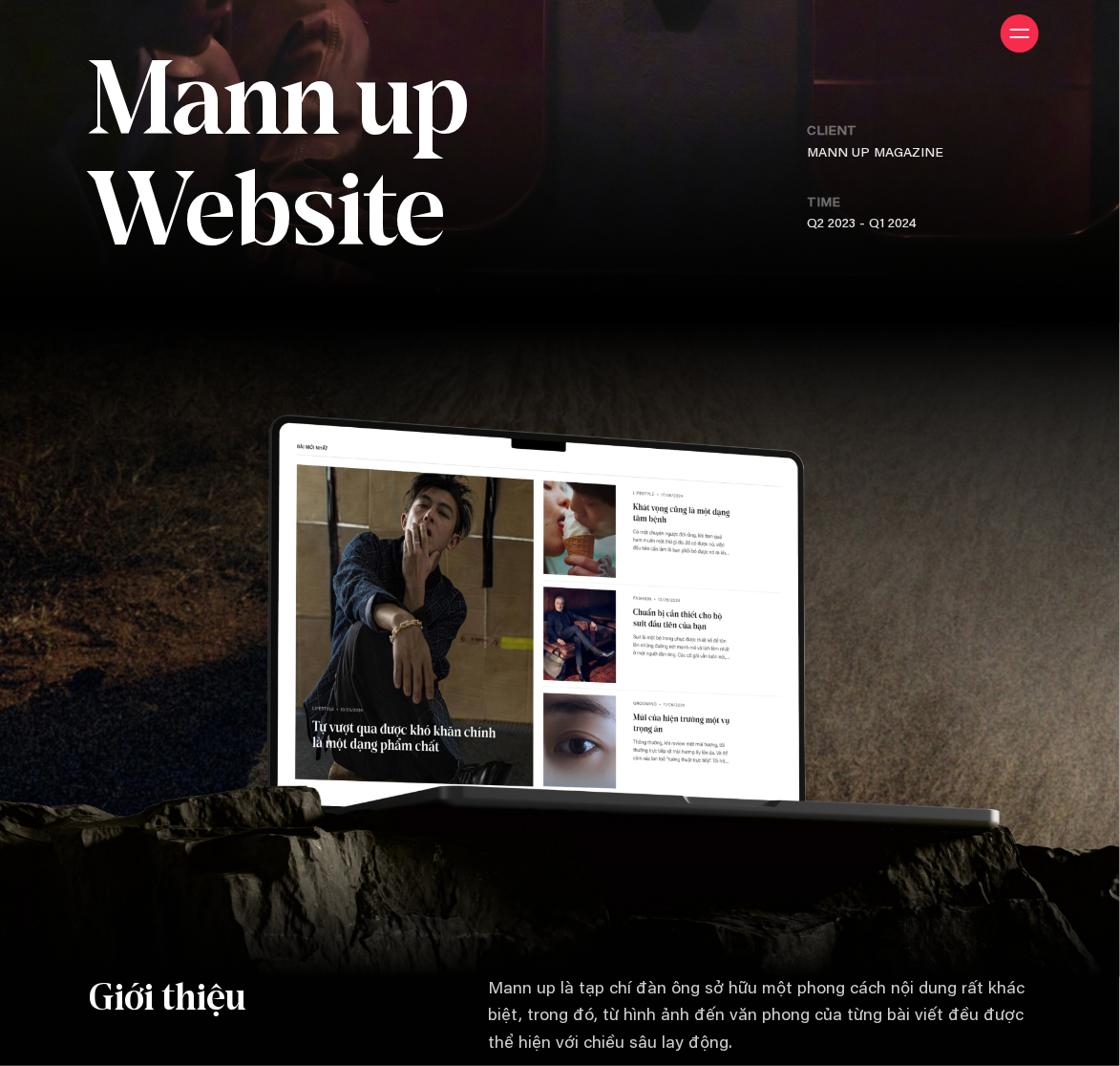
click at [848, 614] on img at bounding box center [560, 649] width 1120 height 653
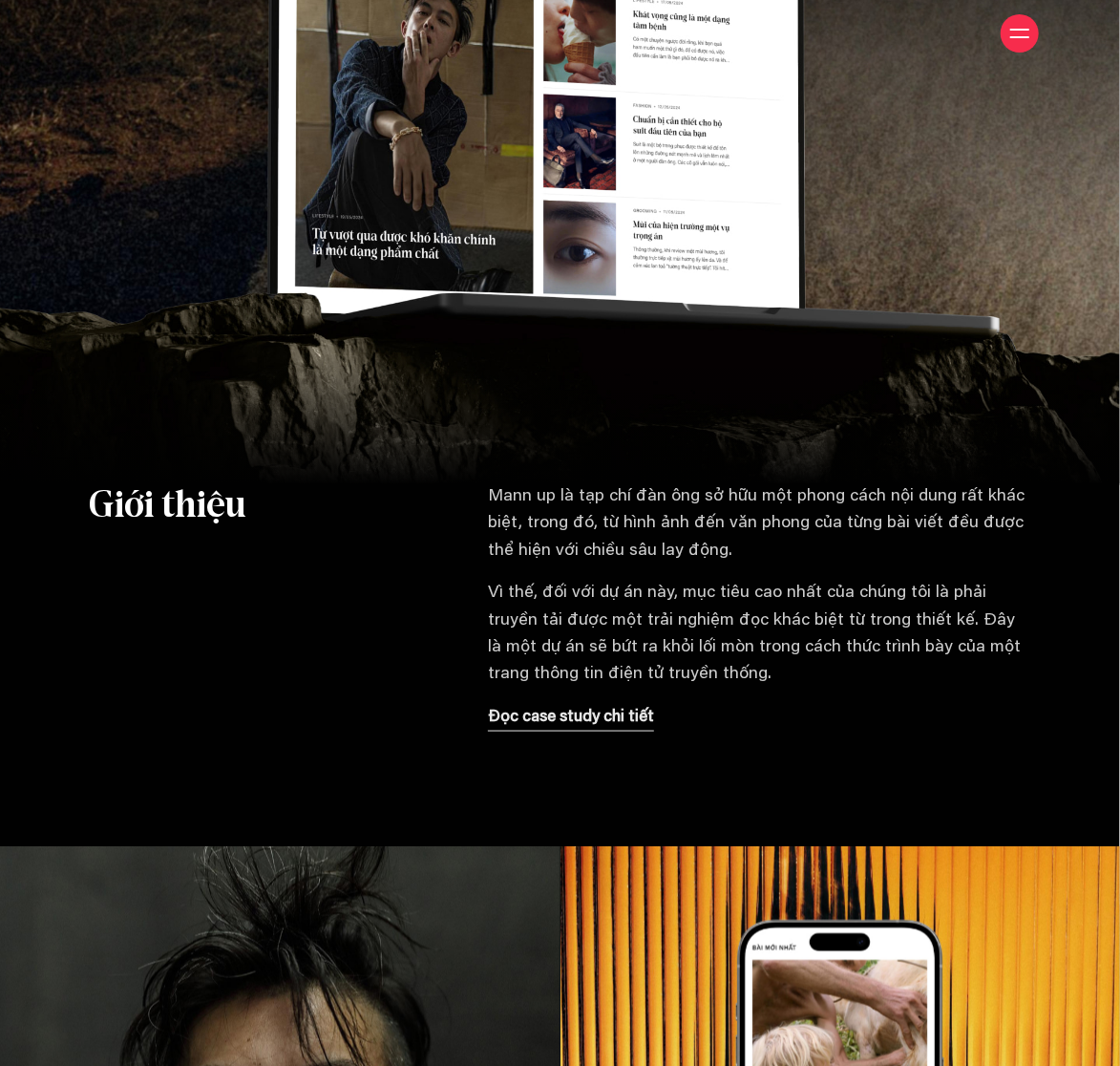
scroll to position [760, 0]
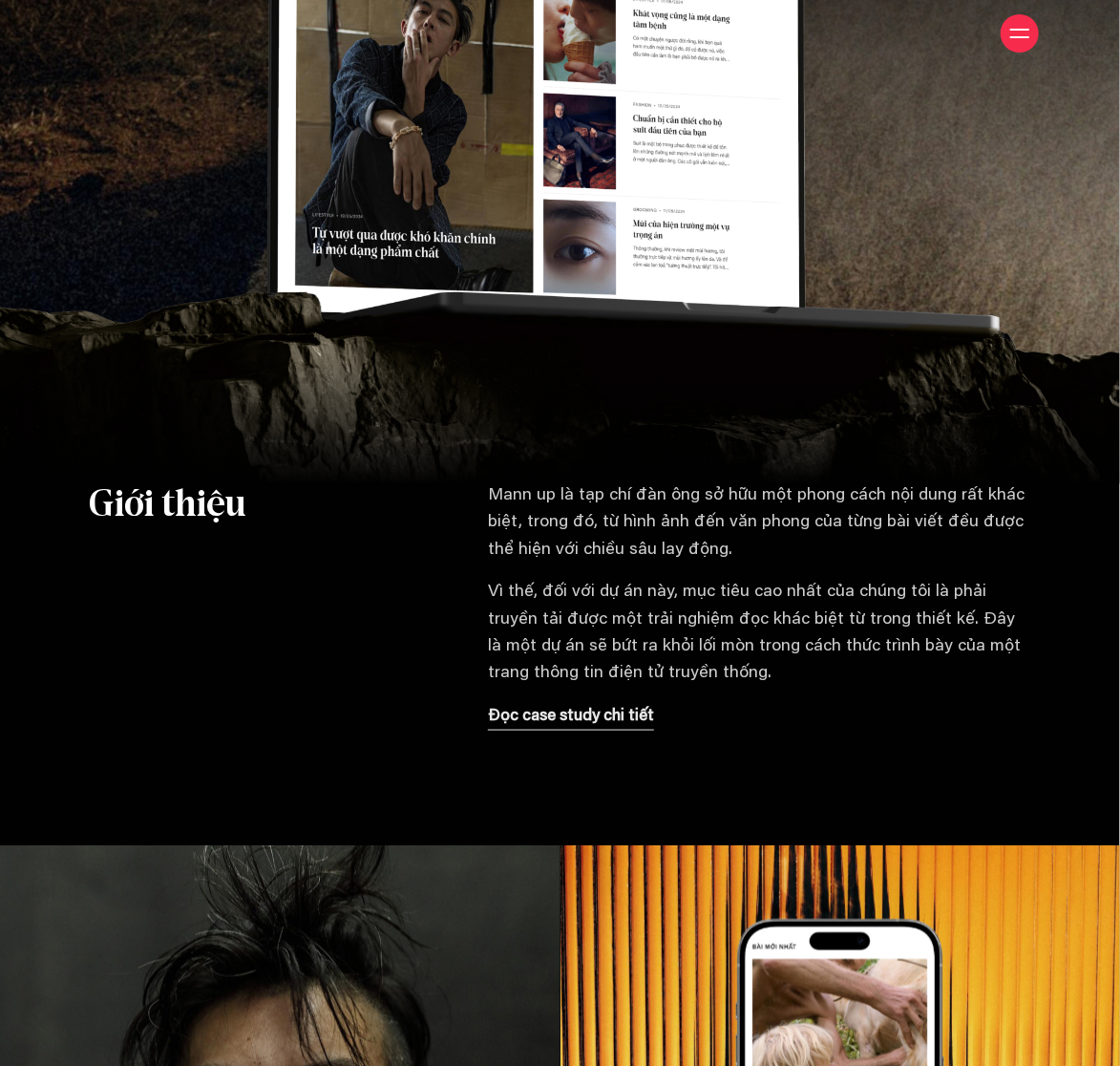
click at [629, 528] on p "Mann up là tạp chí đàn ông sở hữu một phong cách nội dung rất khác biệt, trong …" at bounding box center [759, 523] width 544 height 81
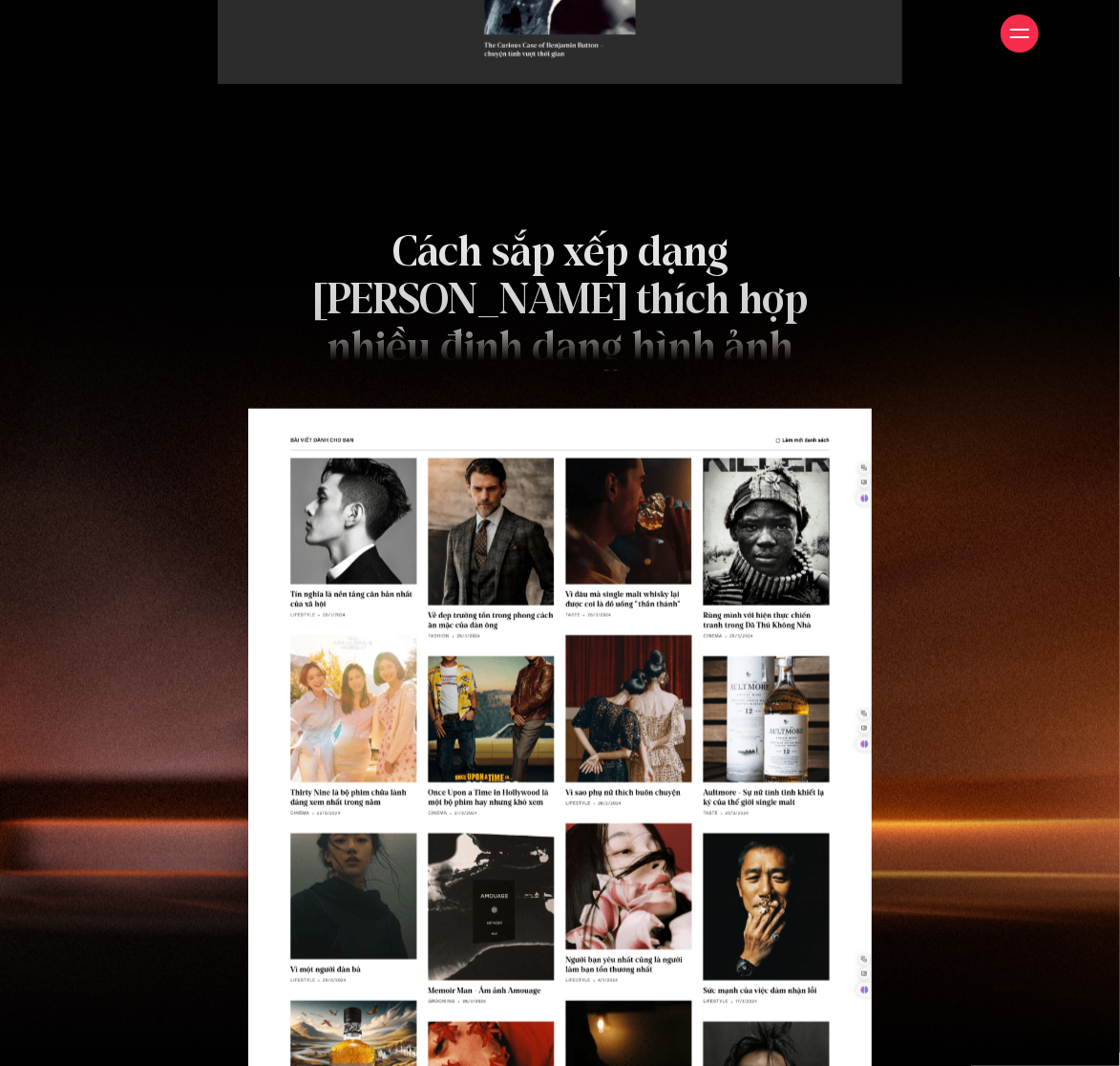
scroll to position [7500, 0]
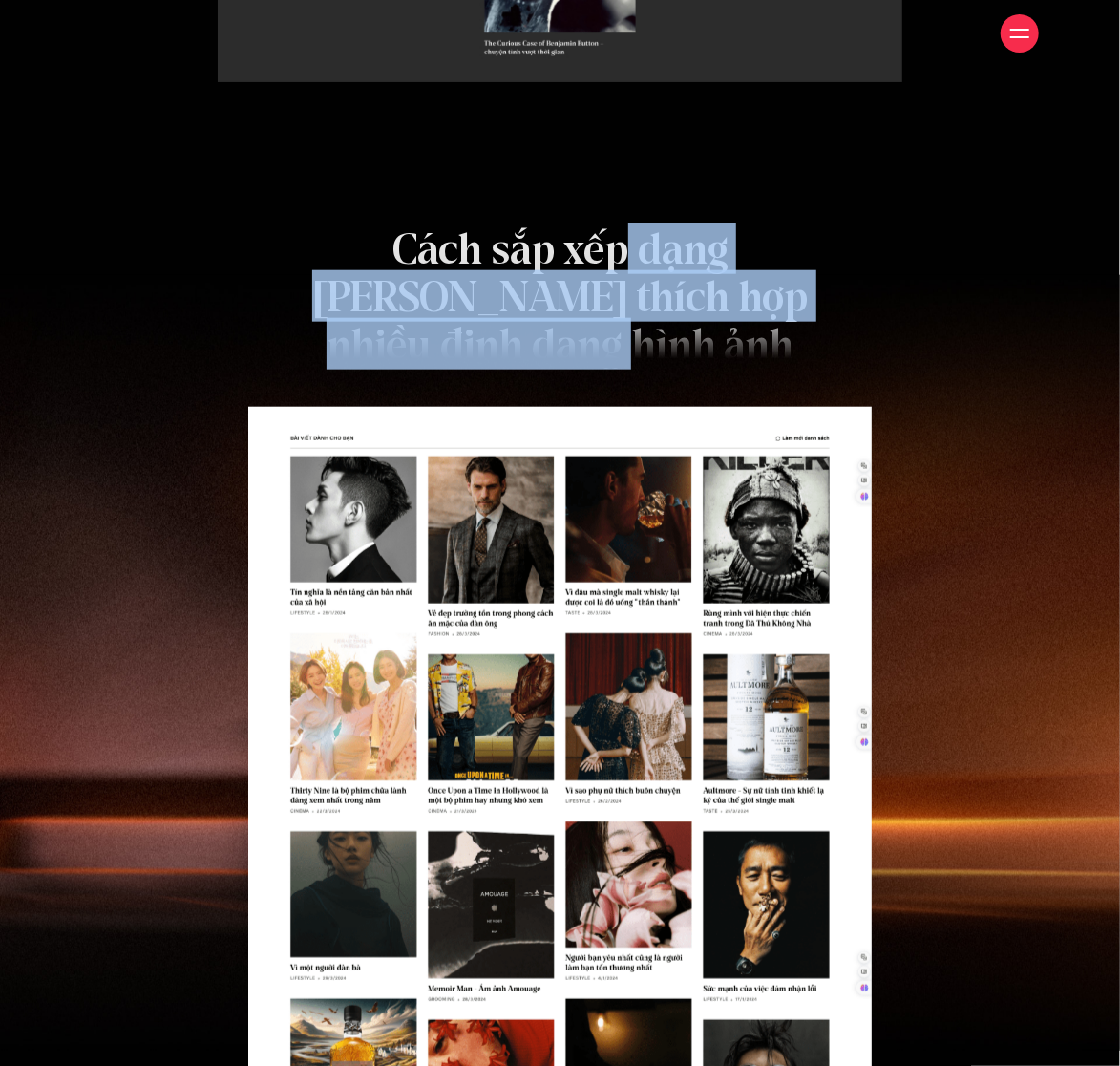
drag, startPoint x: 543, startPoint y: 258, endPoint x: 601, endPoint y: 343, distance: 102.9
click at [601, 343] on h2 "Cách sắp xếp dạng [PERSON_NAME] thích hợp nhiều định dạng hình ảnh" at bounding box center [560, 297] width 529 height 143
drag, startPoint x: 601, startPoint y: 343, endPoint x: 507, endPoint y: 233, distance: 144.7
click at [507, 233] on h2 "Cách sắp xếp dạng [PERSON_NAME] thích hợp nhiều định dạng hình ảnh" at bounding box center [560, 297] width 529 height 143
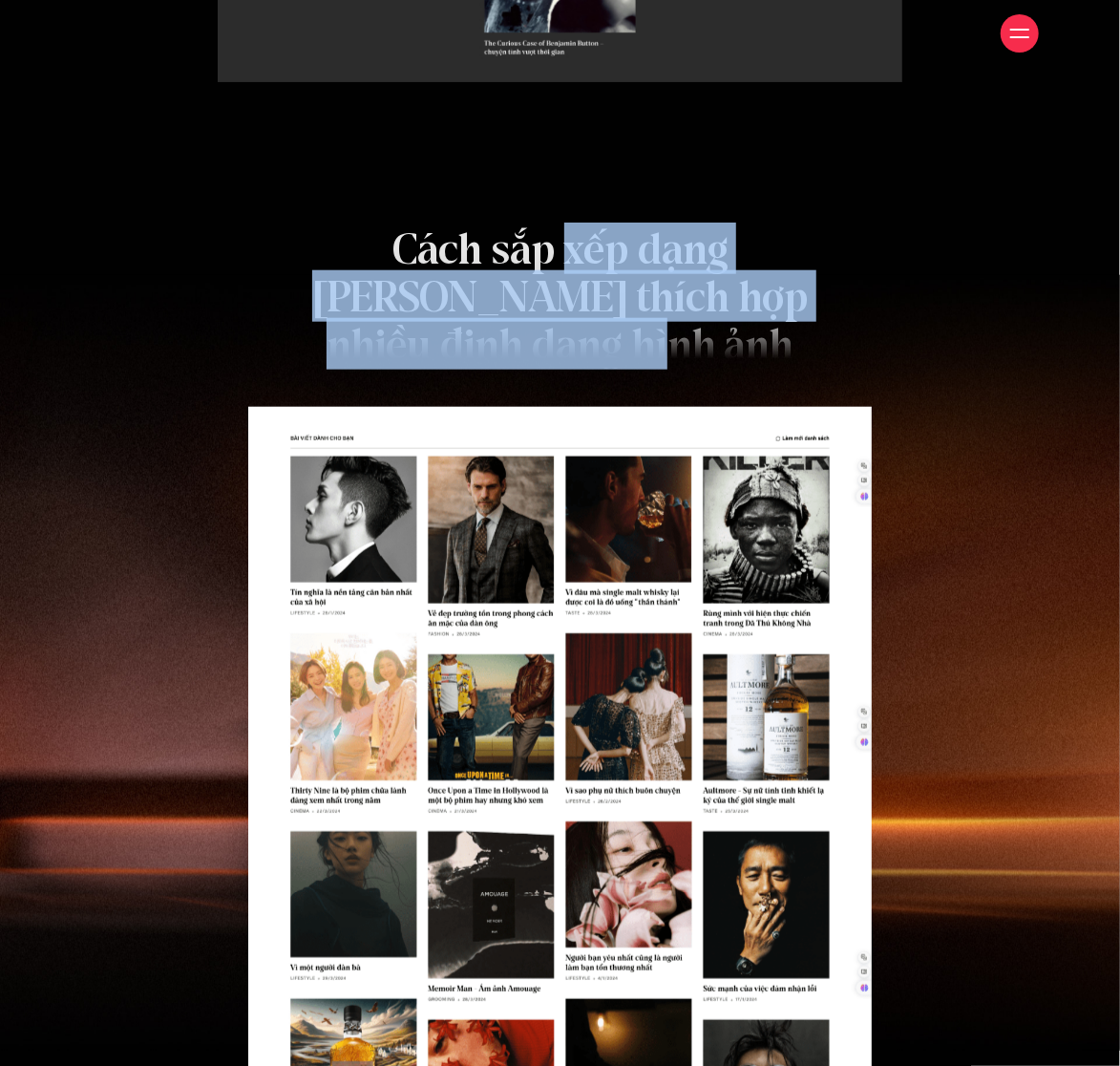
click at [507, 233] on h2 "Cách sắp xếp dạng [PERSON_NAME] thích hợp nhiều định dạng hình ảnh" at bounding box center [560, 297] width 529 height 143
drag, startPoint x: 507, startPoint y: 233, endPoint x: 620, endPoint y: 353, distance: 164.8
click at [620, 353] on h2 "Cách sắp xếp dạng [PERSON_NAME] thích hợp nhiều định dạng hình ảnh" at bounding box center [560, 297] width 529 height 143
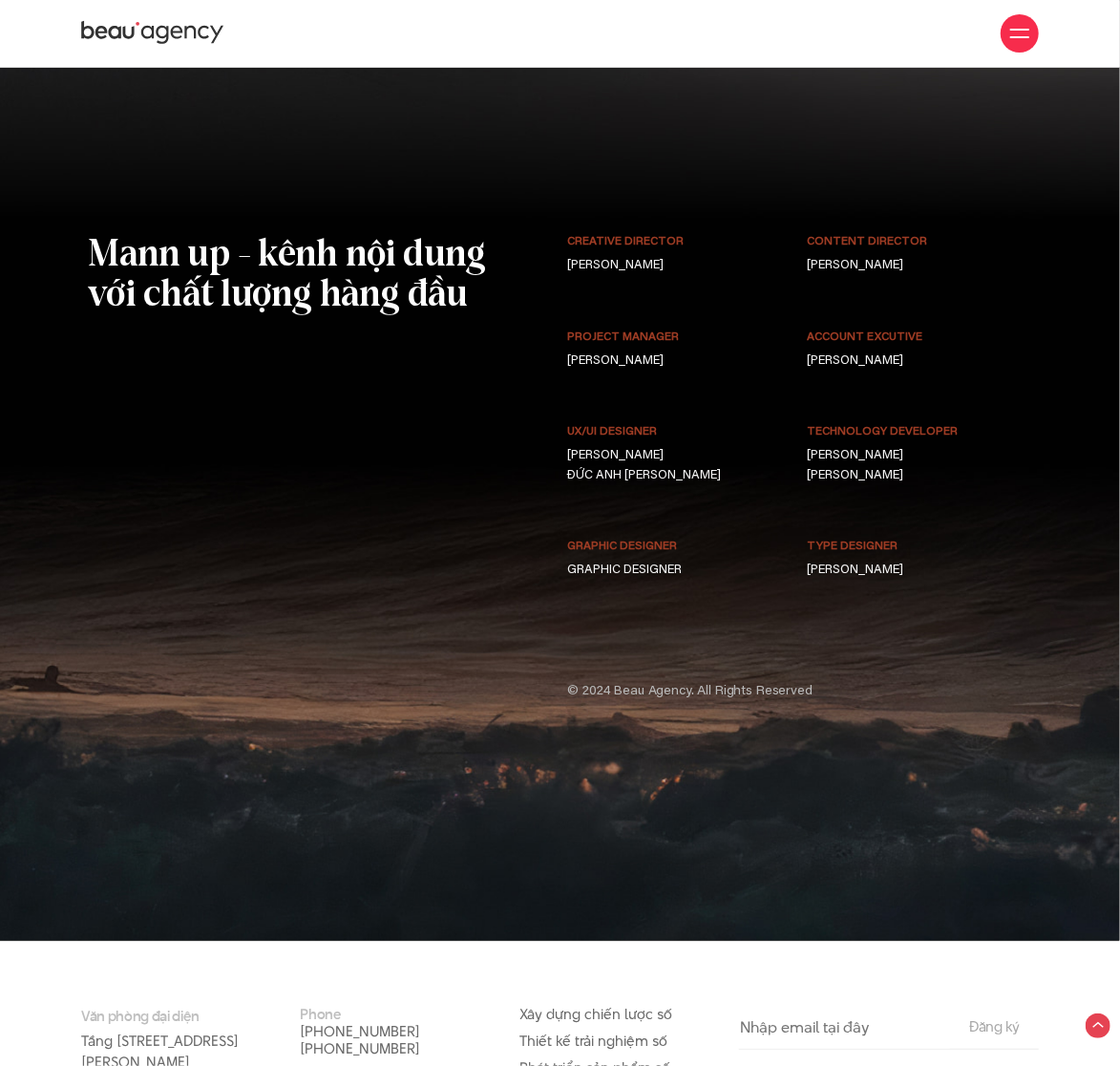
scroll to position [10521, 0]
click at [692, 155] on img at bounding box center [560, 233] width 1681 height 1415
drag, startPoint x: 415, startPoint y: 324, endPoint x: 726, endPoint y: 508, distance: 361.4
click at [726, 508] on div "Mann up - kênh nội dung với chất lượng hàng đầu Creative Director [PERSON_NAME]…" at bounding box center [560, 468] width 957 height 469
click at [726, 508] on div "UX/UI DESIGNER [PERSON_NAME] [PERSON_NAME]" at bounding box center [679, 481] width 240 height 114
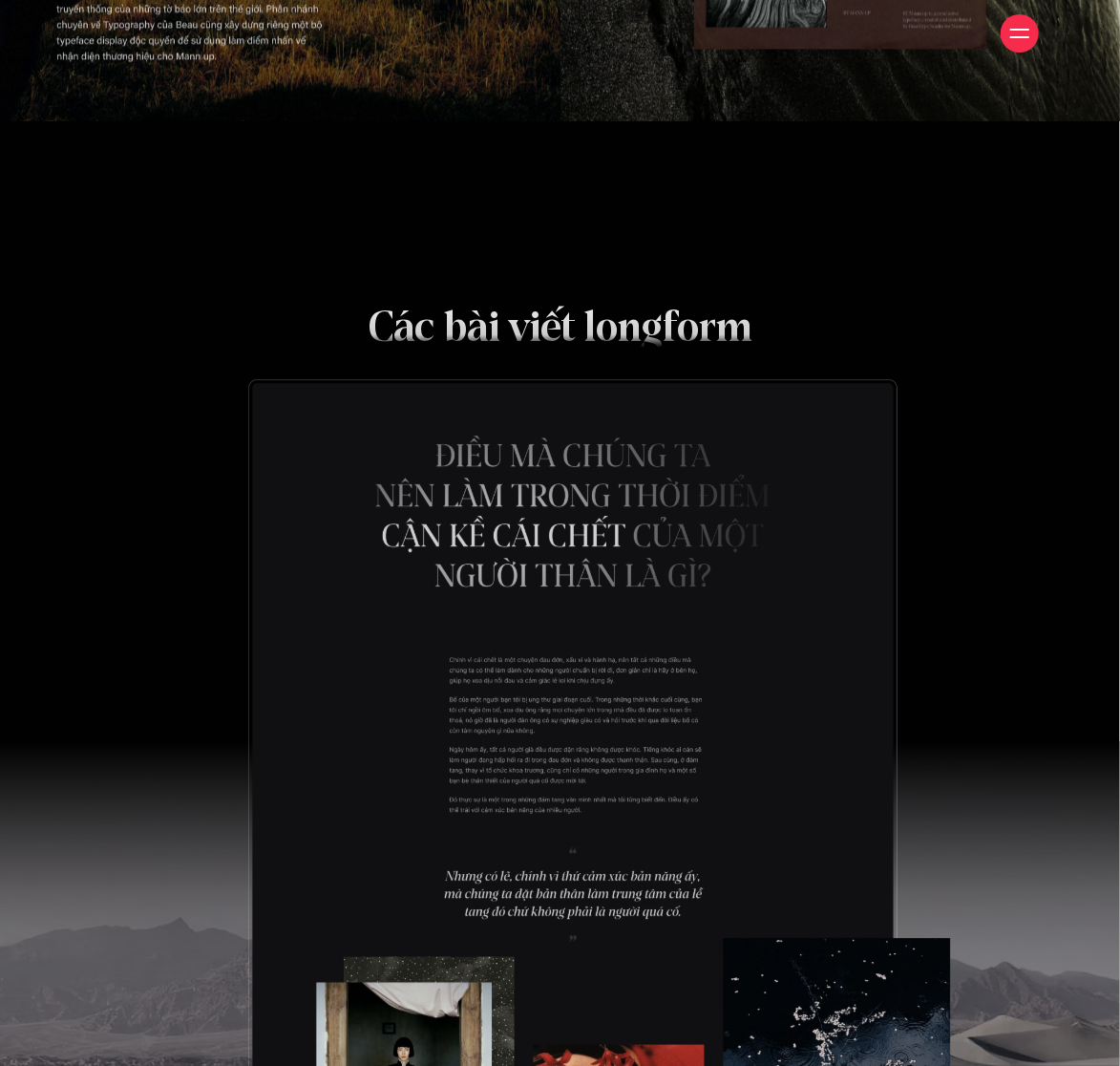
scroll to position [9308, 0]
click at [392, 409] on img at bounding box center [599, 818] width 703 height 879
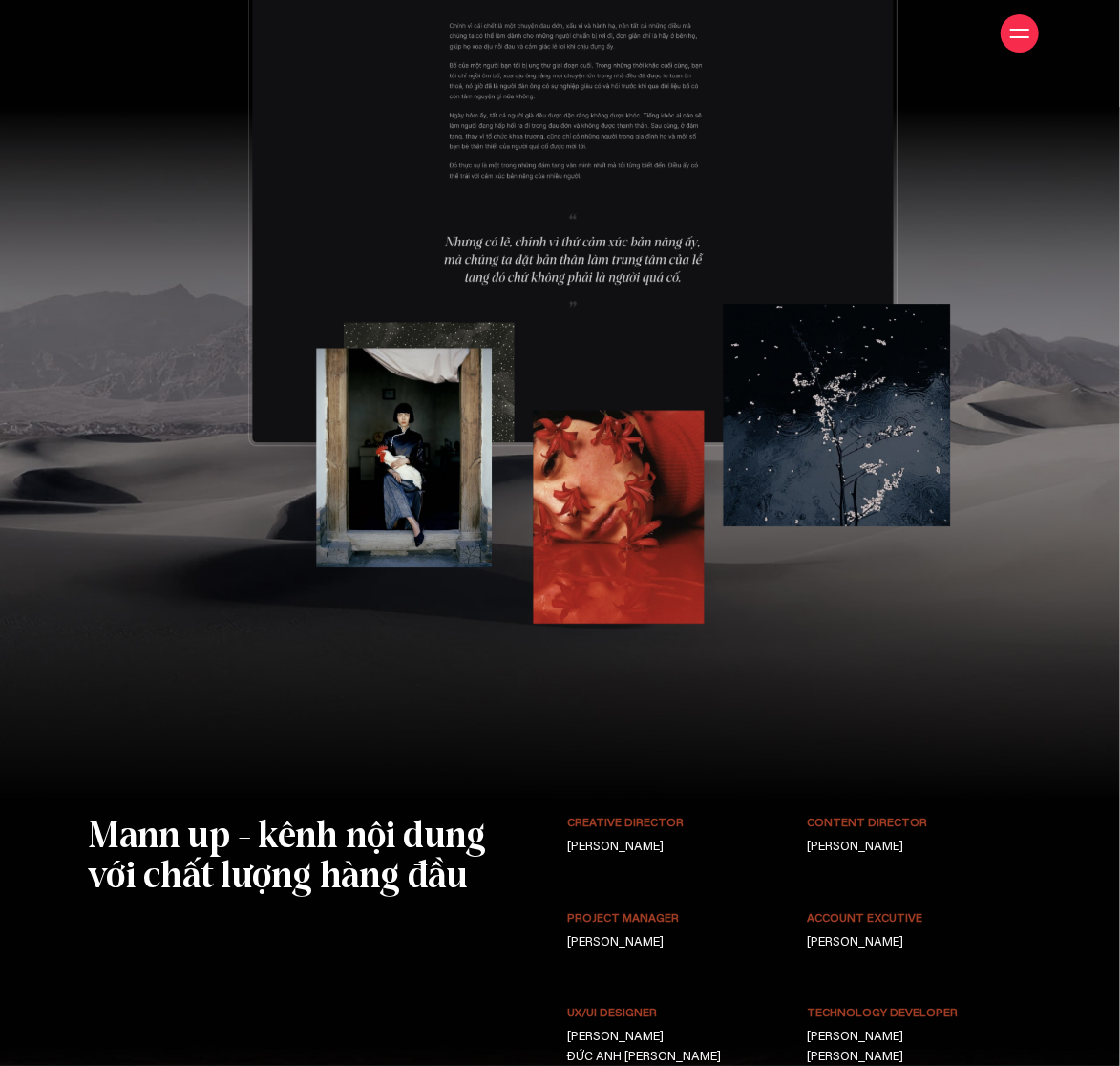
scroll to position [9942, 0]
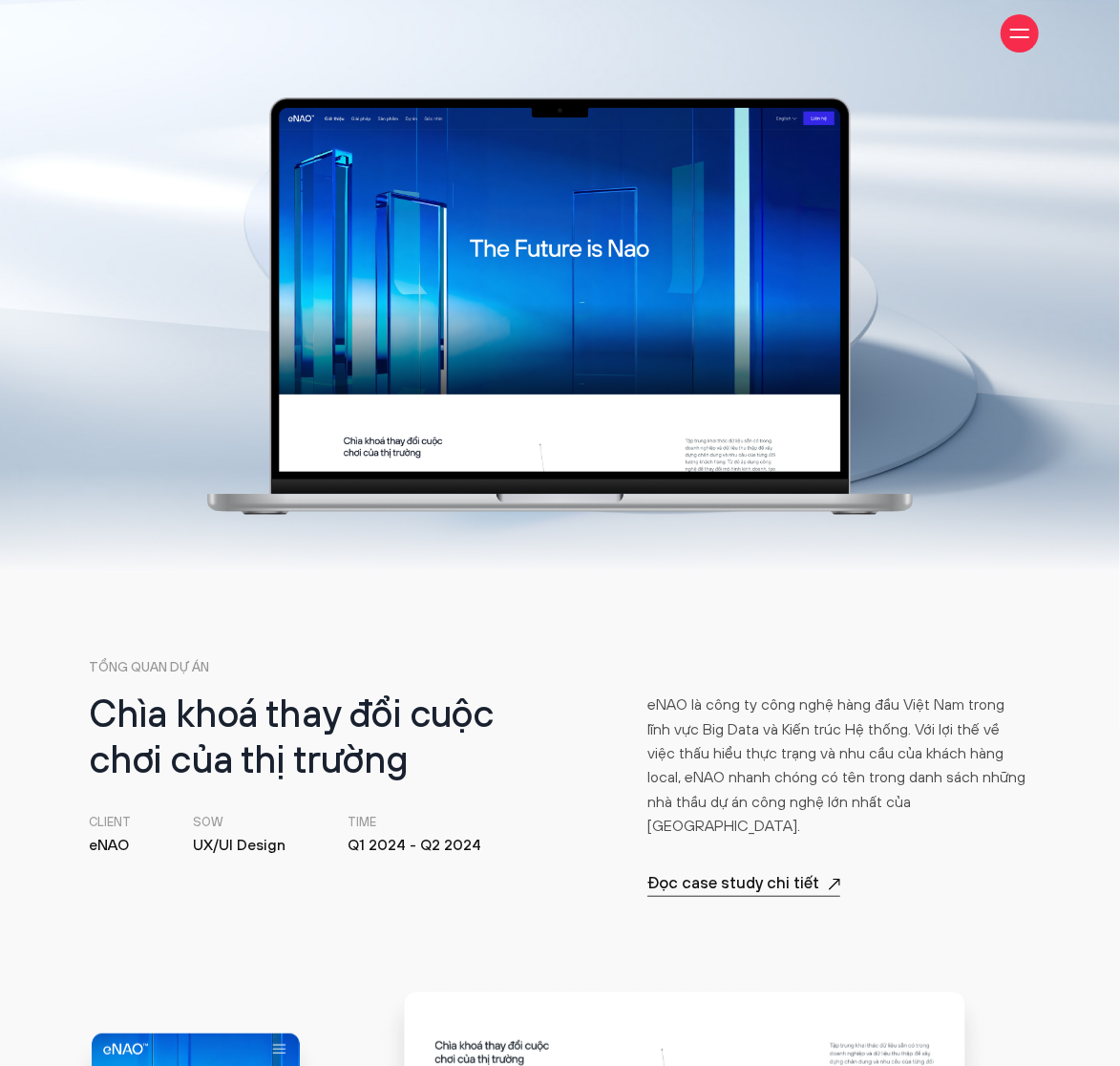
scroll to position [413, 0]
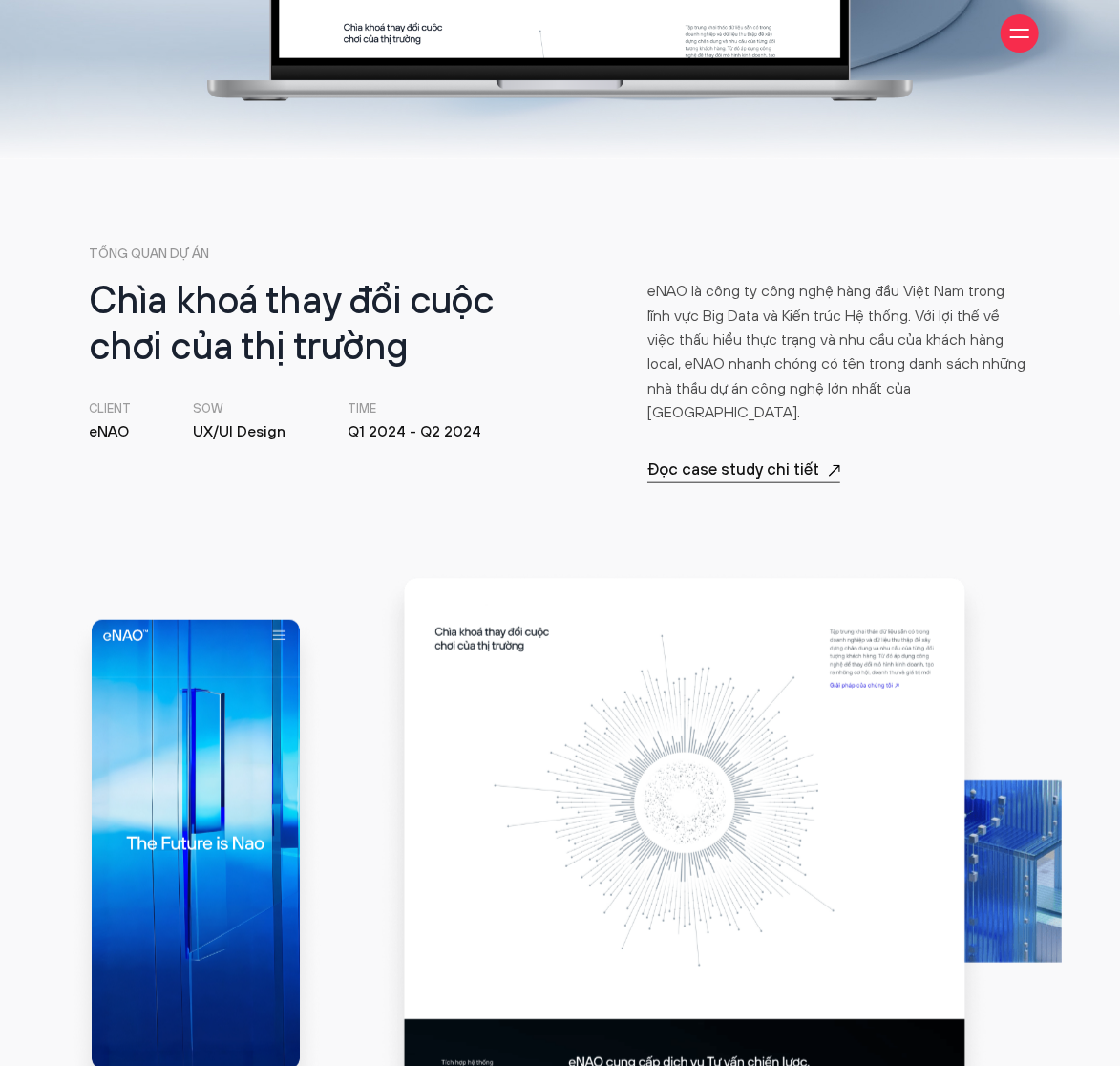
click at [715, 323] on p "eNAO là công ty công nghệ hàng đầu Việt Nam trong lĩnh vực Big Data và Kiến trú…" at bounding box center [840, 353] width 384 height 145
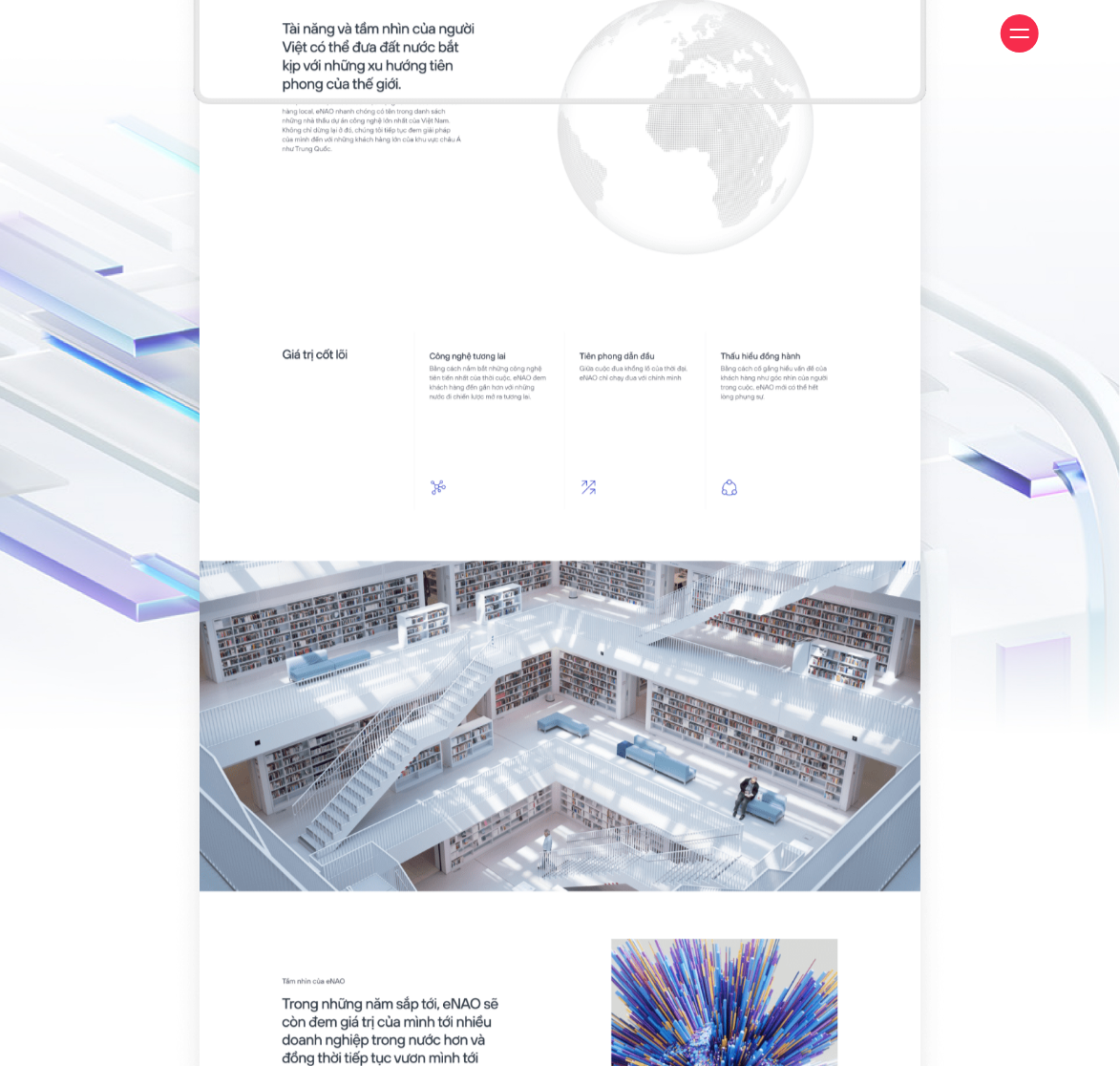
scroll to position [3244, 0]
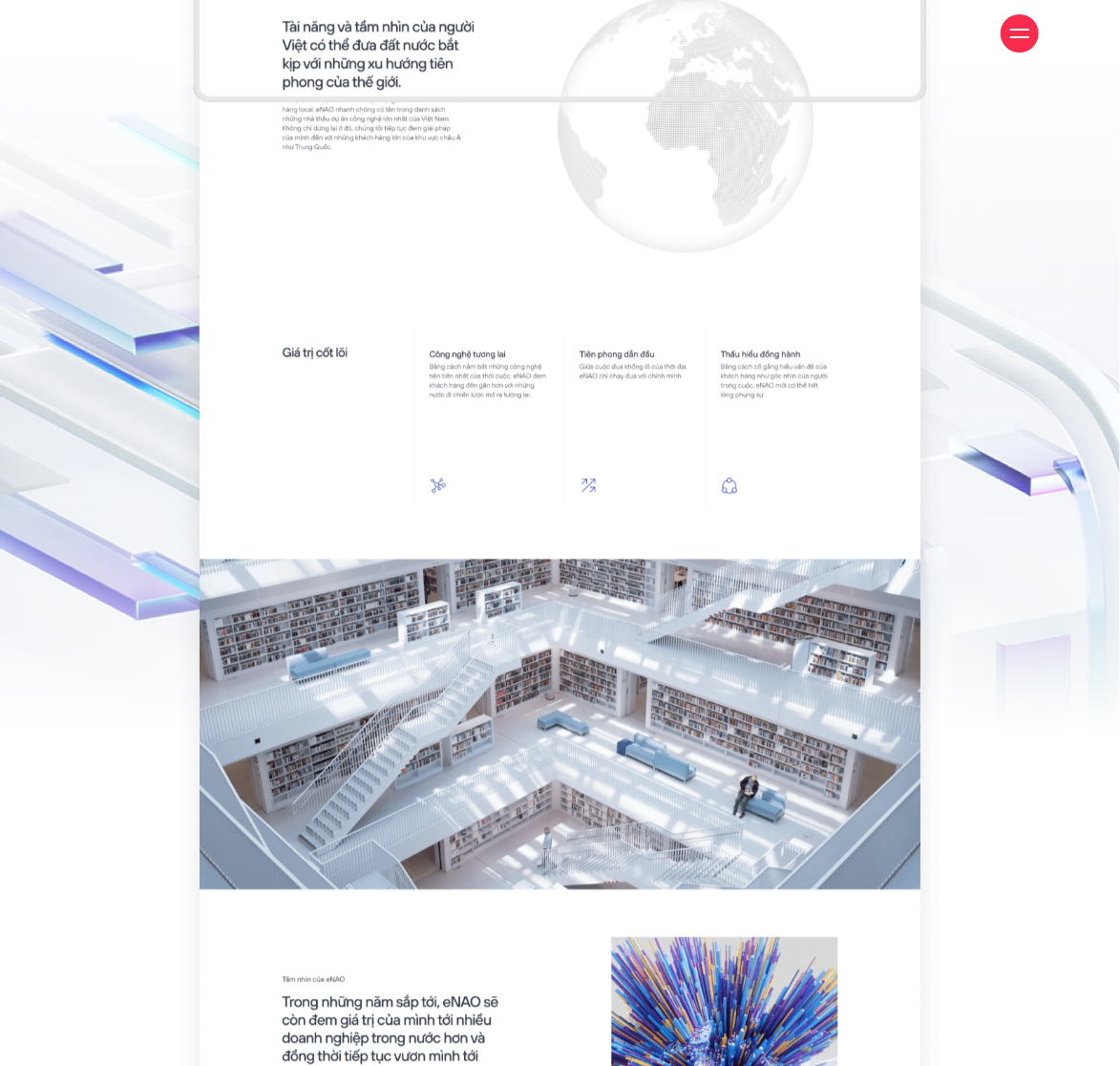
click at [967, 555] on div at bounding box center [560, 505] width 957 height 1695
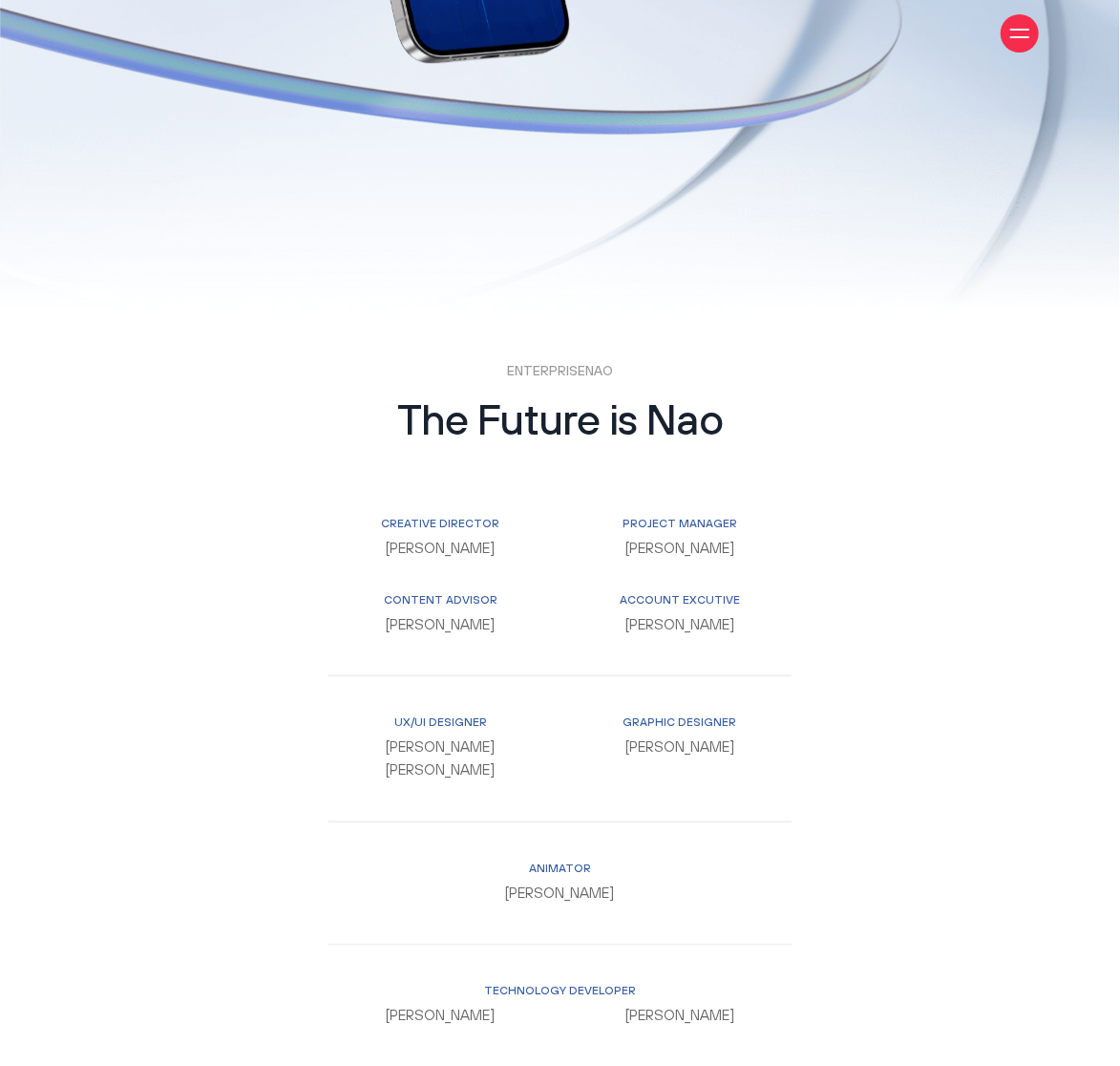
scroll to position [13504, 0]
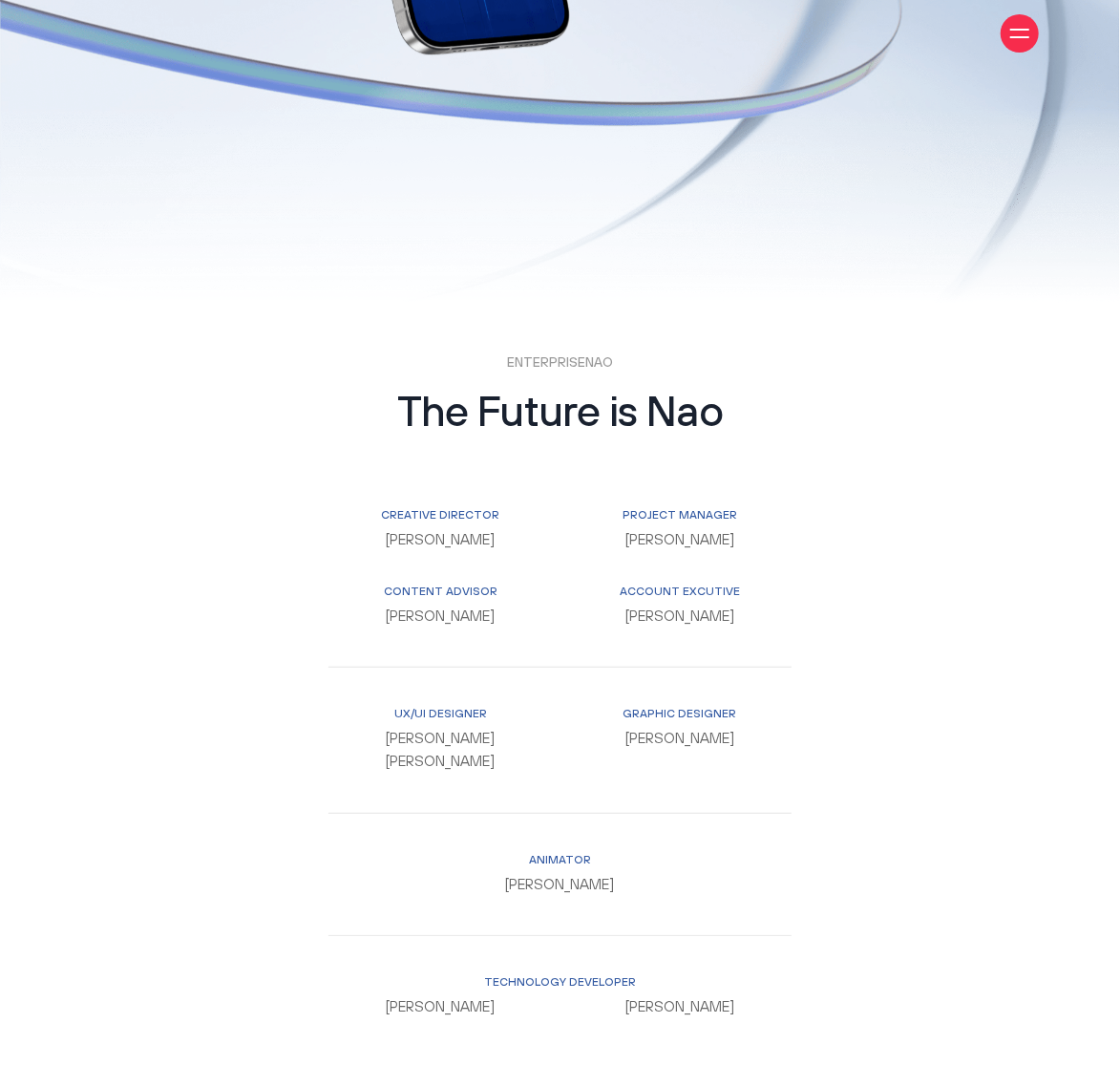
click at [235, 552] on div "ENTERPRISENAO The Future is Nao Creative Director [PERSON_NAME] project manager…" at bounding box center [560, 798] width 957 height 889
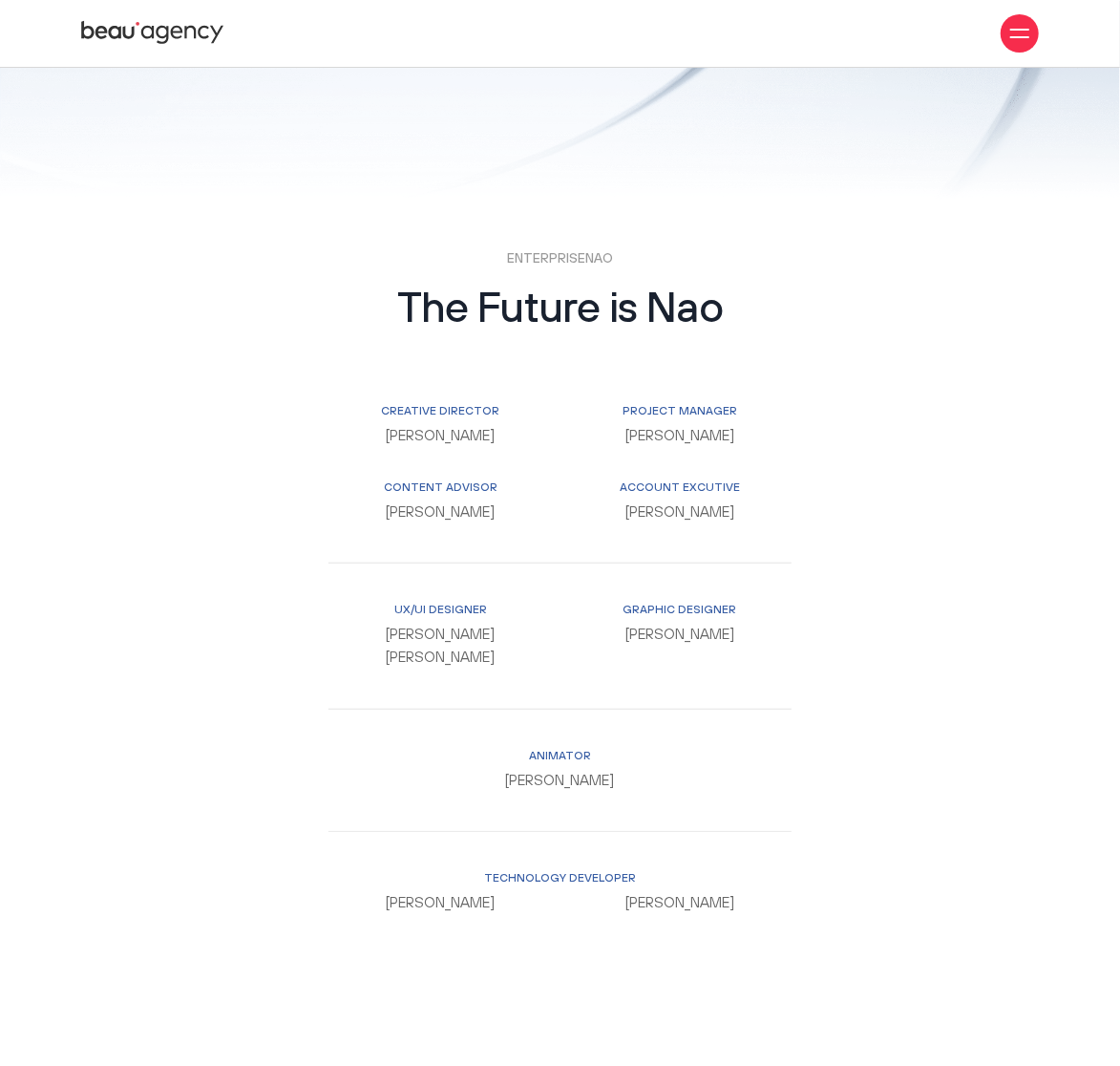
scroll to position [13608, 0]
click at [235, 552] on div "ENTERPRISENAO The Future is Nao Creative Director [PERSON_NAME] project manager…" at bounding box center [560, 694] width 957 height 889
drag, startPoint x: 402, startPoint y: 243, endPoint x: 677, endPoint y: 796, distance: 617.6
click at [677, 796] on div "ENTERPRISENAO The Future is Nao Creative Director [PERSON_NAME] project manager…" at bounding box center [560, 694] width 479 height 889
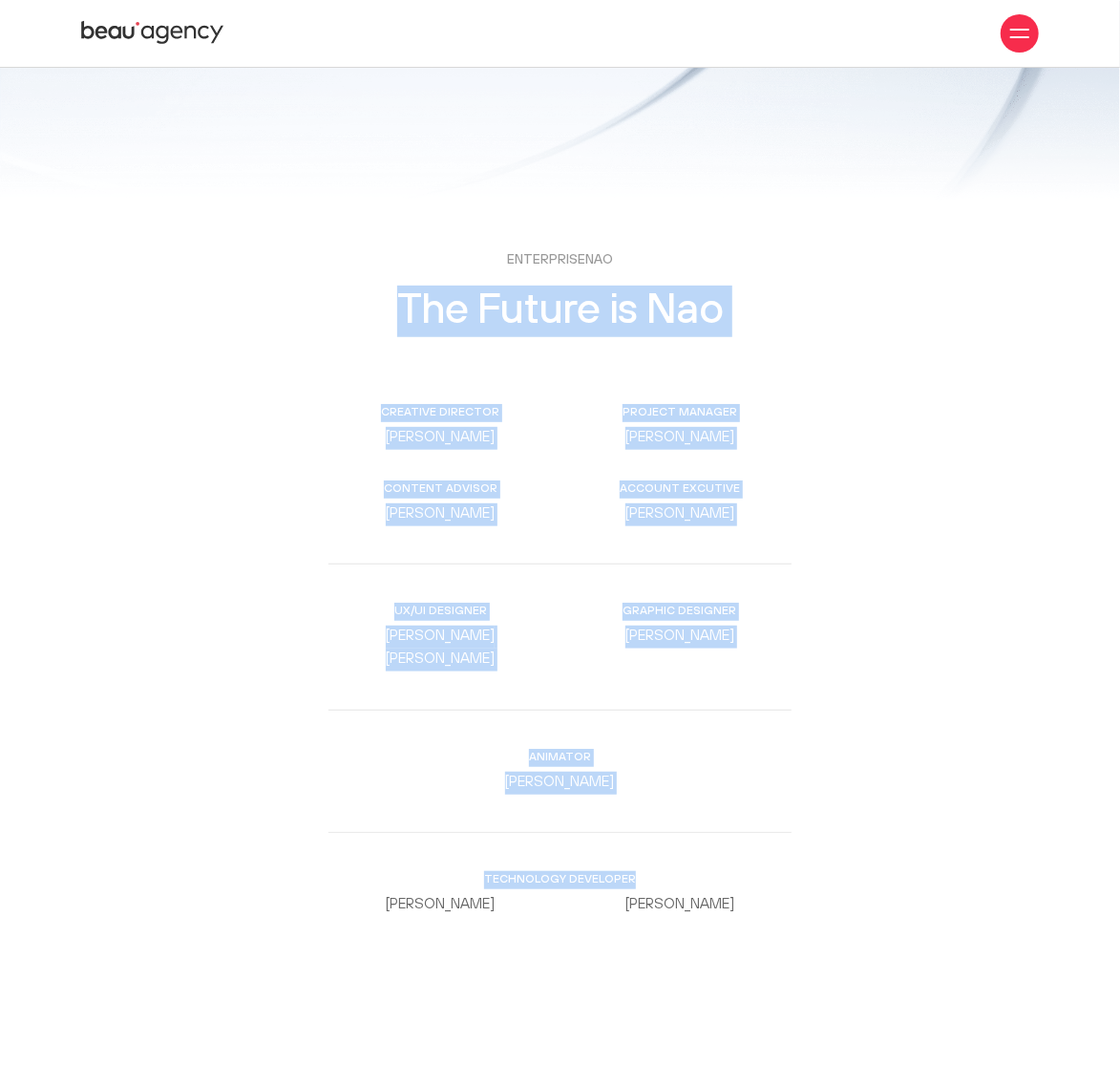
click at [677, 832] on div "technology developer [PERSON_NAME] [PERSON_NAME]" at bounding box center [560, 893] width 463 height 123
drag, startPoint x: 676, startPoint y: 817, endPoint x: 391, endPoint y: 232, distance: 650.7
click at [391, 250] on div "ENTERPRISENAO The Future is Nao Creative Director [PERSON_NAME] project manager…" at bounding box center [560, 694] width 479 height 889
click at [391, 285] on h2 "The Future is Nao" at bounding box center [560, 311] width 463 height 52
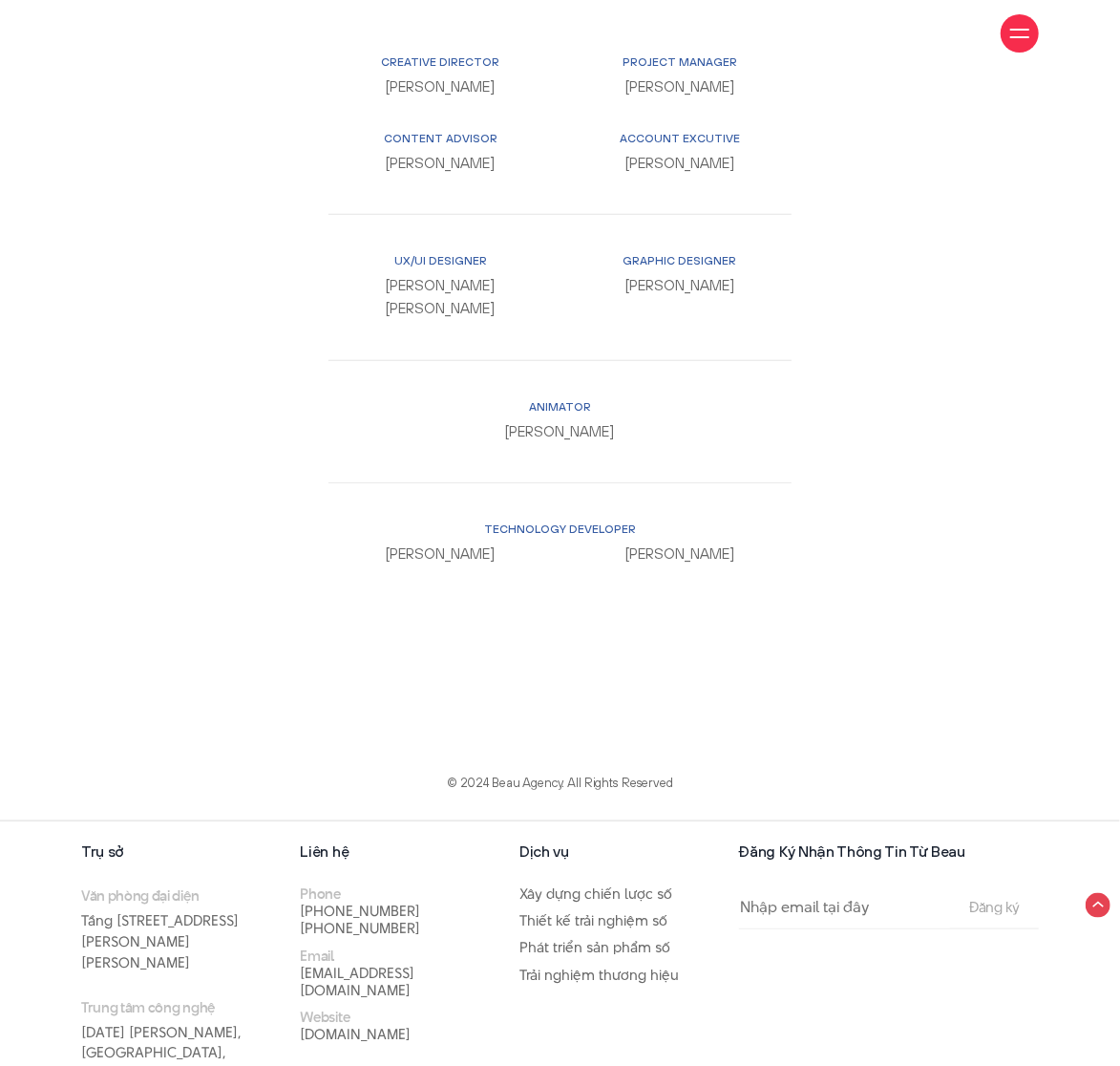
scroll to position [13958, 0]
click at [611, 557] on div "ENTERPRISENAO The Future is Nao Creative Director [PERSON_NAME] project manager…" at bounding box center [560, 344] width 479 height 889
click at [846, 634] on div "ENTERPRISENAO The Future is Nao Creative Director [PERSON_NAME] project manager…" at bounding box center [560, 344] width 957 height 889
click at [795, 584] on div "ENTERPRISENAO The Future is Nao Creative Director [PERSON_NAME] project manager…" at bounding box center [560, 344] width 479 height 889
click at [849, 658] on div "ENTERPRISENAO The Future is Nao Creative Director [PERSON_NAME] project manager…" at bounding box center [560, 344] width 957 height 889
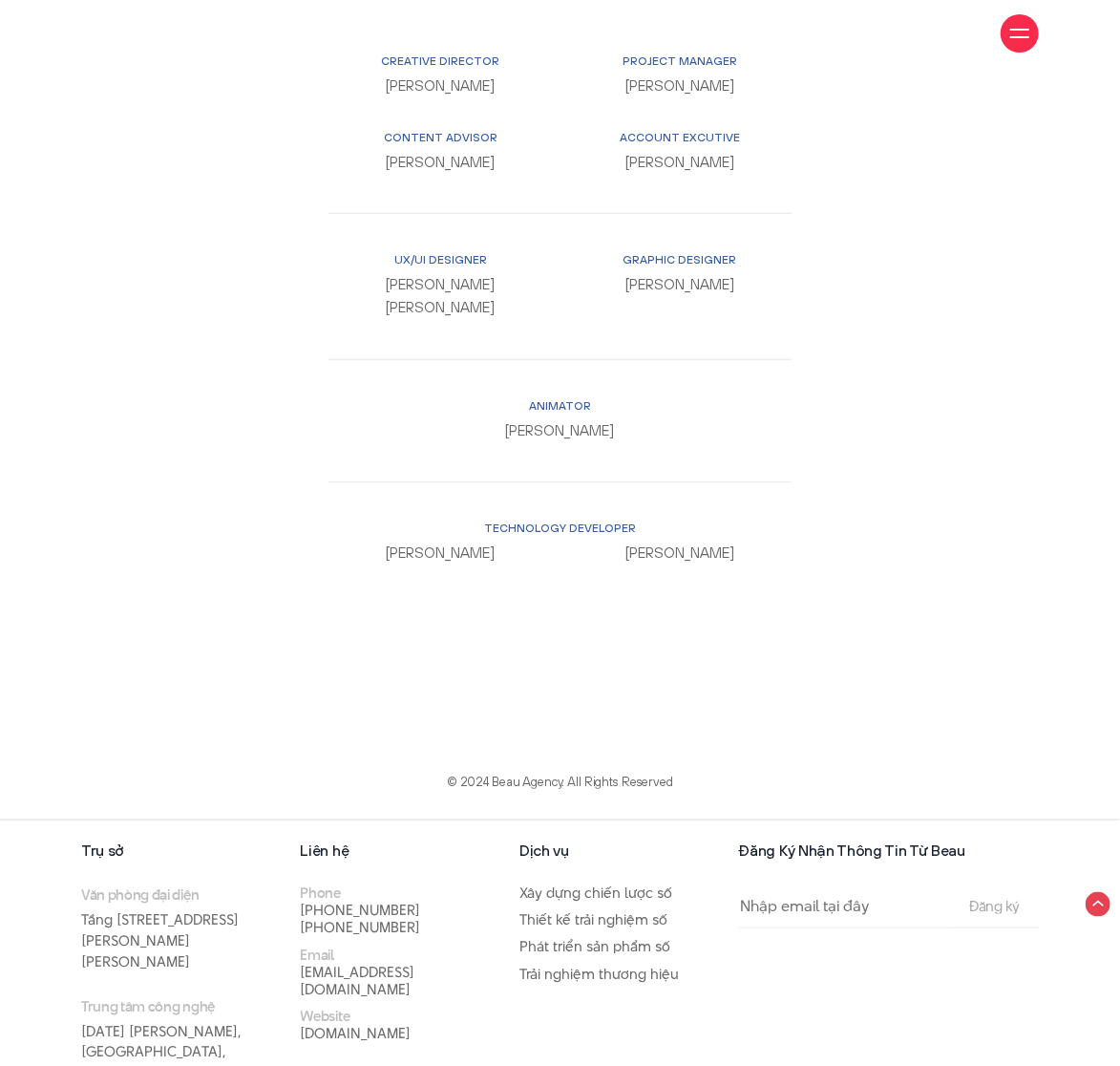
click at [893, 681] on div "ENTERPRISENAO The Future is Nao Creative Director [PERSON_NAME] project manager…" at bounding box center [560, 344] width 957 height 889
click at [831, 638] on div "ENTERPRISENAO The Future is Nao Creative Director [PERSON_NAME] project manager…" at bounding box center [560, 344] width 957 height 889
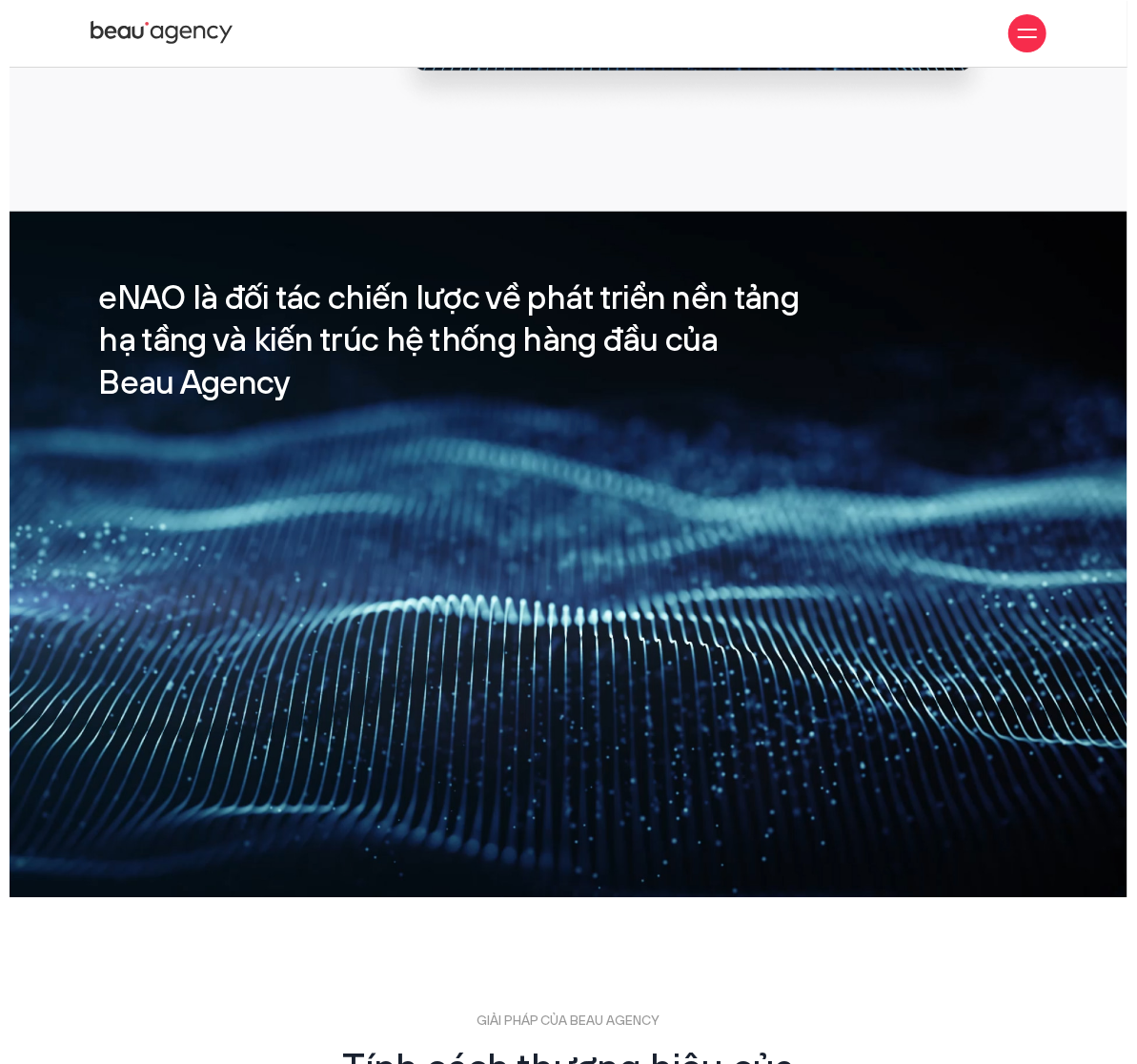
scroll to position [1671, 0]
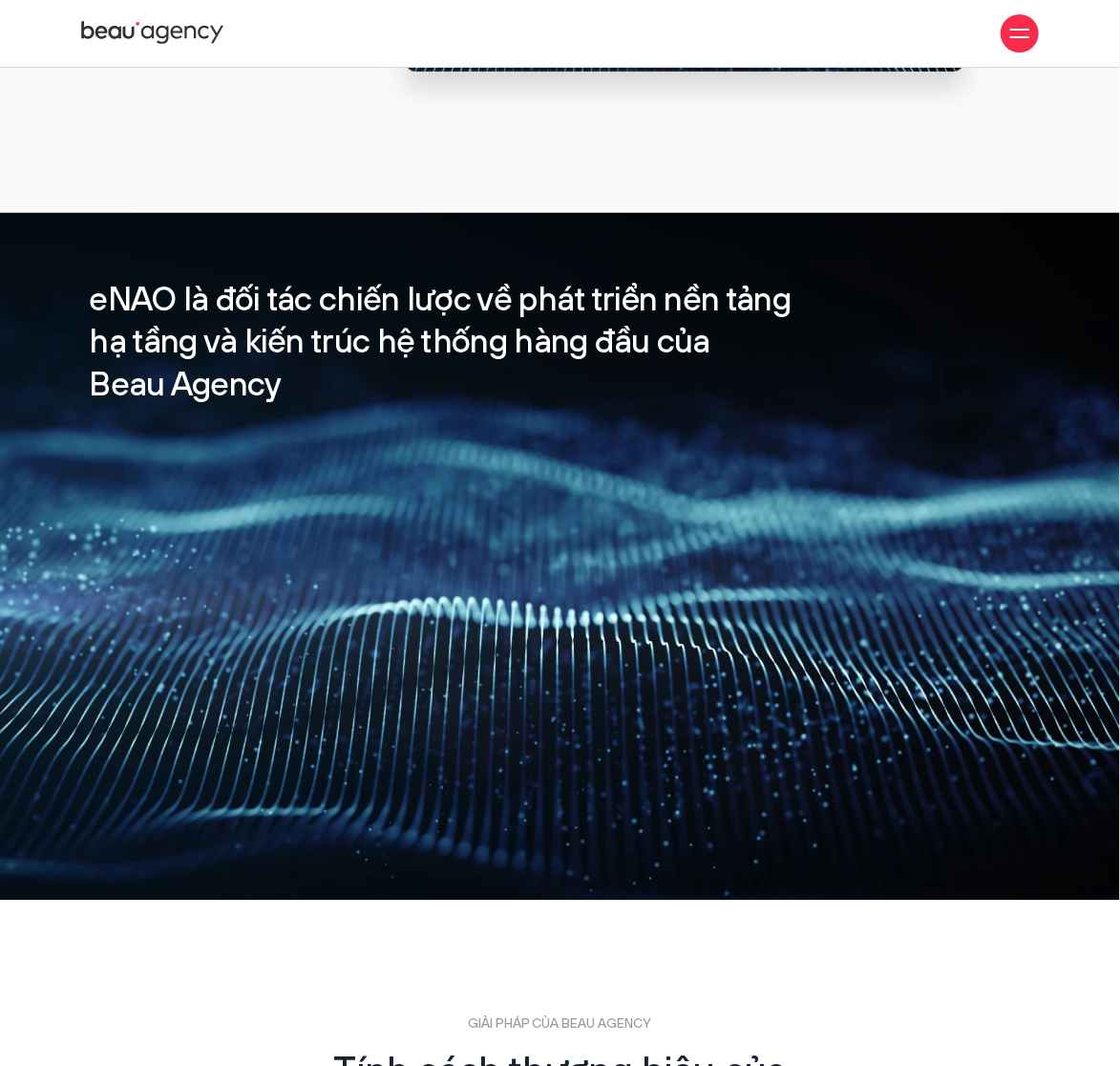
click at [1016, 37] on span at bounding box center [1020, 38] width 19 height 2
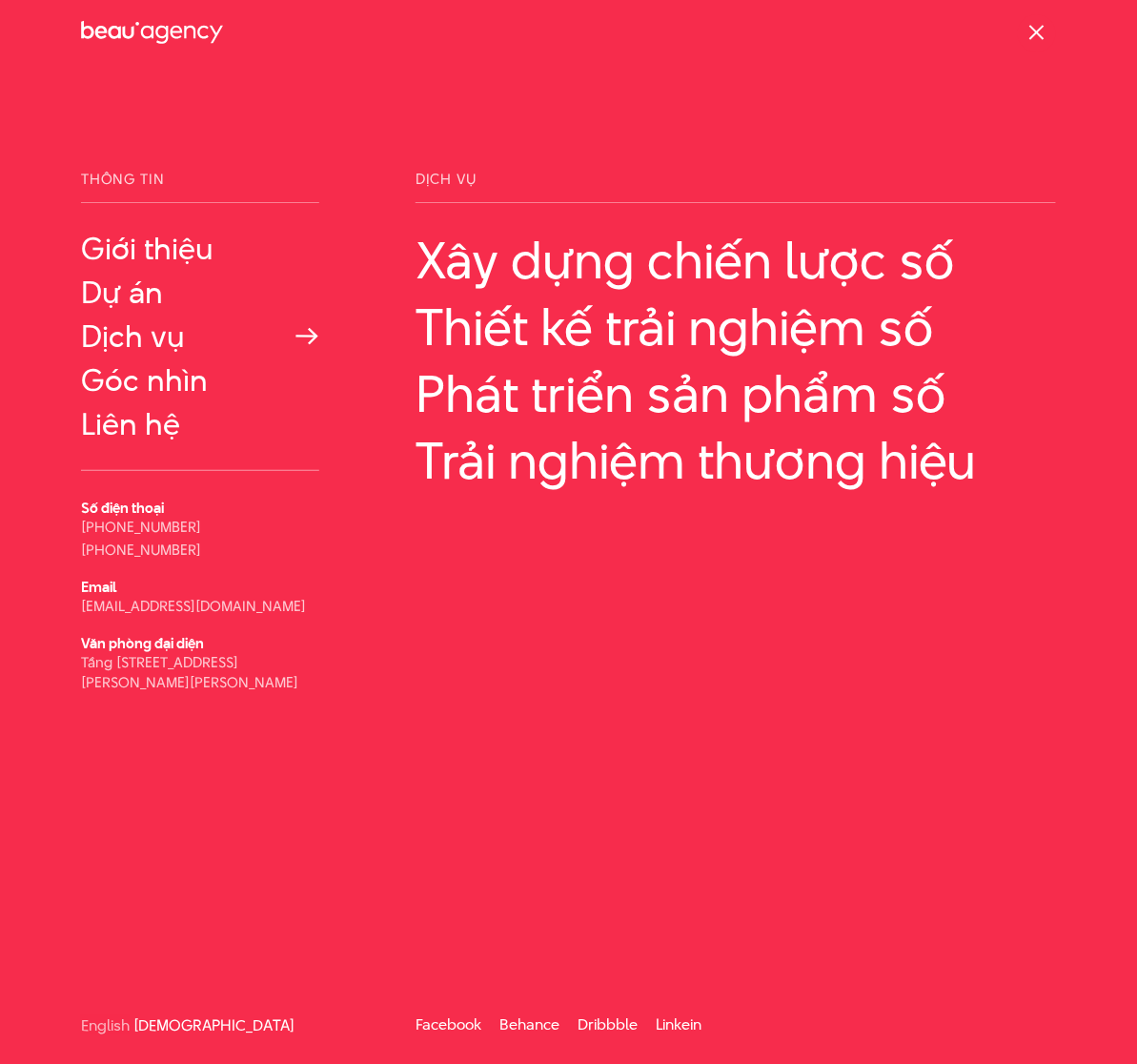
click at [105, 341] on link "Dịch vụ" at bounding box center [200, 336] width 238 height 35
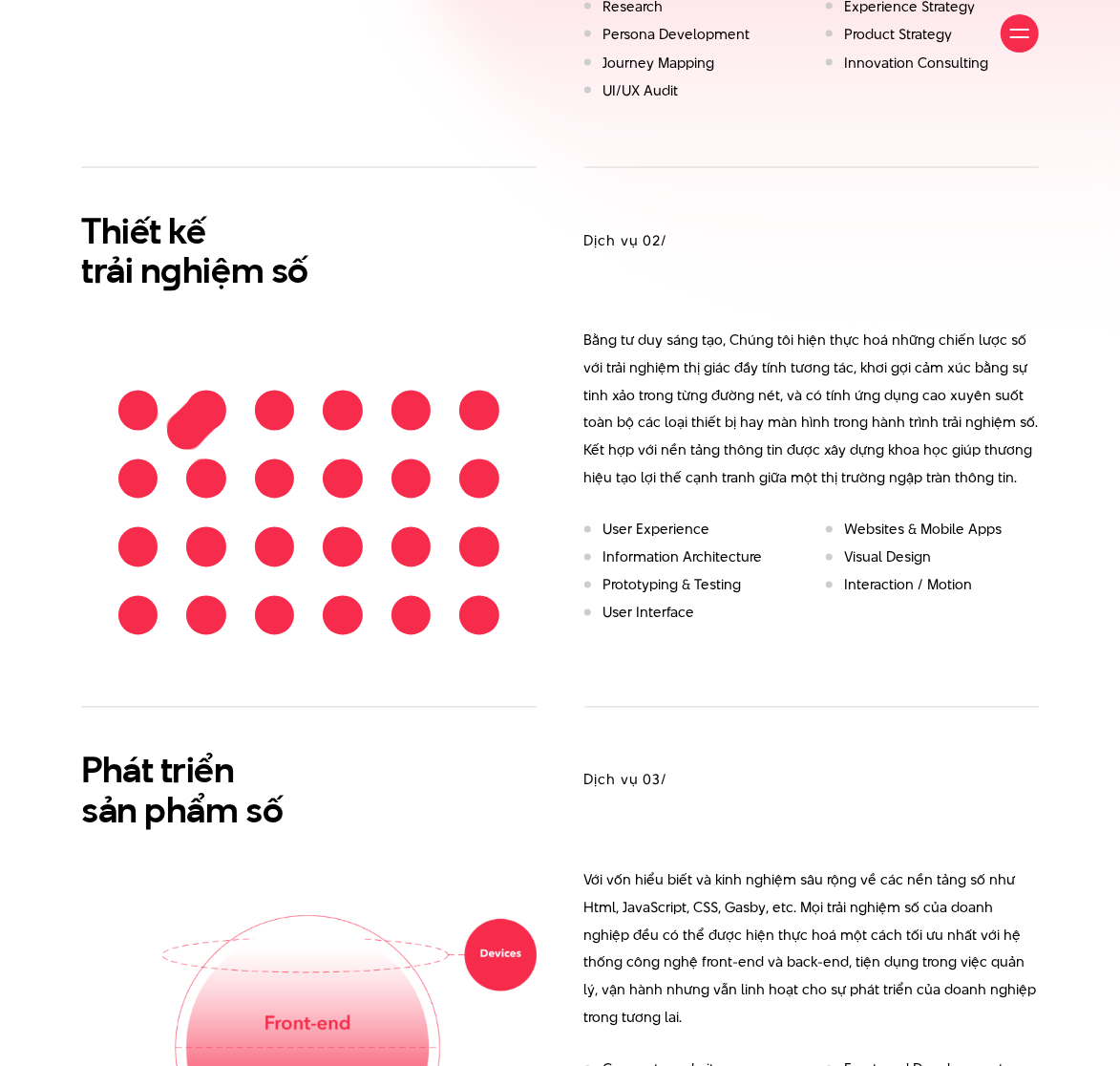
scroll to position [1407, 0]
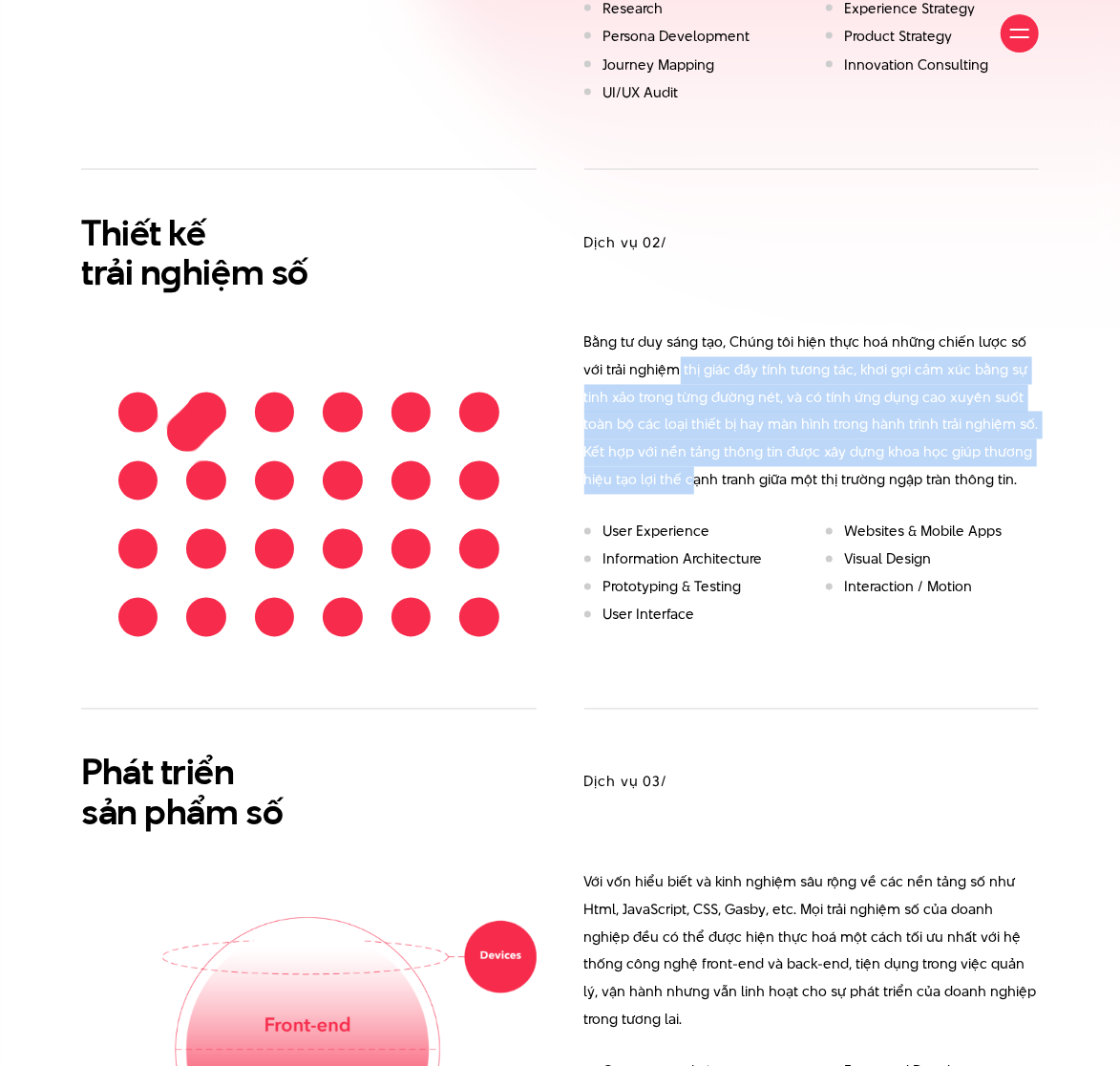
drag, startPoint x: 653, startPoint y: 339, endPoint x: 628, endPoint y: 476, distance: 139.3
click at [628, 476] on div "Dịch vụ 02/ Bằng tư duy sáng tạo, Chúng tôi hiện thực hoá những chiến lược số v…" at bounding box center [812, 401] width 455 height 466
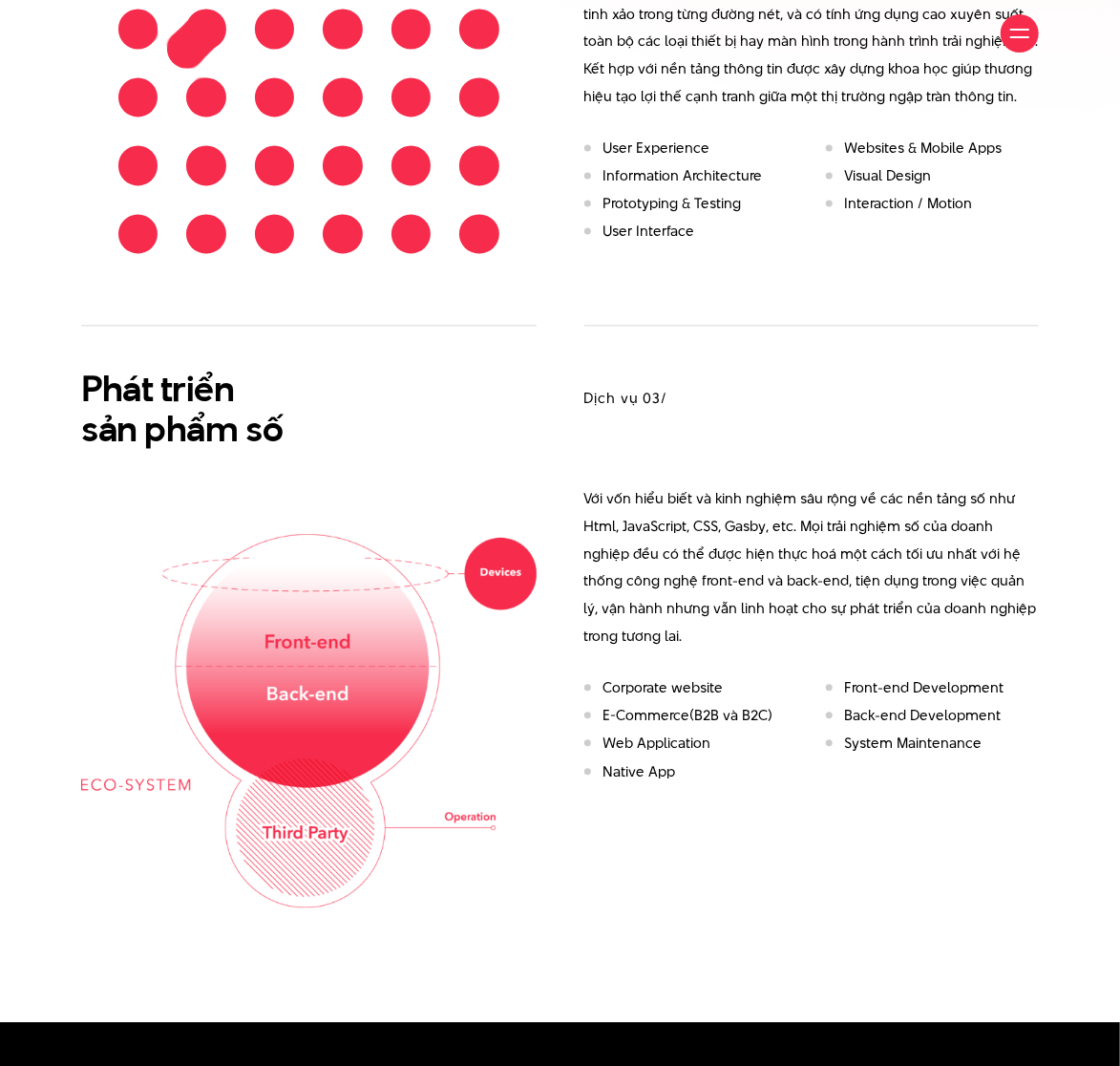
scroll to position [1896, 0]
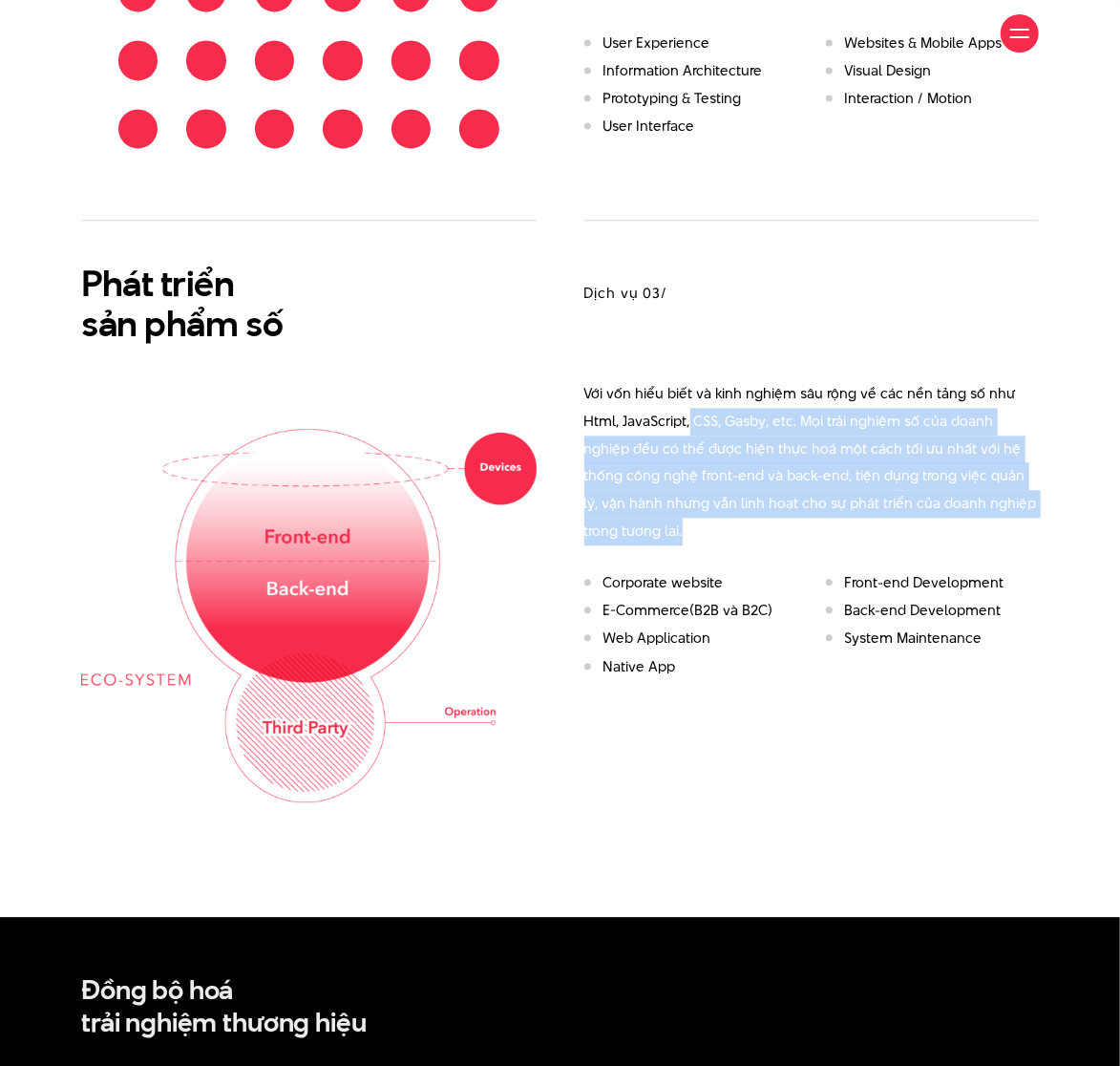
drag, startPoint x: 691, startPoint y: 388, endPoint x: 659, endPoint y: 550, distance: 165.1
click at [659, 550] on div "Dịch vụ 03/ Với vốn hiểu biết và kinh nghiệm sâu rộng về các nền tảng số như Ht…" at bounding box center [812, 452] width 455 height 466
click at [659, 574] on li "Corporate website" at bounding box center [691, 582] width 213 height 17
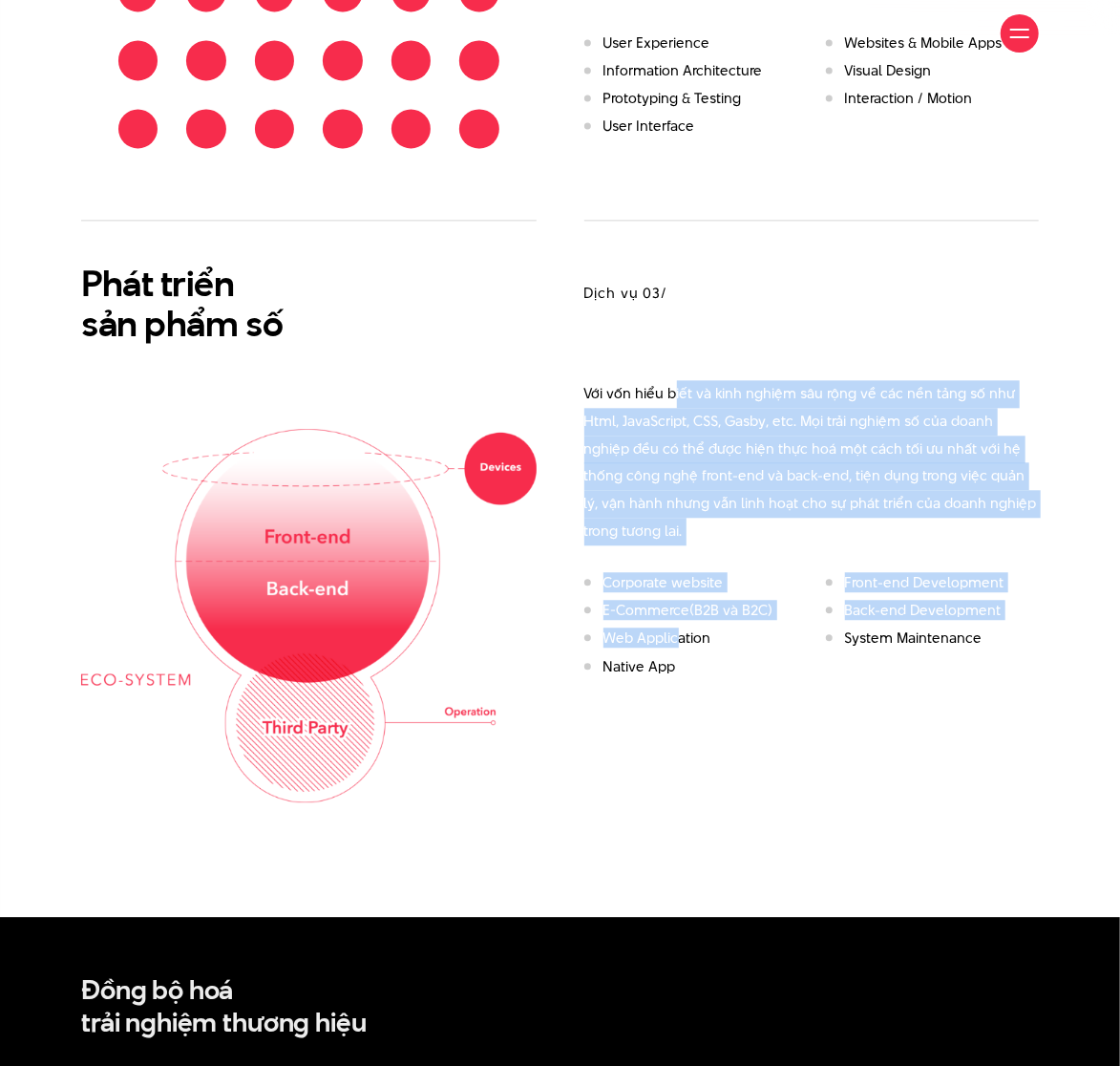
drag, startPoint x: 675, startPoint y: 616, endPoint x: 673, endPoint y: 374, distance: 242.0
click at [673, 374] on div "Dịch vụ 03/ Với vốn hiểu biết và kinh nghiệm sâu rộng về các nền tảng số như Ht…" at bounding box center [812, 452] width 455 height 466
click at [673, 381] on p "Với vốn hiểu biết và kinh nghiệm sâu rộng về các nền tảng số như Html, JavaScri…" at bounding box center [812, 463] width 455 height 165
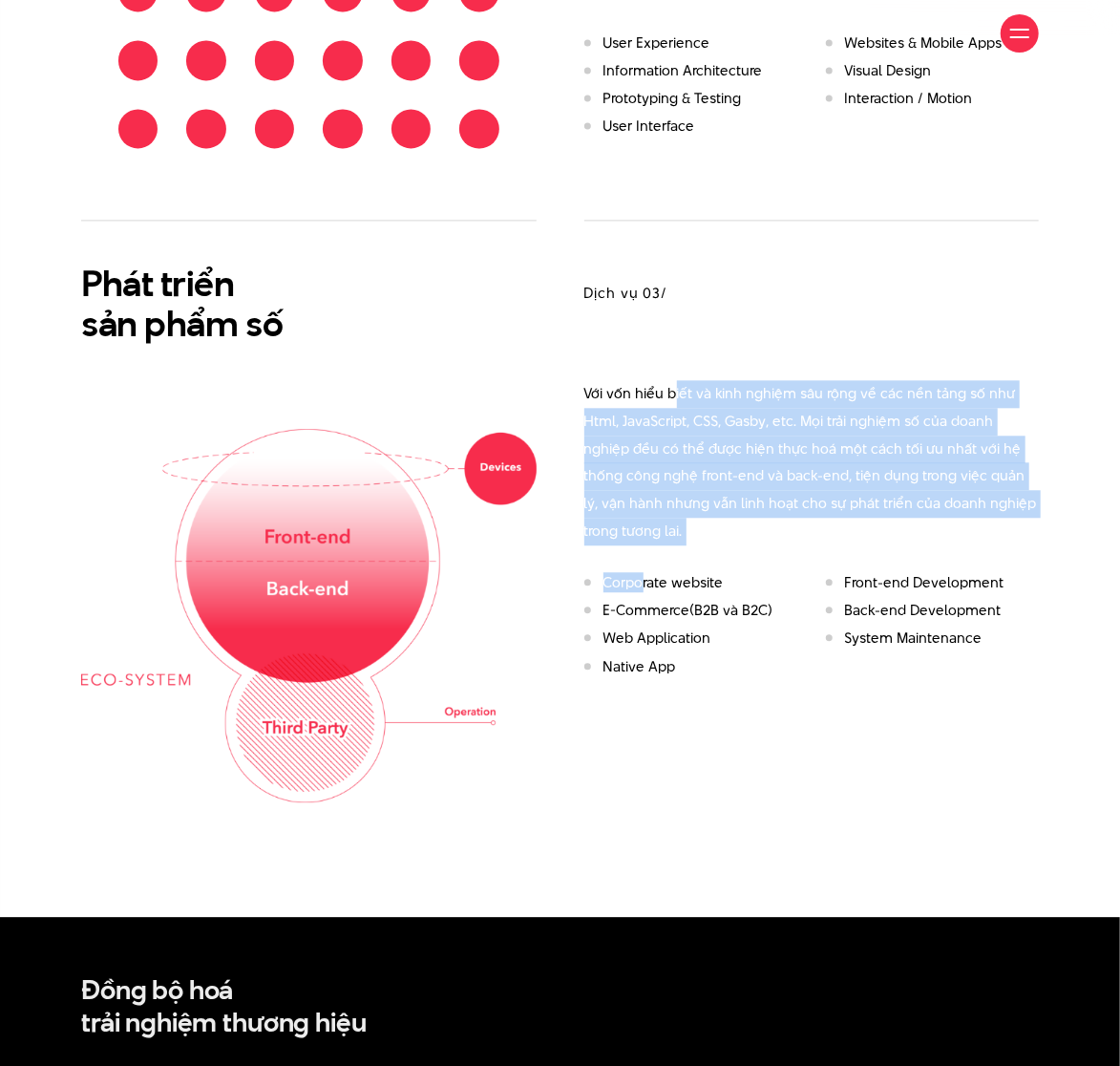
drag, startPoint x: 673, startPoint y: 374, endPoint x: 638, endPoint y: 572, distance: 201.1
click at [638, 572] on div "Dịch vụ 03/ Với vốn hiểu biết và kinh nghiệm sâu rộng về các nền tảng số như Ht…" at bounding box center [812, 452] width 455 height 466
click at [638, 602] on li "E-Commerce(B2B và B2C)" at bounding box center [691, 610] width 213 height 17
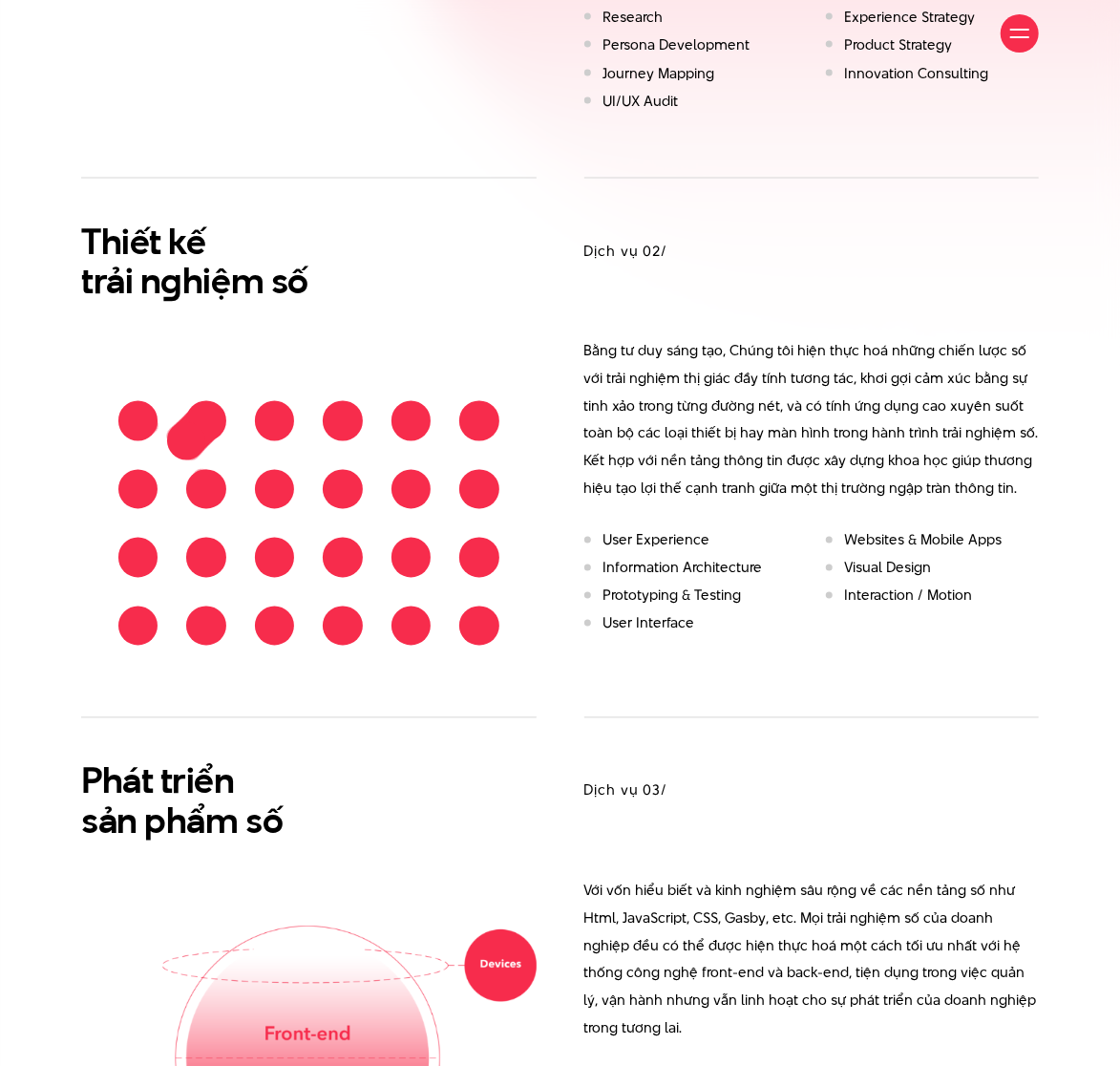
scroll to position [1395, 0]
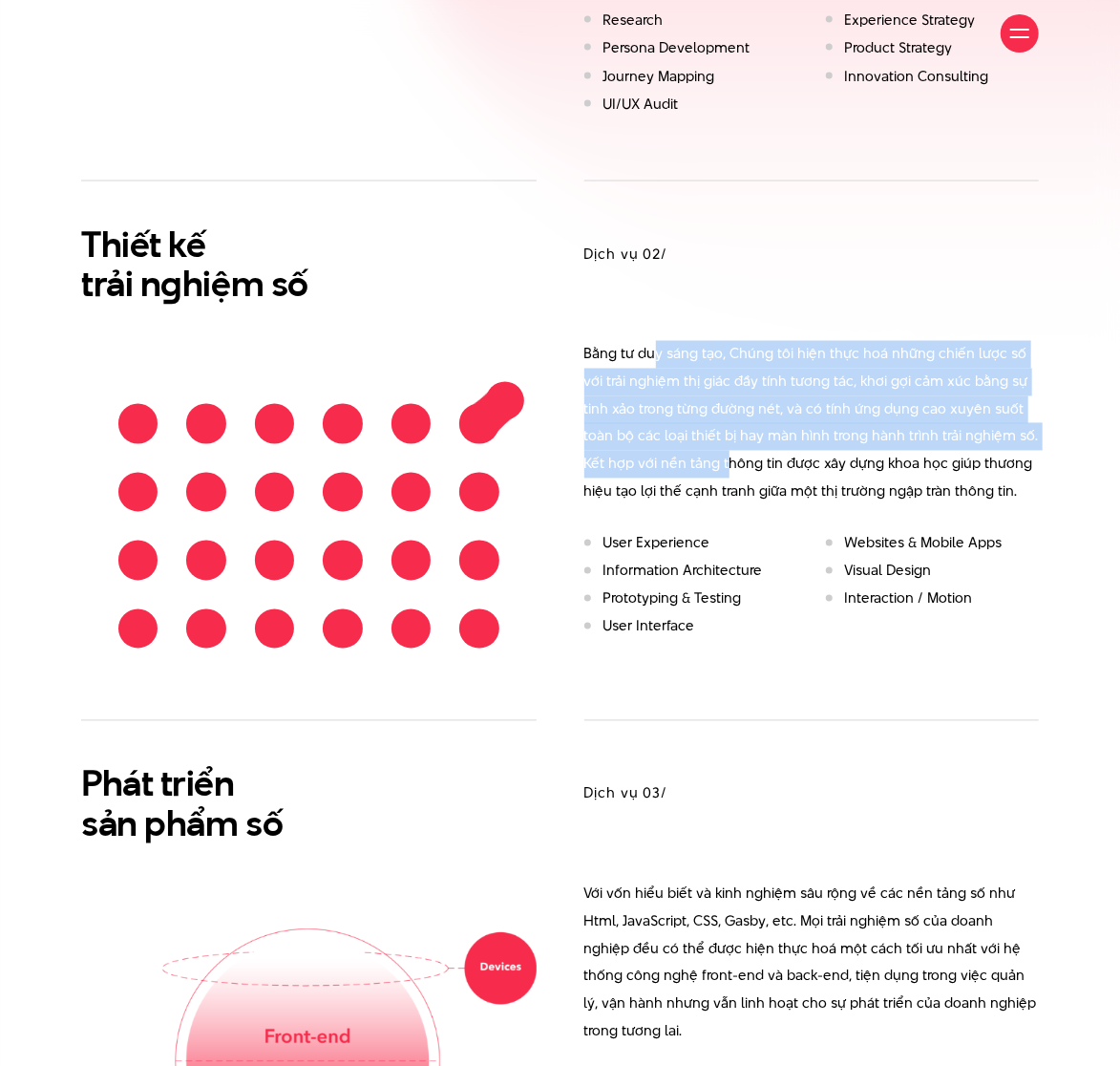
drag, startPoint x: 655, startPoint y: 331, endPoint x: 676, endPoint y: 443, distance: 114.0
click at [676, 443] on p "Bằng tư duy sáng tạo, Chúng tôi hiện thực hoá những chiến lược số với trải nghi…" at bounding box center [812, 423] width 455 height 165
